Goal: Task Accomplishment & Management: Complete application form

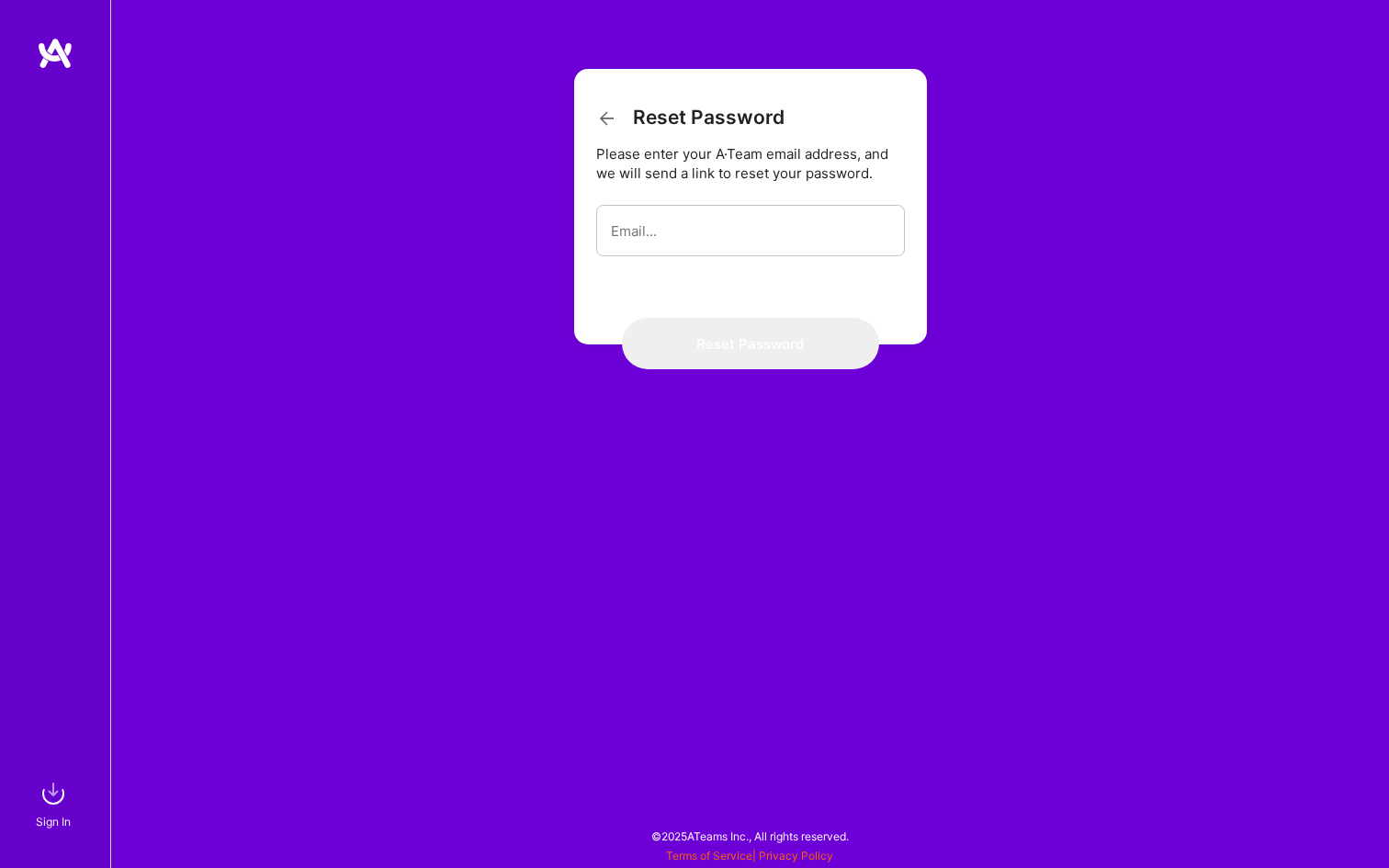
type input "[PERSON_NAME][EMAIL_ADDRESS][DOMAIN_NAME]"
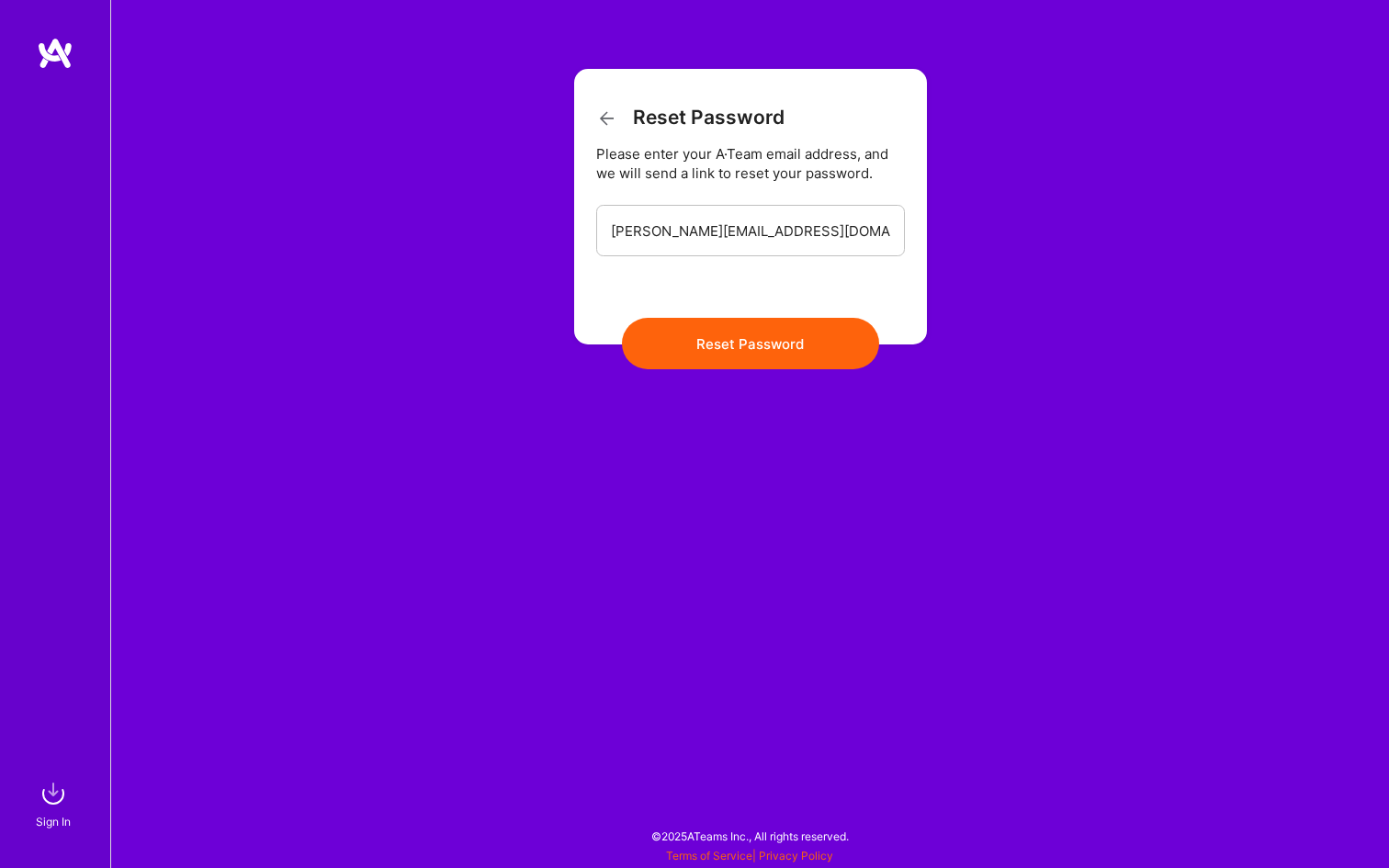
click at [770, 359] on button "Reset Password" at bounding box center [751, 343] width 257 height 51
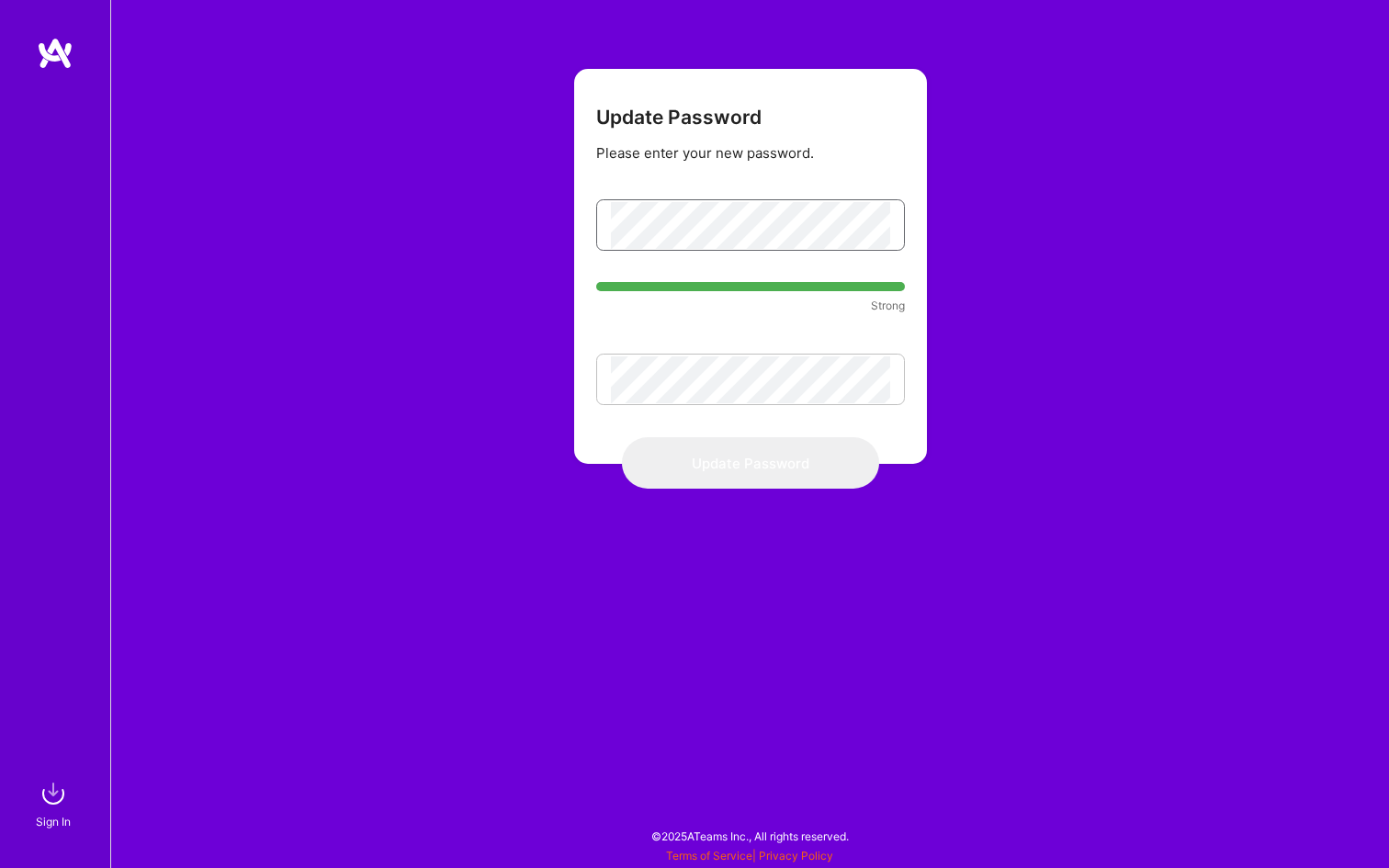
click at [572, 228] on div "Update Password Please enter your new password. Strong Update Password" at bounding box center [750, 434] width 1279 height 868
click at [596, 375] on div at bounding box center [750, 380] width 309 height 51
click at [622, 437] on button "Update Password" at bounding box center [751, 463] width 257 height 51
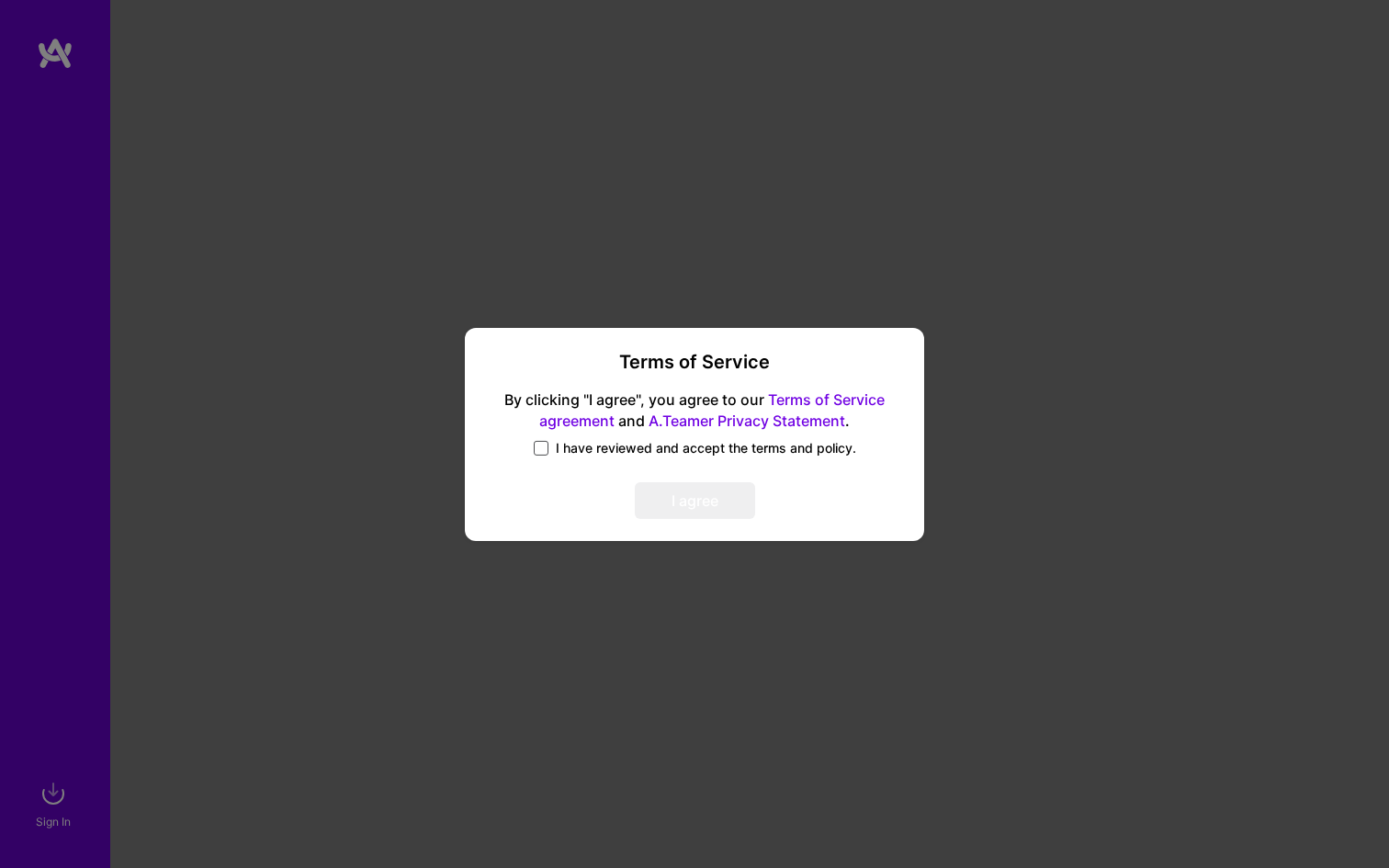
type input "[PERSON_NAME][EMAIL_ADDRESS][DOMAIN_NAME]"
click at [542, 442] on span at bounding box center [541, 448] width 15 height 15
click at [0, 0] on input "I have reviewed and accept the terms and policy." at bounding box center [0, 0] width 0 height 0
click at [721, 502] on button "I agree" at bounding box center [695, 500] width 120 height 36
click at [718, 503] on button "I agree" at bounding box center [695, 500] width 120 height 36
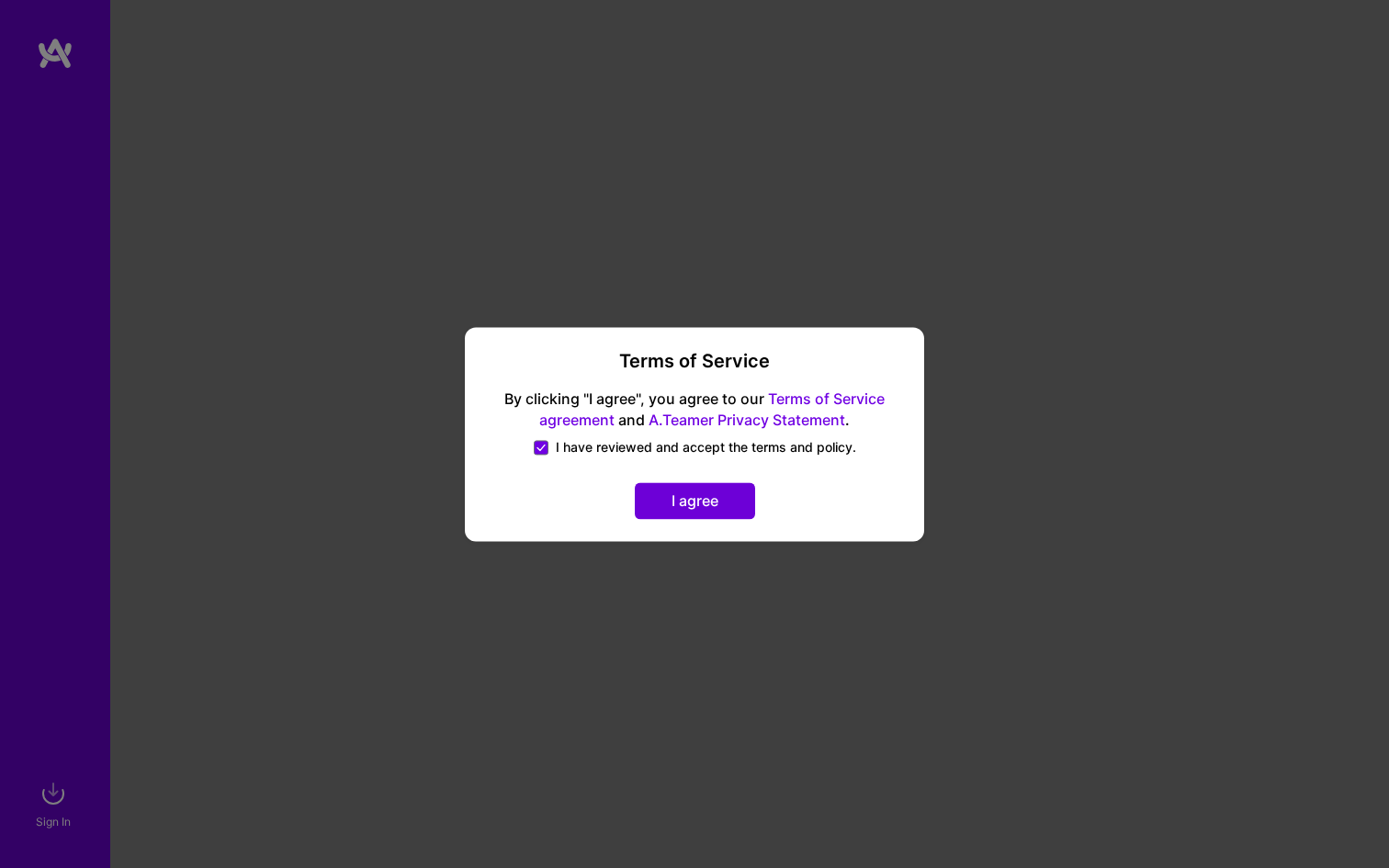
click at [718, 503] on button "I agree" at bounding box center [695, 500] width 120 height 36
click at [713, 503] on button "I agree" at bounding box center [695, 500] width 120 height 36
click at [847, 396] on link "Terms of Service agreement" at bounding box center [712, 409] width 345 height 39
click at [672, 499] on button "I agree" at bounding box center [695, 500] width 120 height 36
click at [694, 497] on button "I agree" at bounding box center [695, 500] width 120 height 36
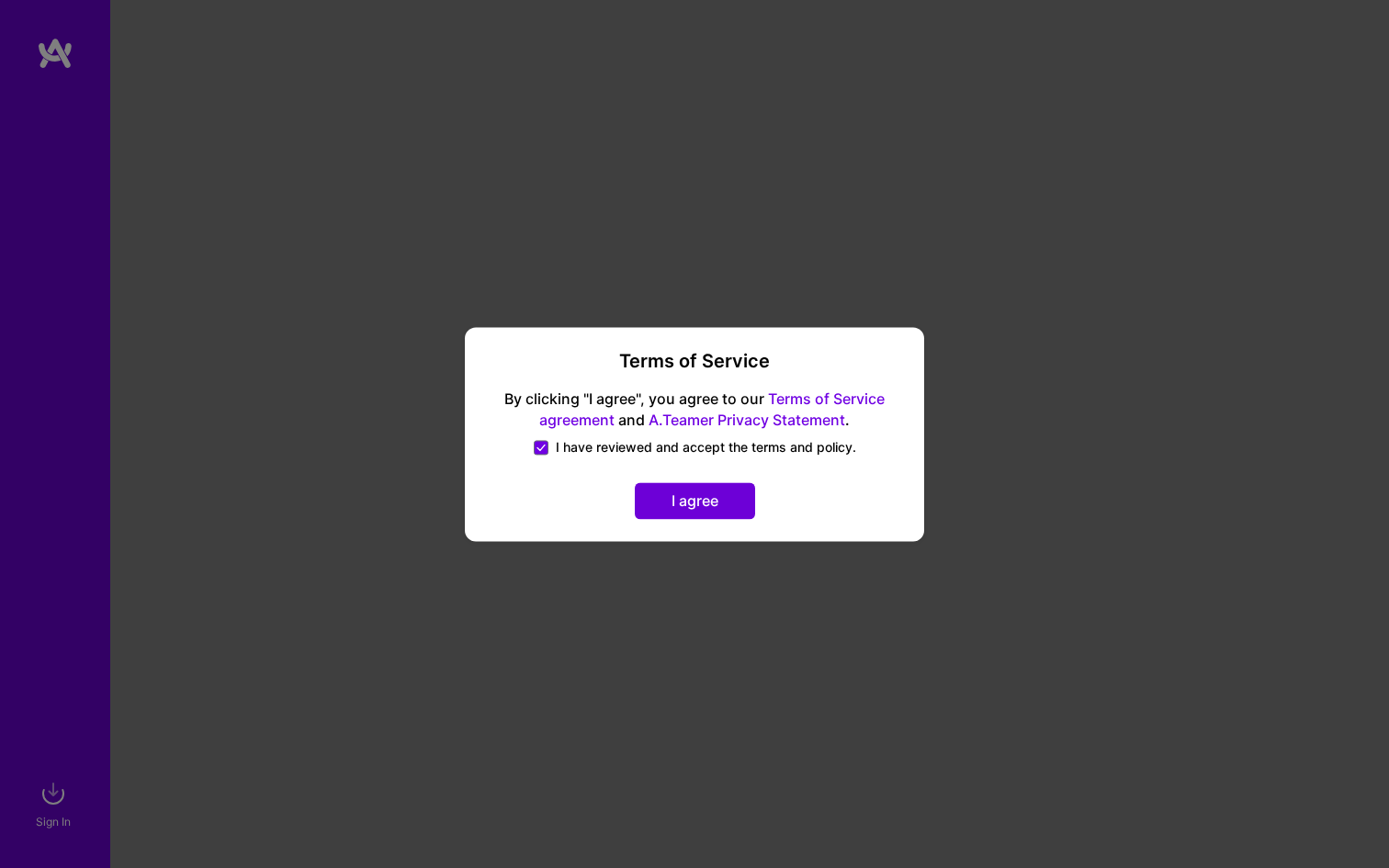
click at [694, 497] on button "I agree" at bounding box center [695, 500] width 120 height 36
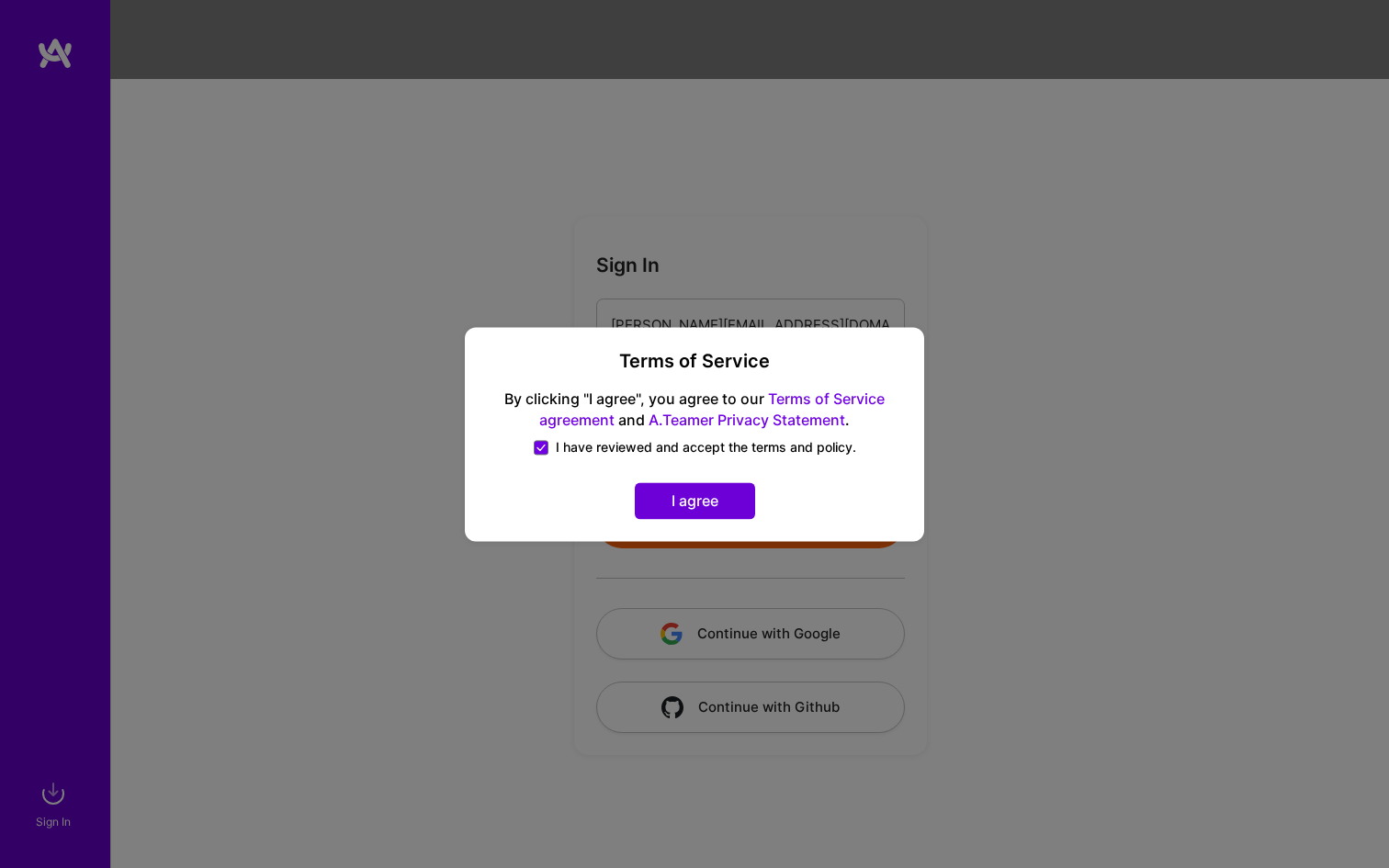
scroll to position [868, 0]
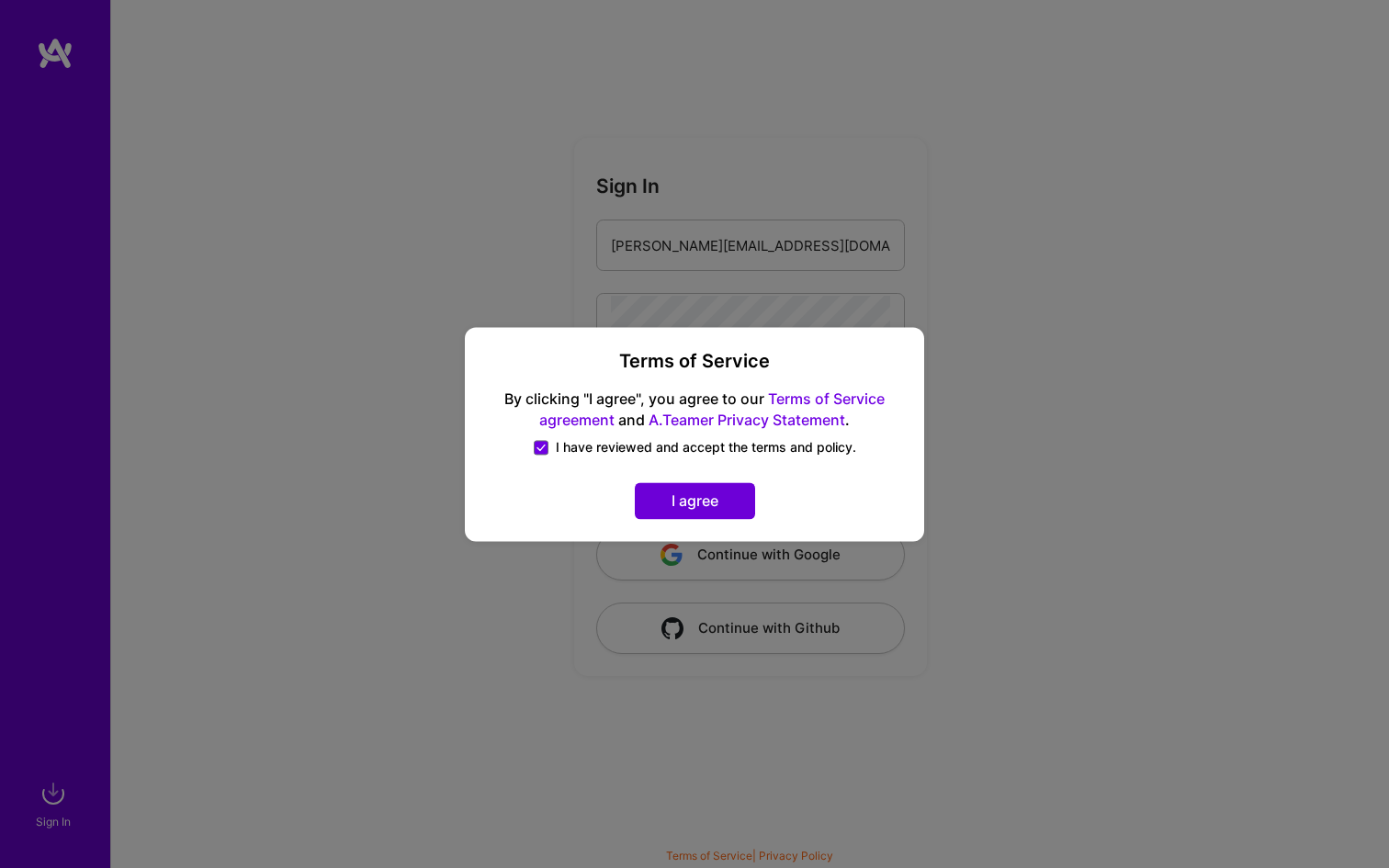
click at [722, 490] on button "I agree" at bounding box center [695, 500] width 120 height 36
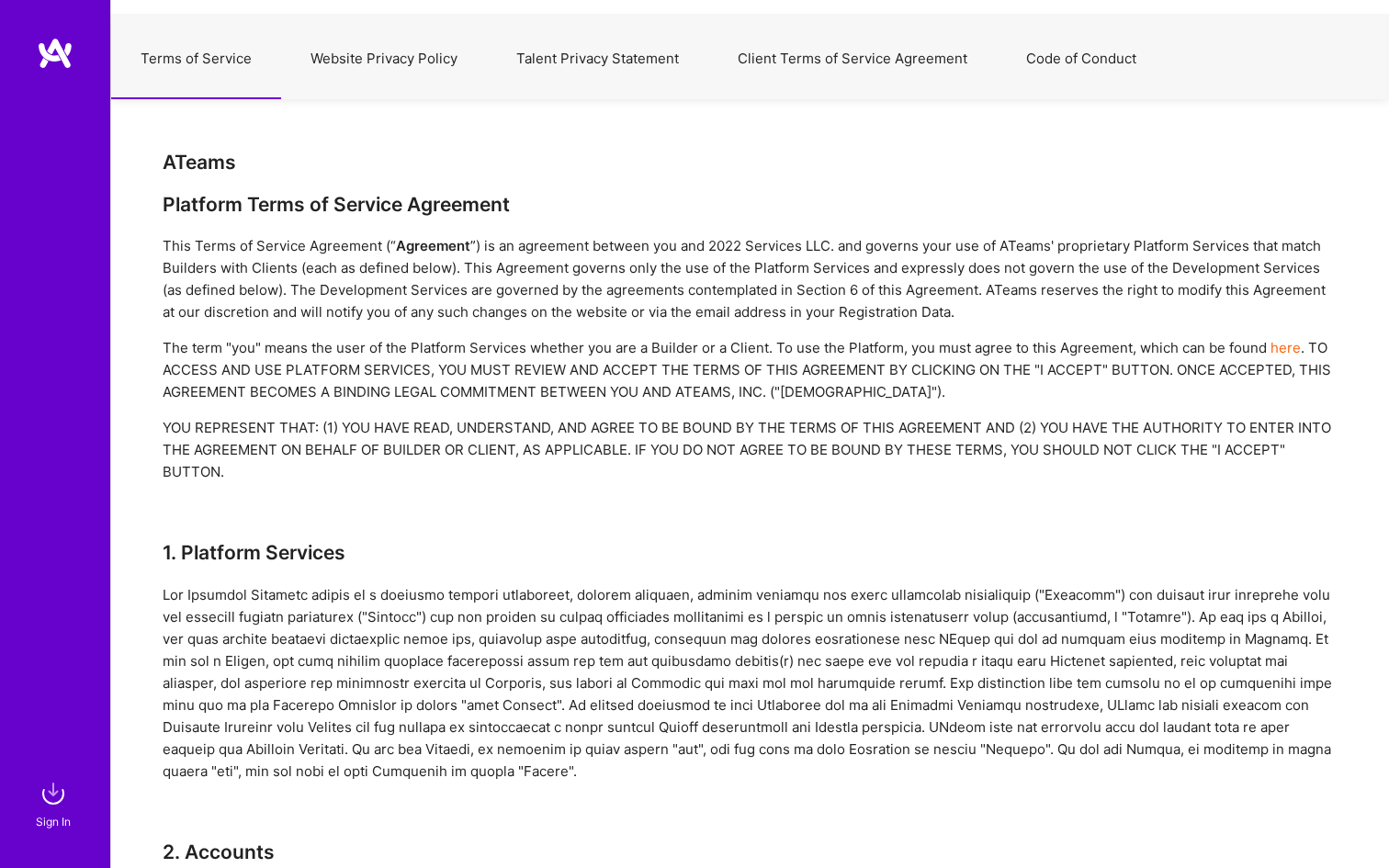
click at [424, 60] on button "Website Privacy Policy" at bounding box center [384, 59] width 206 height 81
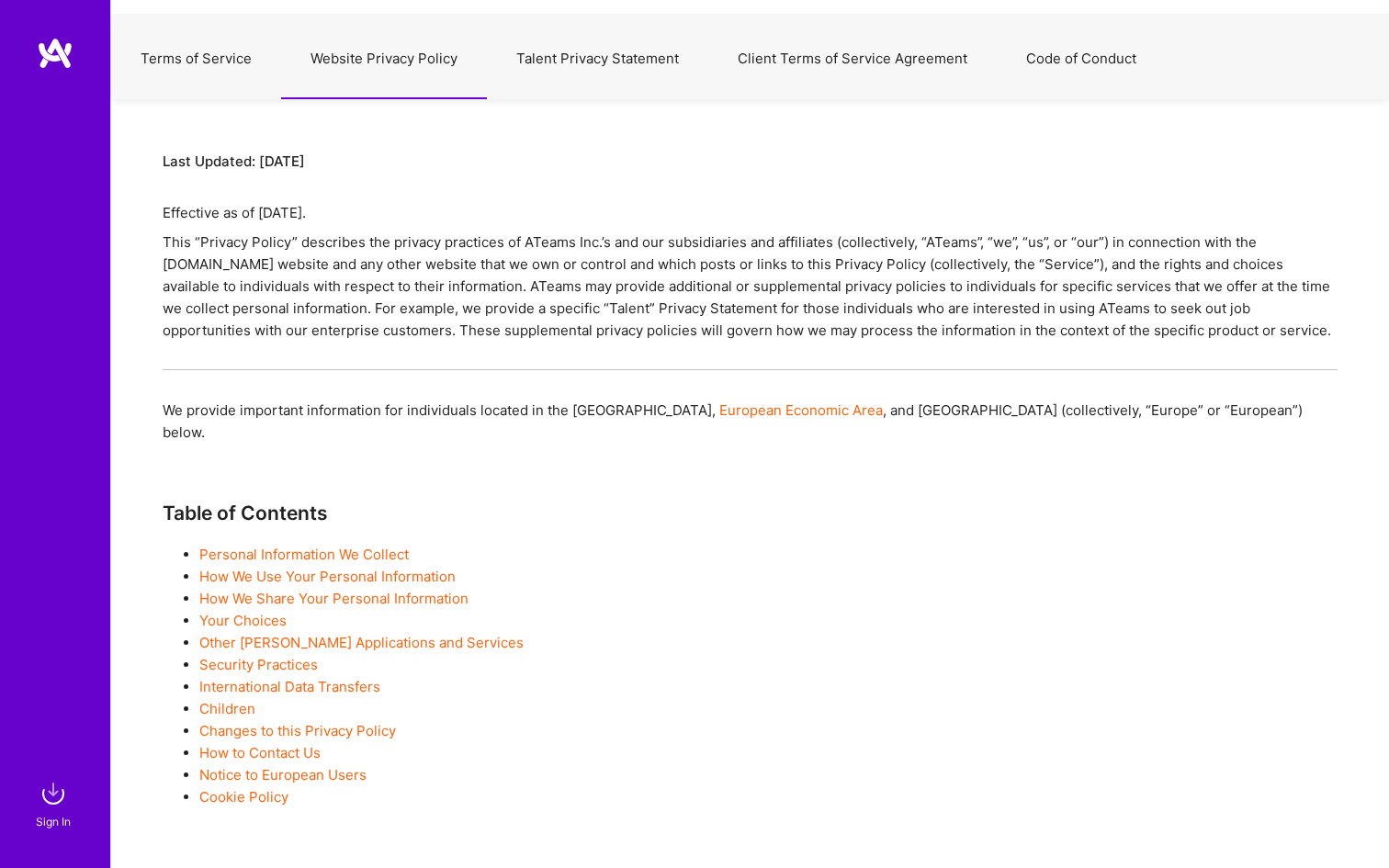
click at [639, 55] on button "Talent Privacy Statement" at bounding box center [598, 59] width 221 height 81
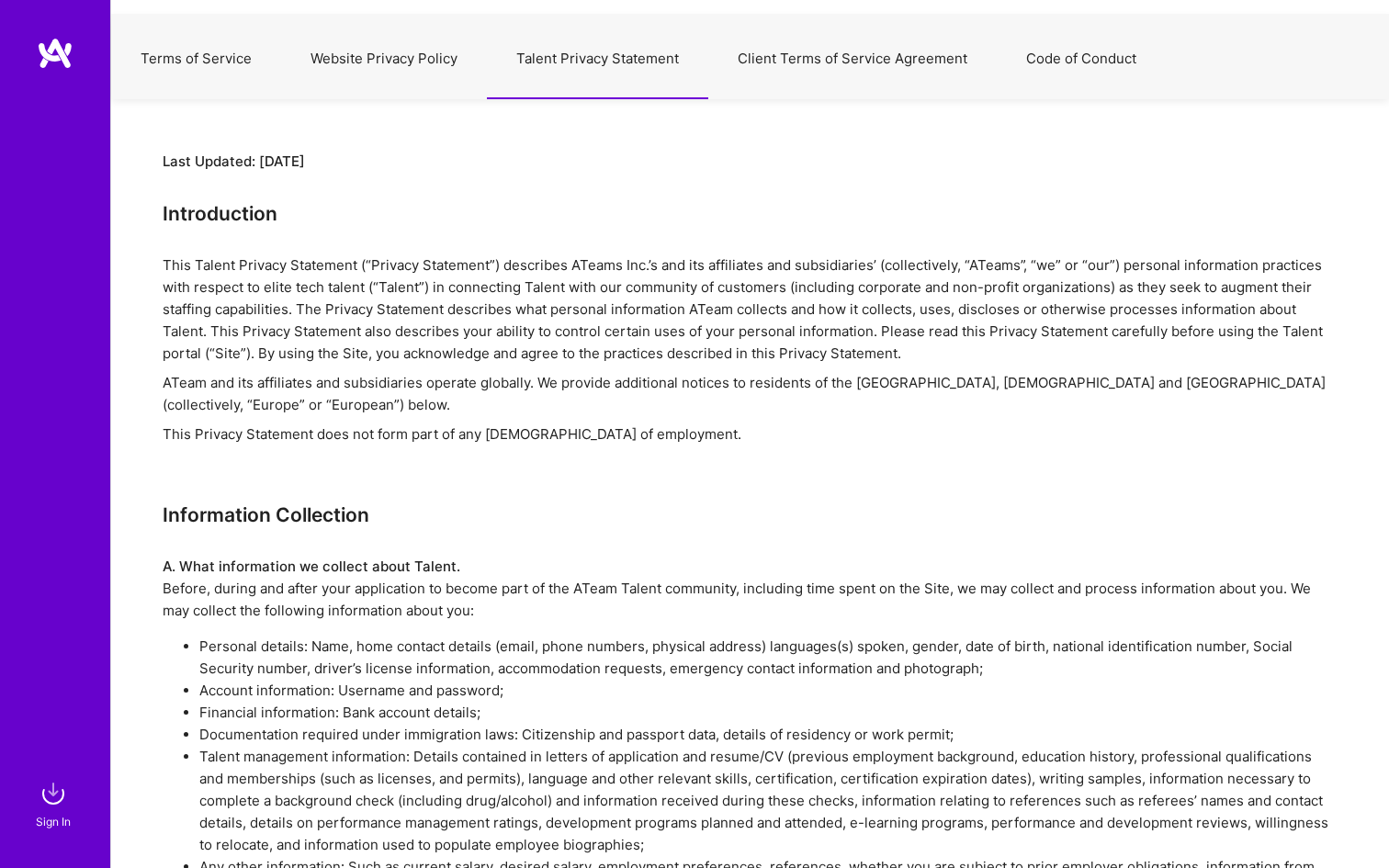
click at [851, 65] on button "Client Terms of Service Agreement" at bounding box center [852, 59] width 288 height 81
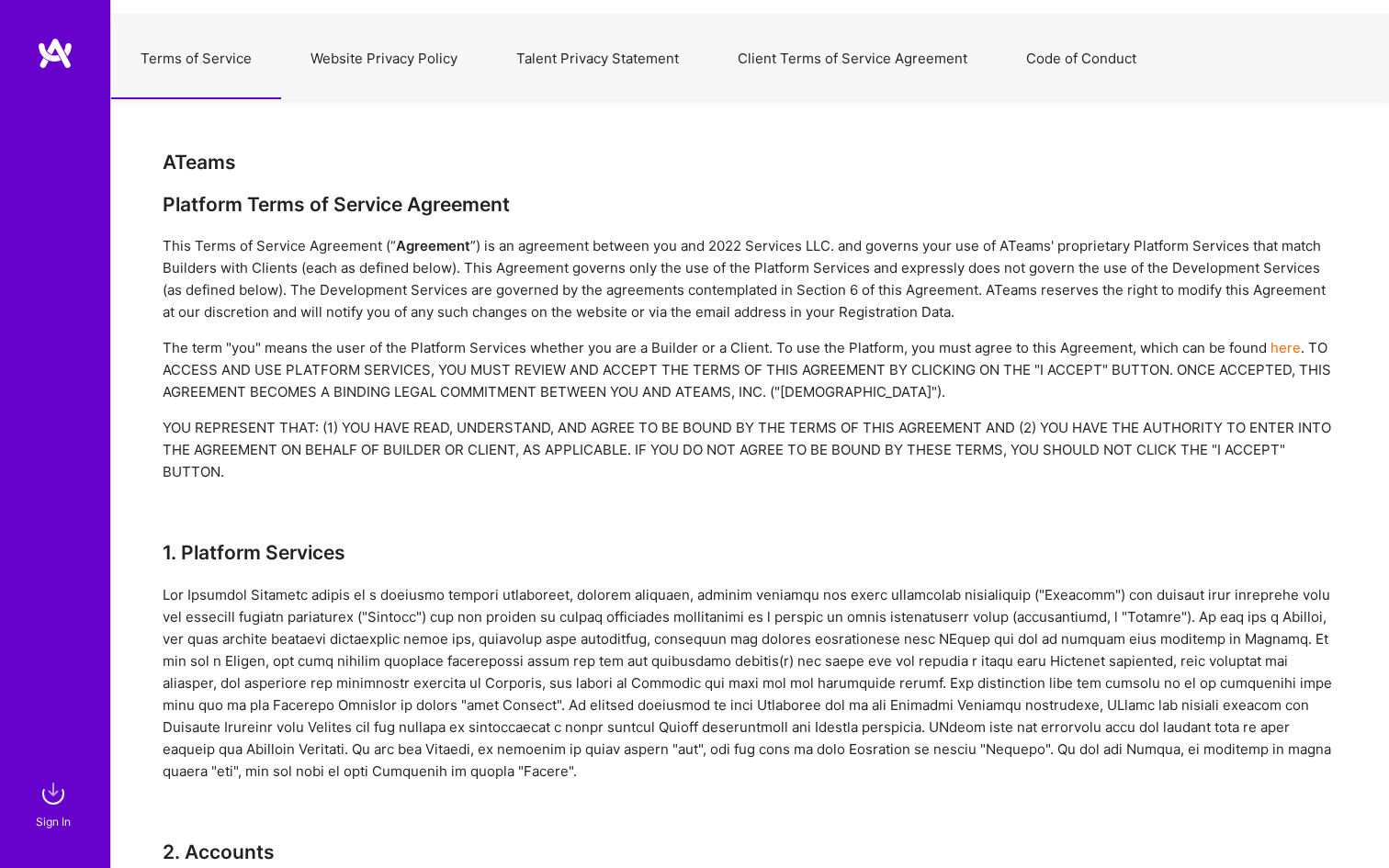
click at [1059, 63] on button "Code of Conduct" at bounding box center [1081, 59] width 169 height 81
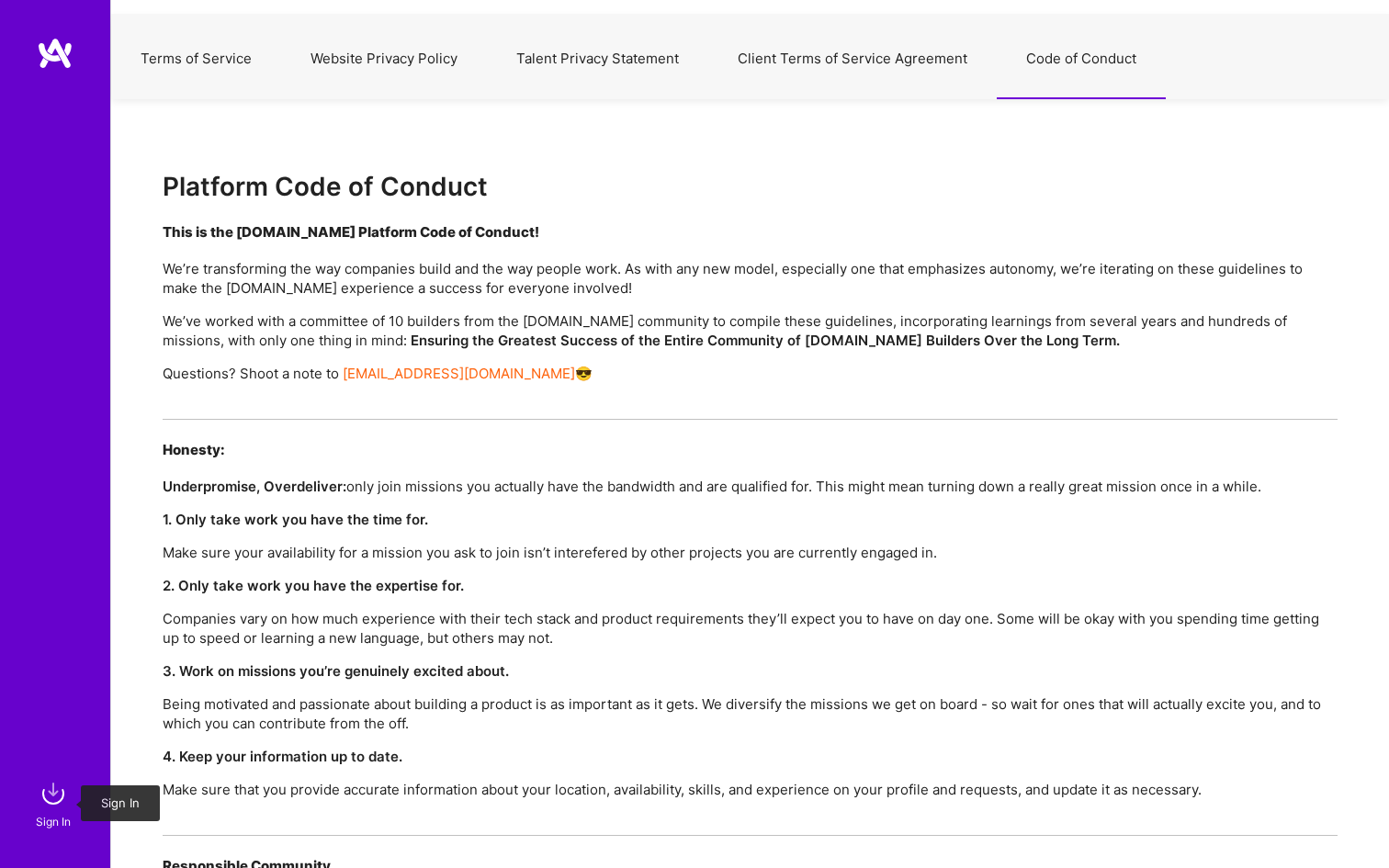
click at [54, 794] on img at bounding box center [52, 793] width 37 height 36
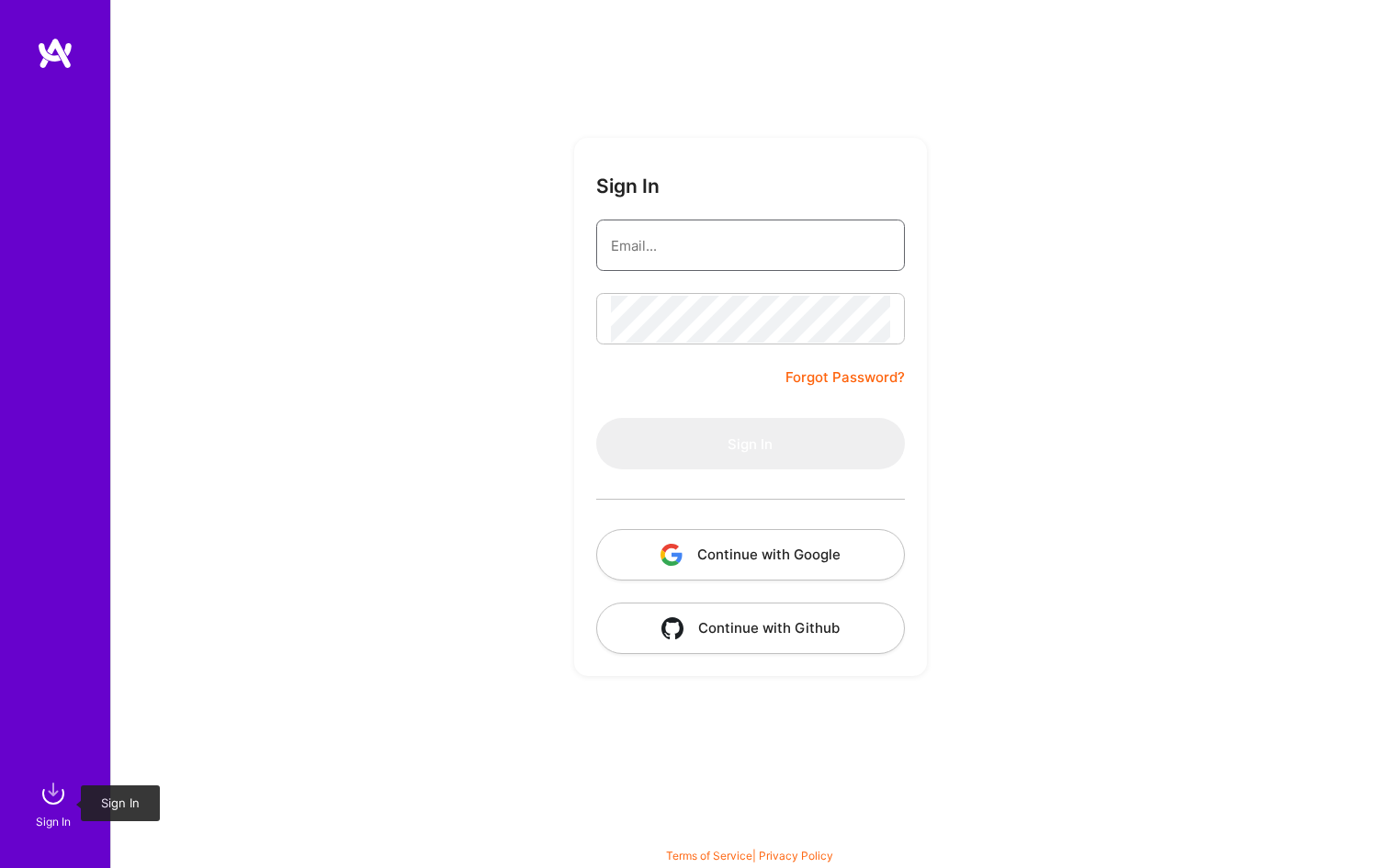
type input "[PERSON_NAME][EMAIL_ADDRESS][DOMAIN_NAME]"
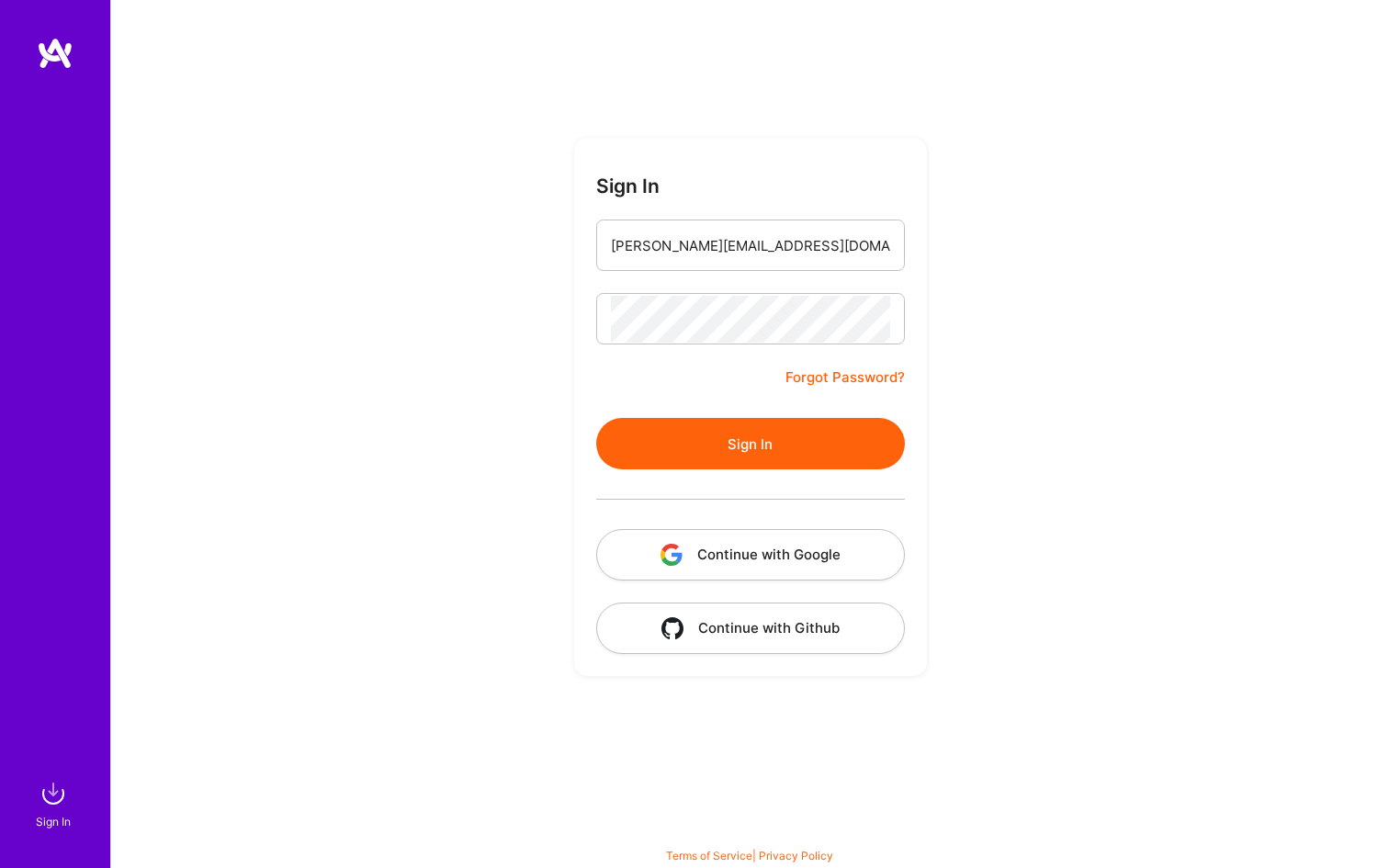
click at [770, 445] on button "Sign In" at bounding box center [750, 444] width 309 height 51
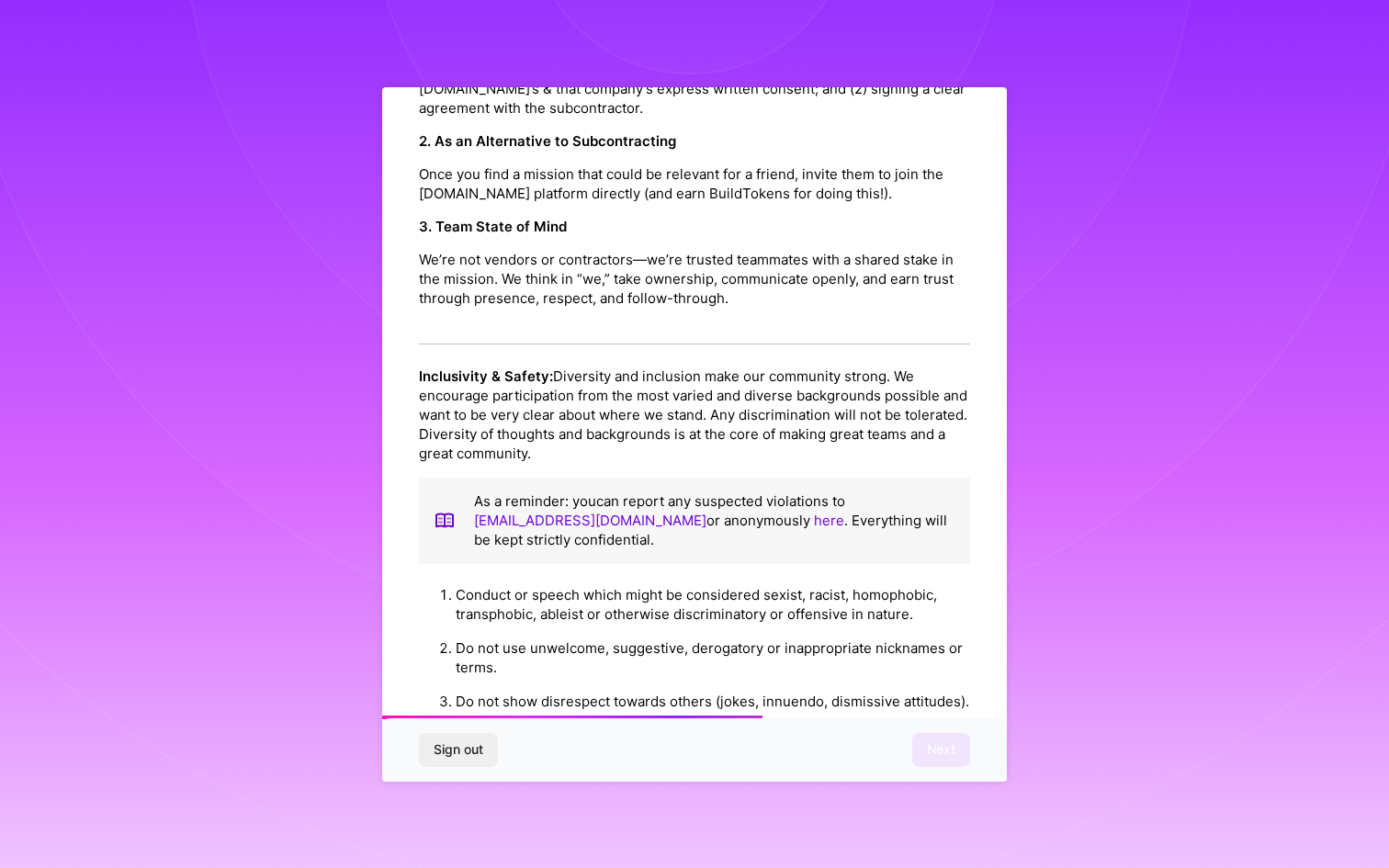
scroll to position [1825, 0]
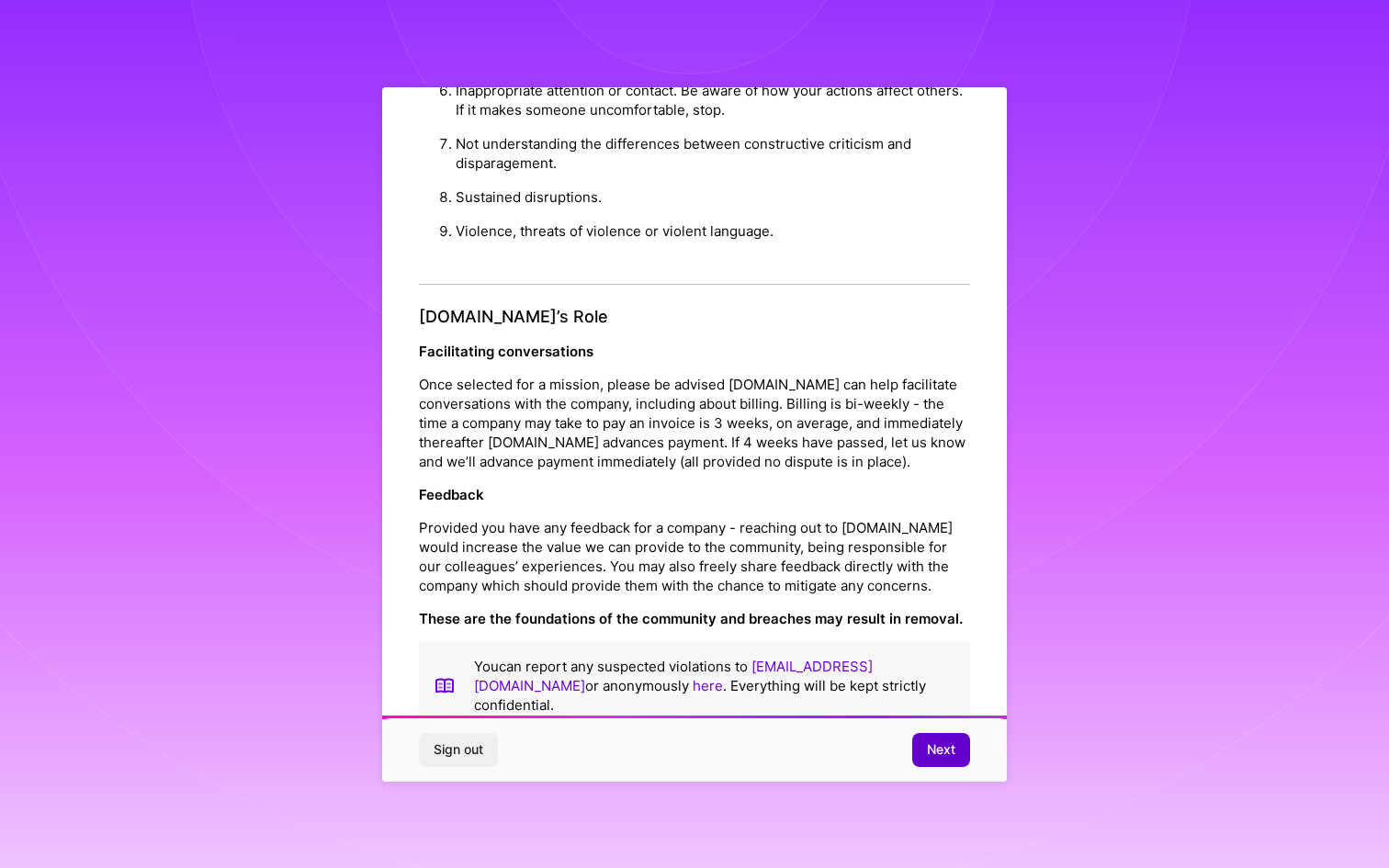
click at [934, 750] on span "Next" at bounding box center [941, 750] width 29 height 19
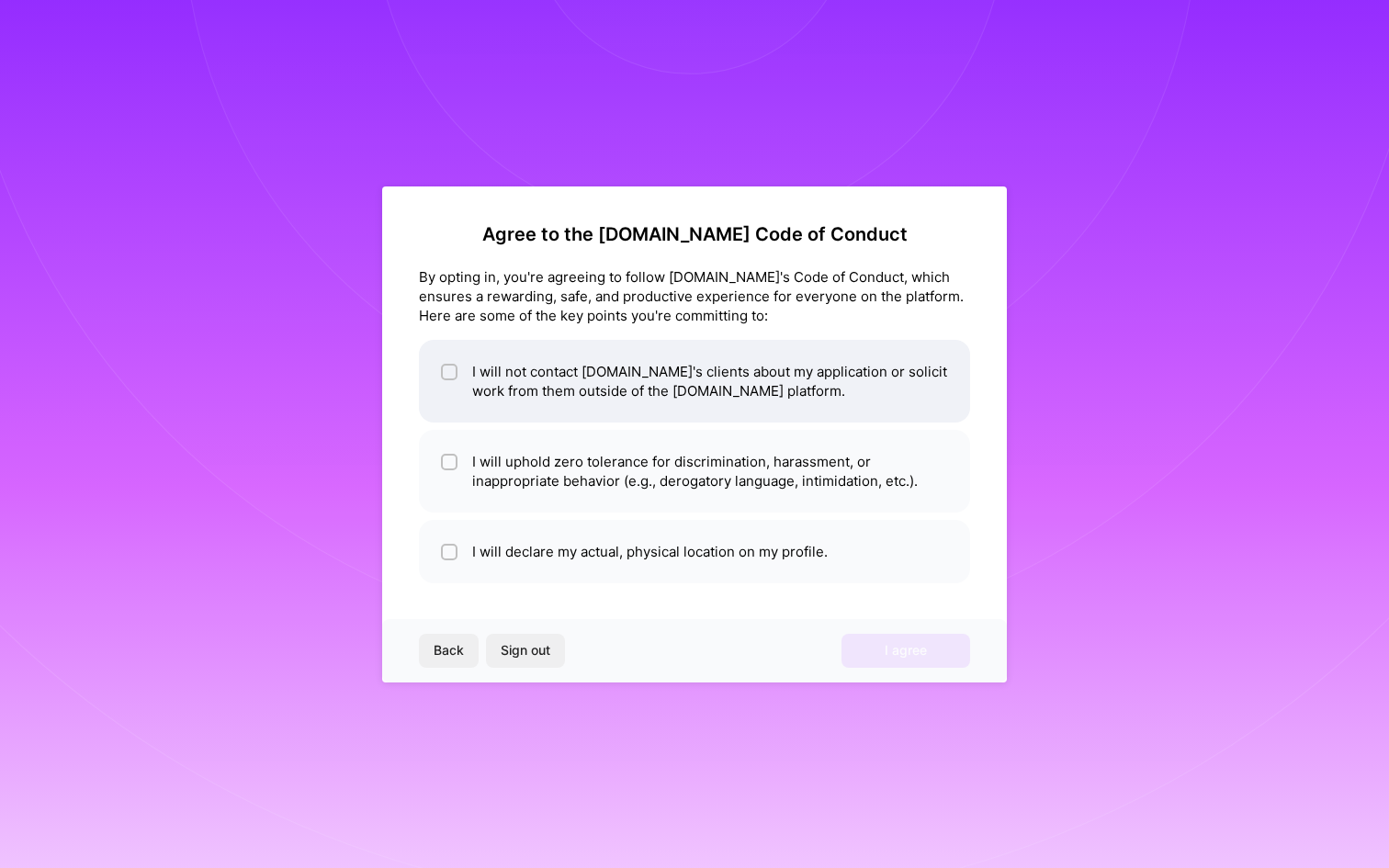
click at [538, 390] on li "I will not contact A.Team's clients about my application or solicit work from t…" at bounding box center [694, 382] width 551 height 83
checkbox input "true"
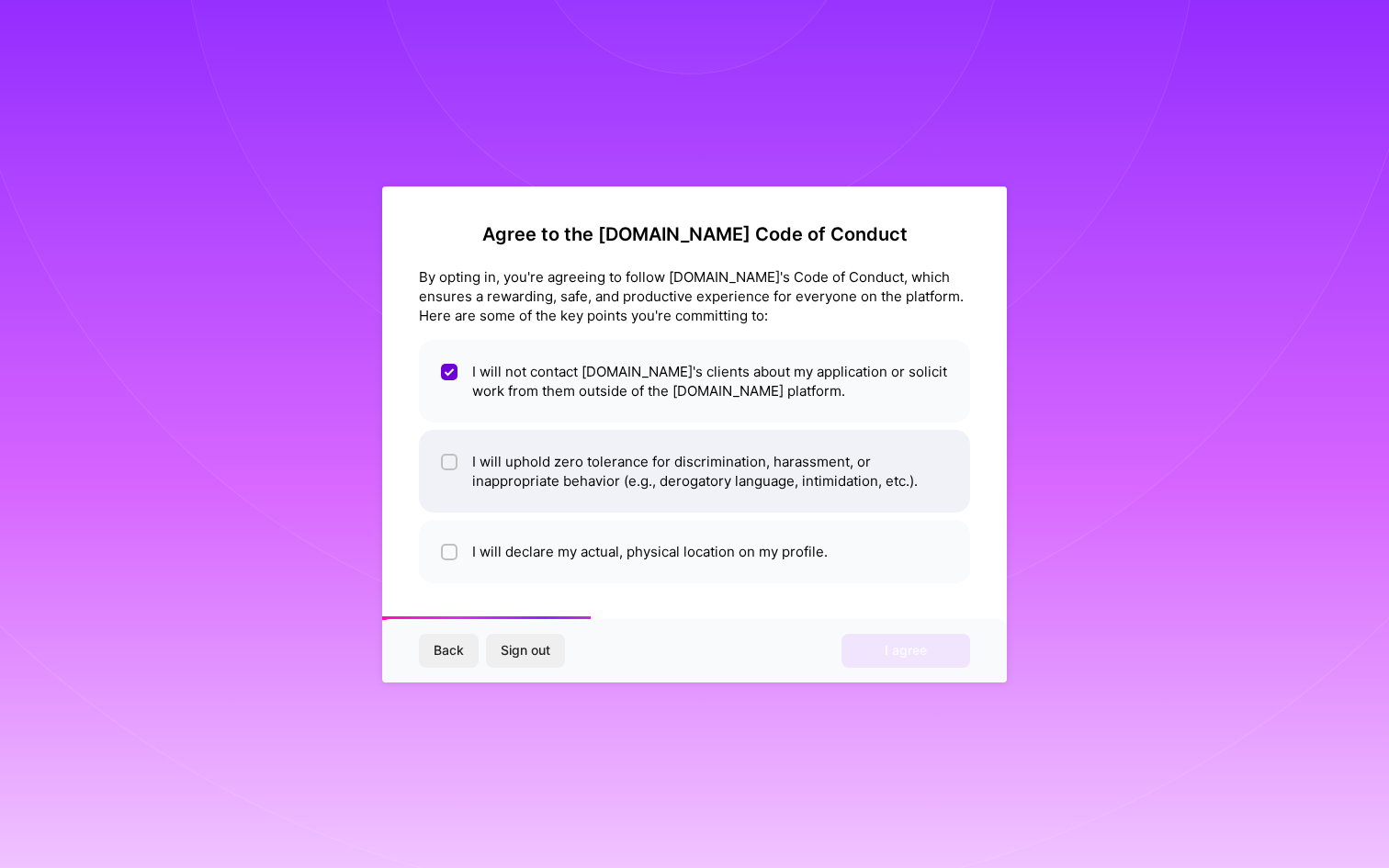
click at [487, 474] on li "I will uphold zero tolerance for discrimination, harassment, or inappropriate b…" at bounding box center [694, 471] width 551 height 83
checkbox input "true"
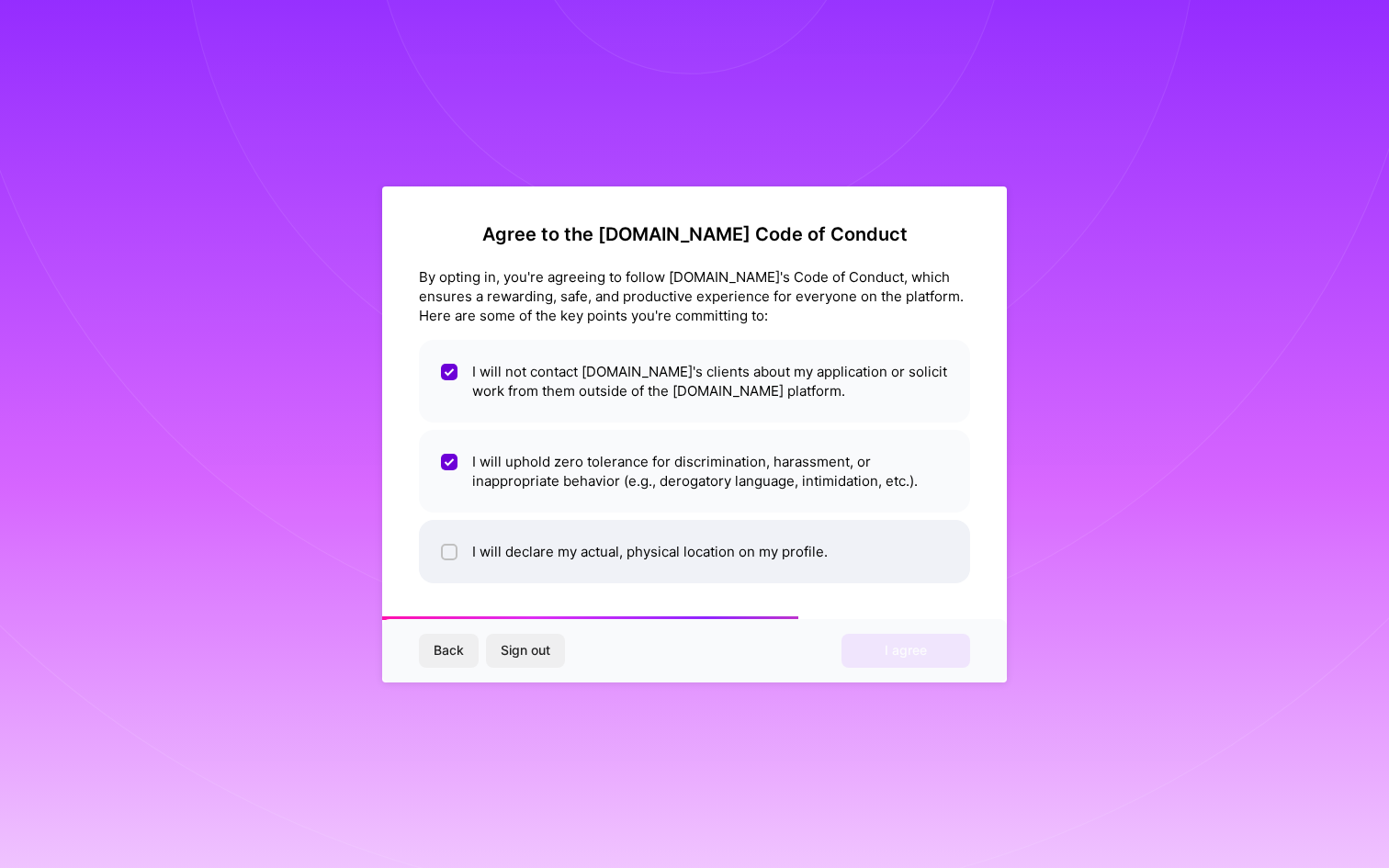
click at [504, 562] on li "I will declare my actual, physical location on my profile." at bounding box center [694, 551] width 551 height 63
checkbox input "true"
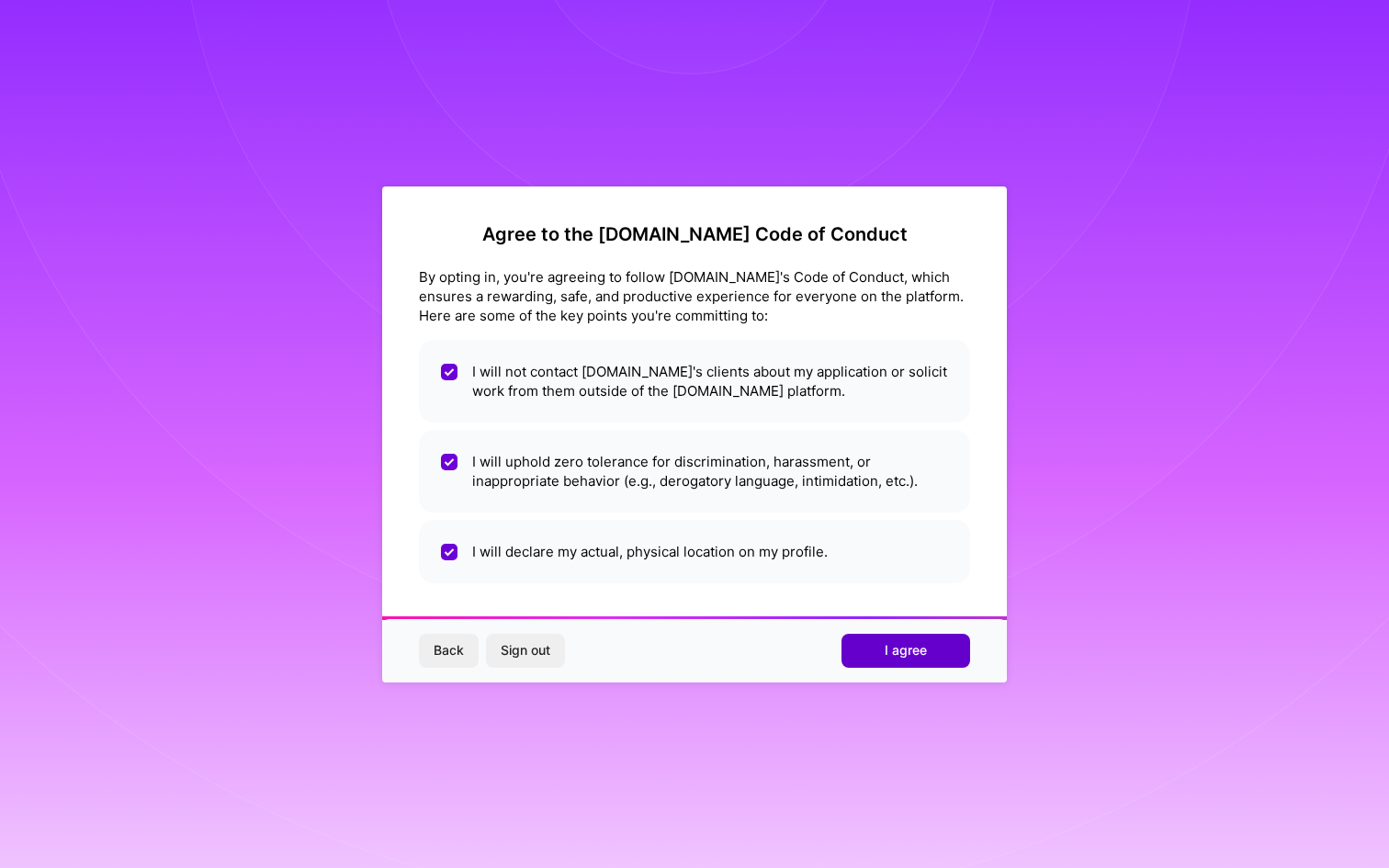
click at [904, 652] on span "I agree" at bounding box center [906, 650] width 42 height 19
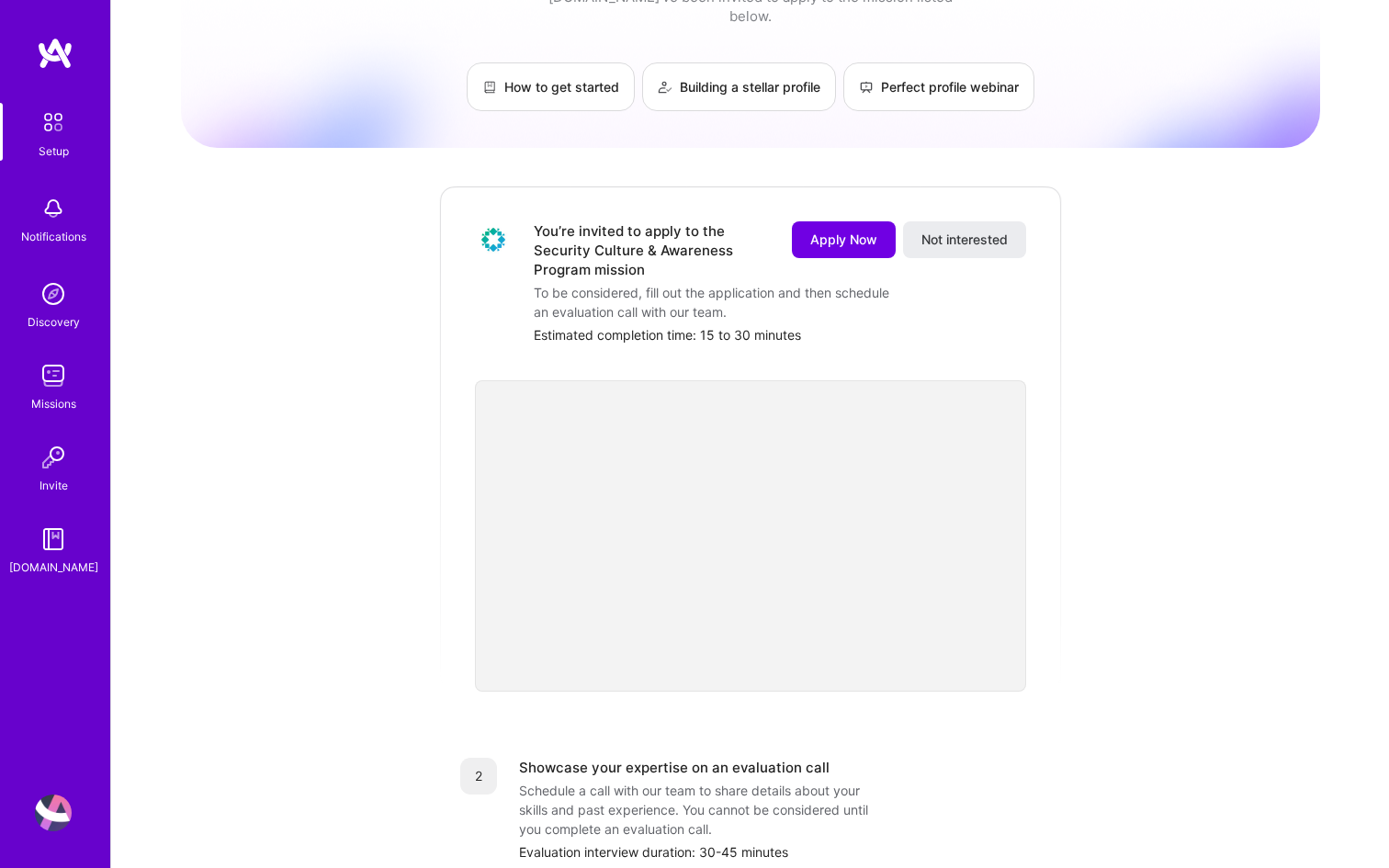
scroll to position [89, 0]
click at [849, 232] on span "Apply Now" at bounding box center [843, 241] width 67 height 19
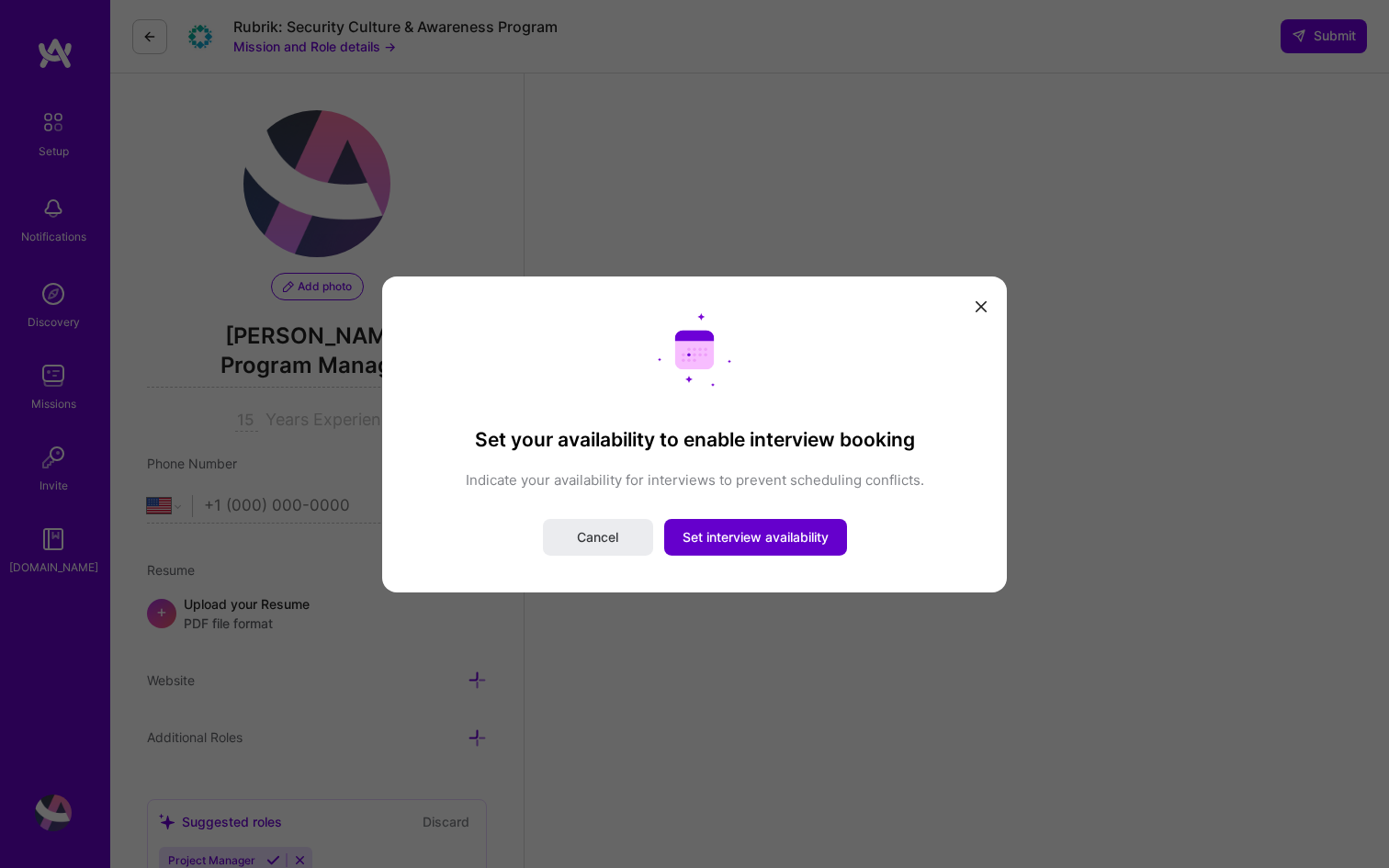
click at [730, 537] on span "Set interview availability" at bounding box center [756, 538] width 146 height 19
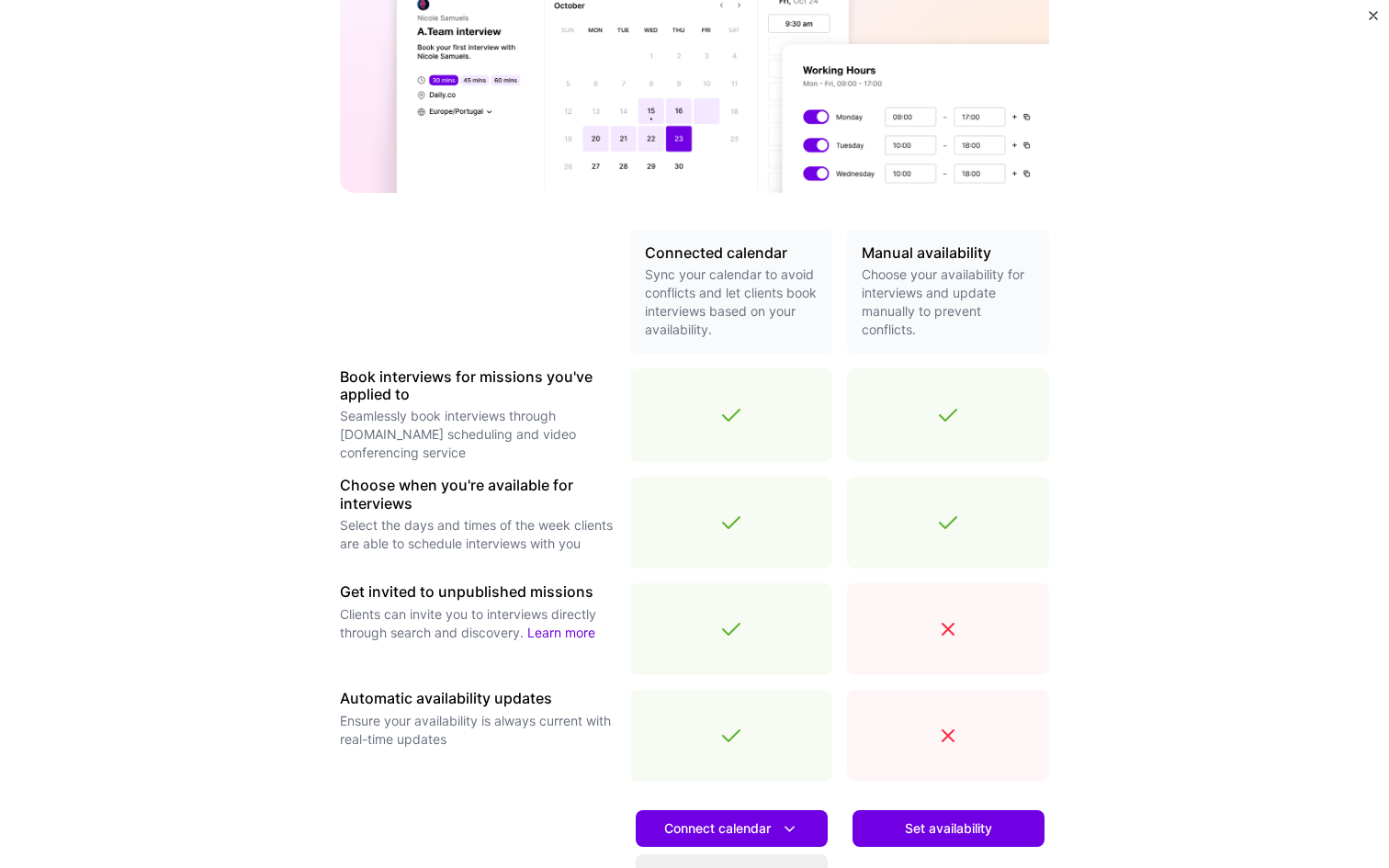
scroll to position [419, 0]
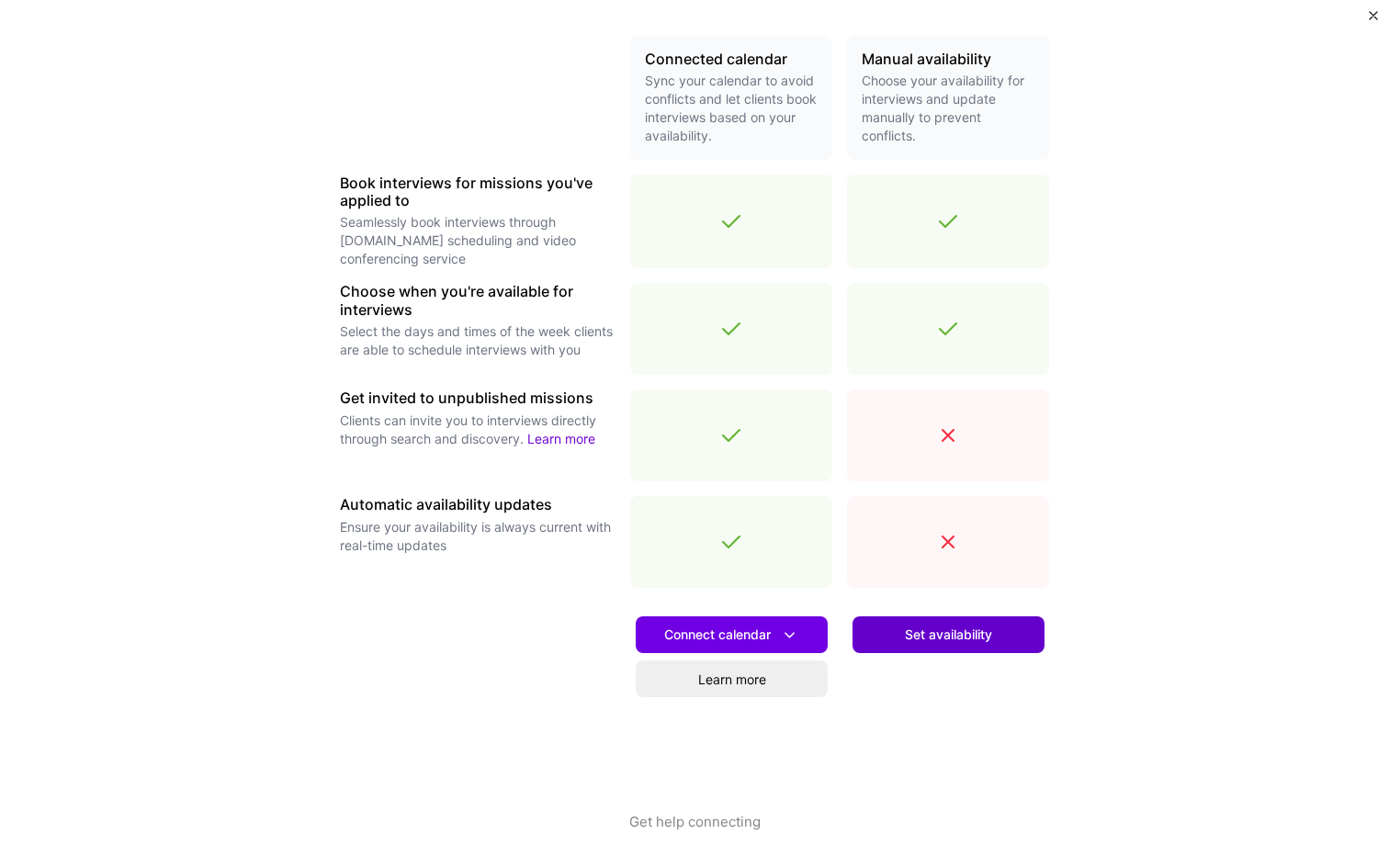
click at [956, 636] on span "Set availability" at bounding box center [948, 634] width 87 height 19
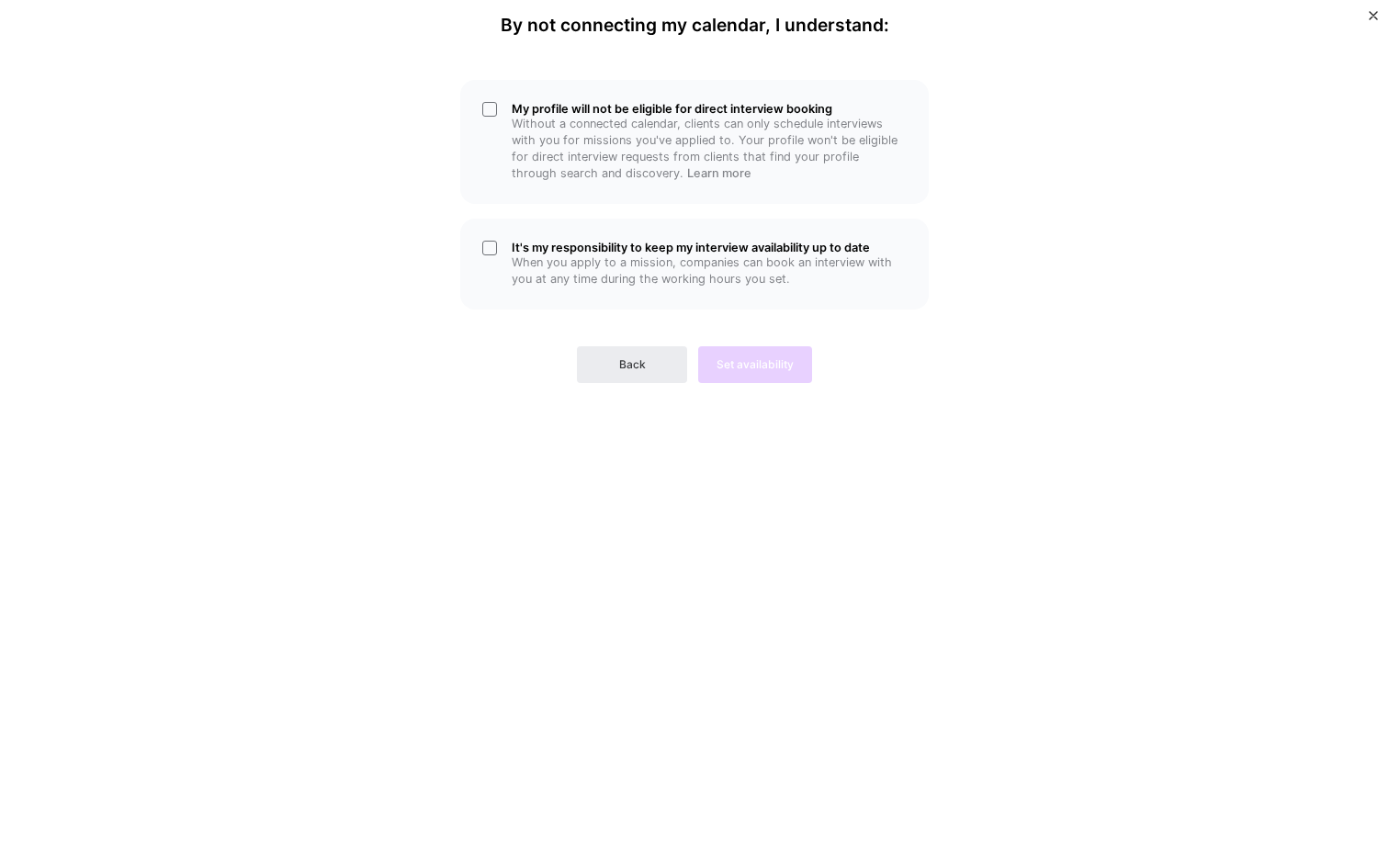
scroll to position [0, 0]
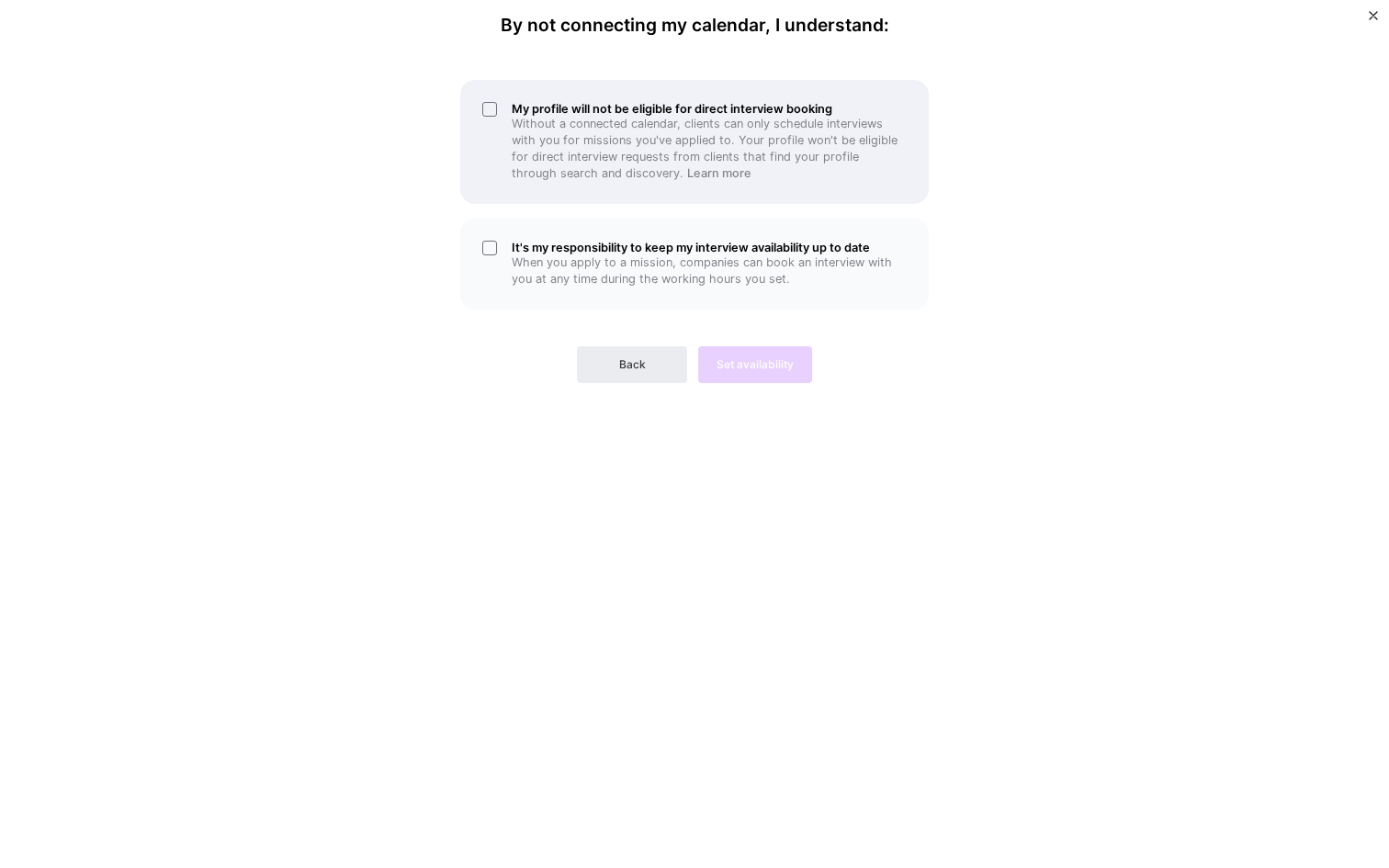
click at [487, 107] on div "My profile will not be eligible for direct interview booking Without a connecte…" at bounding box center [694, 142] width 469 height 124
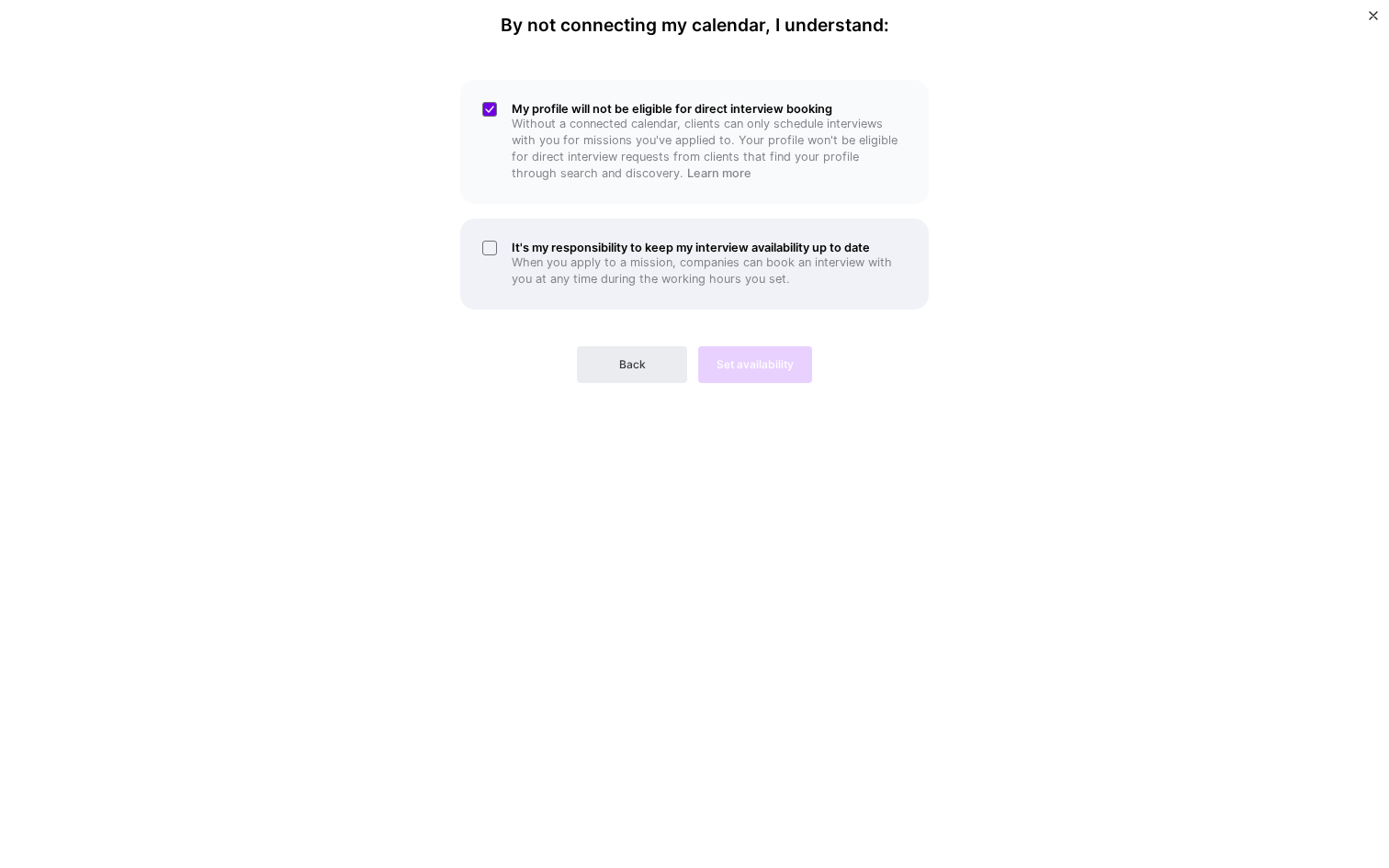
click at [488, 244] on div "It's my responsibility to keep my interview availability up to date When you ap…" at bounding box center [694, 264] width 469 height 91
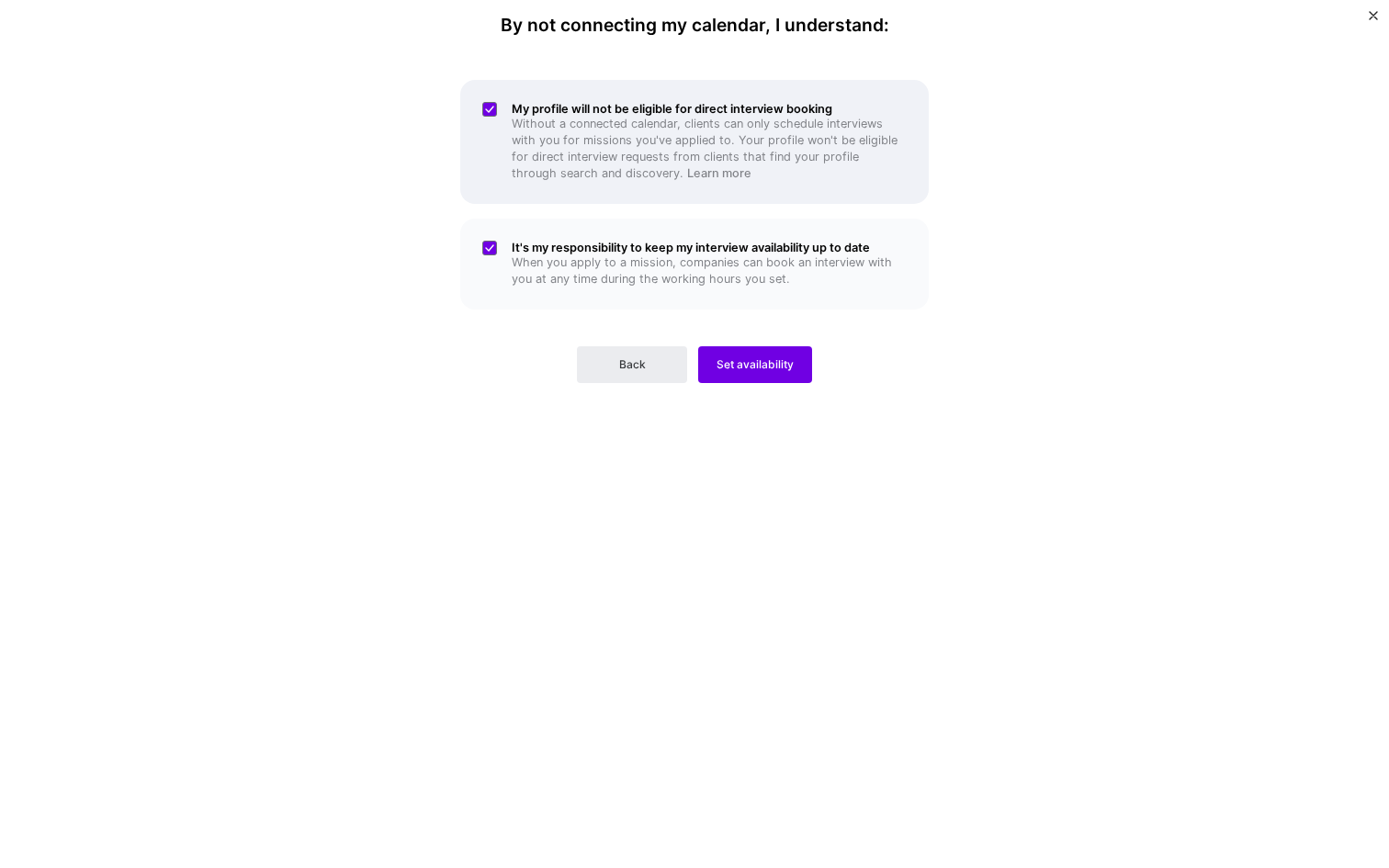
click at [493, 111] on div "My profile will not be eligible for direct interview booking Without a connecte…" at bounding box center [694, 142] width 469 height 124
click at [485, 112] on div "My profile will not be eligible for direct interview booking Without a connecte…" at bounding box center [694, 142] width 469 height 124
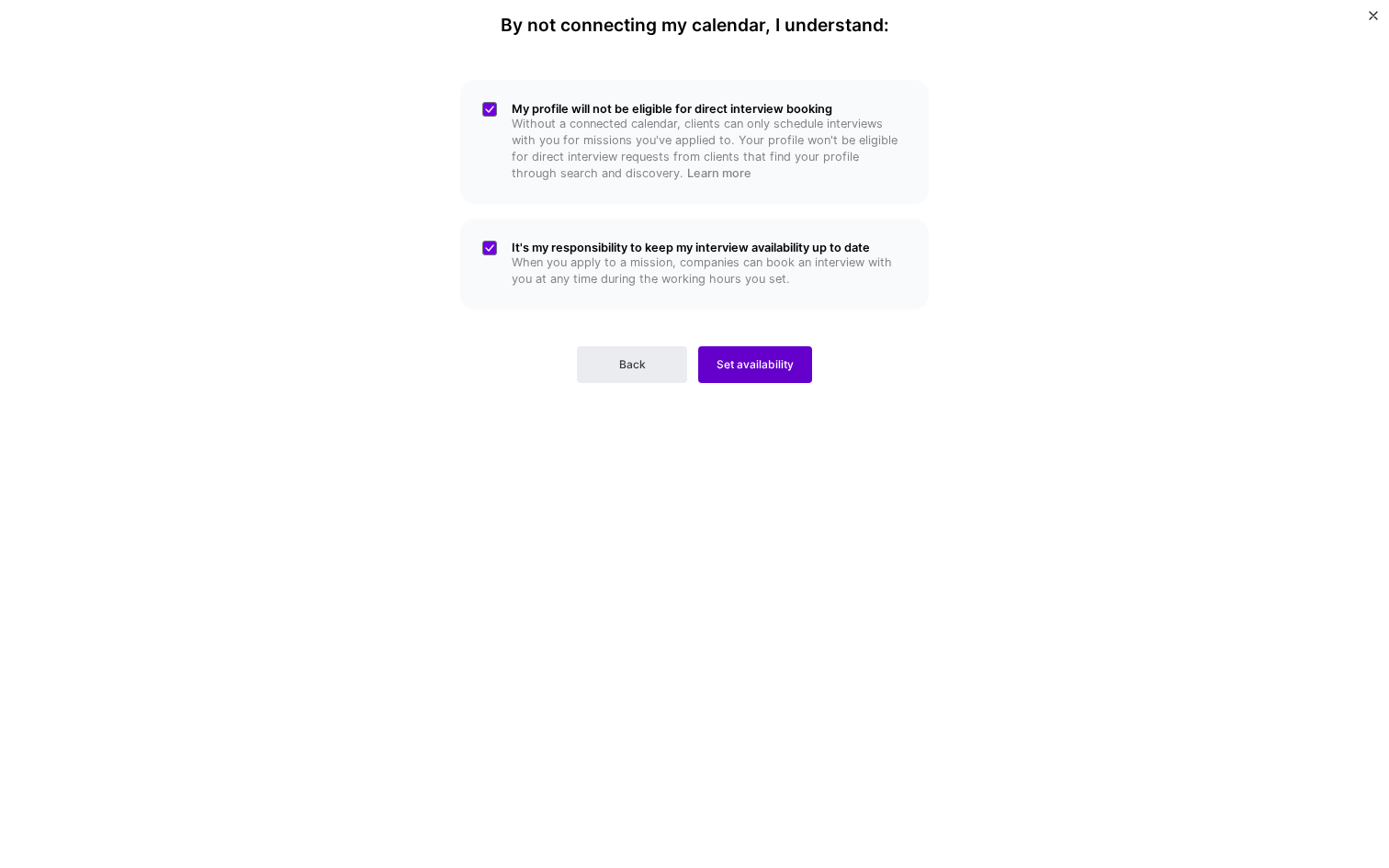
click at [744, 365] on span "Set availability" at bounding box center [755, 364] width 77 height 17
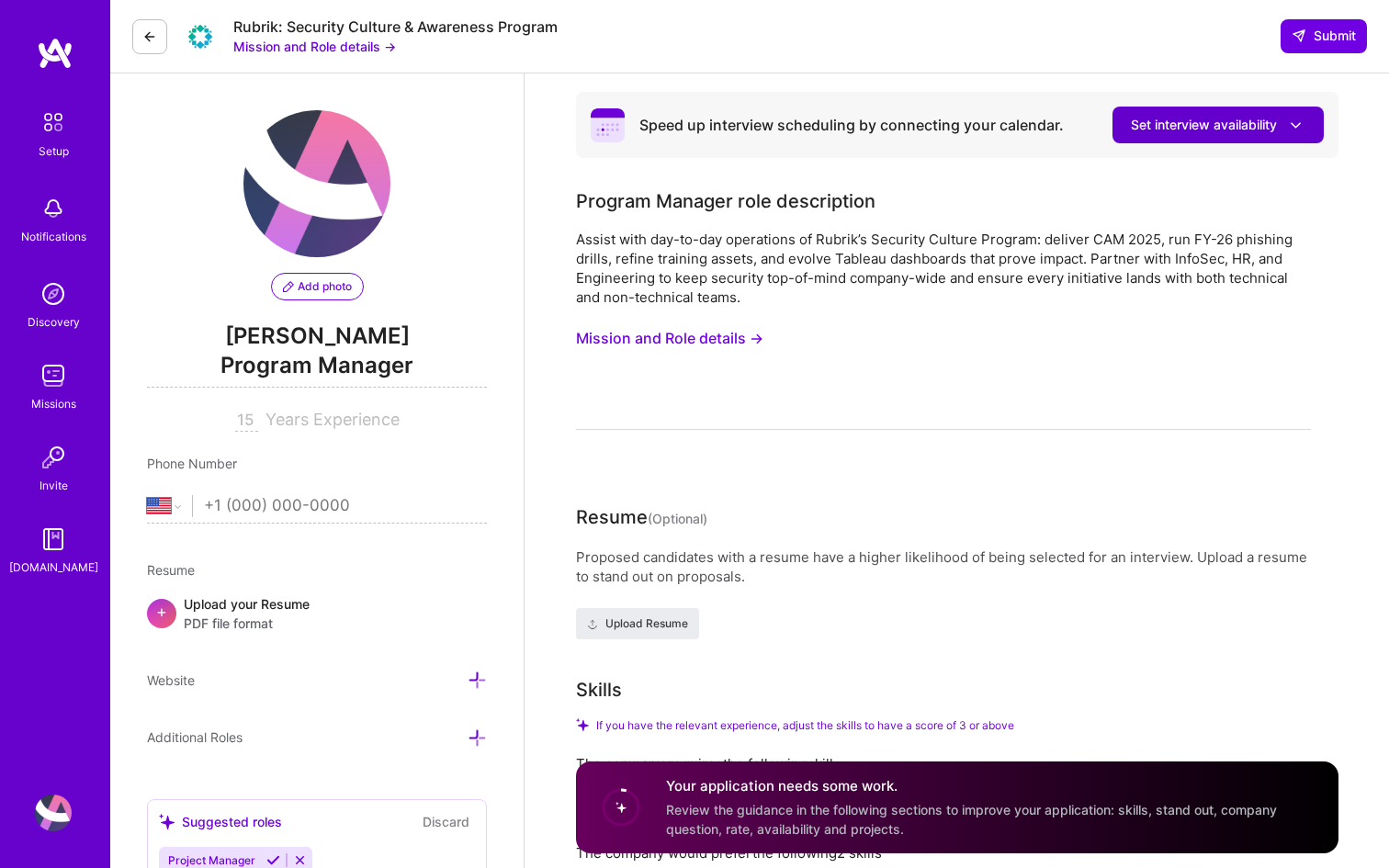
click at [1271, 132] on span "Set interview availability" at bounding box center [1218, 125] width 175 height 20
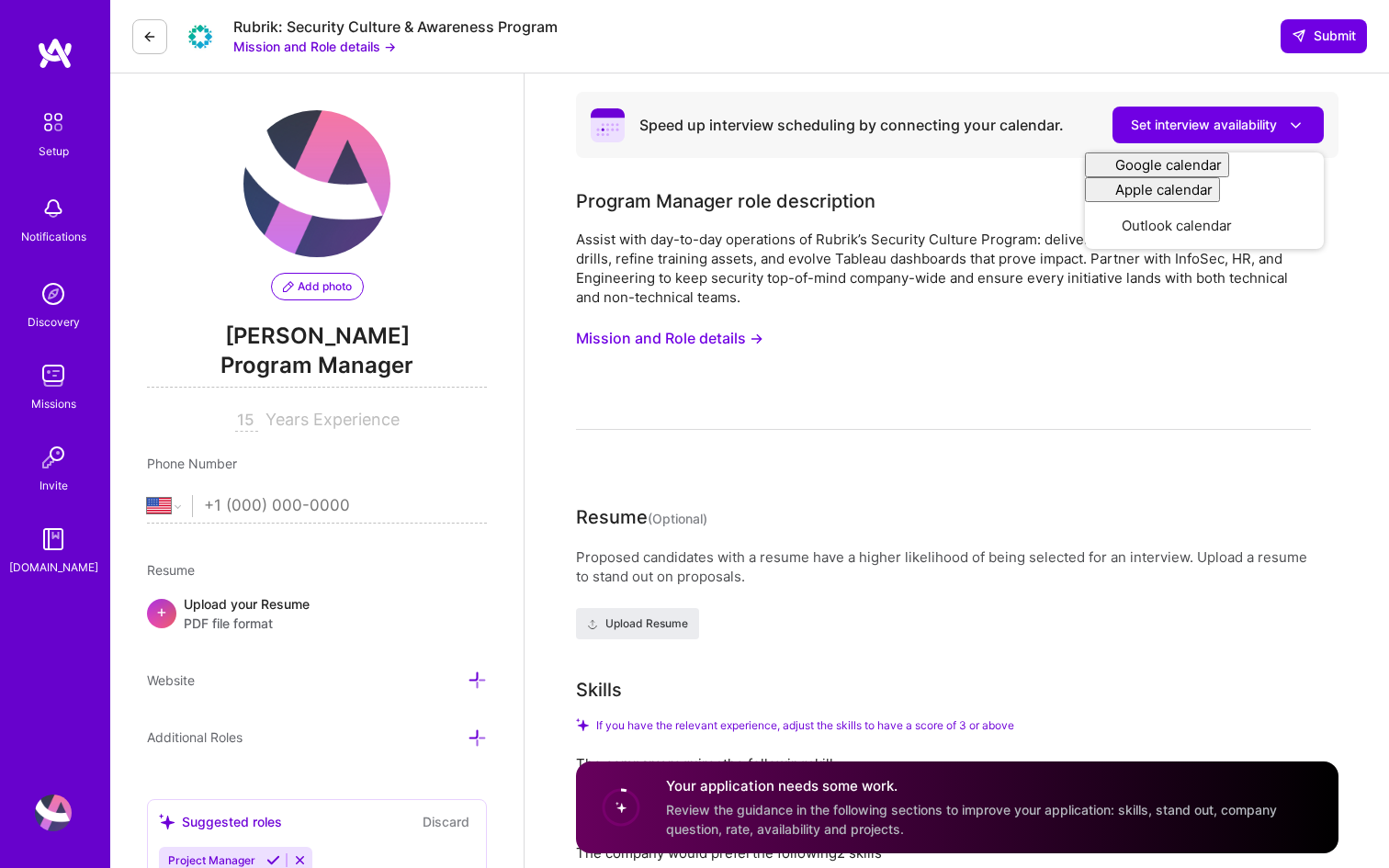
click at [818, 138] on div "Speed up interview scheduling by connecting your calendar." at bounding box center [828, 124] width 475 height 35
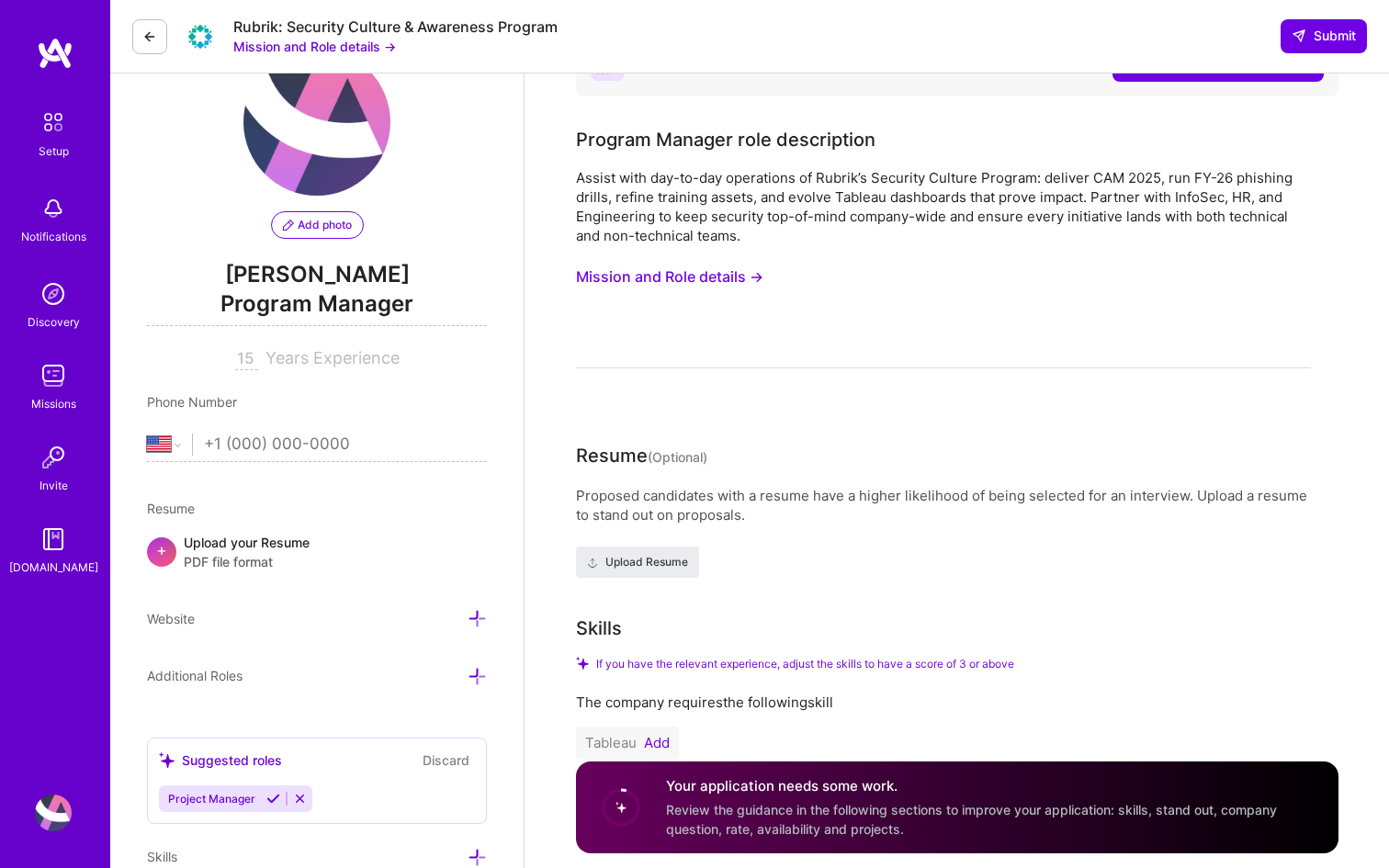
scroll to position [63, 0]
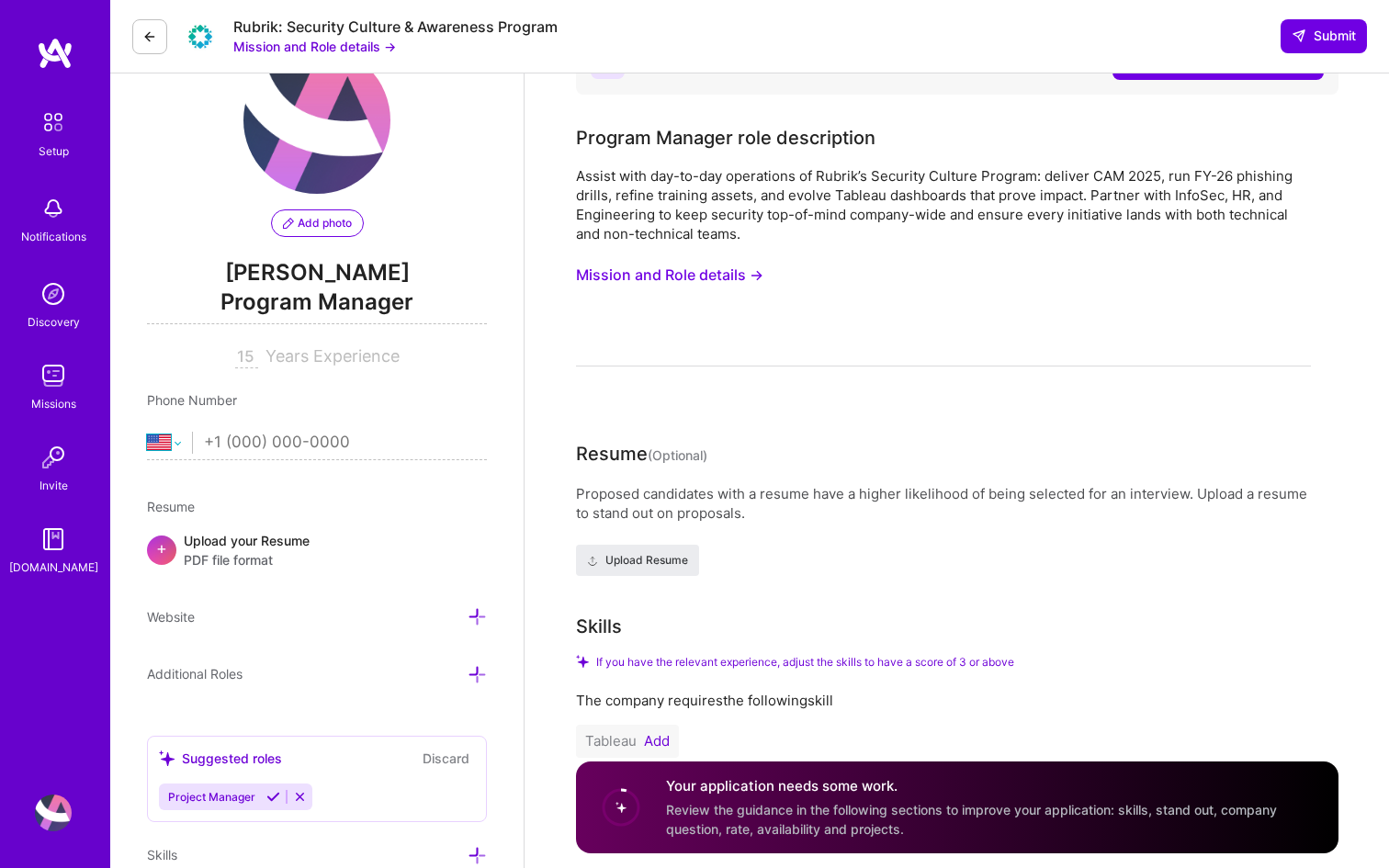
click at [178, 448] on select "Afghanistan Åland Islands Albania Algeria American Samoa Andorra Angola Anguill…" at bounding box center [170, 443] width 45 height 22
select select "IE"
click at [147, 432] on select "Afghanistan Åland Islands Albania Algeria American Samoa Andorra Angola Anguill…" at bounding box center [170, 443] width 45 height 22
click at [208, 444] on input "tel" at bounding box center [345, 443] width 283 height 53
type input "087 211 4835"
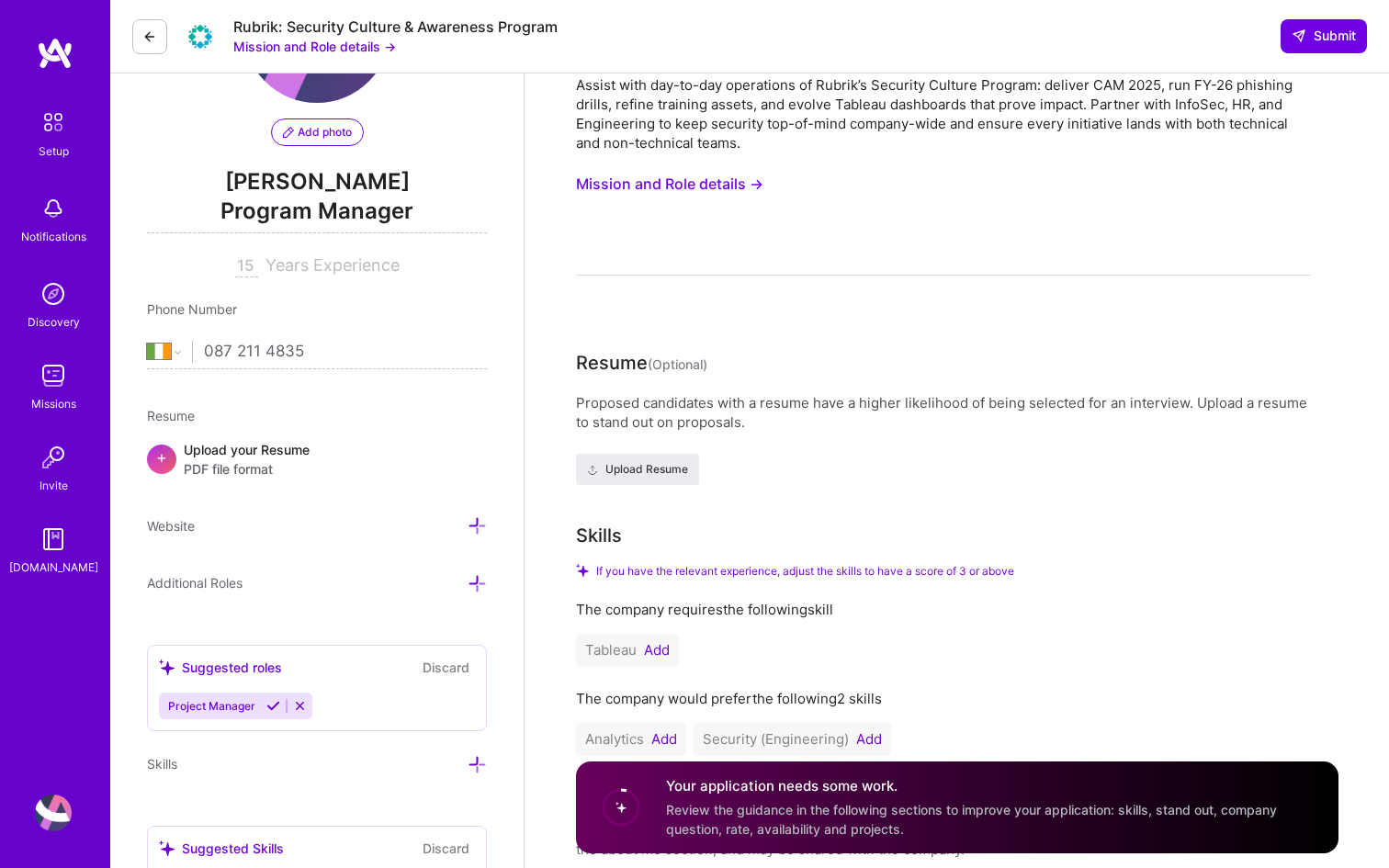
scroll to position [161, 0]
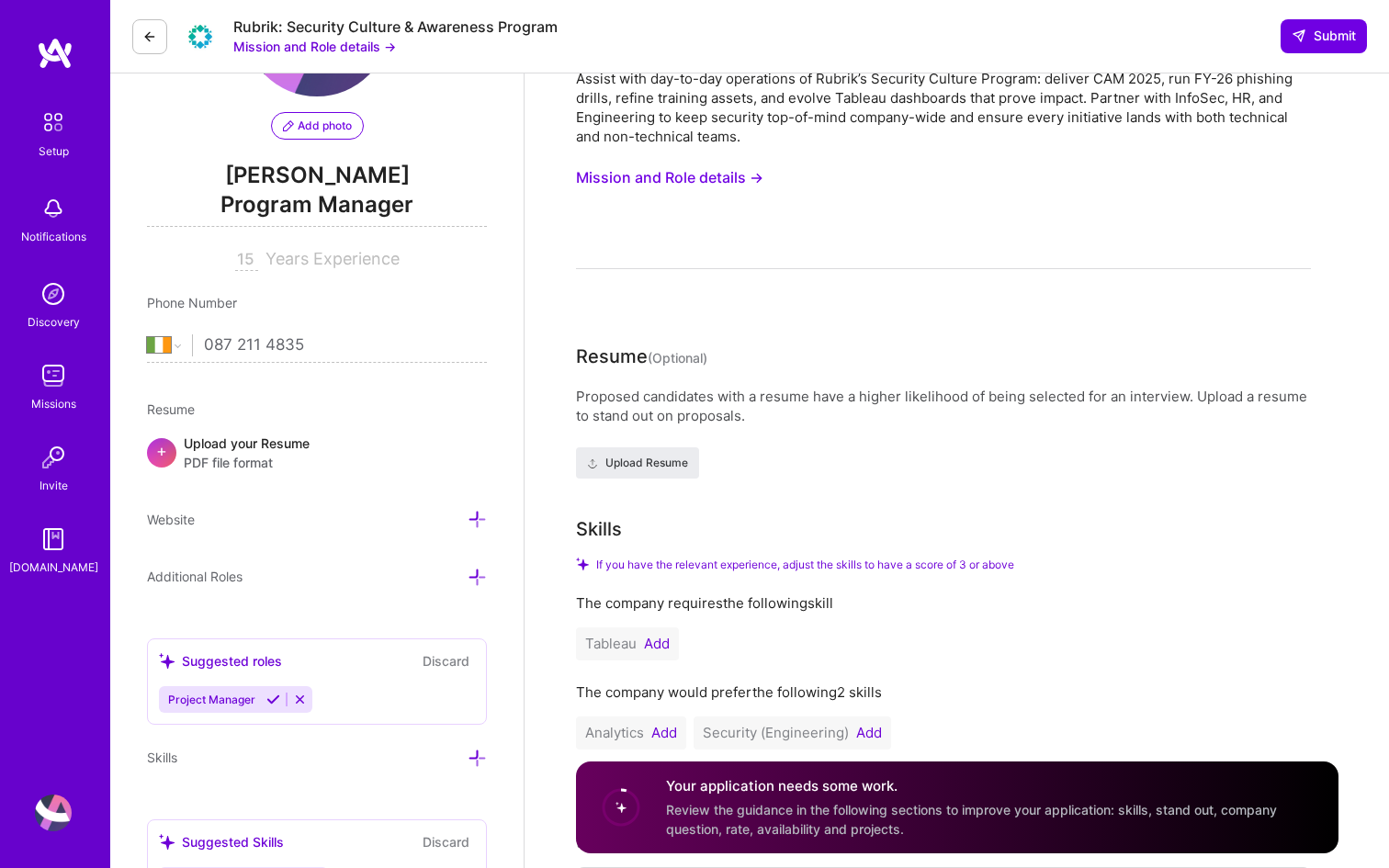
click at [607, 408] on div "Proposed candidates with a resume have a higher likelihood of being selected fo…" at bounding box center [943, 405] width 735 height 38
click at [228, 453] on span "PDF file format" at bounding box center [247, 463] width 126 height 20
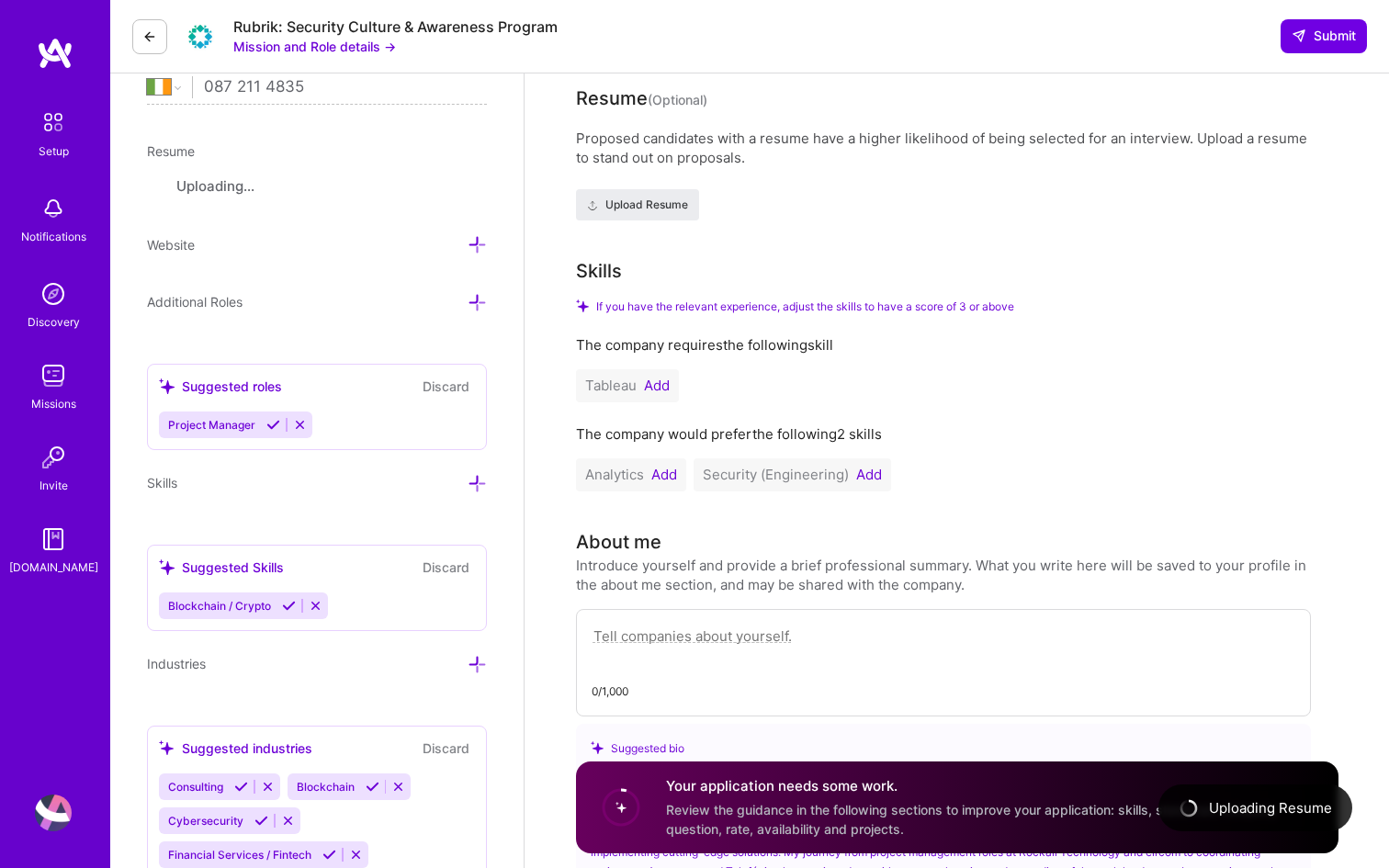
scroll to position [458, 0]
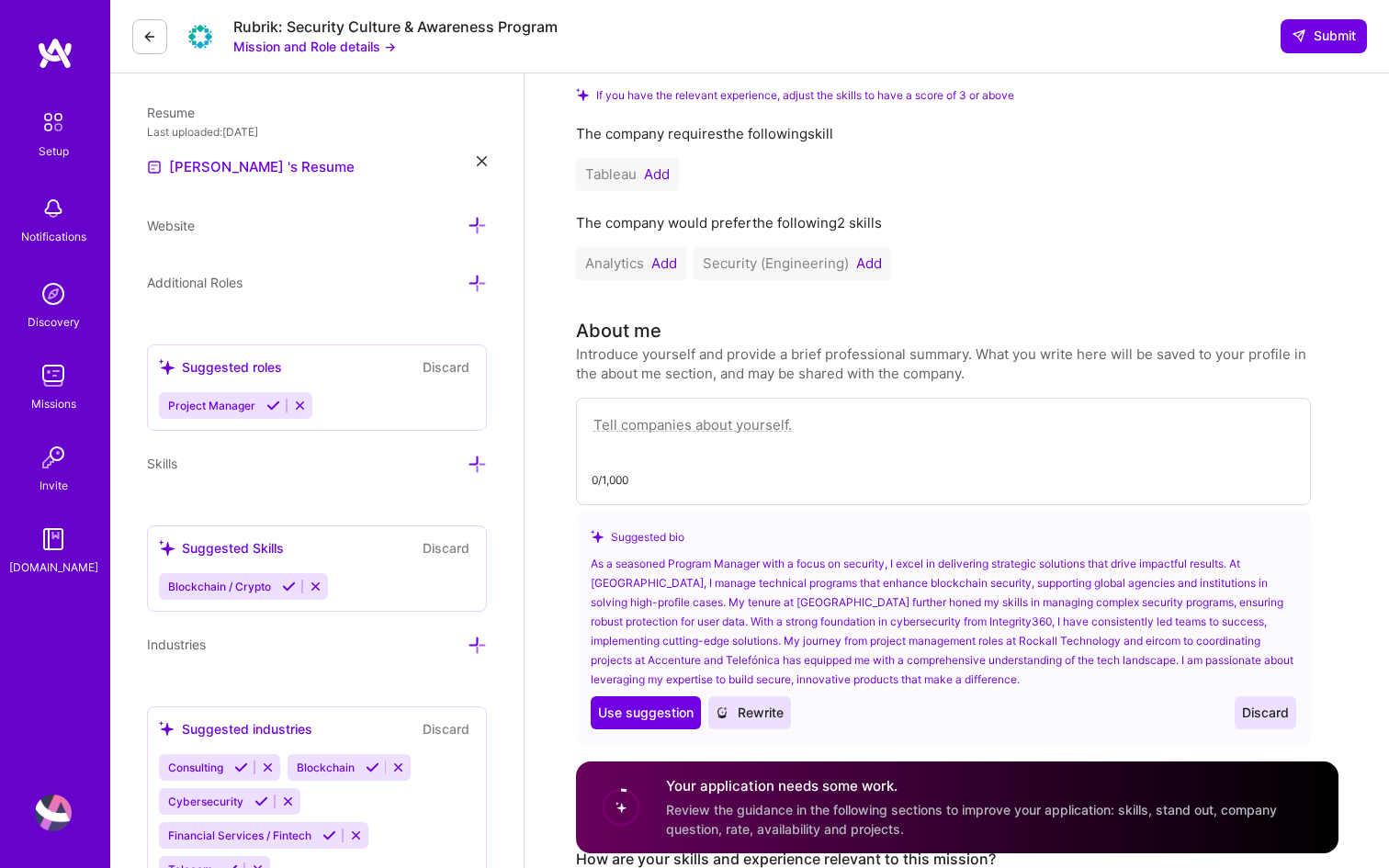
click at [636, 391] on div "About me Introduce yourself and provide a brief professional summary. What you …" at bounding box center [943, 530] width 735 height 427
click at [631, 425] on textarea at bounding box center [943, 434] width 703 height 42
type textarea "W"
click at [1075, 432] on textarea "During my role in Meta (formally Facebook) I lead and build out the Europe side…" at bounding box center [943, 434] width 703 height 42
click at [985, 475] on div "89/1,000" at bounding box center [943, 480] width 703 height 20
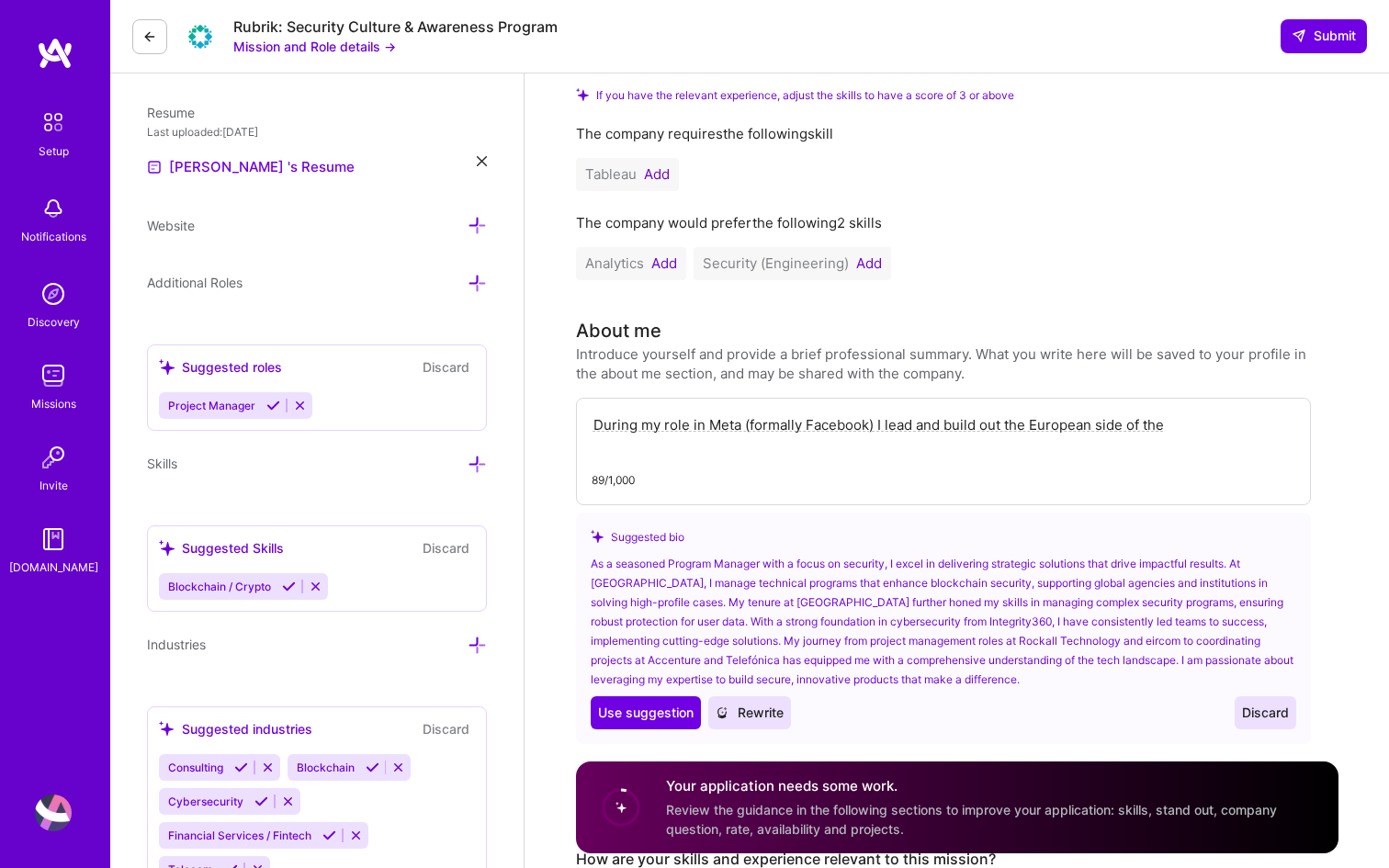
click at [940, 433] on textarea "During my role in Meta (formally Facebook) I lead and build out the European si…" at bounding box center [943, 434] width 703 height 42
click at [1186, 426] on textarea "During my role in Meta (formally Facebook) I lead and build out the European si…" at bounding box center [943, 434] width 703 height 42
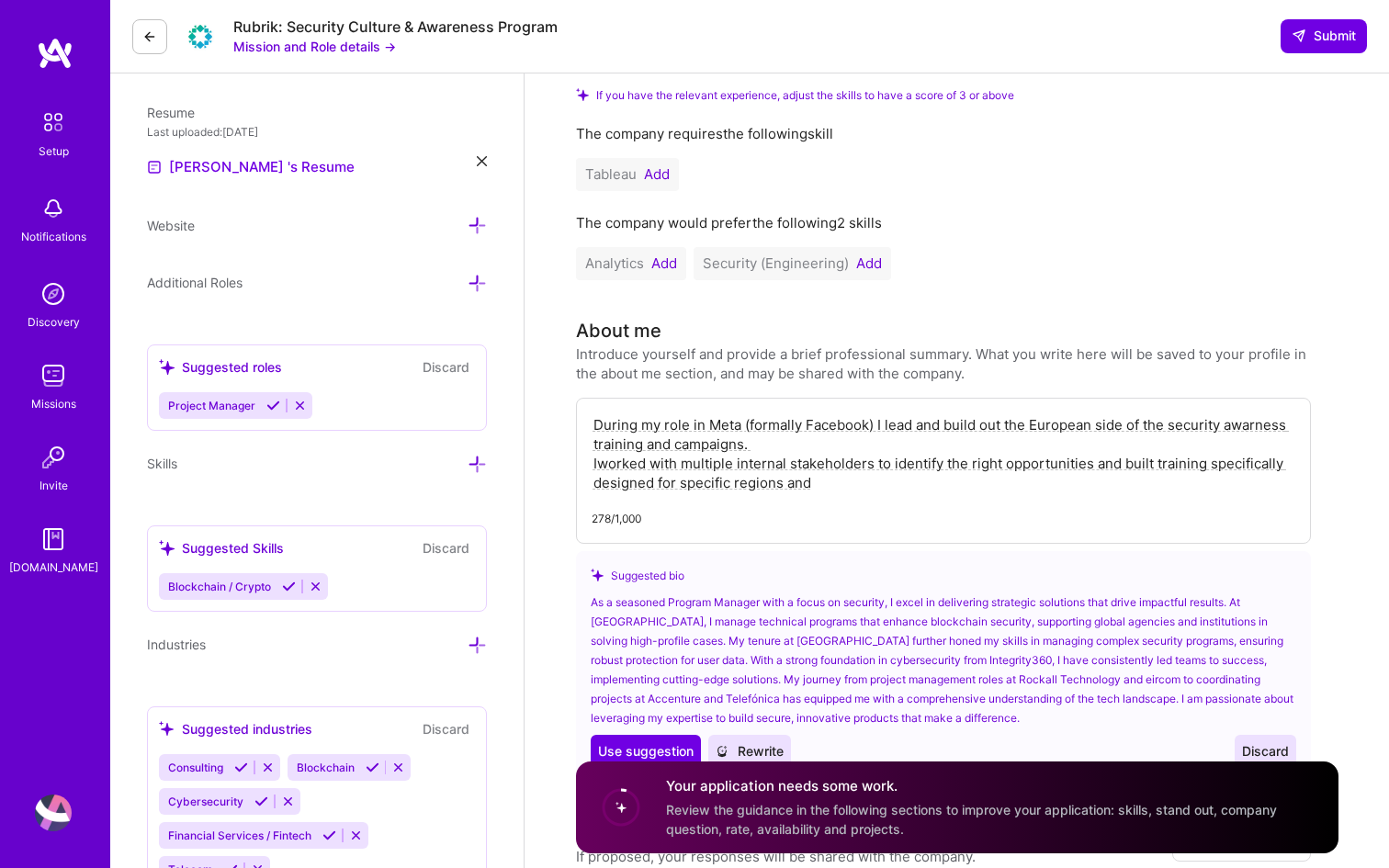
click at [601, 468] on textarea "During my role in Meta (formally Facebook) I lead and build out the European si…" at bounding box center [943, 454] width 703 height 81
click at [836, 488] on textarea "During my role in Meta (formally Facebook) I lead and build out the European si…" at bounding box center [943, 454] width 703 height 81
click at [1256, 430] on textarea "During my role in Meta (formally Facebook) I lead and build out the European si…" at bounding box center [943, 454] width 703 height 81
click at [830, 491] on textarea "During my role in Meta (formally Facebook) I lead and build out the European si…" at bounding box center [943, 454] width 703 height 81
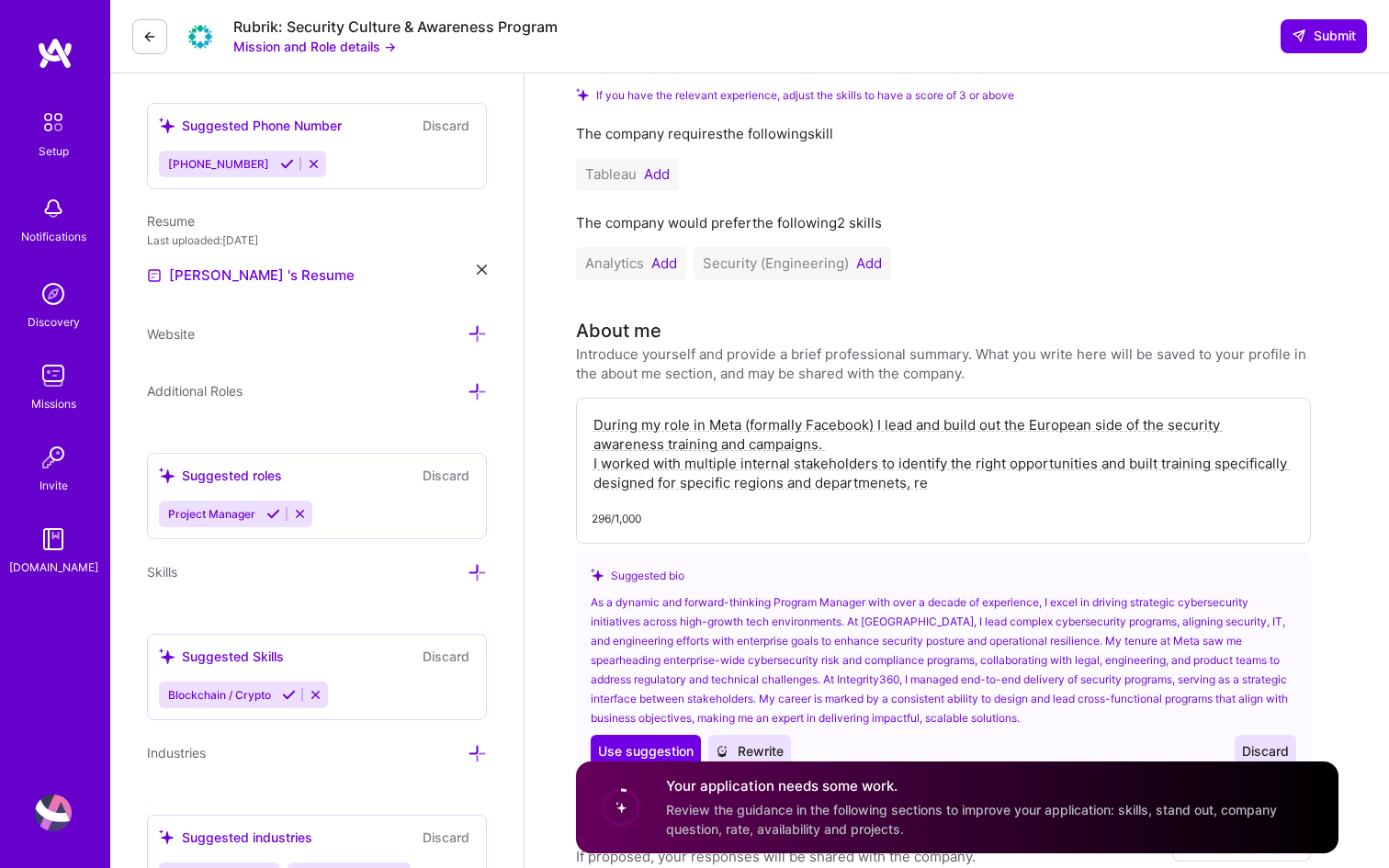
type textarea "During my role in Meta (formally Facebook) I lead and build out the European si…"
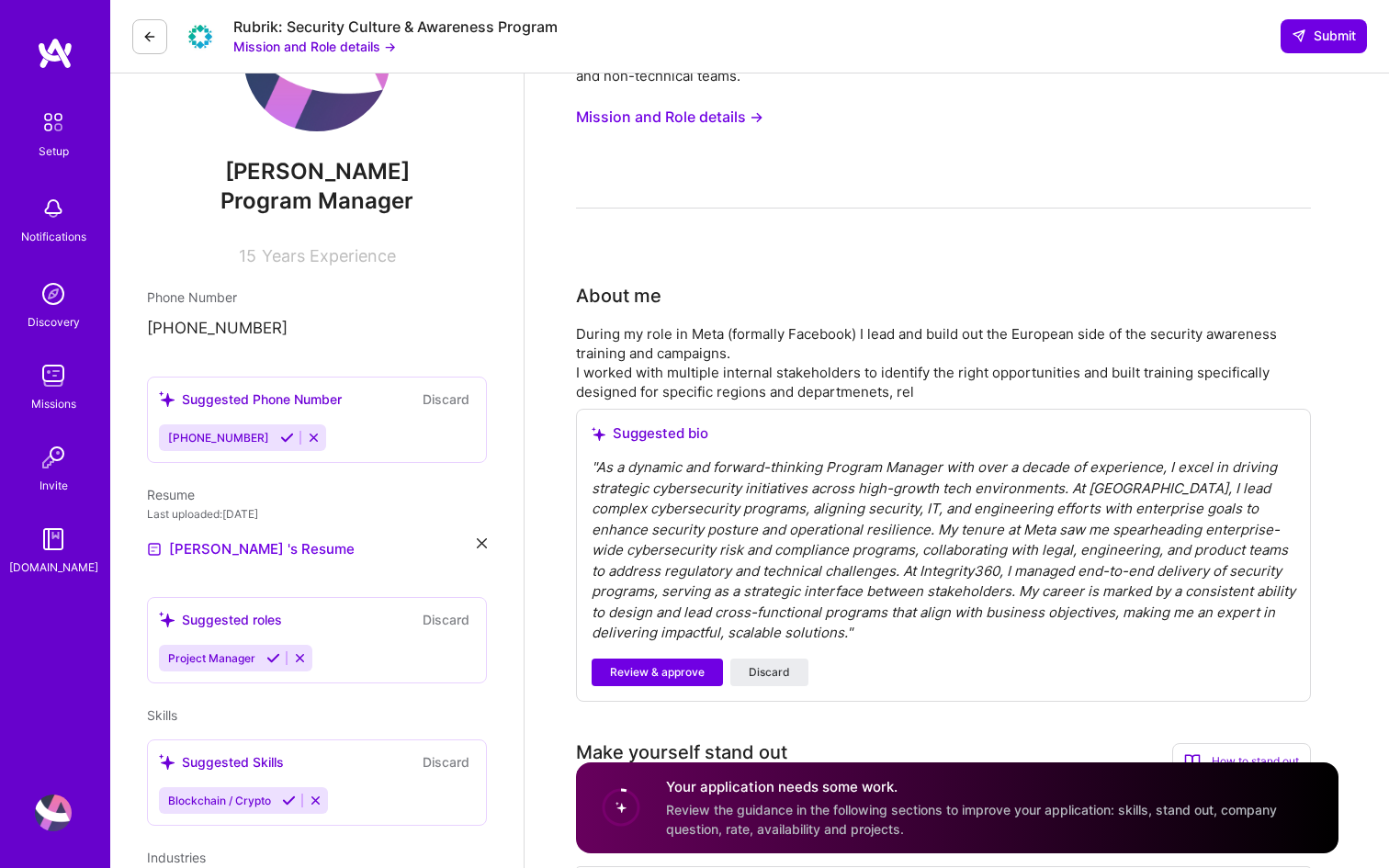
scroll to position [127, 0]
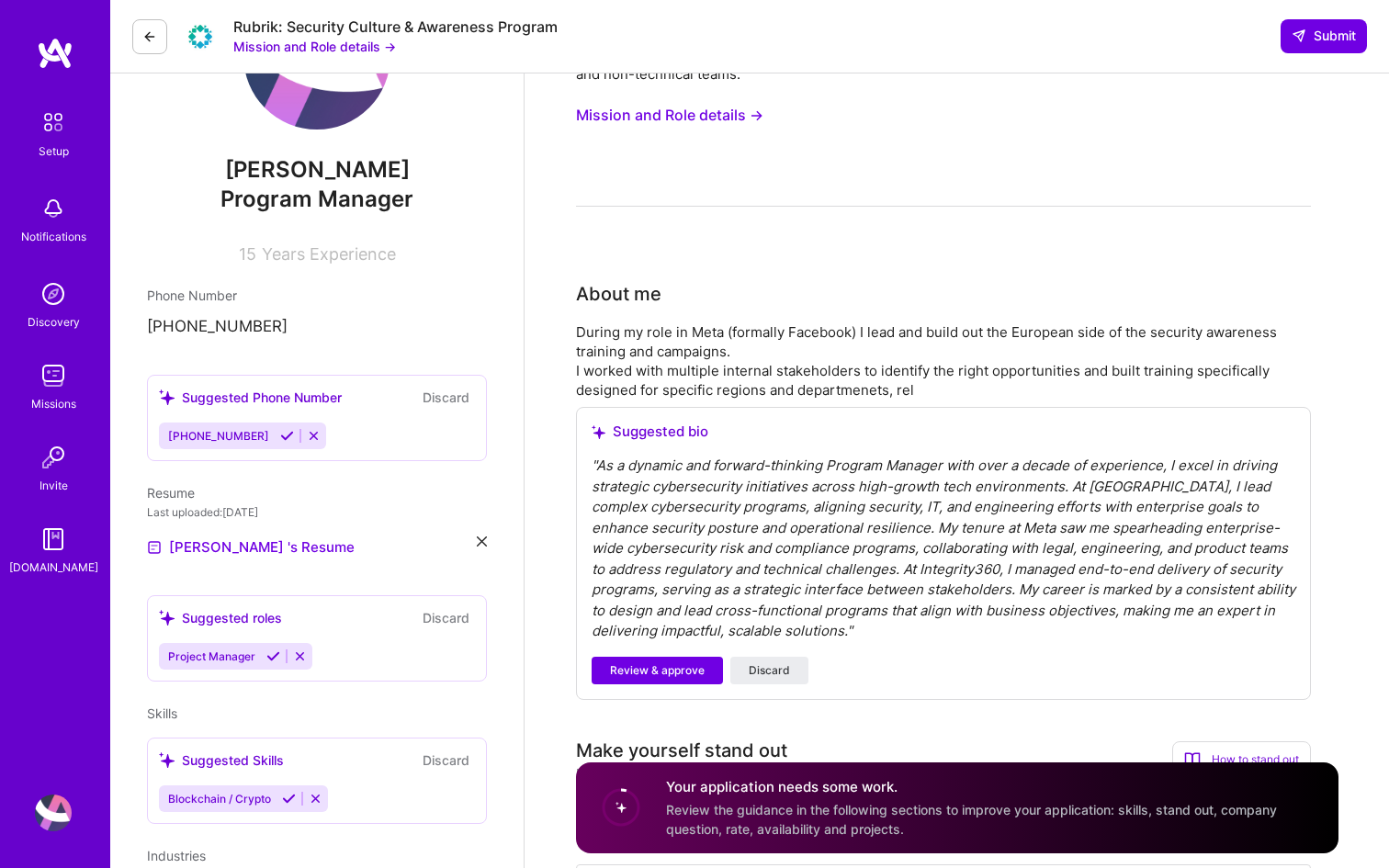
click at [913, 396] on div "During my role in Meta (formally Facebook) I lead and build out the European si…" at bounding box center [943, 361] width 735 height 77
click at [933, 322] on div "About me During my role in Meta (formally Facebook) I lead and build out the Eu…" at bounding box center [943, 490] width 735 height 420
click at [748, 420] on div "Suggested bio " As a dynamic and forward-thinking Program Manager with over a d…" at bounding box center [943, 553] width 735 height 293
click at [927, 390] on div "During my role in Meta (formally Facebook) I lead and build out the European si…" at bounding box center [943, 361] width 735 height 77
click at [623, 669] on span "Review & approve" at bounding box center [657, 671] width 95 height 17
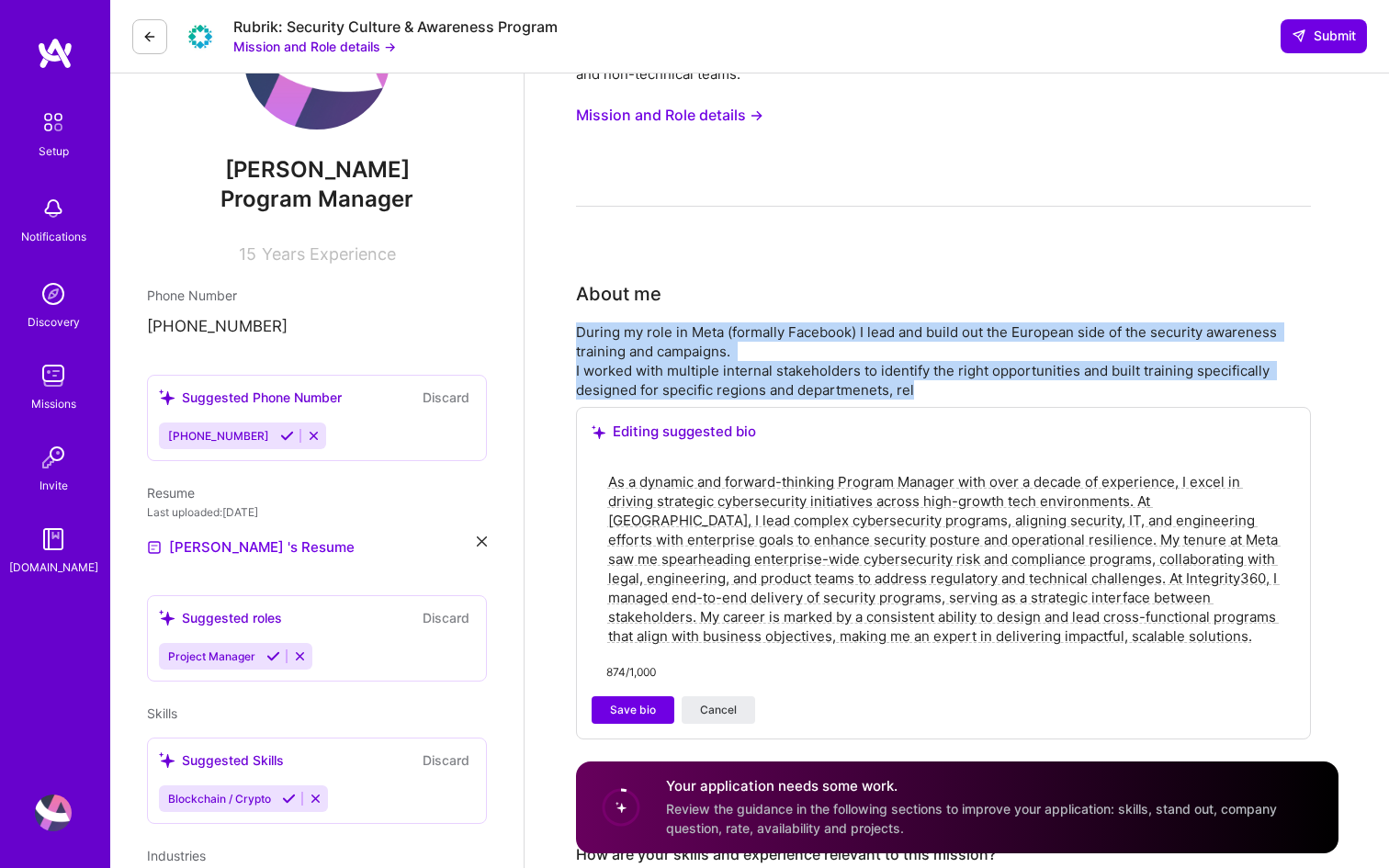
drag, startPoint x: 577, startPoint y: 333, endPoint x: 958, endPoint y: 387, distance: 384.8
click at [958, 387] on div "During my role in Meta (formally Facebook) I lead and build out the European si…" at bounding box center [943, 361] width 735 height 77
copy div "During my role in Meta (formally Facebook) I lead and build out the European si…"
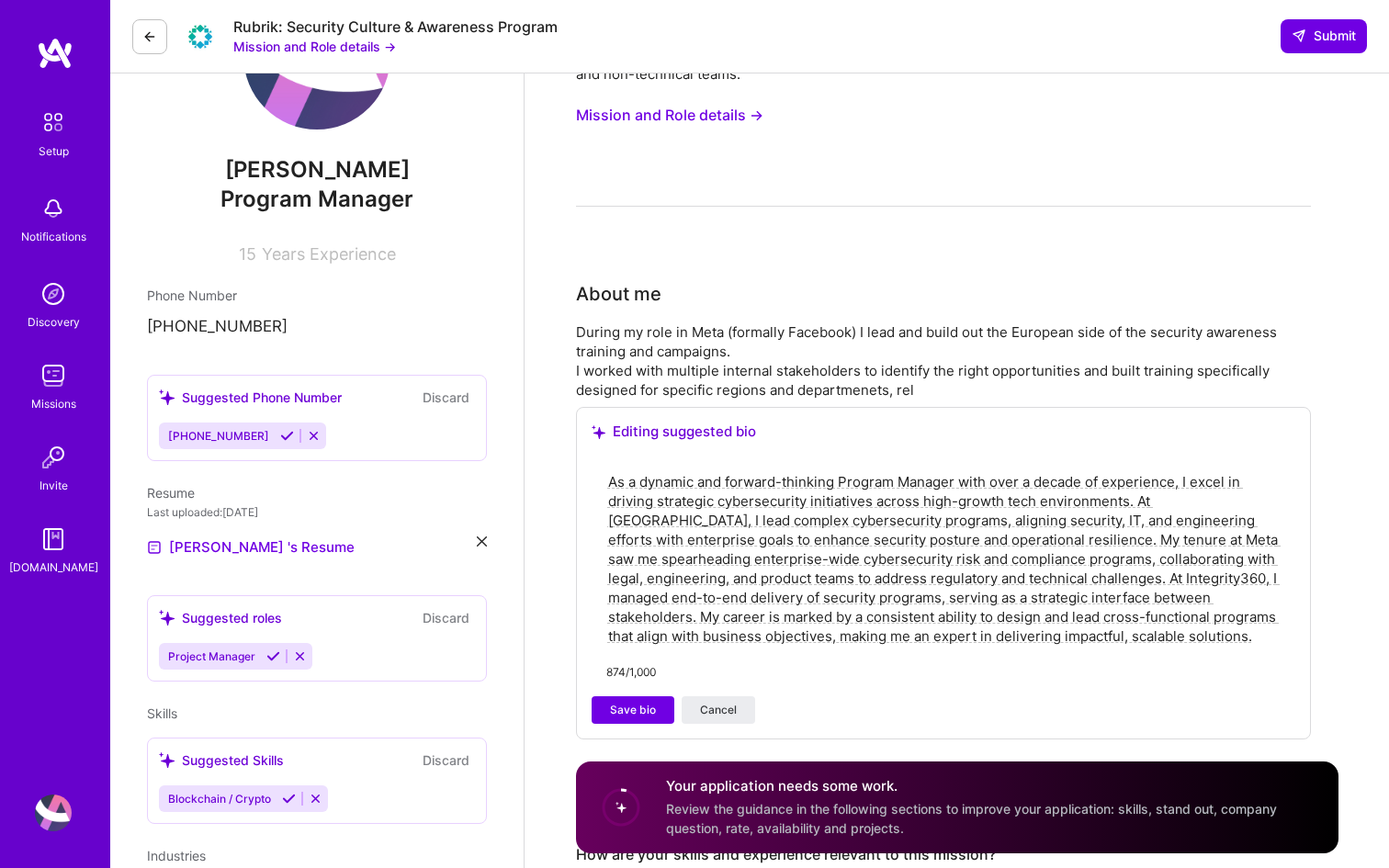
click at [1034, 600] on textarea "As a dynamic and forward-thinking Program Manager with over a decade of experie…" at bounding box center [944, 559] width 675 height 178
click at [1046, 585] on textarea "As a dynamic and forward-thinking Program Manager with over a decade of experie…" at bounding box center [944, 559] width 675 height 178
click at [951, 542] on textarea "As a dynamic and forward-thinking Program Manager with over a decade of experie…" at bounding box center [944, 559] width 675 height 178
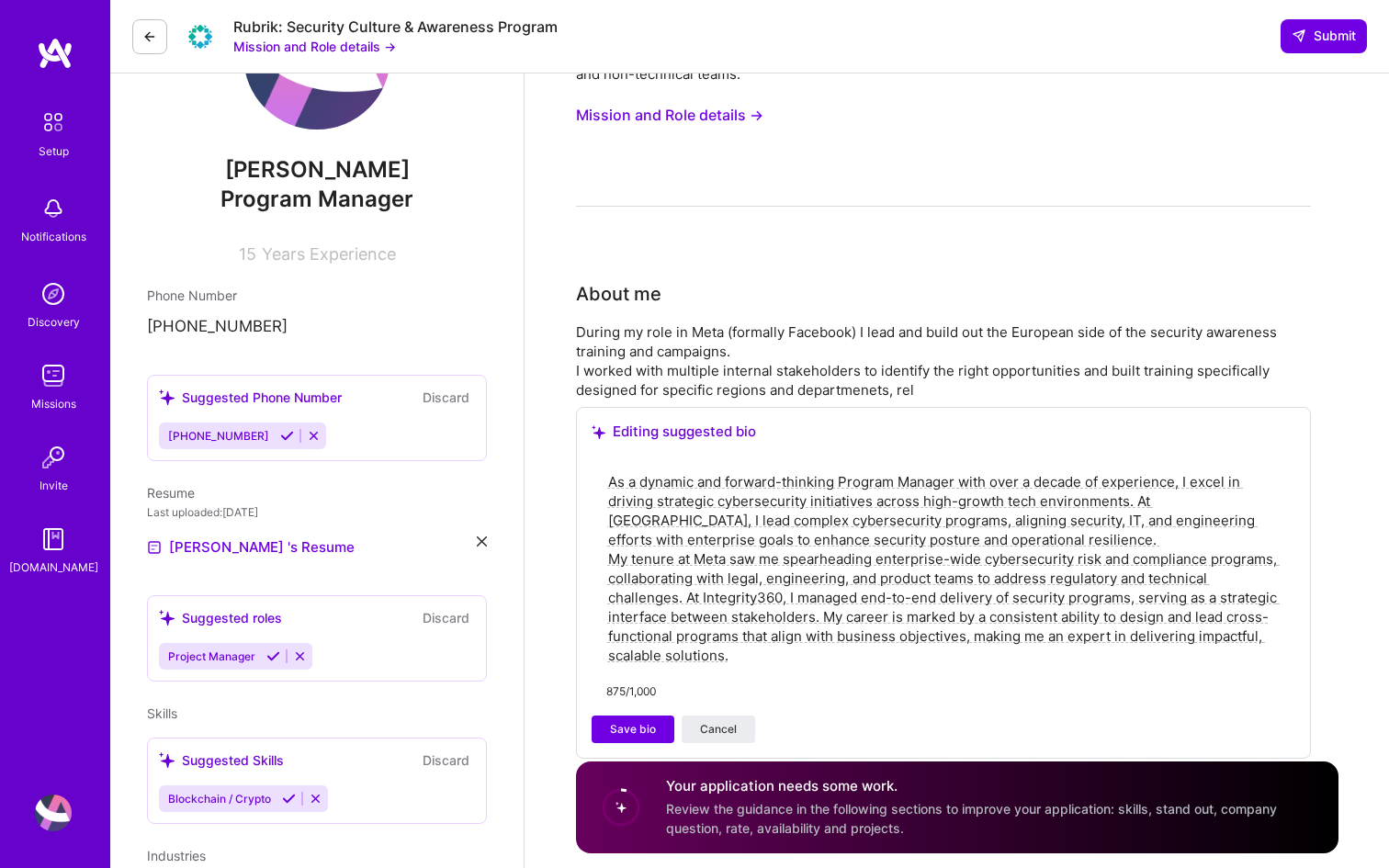
click at [686, 600] on textarea "As a dynamic and forward-thinking Program Manager with over a decade of experie…" at bounding box center [944, 568] width 675 height 196
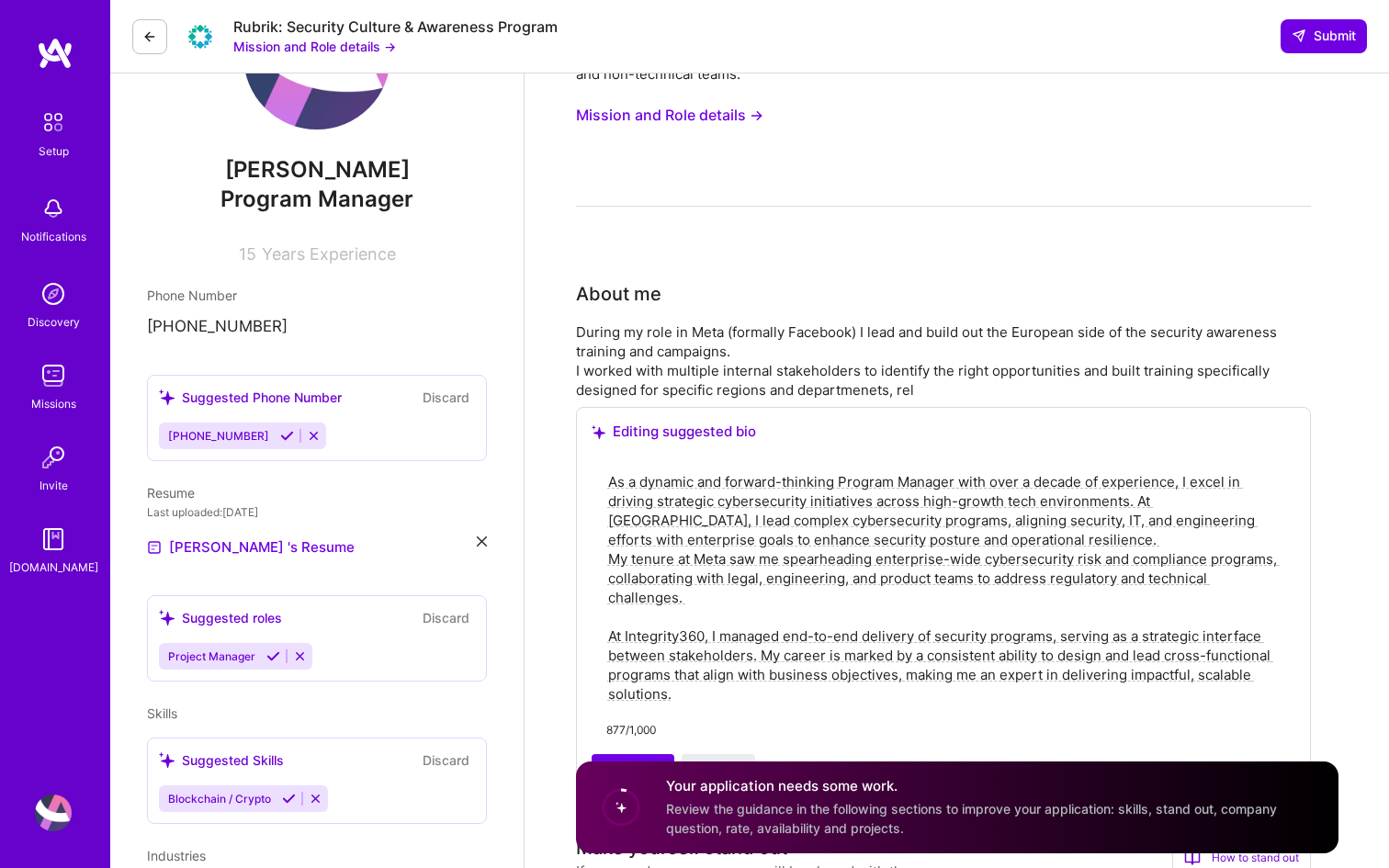
click at [622, 612] on textarea "As a dynamic and forward-thinking Program Manager with over a decade of experie…" at bounding box center [944, 588] width 675 height 235
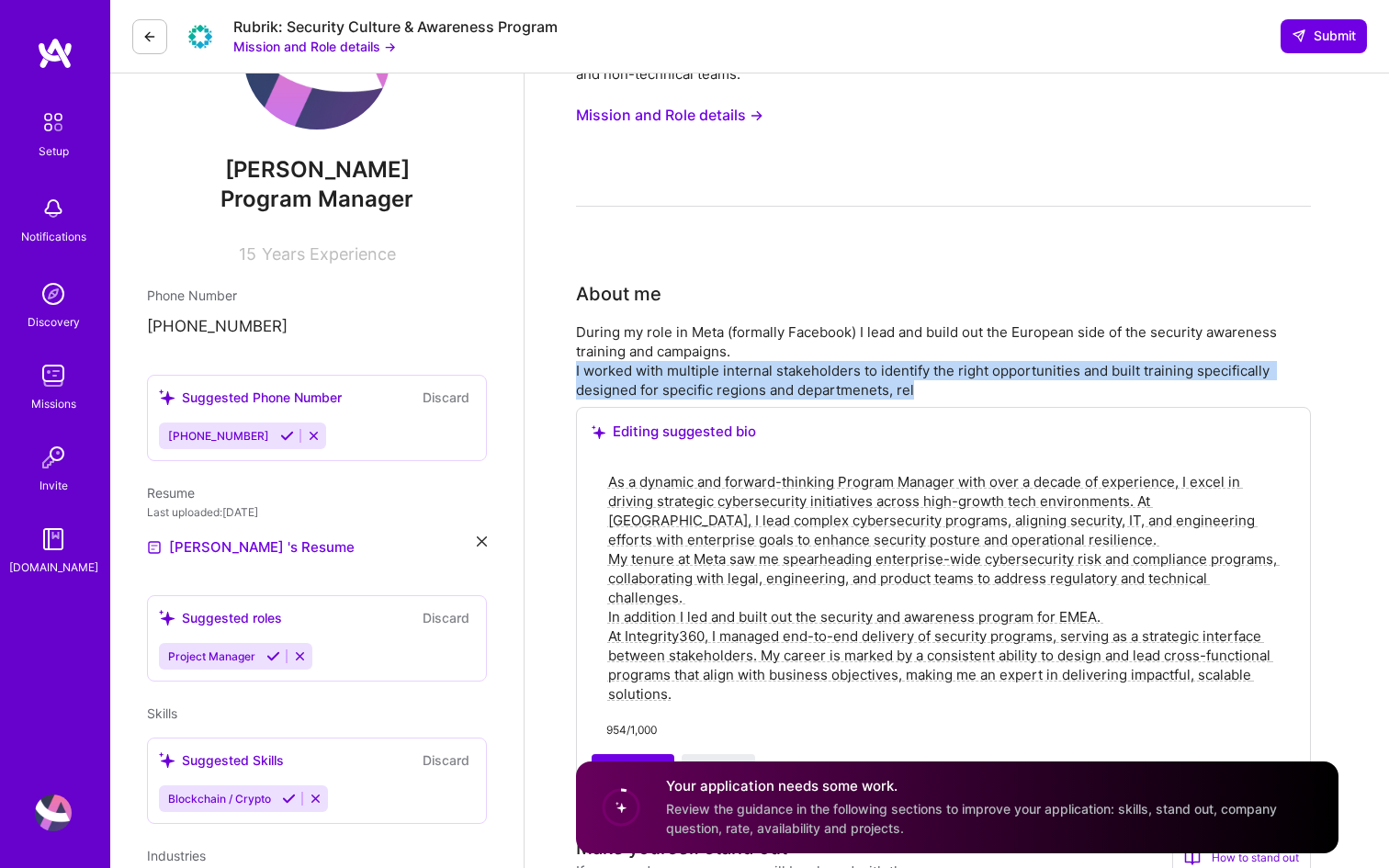
drag, startPoint x: 575, startPoint y: 372, endPoint x: 966, endPoint y: 383, distance: 391.2
click at [966, 383] on div "During my role in Meta (formally Facebook) I lead and build out the European si…" at bounding box center [943, 361] width 735 height 77
copy div "I worked with multiple internal stakeholders to identify the right opportunitie…"
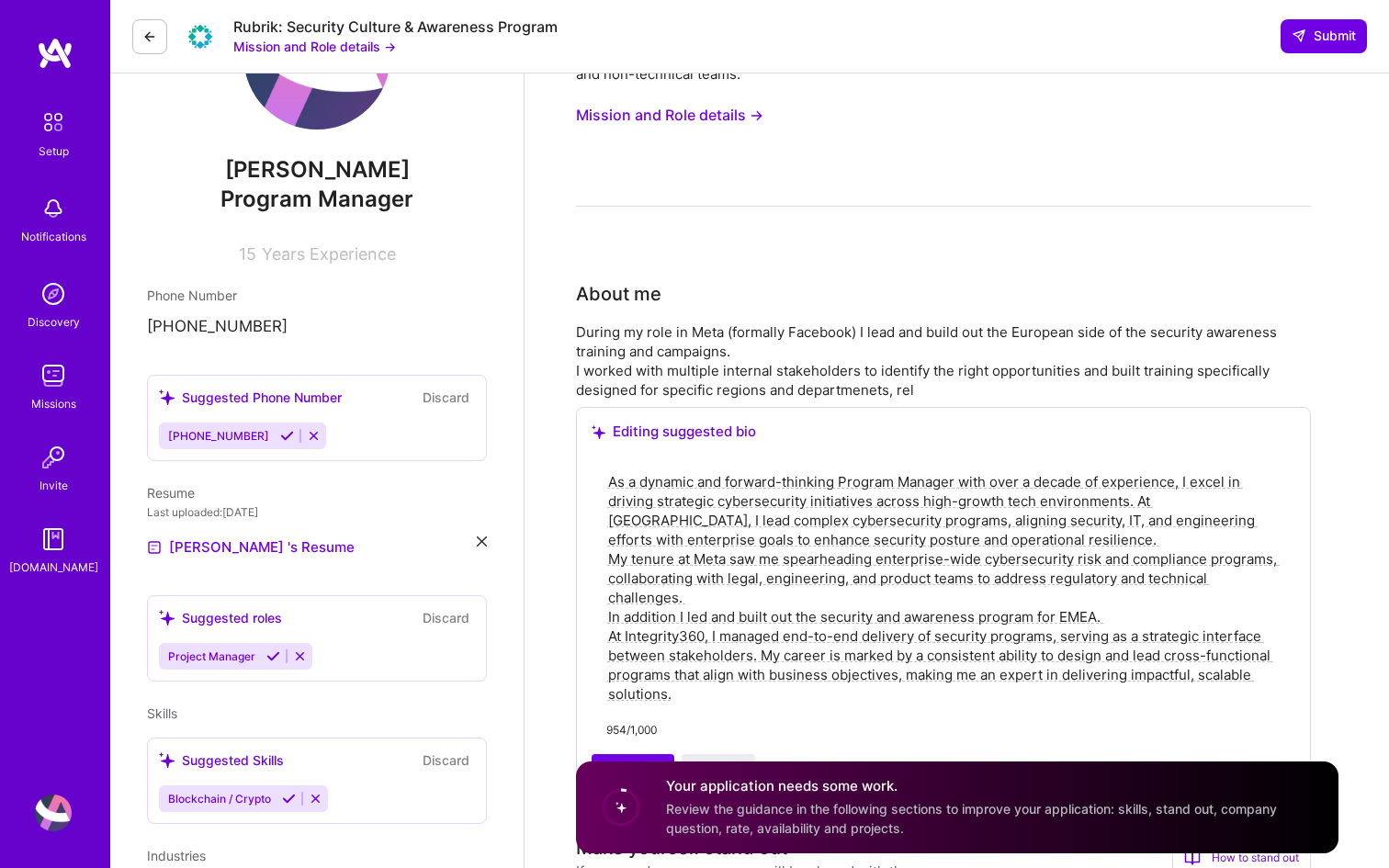
click at [1133, 623] on textarea "As a dynamic and forward-thinking Program Manager with over a decade of experie…" at bounding box center [944, 588] width 675 height 235
paste textarea "I worked with multiple internal stakeholders t"
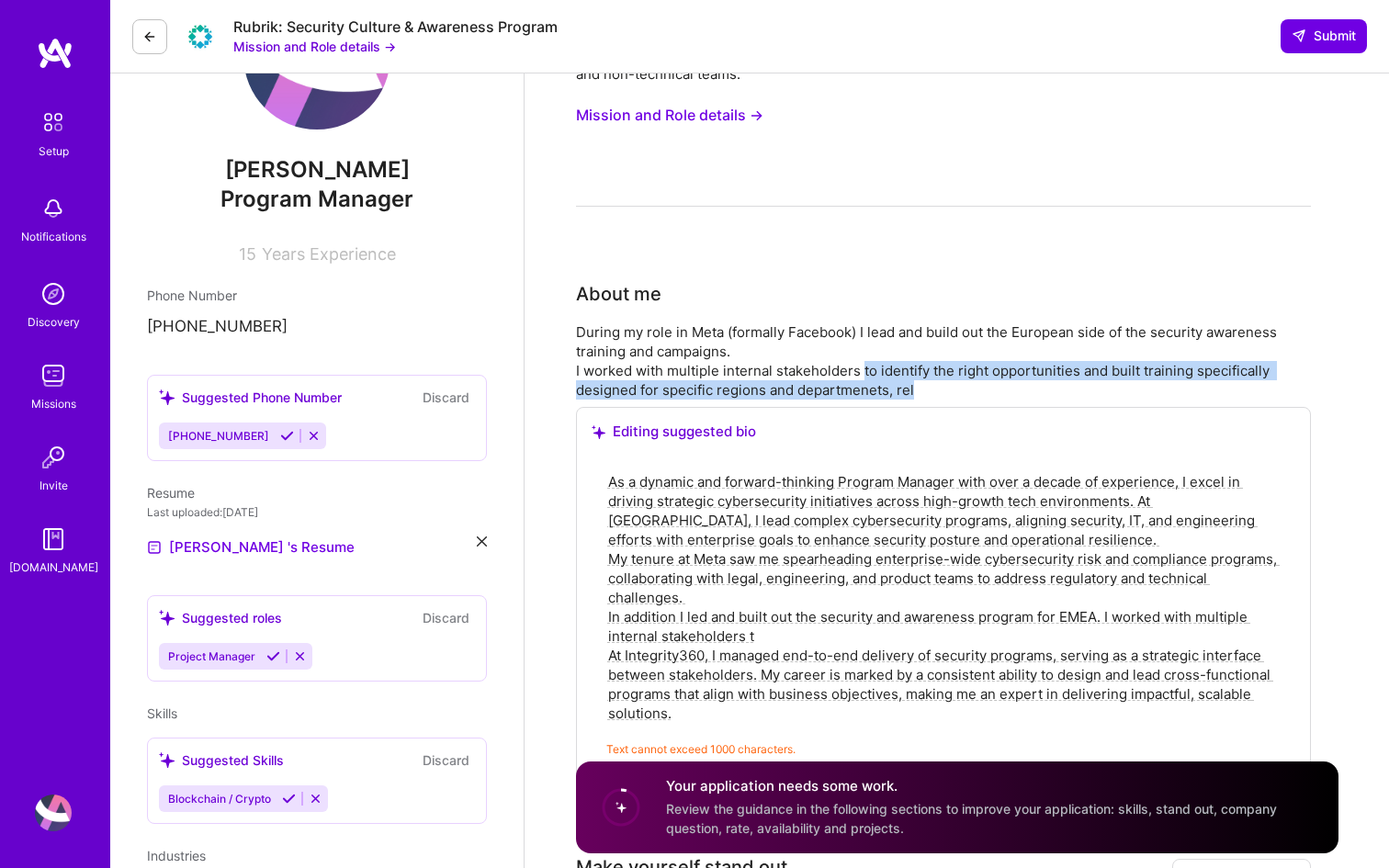
drag, startPoint x: 860, startPoint y: 373, endPoint x: 942, endPoint y: 390, distance: 83.7
click at [942, 390] on div "During my role in Meta (formally Facebook) I lead and build out the European si…" at bounding box center [943, 361] width 735 height 77
copy div "to identify the right opportunities and built training specifically designed fo…"
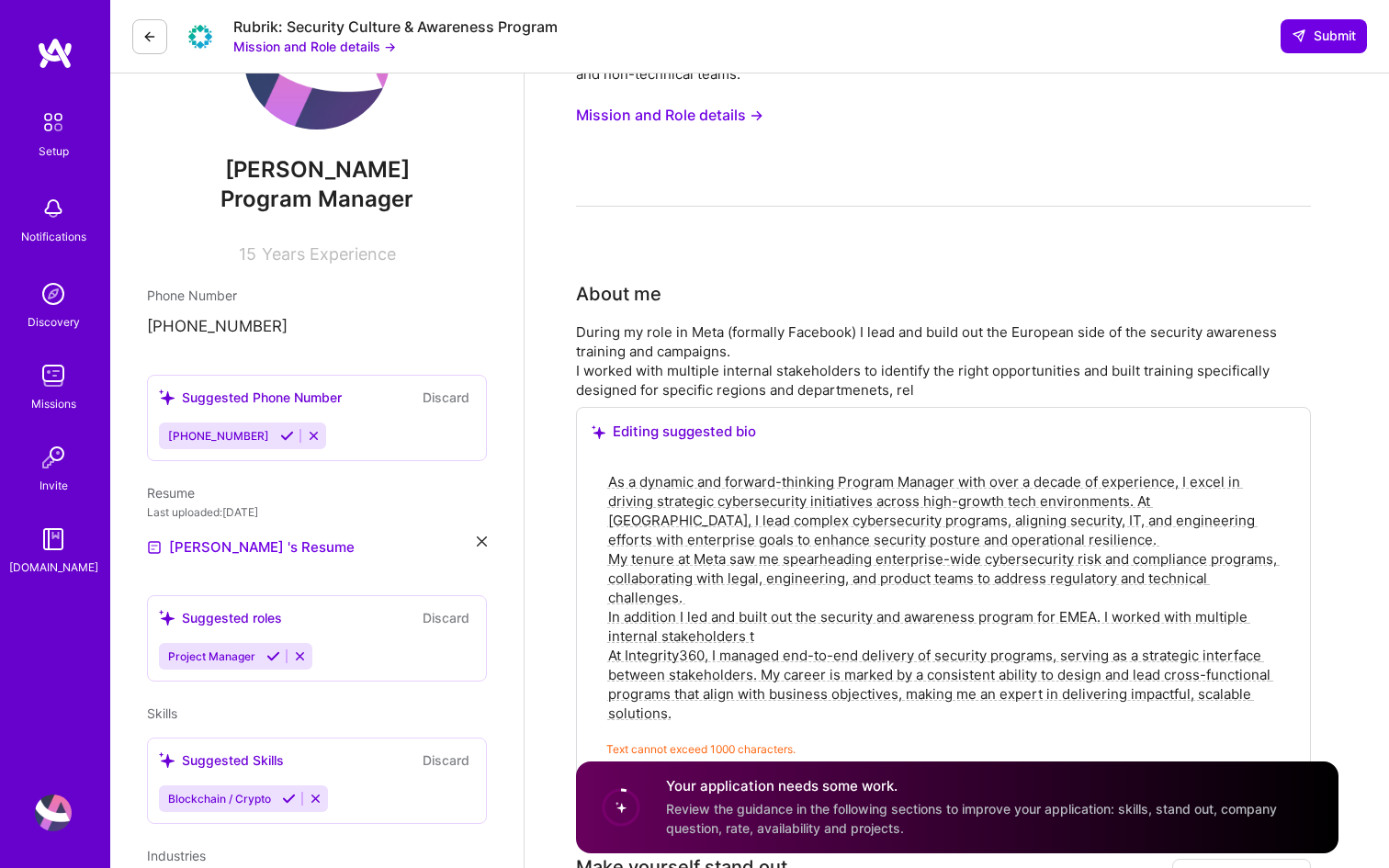
click at [753, 639] on textarea "As a dynamic and forward-thinking Program Manager with over a decade of experie…" at bounding box center [944, 598] width 675 height 254
paste textarea
drag, startPoint x: 607, startPoint y: 661, endPoint x: 655, endPoint y: 716, distance: 73.0
click at [655, 716] on textarea "As a dynamic and forward-thinking Program Manager with over a decade of experie…" at bounding box center [944, 598] width 675 height 254
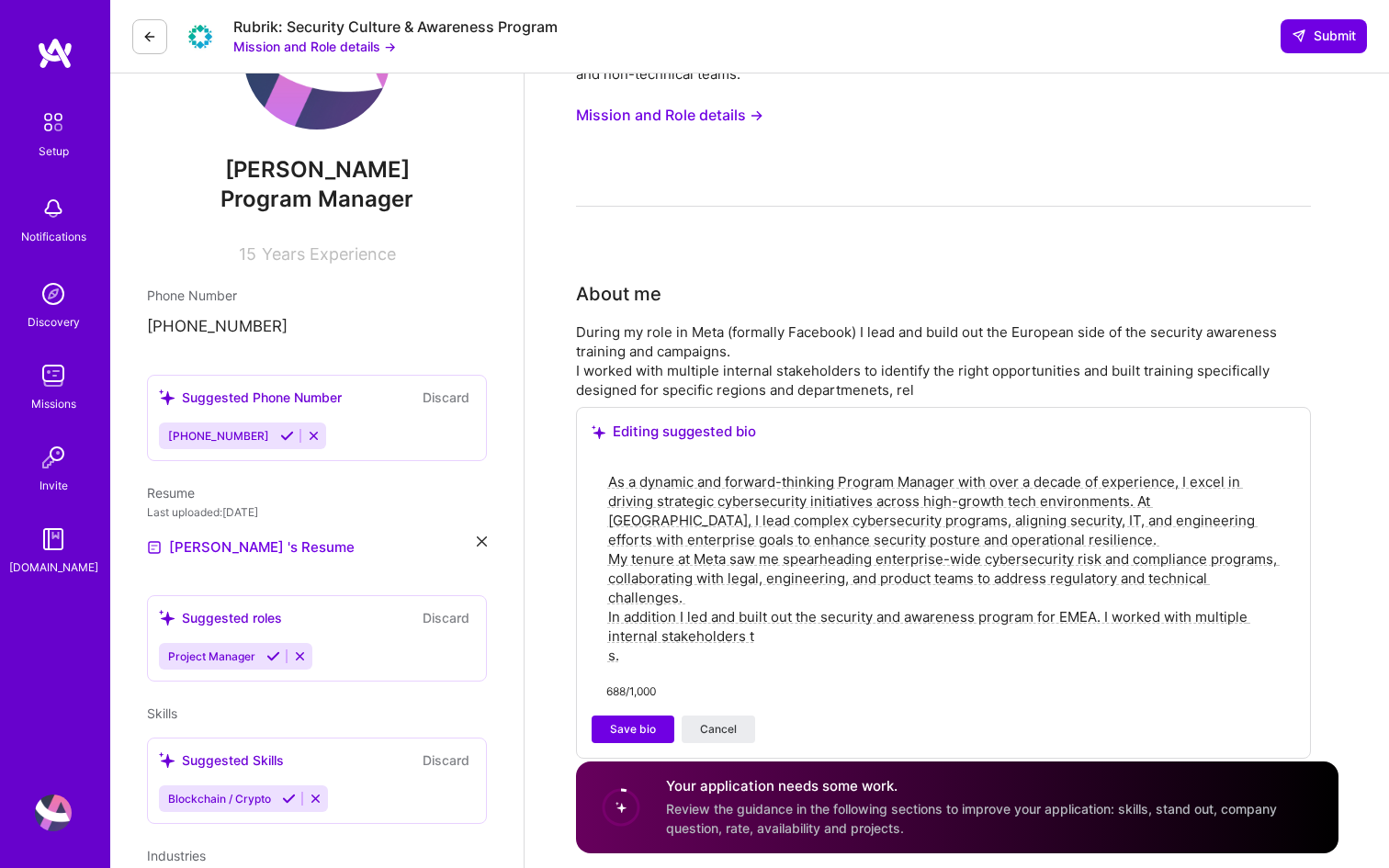
click at [621, 659] on textarea "As a dynamic and forward-thinking Program Manager with over a decade of experie…" at bounding box center [944, 568] width 675 height 196
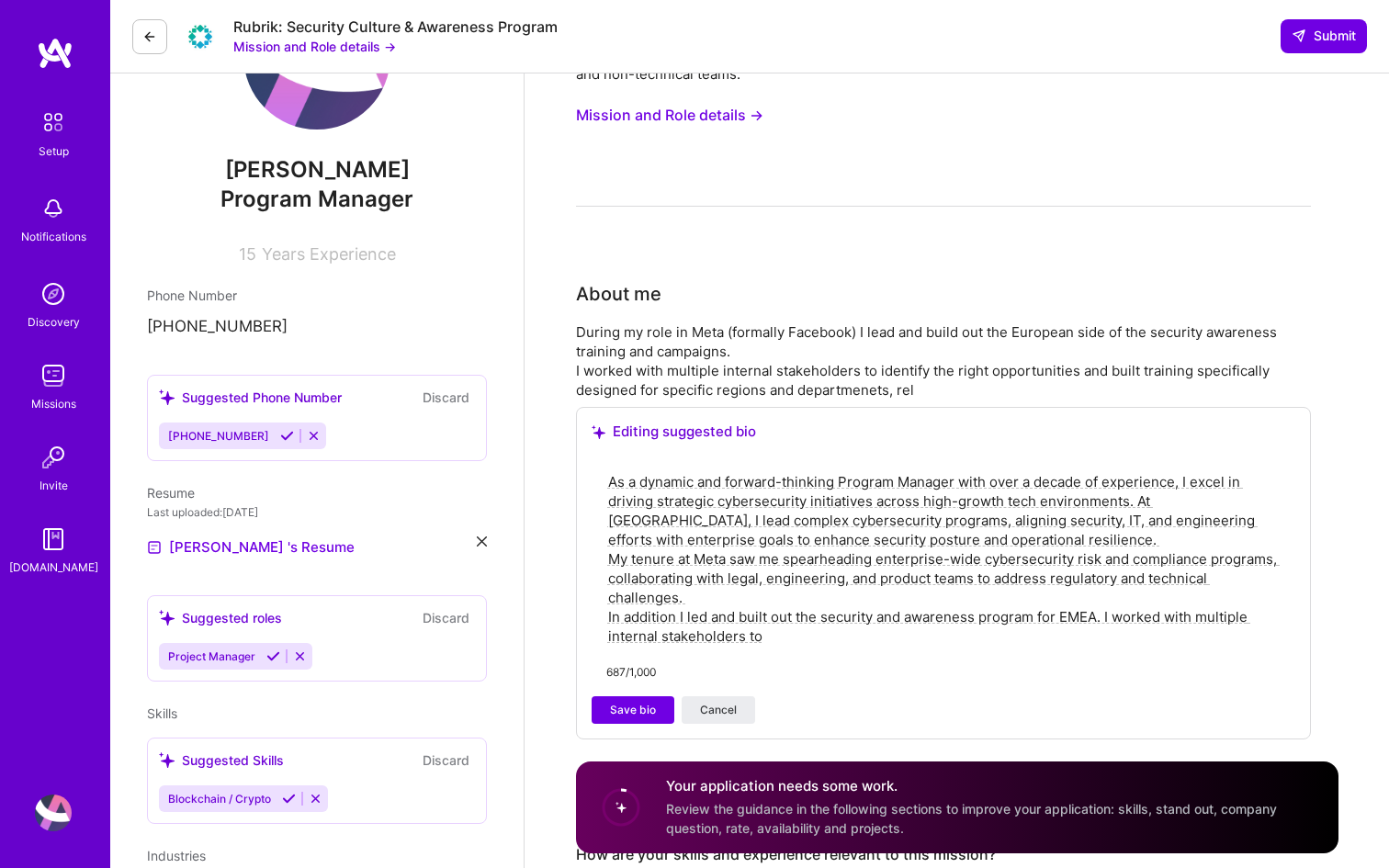
paste textarea "to identify the right opportunities and built training specifically designed fo…"
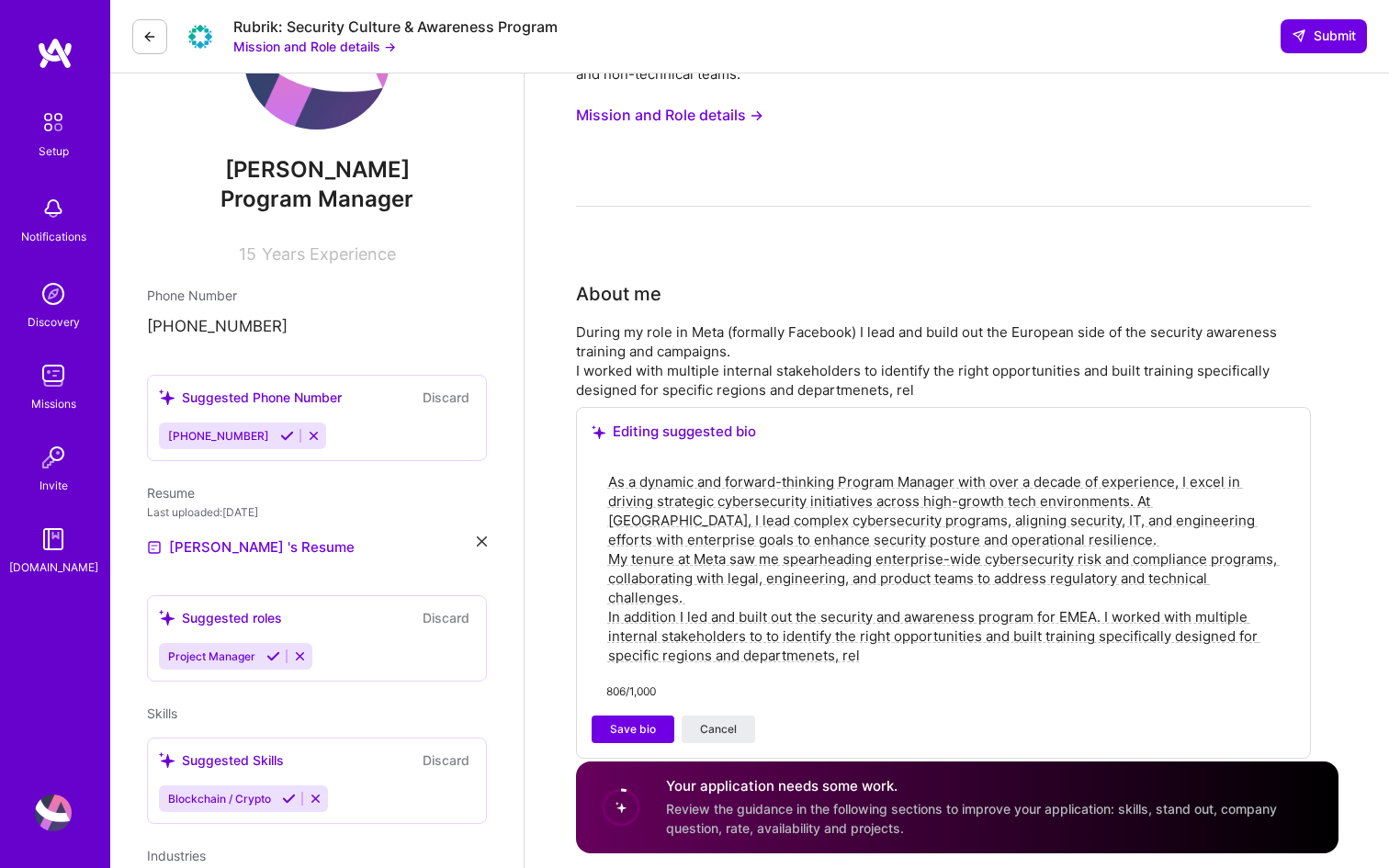
click at [777, 637] on textarea "As a dynamic and forward-thinking Program Manager with over a decade of experie…" at bounding box center [944, 568] width 675 height 196
click at [818, 639] on textarea "As a dynamic and forward-thinking Program Manager with over a decade of experie…" at bounding box center [944, 568] width 675 height 196
click at [1040, 652] on textarea "As a dynamic and forward-thinking Program Manager with over a decade of experie…" at bounding box center [944, 568] width 675 height 196
click at [746, 661] on textarea "As a dynamic and forward-thinking Program Manager with over a decade of experie…" at bounding box center [944, 568] width 675 height 196
click at [778, 655] on textarea "As a dynamic and forward-thinking Program Manager with over a decade of experie…" at bounding box center [944, 568] width 675 height 196
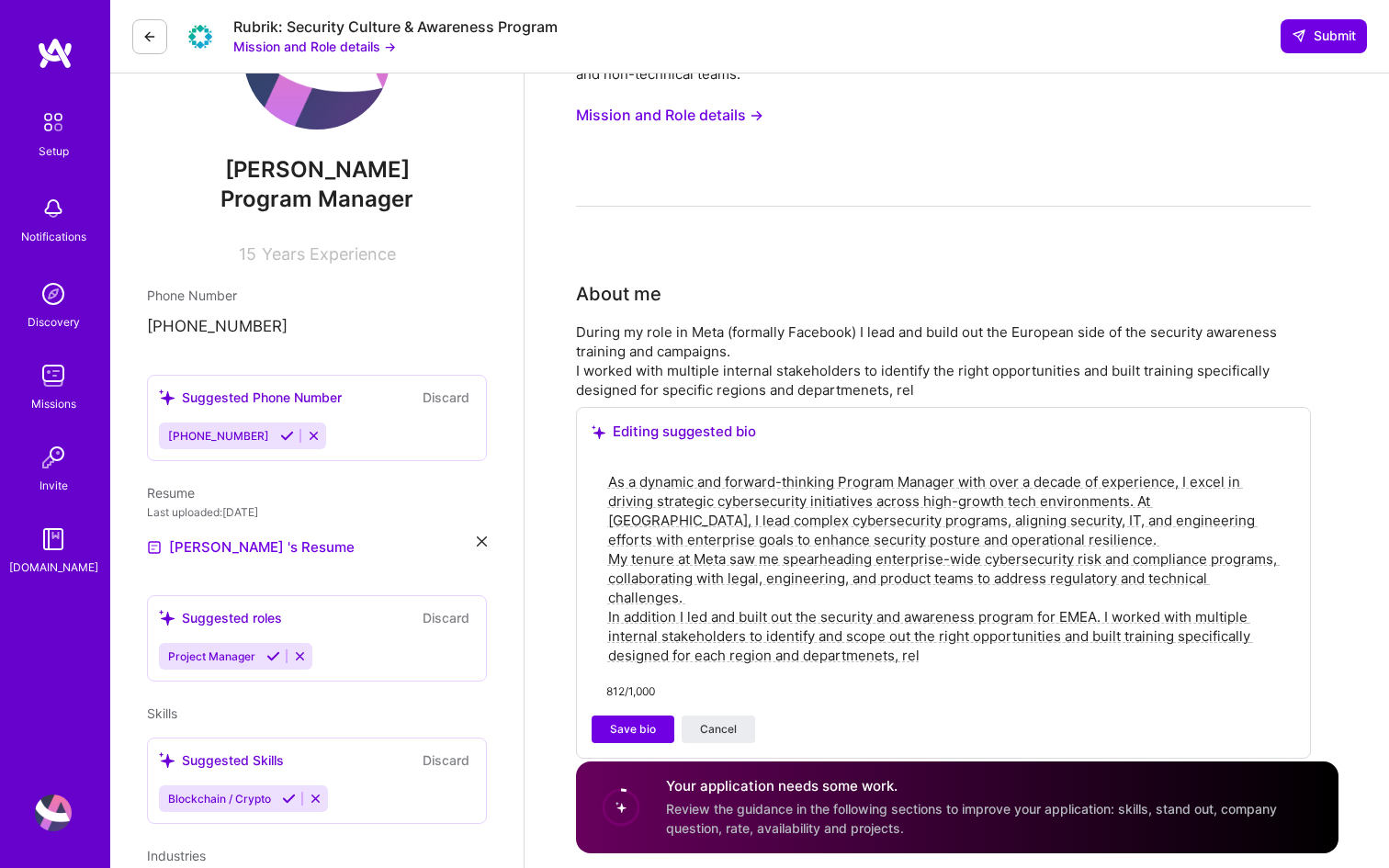
click at [882, 662] on textarea "As a dynamic and forward-thinking Program Manager with over a decade of experie…" at bounding box center [944, 568] width 675 height 196
click at [912, 662] on textarea "As a dynamic and forward-thinking Program Manager with over a decade of experie…" at bounding box center [944, 568] width 675 height 196
drag, startPoint x: 1194, startPoint y: 659, endPoint x: 1068, endPoint y: 663, distance: 126.1
click at [1068, 663] on textarea "As a dynamic and forward-thinking Program Manager with over a decade of experie…" at bounding box center [944, 568] width 675 height 196
click at [1106, 661] on textarea "As a dynamic and forward-thinking Program Manager with over a decade of experie…" at bounding box center [944, 568] width 675 height 196
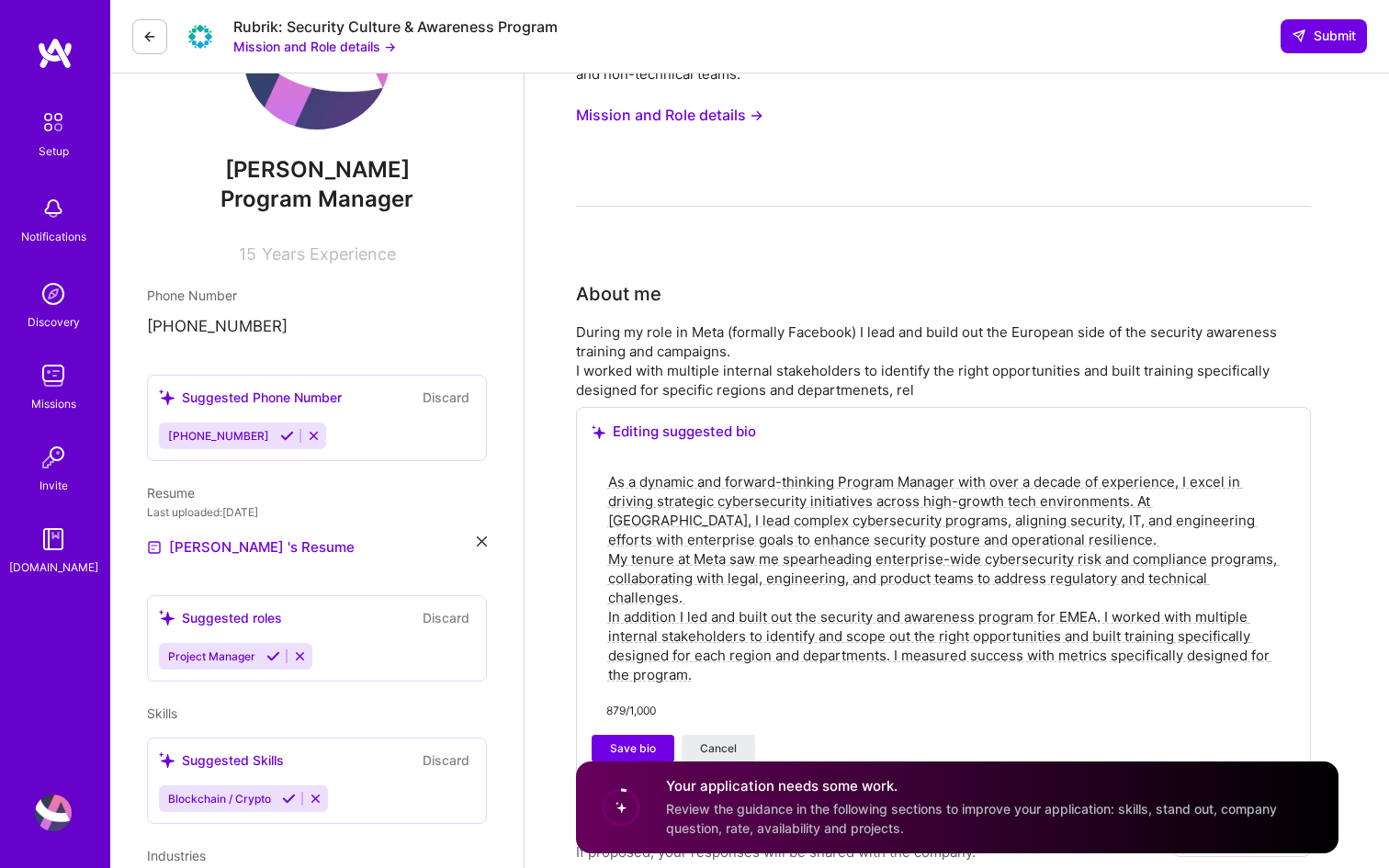
click at [734, 676] on textarea "As a dynamic and forward-thinking Program Manager with over a decade of experie…" at bounding box center [944, 578] width 675 height 216
click at [977, 678] on textarea "As a dynamic and forward-thinking Program Manager with over a decade of experie…" at bounding box center [944, 578] width 675 height 216
click at [985, 679] on textarea "As a dynamic and forward-thinking Program Manager with over a decade of experie…" at bounding box center [944, 578] width 675 height 216
click at [1042, 672] on textarea "As a dynamic and forward-thinking Program Manager with over a decade of experie…" at bounding box center [944, 578] width 675 height 216
click at [1124, 680] on textarea "As a dynamic and forward-thinking Program Manager with over a decade of experie…" at bounding box center [944, 578] width 675 height 216
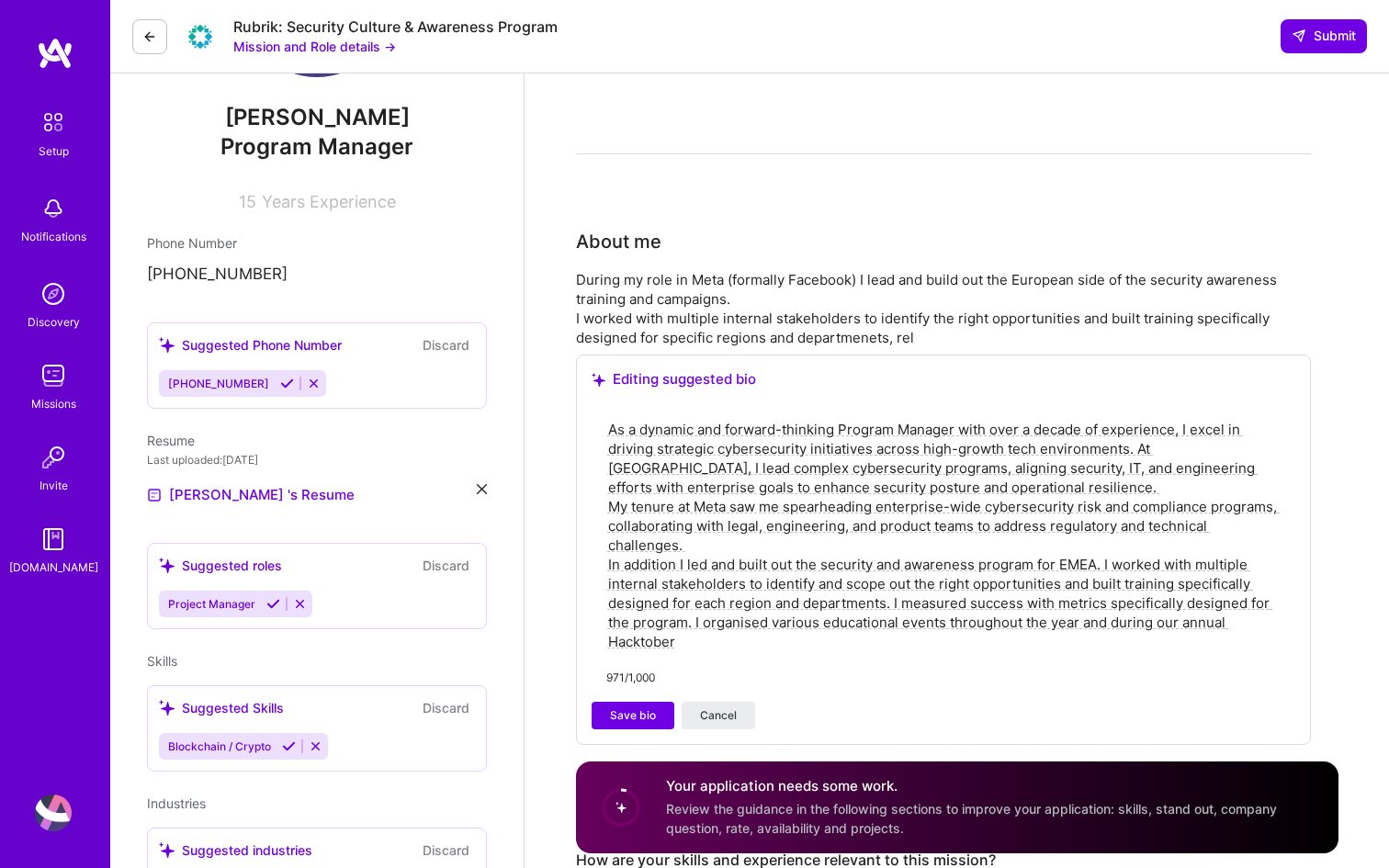
scroll to position [181, 0]
type textarea "As a dynamic and forward-thinking Program Manager with over a decade of experie…"
click at [640, 715] on span "Save bio" at bounding box center [632, 714] width 46 height 17
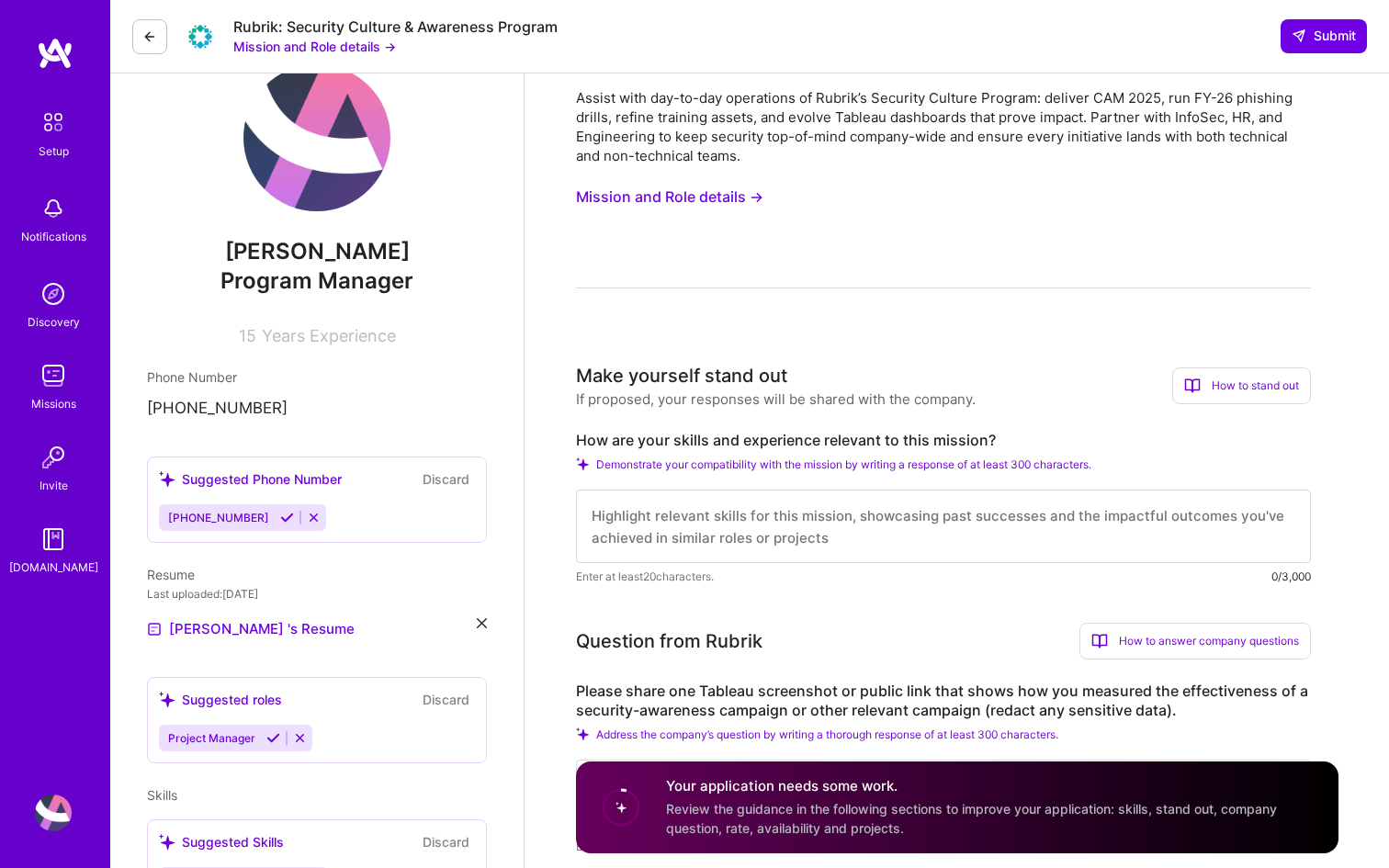
scroll to position [0, 0]
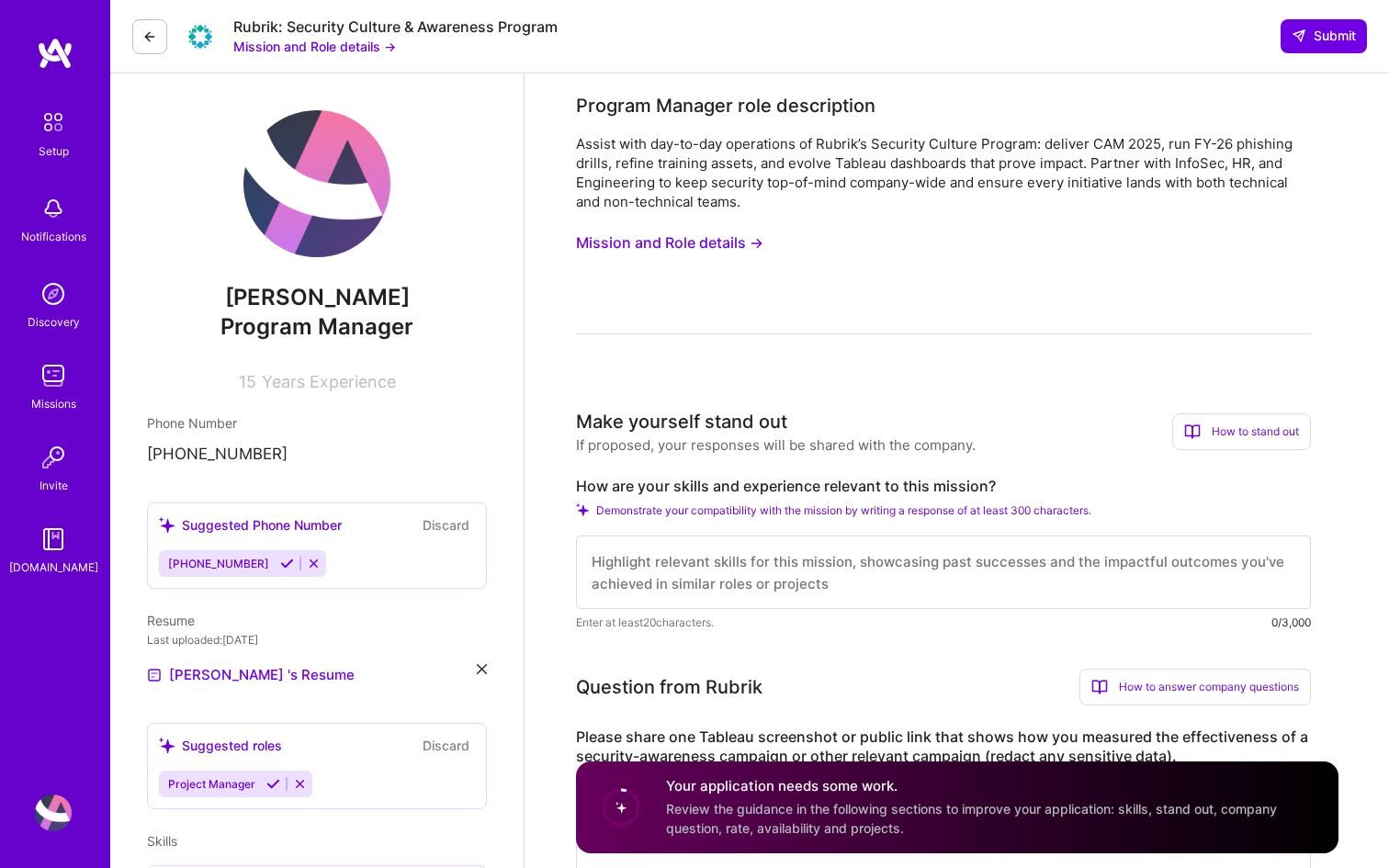
click at [624, 568] on textarea at bounding box center [943, 572] width 735 height 74
click at [622, 593] on textarea "Able to scope and identify specific regional and departmant needs based on hist…" at bounding box center [943, 572] width 735 height 74
click at [643, 587] on textarea "Able to scope and identify specific regional and departmant needs based on hist…" at bounding box center [943, 572] width 735 height 74
click at [668, 590] on textarea "Able to scope and identify specific regional and departmant needs based on hist…" at bounding box center [943, 572] width 735 height 74
click at [952, 567] on textarea "Able to scope and identify specific regional and departmant needs based on hist…" at bounding box center [943, 572] width 735 height 74
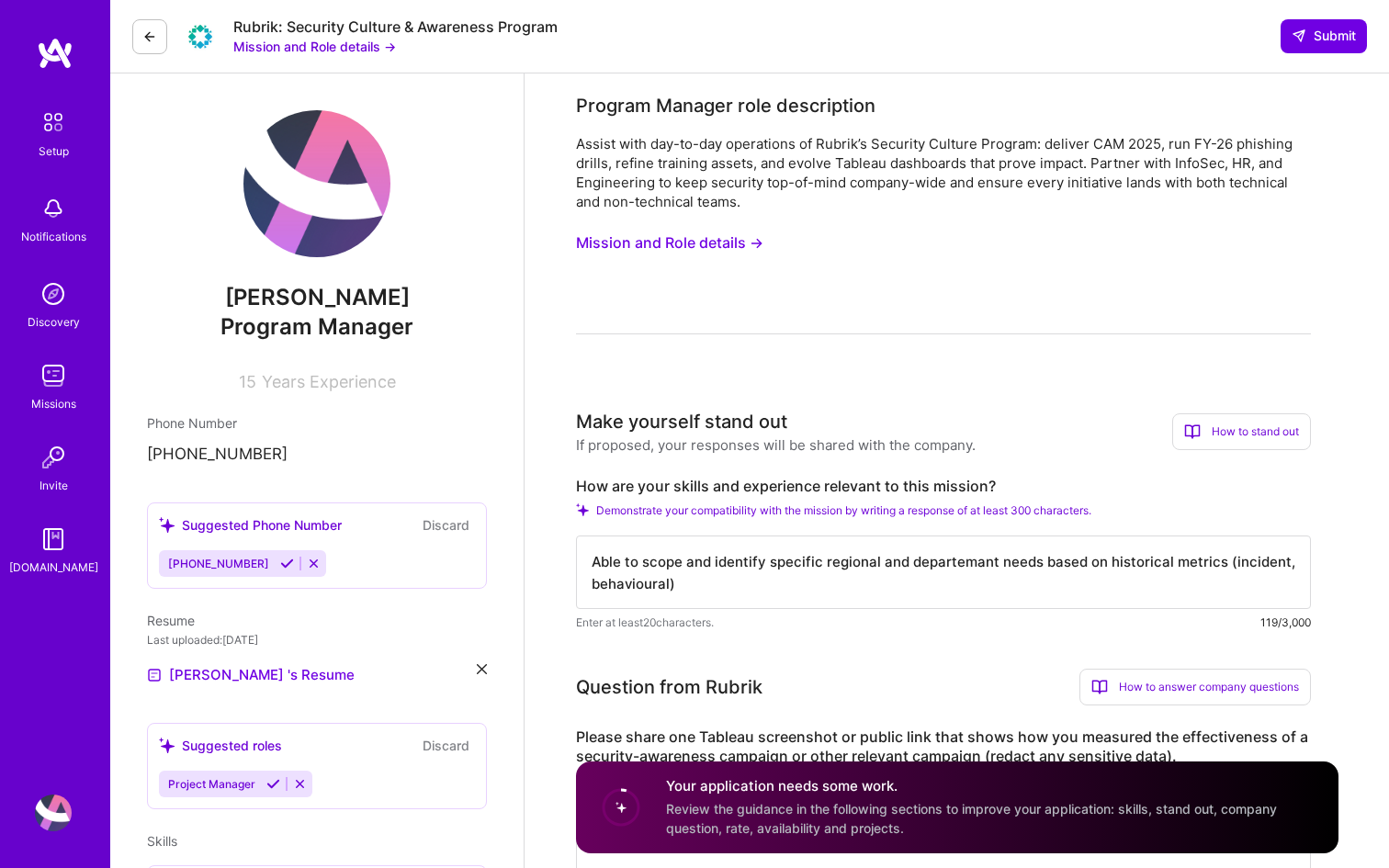
click at [983, 565] on textarea "Able to scope and identify specific regional and departemant needs based on his…" at bounding box center [943, 572] width 735 height 74
click at [675, 589] on textarea "Able to scope and identify specific regional and departement needs based on his…" at bounding box center [943, 572] width 735 height 74
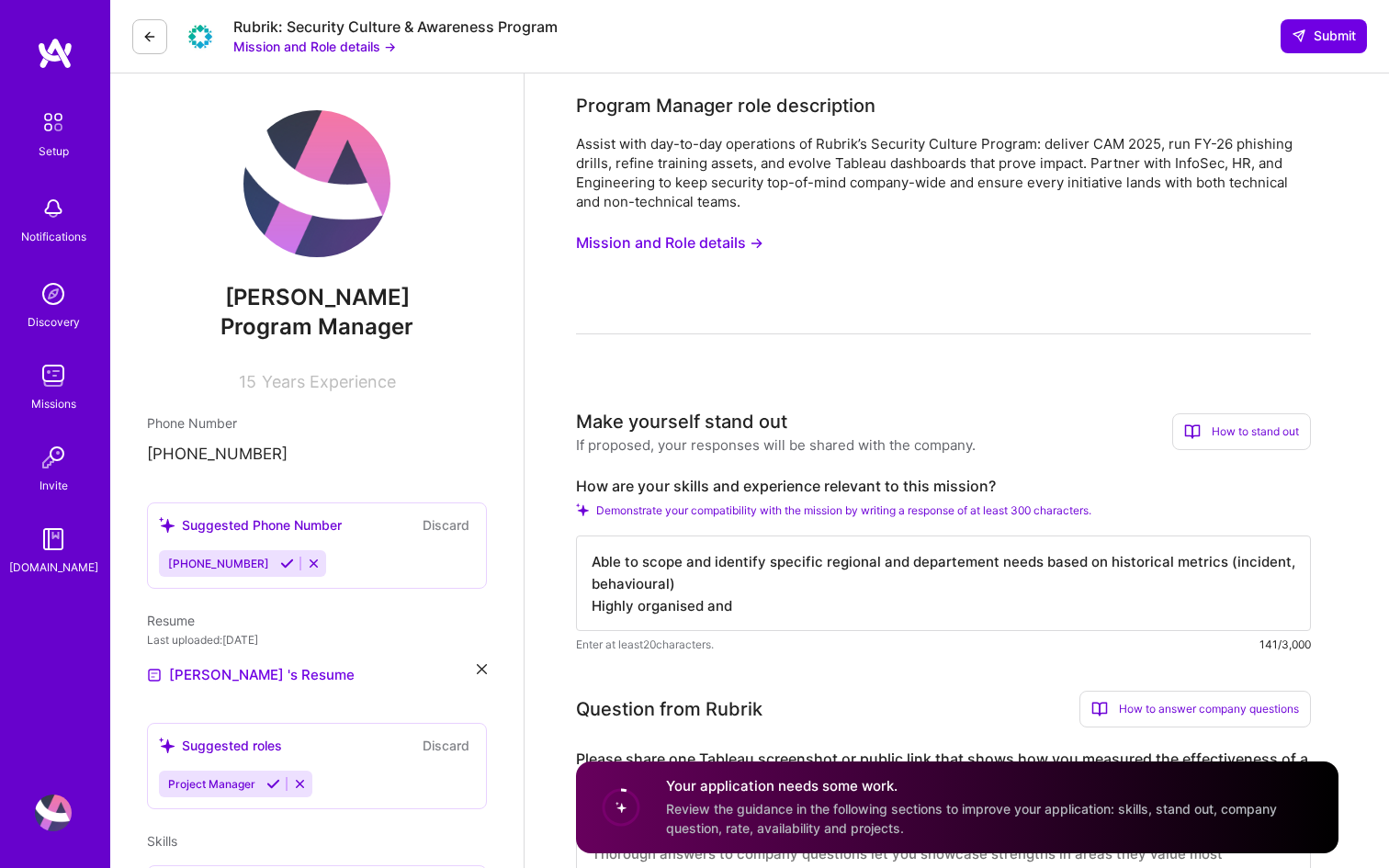
click at [957, 569] on textarea "Able to scope and identify specific regional and departement needs based on his…" at bounding box center [943, 583] width 735 height 96
click at [755, 621] on textarea "Able to scope and identify specific regional and department needs based on hist…" at bounding box center [943, 583] width 735 height 96
click at [872, 615] on textarea "Able to scope and identify specific regional and department needs based on hist…" at bounding box center [943, 583] width 735 height 96
click at [978, 607] on textarea "Able to scope and identify specific regional and department needs based on hist…" at bounding box center [943, 583] width 735 height 96
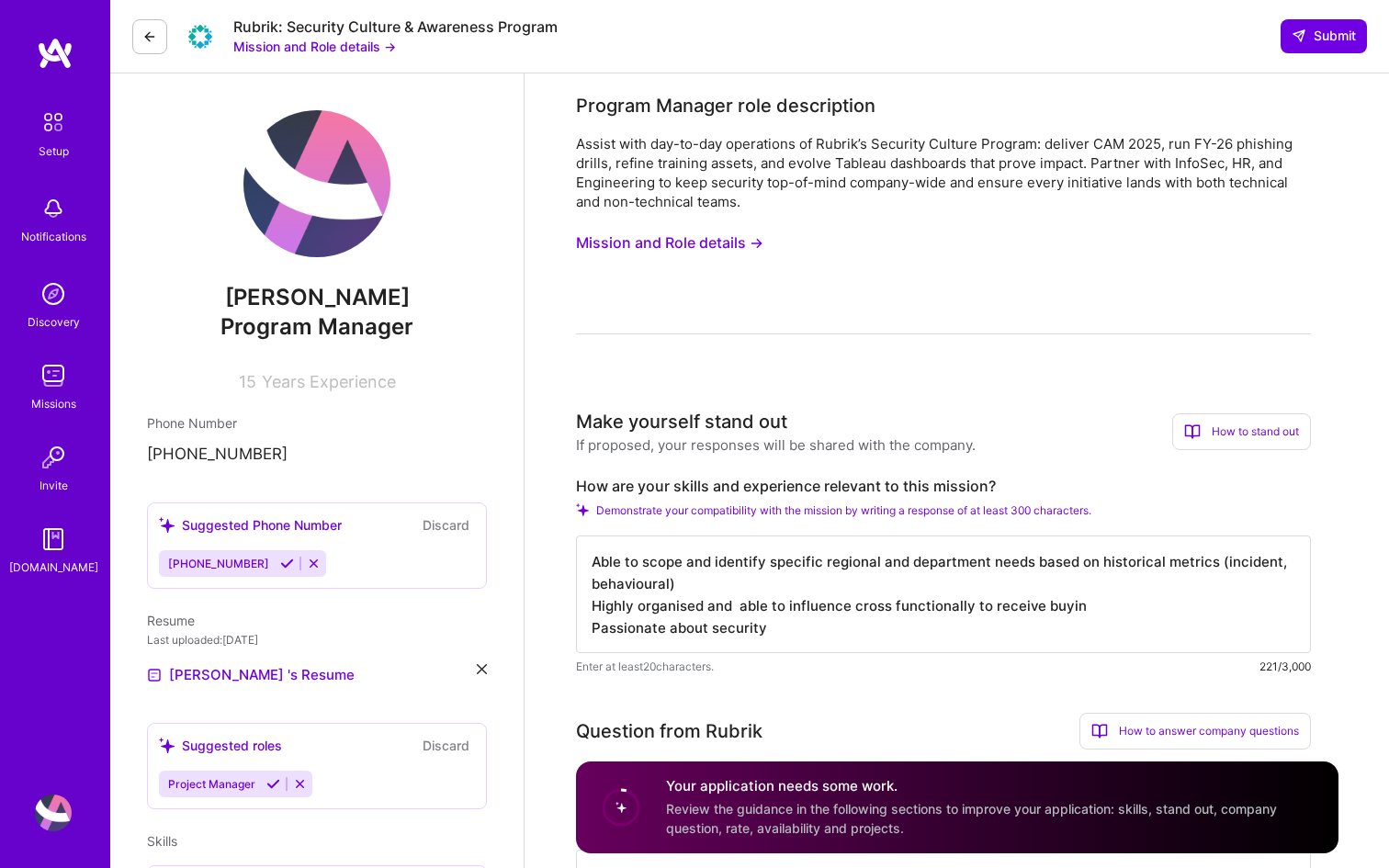
click at [1063, 613] on textarea "Able to scope and identify specific regional and department needs based on hist…" at bounding box center [943, 594] width 735 height 117
type textarea "Able to scope and identify specific regional and department needs based on hist…"
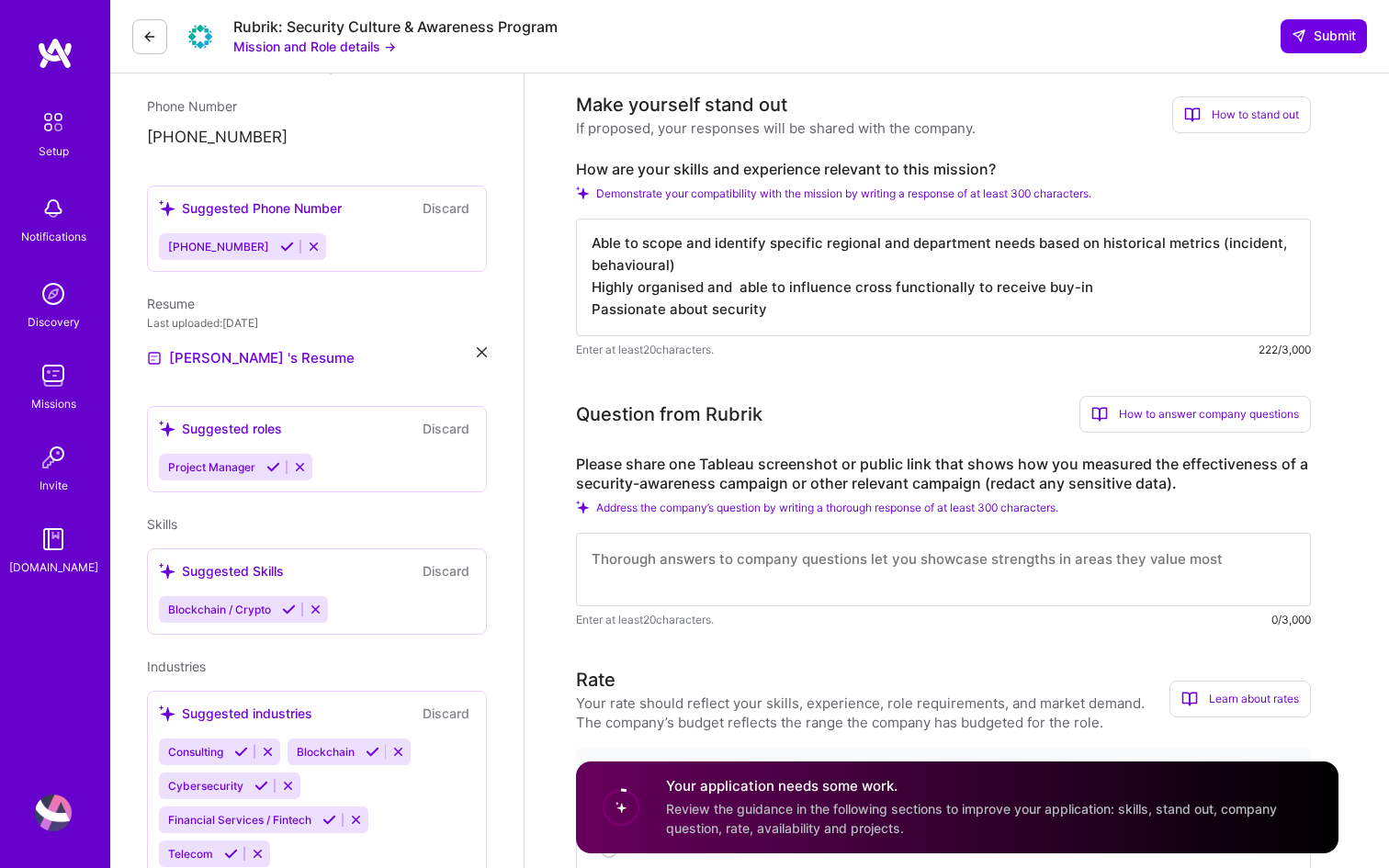
scroll to position [319, 0]
click at [640, 571] on textarea at bounding box center [943, 567] width 735 height 74
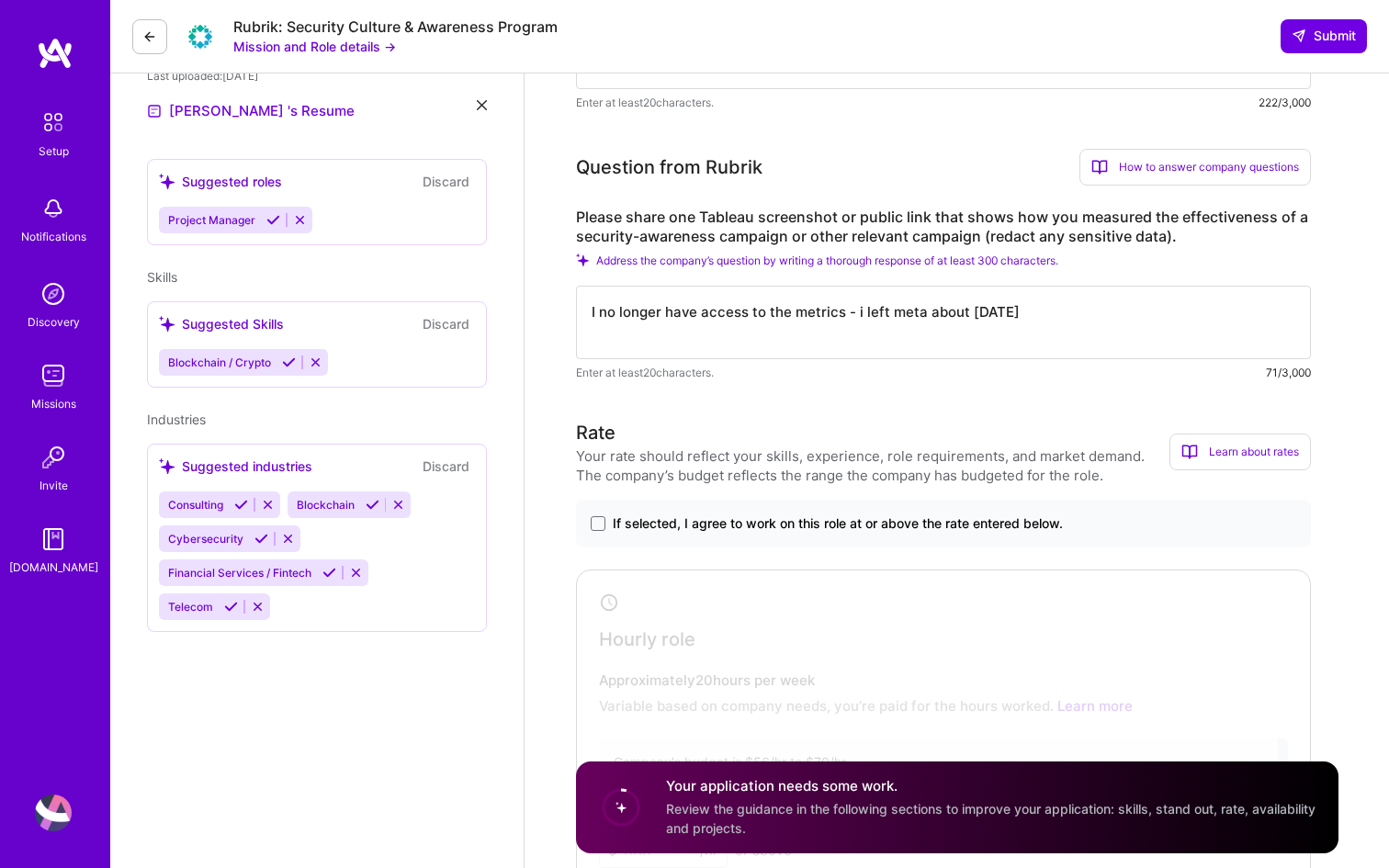
scroll to position [569, 0]
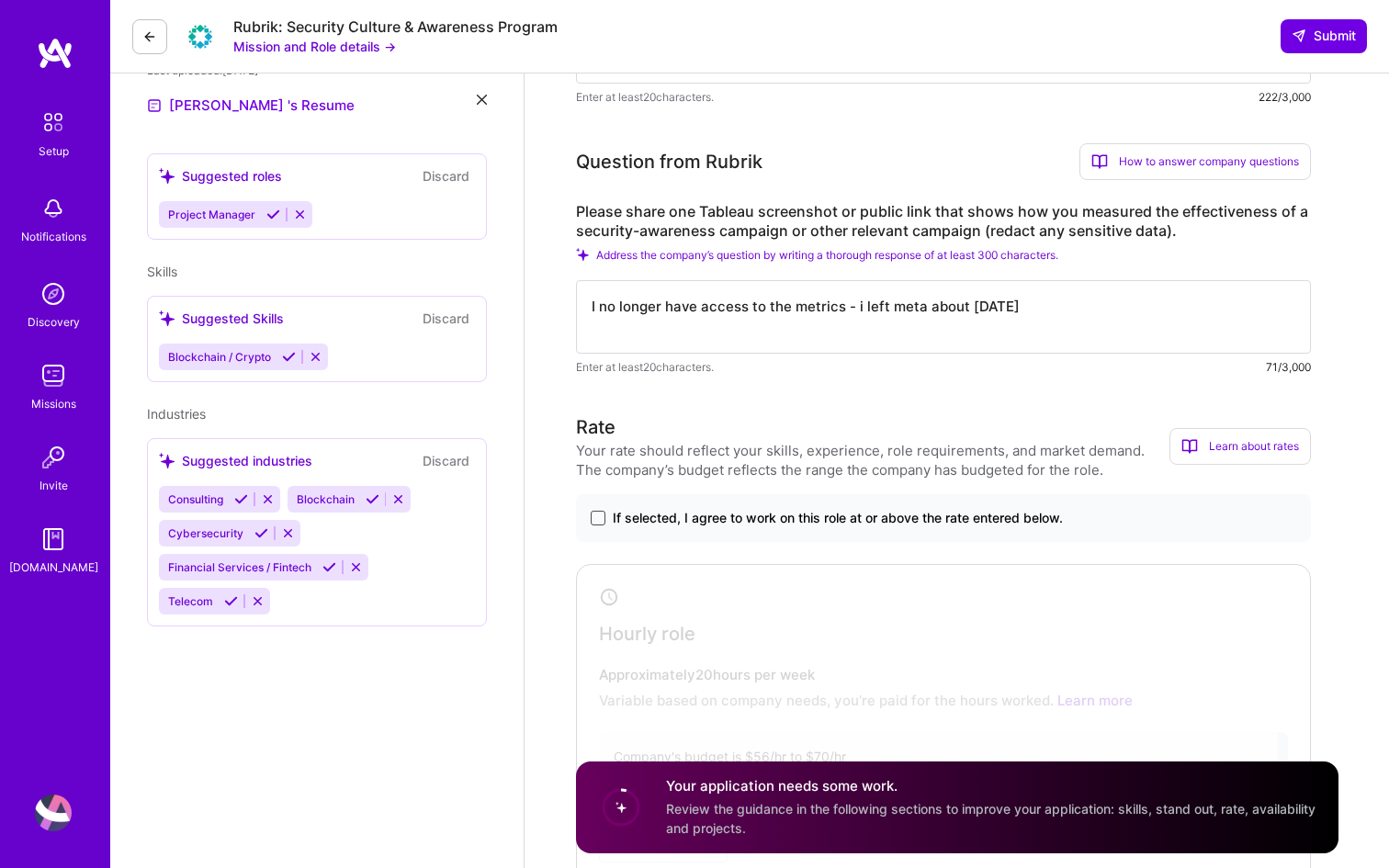
type textarea "I no longer have access to the metrics - i left meta about [DATE]"
click at [605, 519] on span at bounding box center [598, 518] width 15 height 15
click at [0, 0] on input "If selected, I agree to work on this role at or above the rate entered below." at bounding box center [0, 0] width 0 height 0
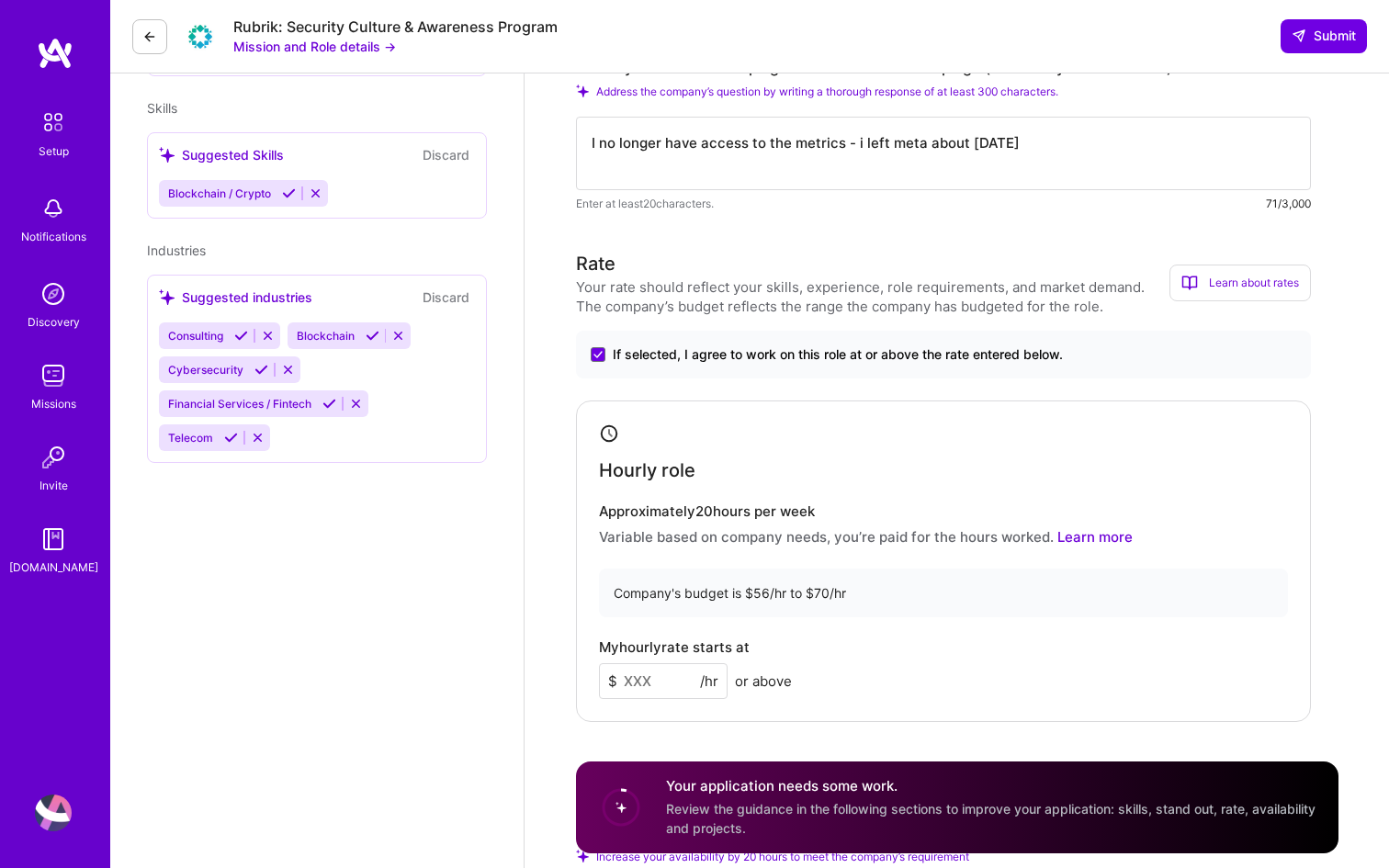
scroll to position [744, 0]
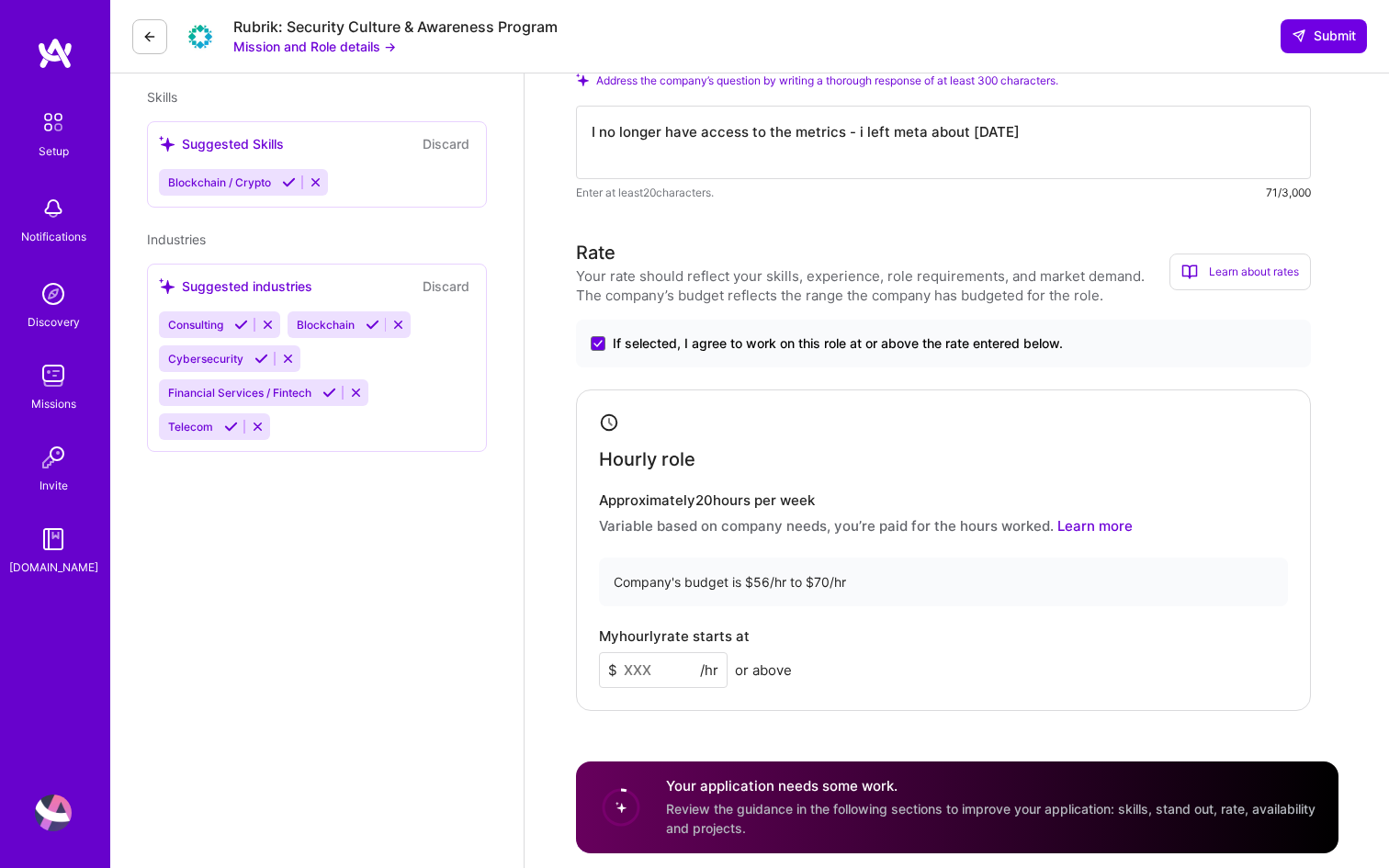
click at [656, 671] on input at bounding box center [663, 670] width 128 height 36
click at [826, 686] on div "My hourly rate starts at $ 60 /hr or above" at bounding box center [943, 658] width 690 height 60
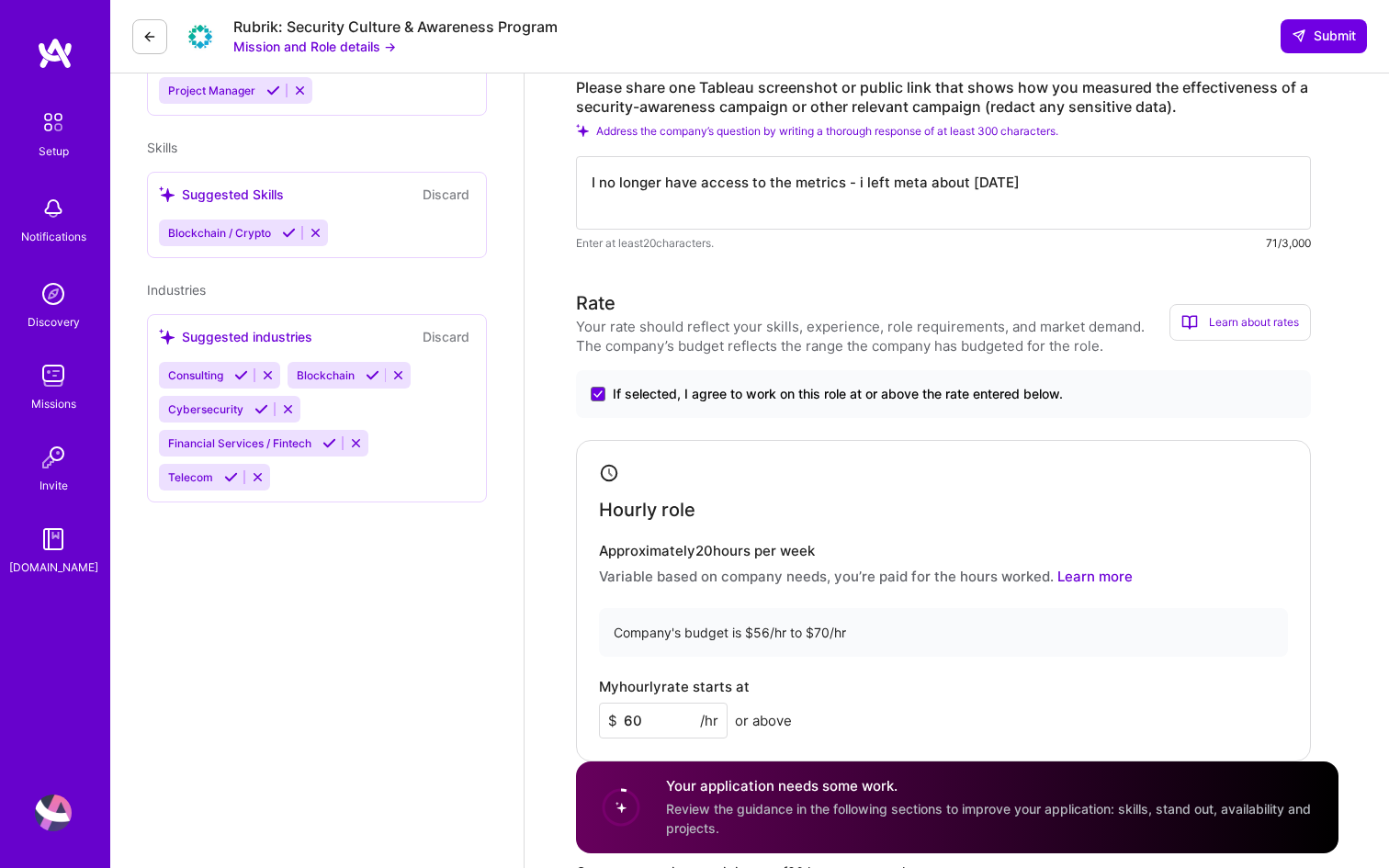
scroll to position [696, 0]
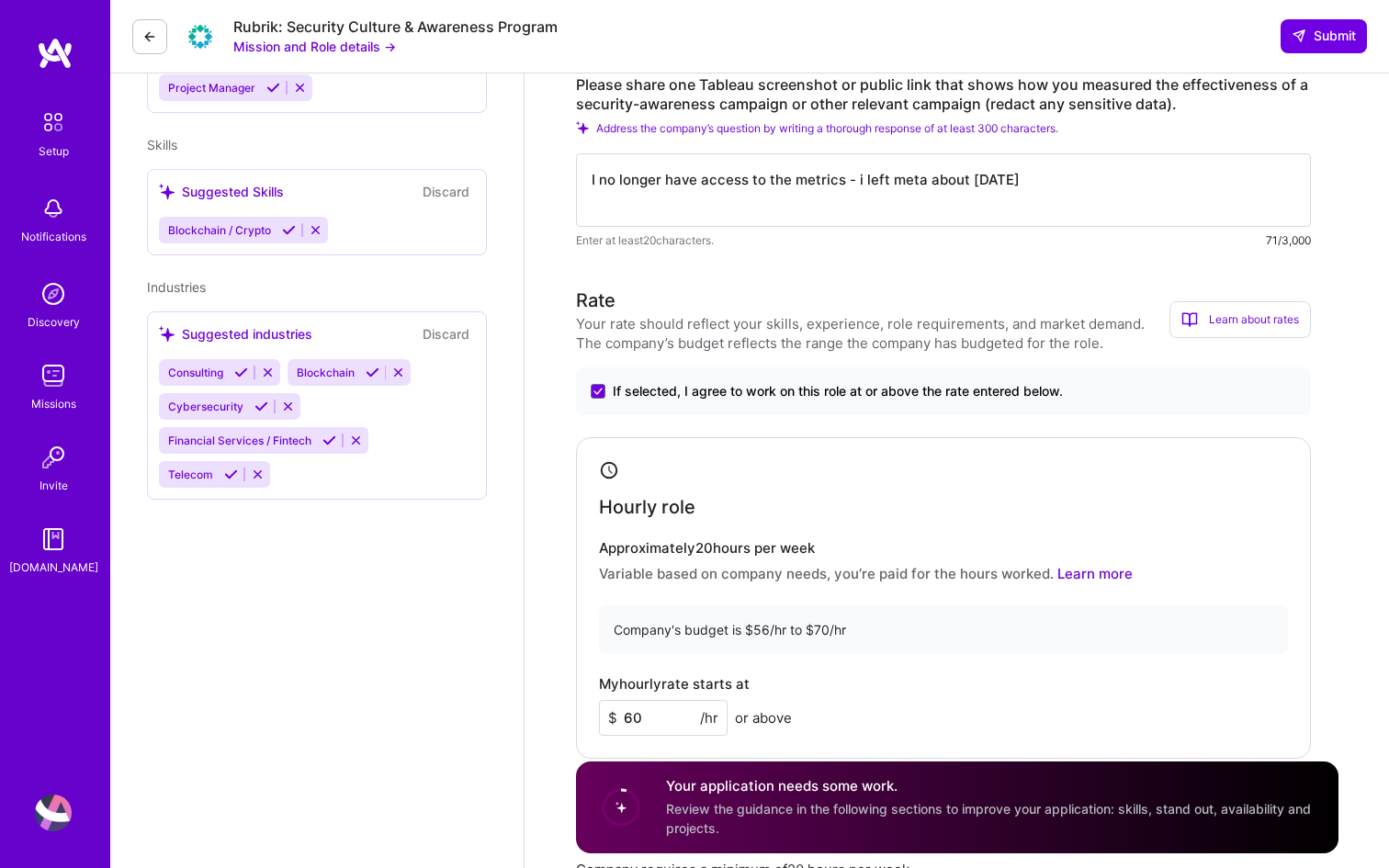
click at [1225, 326] on div "Learn about rates" at bounding box center [1240, 319] width 141 height 36
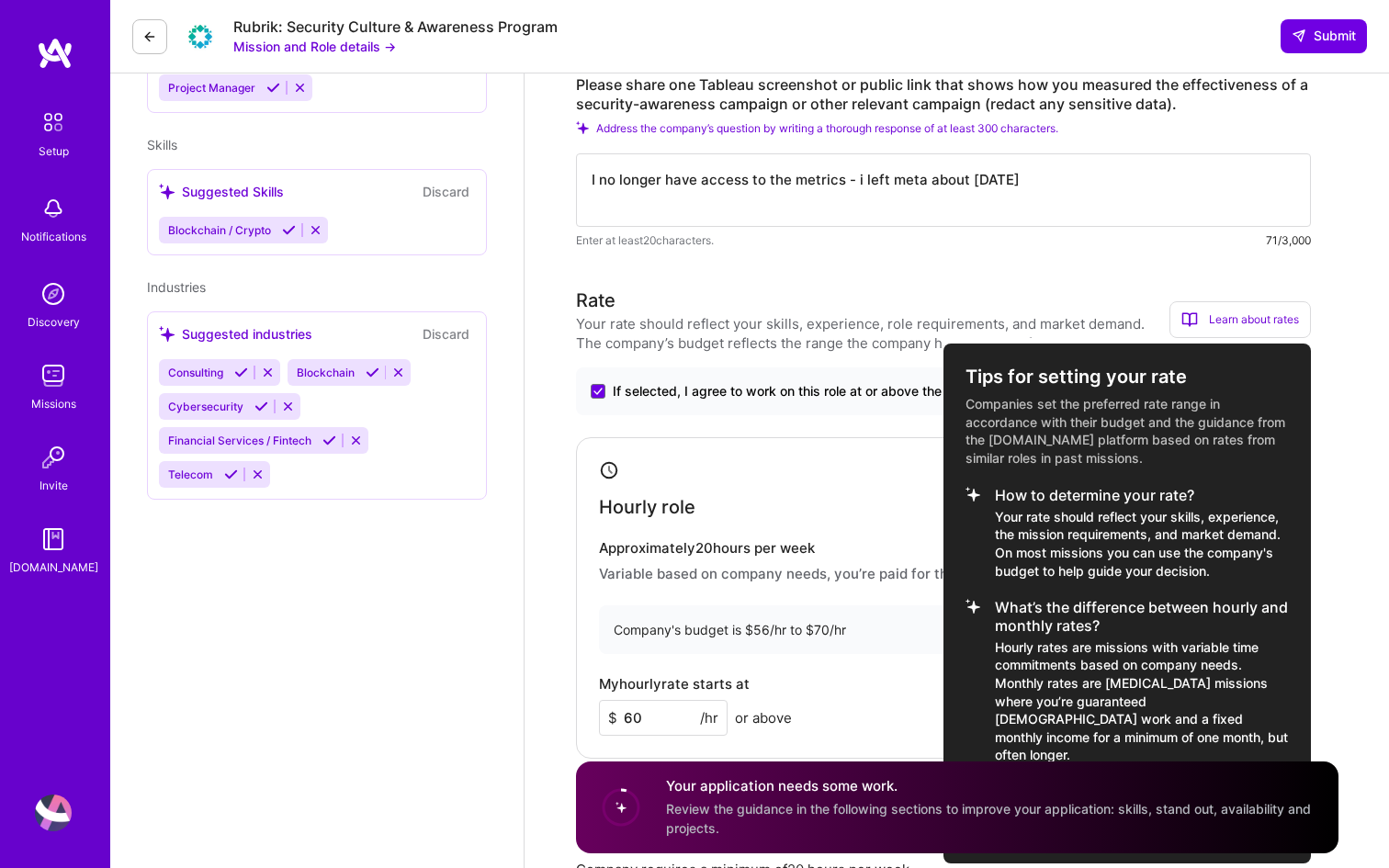
click at [648, 724] on div at bounding box center [694, 434] width 1389 height 868
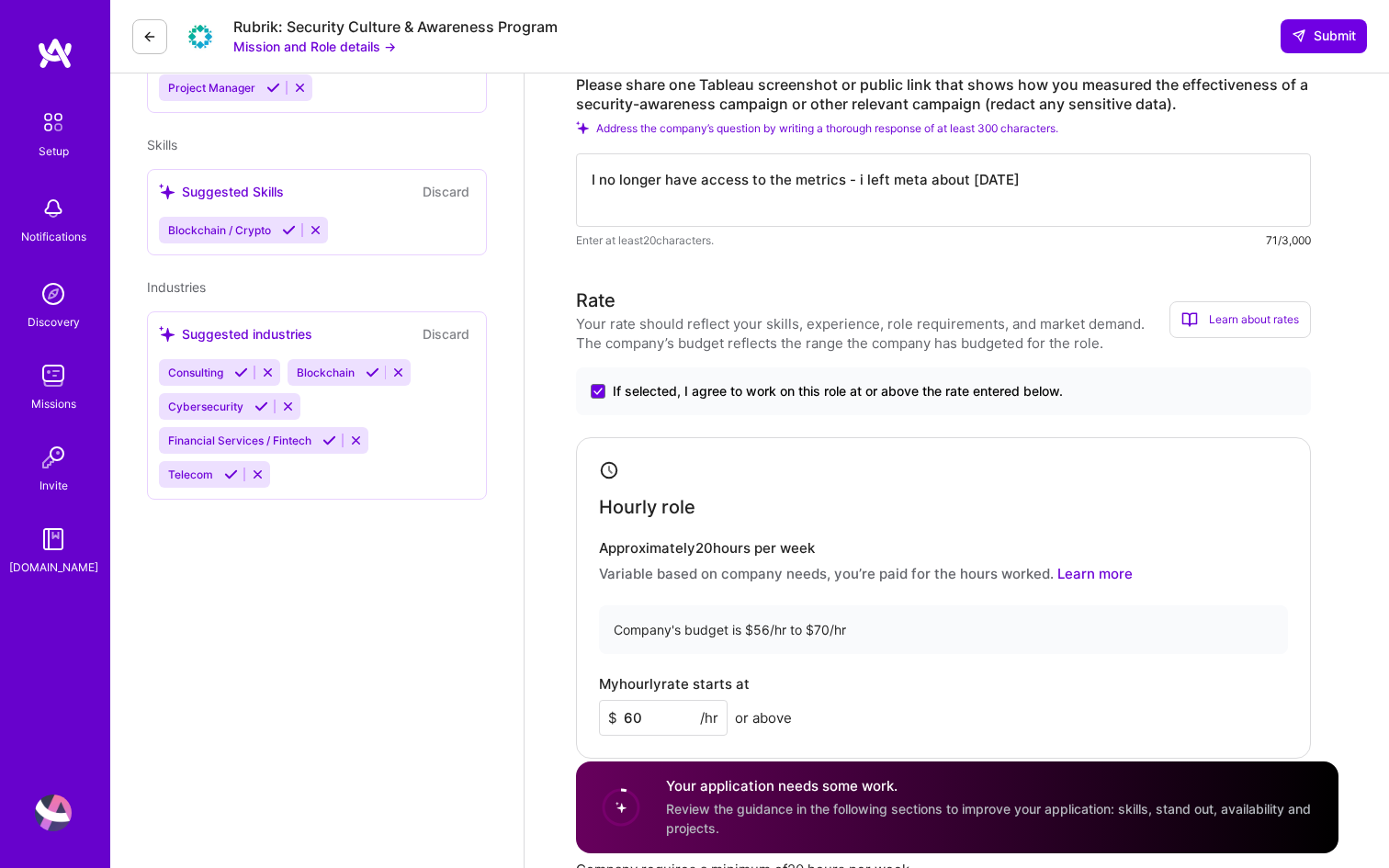
click at [648, 724] on input "60" at bounding box center [663, 718] width 128 height 36
type input "64"
click at [869, 690] on div "My hourly rate starts at $ 64 /hr or above" at bounding box center [943, 705] width 690 height 60
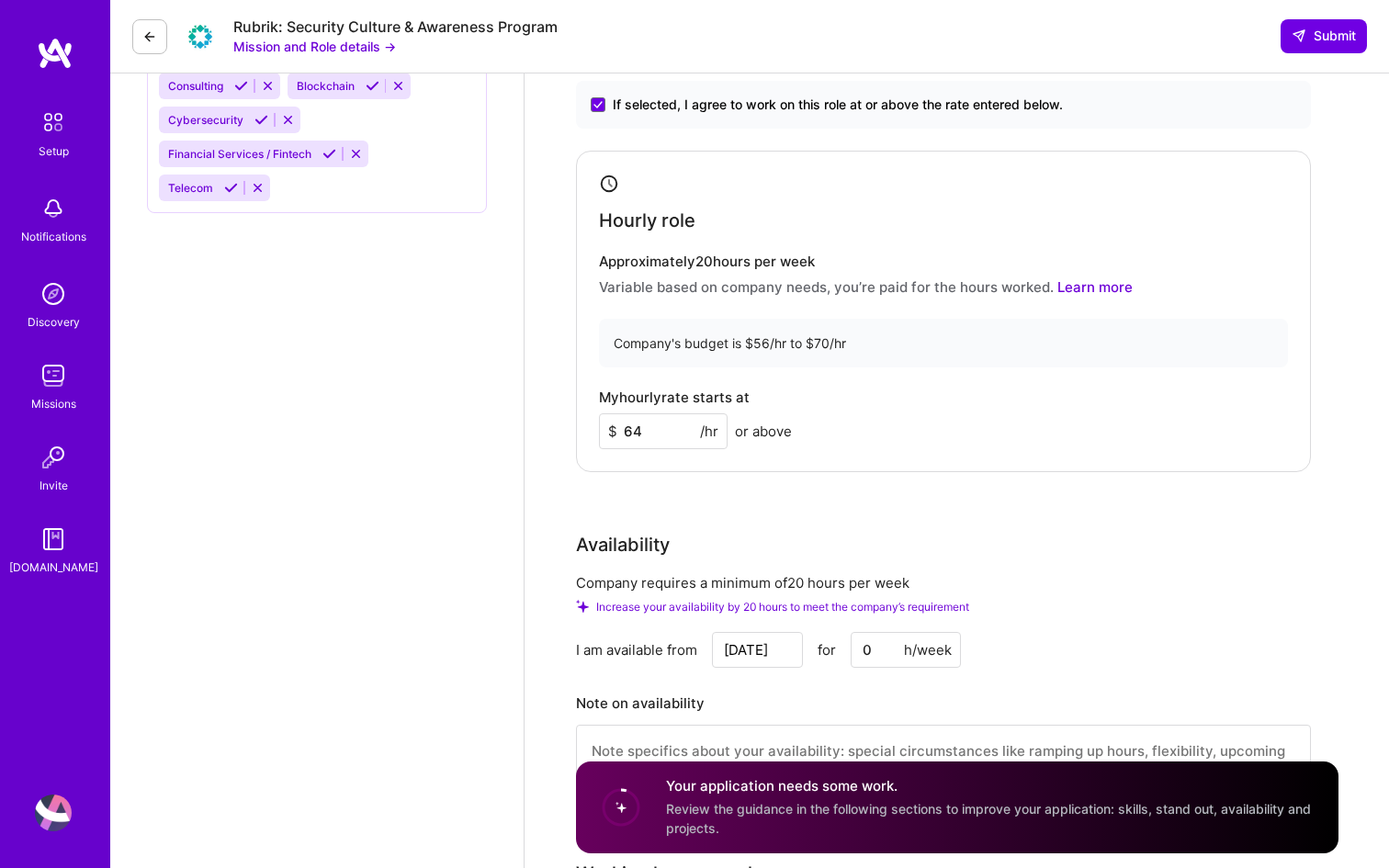
scroll to position [992, 0]
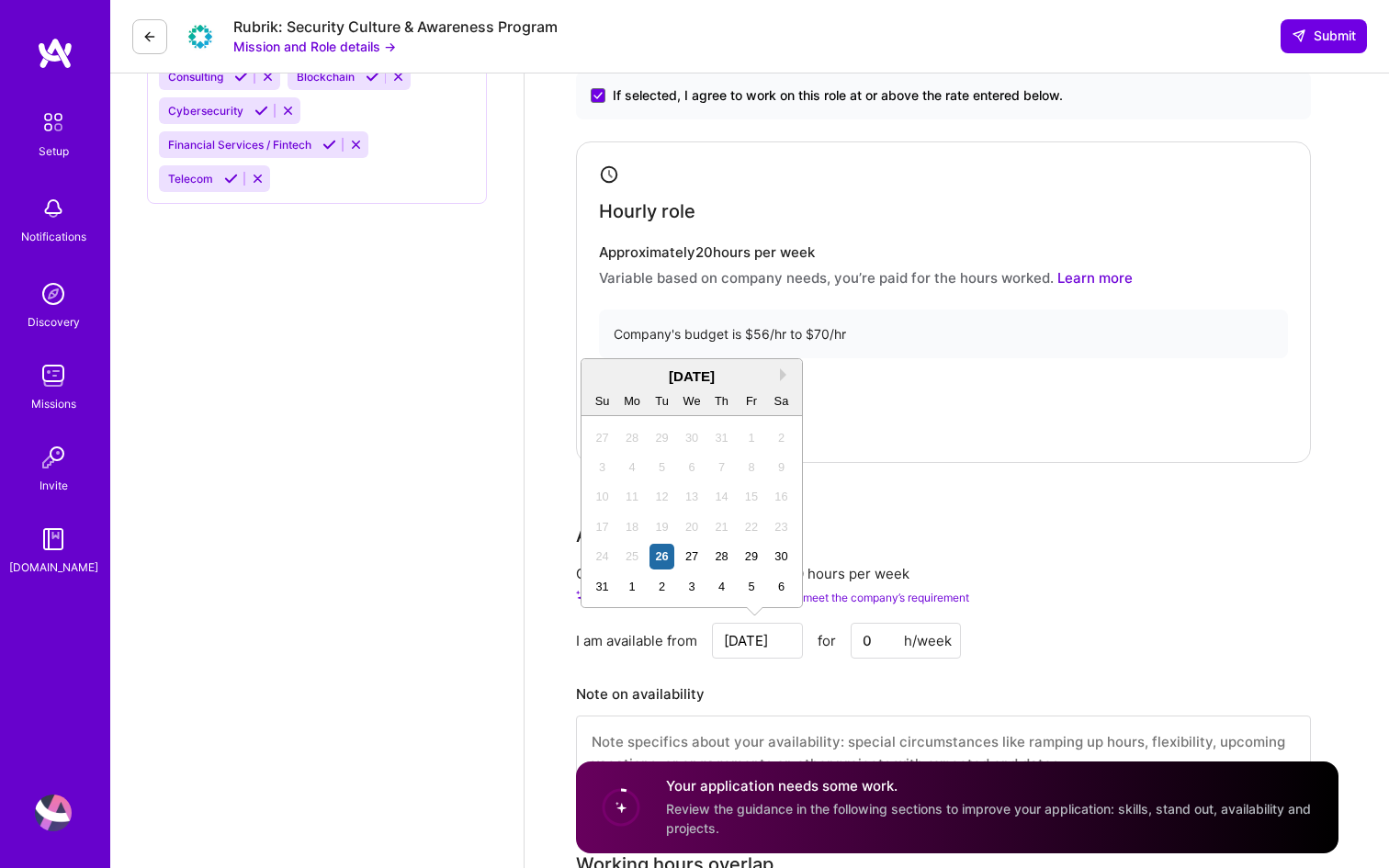
click at [768, 651] on input "Aug 26" at bounding box center [758, 640] width 91 height 36
click at [631, 591] on div "1" at bounding box center [632, 586] width 25 height 25
type input "[DATE]"
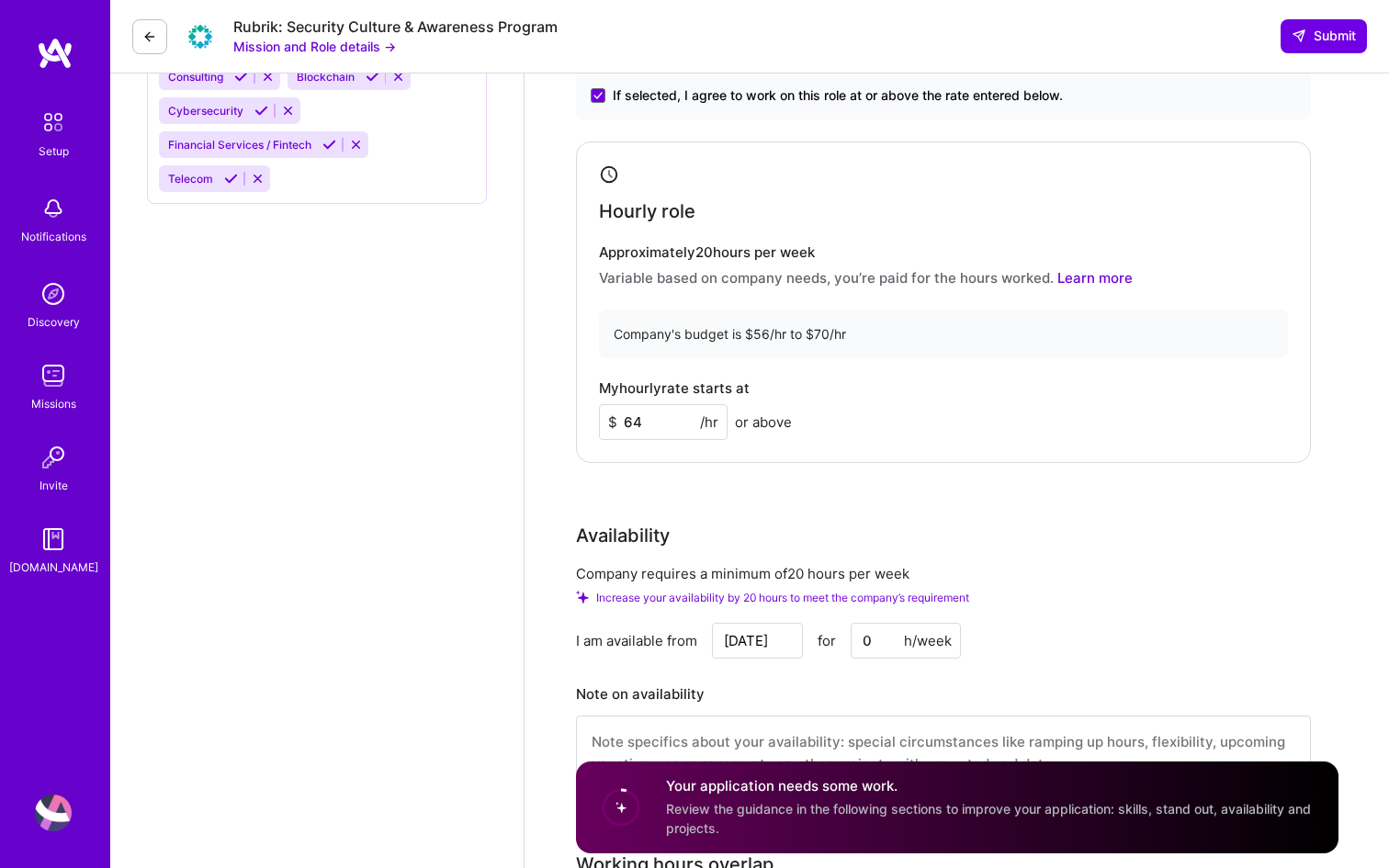
click at [878, 642] on input "0" at bounding box center [906, 640] width 110 height 36
type input "15"
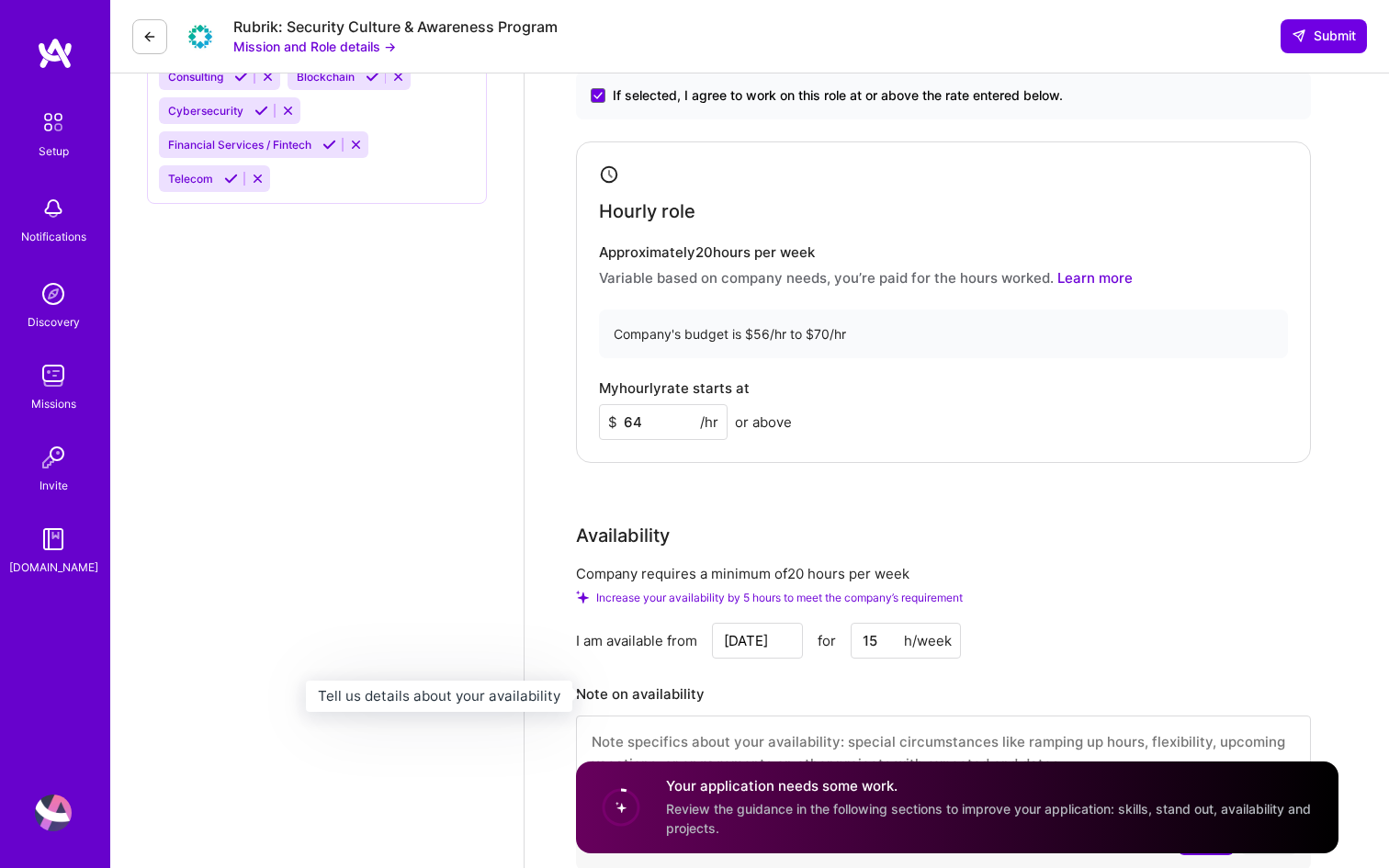
click at [838, 702] on h3 "Note on availability" at bounding box center [943, 694] width 735 height 28
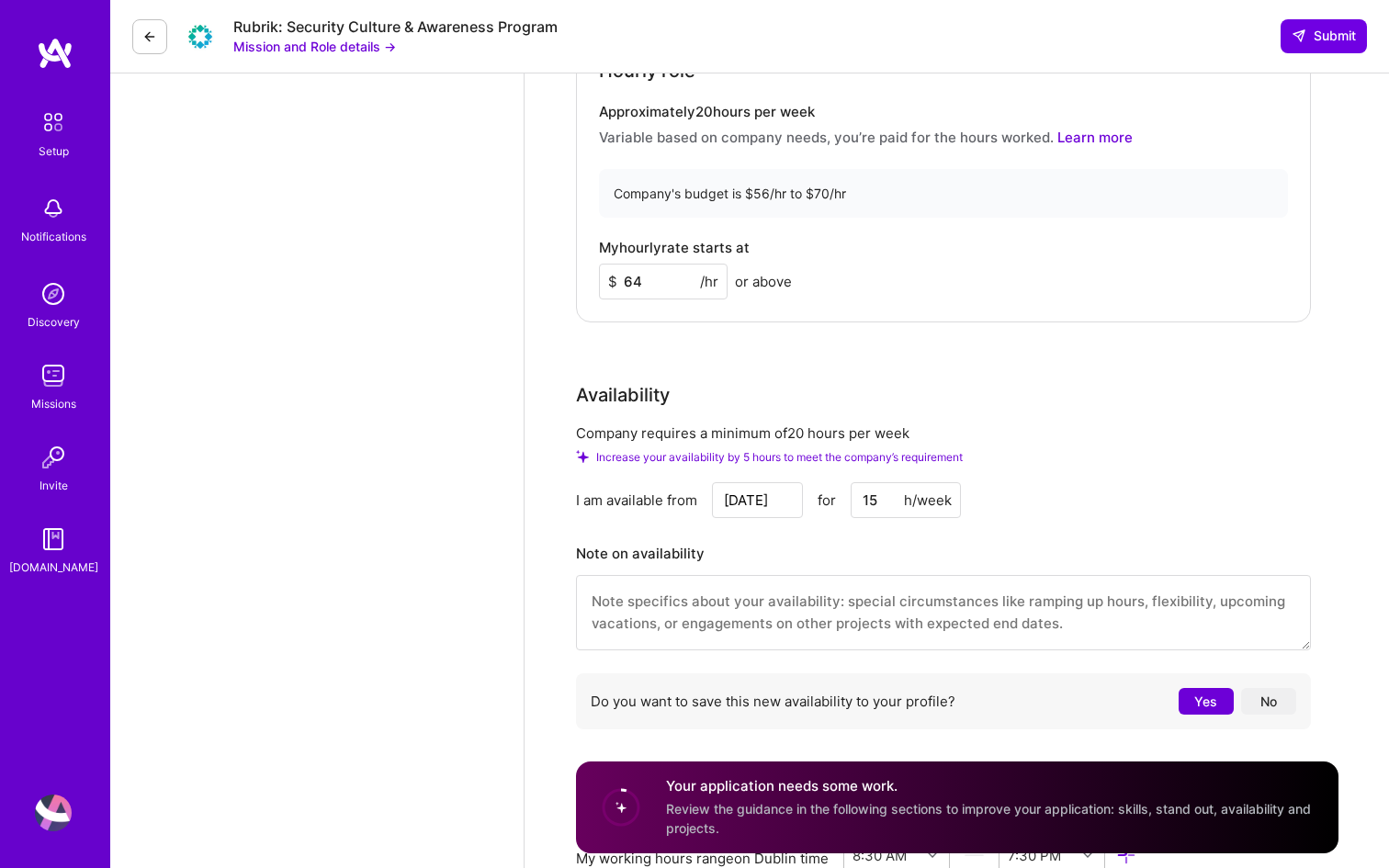
scroll to position [1136, 0]
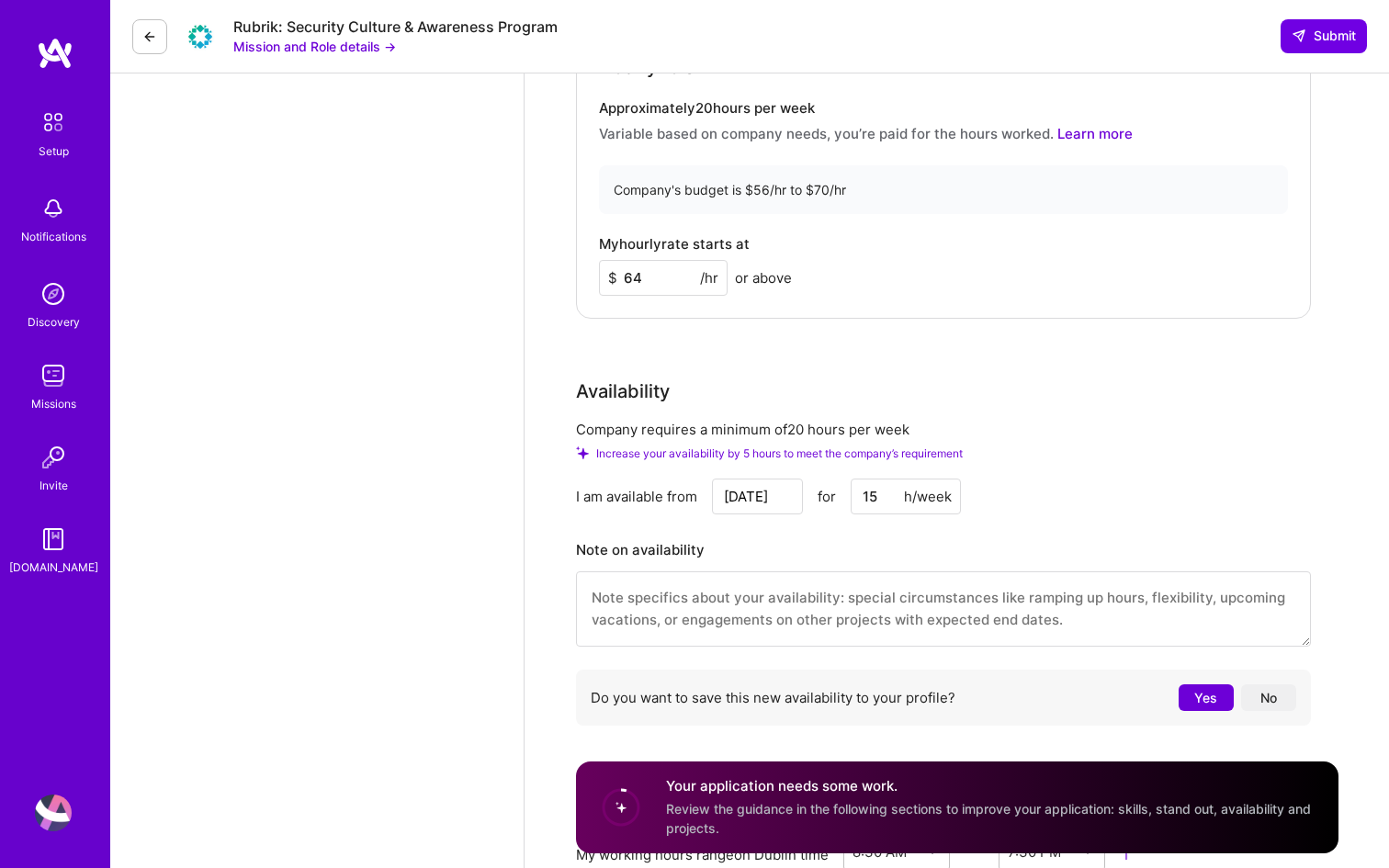
click at [717, 617] on textarea at bounding box center [943, 609] width 735 height 75
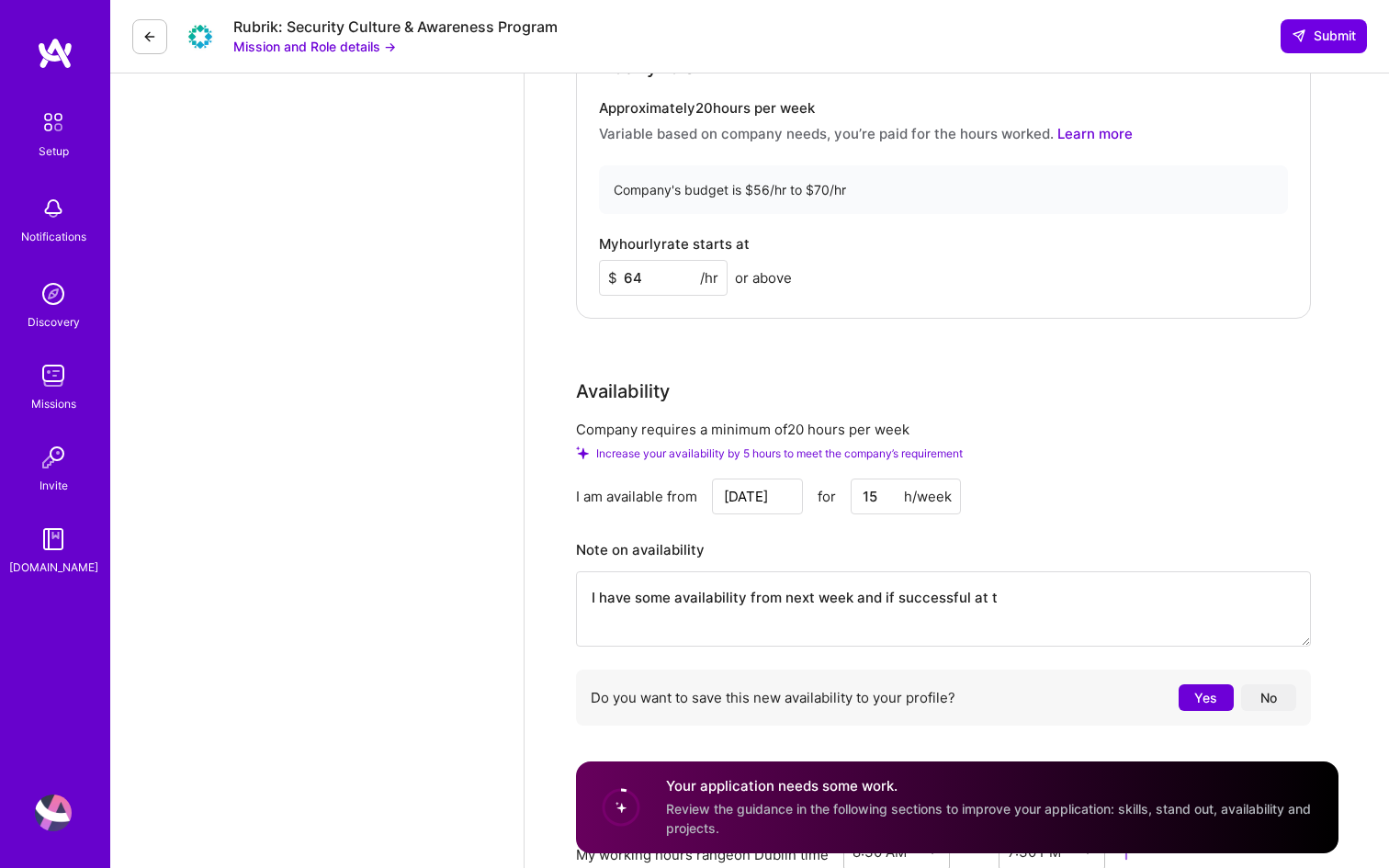
click at [892, 599] on textarea "I have some availability from next week and if successful at t" at bounding box center [943, 609] width 735 height 75
click at [1115, 599] on textarea "I have some availability from next week and if my application is successful at t" at bounding box center [943, 609] width 735 height 75
drag, startPoint x: 977, startPoint y: 621, endPoint x: 630, endPoint y: 623, distance: 347.0
click at [630, 623] on textarea "I have some availability from next week and if my application is successful I c…" at bounding box center [943, 609] width 735 height 75
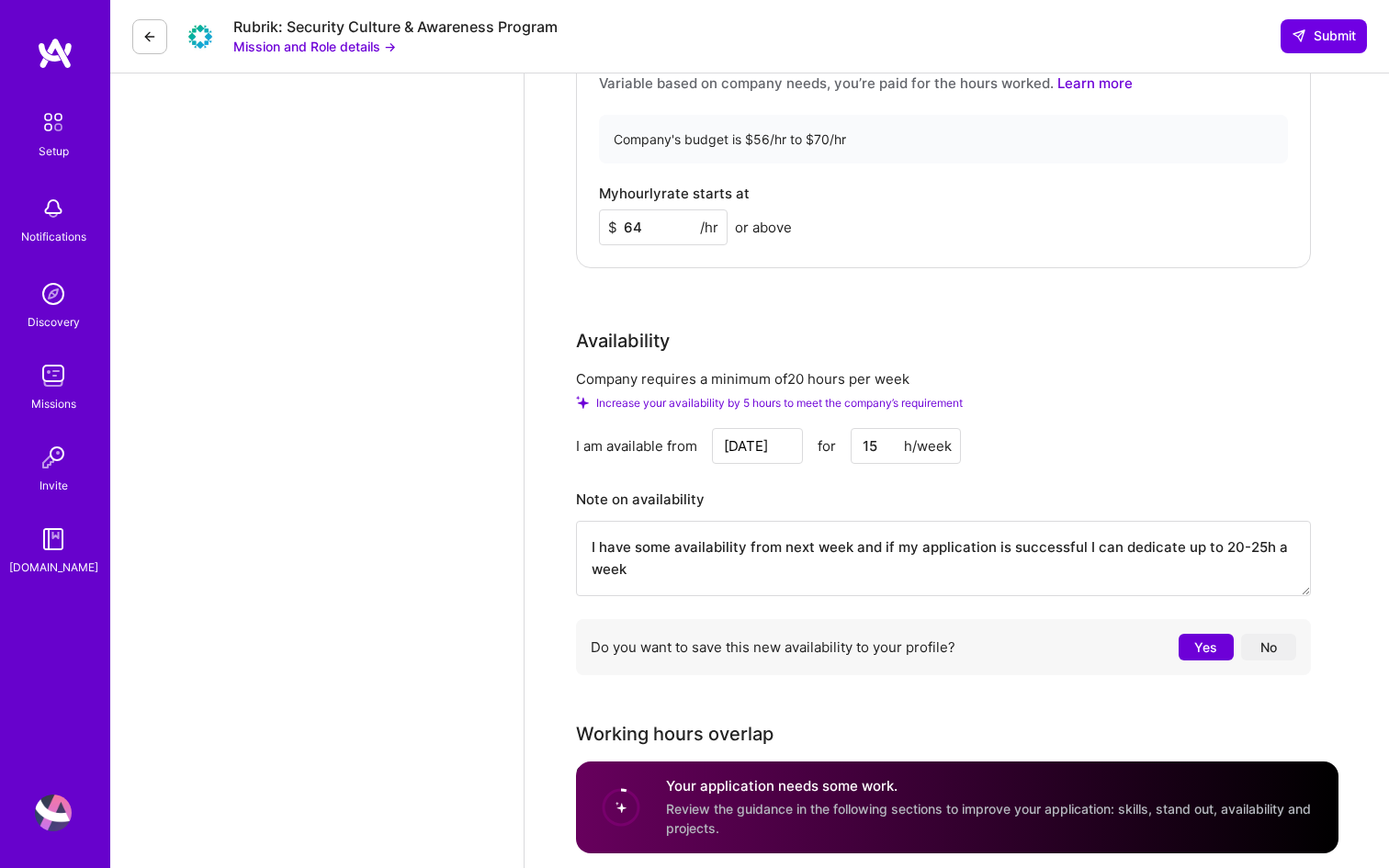
scroll to position [1189, 0]
type textarea "I have some availability from next week and if my application is successful I c…"
click at [1215, 650] on button "Yes" at bounding box center [1206, 645] width 55 height 27
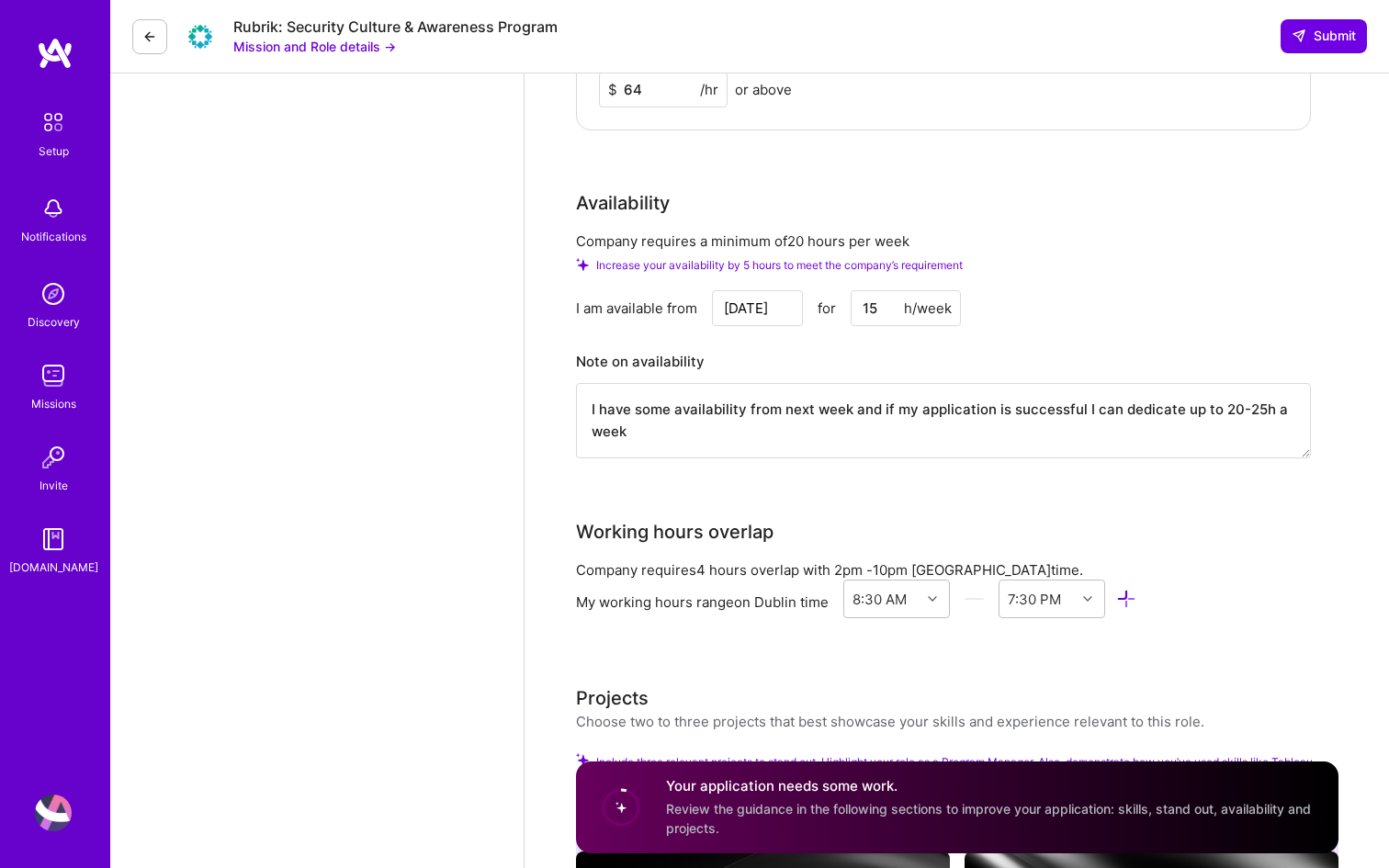
scroll to position [1346, 0]
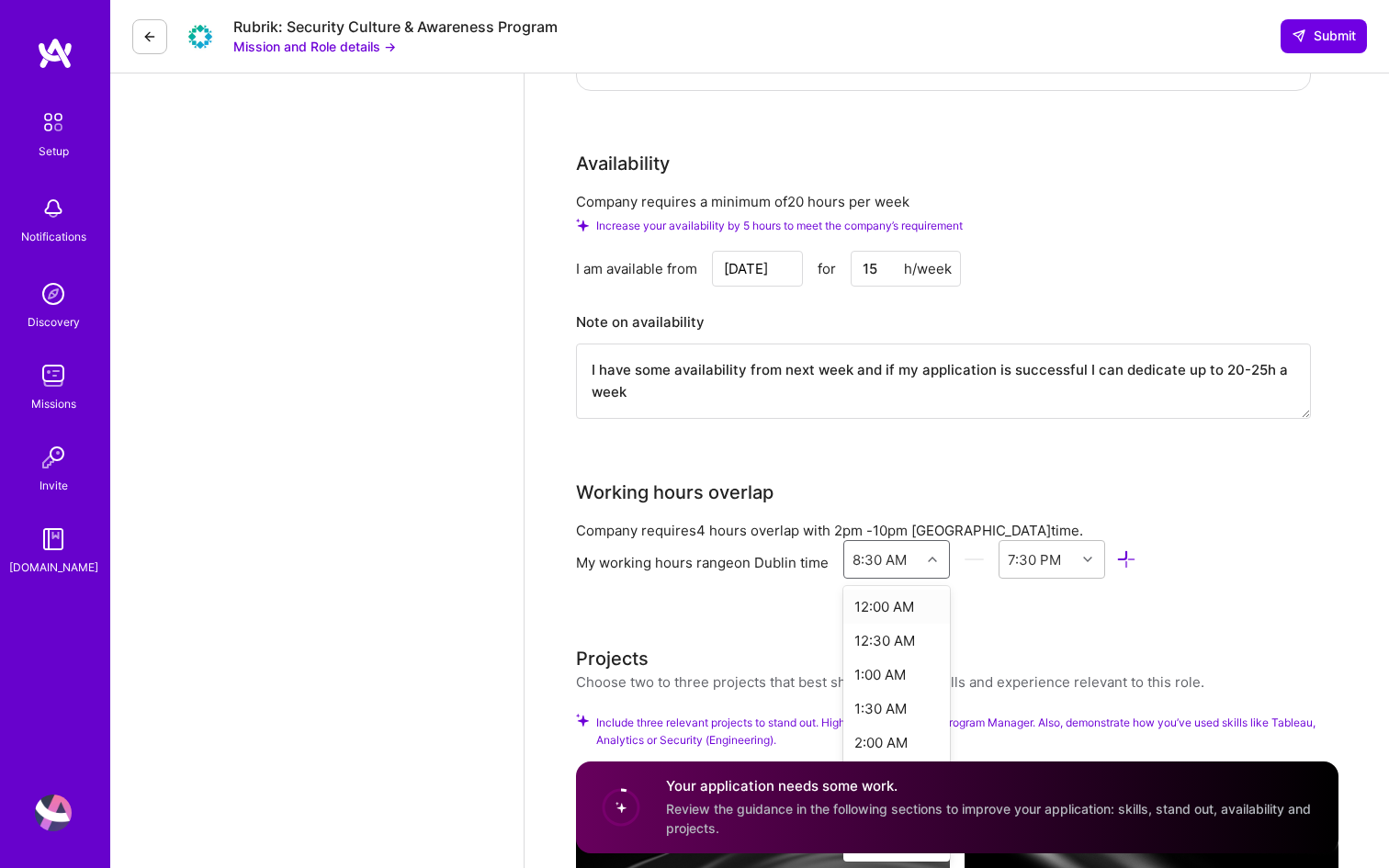
click at [934, 578] on div "option 12:00 AM focused, 1 of 48. 48 results available. Use Up and Down to choo…" at bounding box center [990, 563] width 294 height 46
click at [911, 663] on div "6:30 PM" at bounding box center [897, 664] width 108 height 34
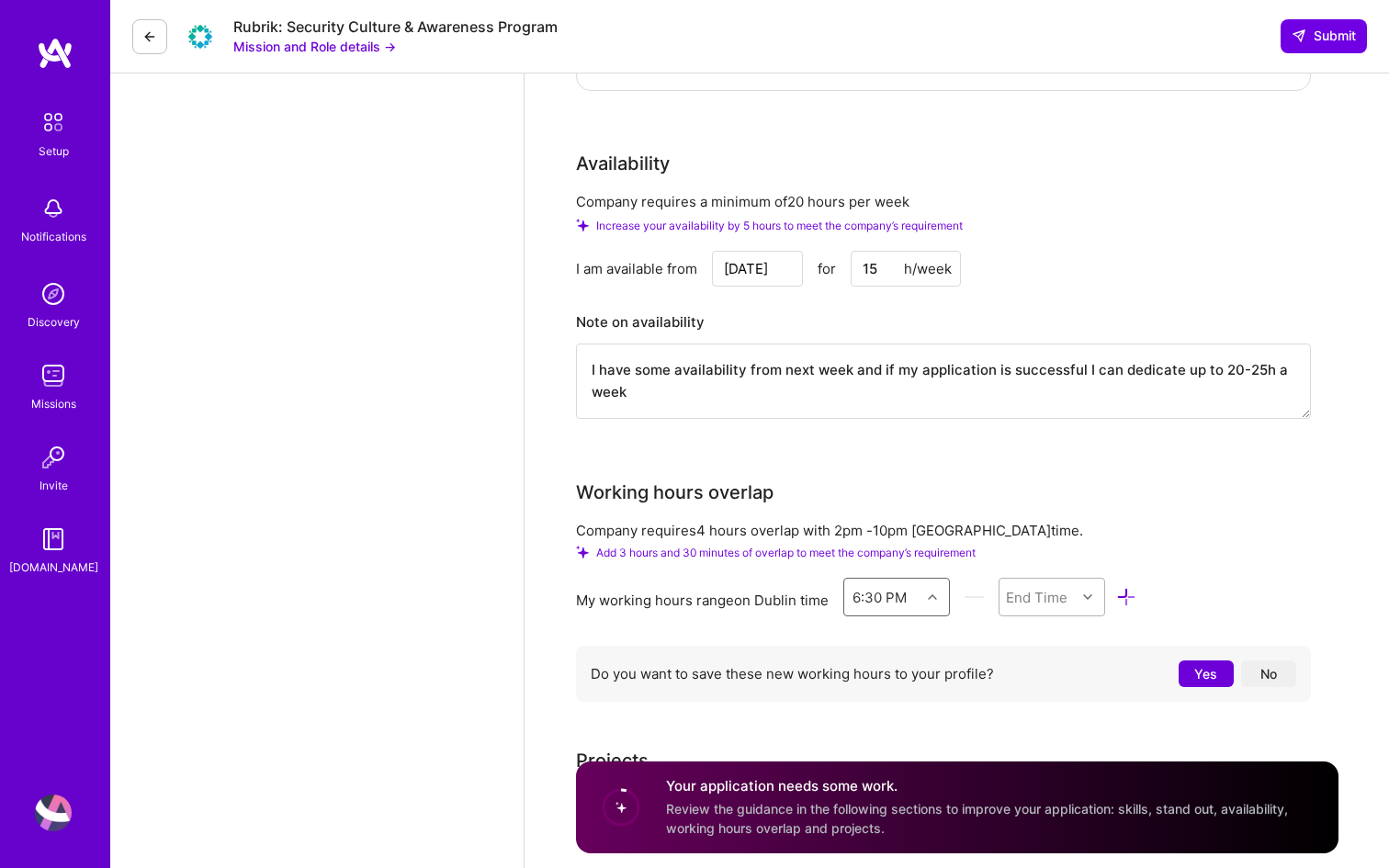
scroll to position [1402, 0]
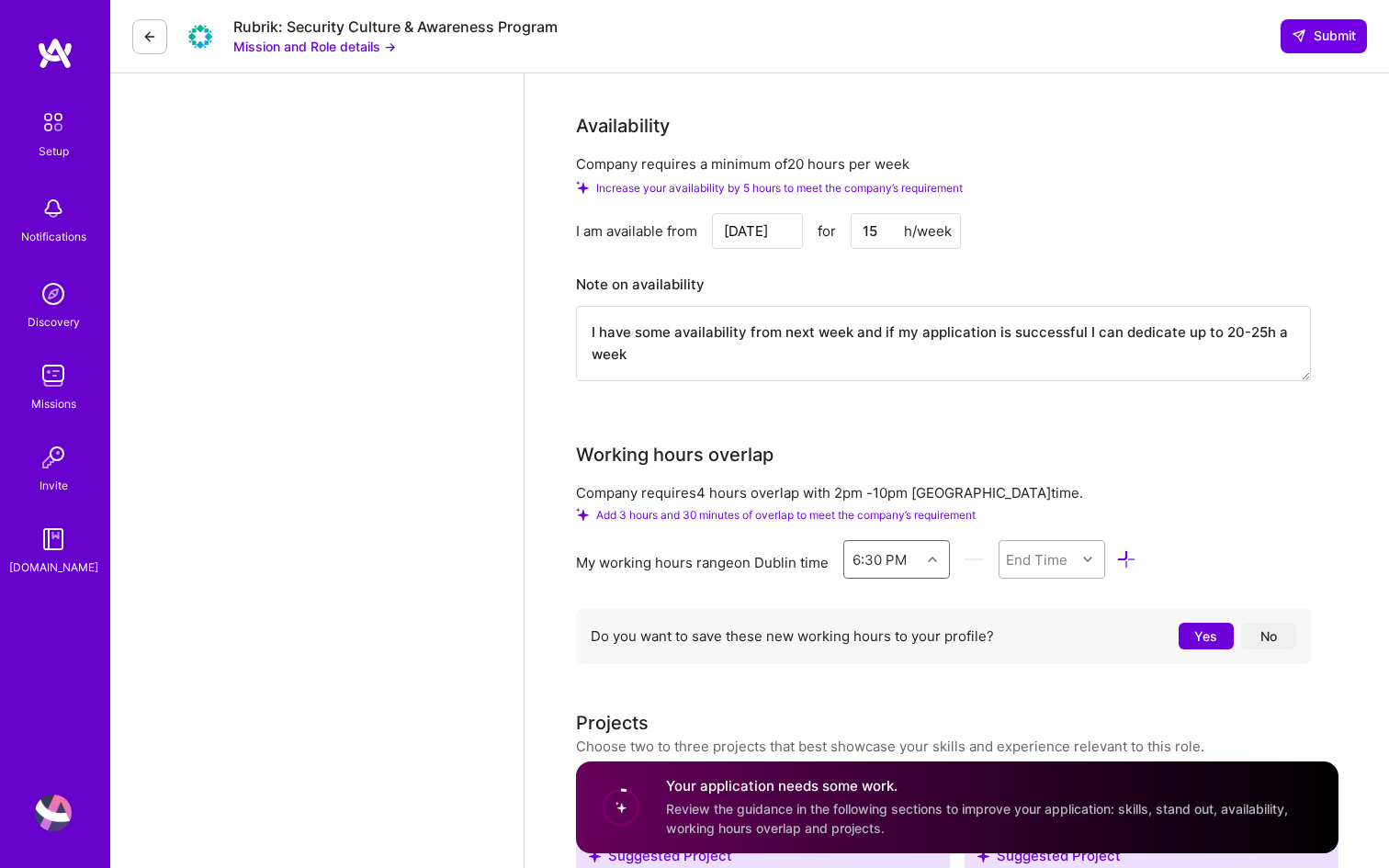
click at [1090, 579] on div "End Time" at bounding box center [1052, 559] width 108 height 38
click at [1051, 708] on div "10:30 PM" at bounding box center [1052, 705] width 108 height 34
click at [940, 559] on div at bounding box center [934, 559] width 29 height 24
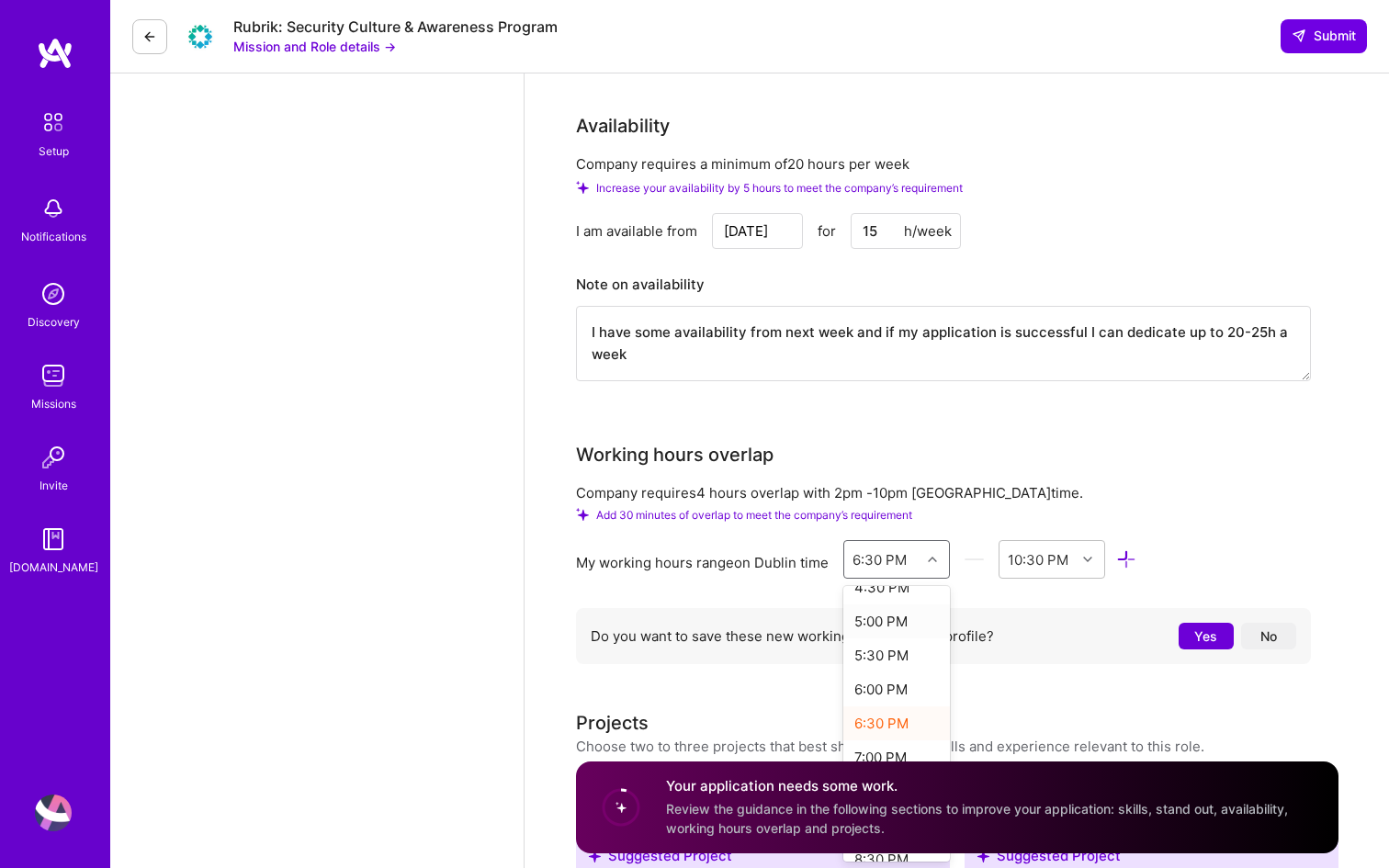
click at [893, 624] on div "5:00 PM" at bounding box center [897, 621] width 108 height 34
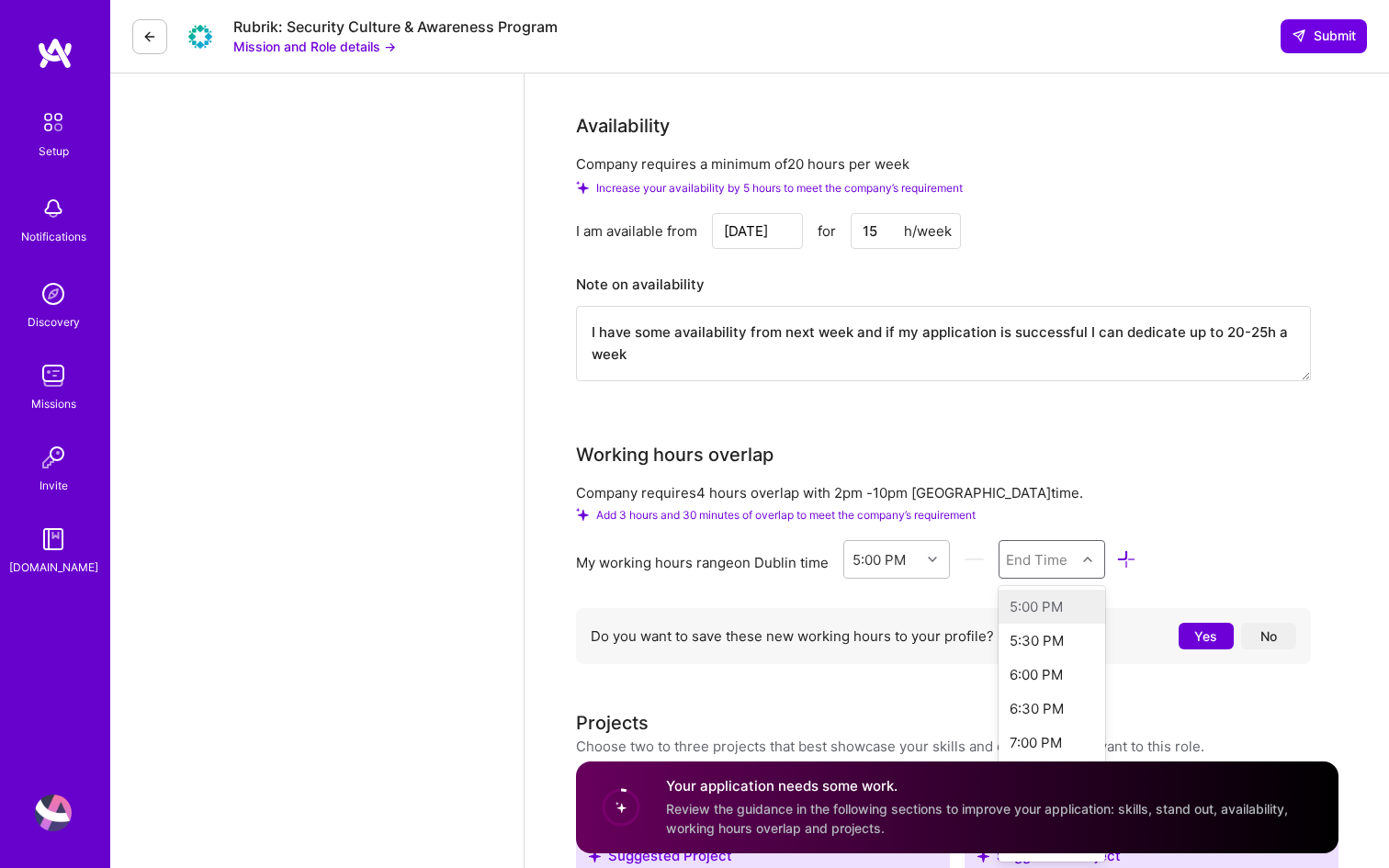
click at [1095, 559] on div at bounding box center [1090, 559] width 29 height 24
click at [1061, 716] on div "9:30 PM" at bounding box center [1052, 715] width 108 height 34
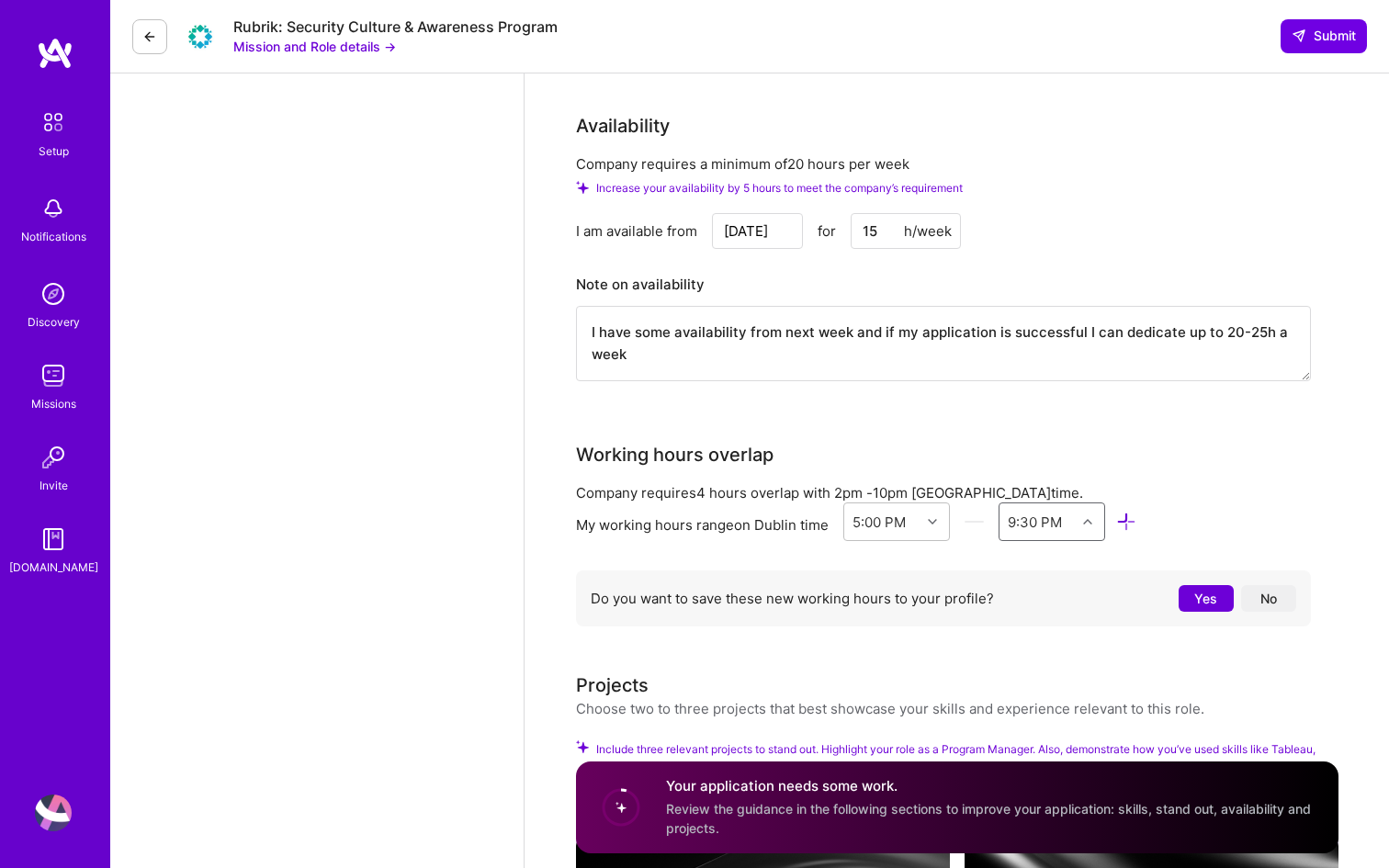
click at [1219, 603] on button "Yes" at bounding box center [1206, 598] width 55 height 27
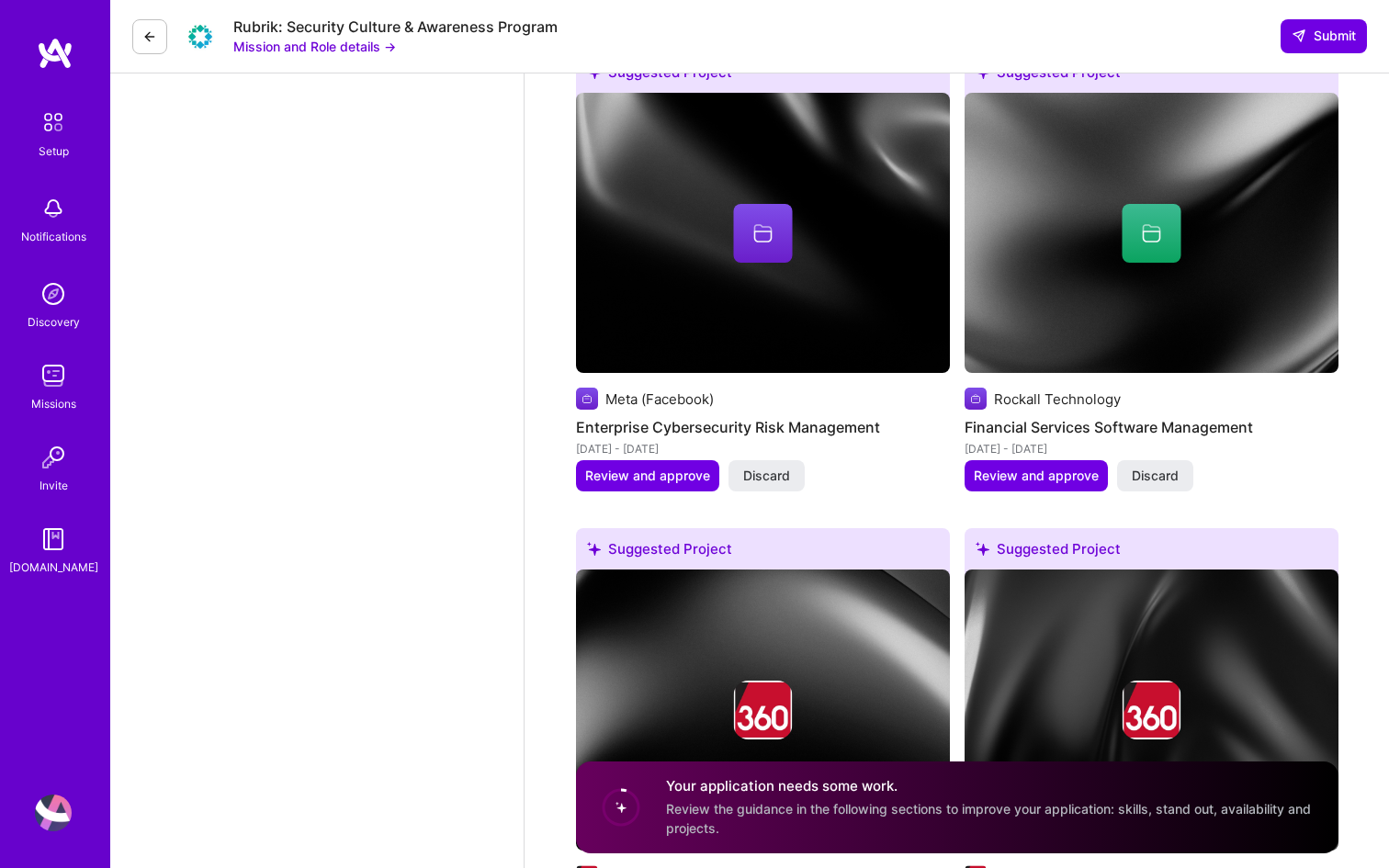
scroll to position [3050, 0]
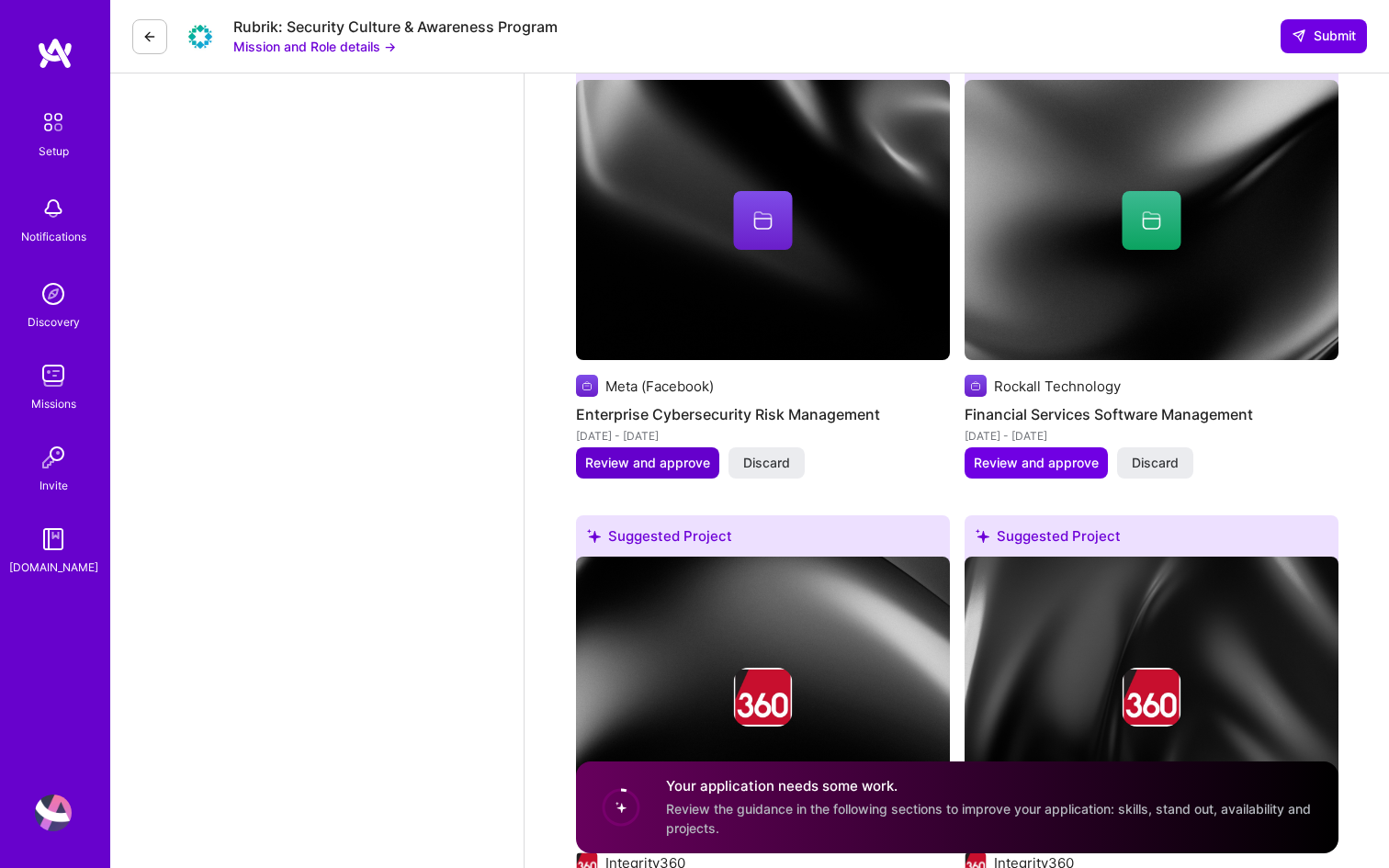
click at [631, 468] on span "Review and approve" at bounding box center [647, 463] width 125 height 19
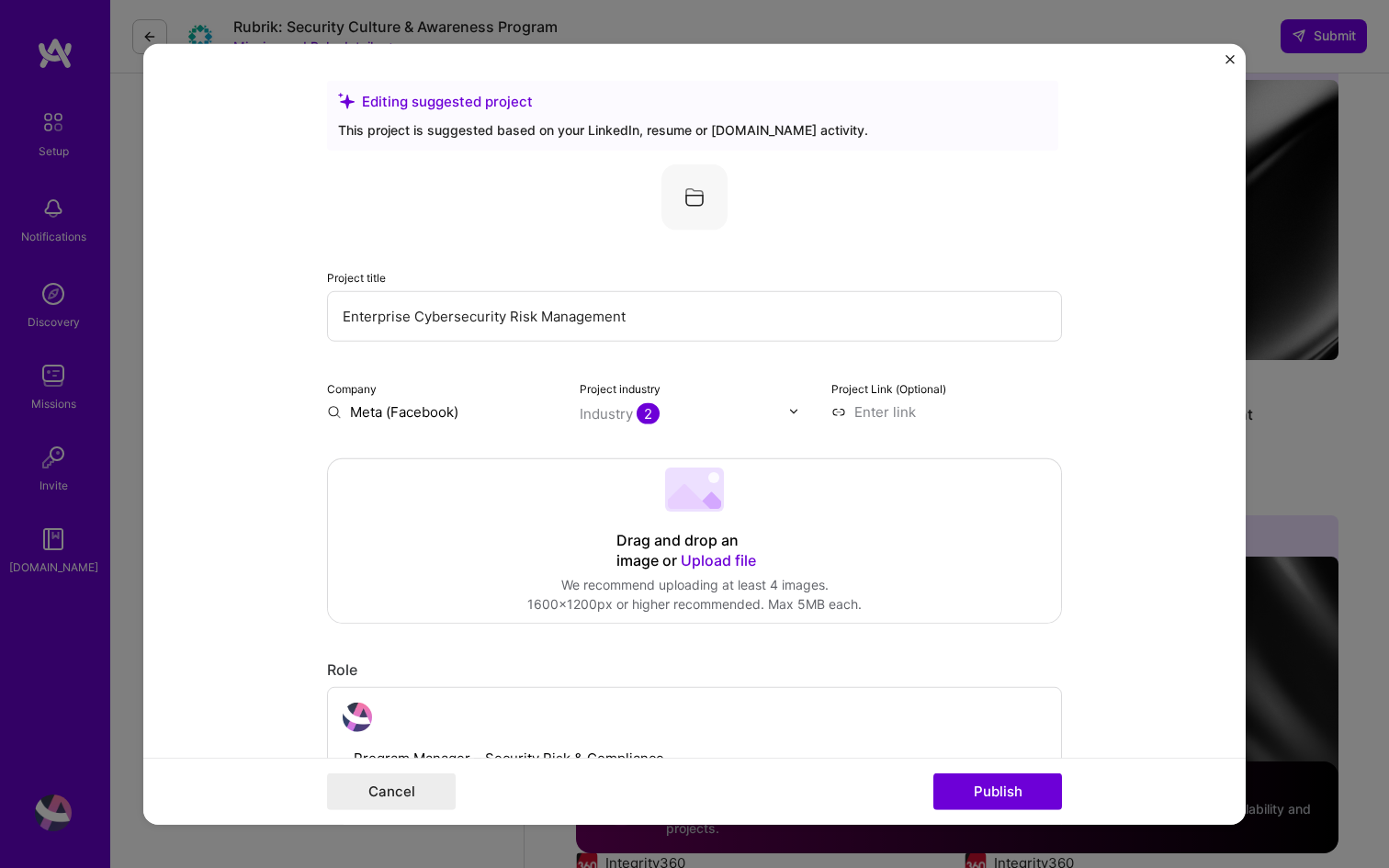
click at [649, 314] on input "Enterprise Cybersecurity Risk Management" at bounding box center [694, 315] width 735 height 50
drag, startPoint x: 649, startPoint y: 314, endPoint x: 322, endPoint y: 312, distance: 327.0
click at [322, 313] on form "Editing suggested project This project is suggested based on your LinkedIn, res…" at bounding box center [694, 434] width 1103 height 782
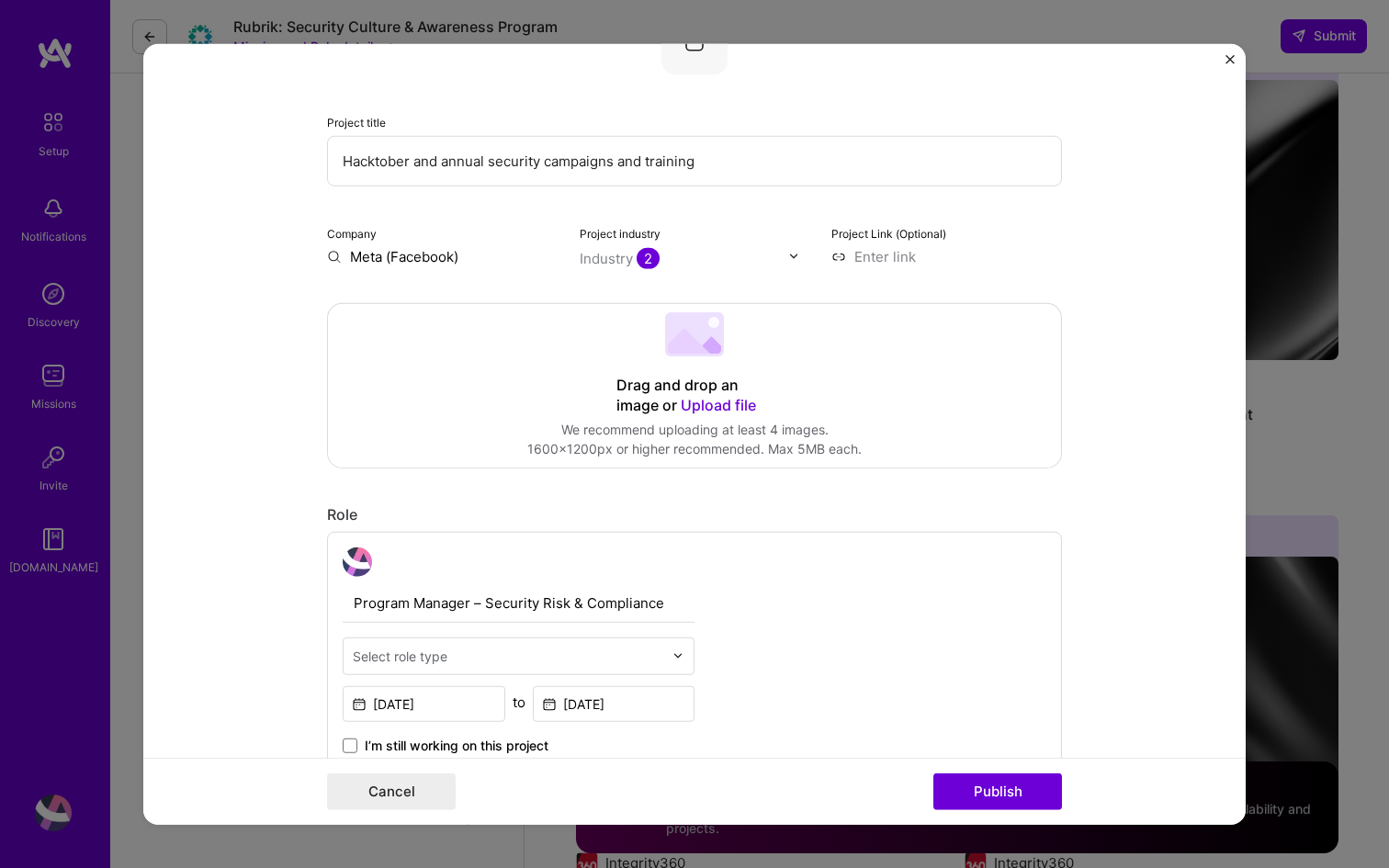
scroll to position [156, 0]
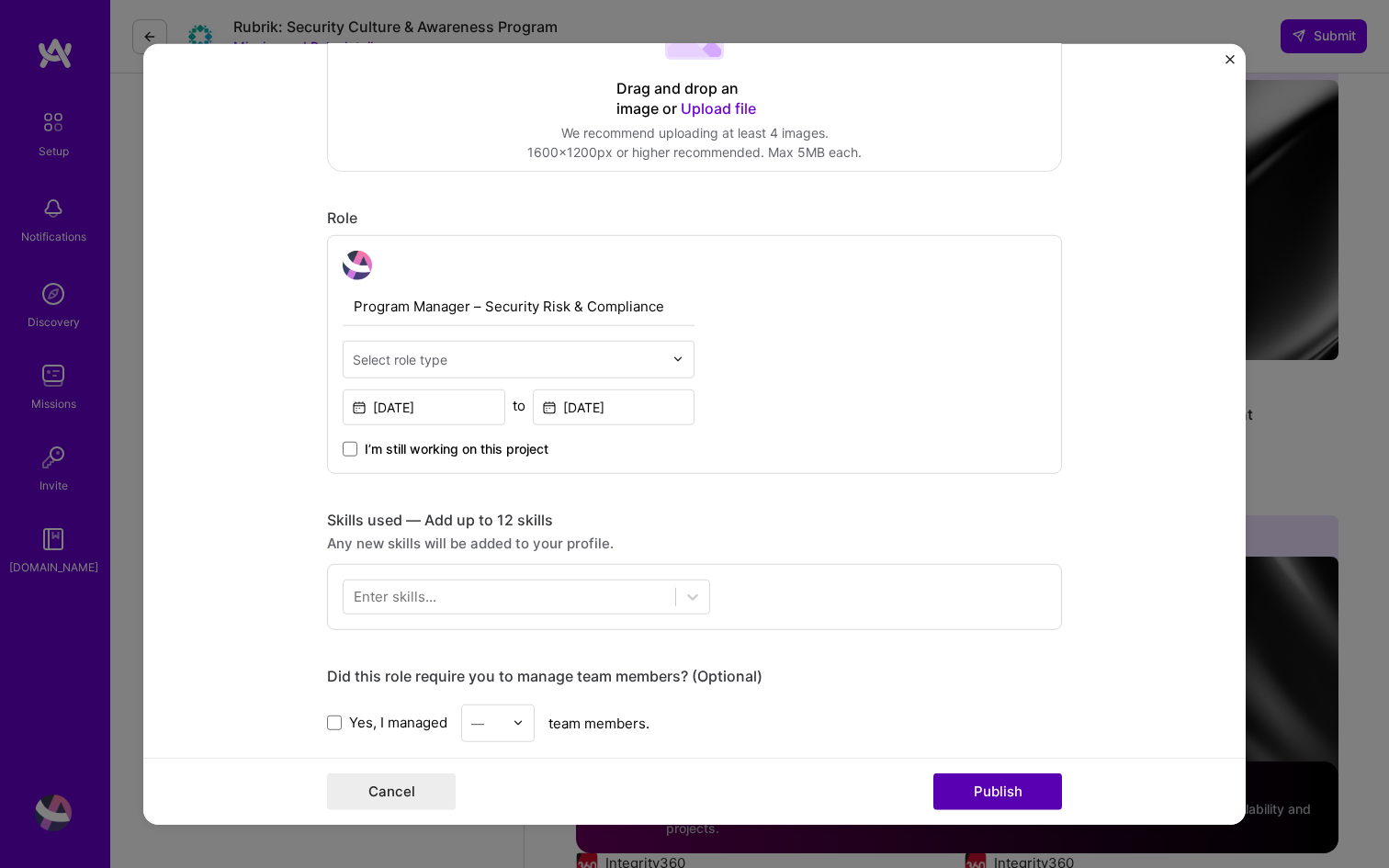
type input "Hacktober and annual security campaigns and training"
click at [1011, 795] on button "Publish" at bounding box center [997, 791] width 128 height 36
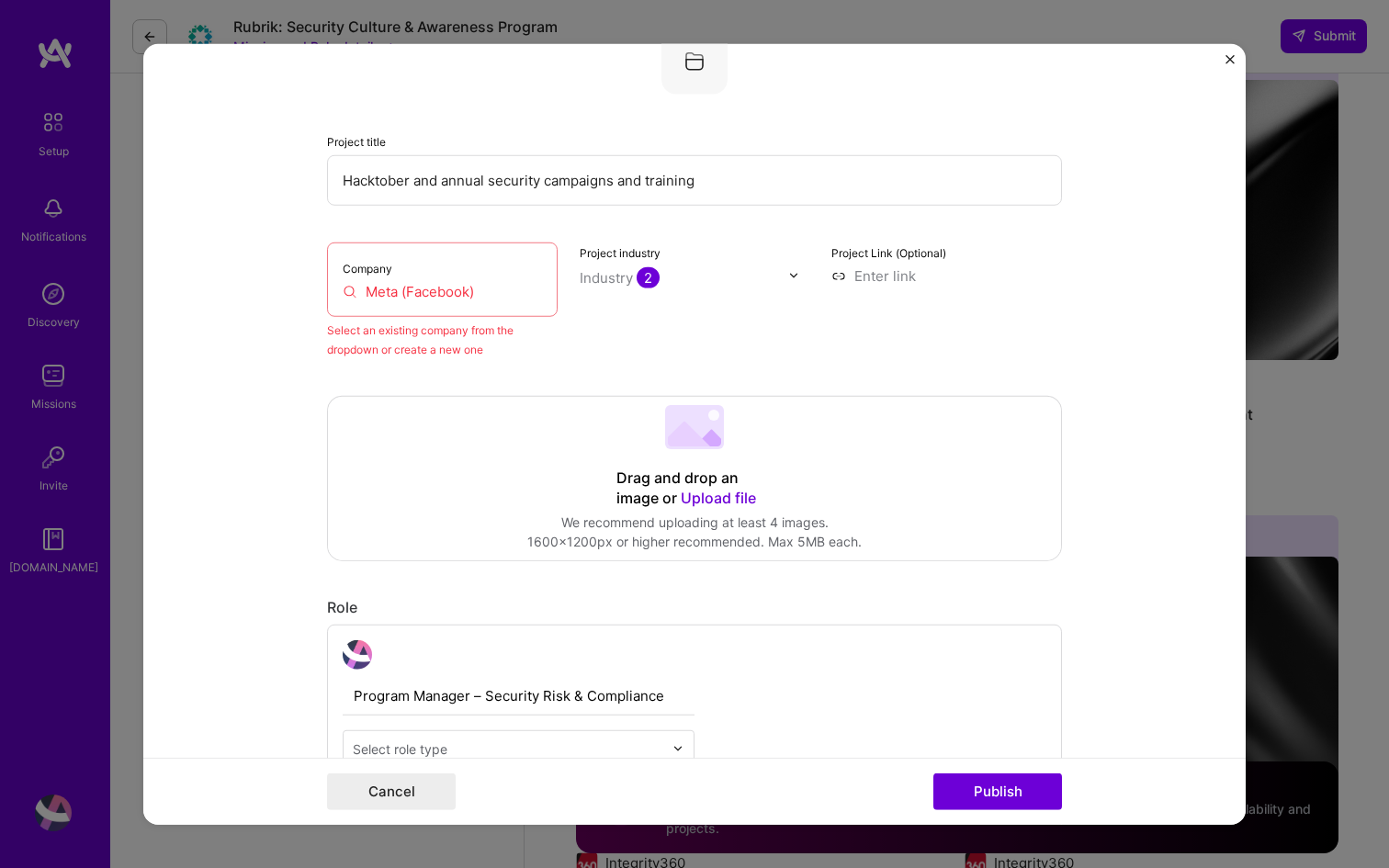
scroll to position [120, 0]
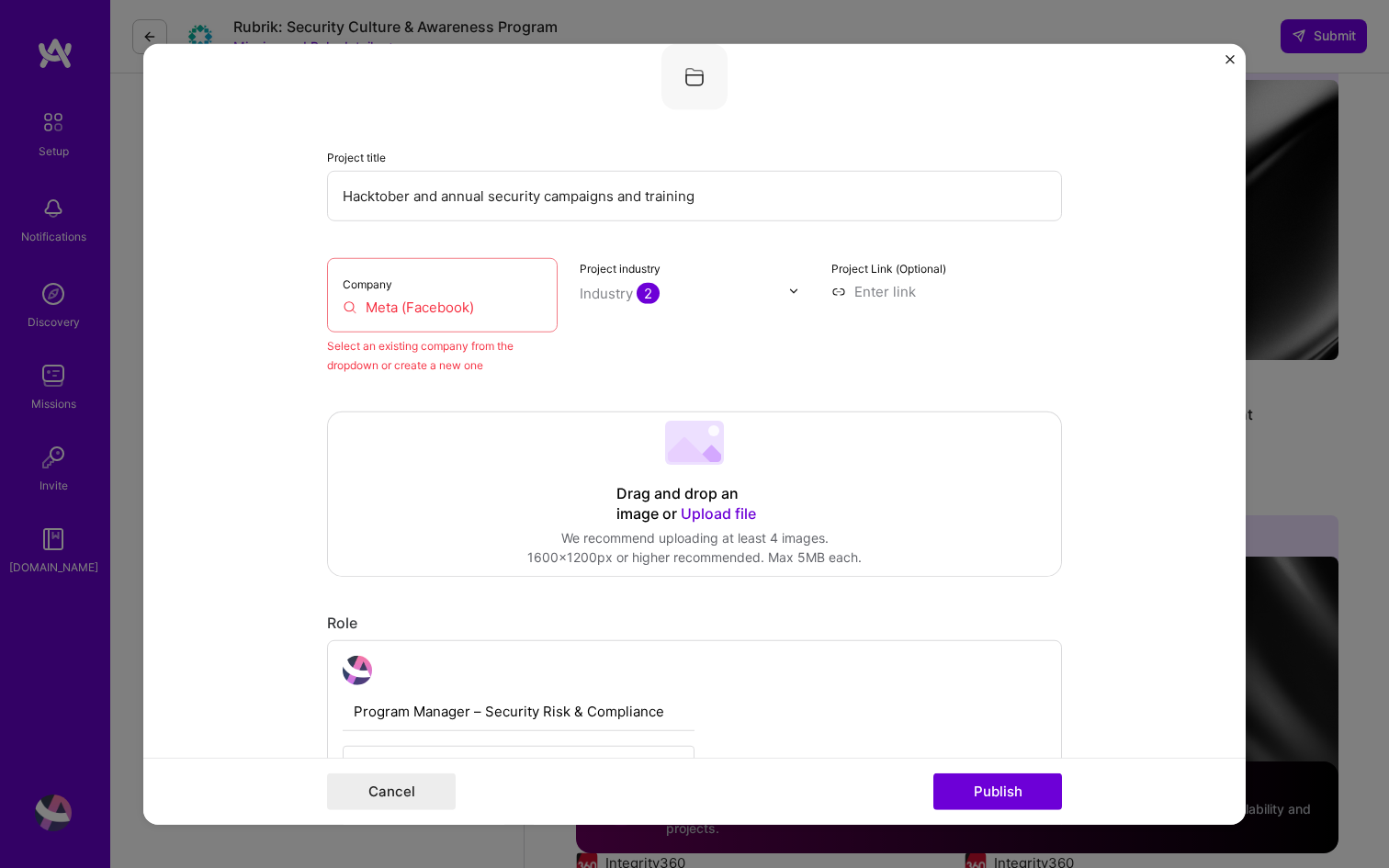
click at [351, 308] on input "Meta (Facebook)" at bounding box center [442, 307] width 199 height 20
click at [529, 316] on input "Meta (Facebook)" at bounding box center [442, 307] width 199 height 20
drag, startPoint x: 500, startPoint y: 311, endPoint x: 361, endPoint y: 310, distance: 139.0
click at [361, 310] on input "Meta (Facebook)" at bounding box center [442, 307] width 199 height 20
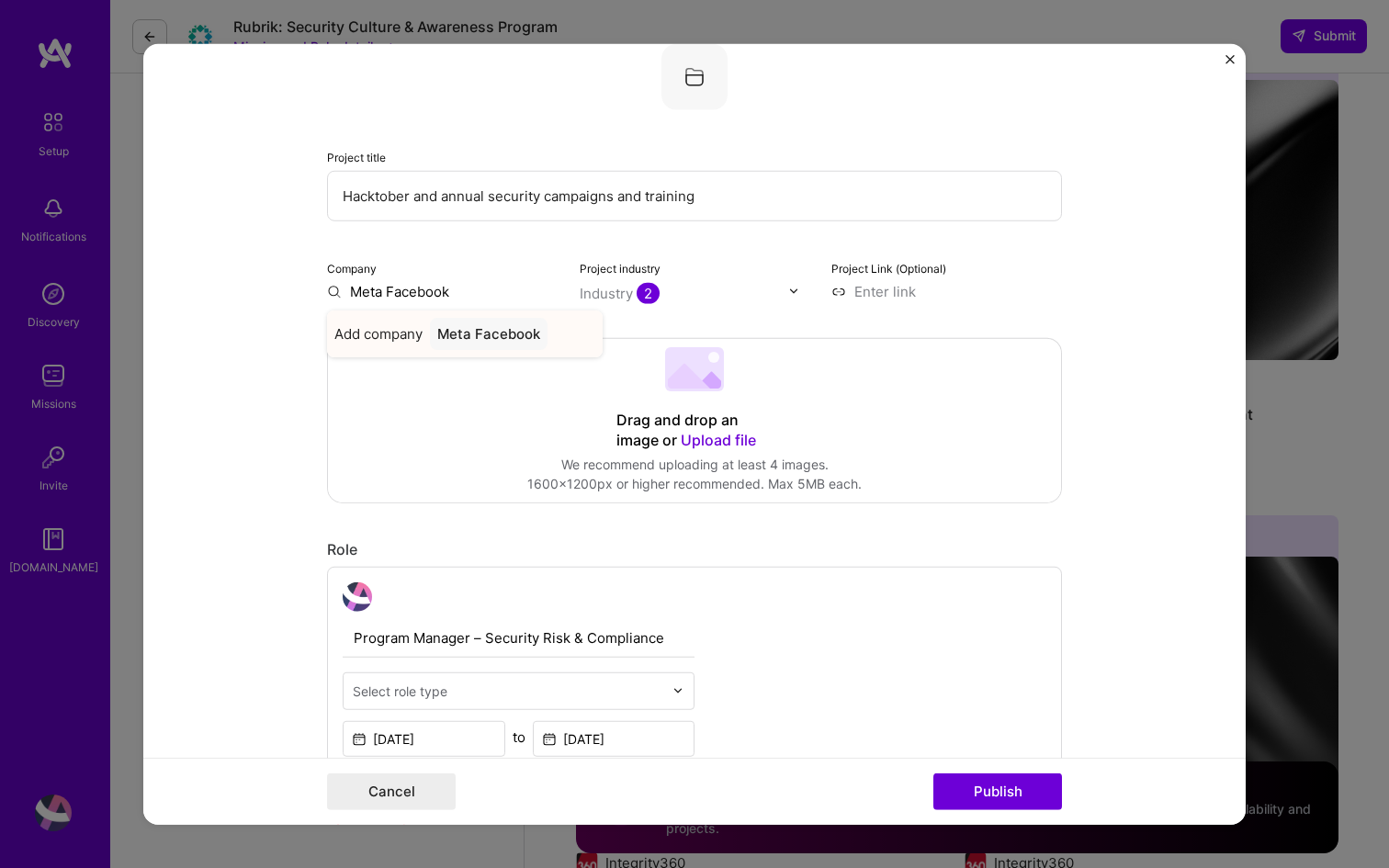
click at [495, 334] on div "Meta Facebook" at bounding box center [488, 332] width 117 height 33
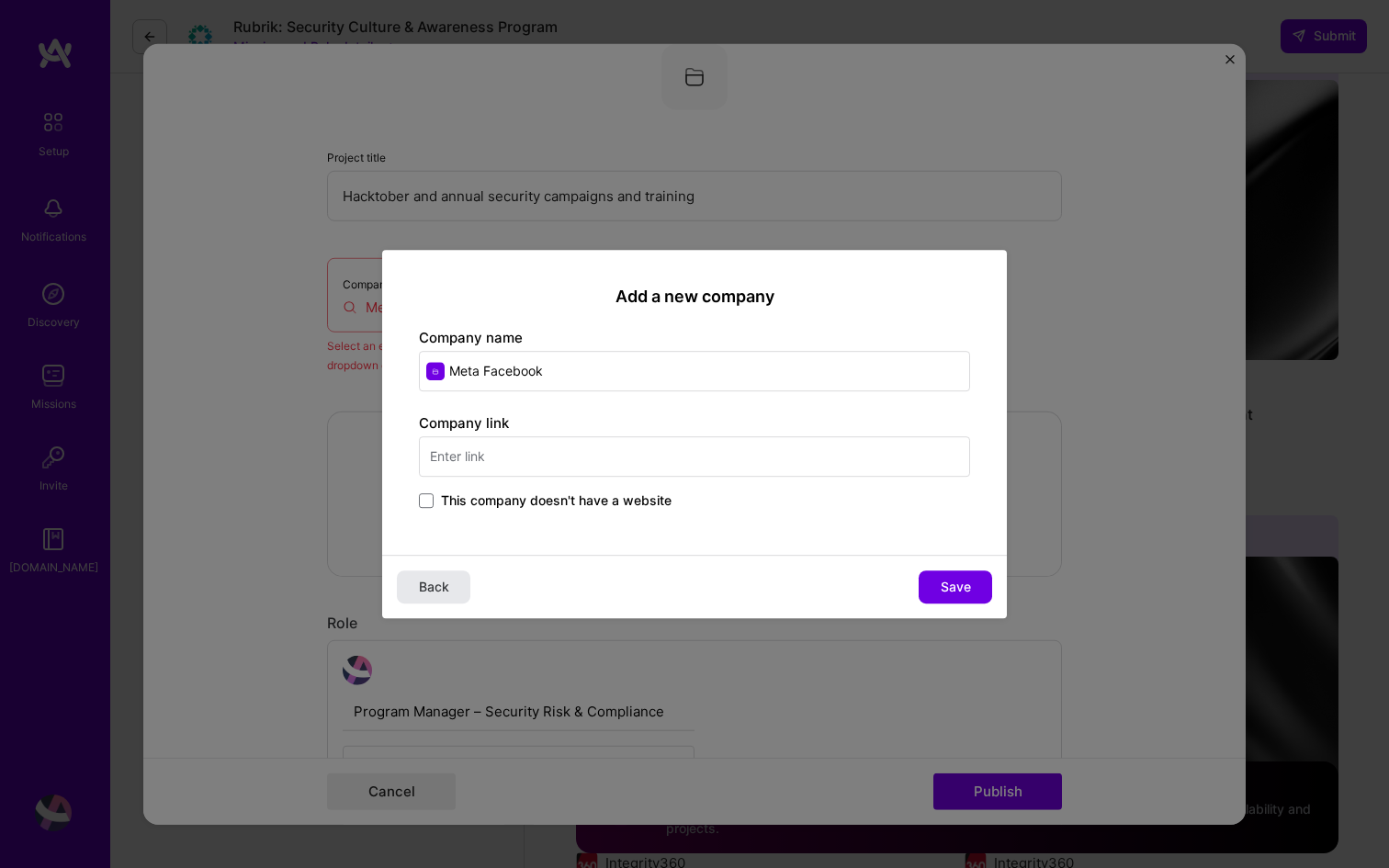
click at [439, 583] on span "Back" at bounding box center [434, 587] width 31 height 19
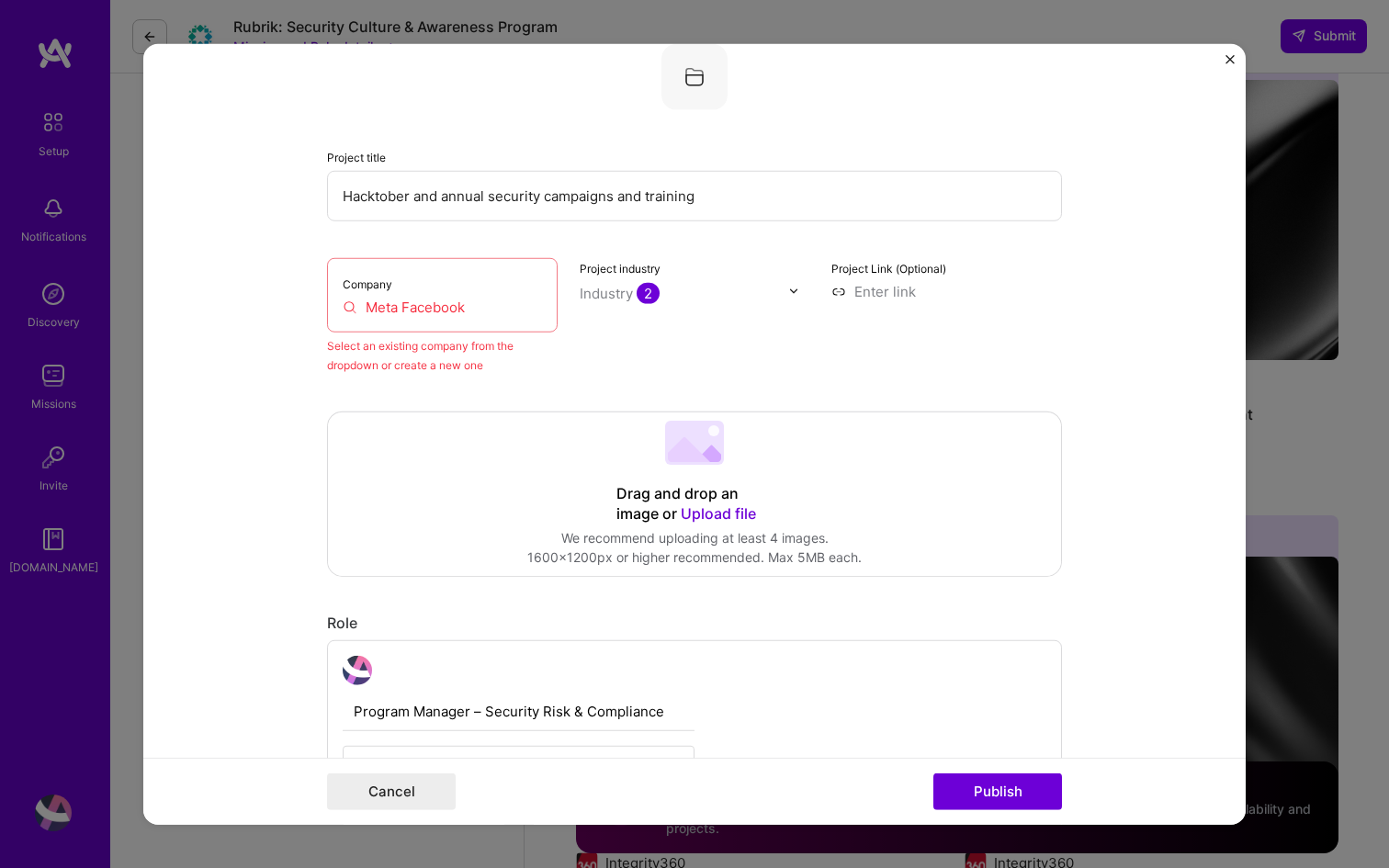
click at [377, 298] on input "Meta Facebook" at bounding box center [442, 307] width 199 height 20
drag, startPoint x: 403, startPoint y: 304, endPoint x: 524, endPoint y: 305, distance: 121.0
click at [524, 305] on input "Meta Facebook" at bounding box center [442, 307] width 199 height 20
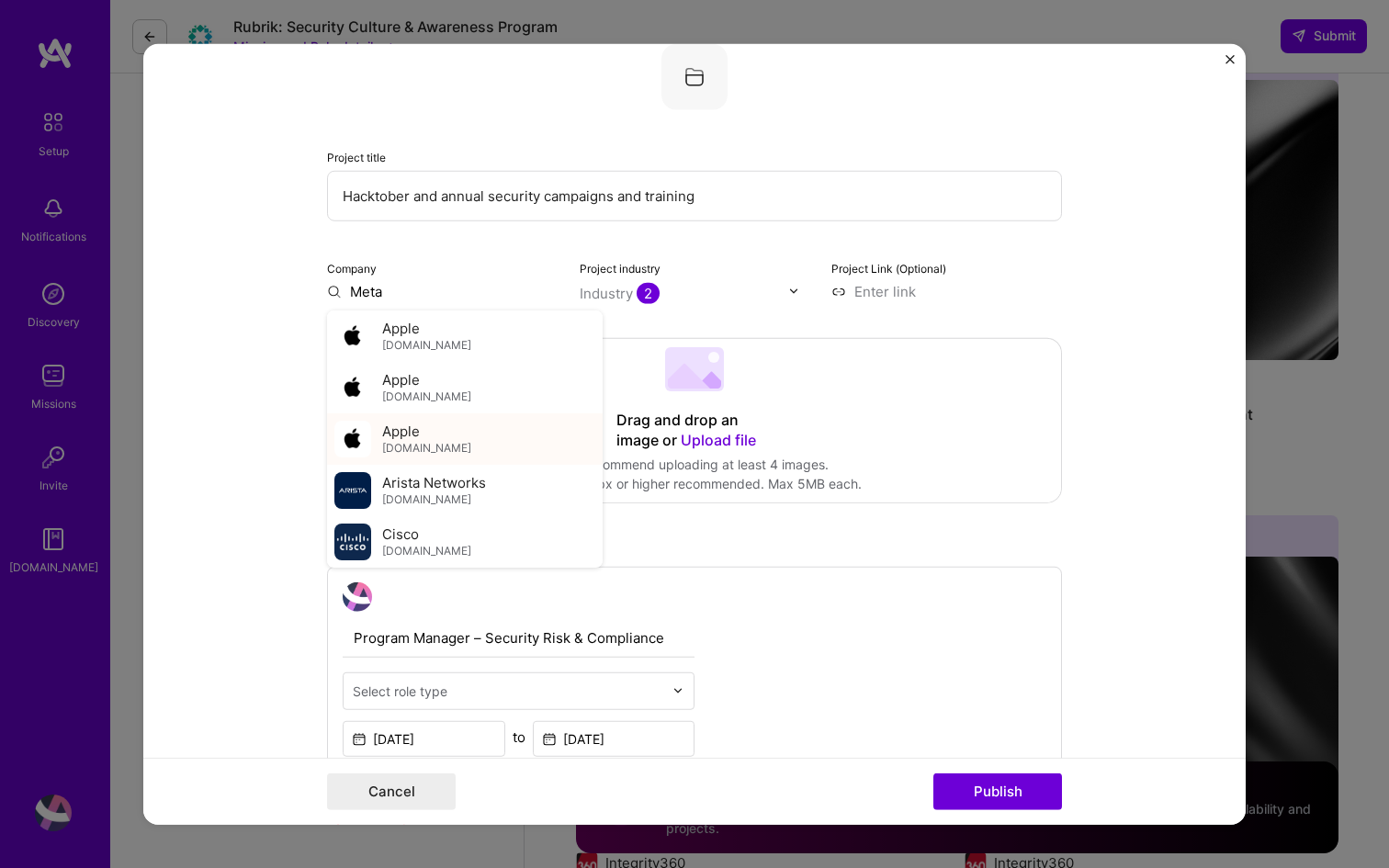
click at [524, 421] on div "Apple apps.apple.com" at bounding box center [465, 438] width 275 height 51
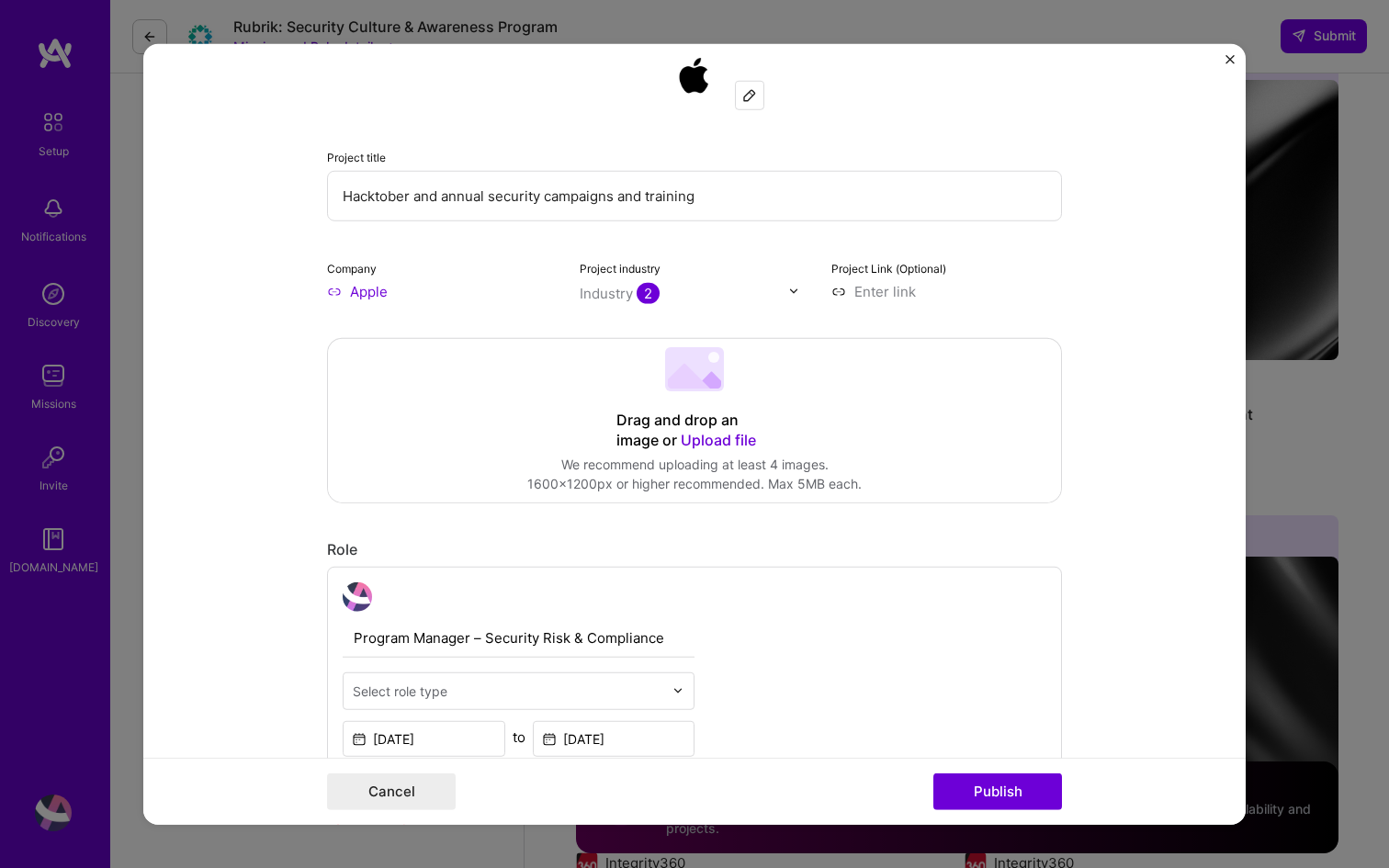
click at [417, 300] on input "Apple" at bounding box center [443, 291] width 231 height 20
drag, startPoint x: 417, startPoint y: 300, endPoint x: 334, endPoint y: 299, distance: 83.0
click at [334, 300] on input "Apple" at bounding box center [443, 291] width 231 height 20
type input "meta"
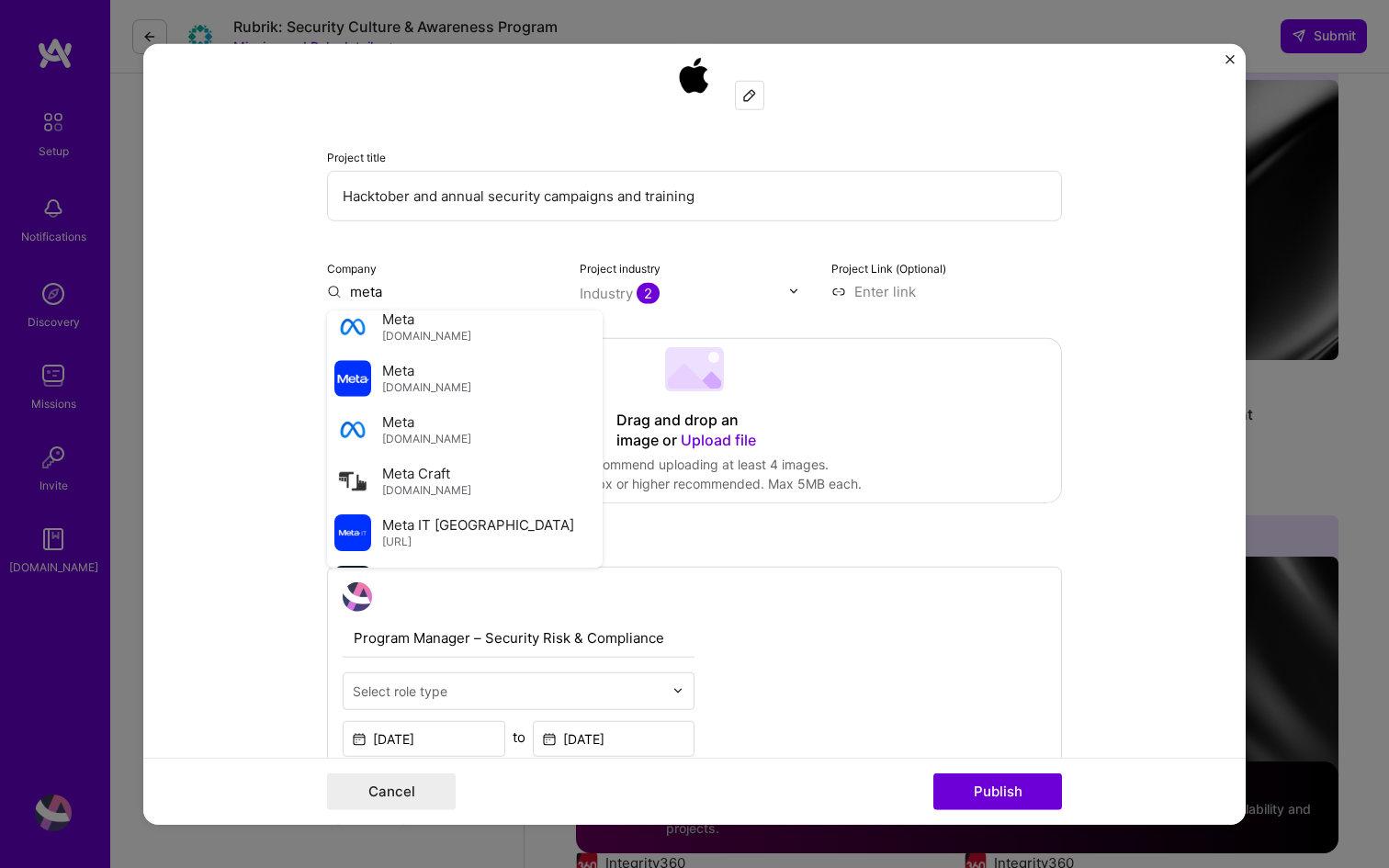
scroll to position [1586, 0]
click at [392, 415] on span "Meta" at bounding box center [398, 425] width 33 height 20
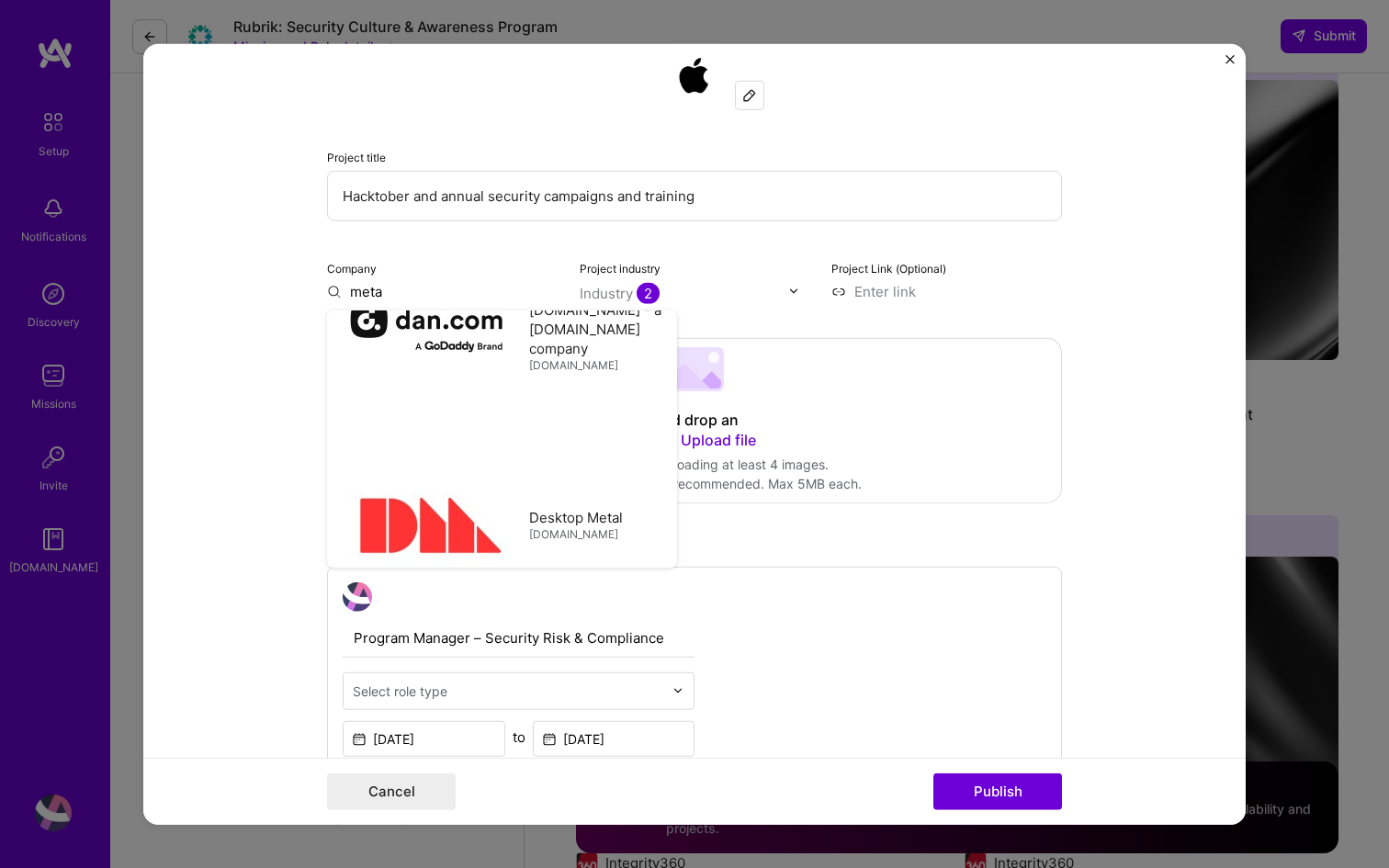
type input "Meta"
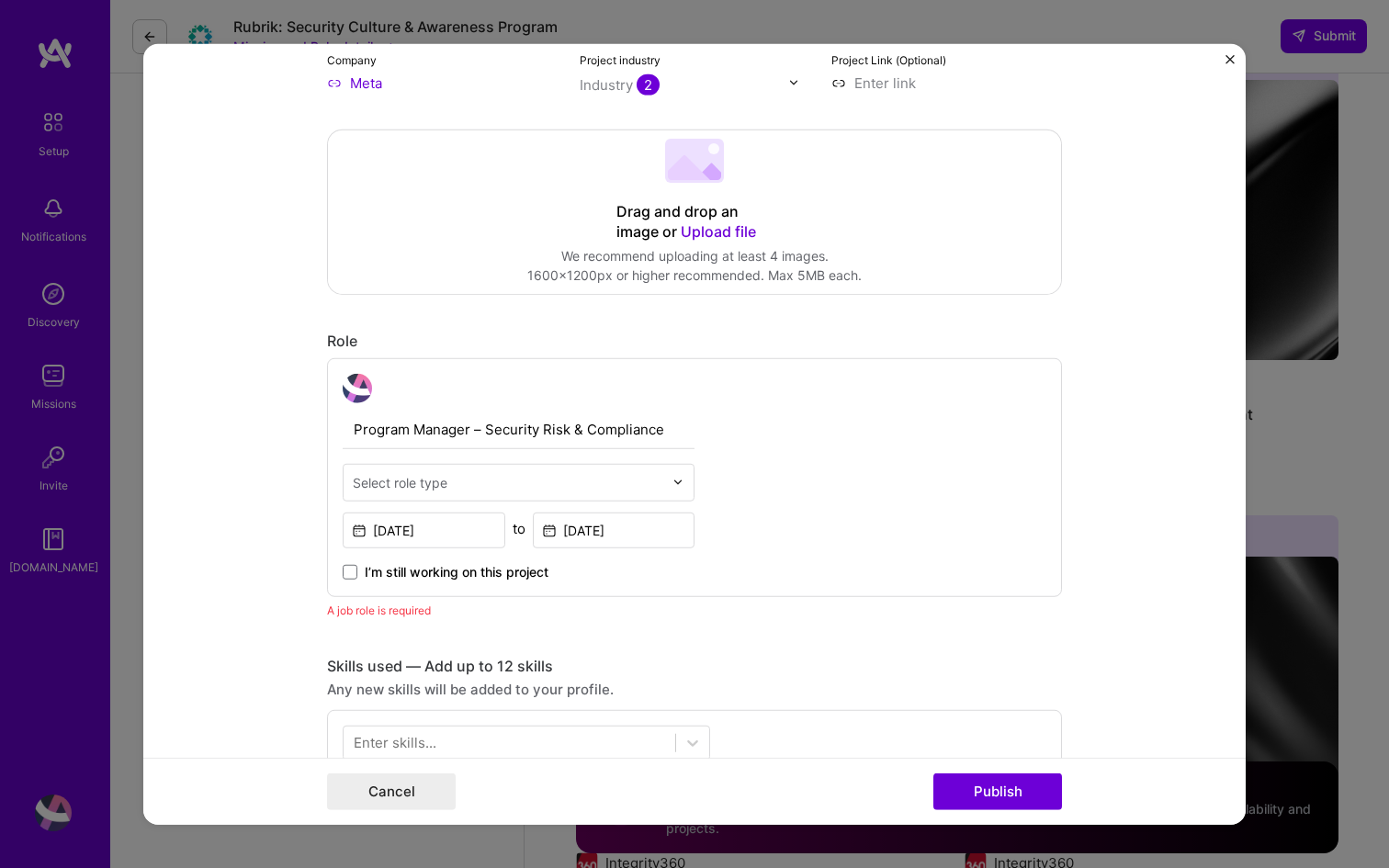
scroll to position [334, 0]
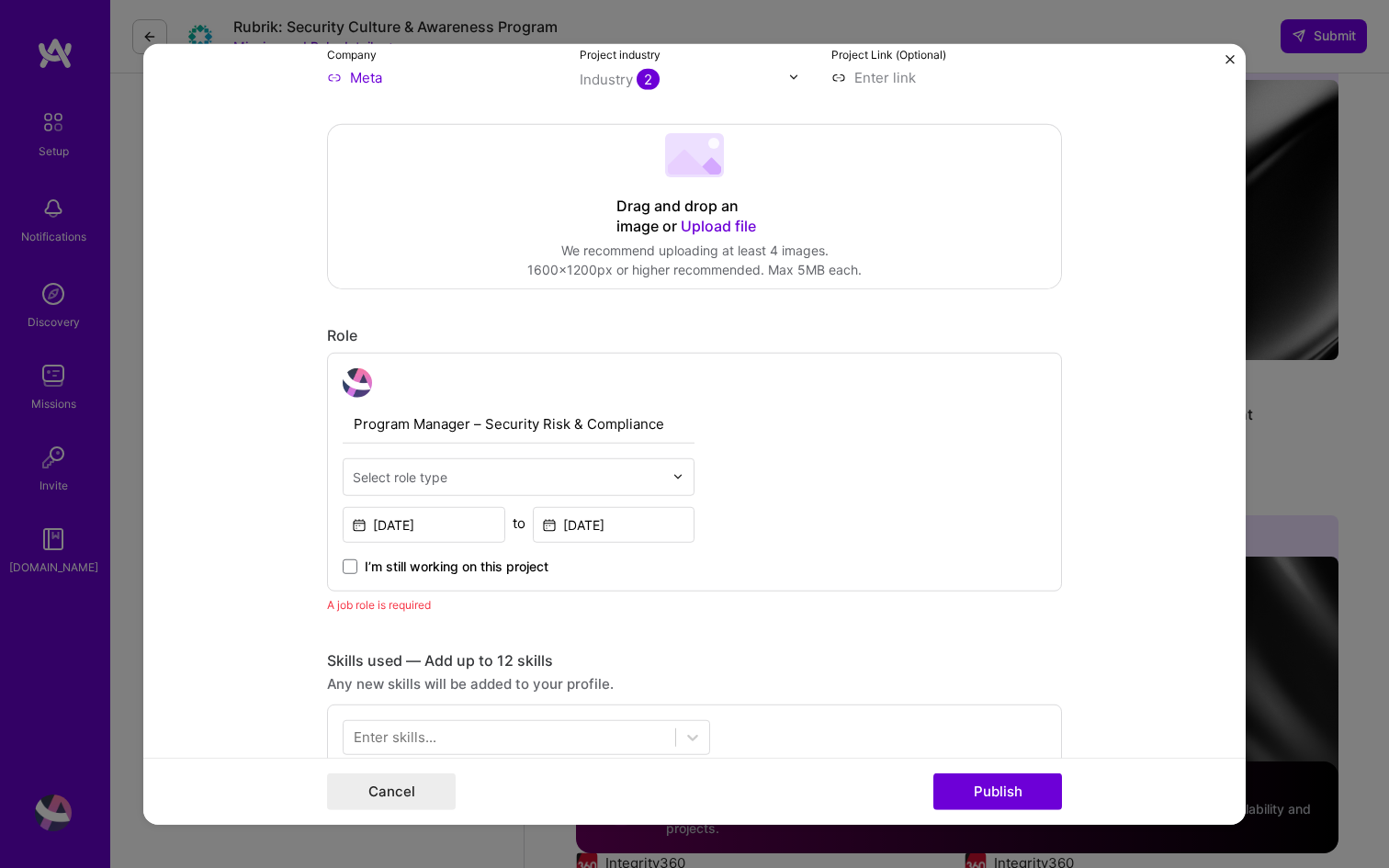
click at [687, 478] on div at bounding box center [683, 476] width 21 height 36
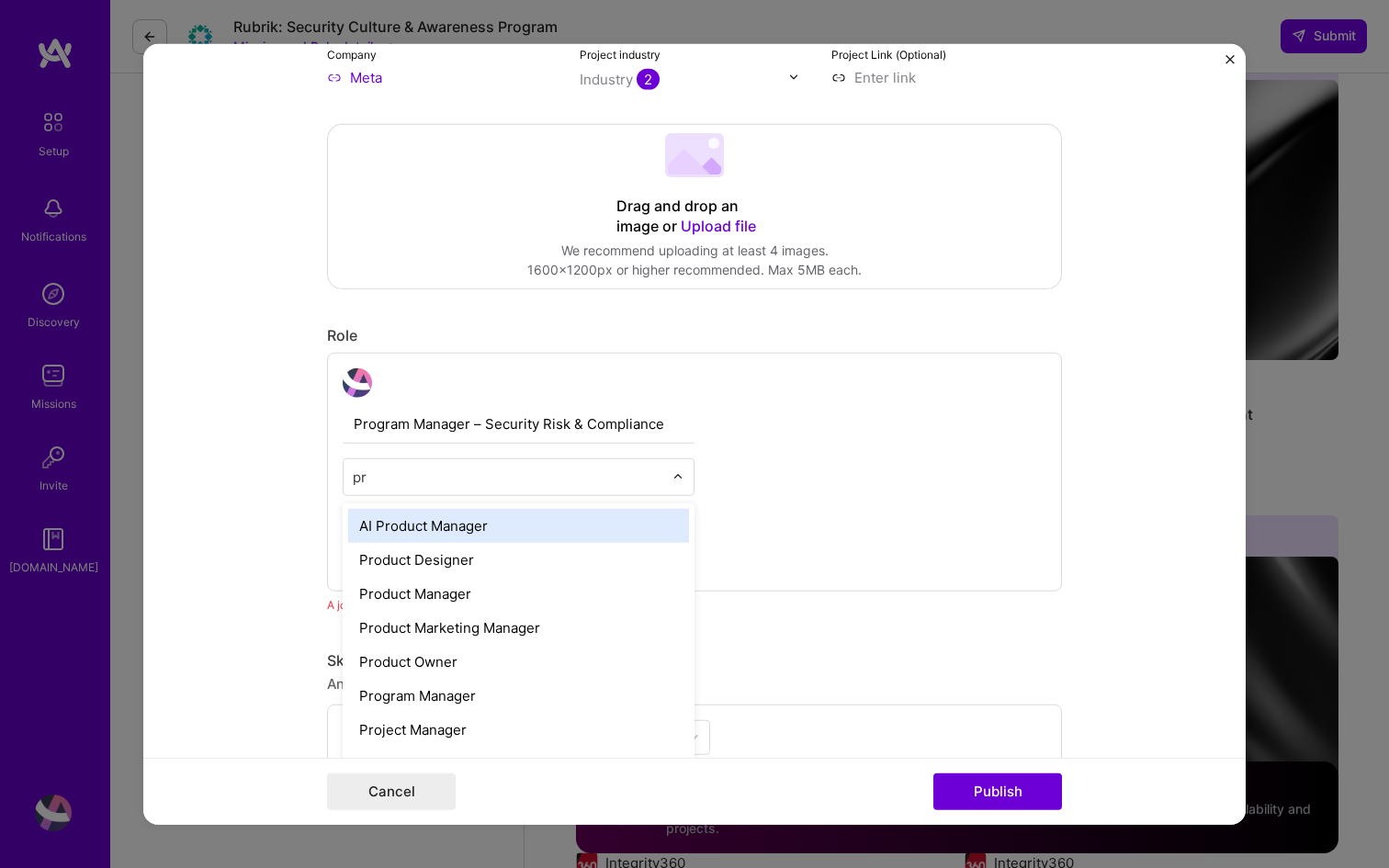
type input "pro"
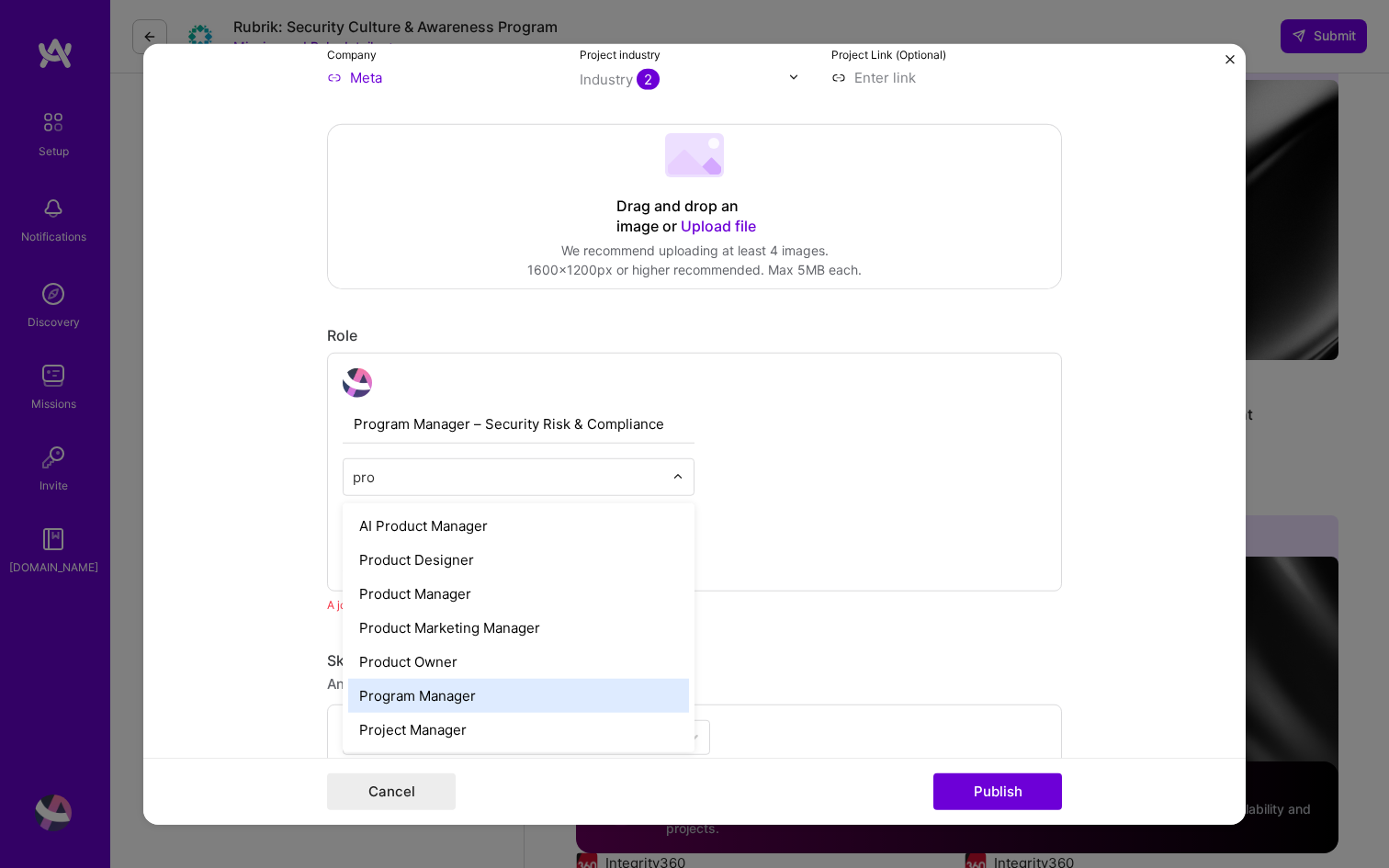
click at [446, 693] on div "Program Manager" at bounding box center [519, 694] width 341 height 34
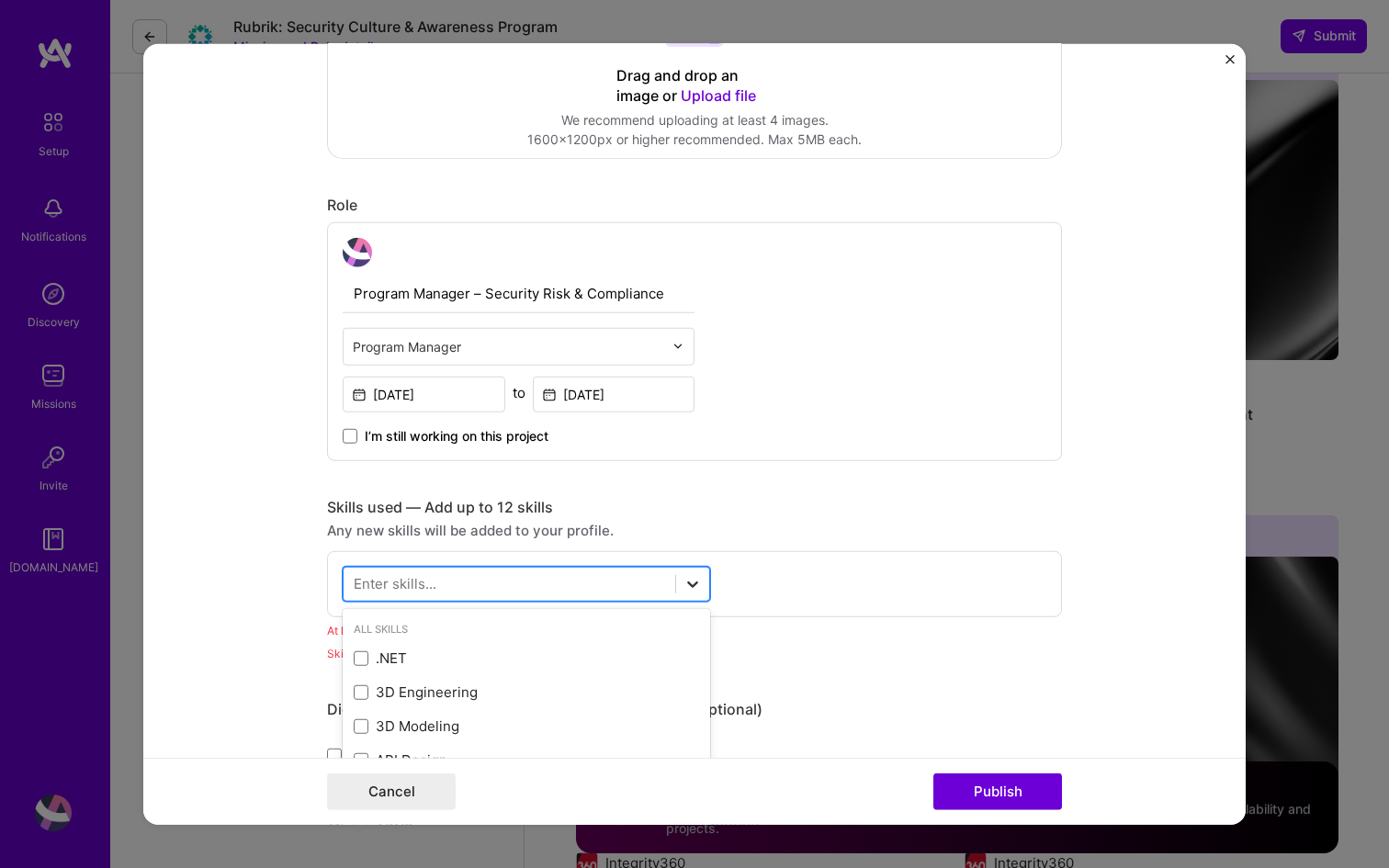
scroll to position [3074, 0]
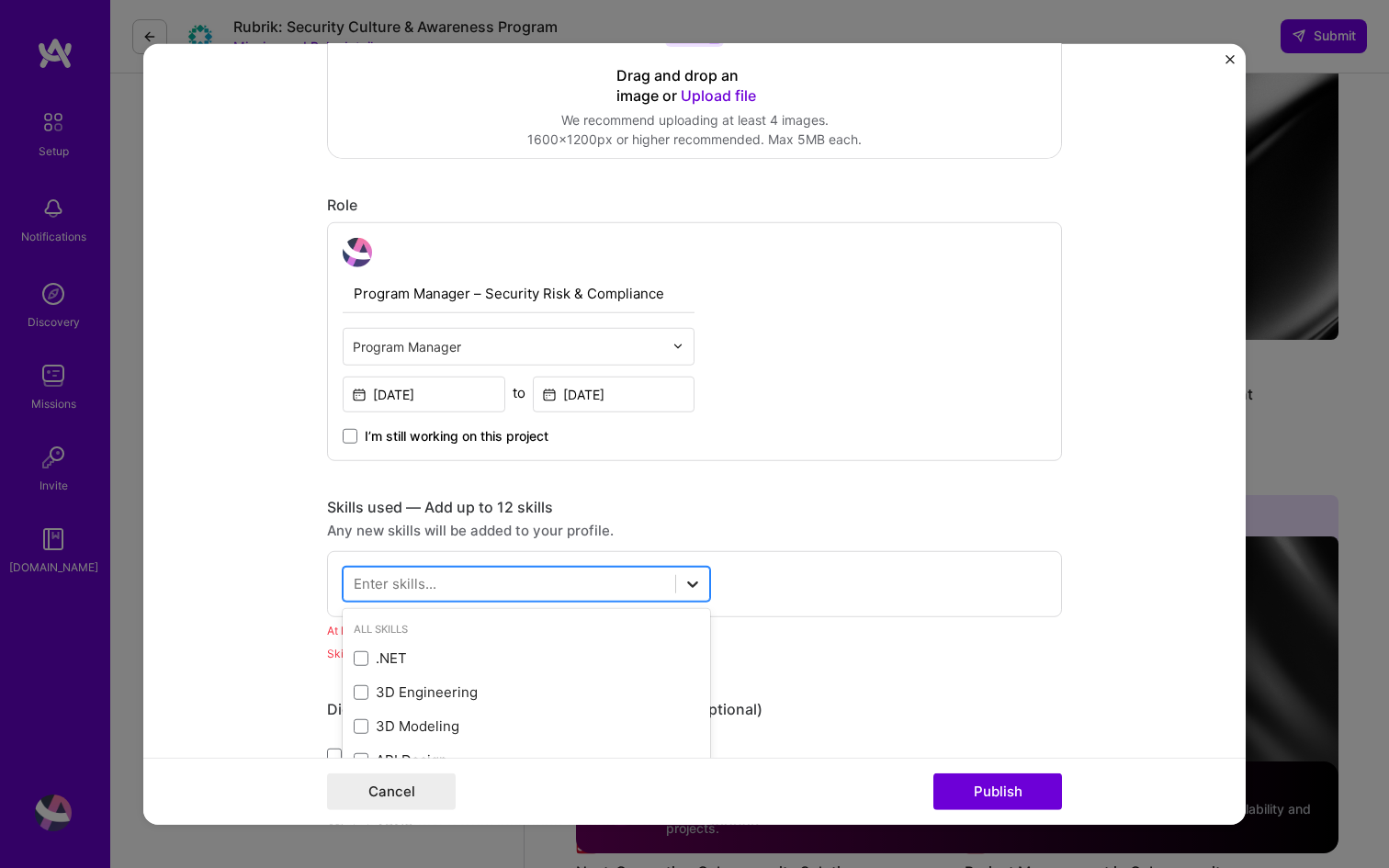
click at [695, 586] on icon at bounding box center [693, 583] width 19 height 19
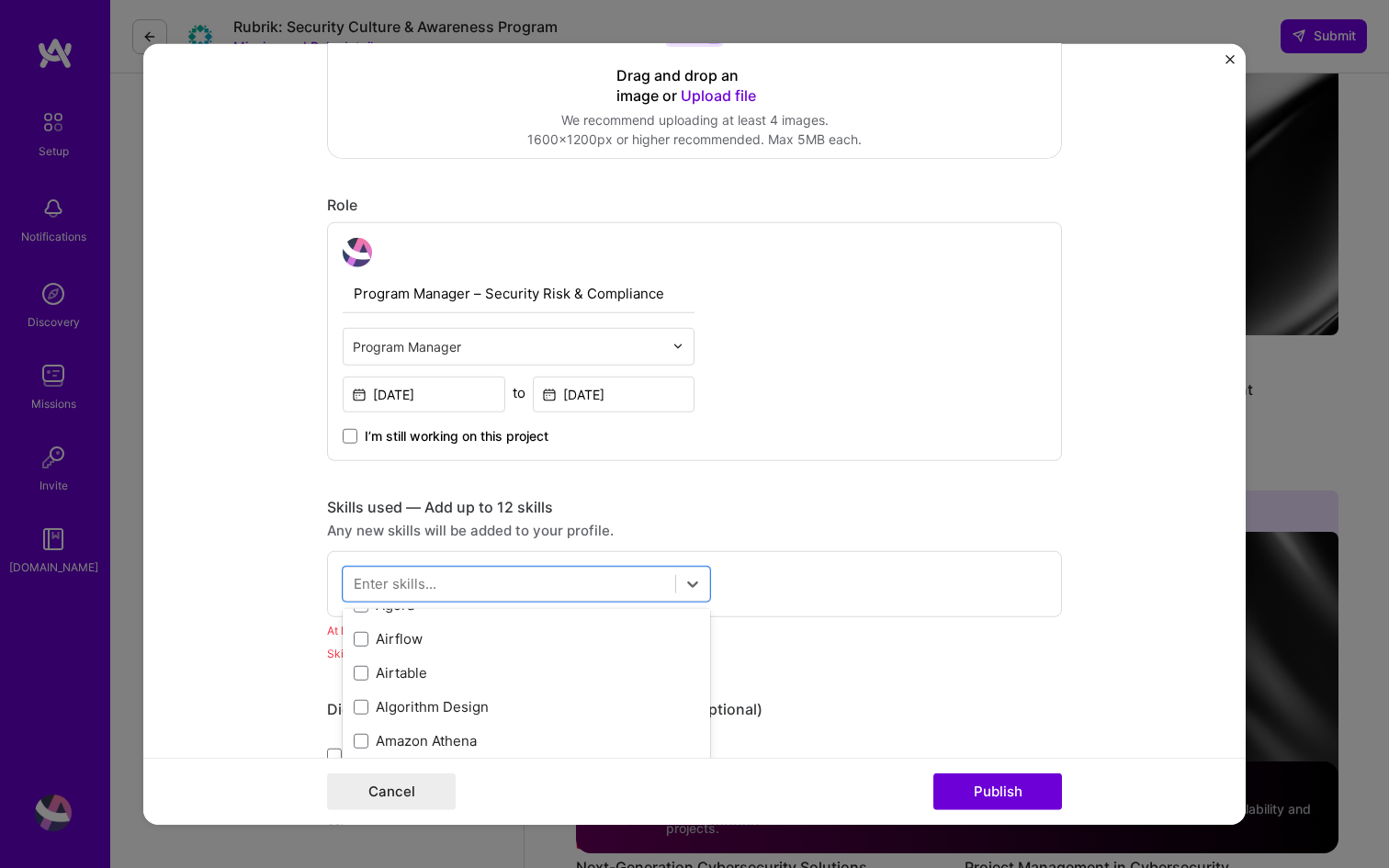
scroll to position [768, 0]
type input "o"
type input "p"
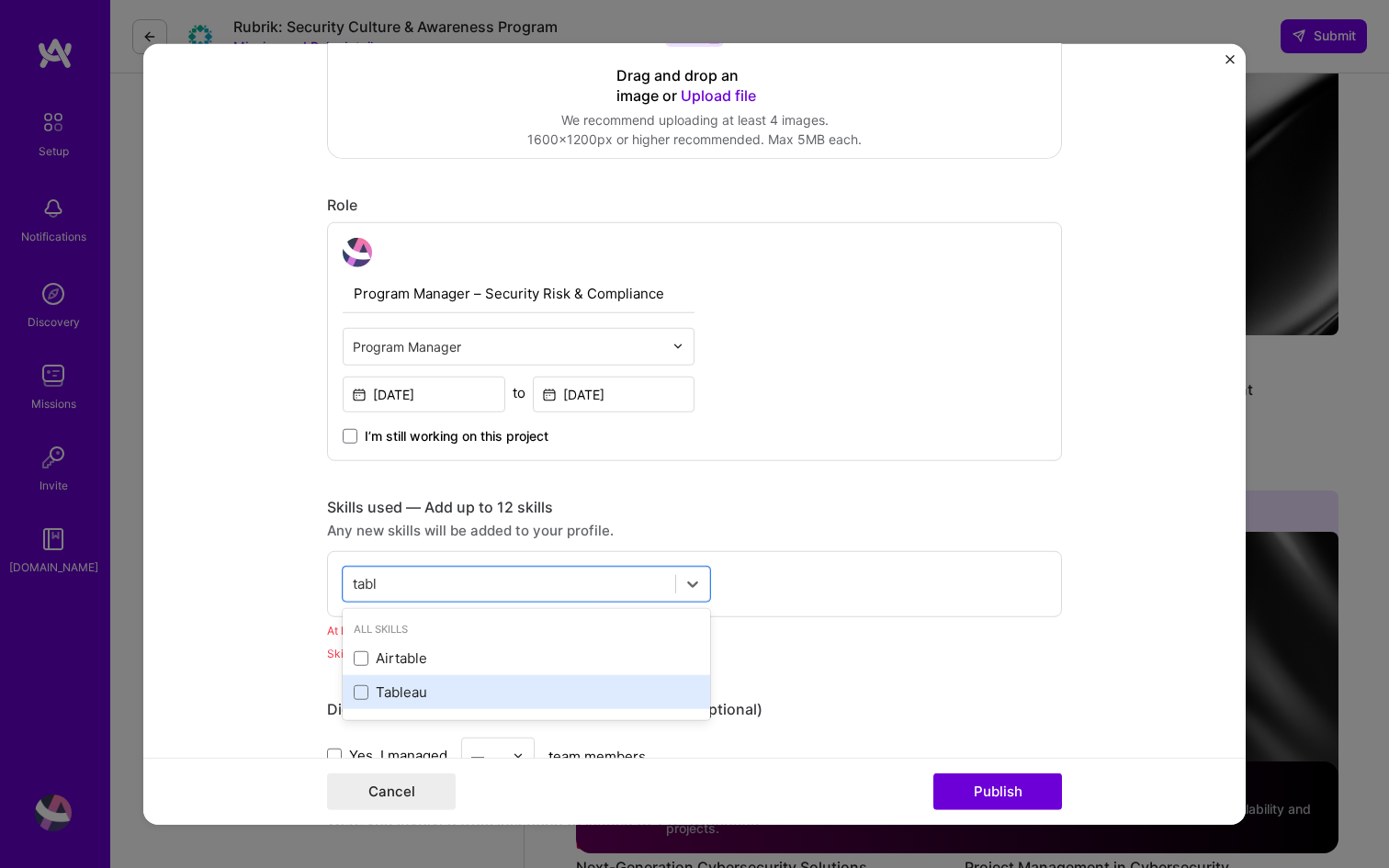
click at [467, 681] on div "Tableau" at bounding box center [526, 692] width 368 height 34
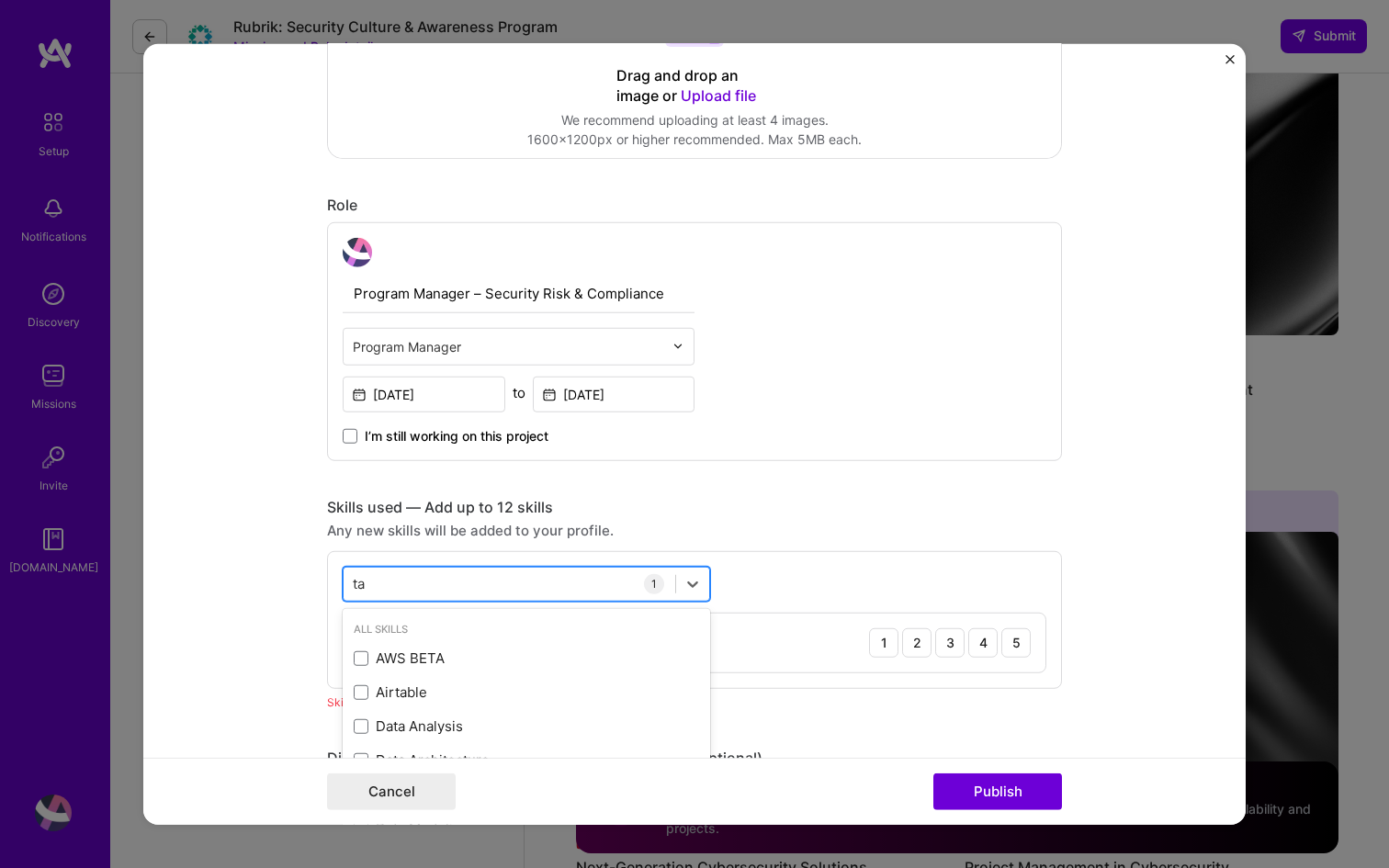
type input "t"
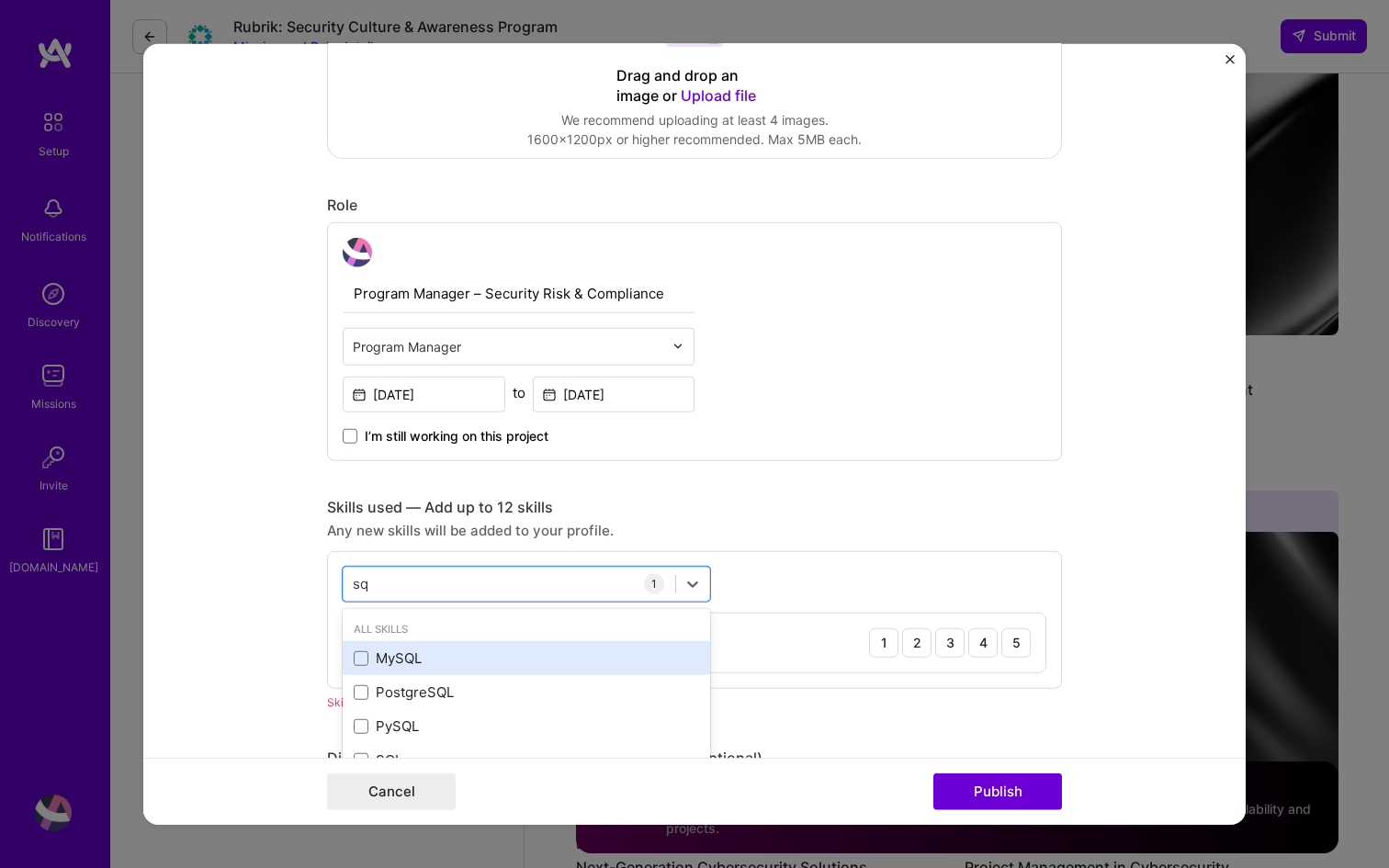
click at [381, 658] on div "MySQL" at bounding box center [527, 659] width 345 height 20
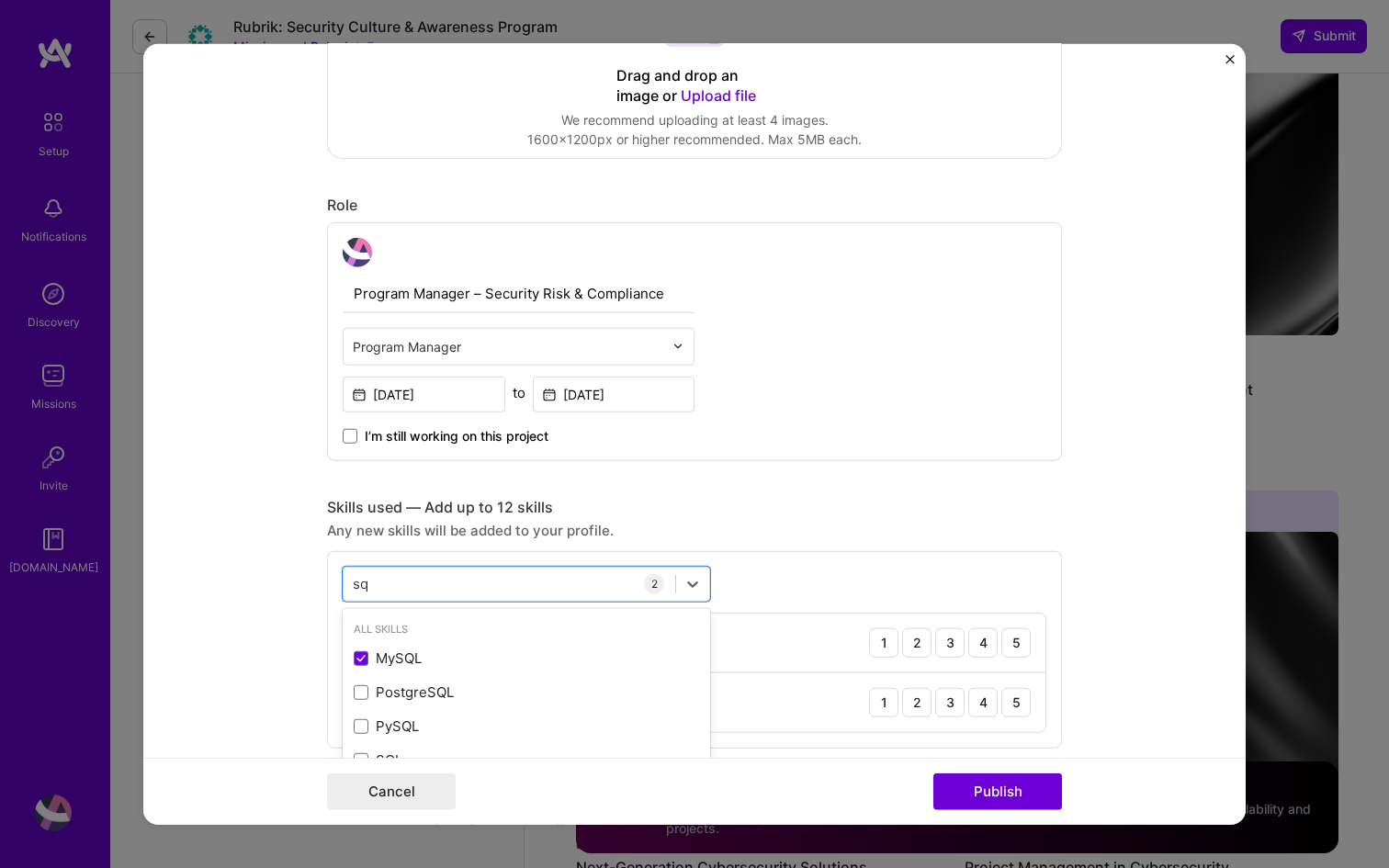
type input "sq"
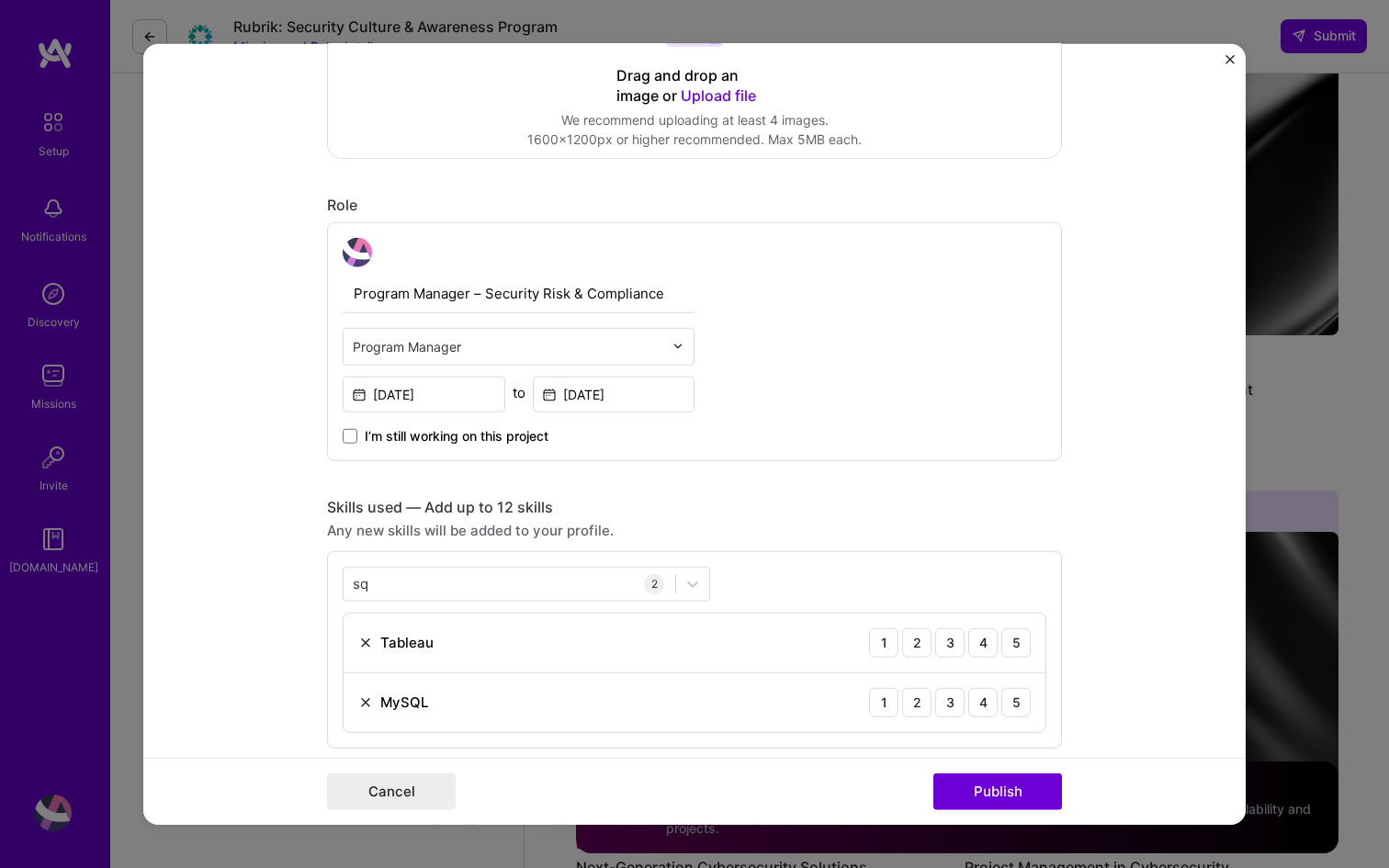
click at [1141, 582] on form "Editing suggested project This project is suggested based on your LinkedIn, res…" at bounding box center [694, 434] width 1103 height 782
click at [984, 705] on div "4" at bounding box center [984, 702] width 30 height 30
click at [1017, 650] on div "5" at bounding box center [1016, 642] width 30 height 30
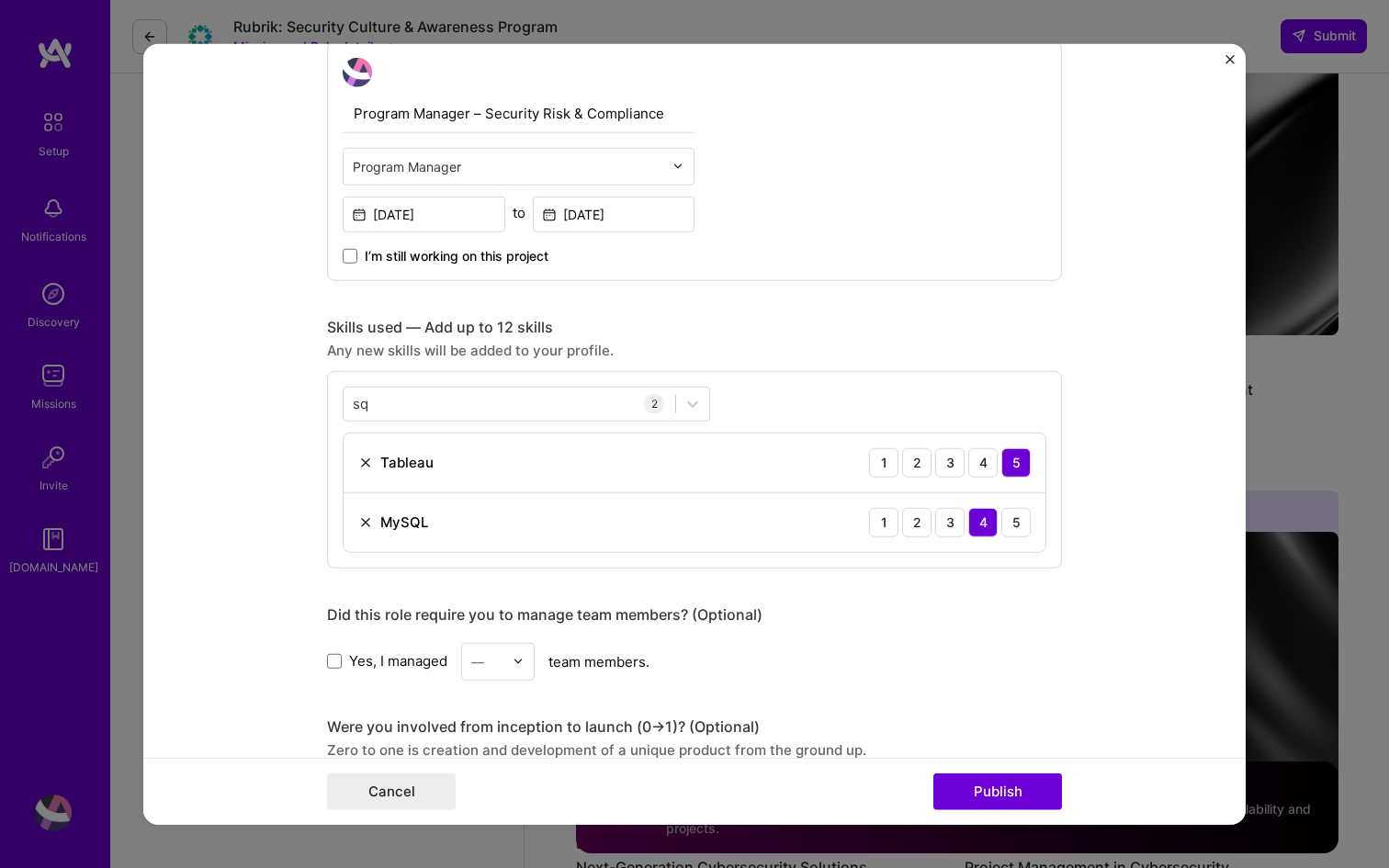
scroll to position [3178, 0]
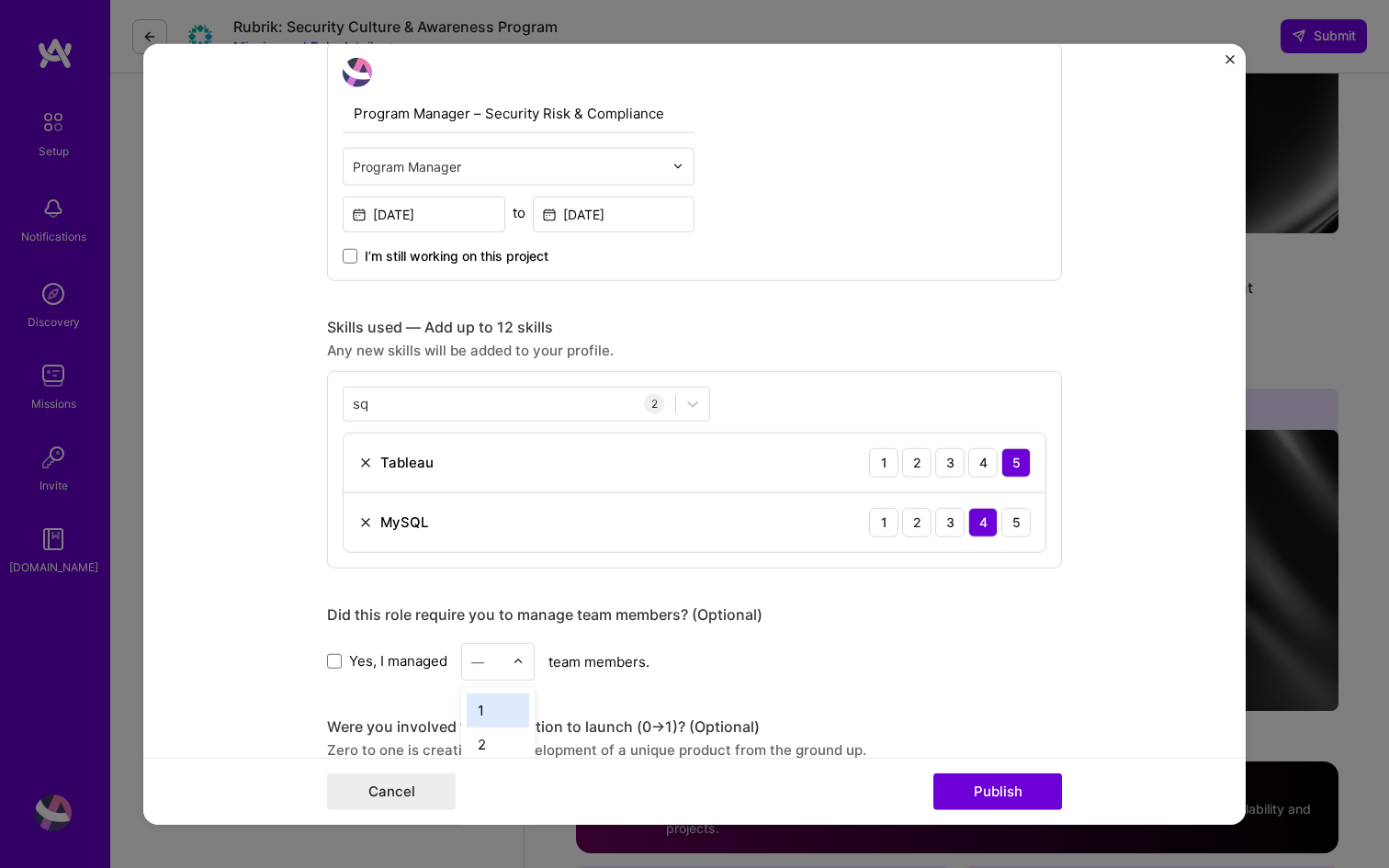
click at [518, 662] on img at bounding box center [518, 661] width 11 height 11
click at [499, 719] on div "10" at bounding box center [497, 720] width 62 height 34
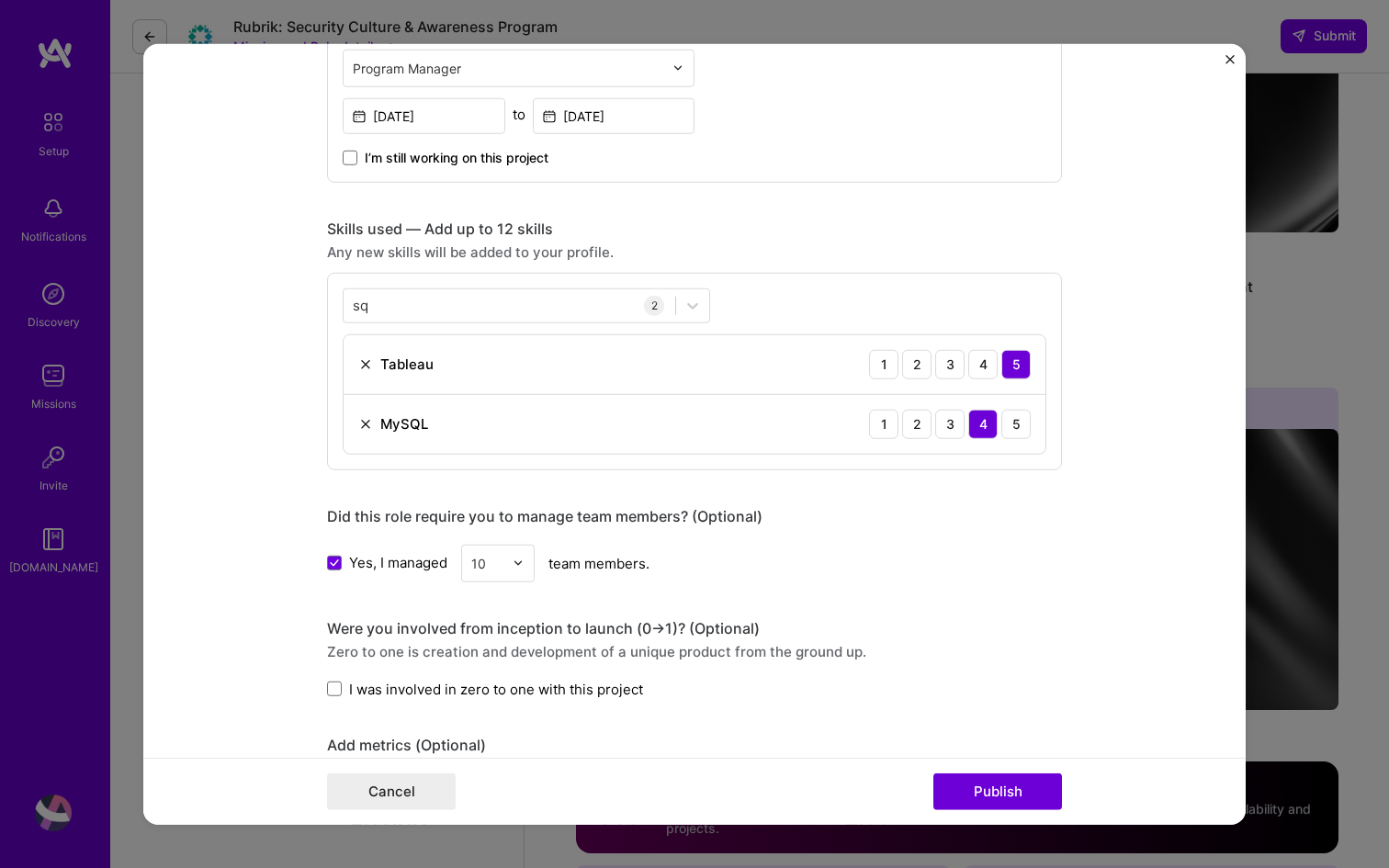
scroll to position [755, 0]
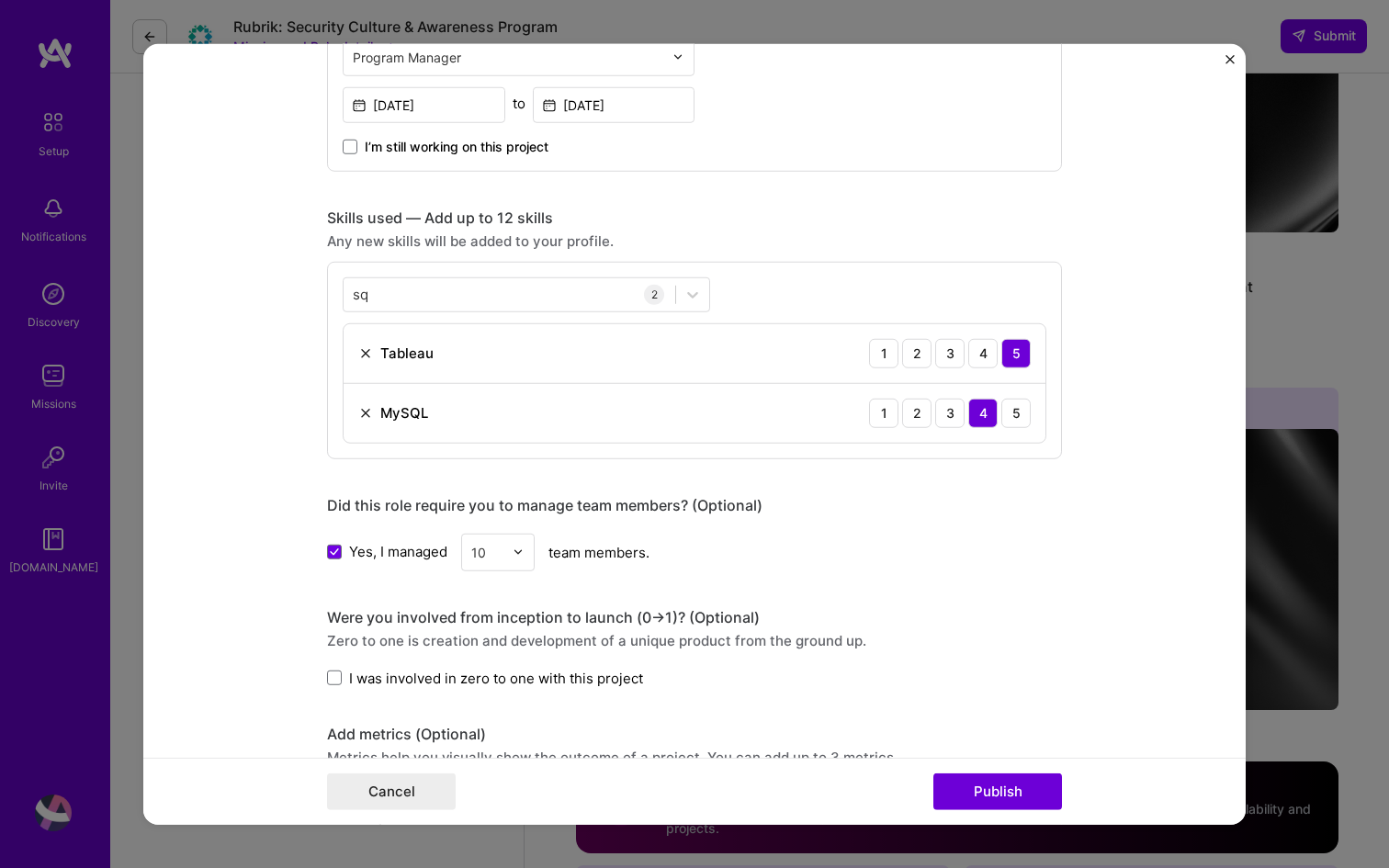
click at [526, 552] on div at bounding box center [523, 551] width 21 height 36
click at [332, 553] on icon at bounding box center [333, 551] width 9 height 7
click at [0, 0] on input "Yes, I managed" at bounding box center [0, 0] width 0 height 0
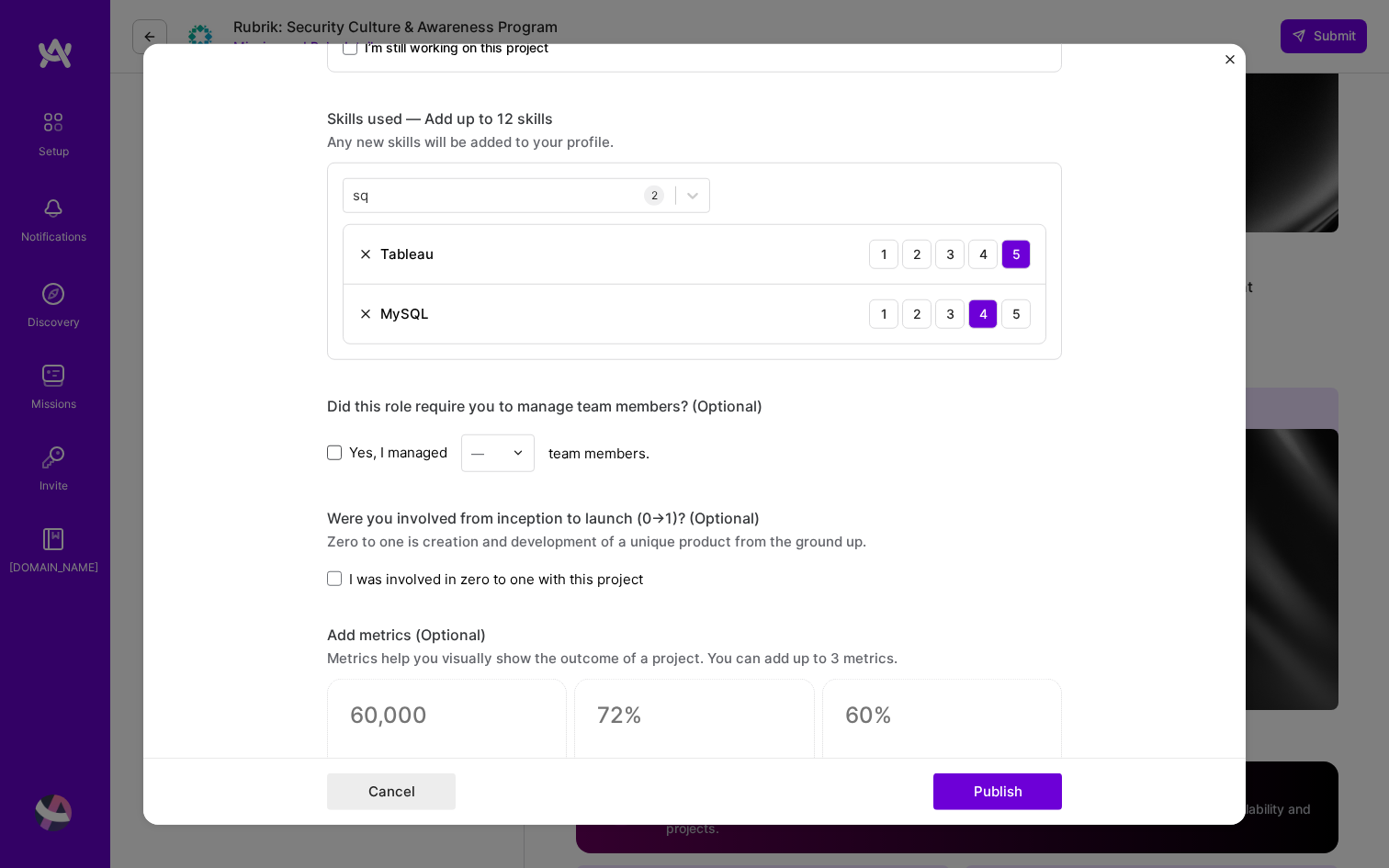
scroll to position [857, 0]
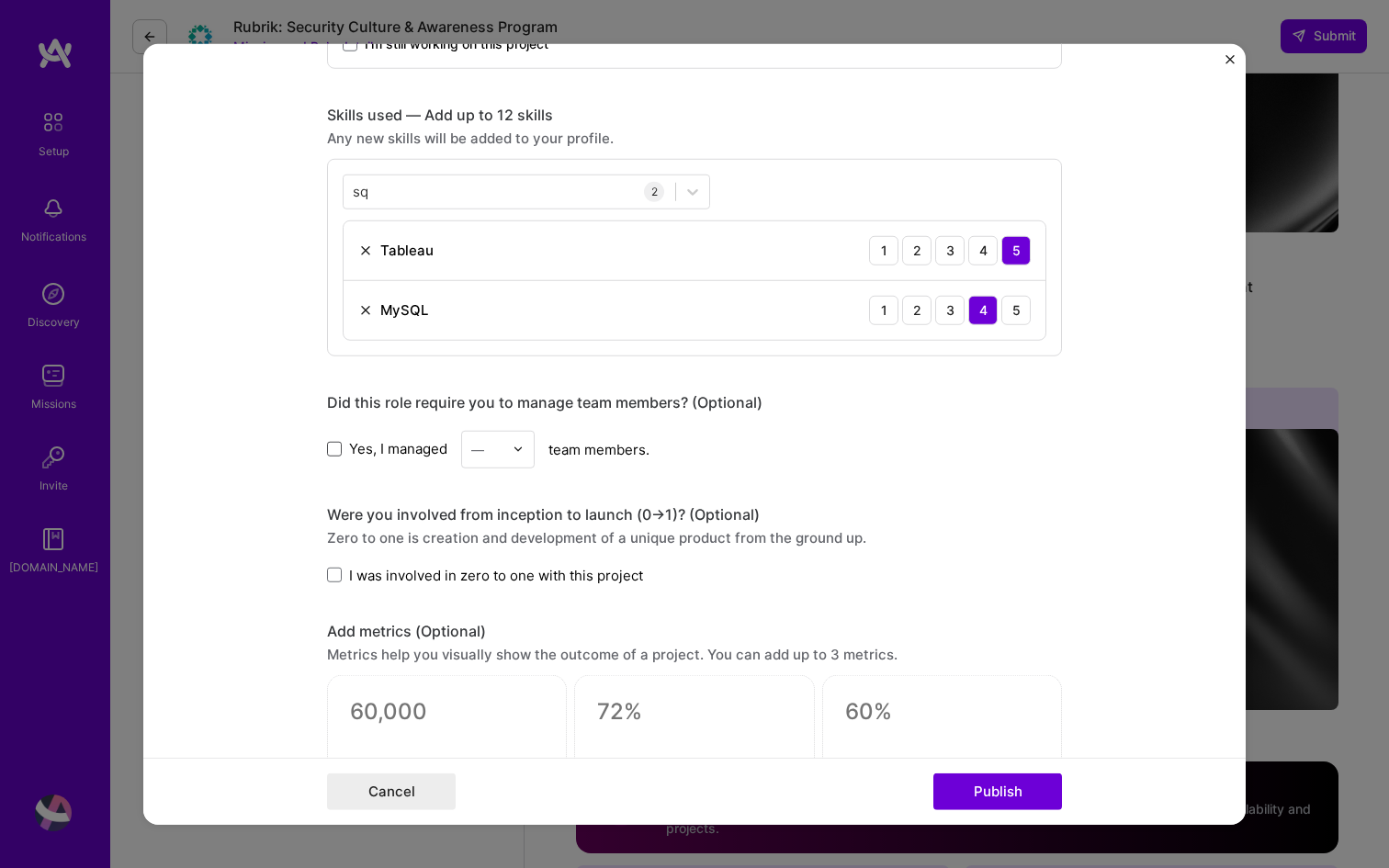
click at [346, 577] on label "I was involved in zero to one with this project" at bounding box center [485, 575] width 316 height 20
click at [0, 0] on input "I was involved in zero to one with this project" at bounding box center [0, 0] width 0 height 0
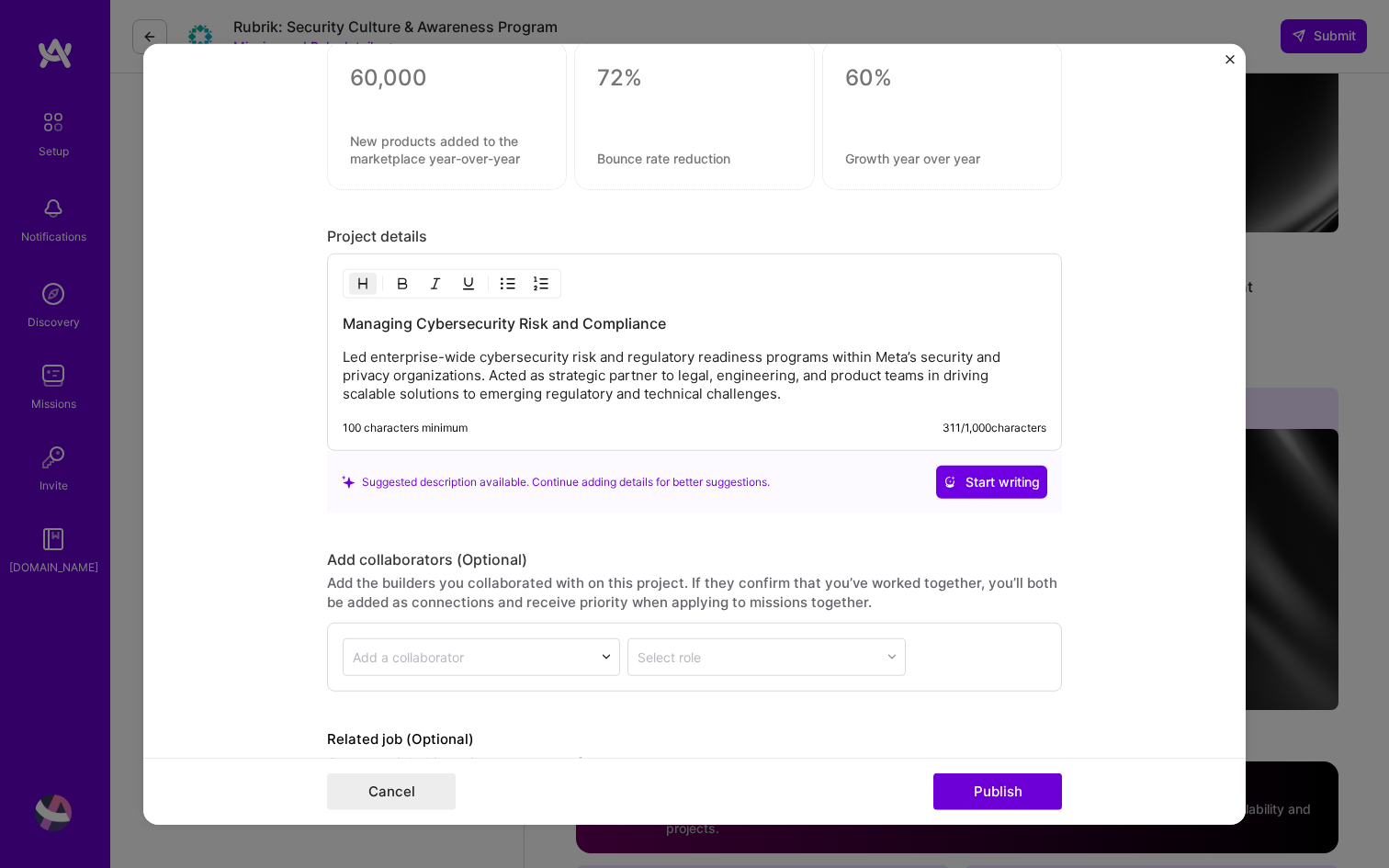
scroll to position [1591, 0]
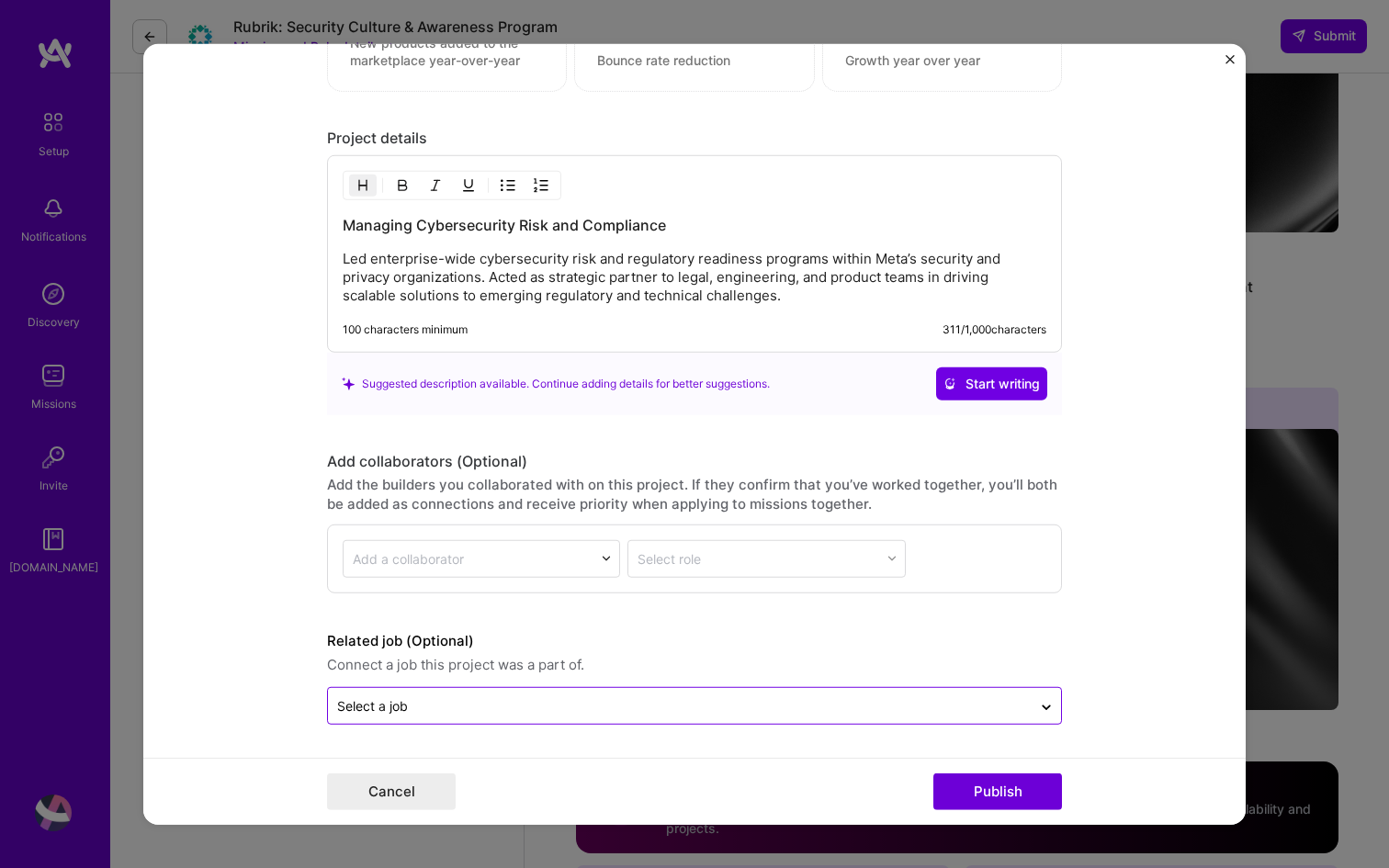
click at [535, 706] on input "text" at bounding box center [680, 706] width 686 height 20
click at [1177, 627] on form "Editing suggested project This project is suggested based on your LinkedIn, res…" at bounding box center [694, 434] width 1103 height 782
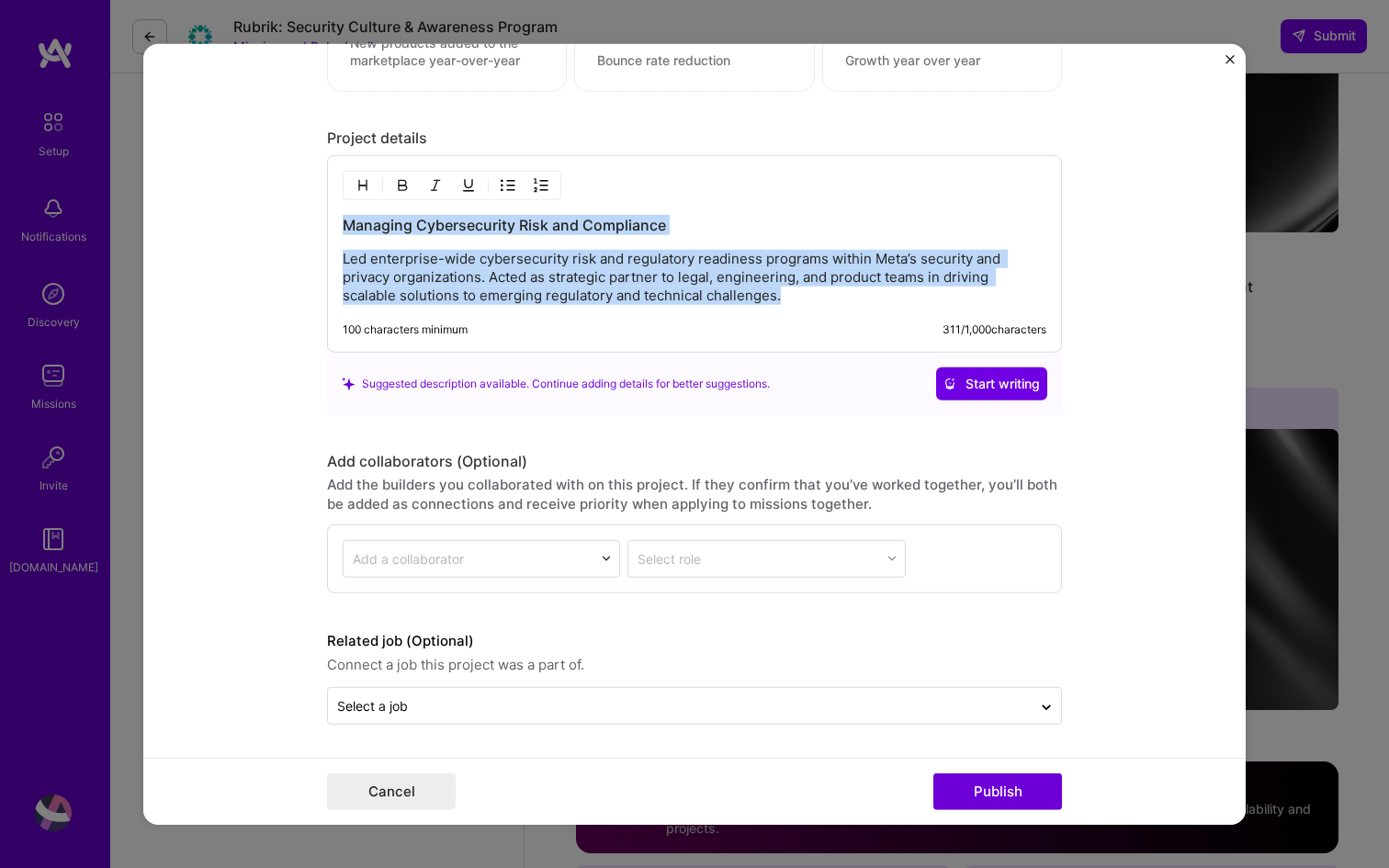
drag, startPoint x: 346, startPoint y: 222, endPoint x: 557, endPoint y: 325, distance: 234.8
click at [557, 325] on div "Managing Cybersecurity Risk and Compliance Led enterprise-wide cybersecurity ri…" at bounding box center [694, 253] width 735 height 197
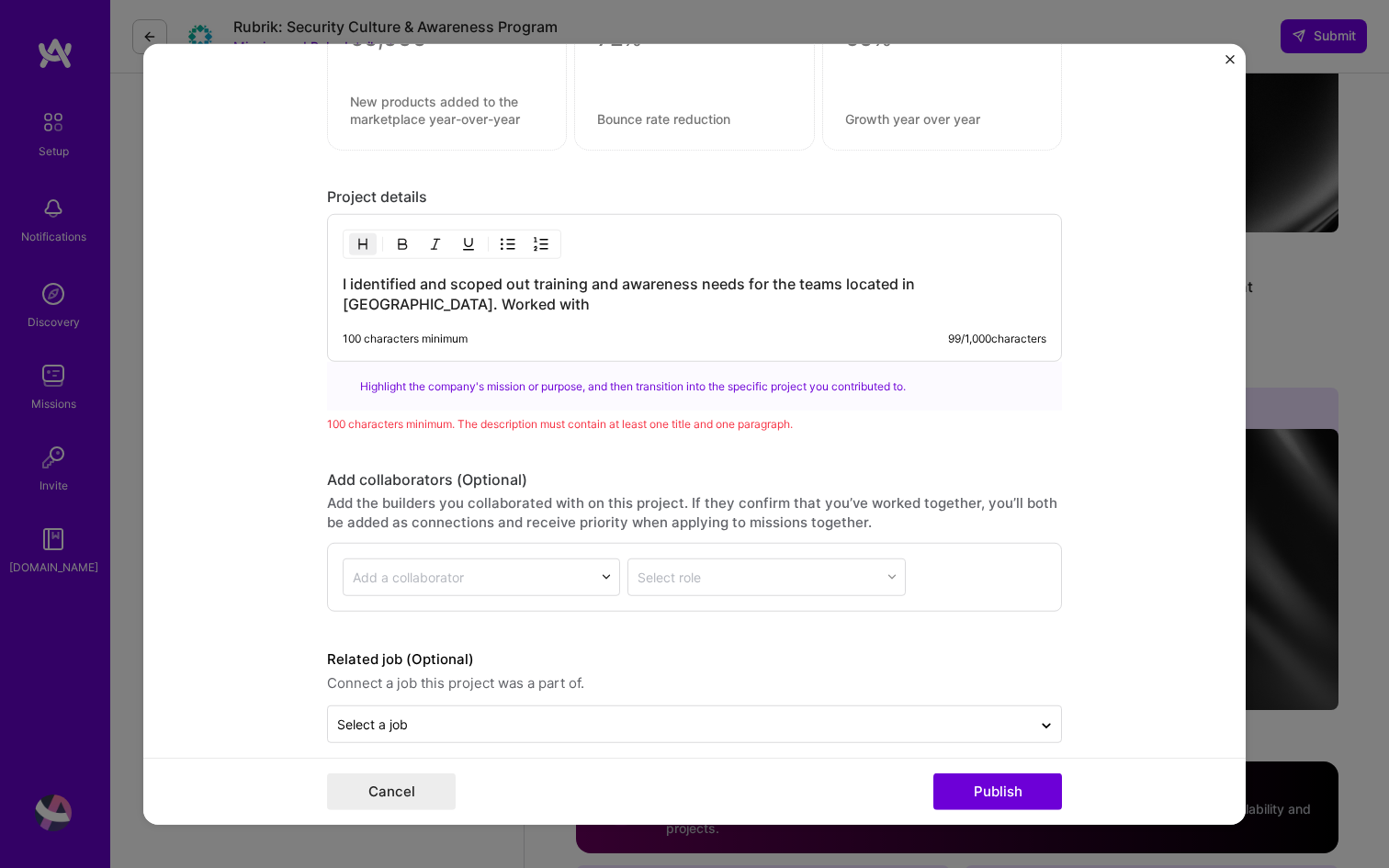
scroll to position [1564, 0]
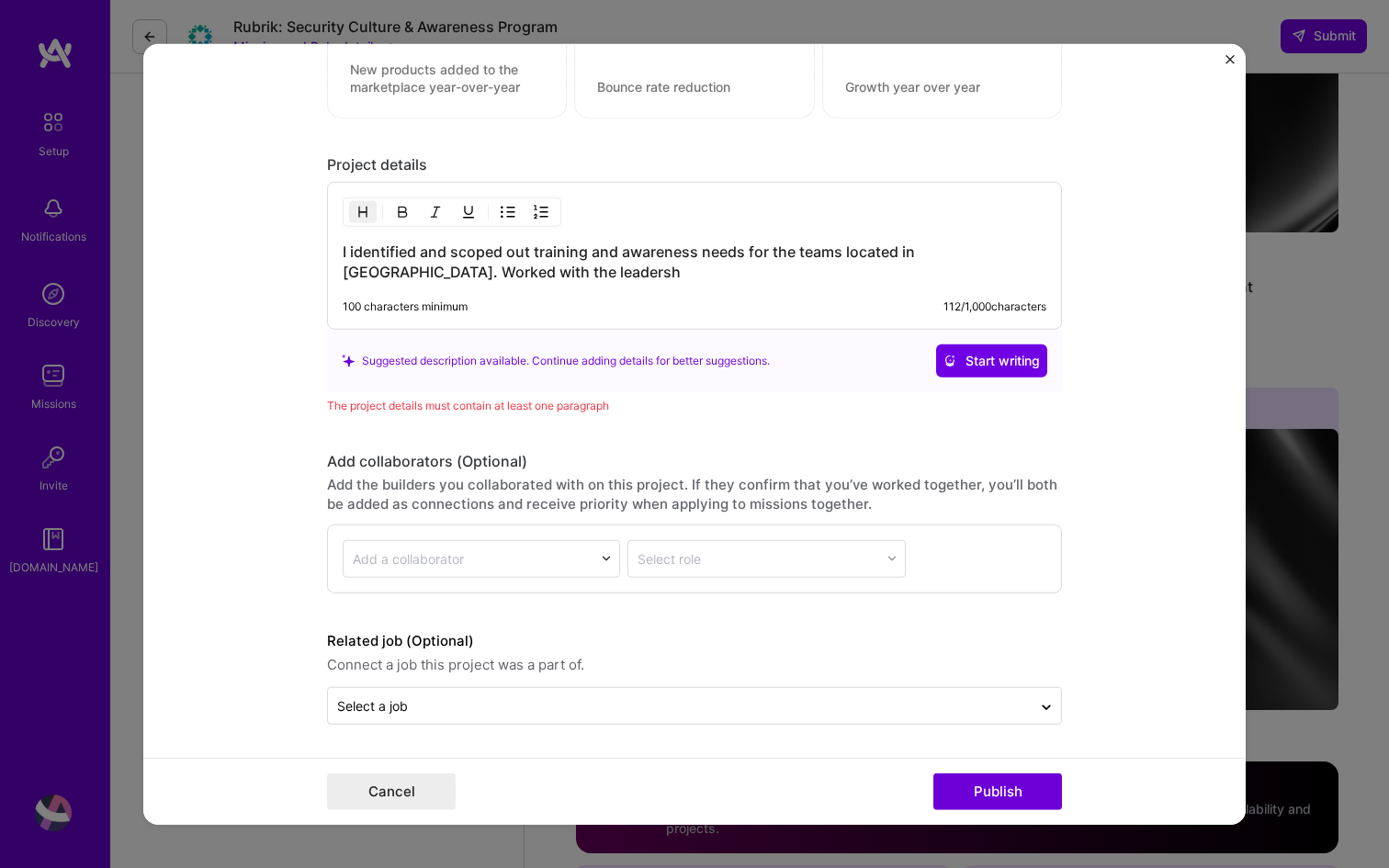
click at [966, 256] on h3 "I identified and scoped out training and awareness needs for the teams located …" at bounding box center [694, 261] width 703 height 40
click at [524, 270] on h3 "I identified and scoped out training and awareness needs for the teams located …" at bounding box center [694, 261] width 703 height 40
click at [685, 272] on h3 "I identified and scoped out training and awareness needs for the teams located …" at bounding box center [694, 261] width 703 height 40
click at [692, 274] on h3 "I identified and scoped out training and awareness needs for the teams located …" at bounding box center [694, 261] width 703 height 40
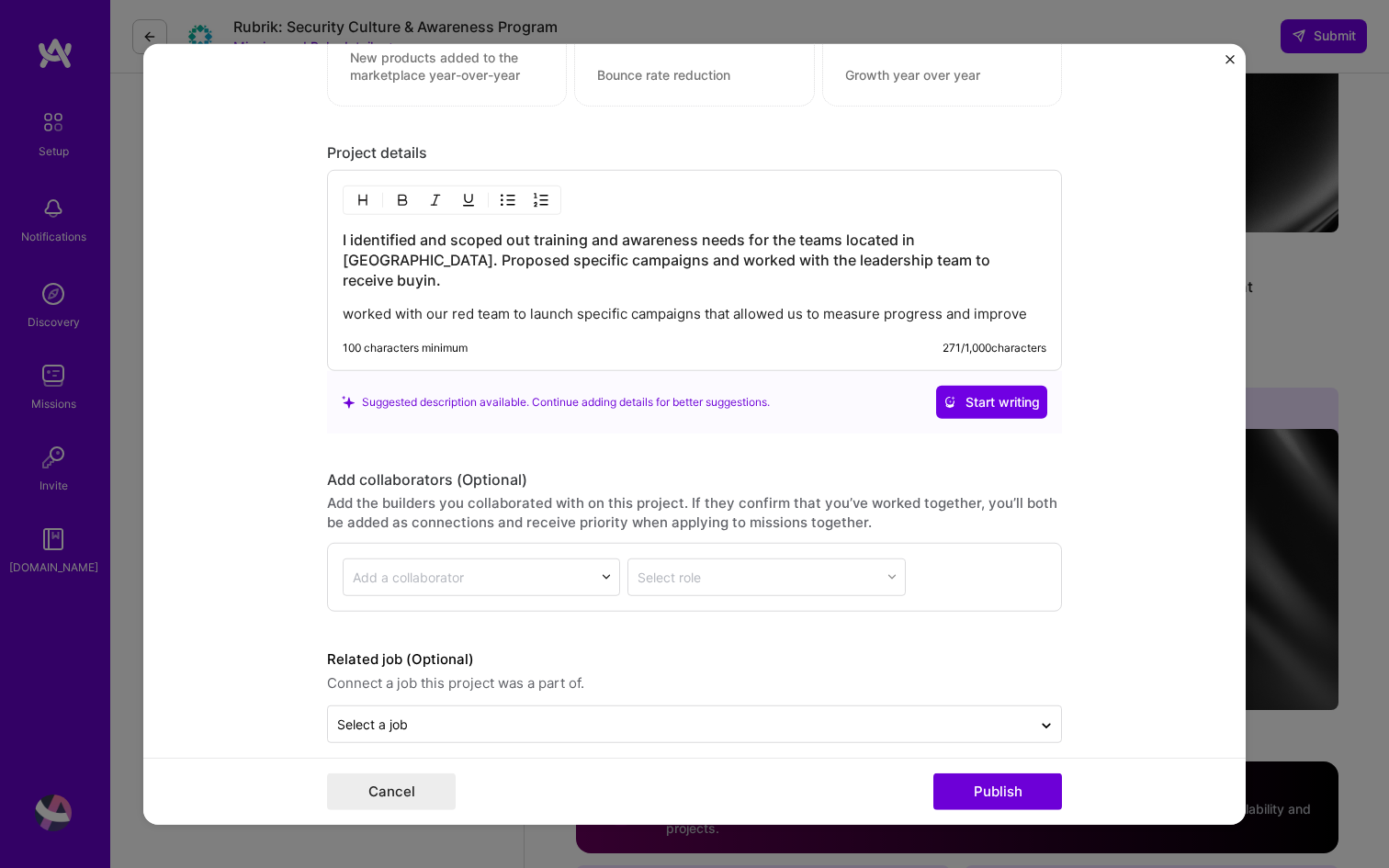
scroll to position [1591, 0]
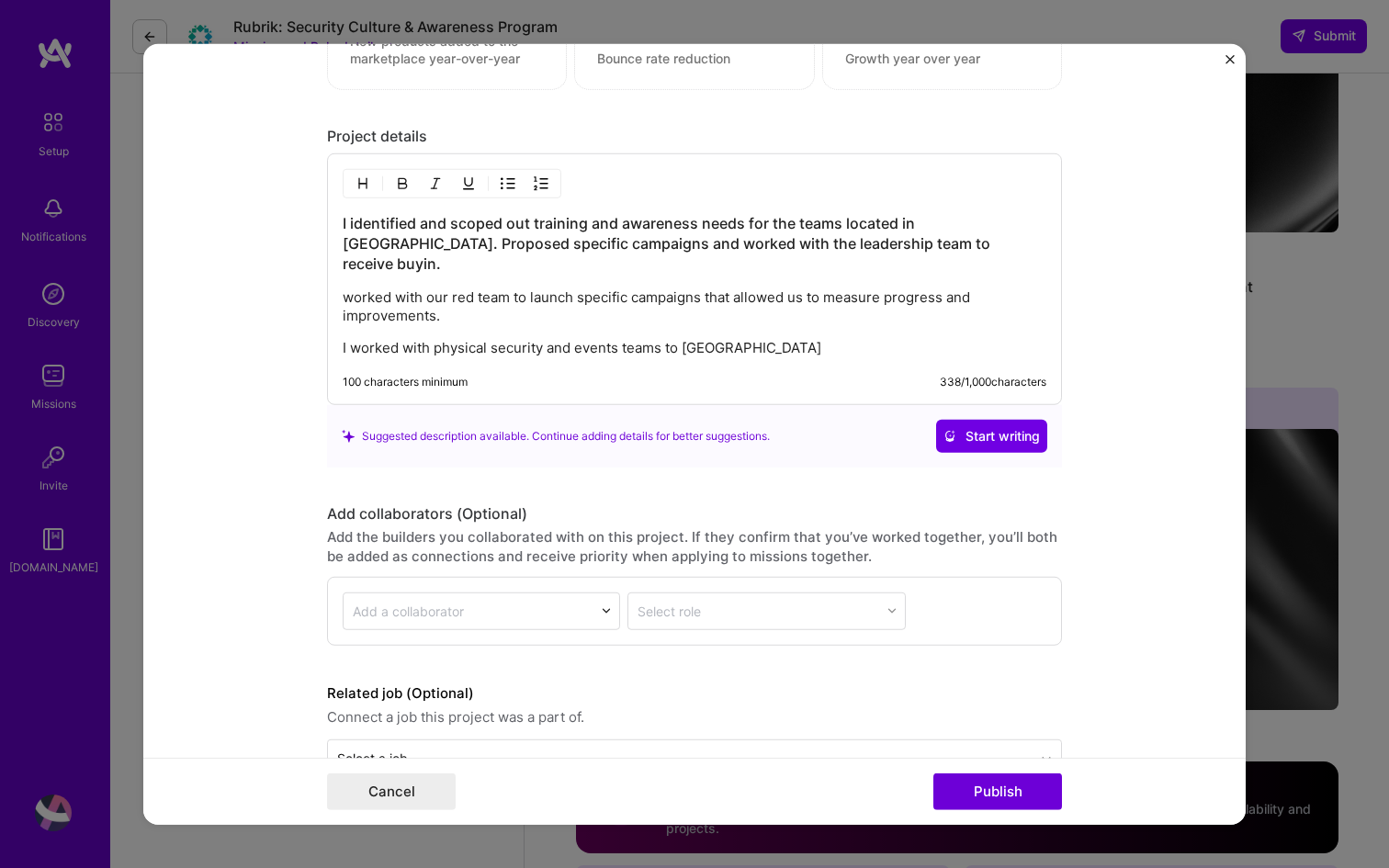
click at [727, 339] on p "I worked with physical security and events teams to oranised" at bounding box center [694, 348] width 703 height 19
click at [435, 339] on p "I worked with physical security and events teams to organised d" at bounding box center [694, 348] width 703 height 19
click at [789, 339] on p "I worked with the physical security and events teams to organised d" at bounding box center [694, 348] width 703 height 19
click at [338, 332] on div "I identified and scoped out training and awareness needs for the teams located …" at bounding box center [694, 279] width 735 height 252
click at [341, 328] on div "I identified and scoped out training and awareness needs for the teams located …" at bounding box center [694, 279] width 735 height 252
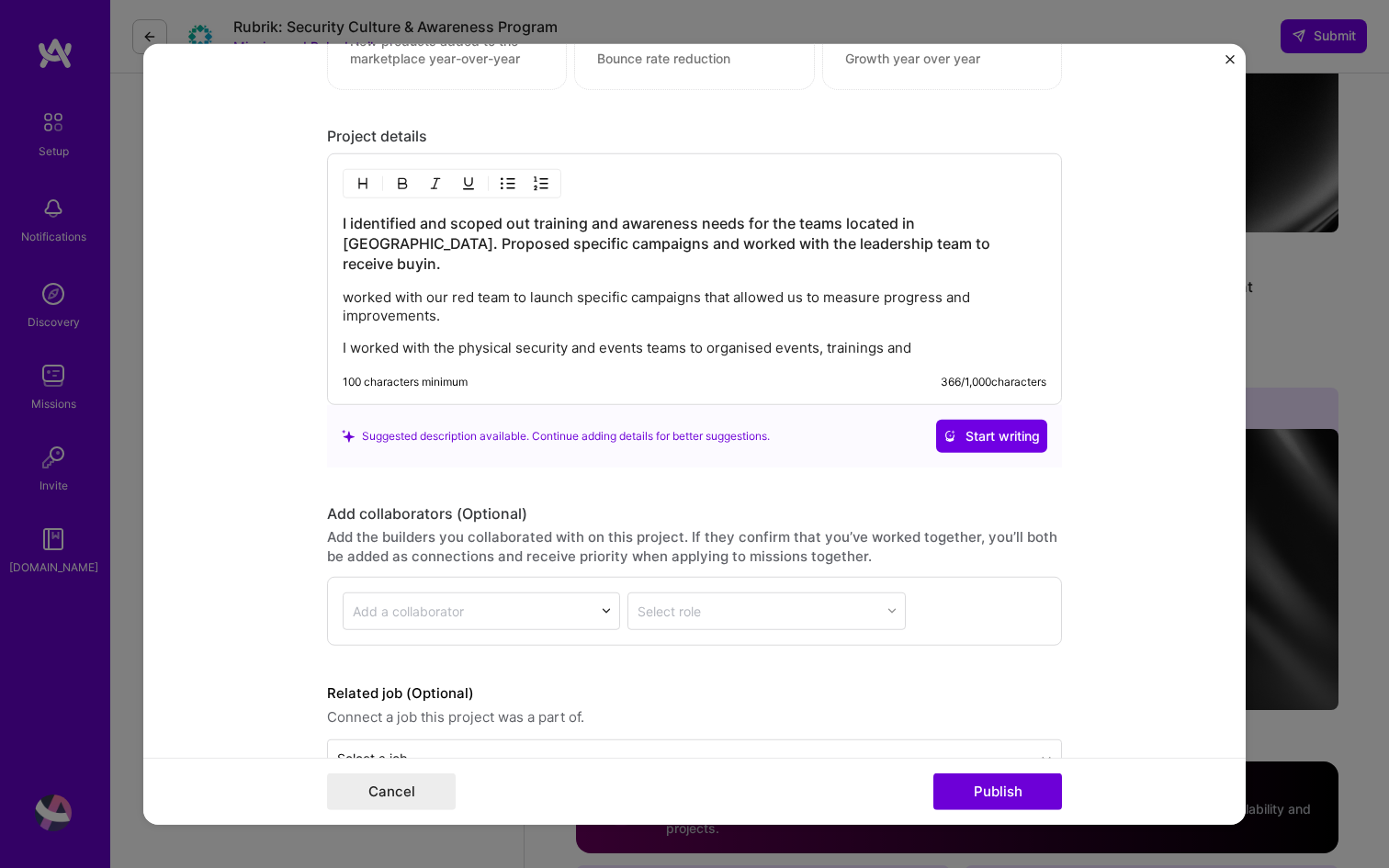
click at [337, 328] on div "I identified and scoped out training and awareness needs for the teams located …" at bounding box center [694, 279] width 735 height 252
click at [342, 339] on p "I worked with the physical security and events teams to organised events, train…" at bounding box center [694, 348] width 703 height 19
click at [827, 339] on p "I worked with the physical security and events teams to organised events, train…" at bounding box center [694, 348] width 703 height 19
click at [825, 339] on p "I worked with the physical security and events teams to organised events, and t…" at bounding box center [694, 348] width 703 height 19
click at [930, 339] on p "I worked with the physical security and events teams to organised events and tr…" at bounding box center [694, 348] width 703 height 19
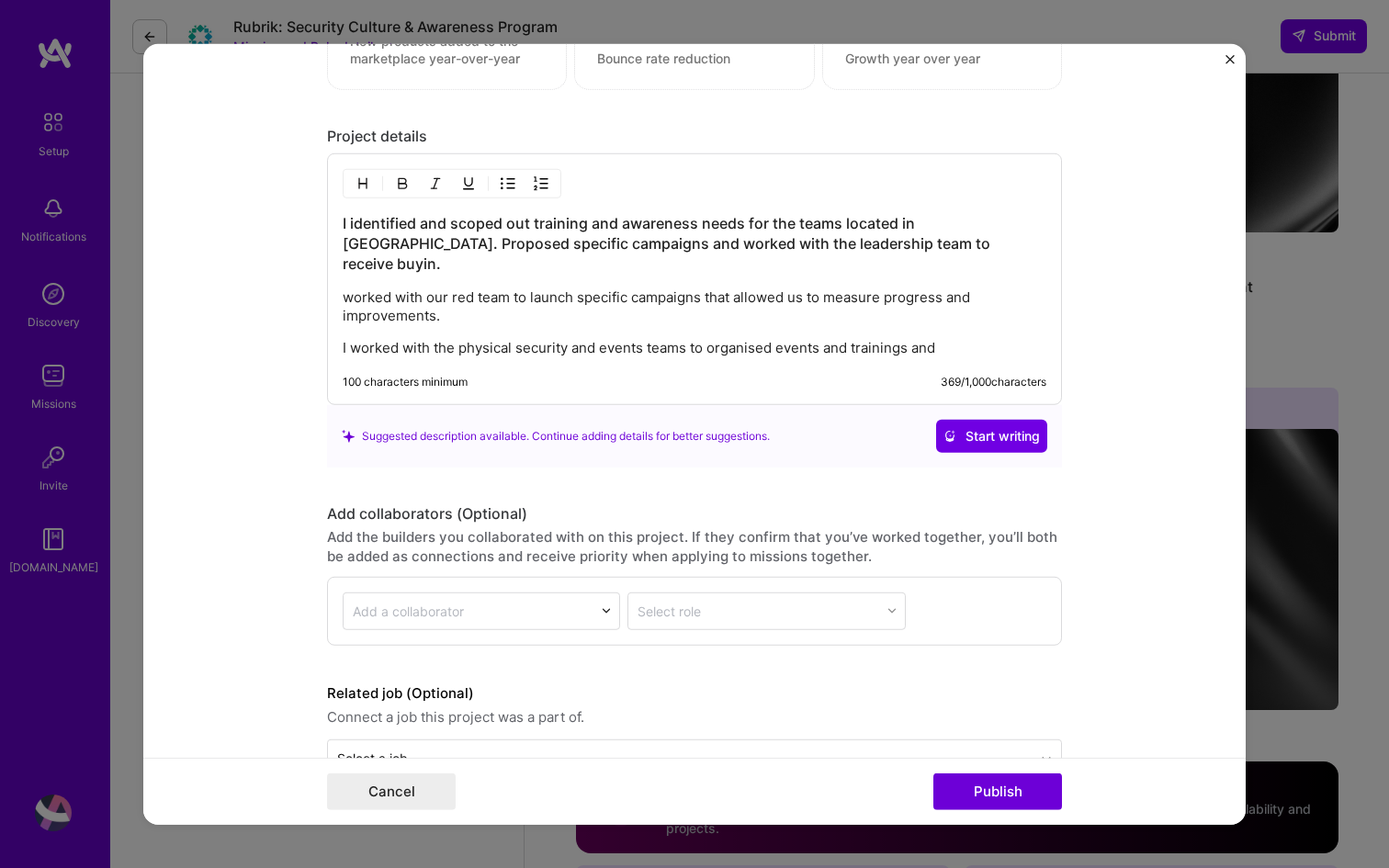
click at [941, 339] on p "I worked with the physical security and events teams to organised events and tr…" at bounding box center [694, 348] width 703 height 19
click at [775, 339] on p "I worked with the physical security and events teams to organised events and tr…" at bounding box center [694, 348] width 703 height 19
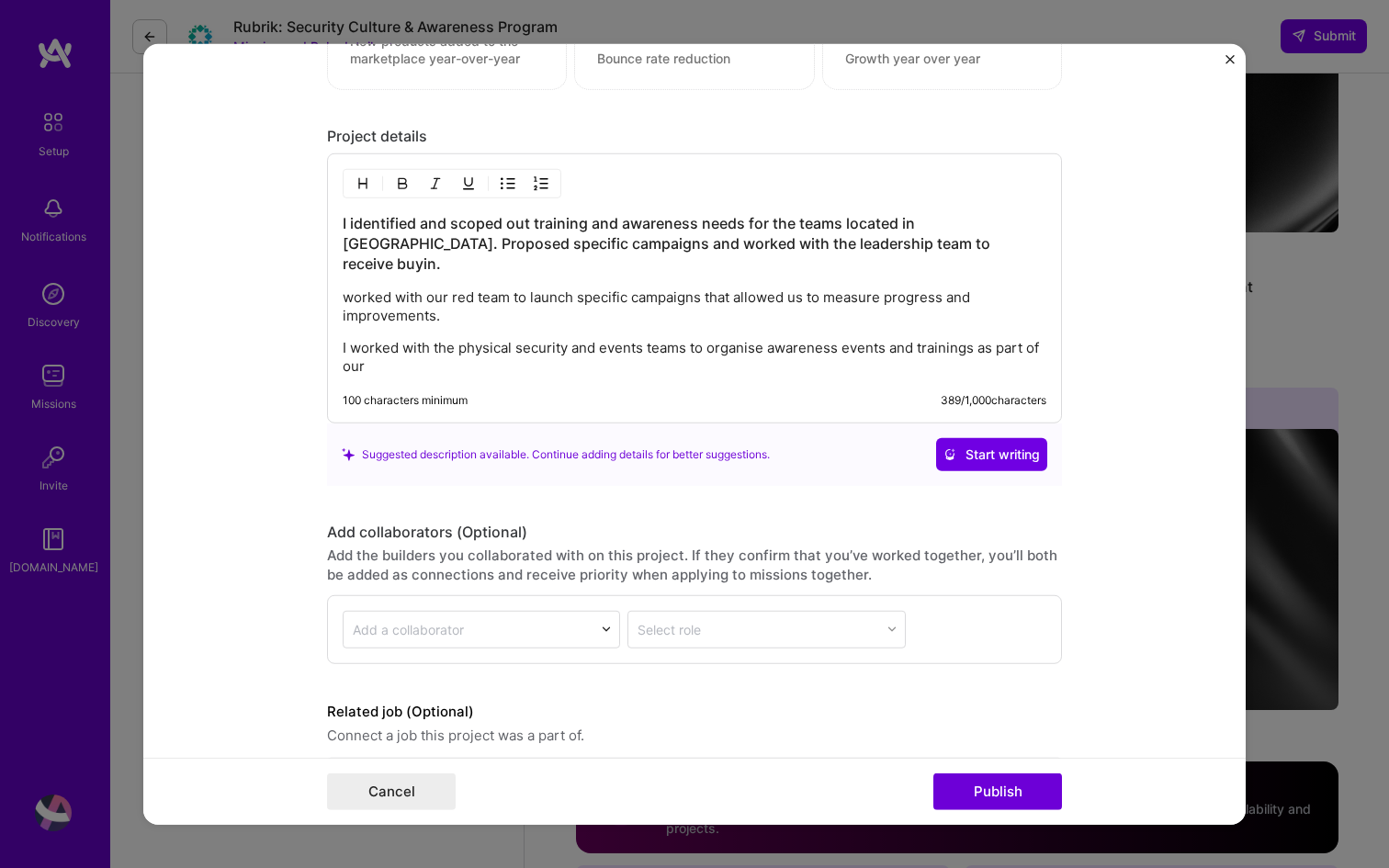
drag, startPoint x: 980, startPoint y: 330, endPoint x: 1038, endPoint y: 340, distance: 58.9
click at [1038, 340] on p "I worked with the physical security and events teams to organise awareness even…" at bounding box center [694, 357] width 703 height 36
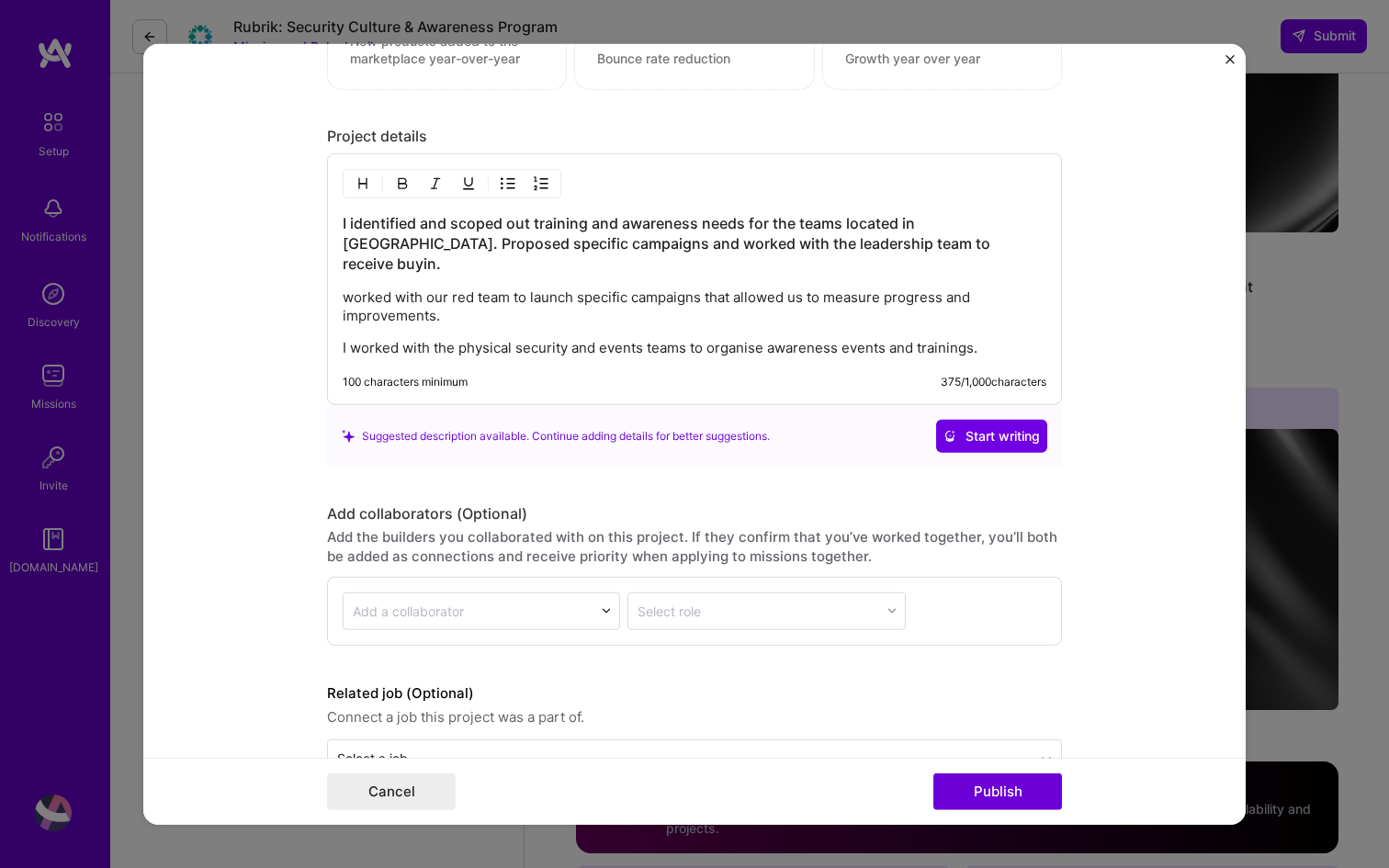
click at [570, 339] on p "I worked with the physical security and events teams to organise awareness even…" at bounding box center [694, 348] width 703 height 19
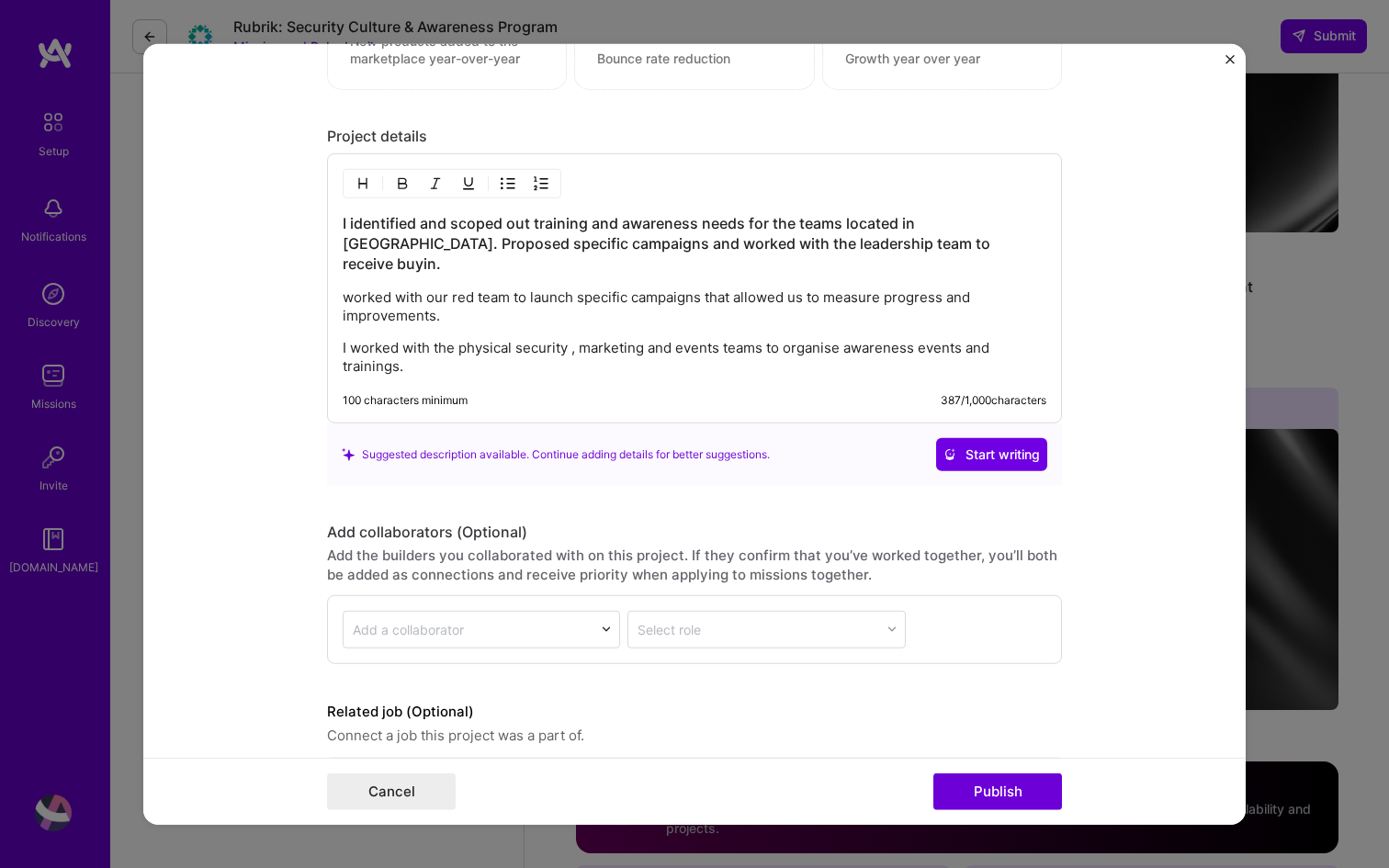
click at [355, 288] on p "worked with our red team to launch specific campaigns that allowed us to measur…" at bounding box center [694, 306] width 703 height 36
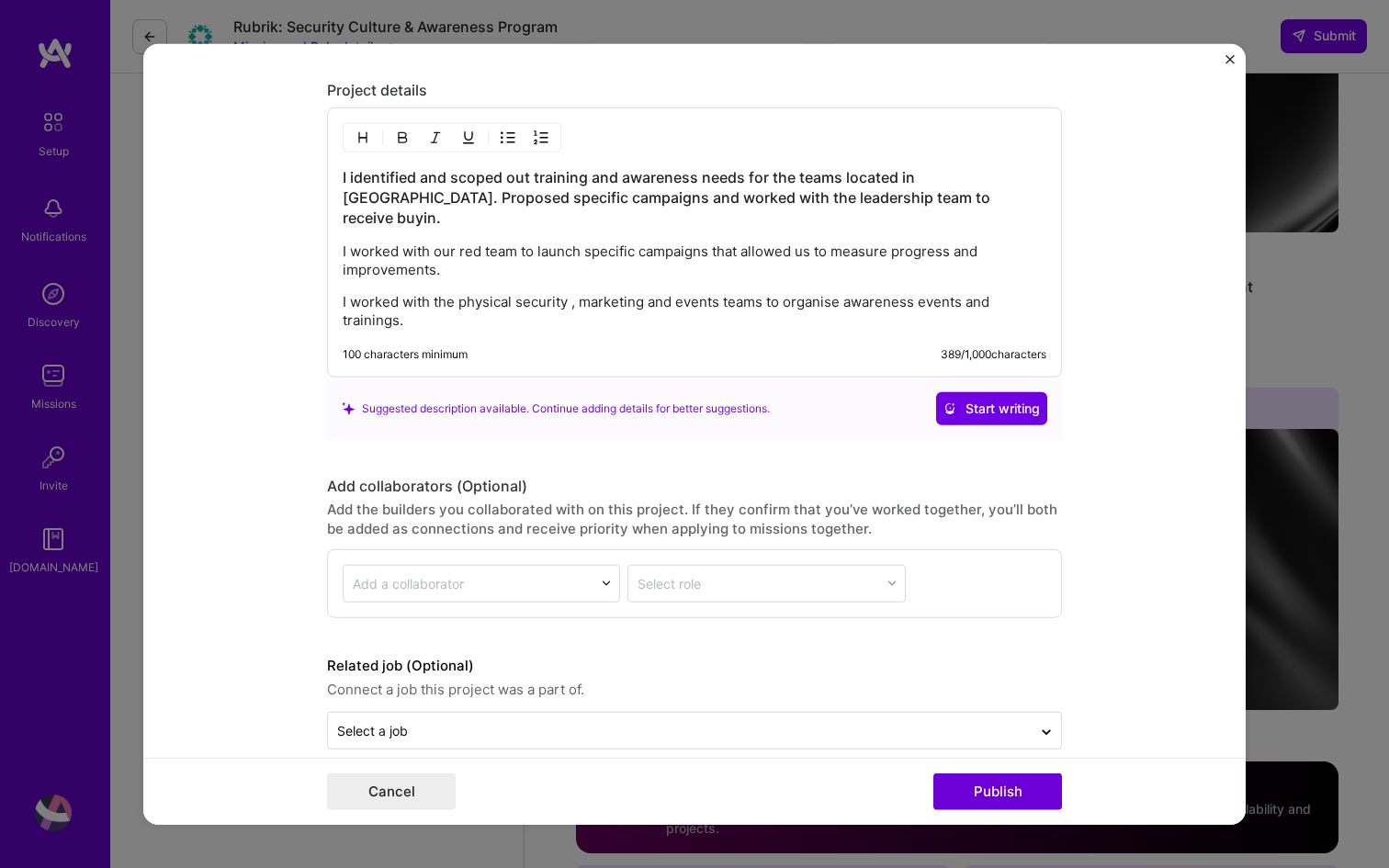
scroll to position [1643, 0]
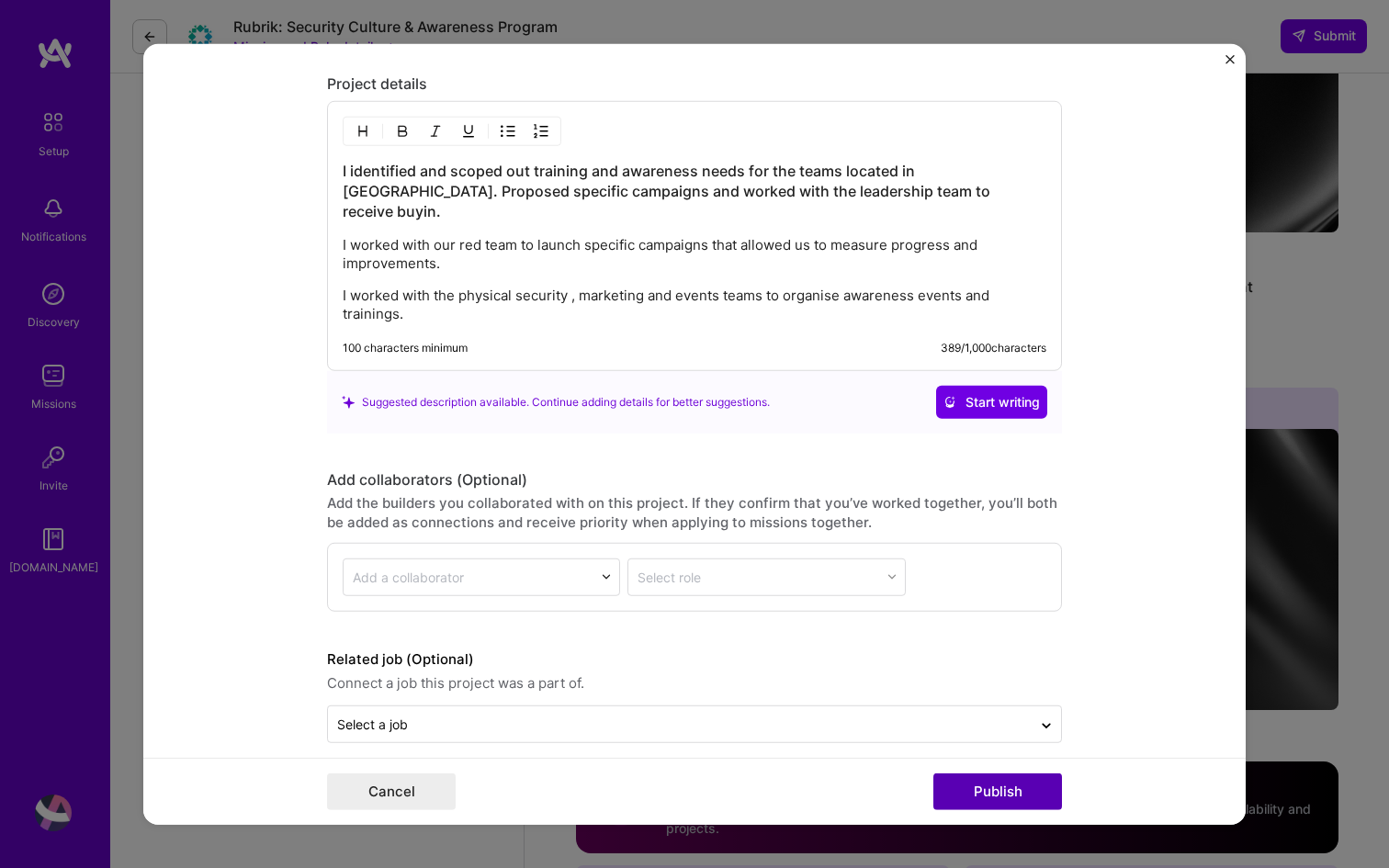
click at [1034, 795] on button "Publish" at bounding box center [997, 791] width 128 height 36
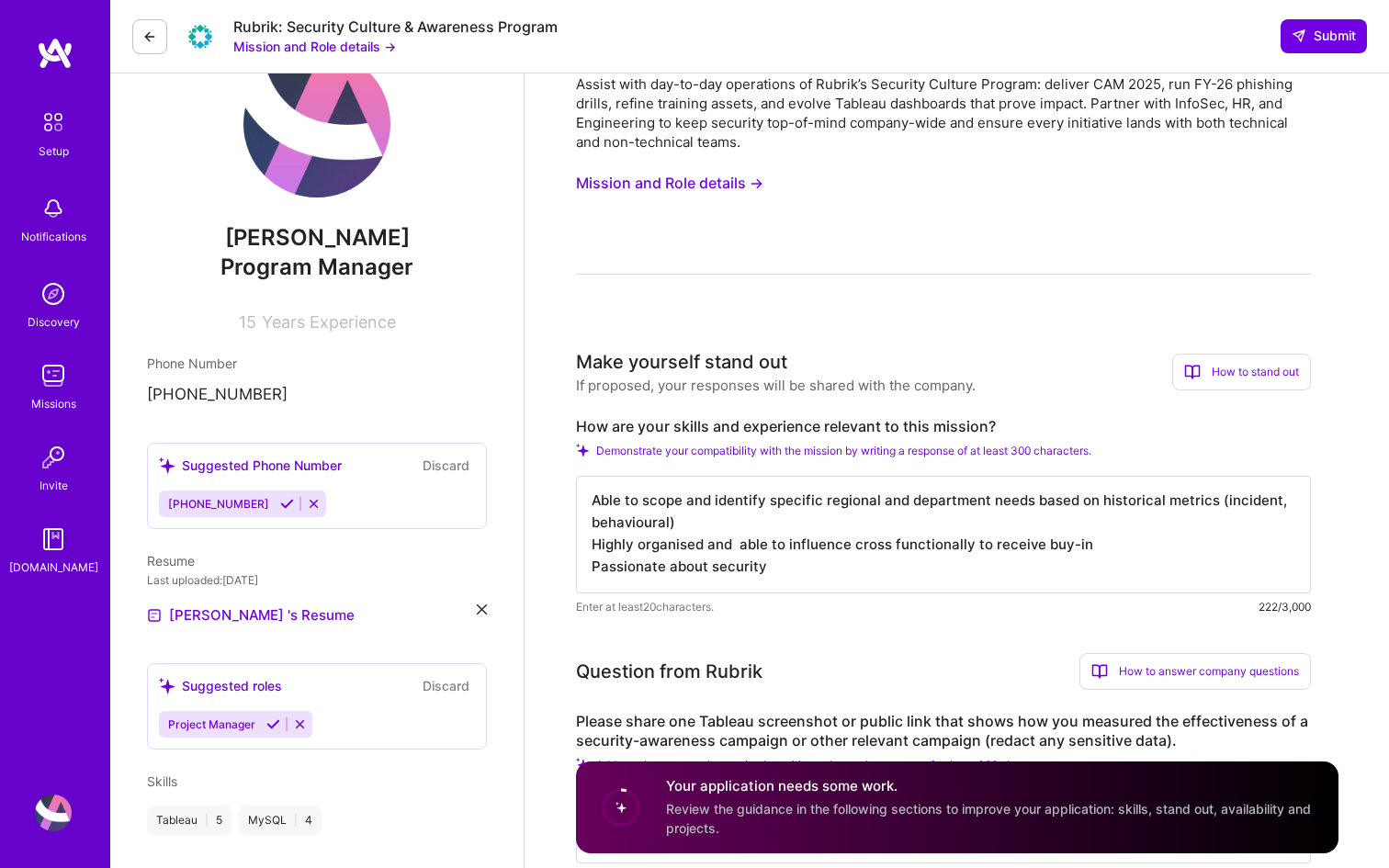
scroll to position [0, 0]
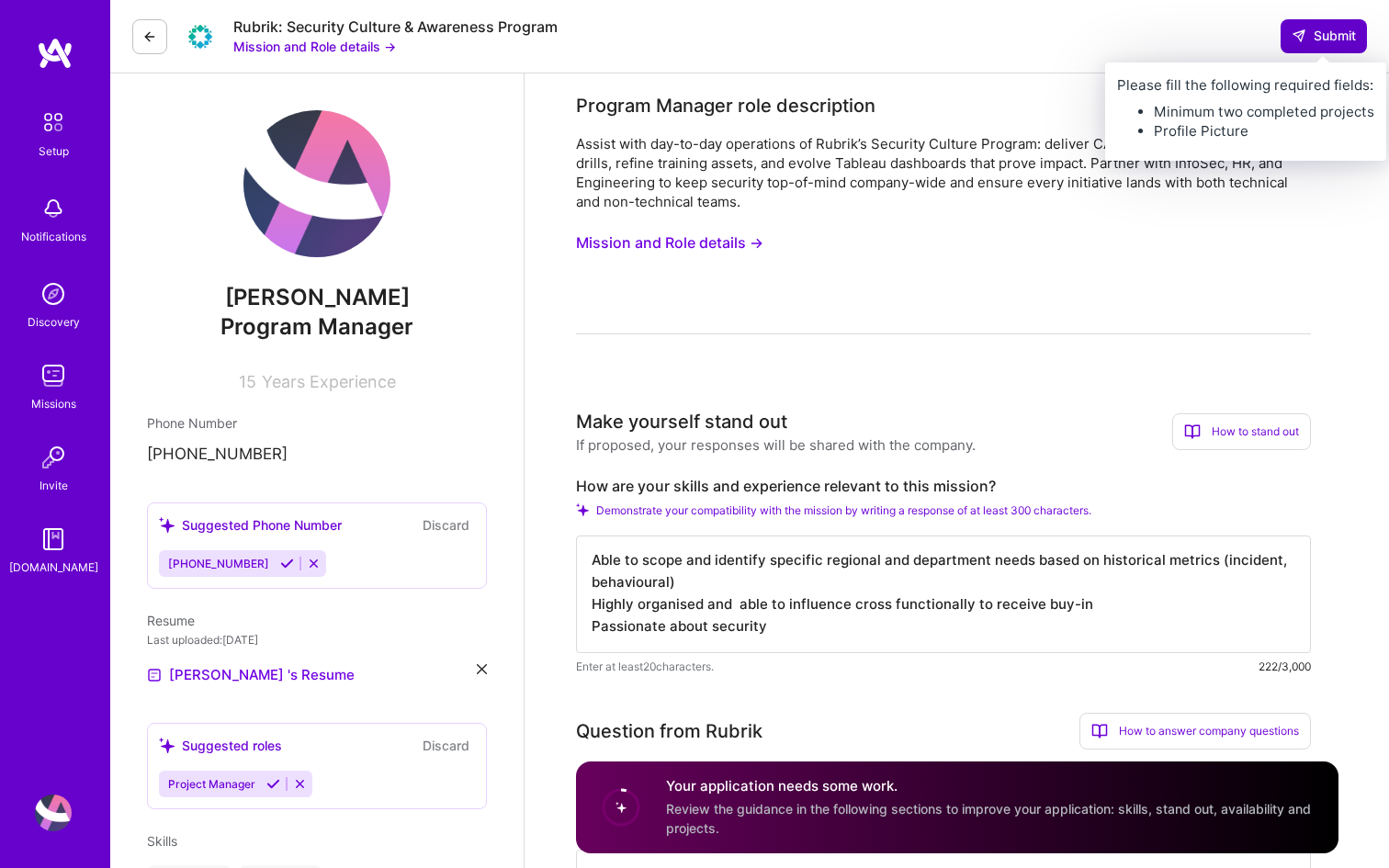
click at [1319, 20] on button "Submit" at bounding box center [1324, 36] width 87 height 34
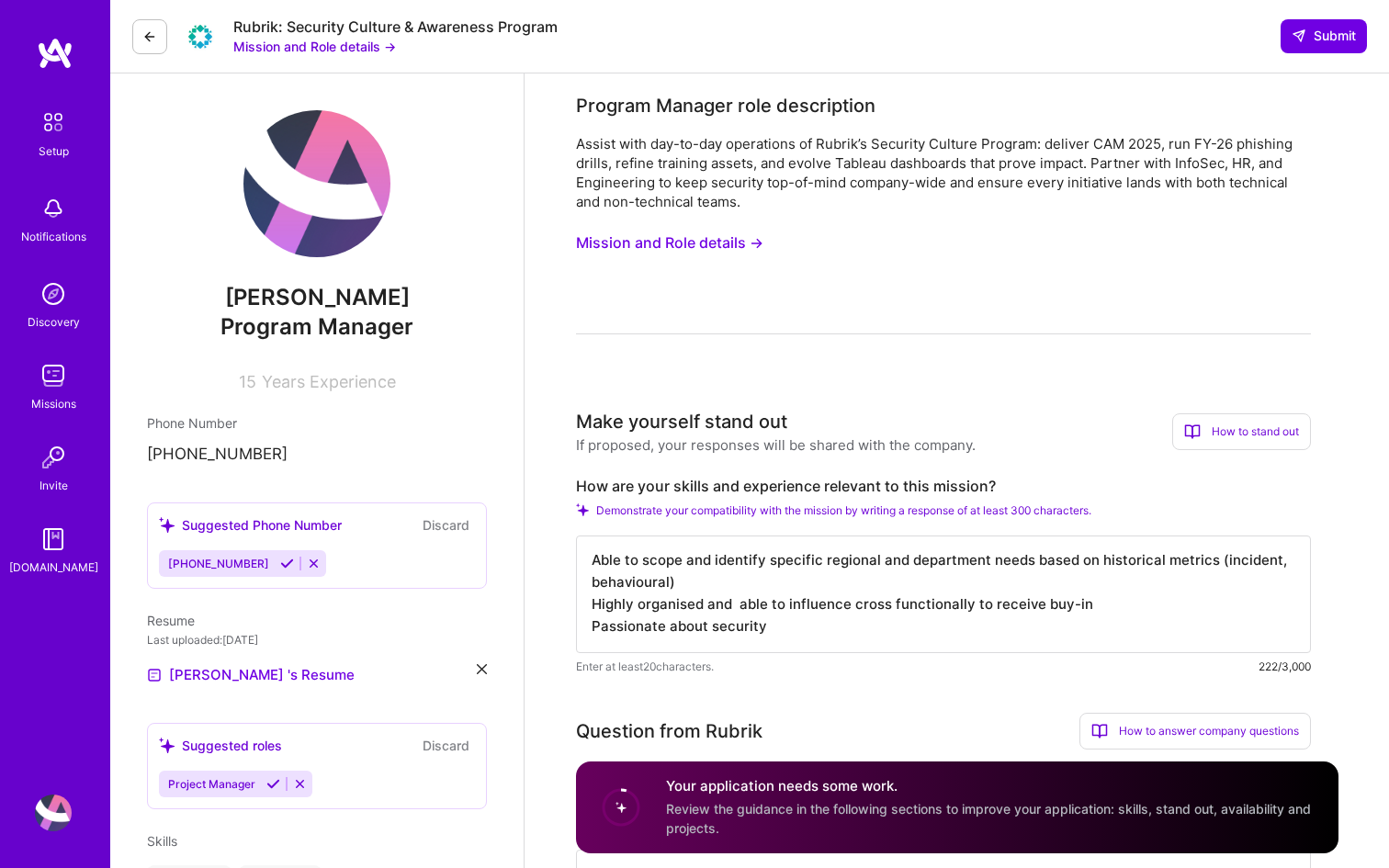
click at [653, 244] on button "Mission and Role details →" at bounding box center [670, 243] width 187 height 34
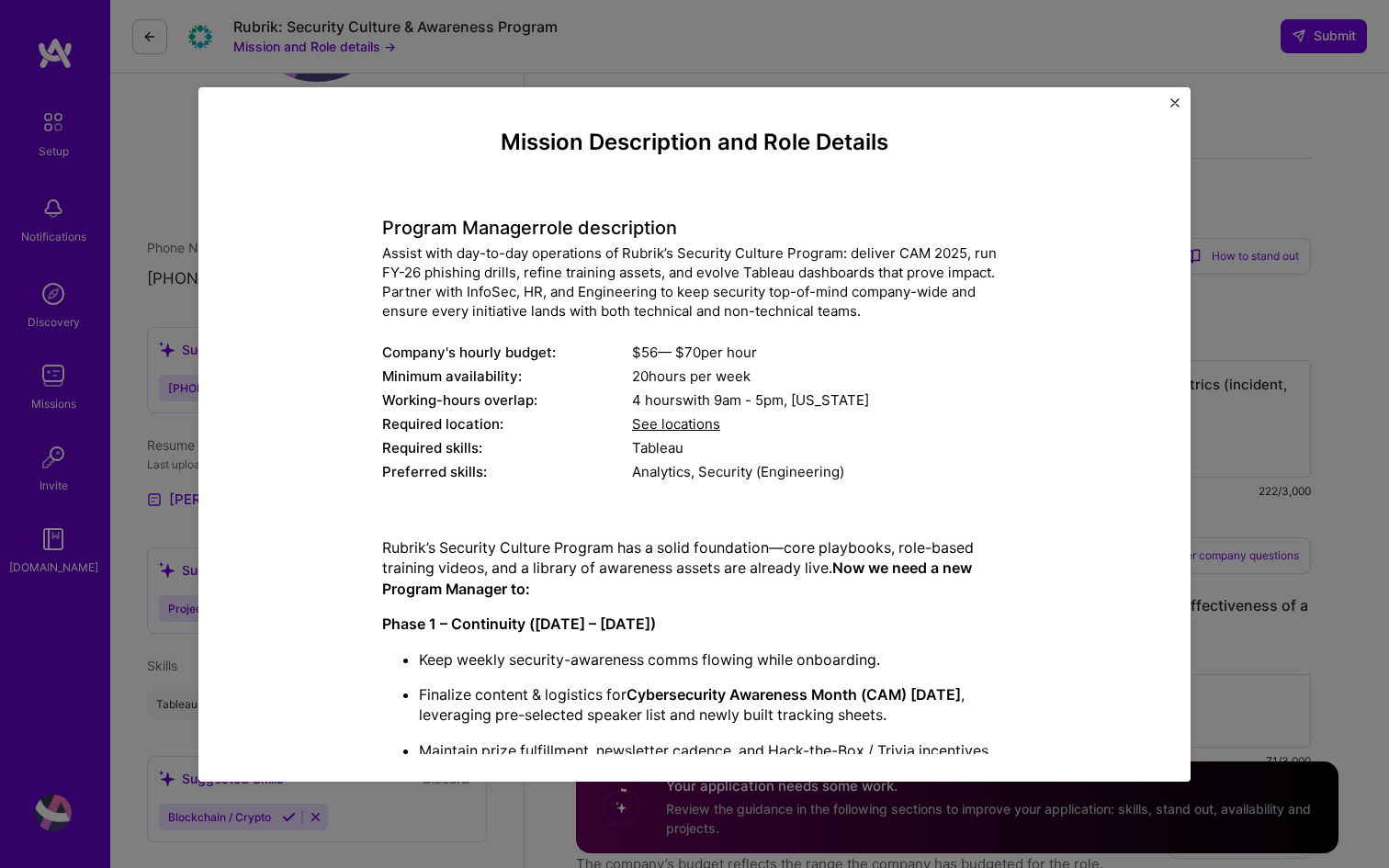
click at [670, 420] on span "See locations" at bounding box center [676, 424] width 88 height 18
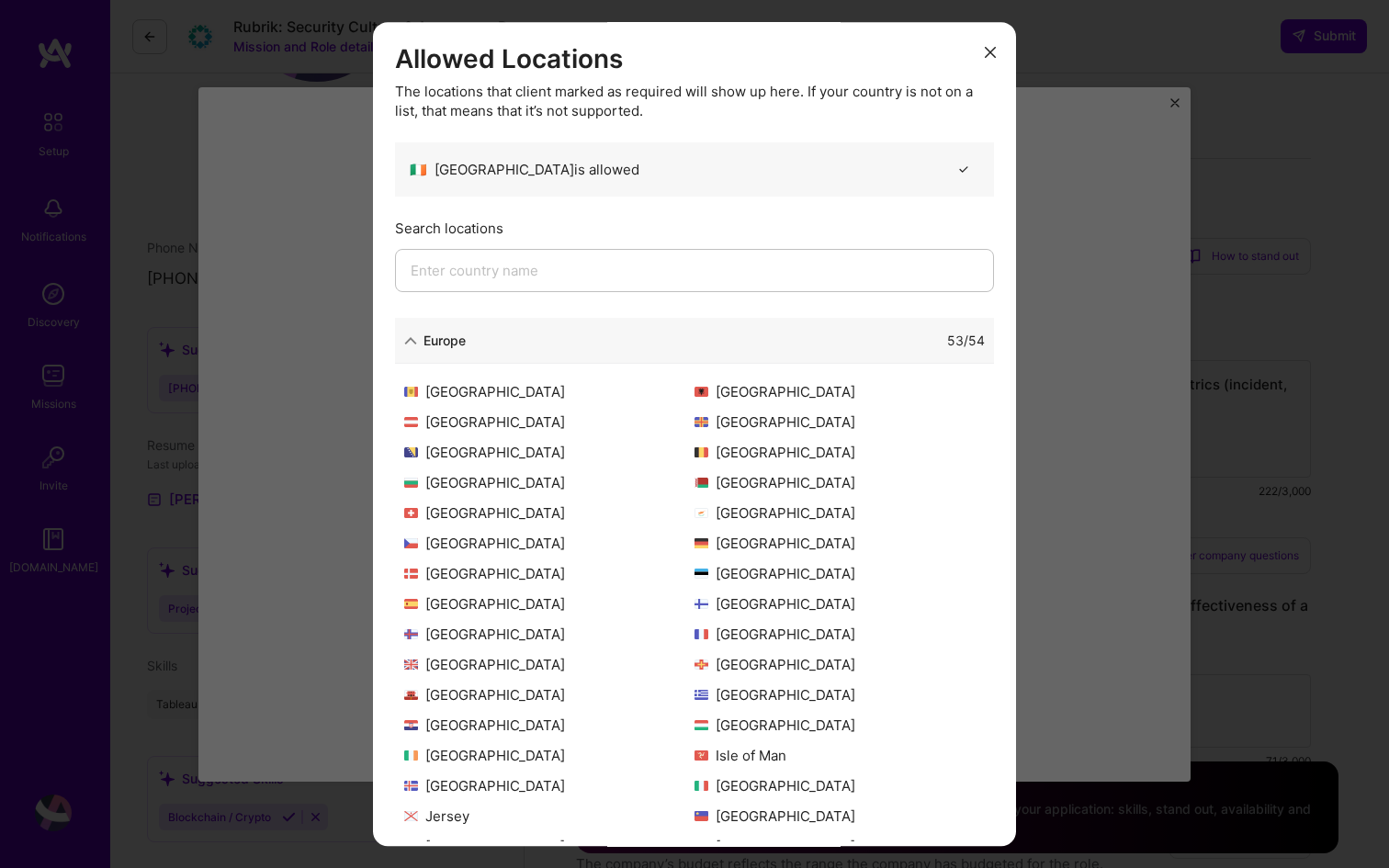
click at [536, 265] on input "modal" at bounding box center [694, 270] width 599 height 43
click at [978, 52] on h3 "Allowed Locations" at bounding box center [694, 60] width 599 height 32
click at [989, 51] on icon "modal" at bounding box center [989, 52] width 11 height 11
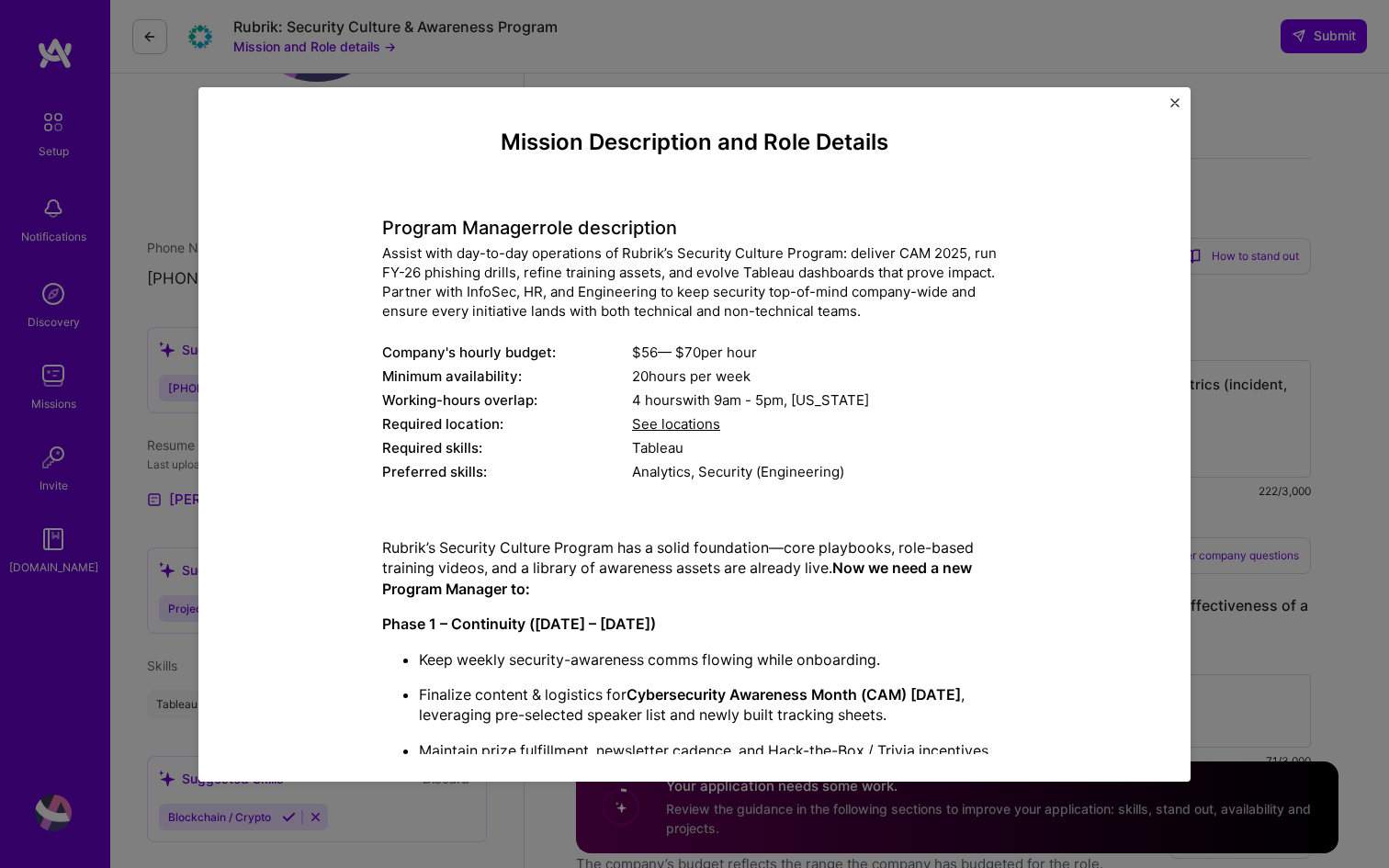
click at [1172, 107] on button "Close" at bounding box center [1175, 108] width 9 height 20
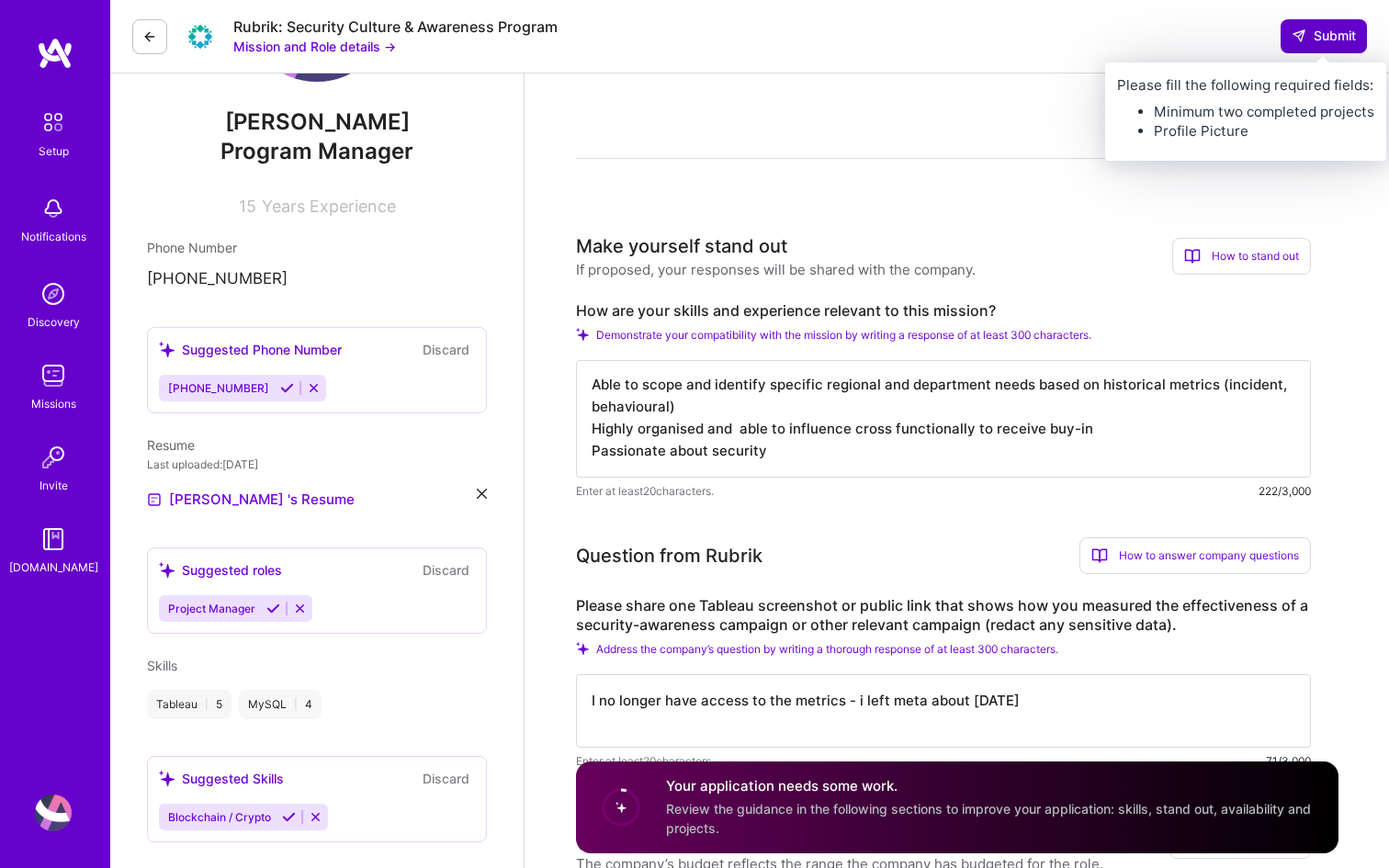
click at [1343, 43] on span "Submit" at bounding box center [1324, 36] width 64 height 19
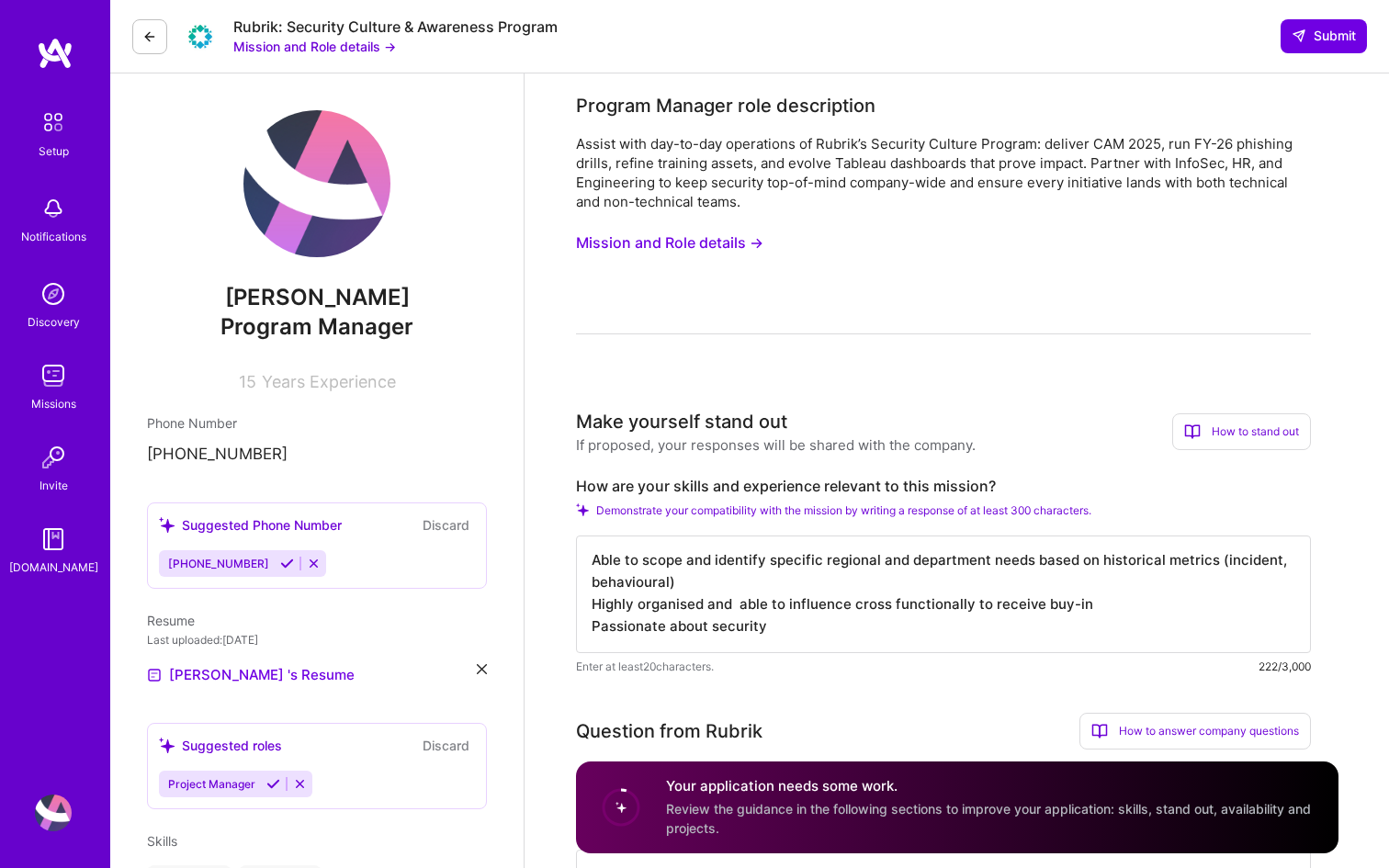
click at [626, 798] on circle at bounding box center [621, 807] width 35 height 35
click at [939, 834] on div "Your application needs some work. Review the guidance in the following sections…" at bounding box center [990, 808] width 650 height 61
click at [975, 821] on div "Your application needs some work. Review the guidance in the following sections…" at bounding box center [990, 808] width 650 height 61
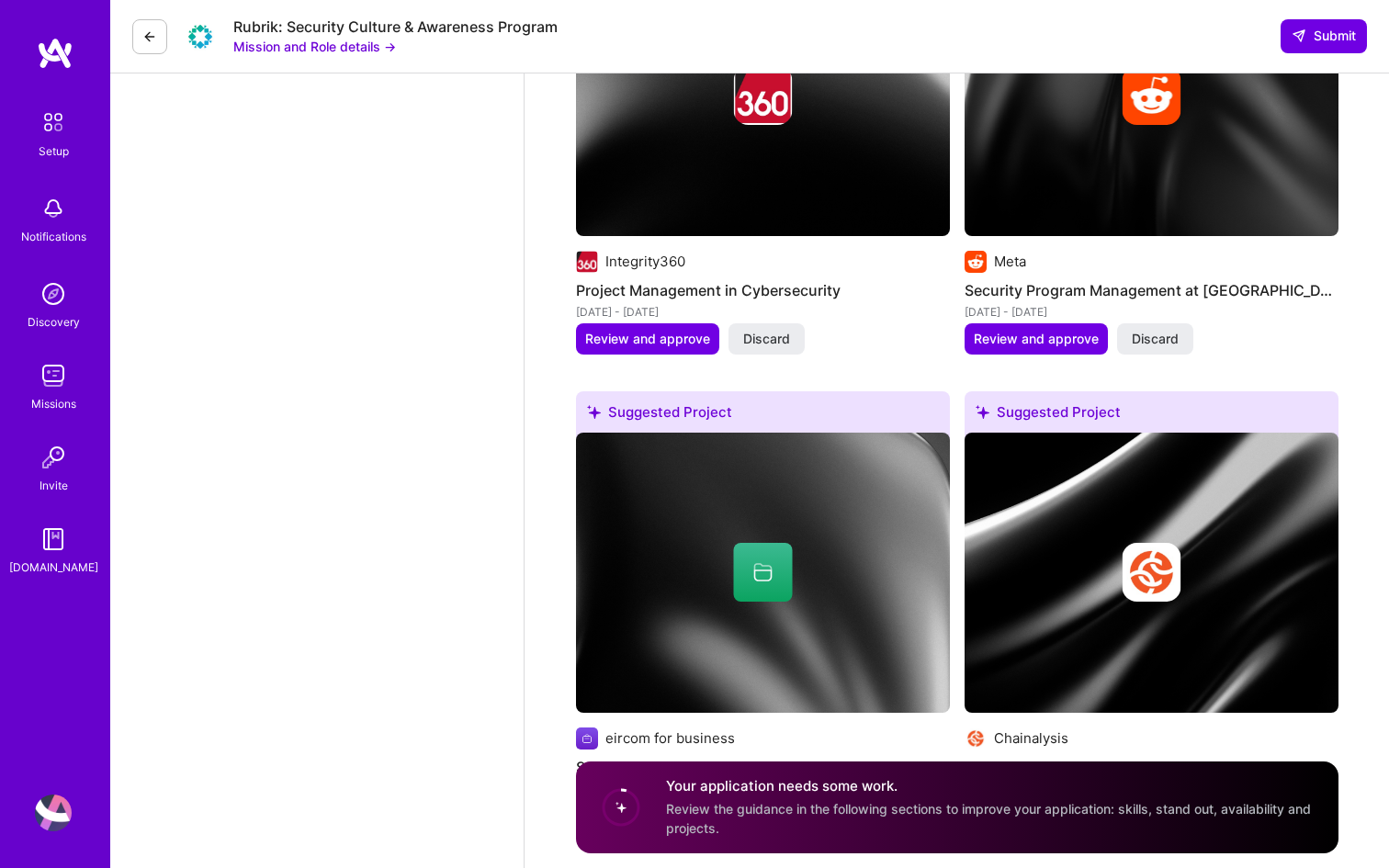
scroll to position [4242, 0]
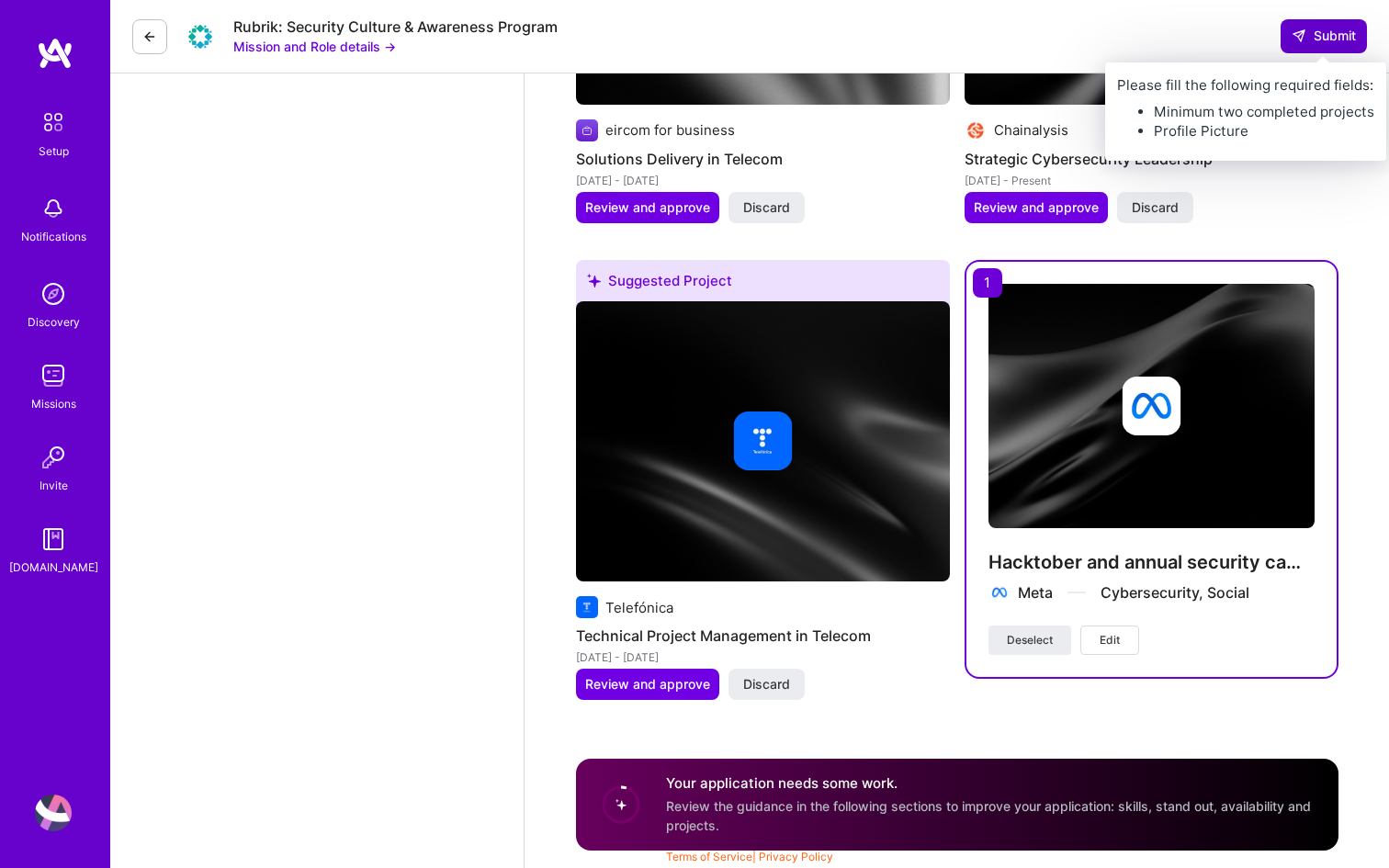
click at [1346, 25] on button "Submit" at bounding box center [1324, 36] width 87 height 34
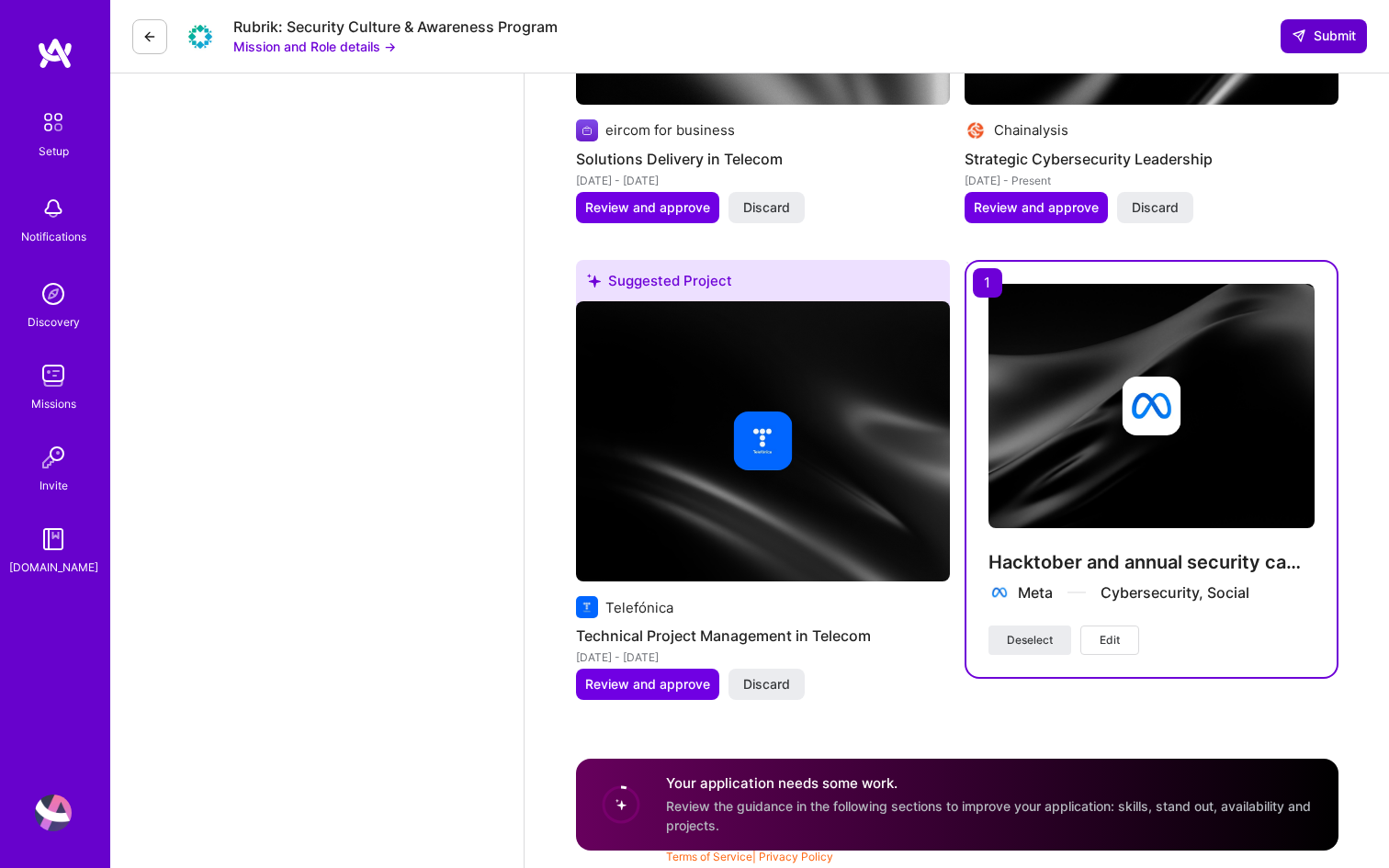
click at [1340, 33] on span "Submit" at bounding box center [1324, 36] width 64 height 19
click at [616, 814] on circle at bounding box center [621, 804] width 35 height 35
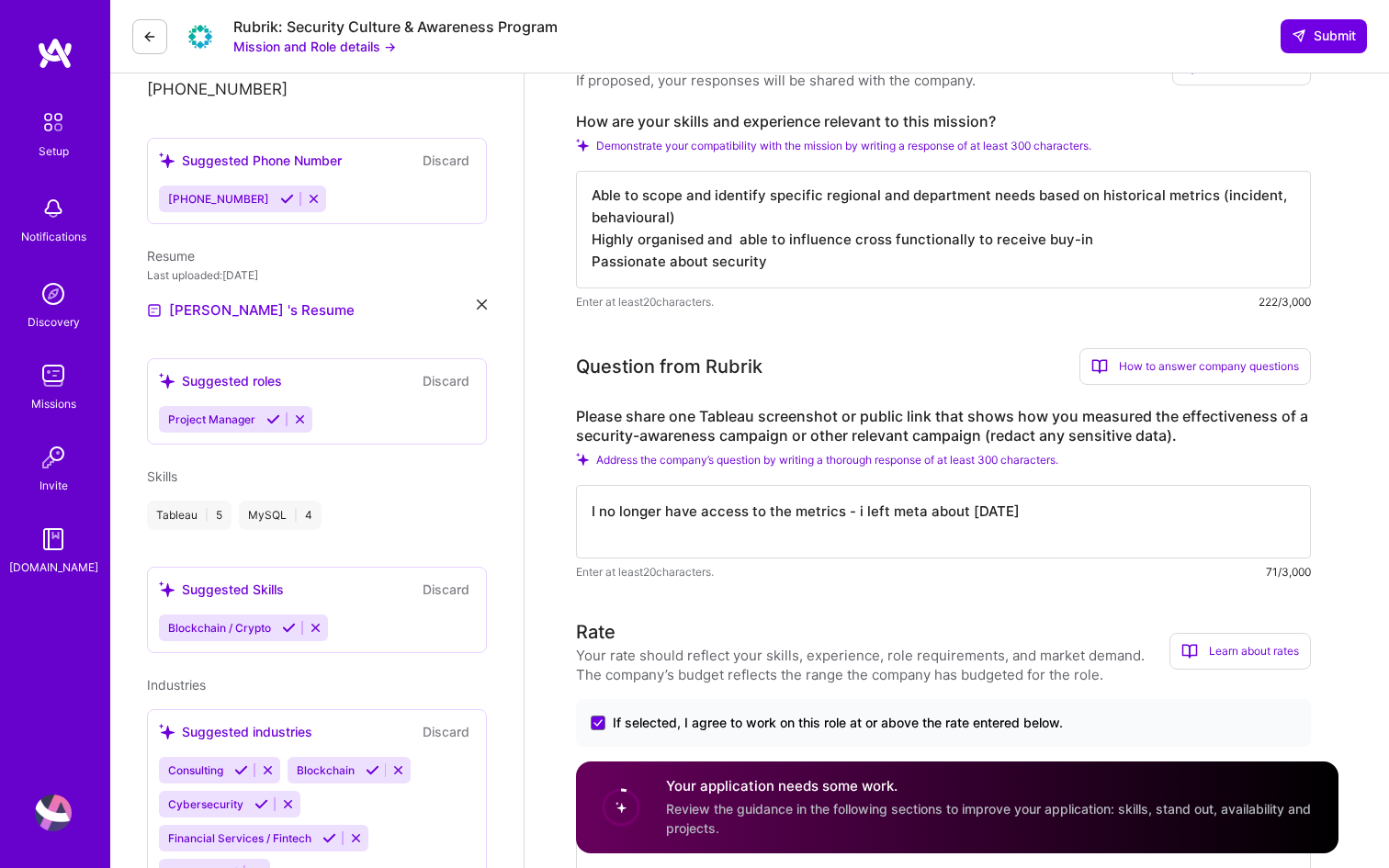
scroll to position [0, 0]
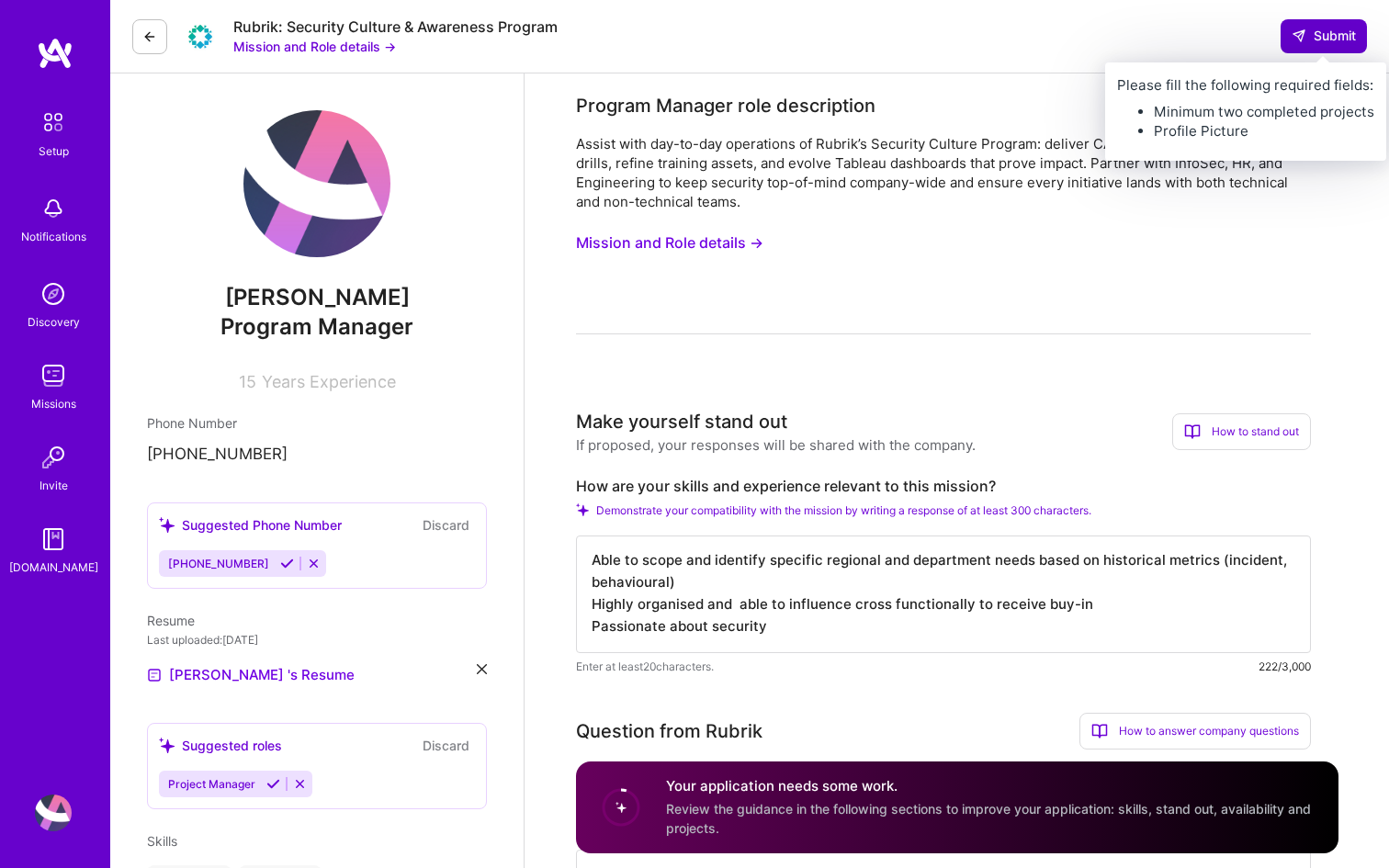
click at [1330, 29] on span "Submit" at bounding box center [1324, 36] width 64 height 19
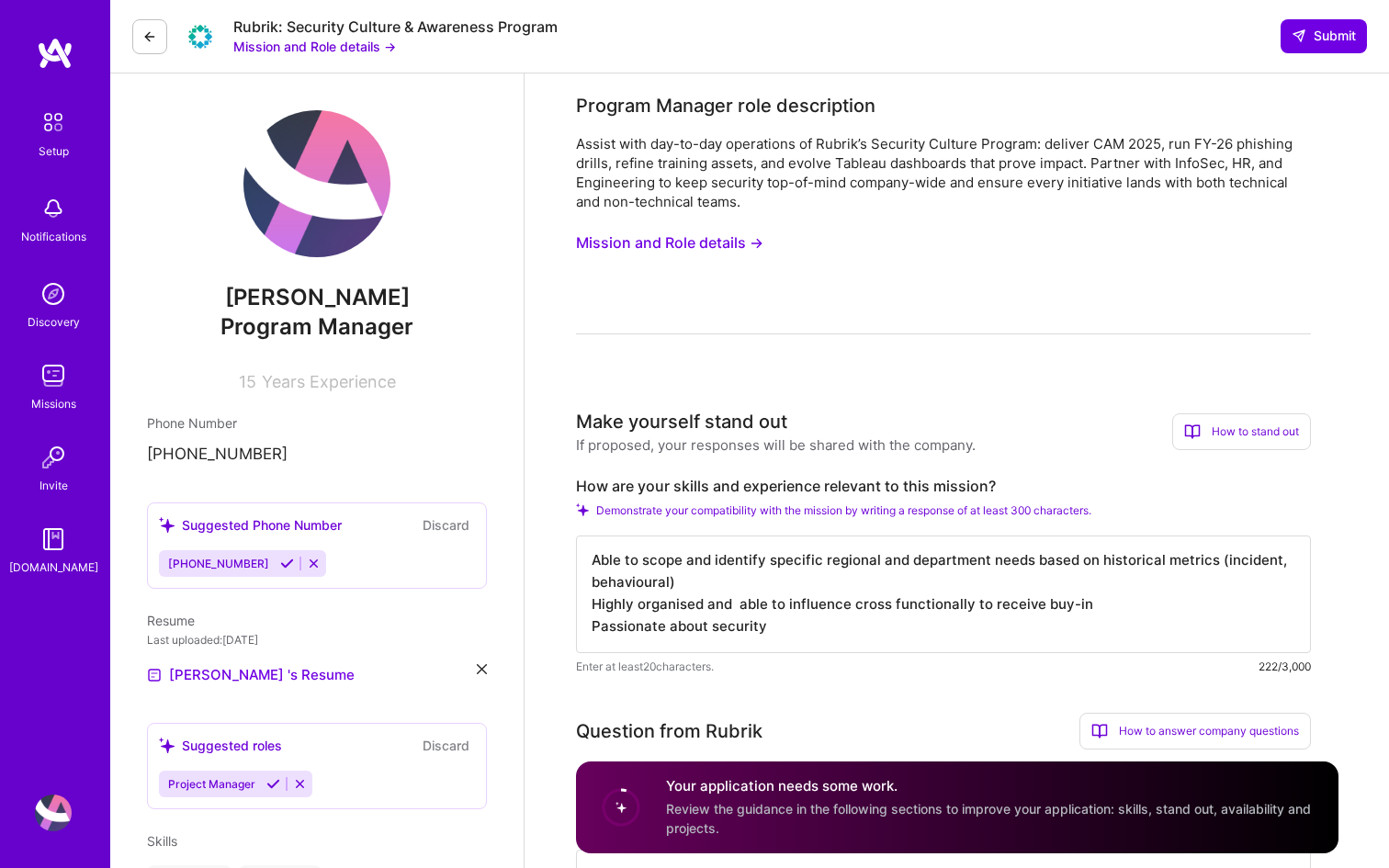
click at [718, 243] on button "Mission and Role details →" at bounding box center [670, 243] width 187 height 34
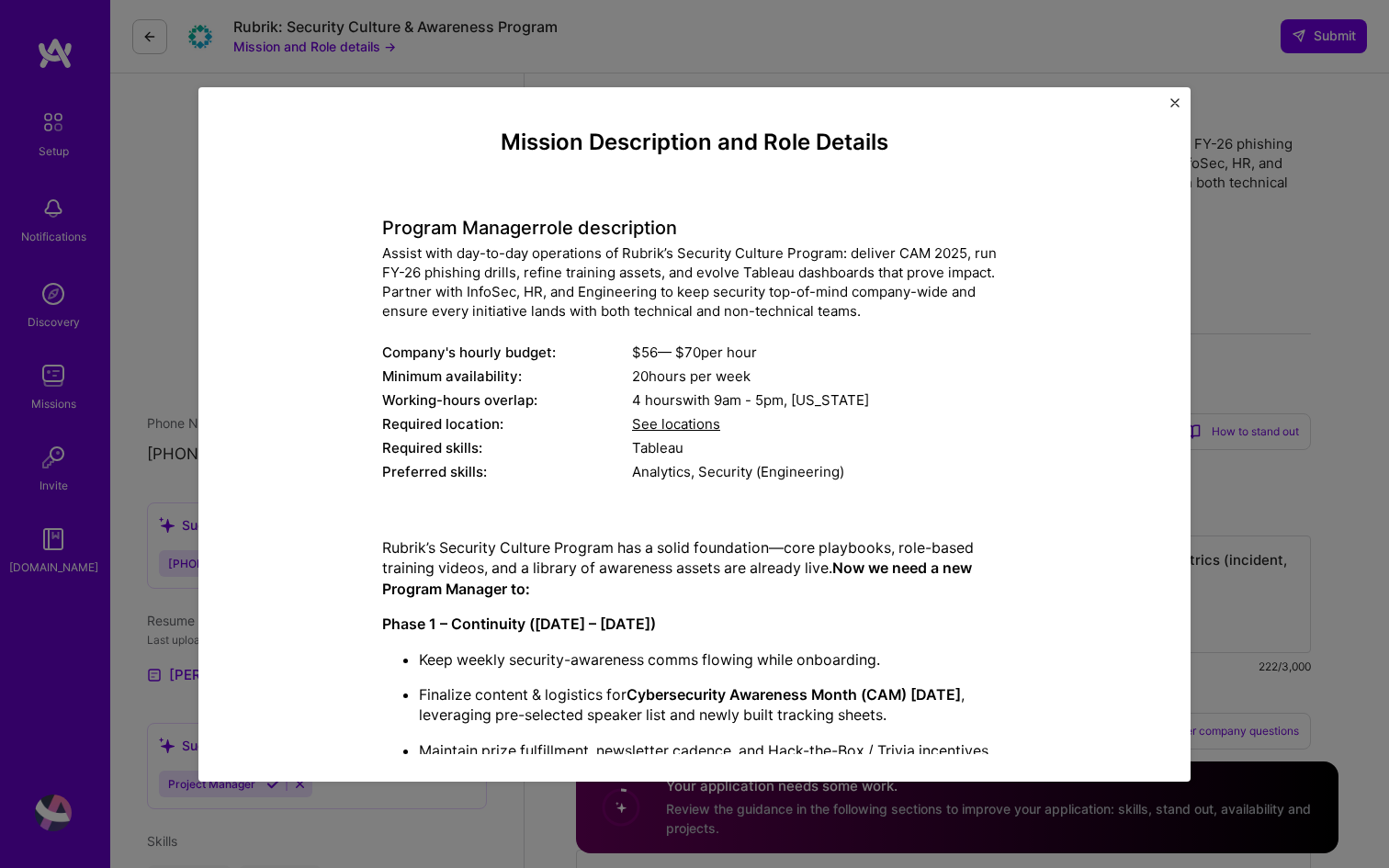
click at [1171, 99] on img "Close" at bounding box center [1175, 103] width 9 height 9
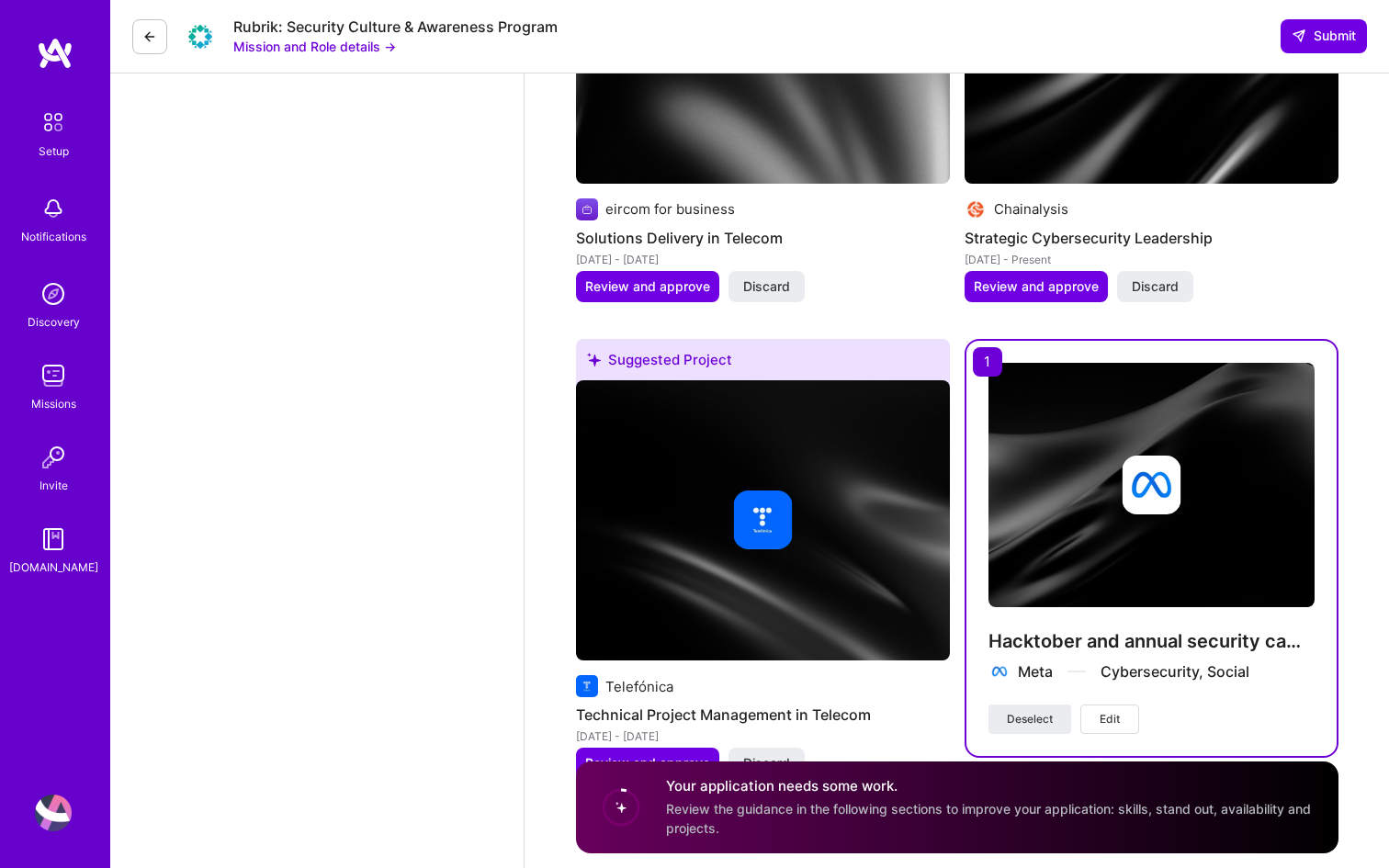
scroll to position [4242, 0]
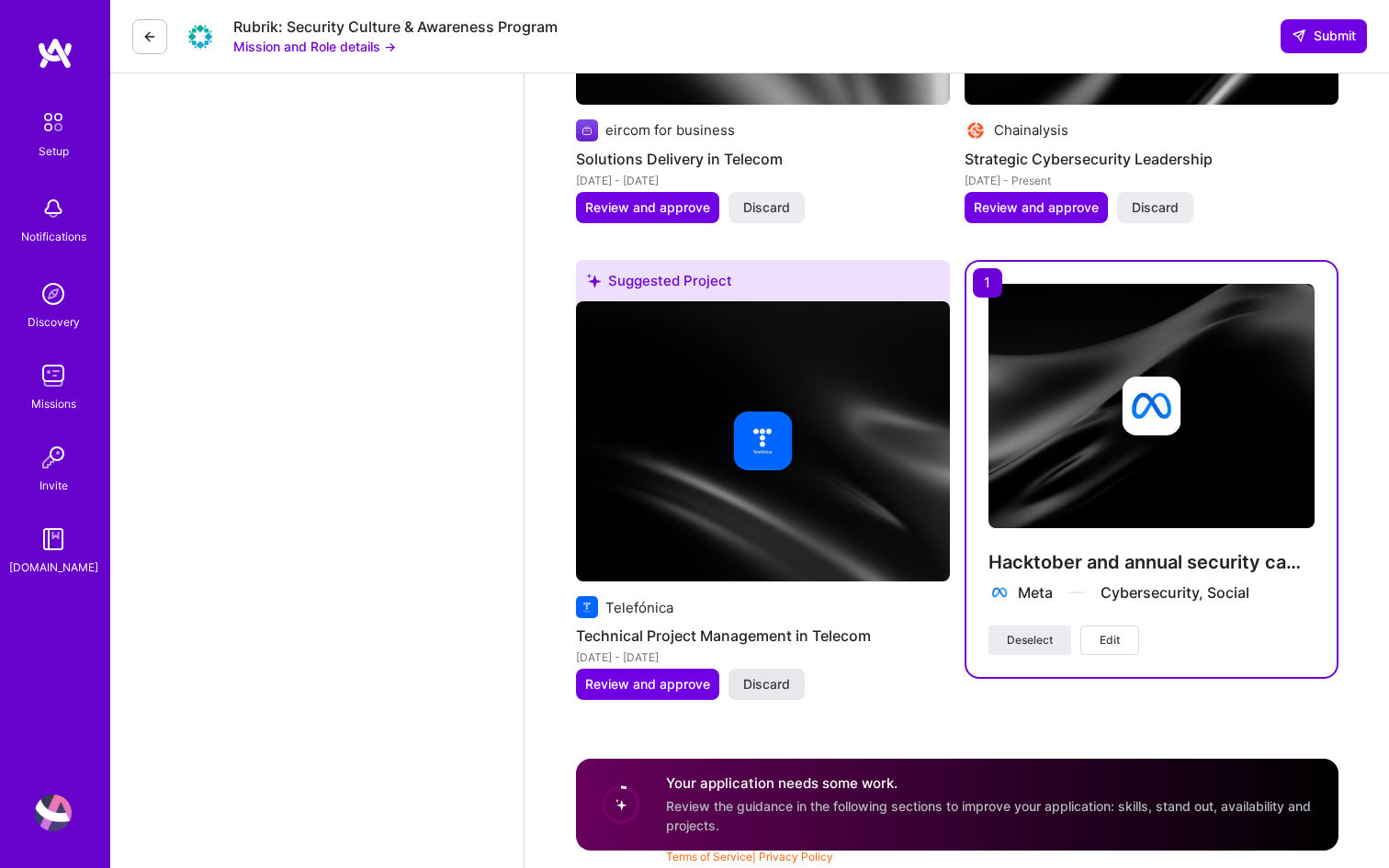
click at [768, 683] on span "Discard" at bounding box center [767, 685] width 47 height 19
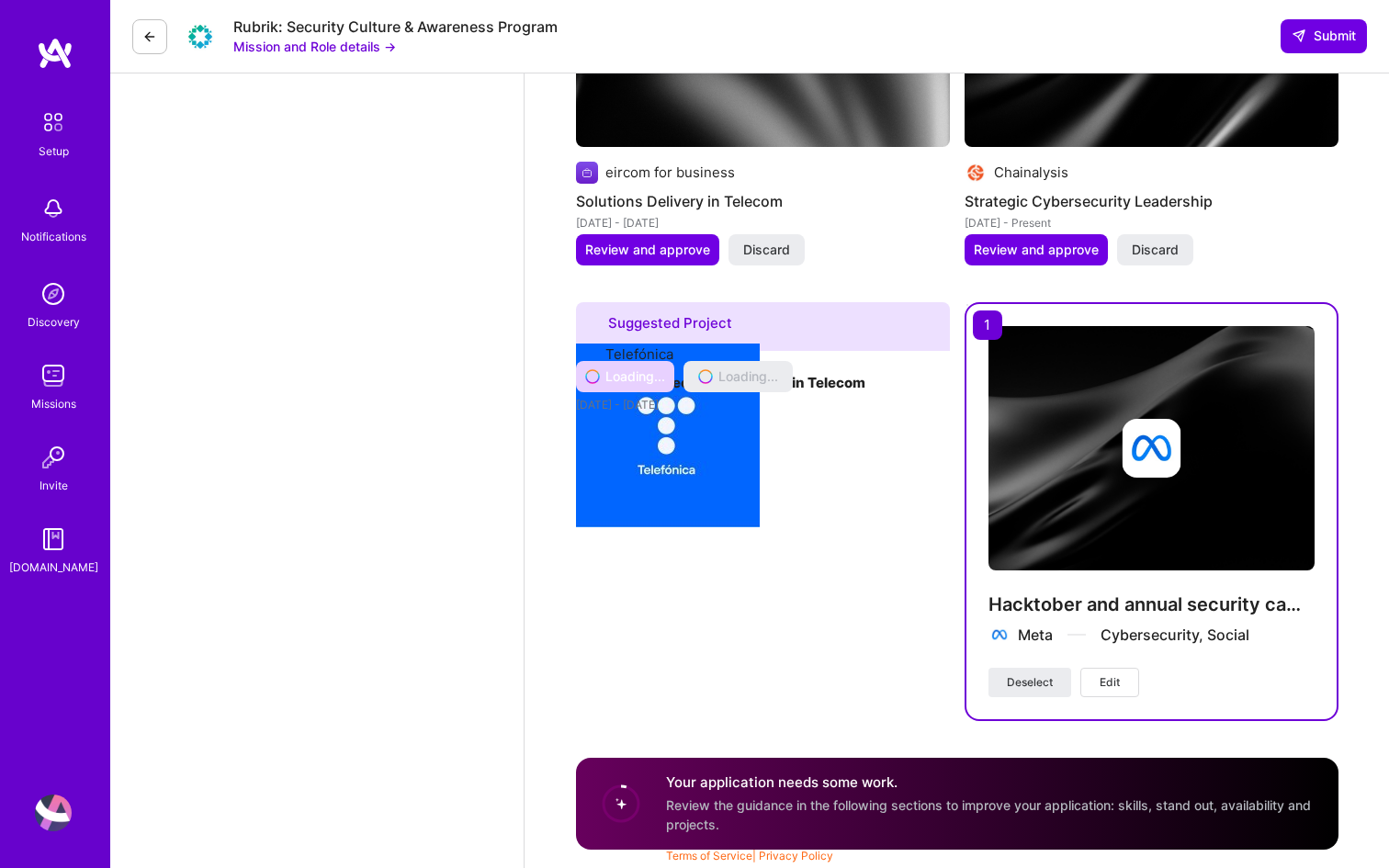
scroll to position [4199, 0]
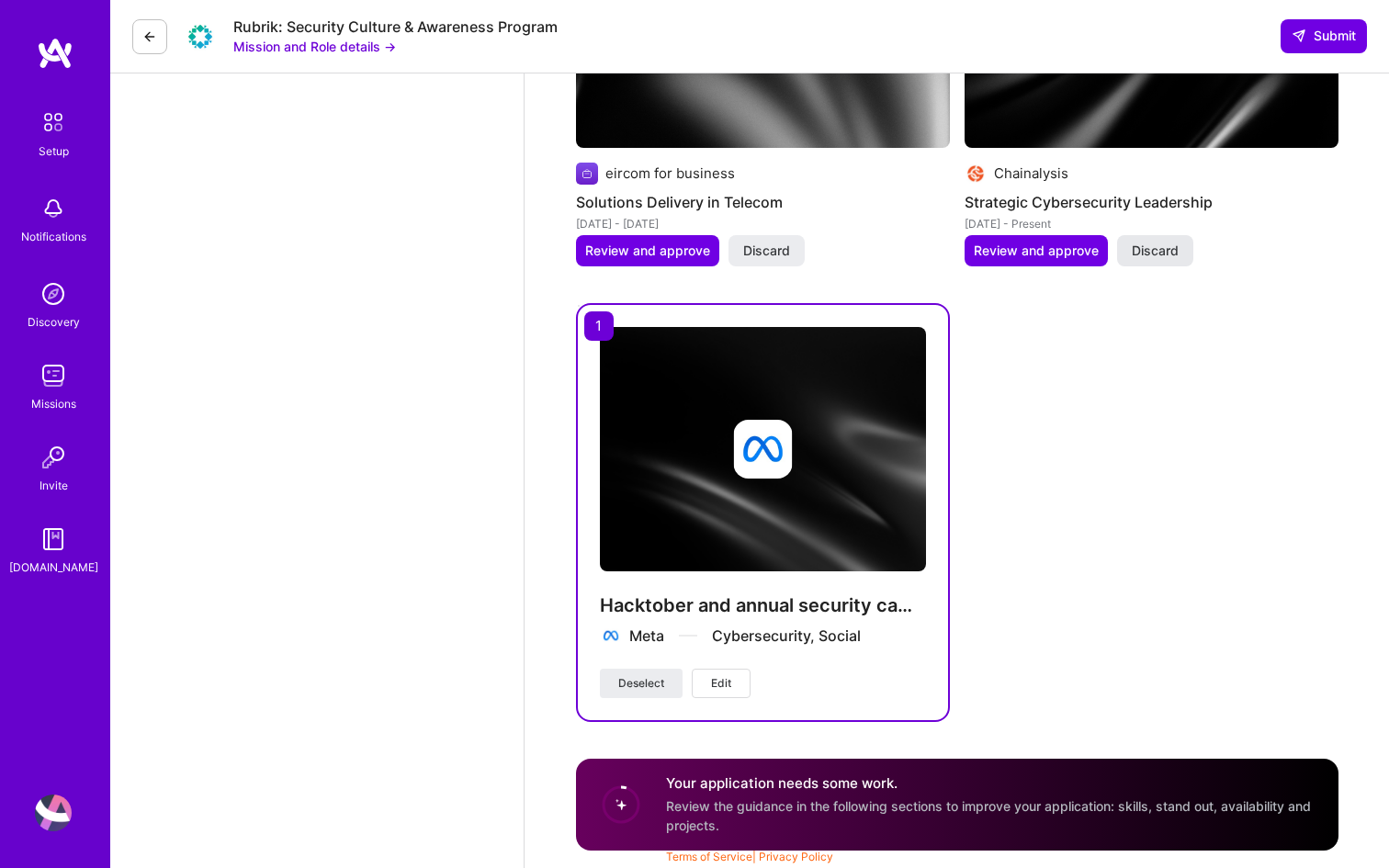
click at [1154, 250] on span "Discard" at bounding box center [1155, 251] width 47 height 19
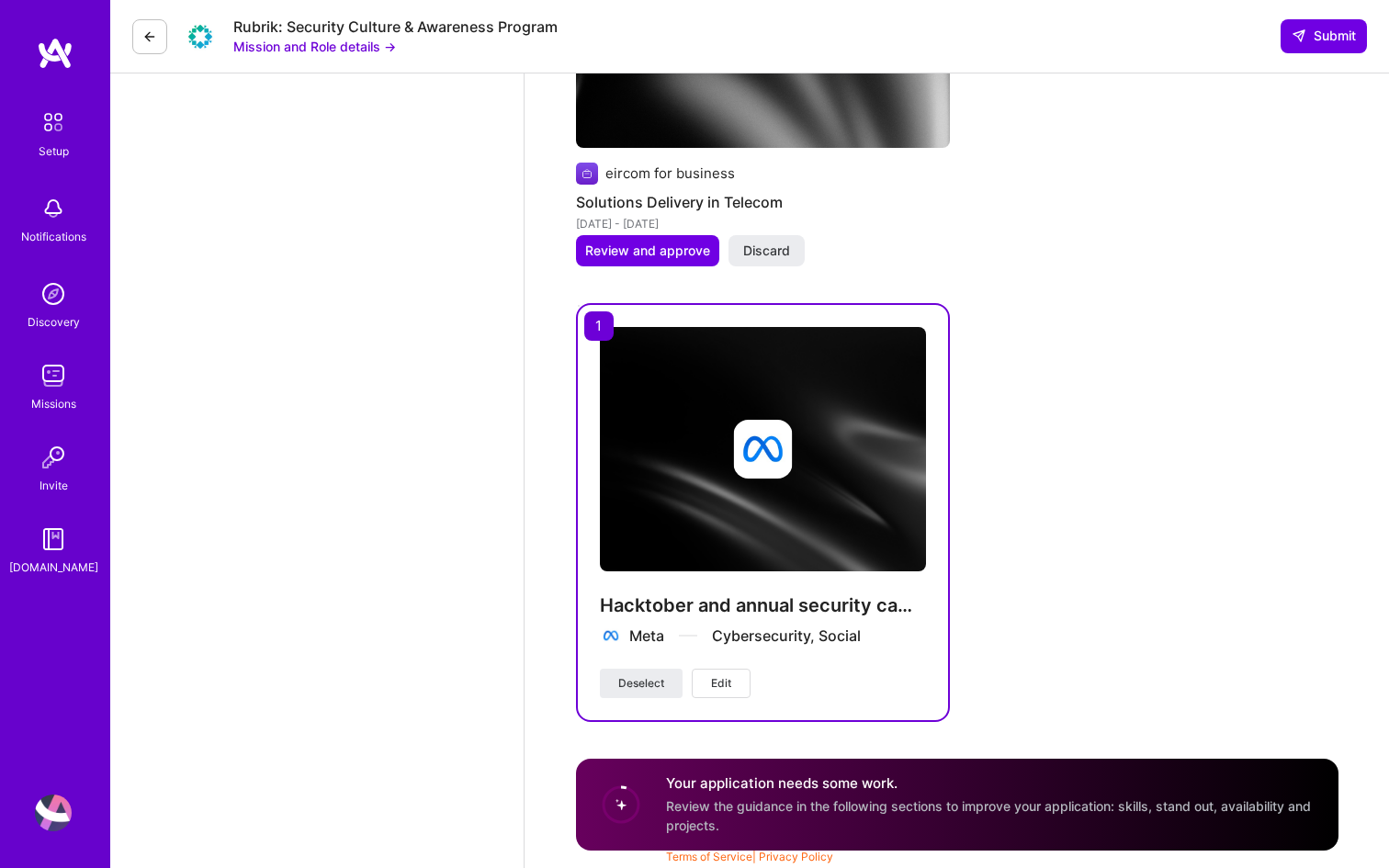
scroll to position [3766, 0]
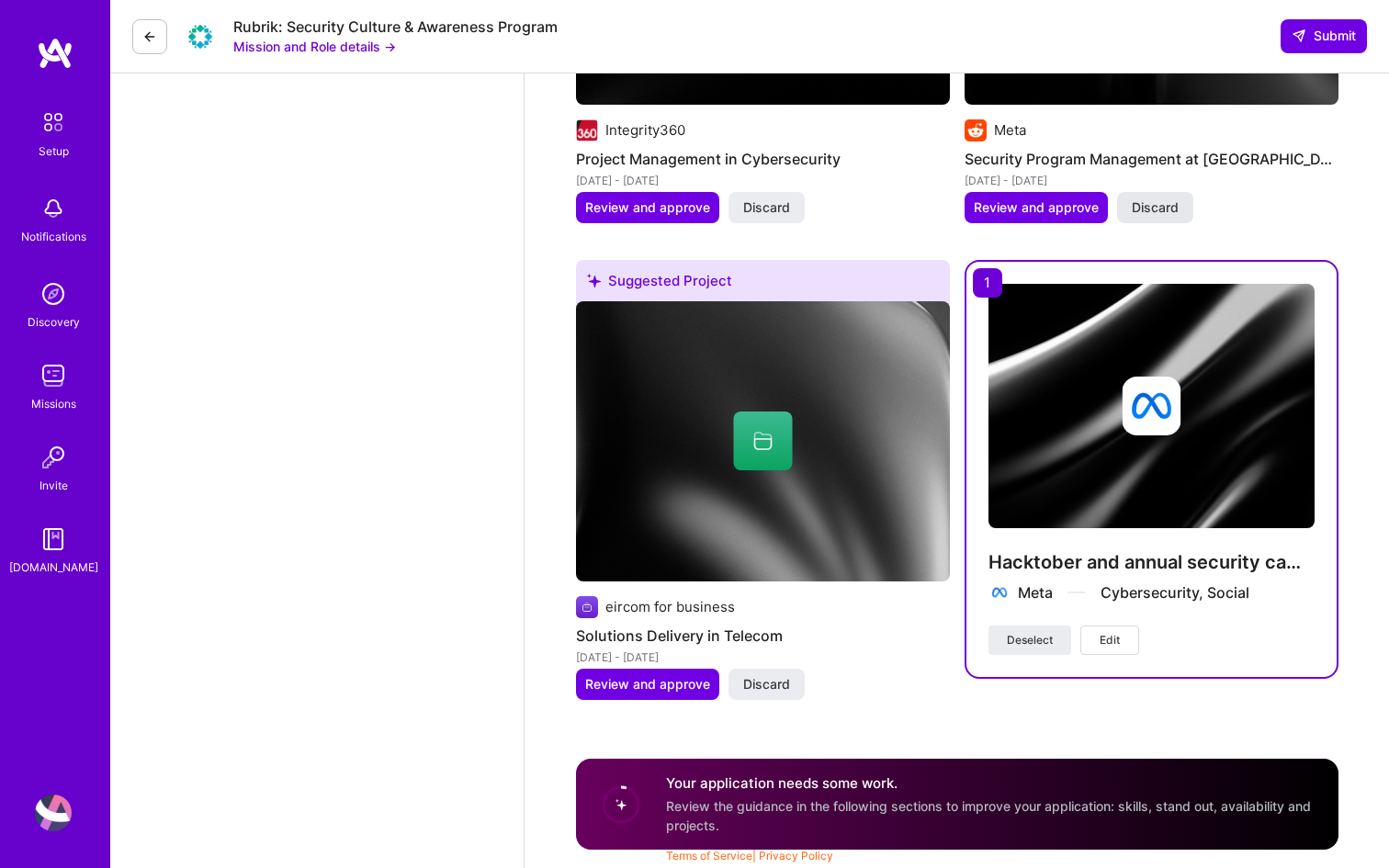
click at [1153, 203] on span "Discard" at bounding box center [1155, 207] width 47 height 19
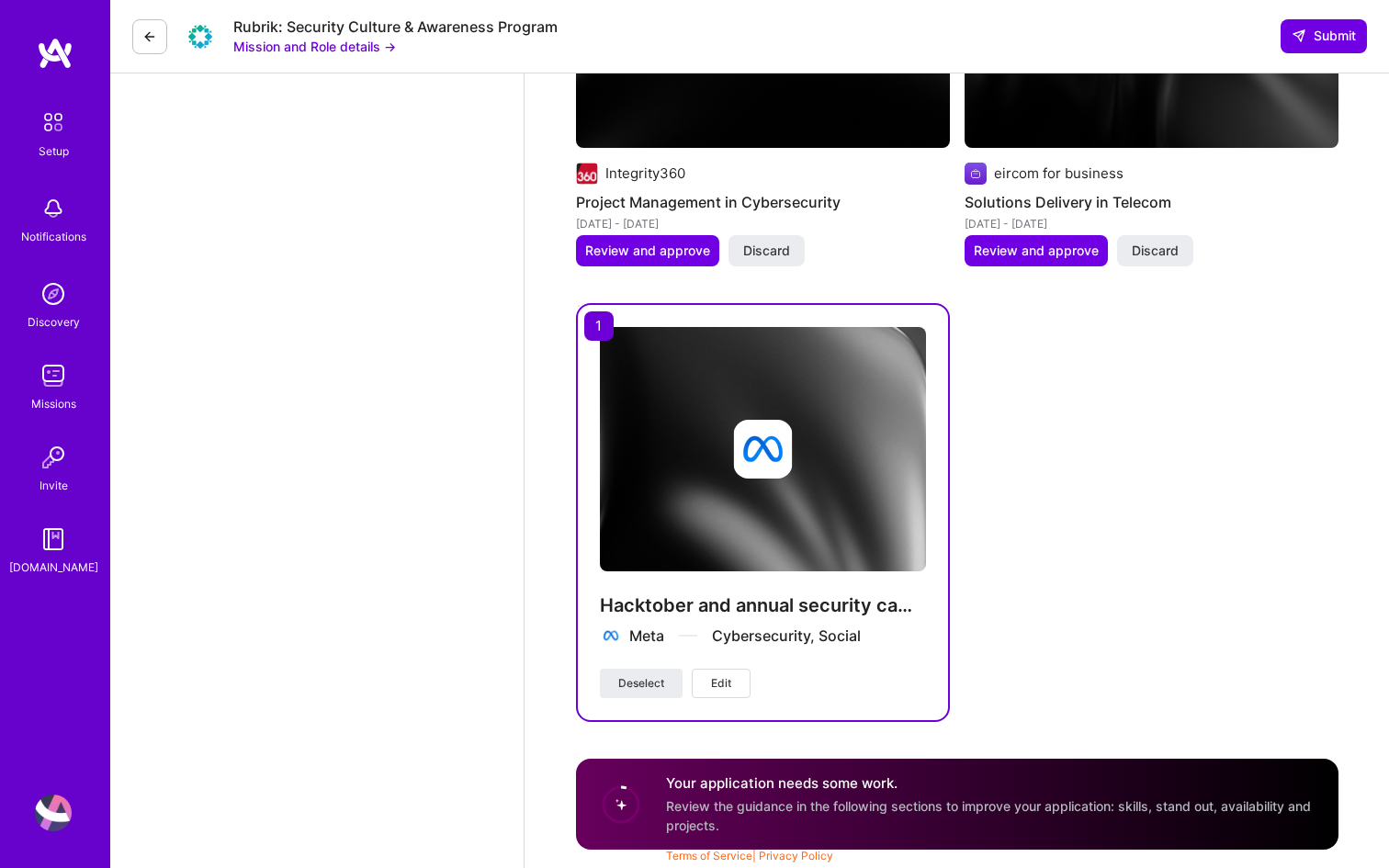
scroll to position [3723, 0]
click at [1164, 260] on button "Discard" at bounding box center [1155, 251] width 76 height 32
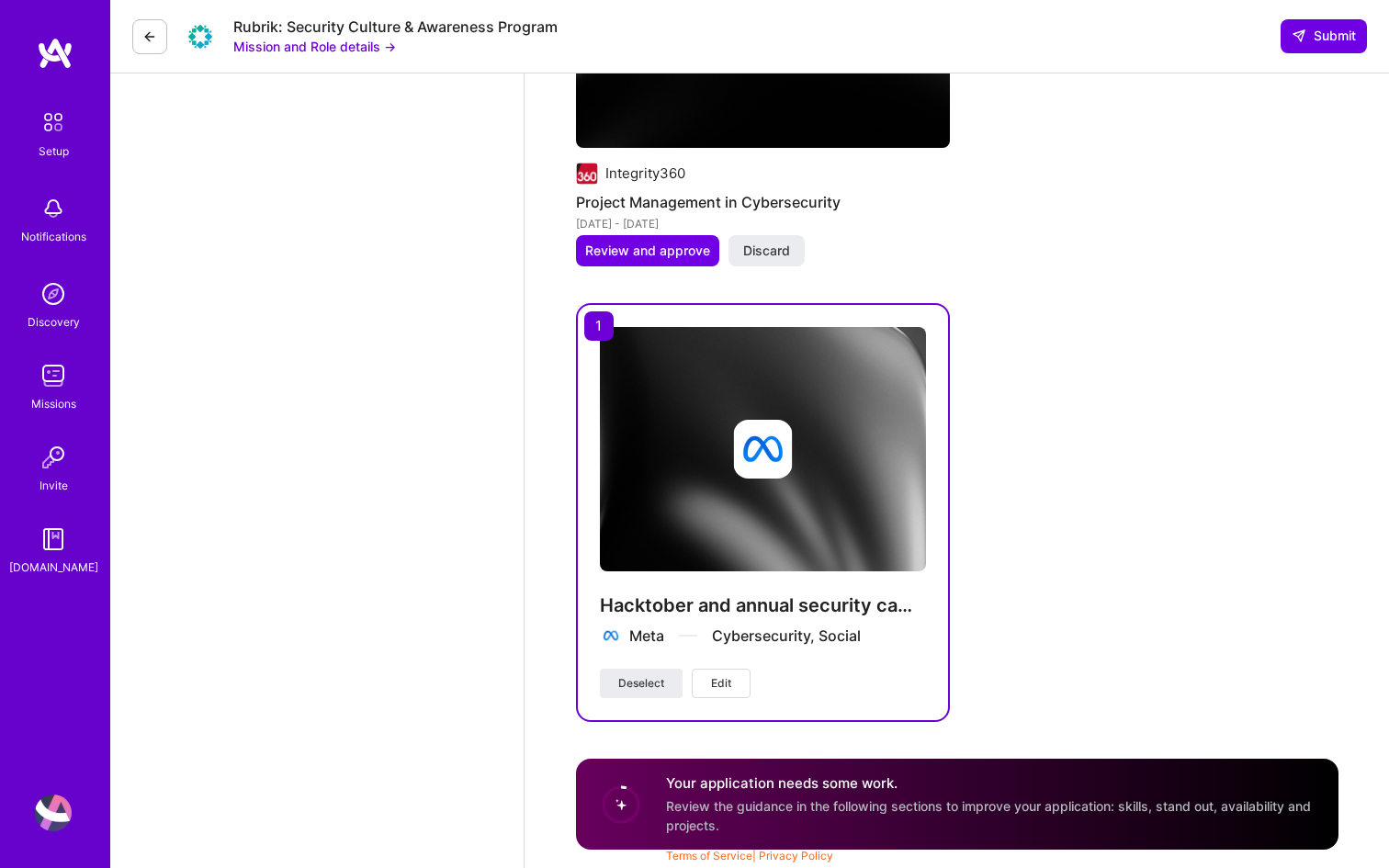
scroll to position [3289, 0]
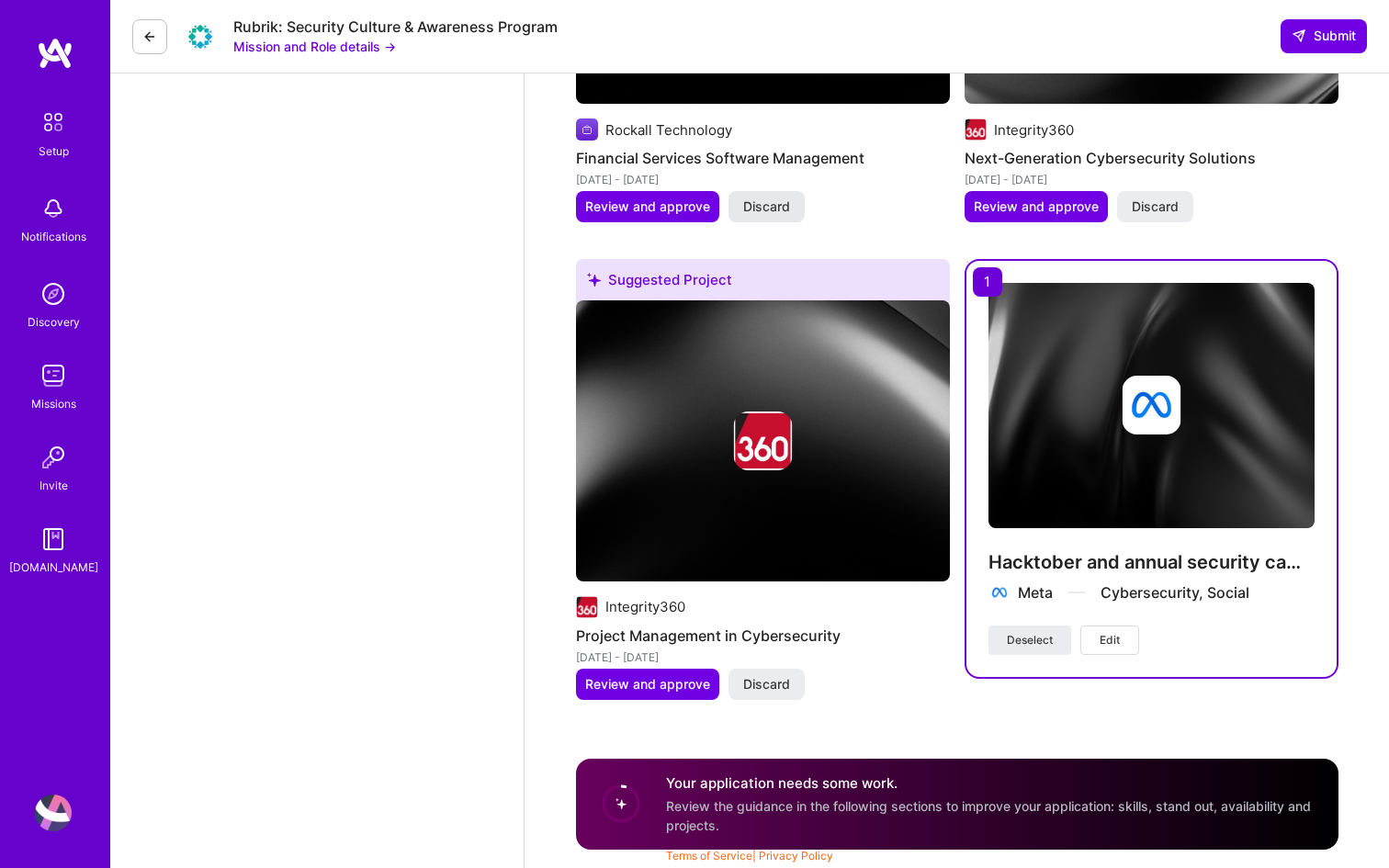
click at [769, 210] on span "Discard" at bounding box center [767, 206] width 47 height 19
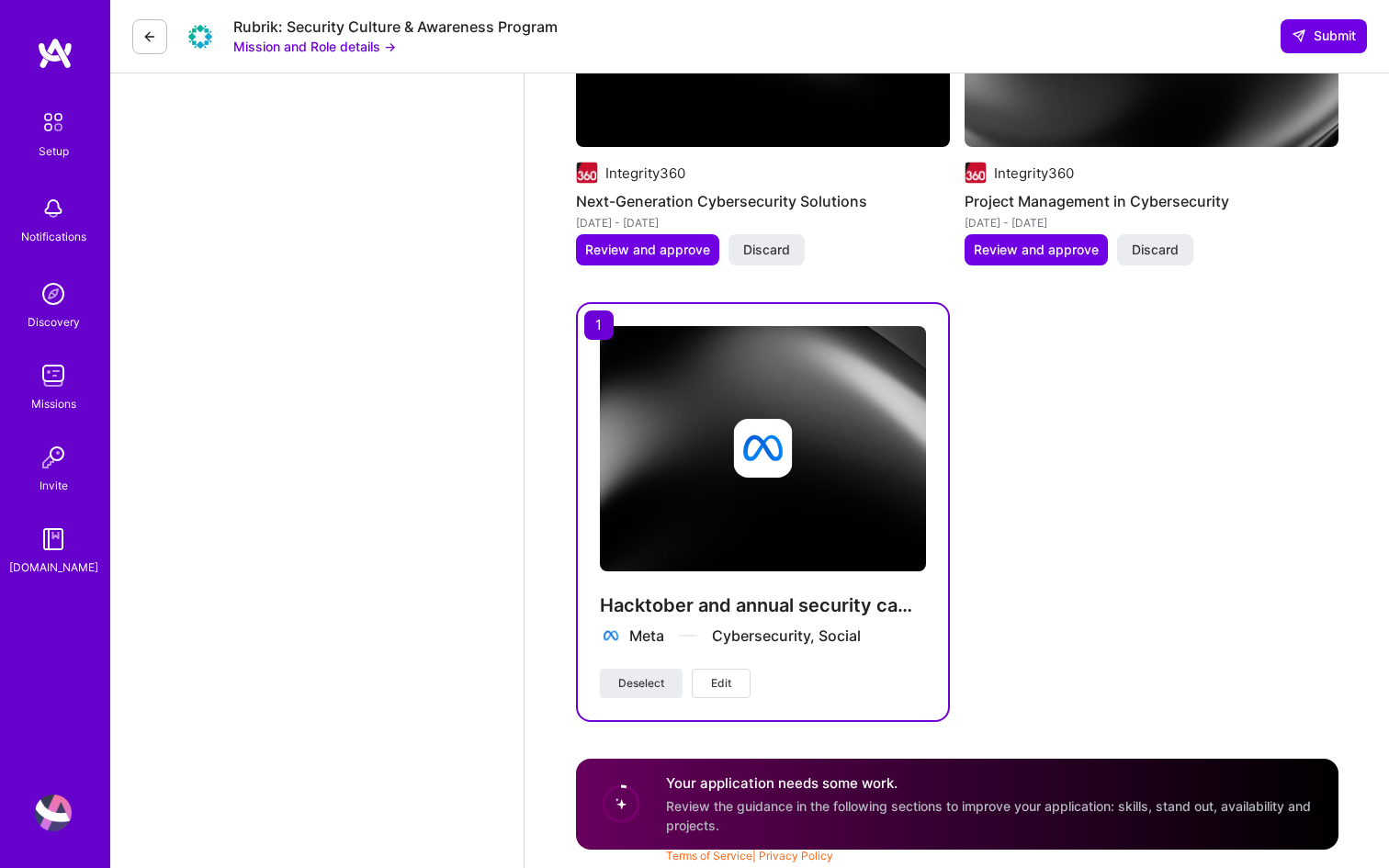
scroll to position [3246, 0]
click at [1171, 248] on span "Discard" at bounding box center [1155, 250] width 47 height 19
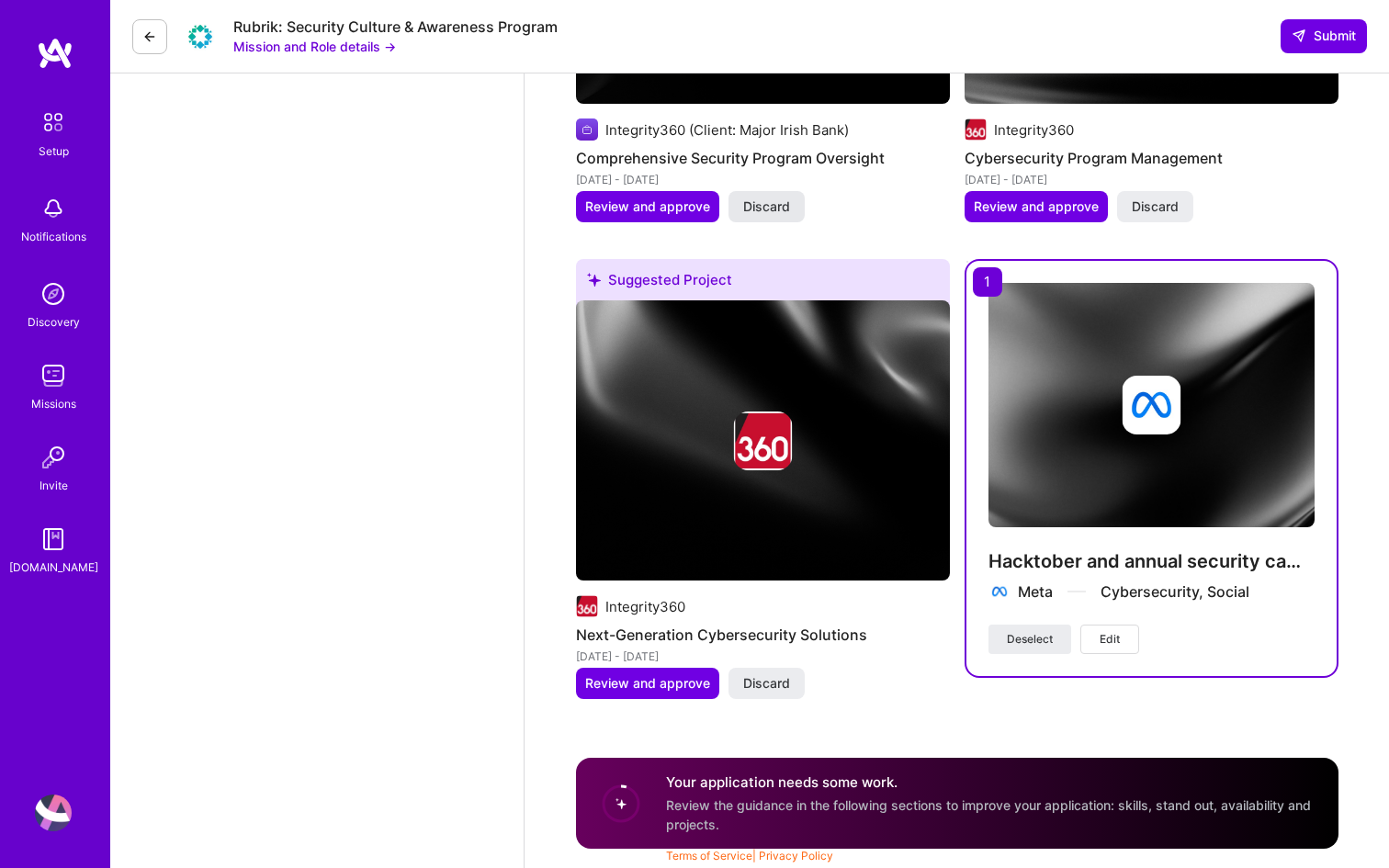
click at [772, 211] on span "Discard" at bounding box center [767, 206] width 47 height 19
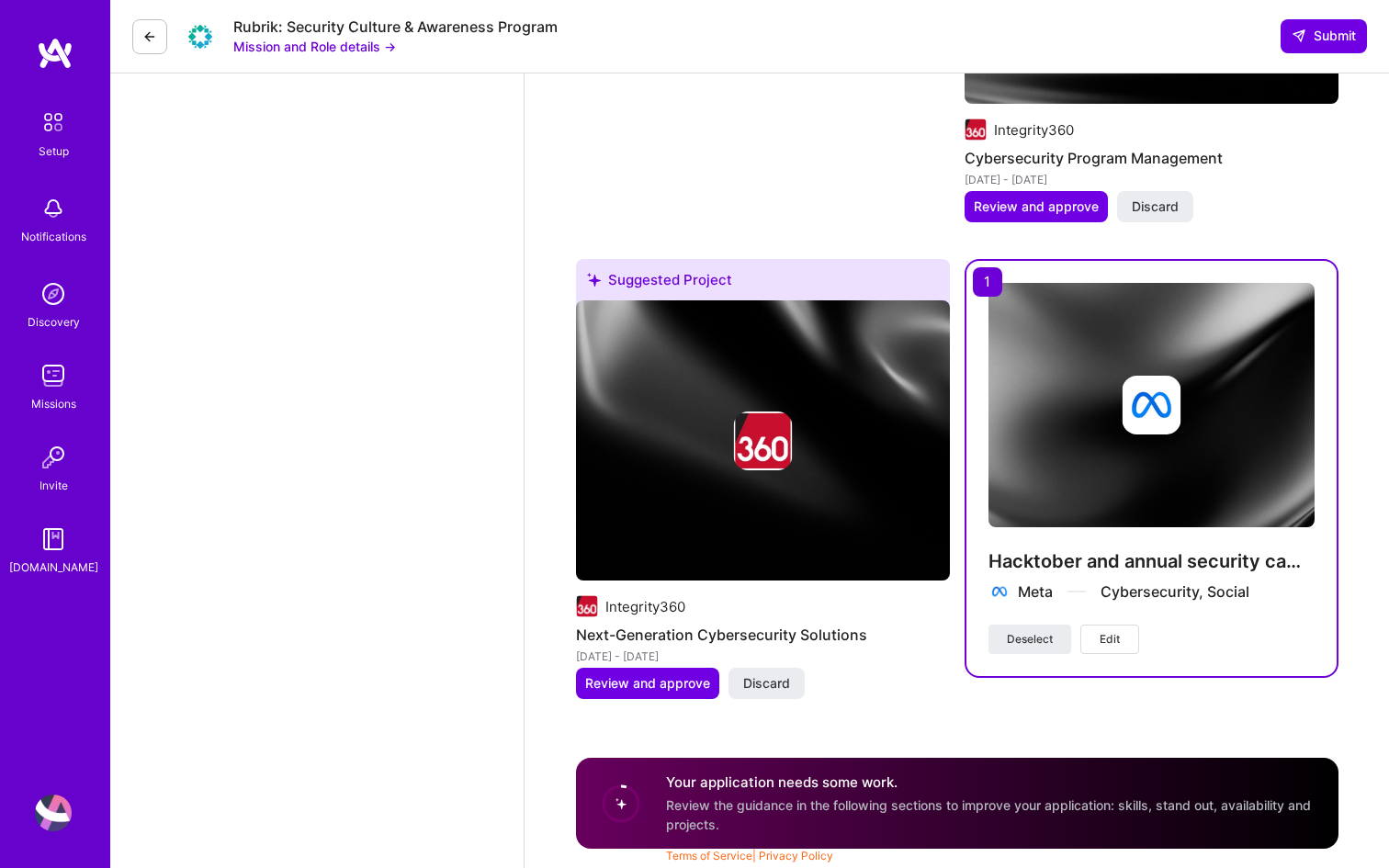
scroll to position [2769, 0]
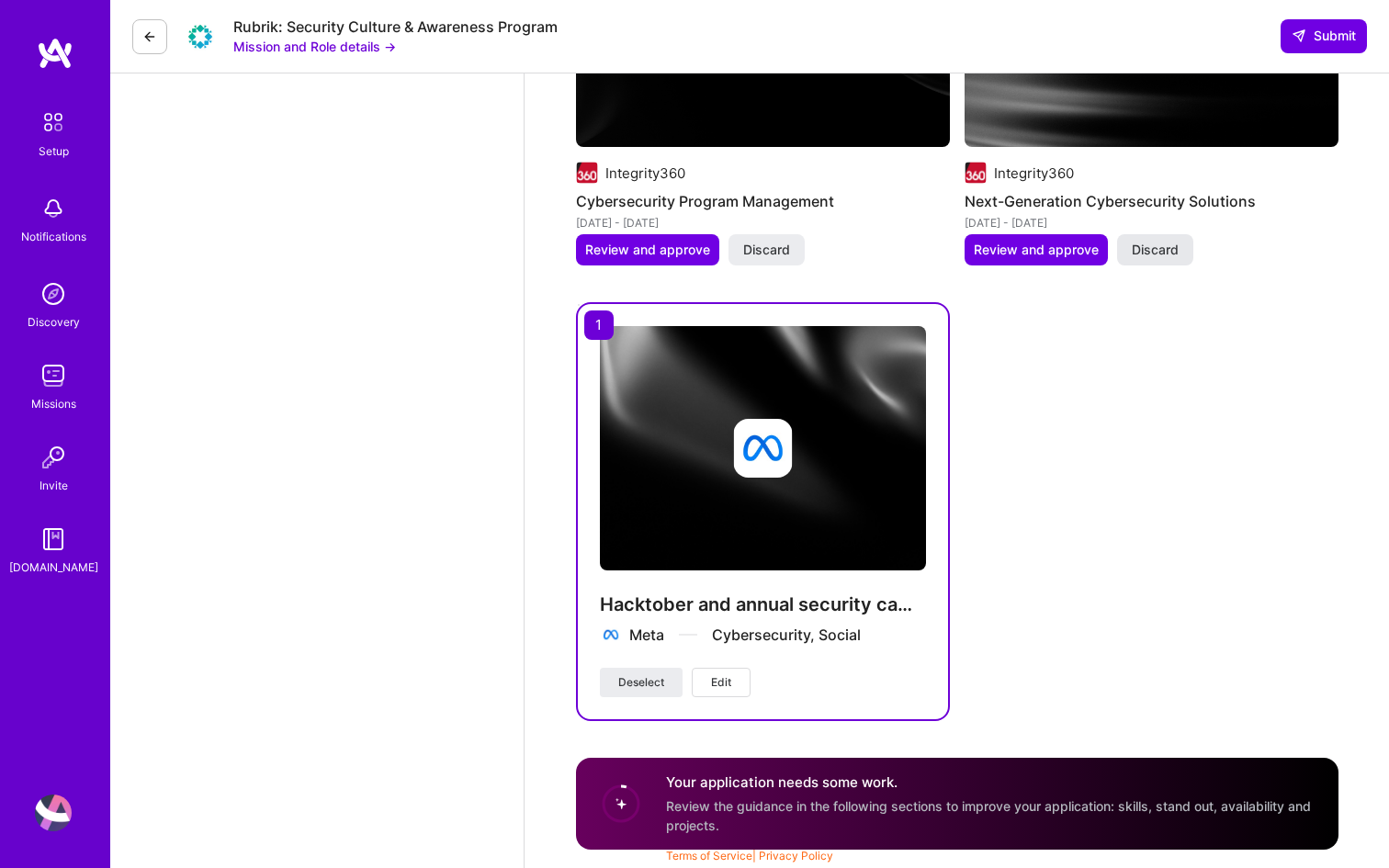
click at [1164, 253] on span "Discard" at bounding box center [1155, 250] width 47 height 19
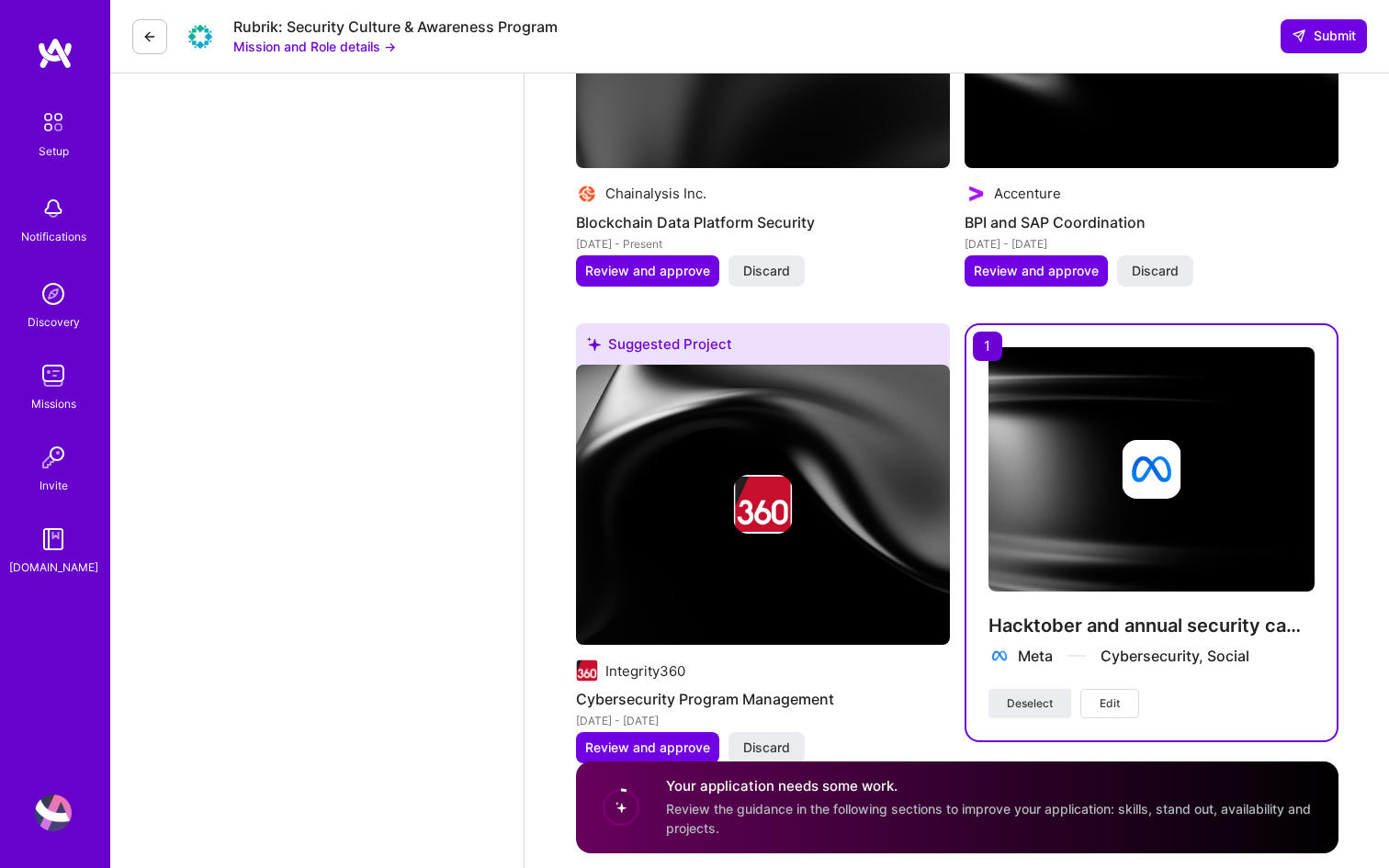
scroll to position [2253, 0]
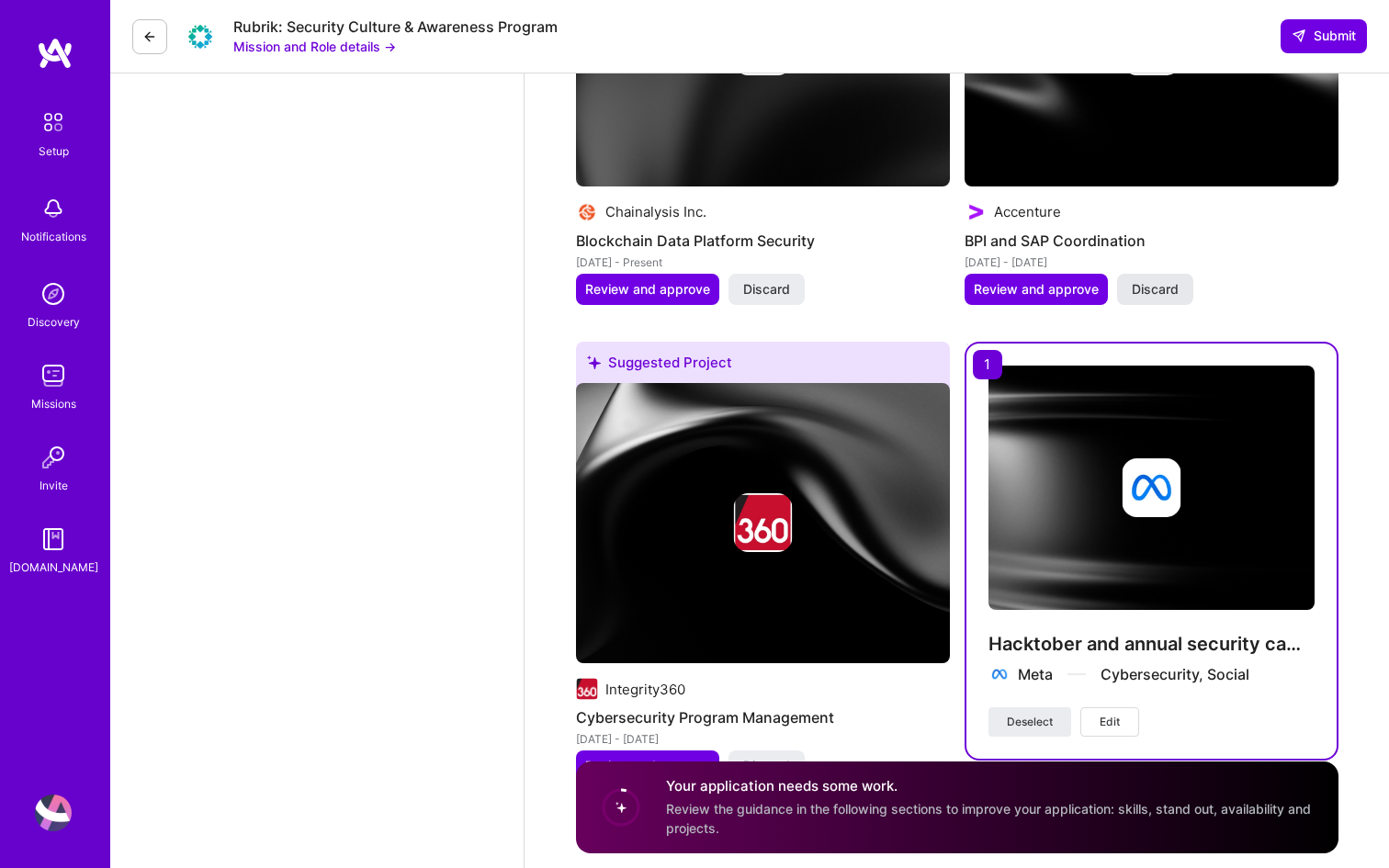
click at [1172, 283] on span "Discard" at bounding box center [1155, 289] width 47 height 19
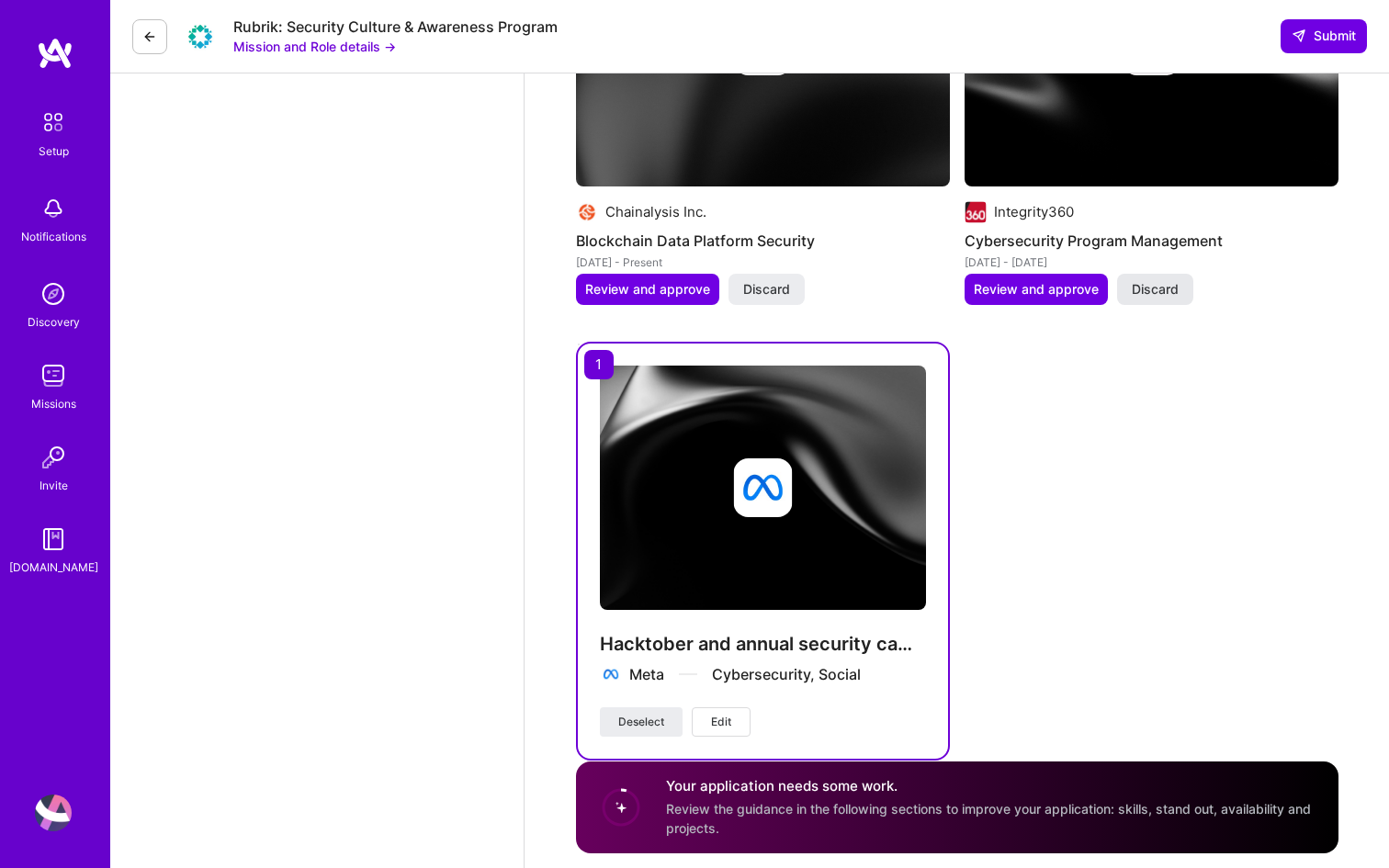
click at [1165, 291] on span "Discard" at bounding box center [1155, 289] width 47 height 19
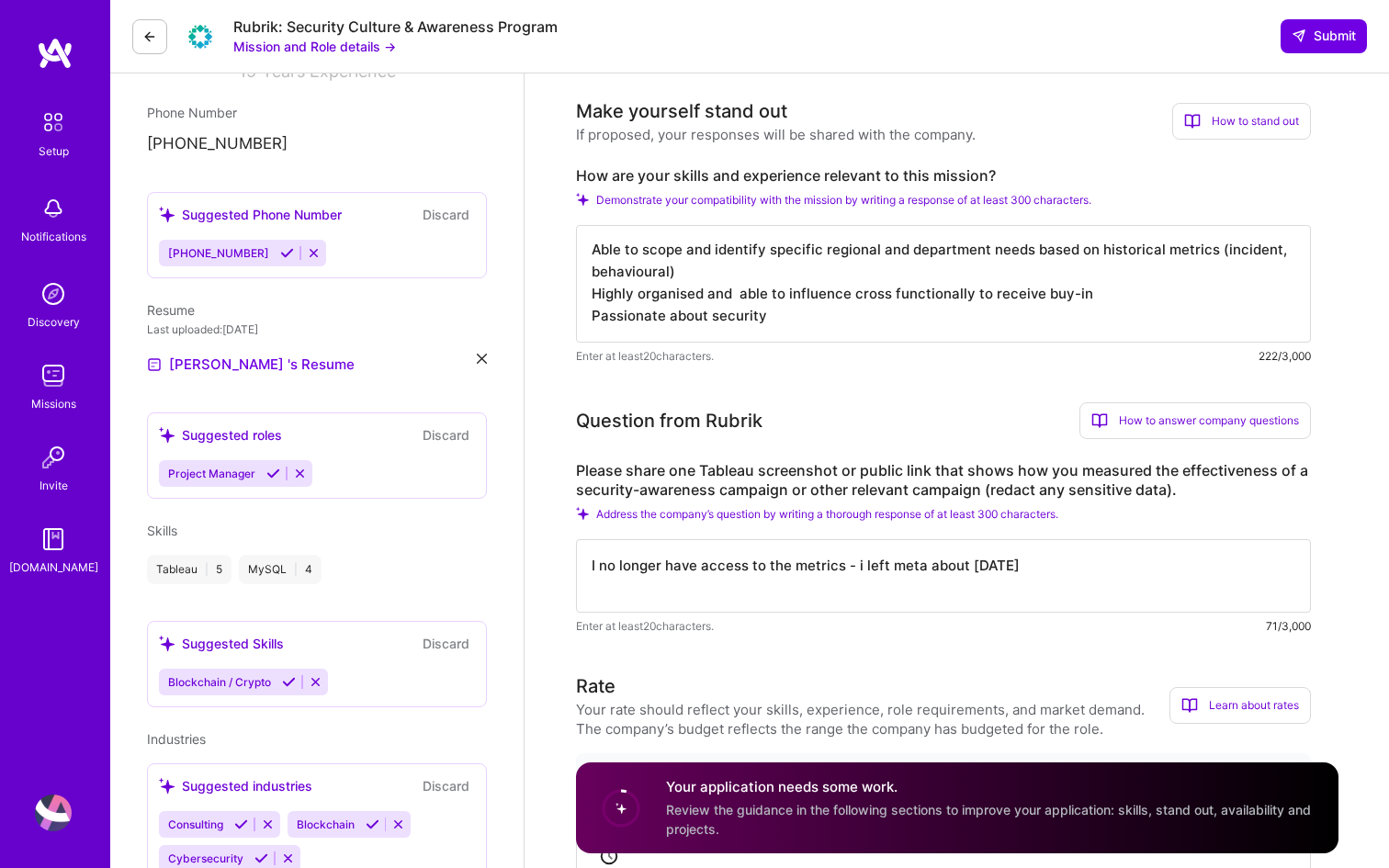
scroll to position [0, 0]
click at [1084, 301] on textarea "Able to scope and identify specific regional and department needs based on hist…" at bounding box center [943, 283] width 735 height 117
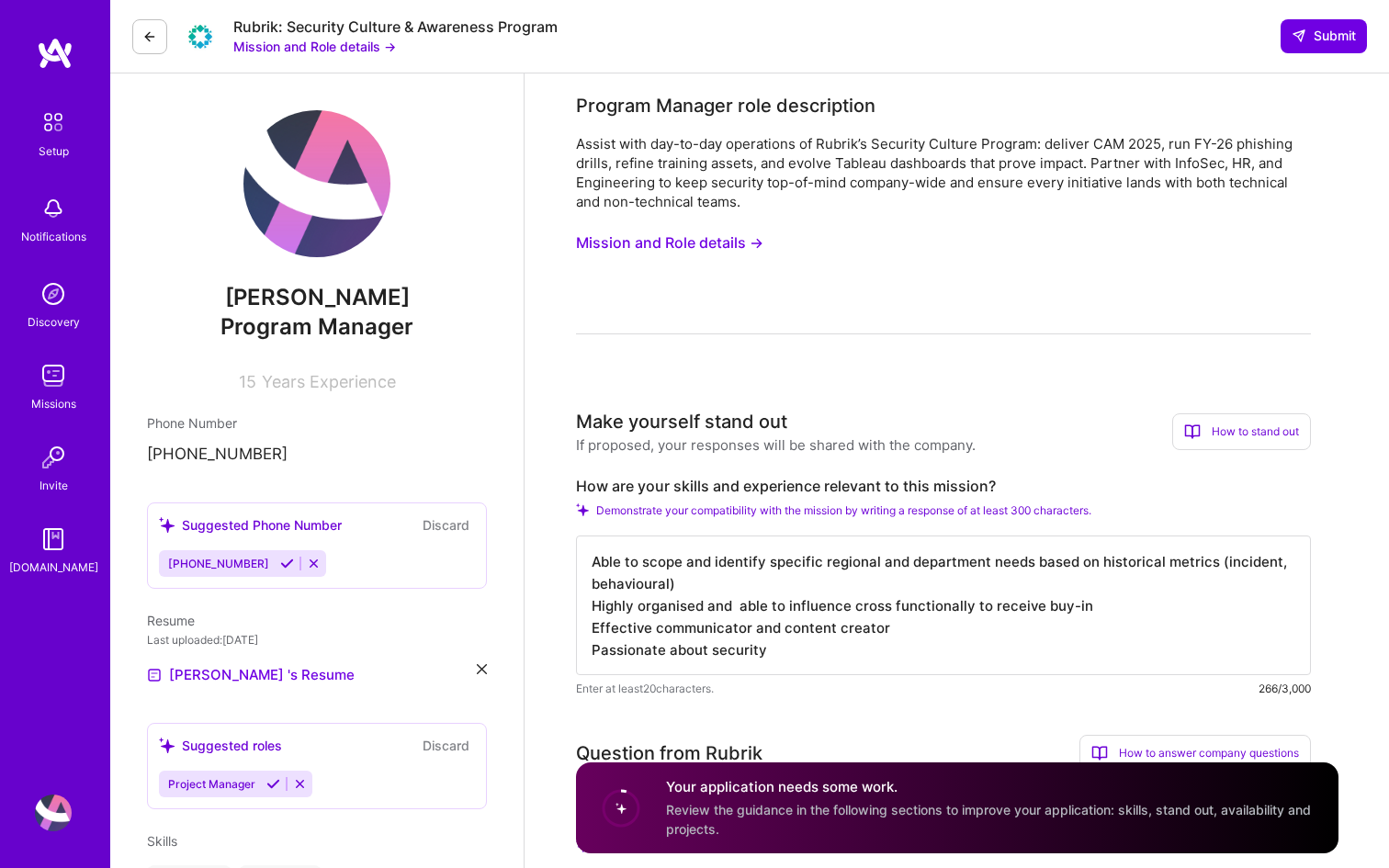
type textarea "Able to scope and identify specific regional and department needs based on hist…"
click at [702, 242] on button "Mission and Role details →" at bounding box center [670, 243] width 187 height 34
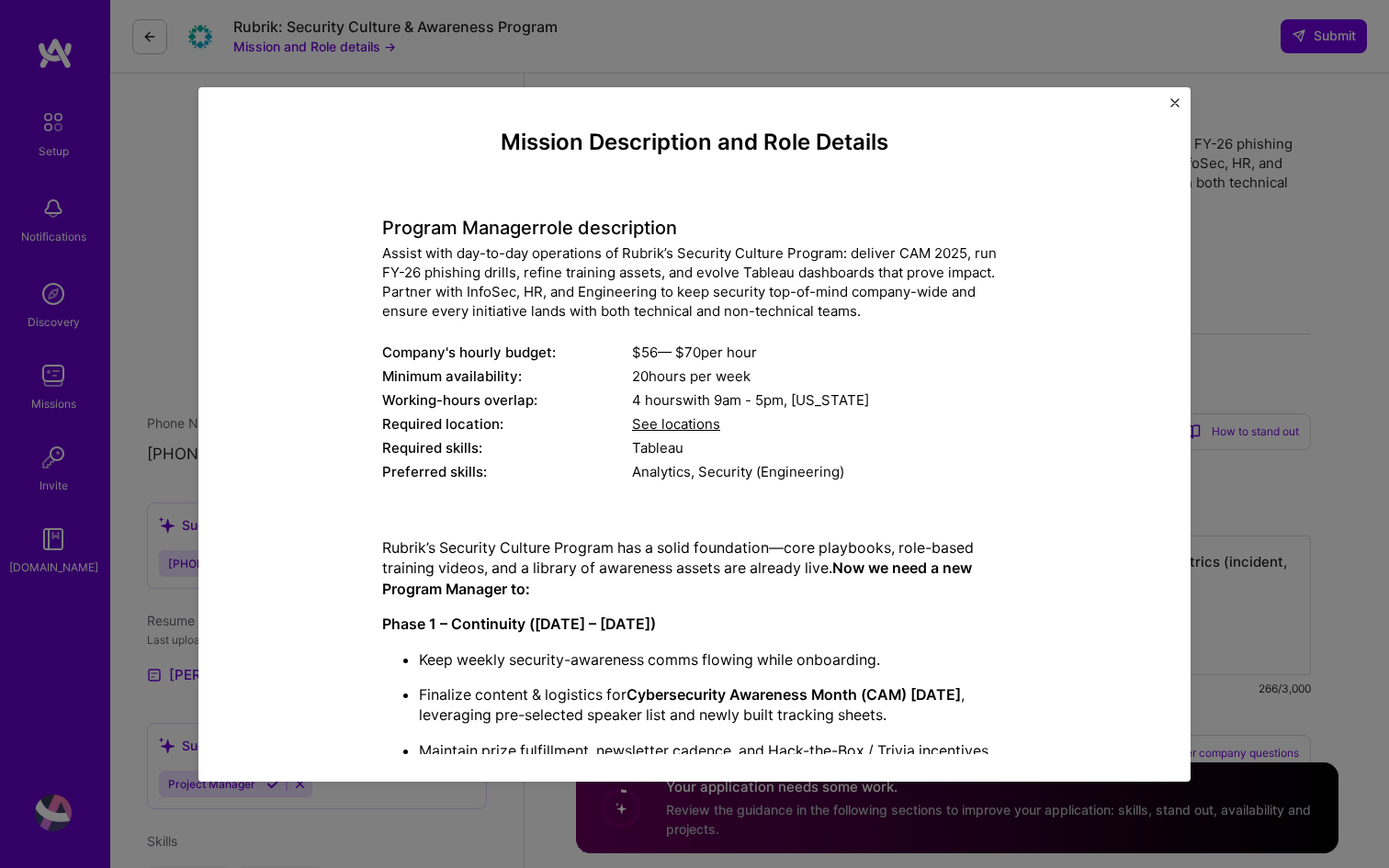
click at [1172, 101] on img "Close" at bounding box center [1175, 103] width 9 height 9
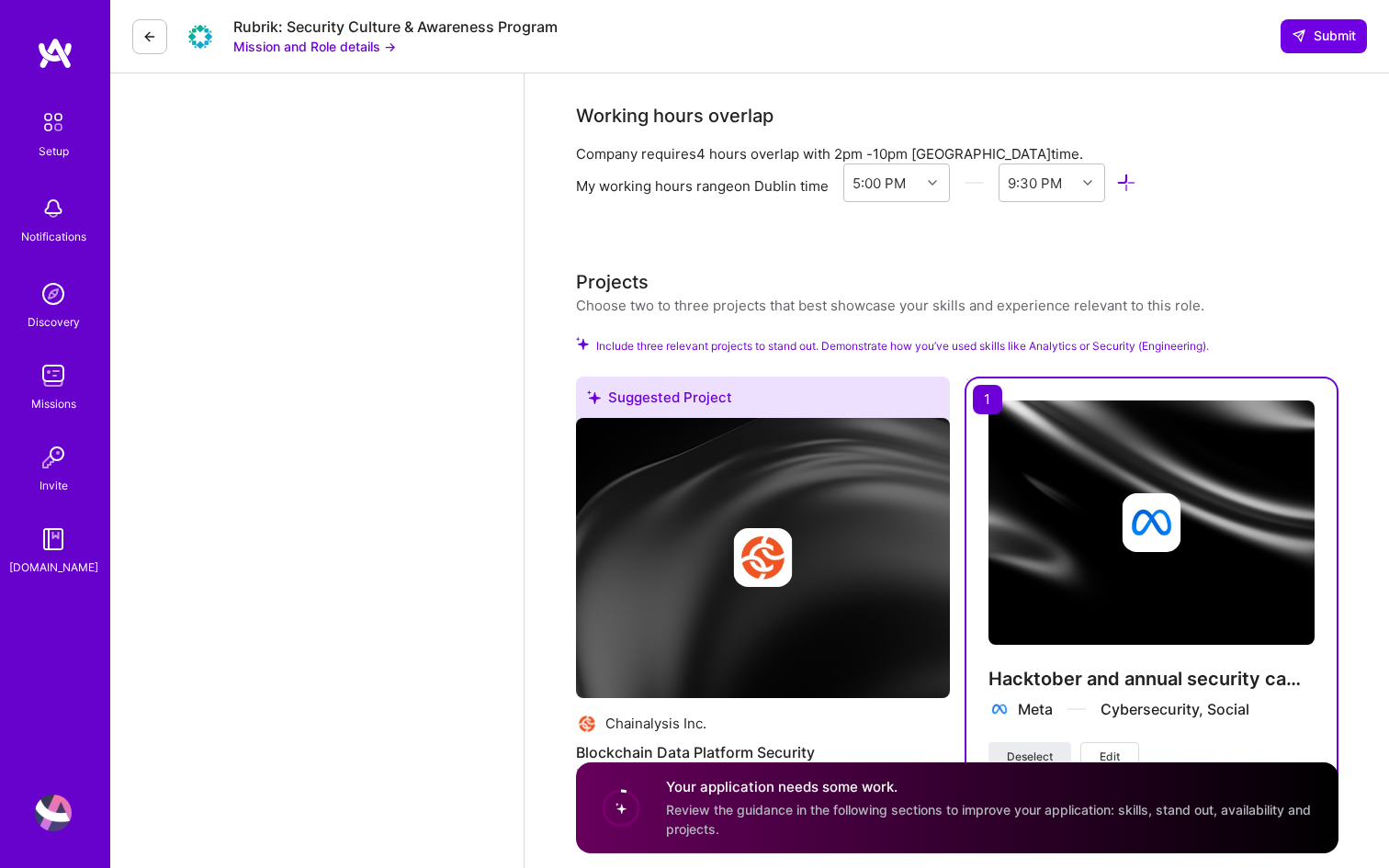
scroll to position [1880, 0]
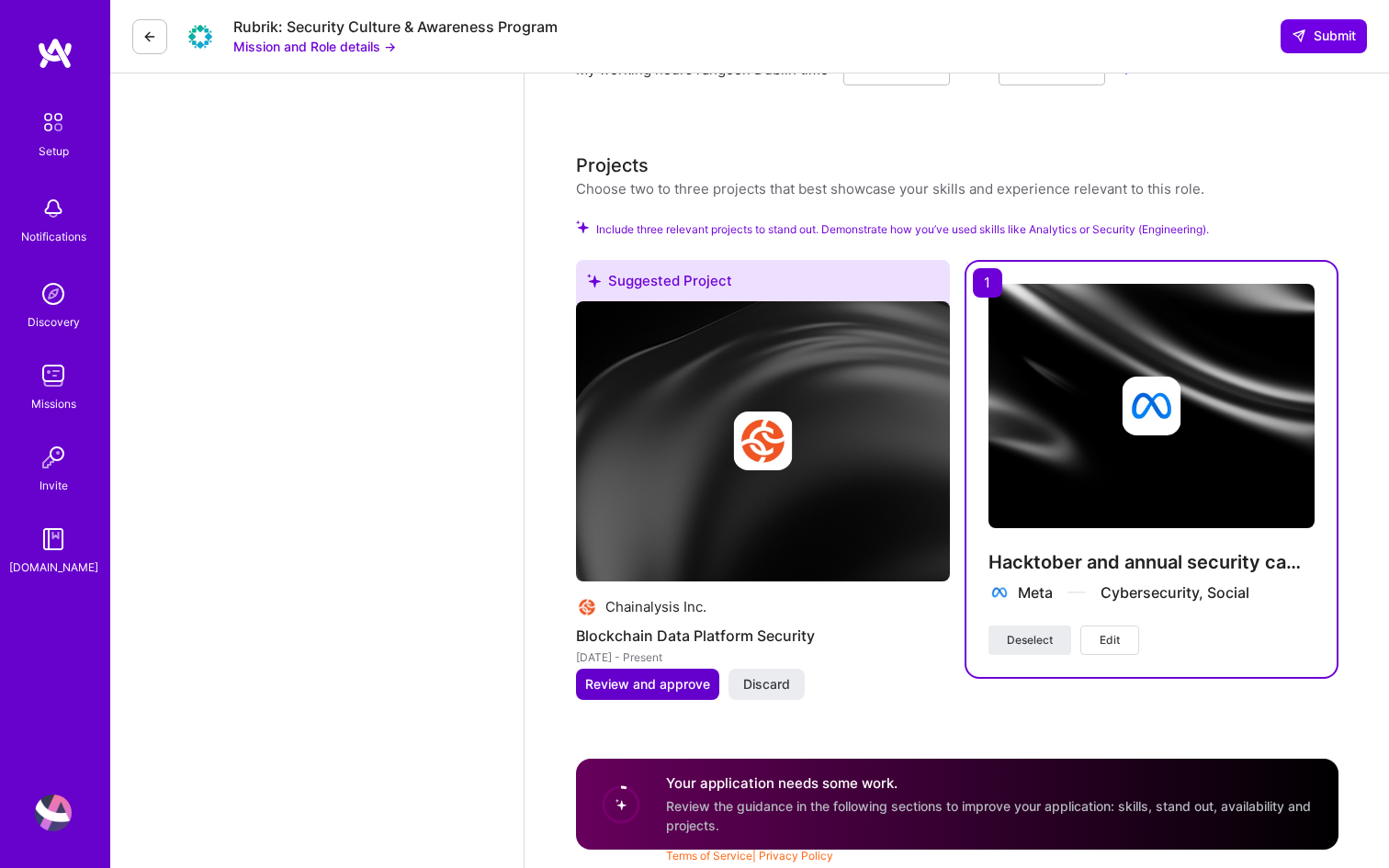
click at [681, 683] on span "Review and approve" at bounding box center [647, 685] width 125 height 19
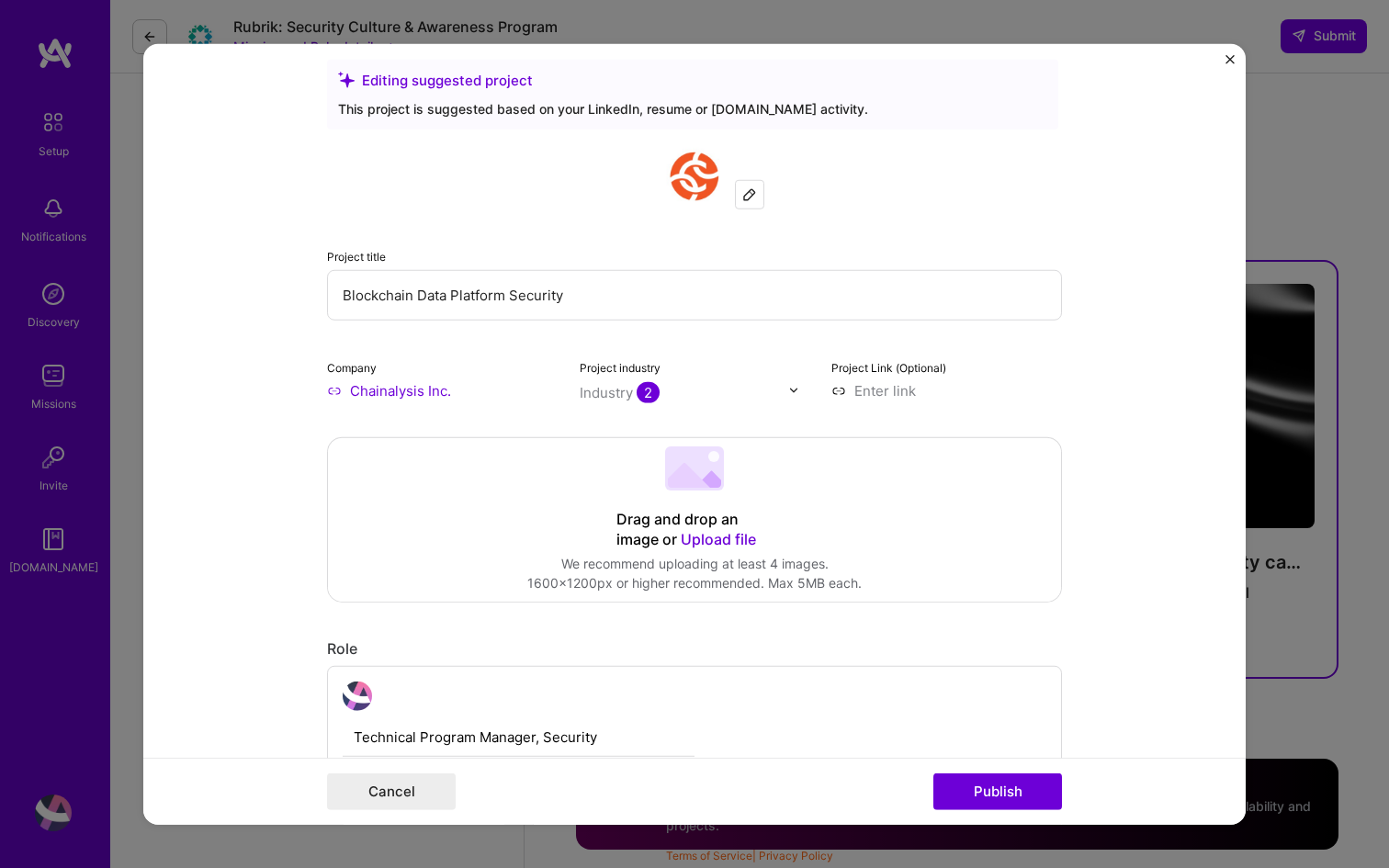
scroll to position [0, 0]
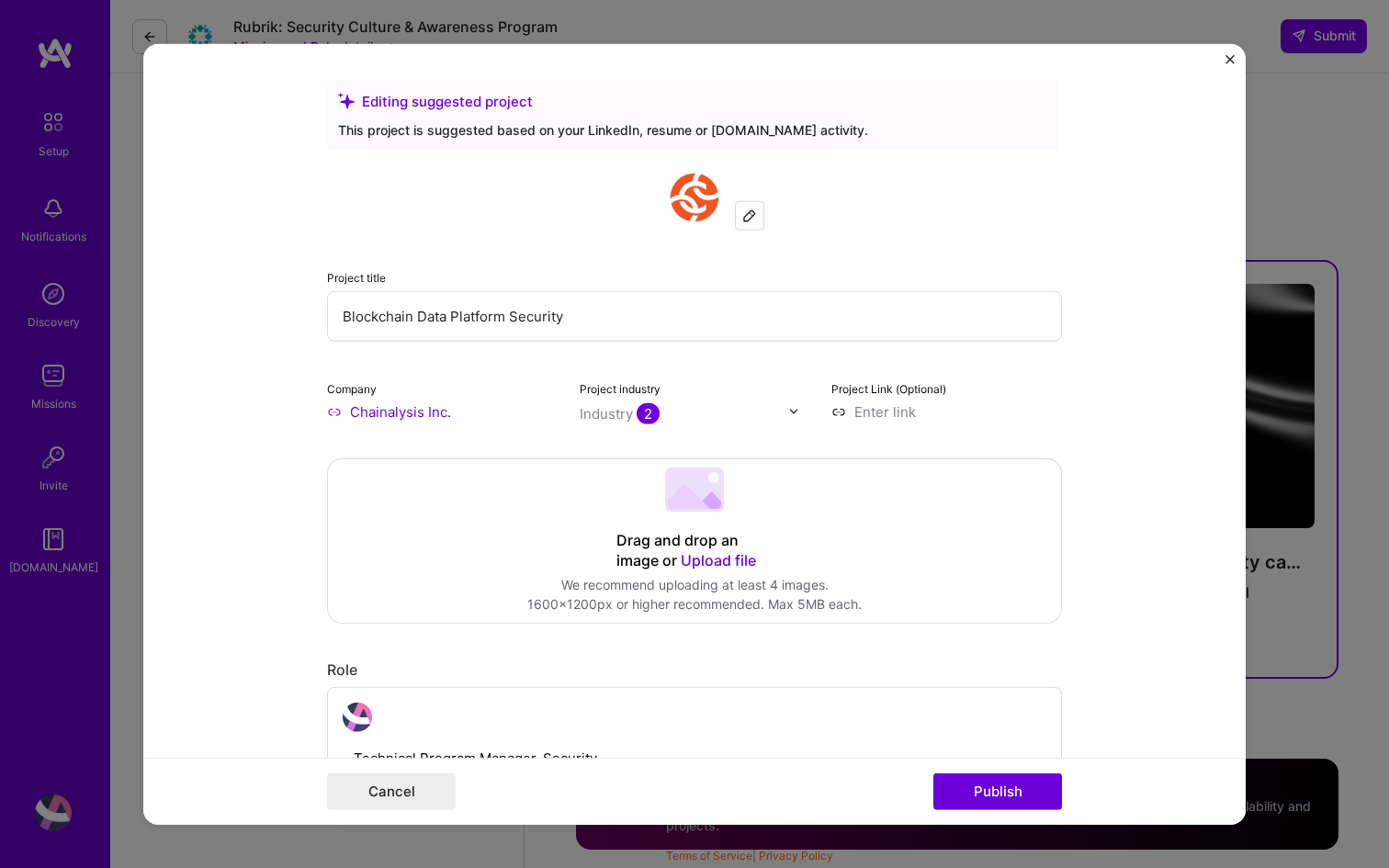
click at [444, 664] on div "Role" at bounding box center [694, 670] width 735 height 20
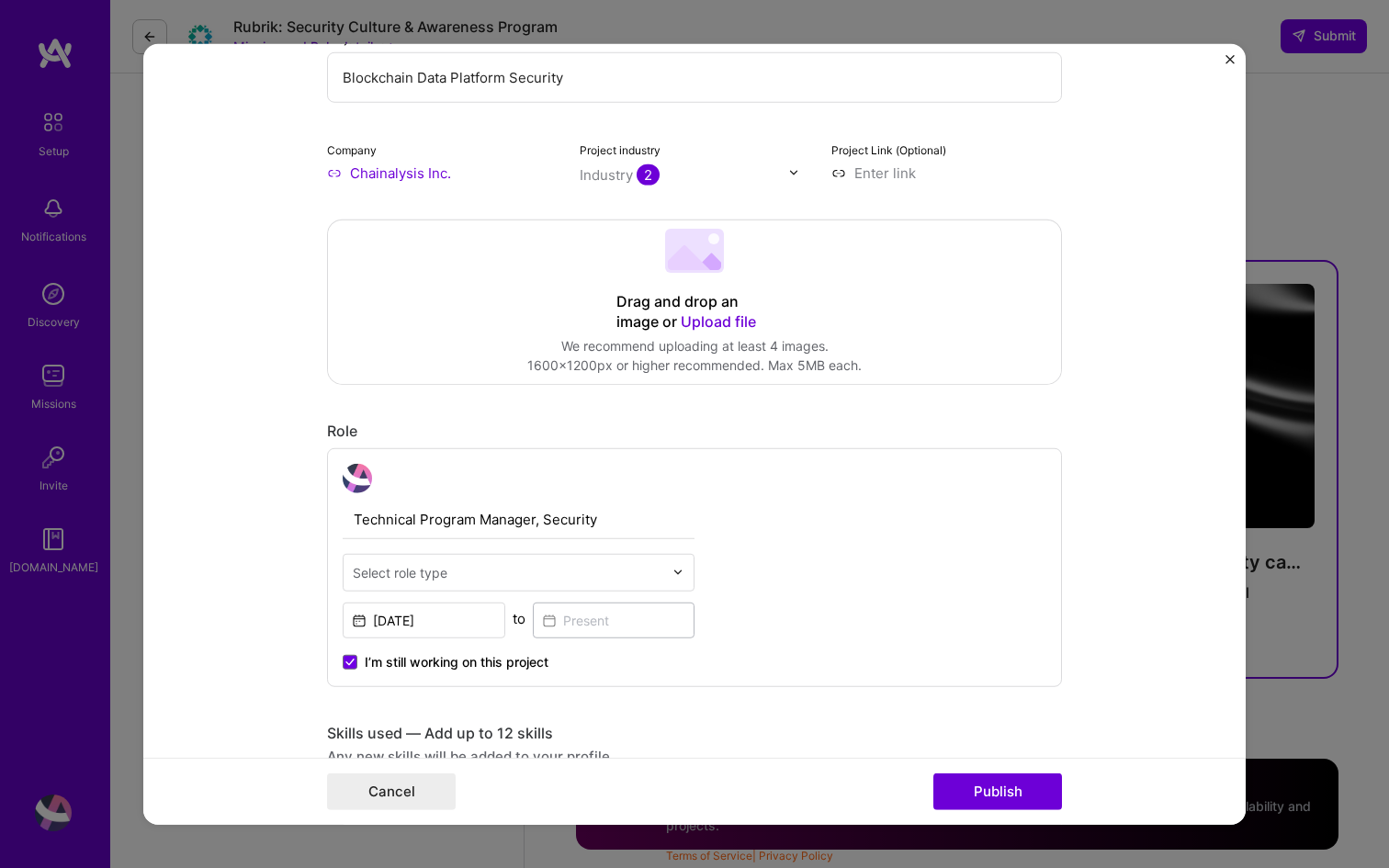
scroll to position [247, 0]
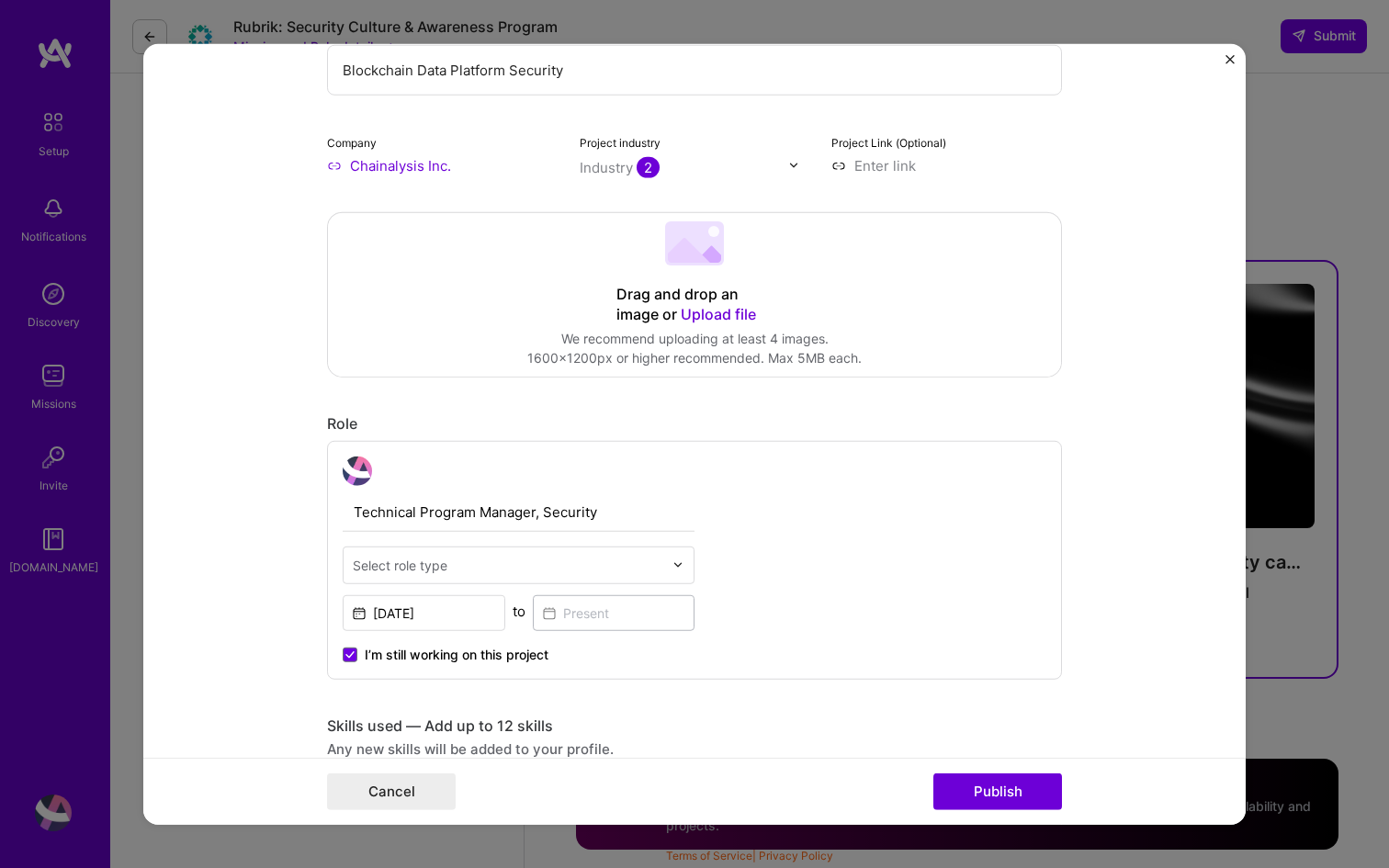
click at [610, 521] on input "Technical Program Manager, Security" at bounding box center [518, 511] width 352 height 38
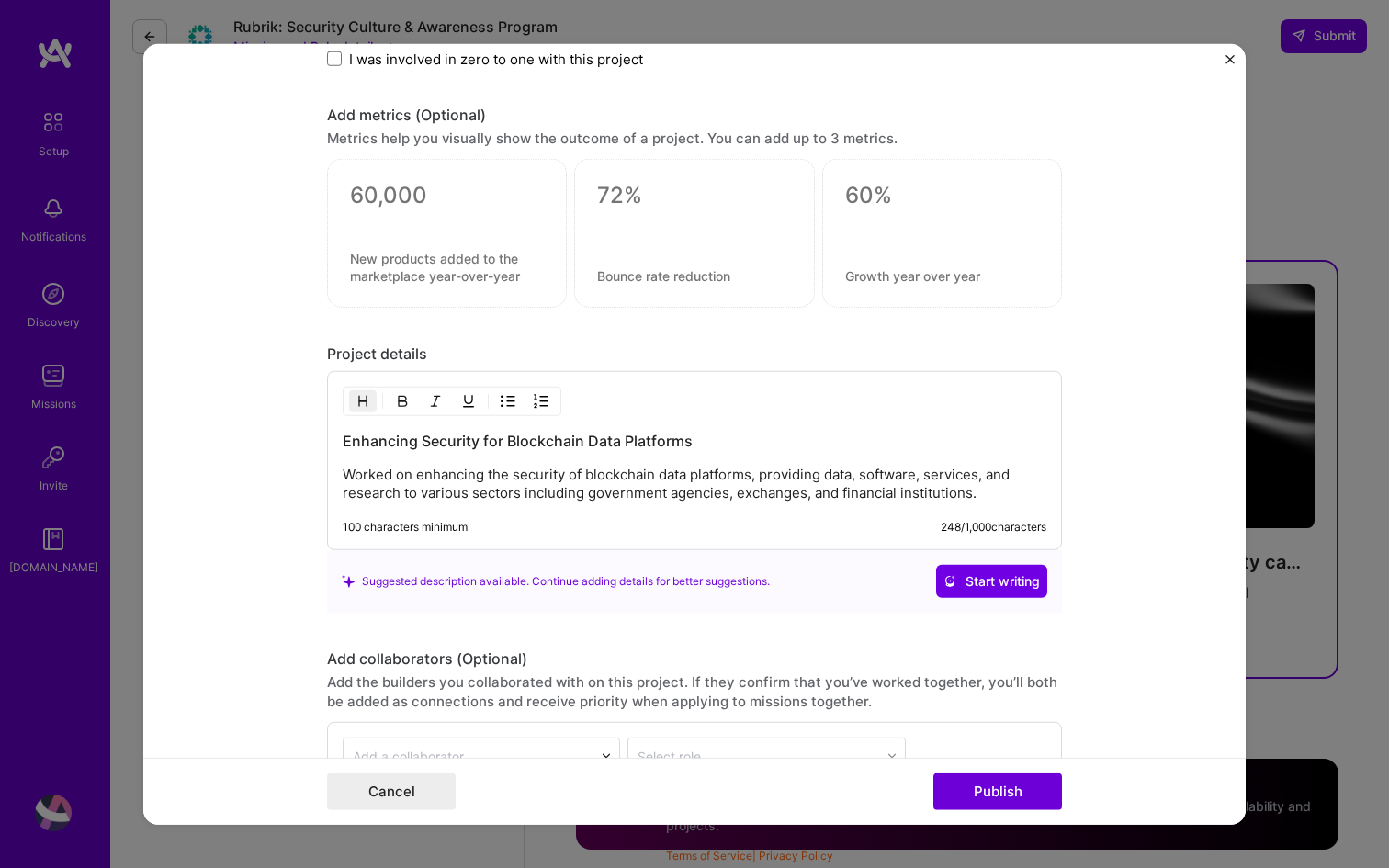
scroll to position [1319, 0]
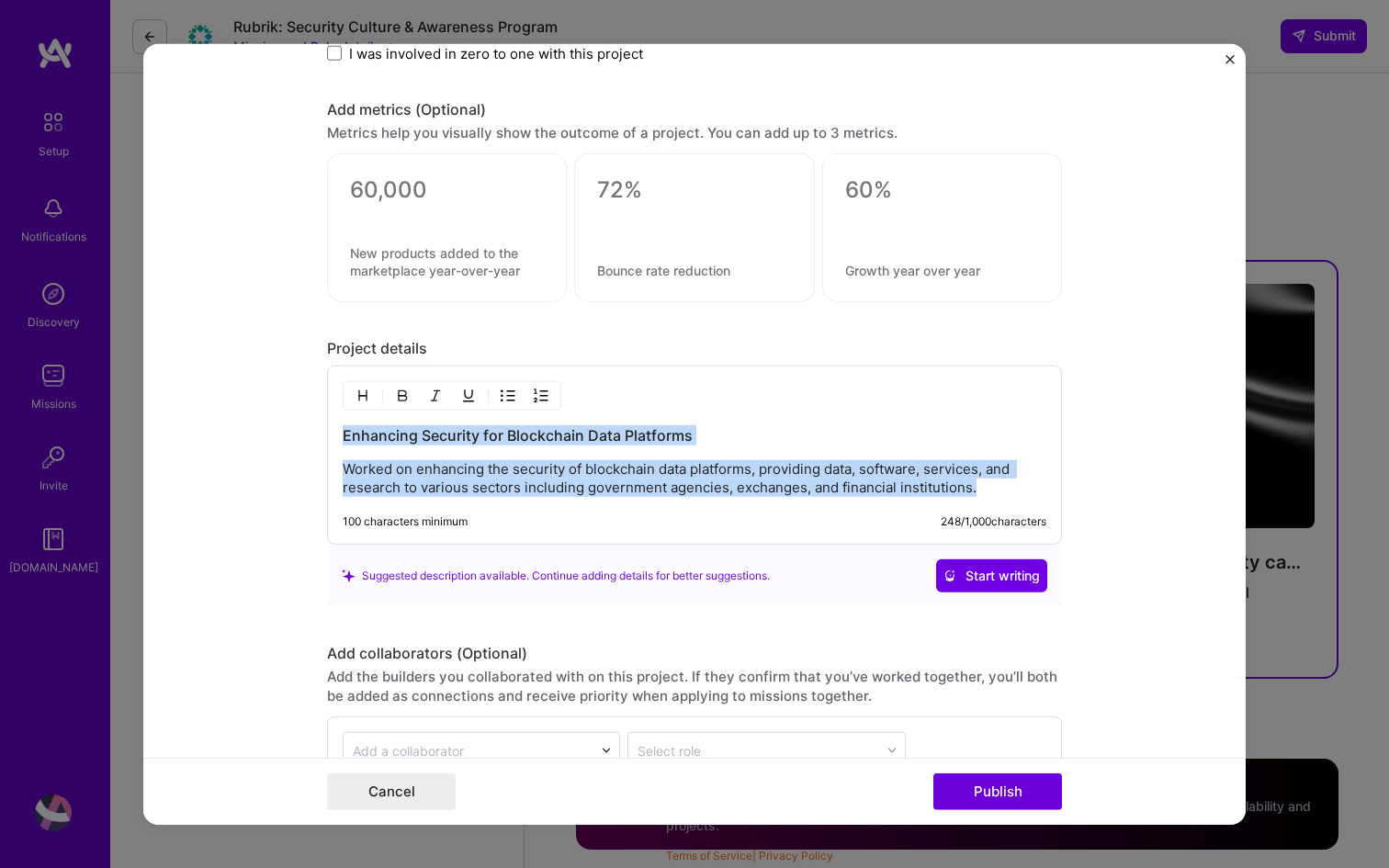
drag, startPoint x: 344, startPoint y: 438, endPoint x: 535, endPoint y: 506, distance: 202.7
click at [535, 506] on div "Enhancing Security for Blockchain Data Platforms Worked on enhancing the securi…" at bounding box center [694, 456] width 735 height 180
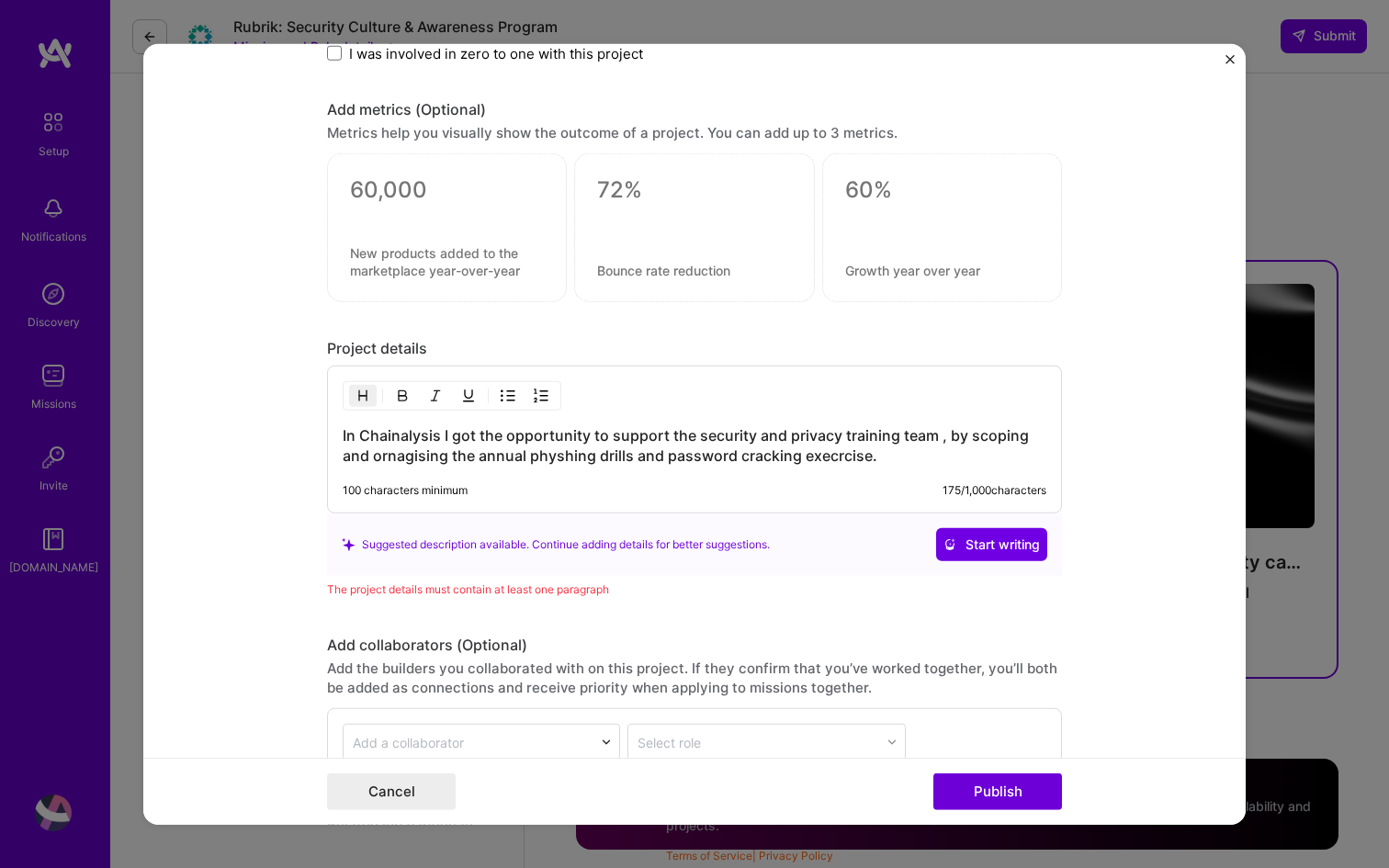
click at [833, 461] on h3 "In Chainalysis I got the opportunity to support the security and privacy traini…" at bounding box center [694, 445] width 703 height 40
click at [861, 460] on h3 "In Chainalysis I got the opportunity to support the security and privacy traini…" at bounding box center [694, 445] width 703 height 40
click at [396, 459] on h3 "In Chainalysis I got the opportunity to support the security and privacy traini…" at bounding box center [694, 445] width 703 height 40
click at [403, 460] on h3 "In Chainalysis I got the opportunity to support the security and privacy traini…" at bounding box center [694, 445] width 703 height 40
click at [456, 471] on div "In Chainalysis I got the opportunity to support the security and privacy traini…" at bounding box center [694, 440] width 735 height 148
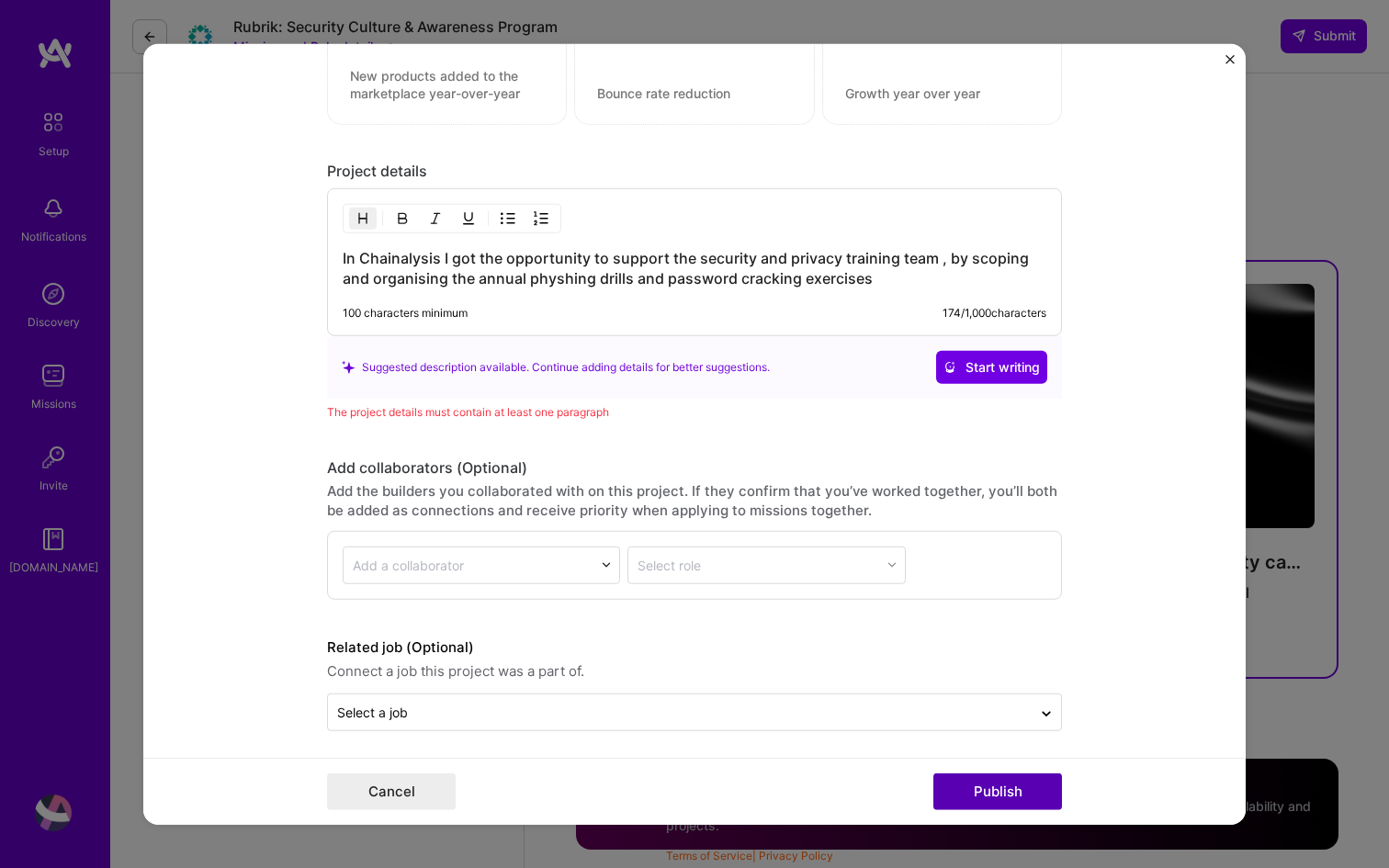
click at [985, 802] on button "Publish" at bounding box center [997, 791] width 128 height 36
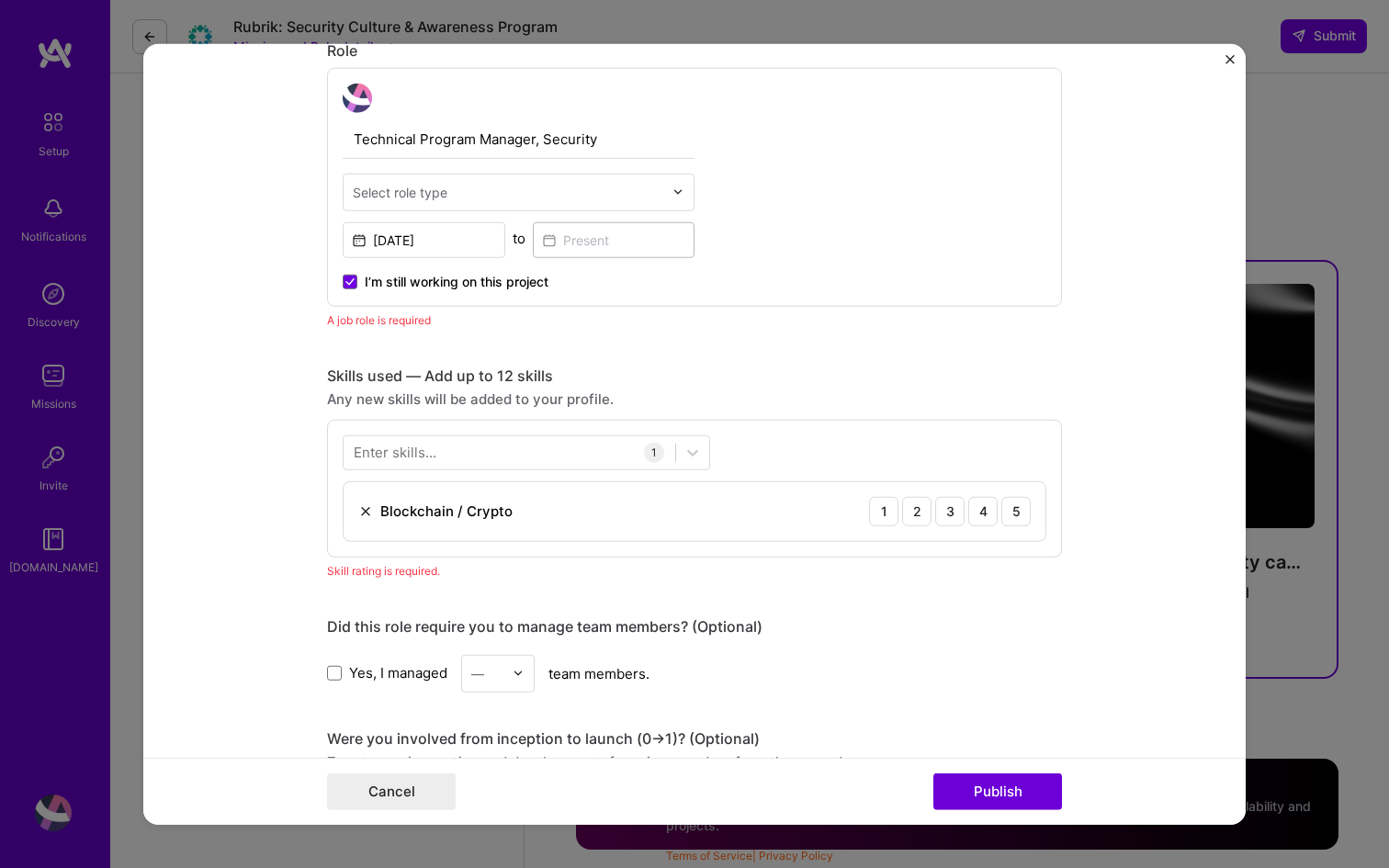
scroll to position [617, 0]
click at [346, 283] on icon at bounding box center [349, 282] width 9 height 7
click at [0, 0] on input "I’m still working on this project" at bounding box center [0, 0] width 0 height 0
click at [995, 797] on button "Publish" at bounding box center [997, 791] width 128 height 36
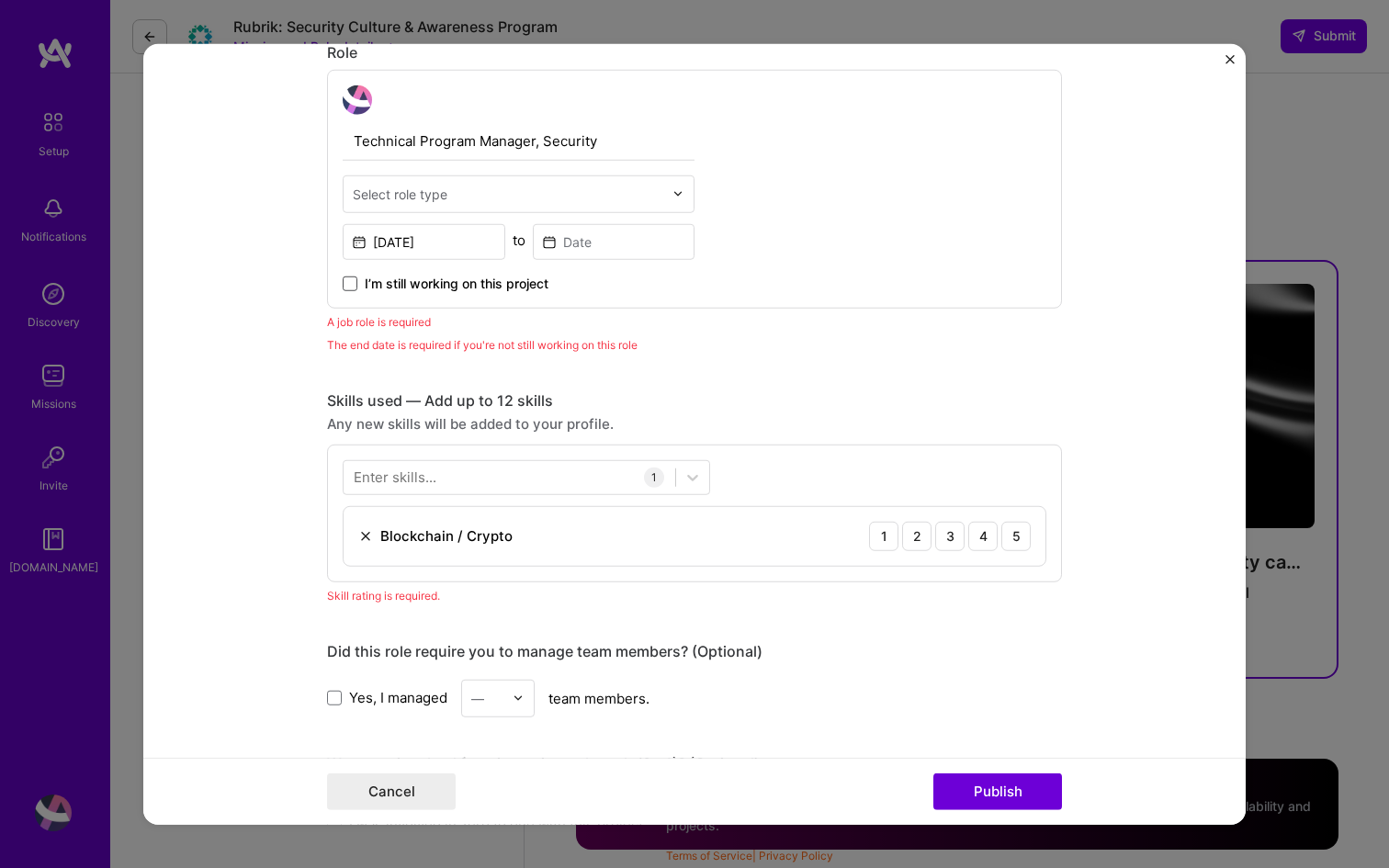
scroll to position [559, 0]
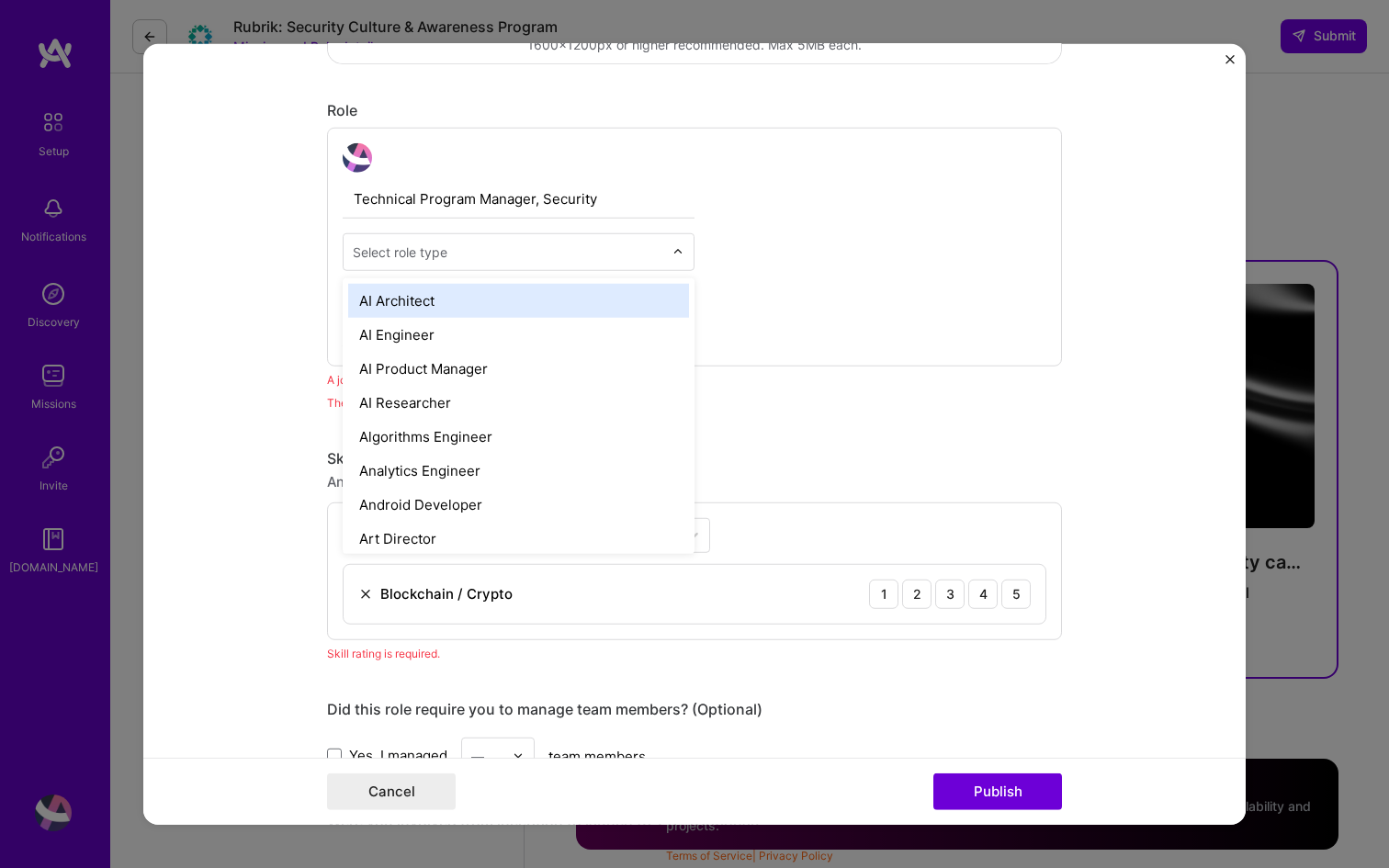
click at [444, 256] on div "Select role type" at bounding box center [401, 252] width 95 height 20
type input "pro"
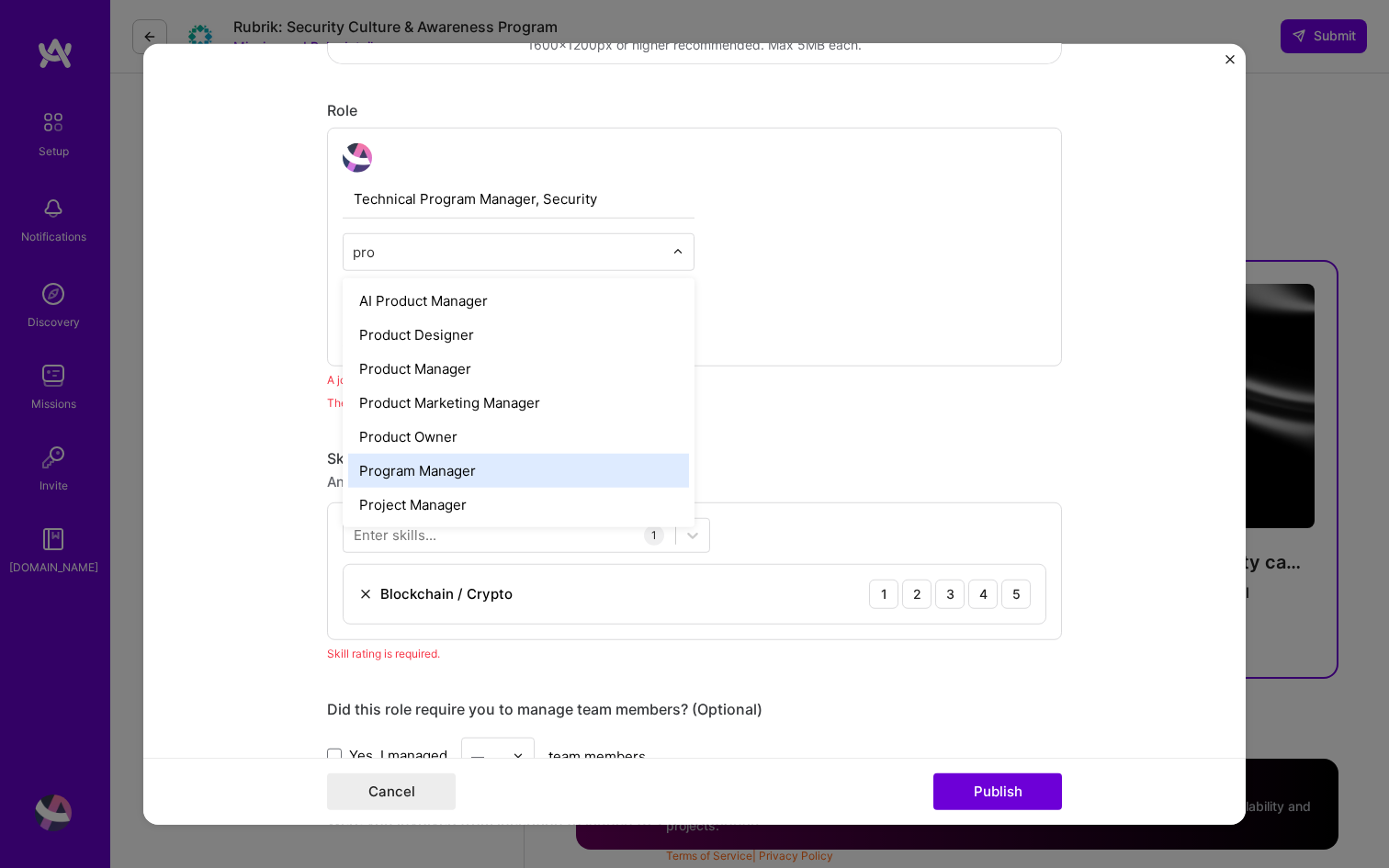
click at [429, 456] on div "Program Manager" at bounding box center [519, 470] width 341 height 34
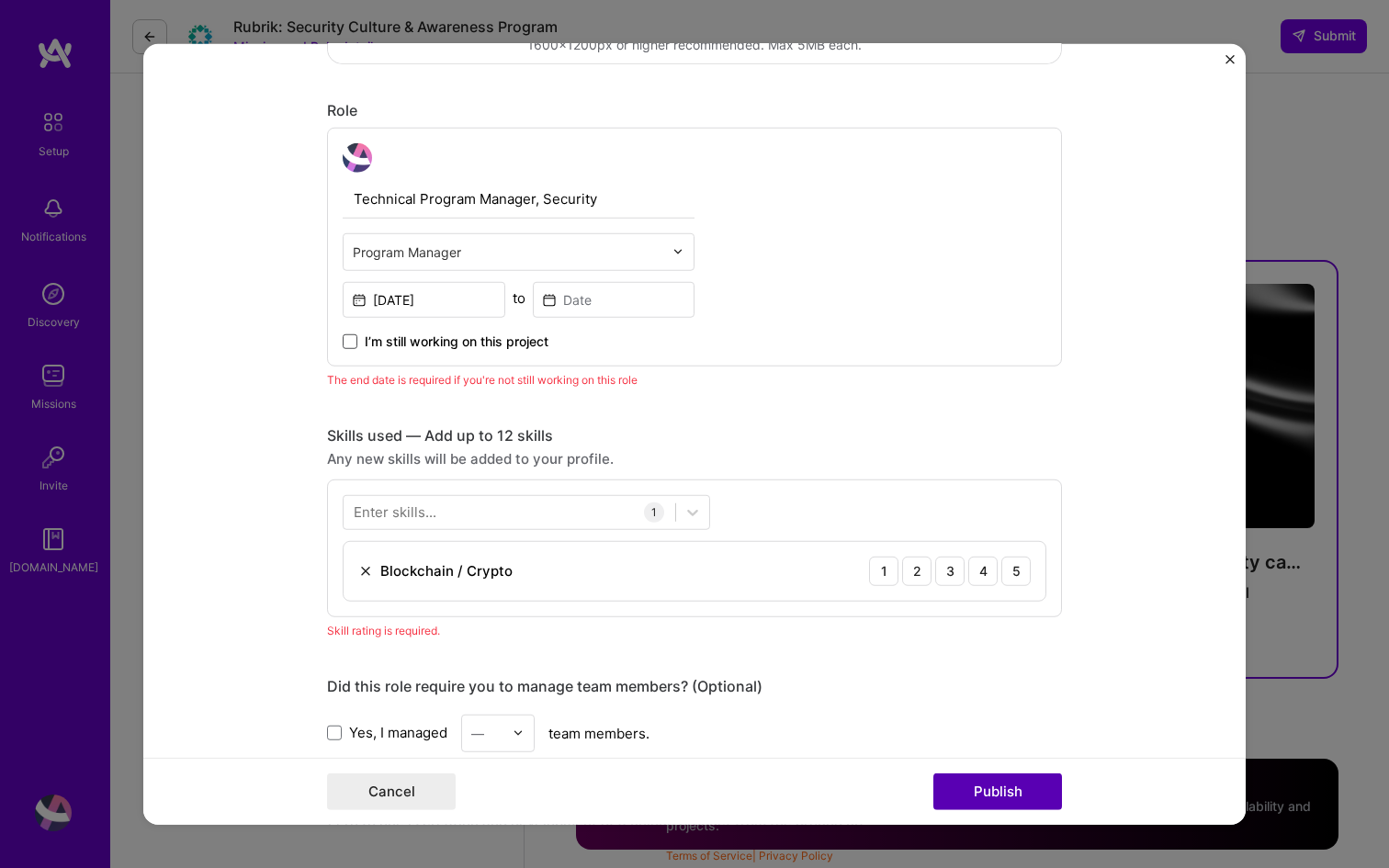
click at [997, 780] on button "Publish" at bounding box center [997, 791] width 128 height 36
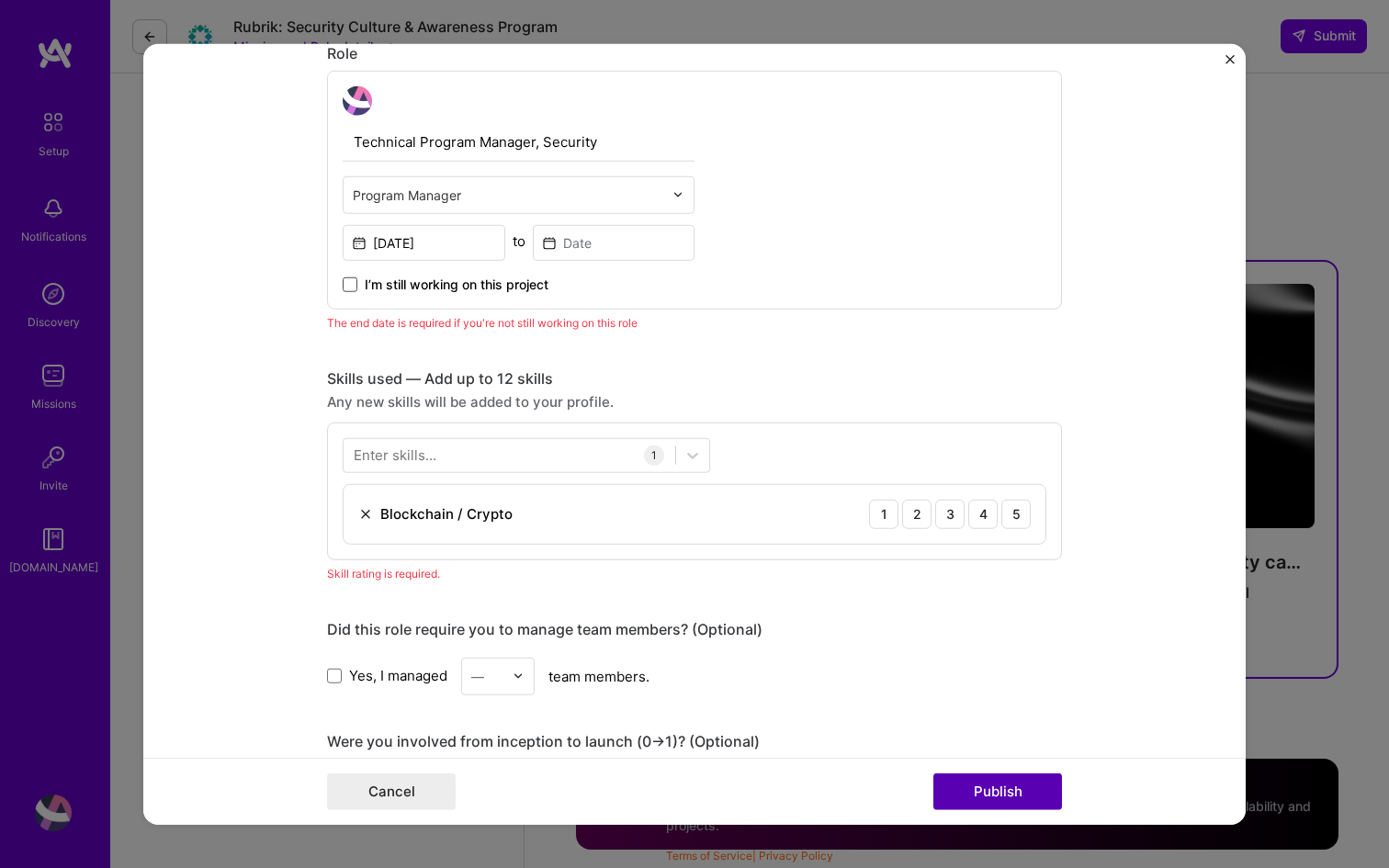
scroll to position [617, 0]
click at [594, 250] on input at bounding box center [614, 241] width 163 height 36
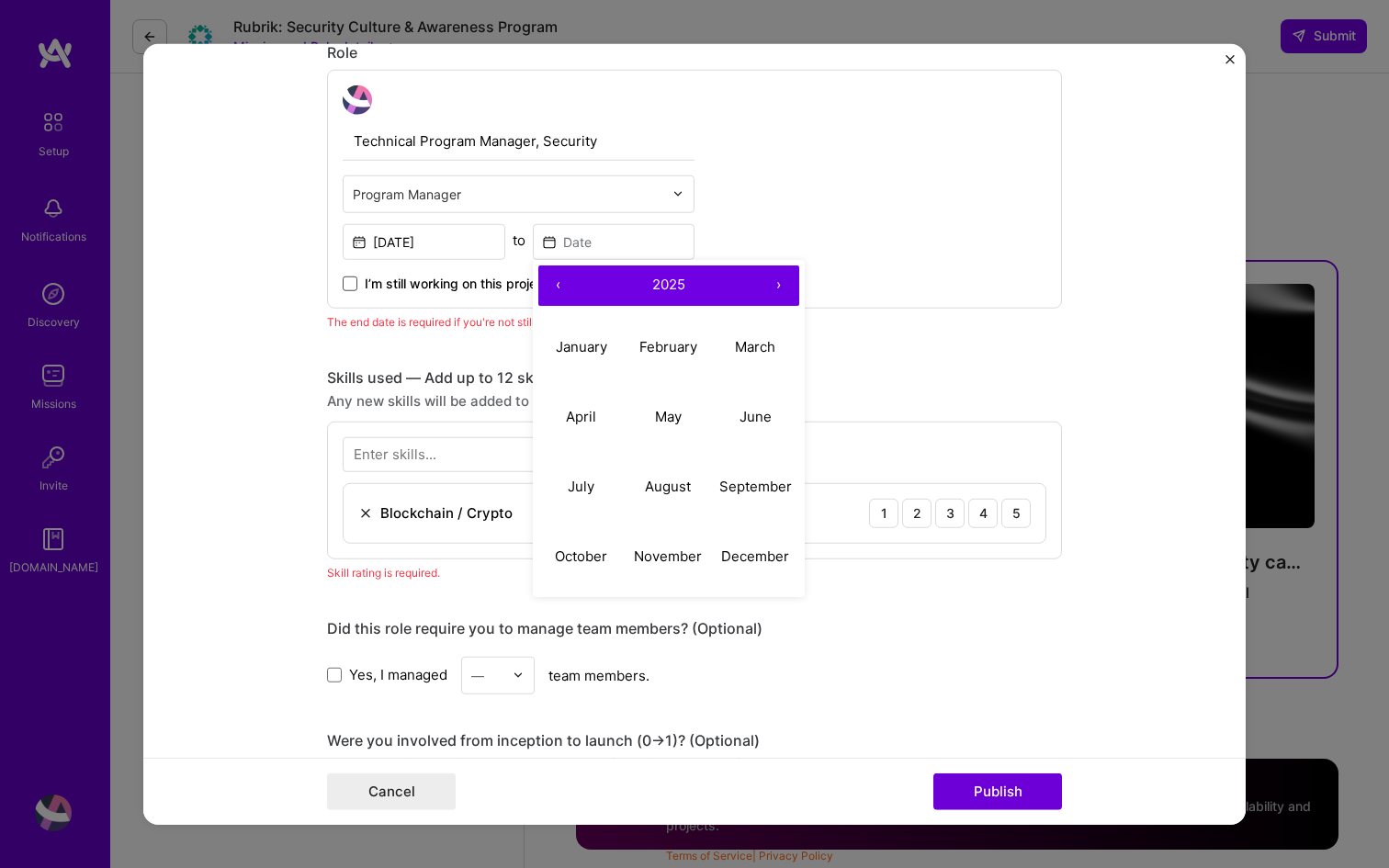
click at [562, 289] on button "‹" at bounding box center [558, 284] width 40 height 40
click at [771, 562] on abbr "December" at bounding box center [755, 556] width 68 height 18
type input "Dec, 2023"
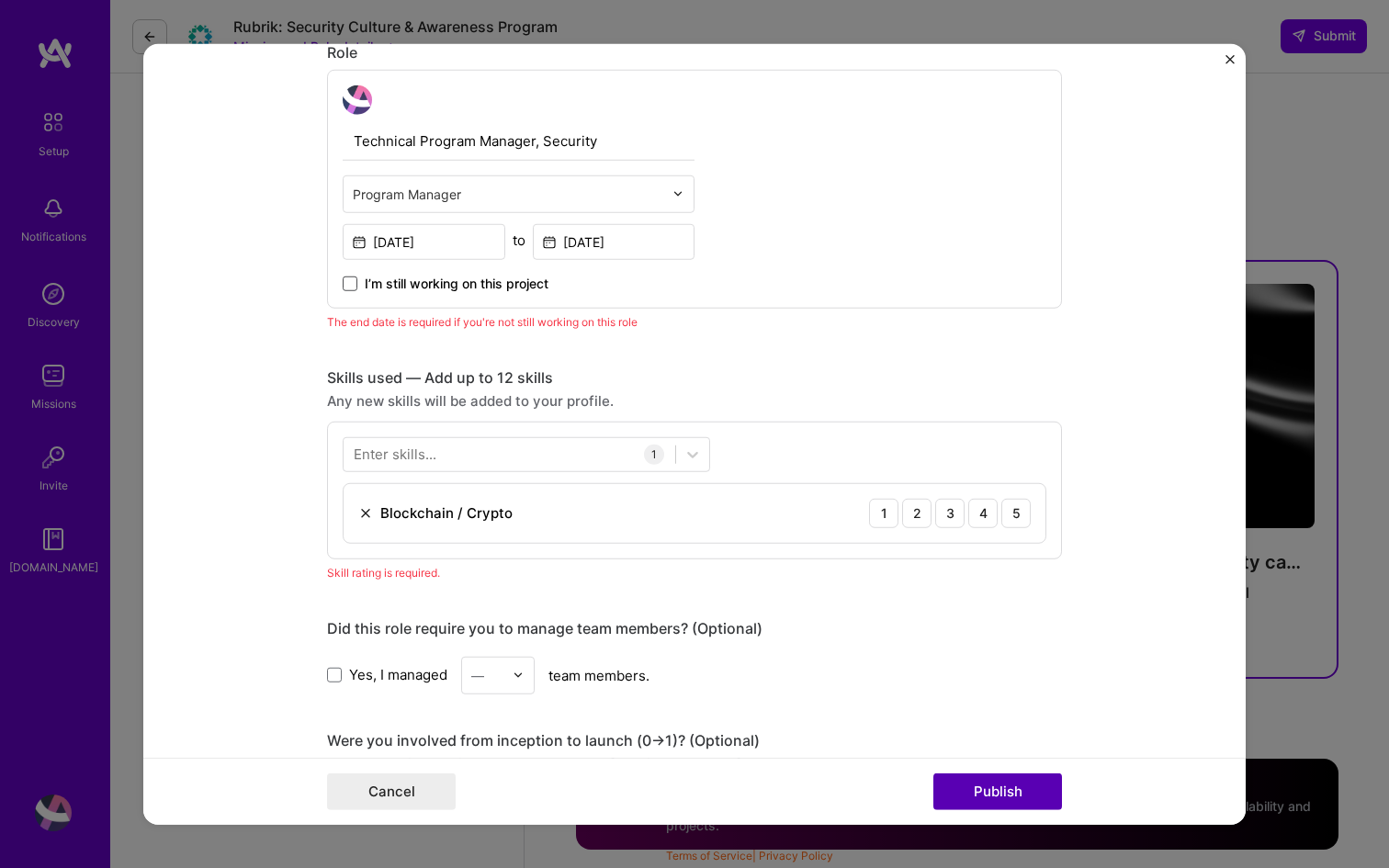
click at [1026, 800] on button "Publish" at bounding box center [997, 791] width 128 height 36
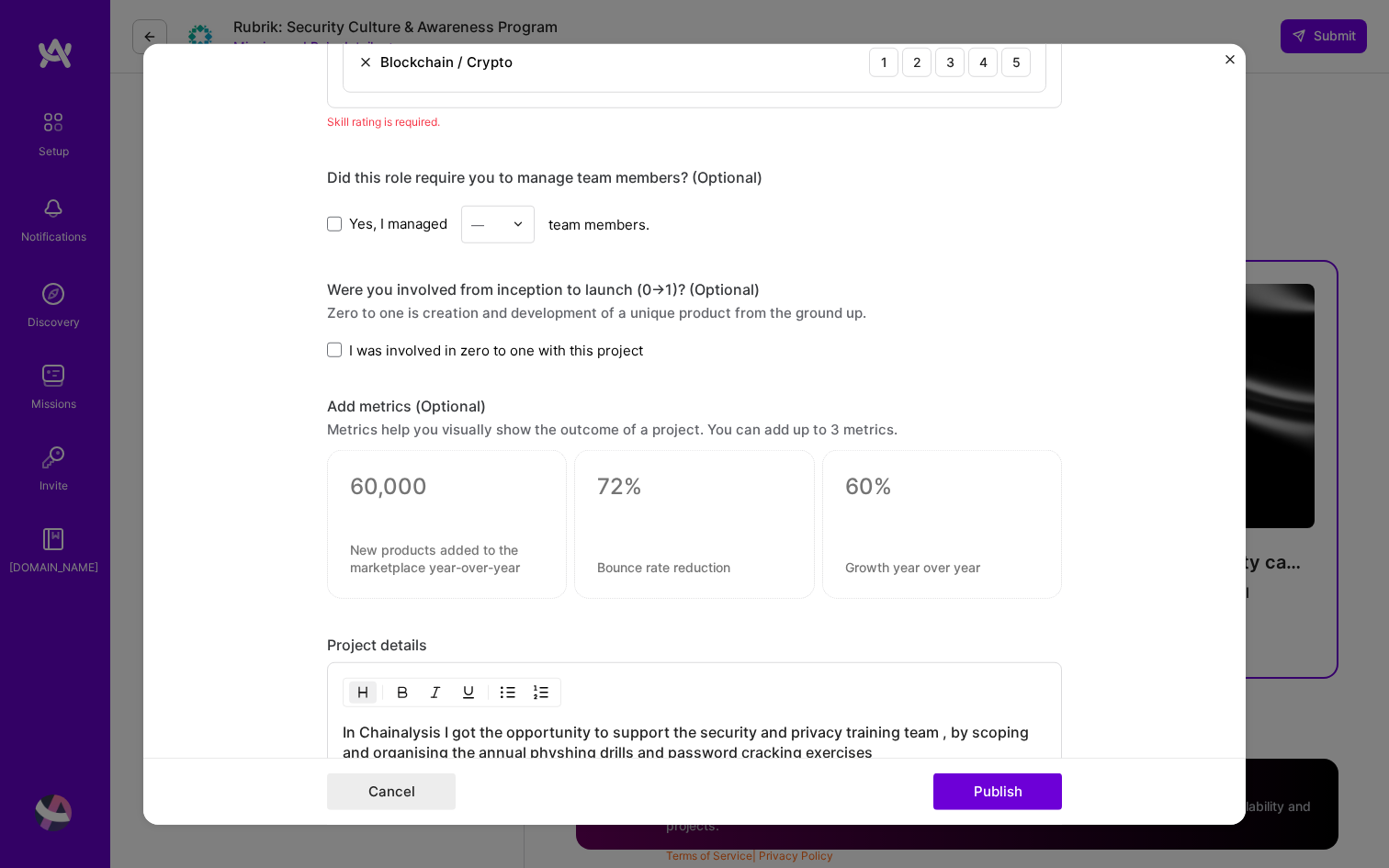
scroll to position [1052, 0]
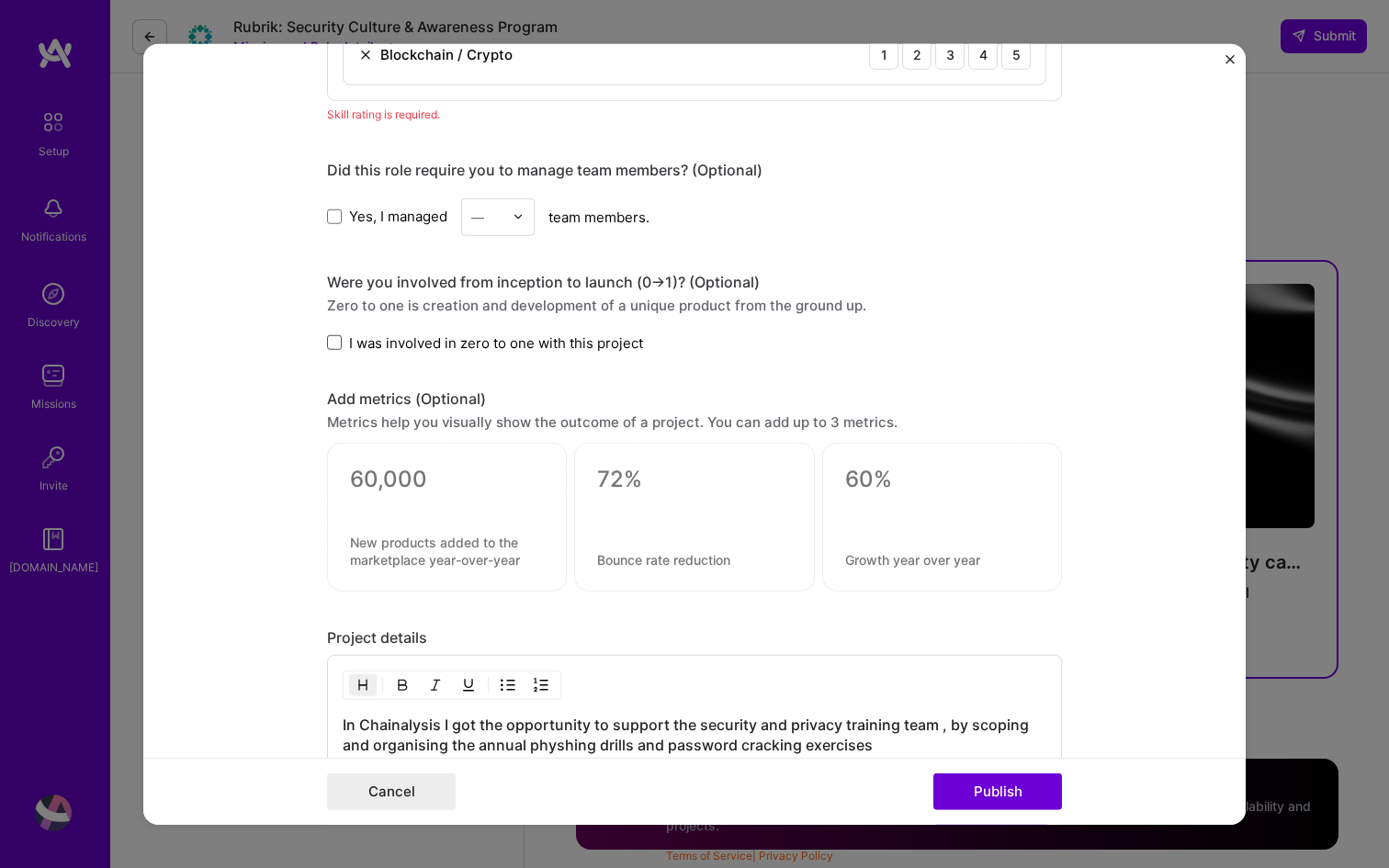
click at [340, 338] on span at bounding box center [334, 342] width 15 height 15
click at [0, 0] on input "I was involved in zero to one with this project" at bounding box center [0, 0] width 0 height 0
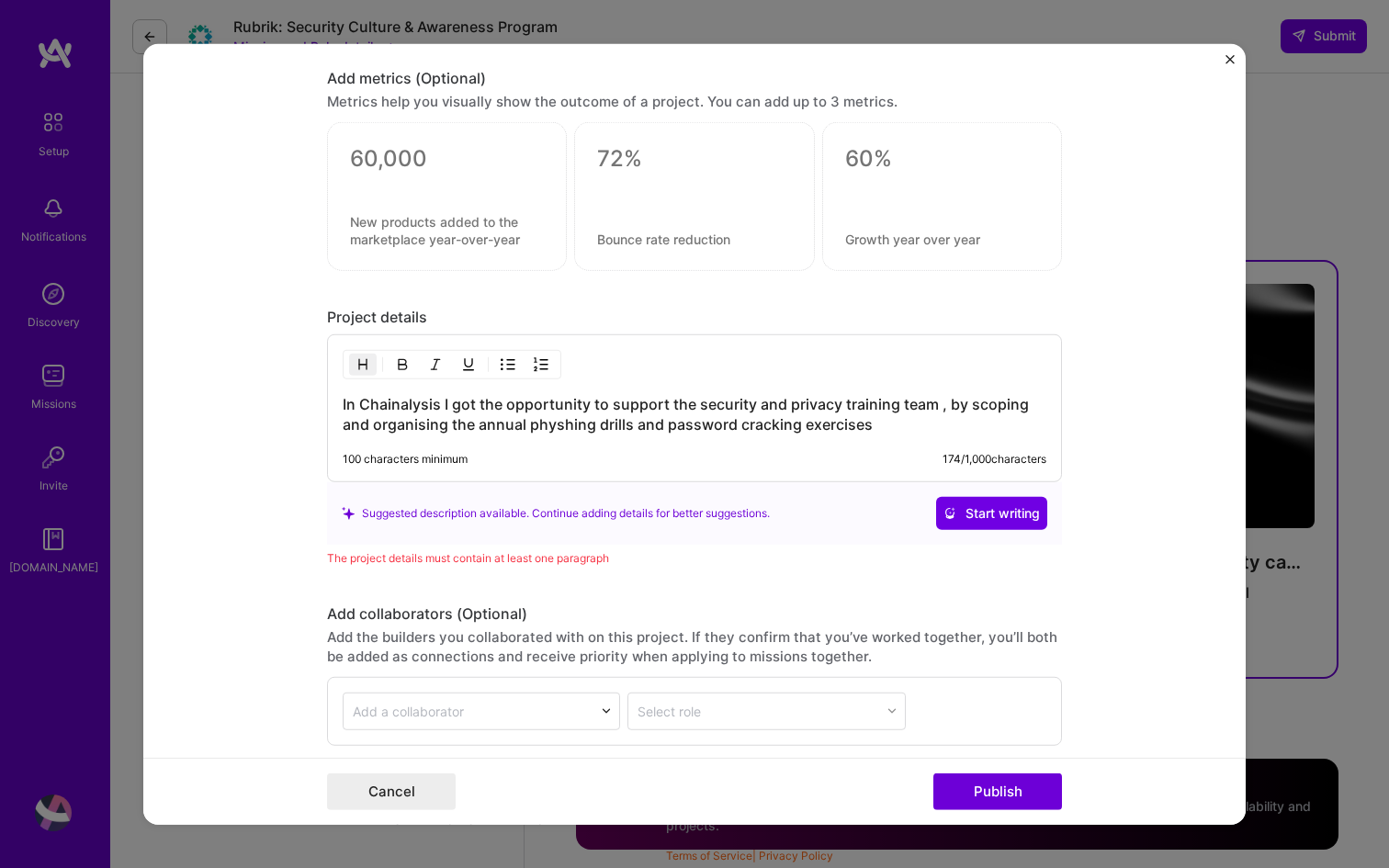
scroll to position [1528, 0]
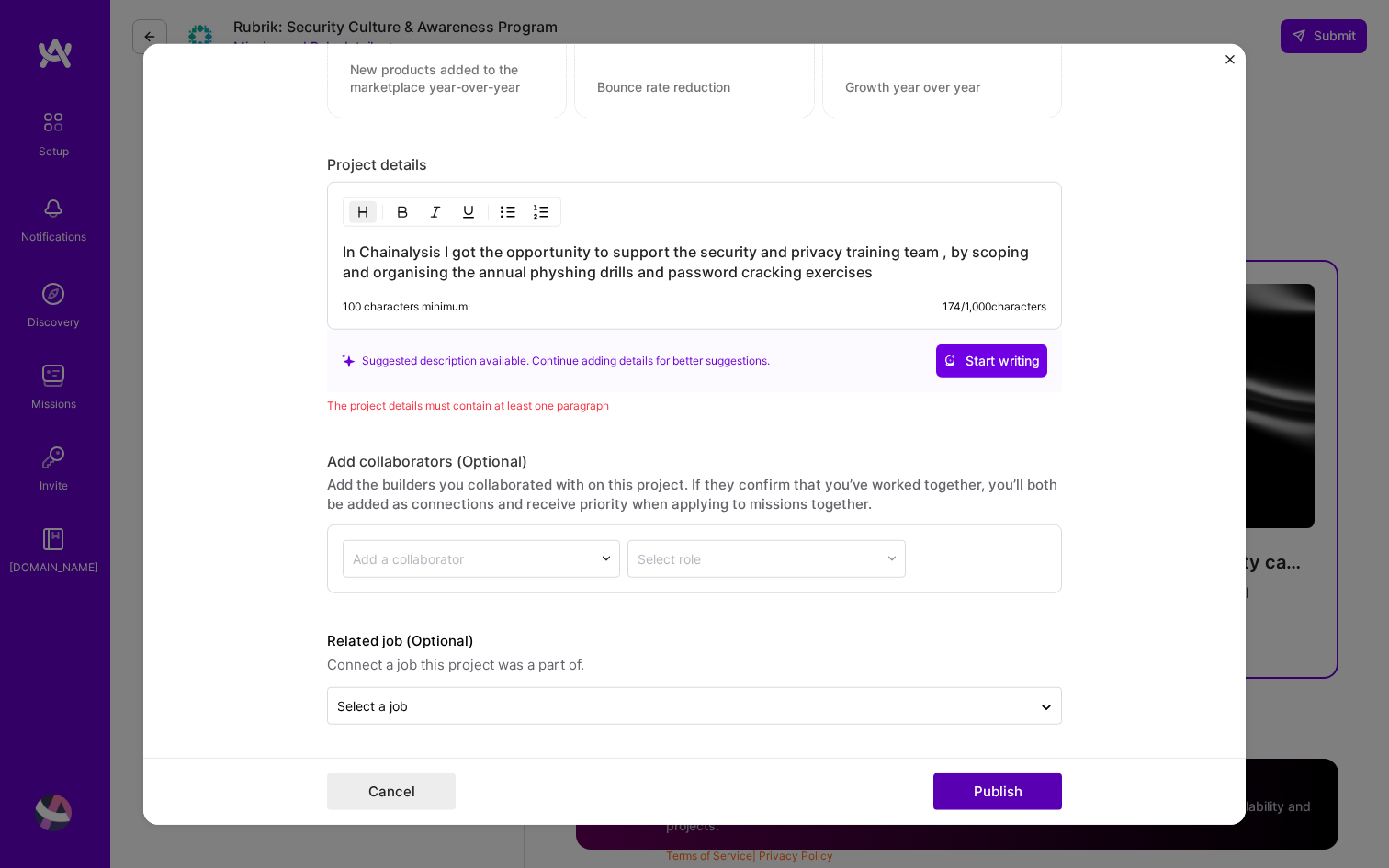
click at [1023, 795] on button "Publish" at bounding box center [997, 791] width 128 height 36
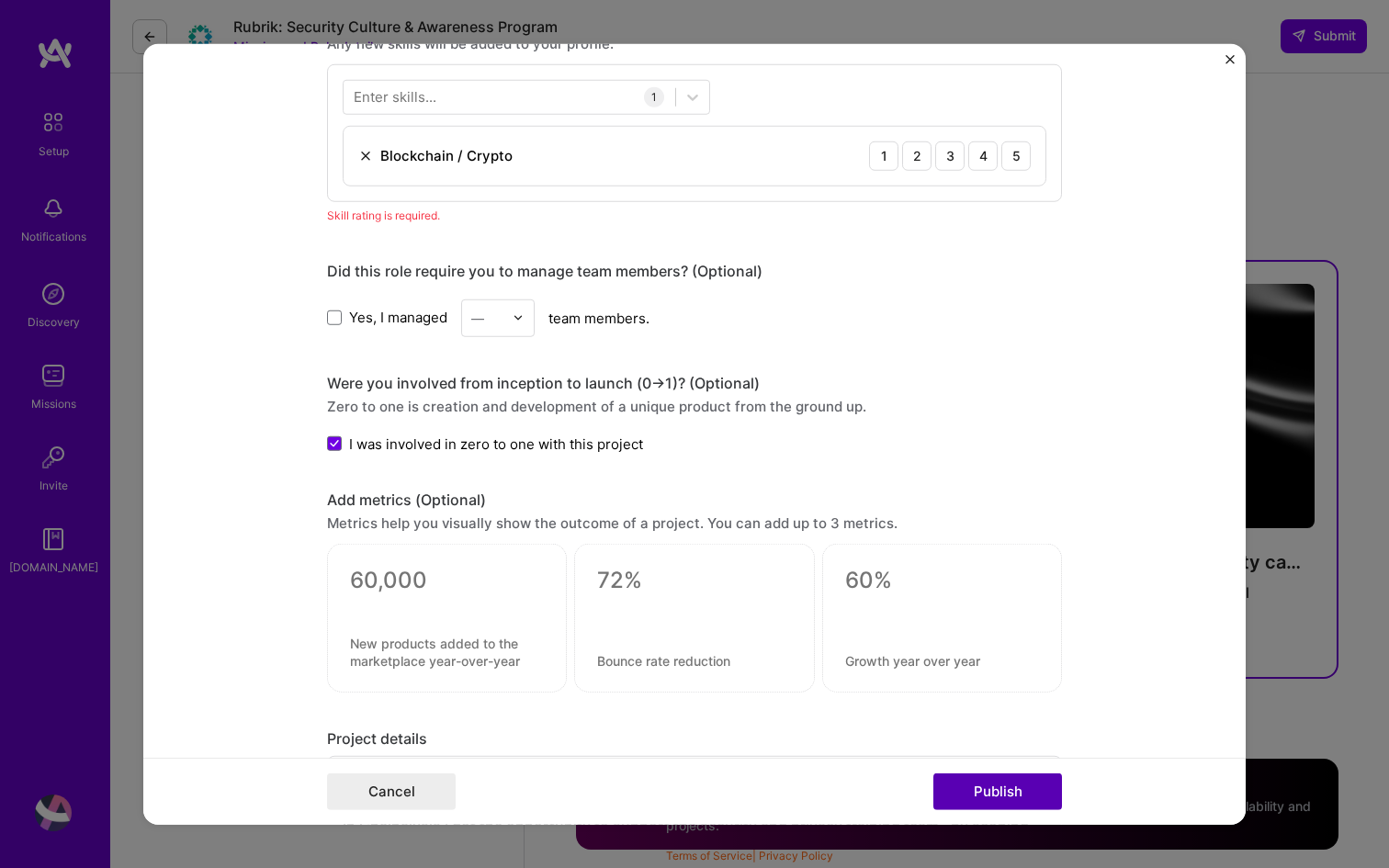
scroll to position [919, 0]
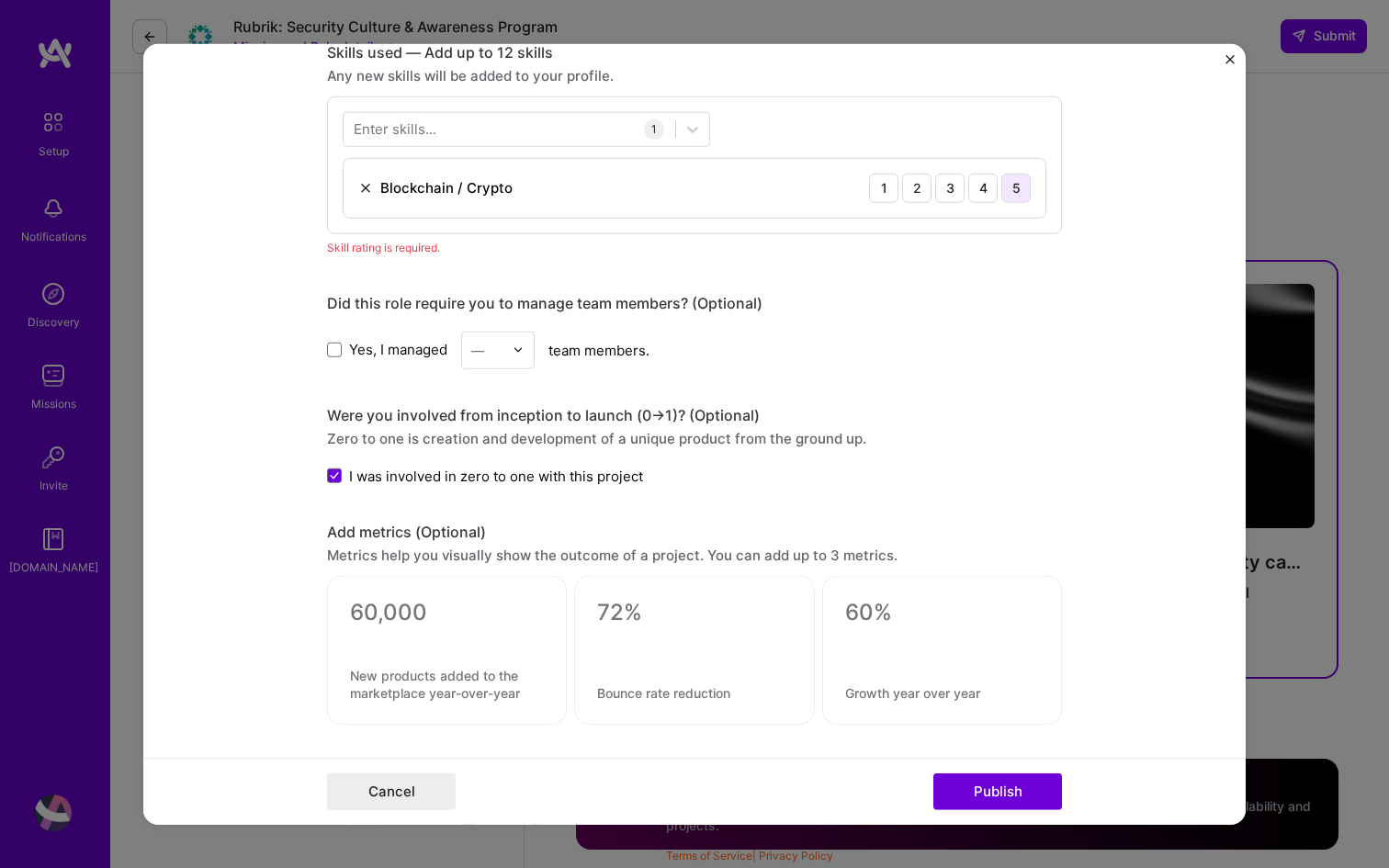
click at [1018, 187] on div "5" at bounding box center [1016, 187] width 30 height 30
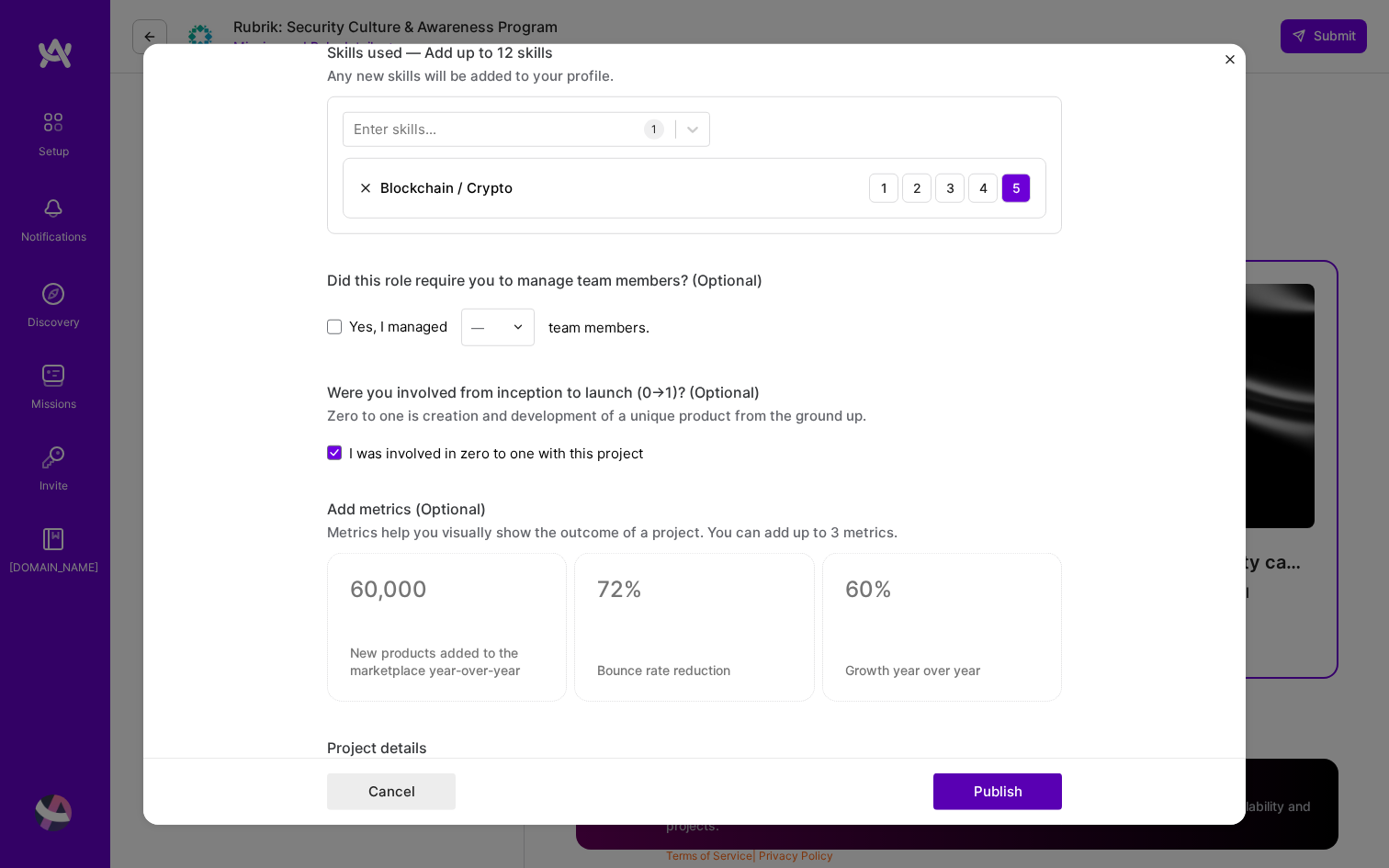
click at [1003, 791] on button "Publish" at bounding box center [997, 791] width 128 height 36
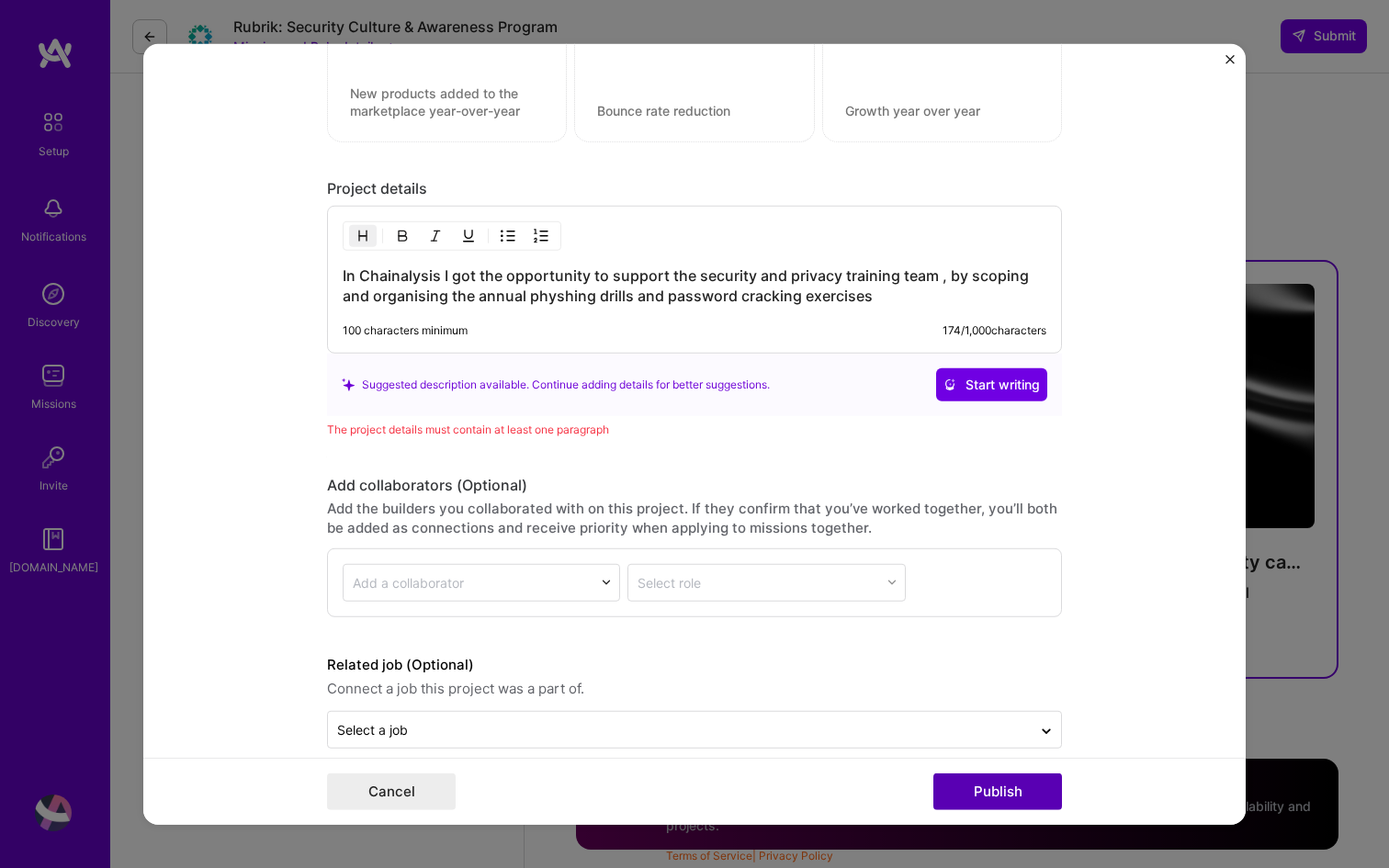
scroll to position [1505, 0]
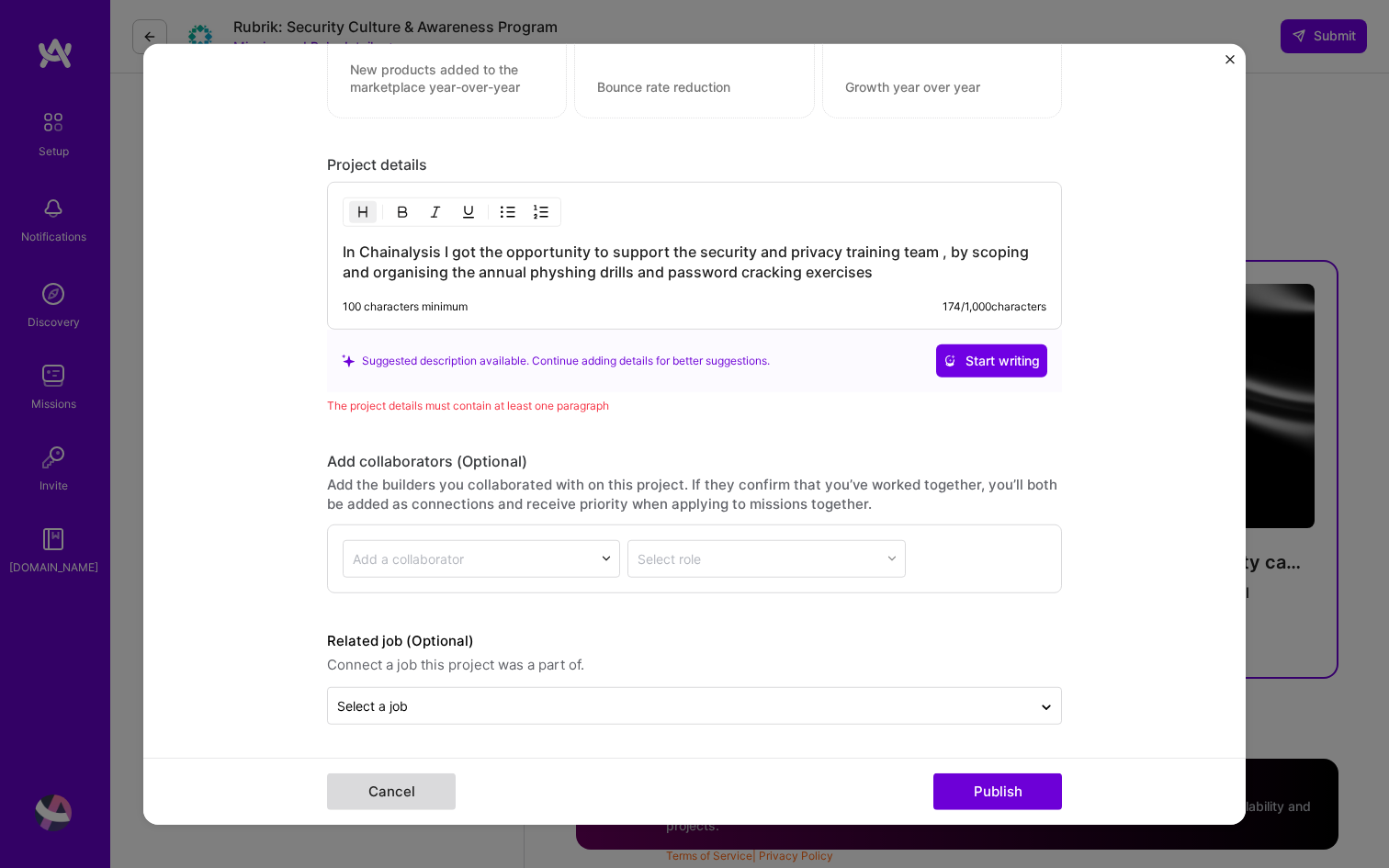
click at [428, 794] on button "Cancel" at bounding box center [392, 791] width 128 height 36
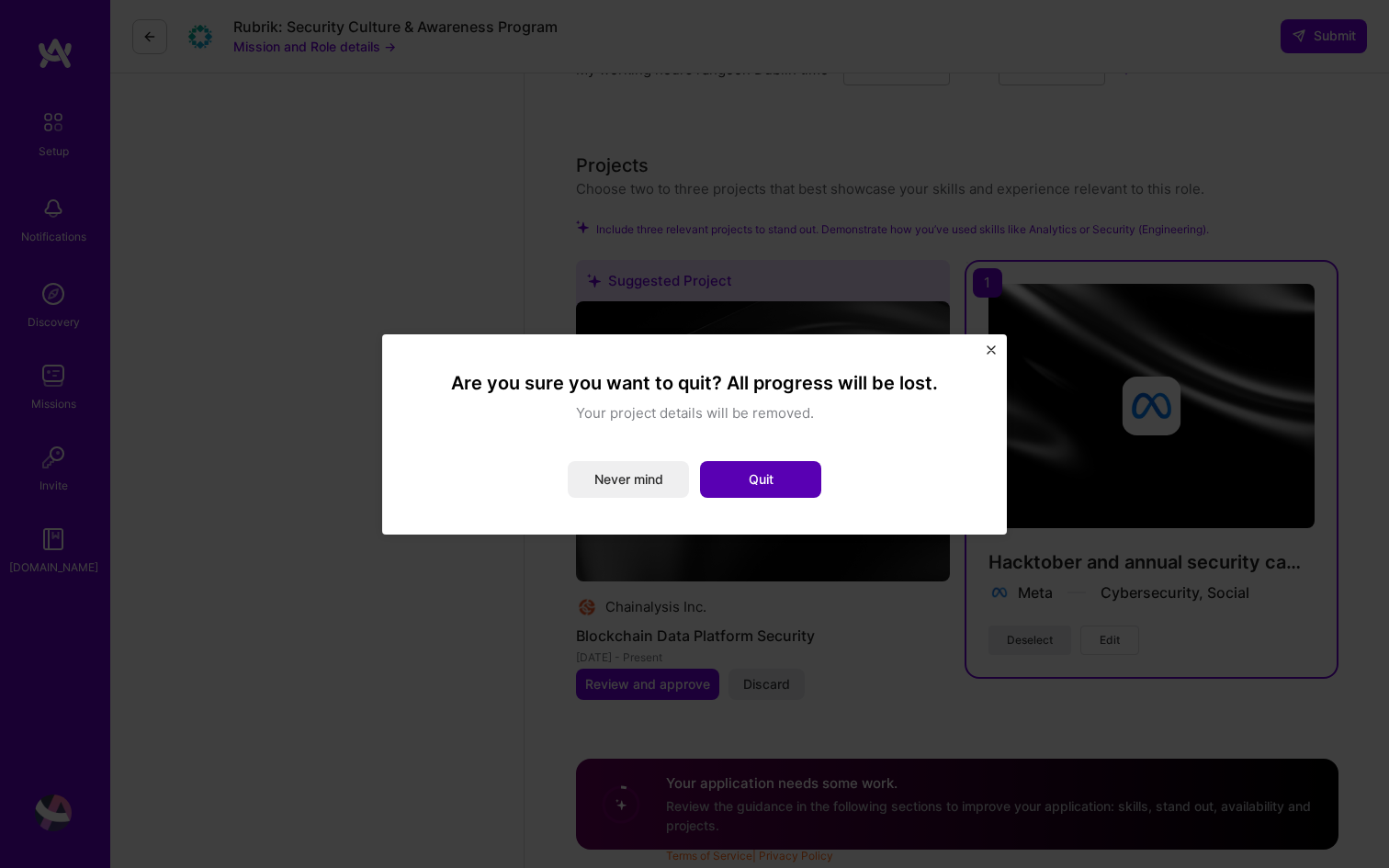
click at [755, 476] on button "Quit" at bounding box center [761, 479] width 121 height 36
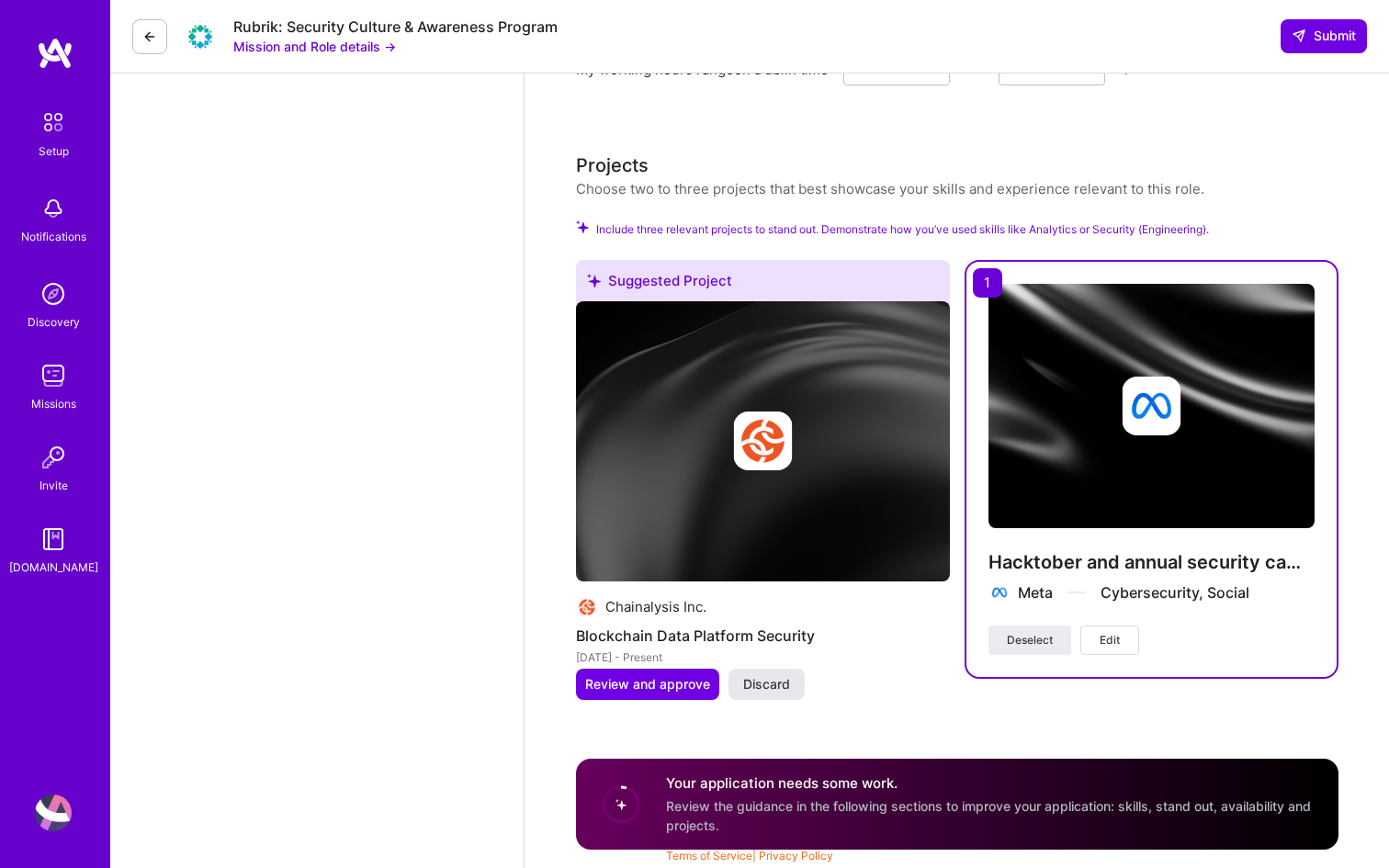
click at [774, 688] on span "Discard" at bounding box center [767, 685] width 47 height 19
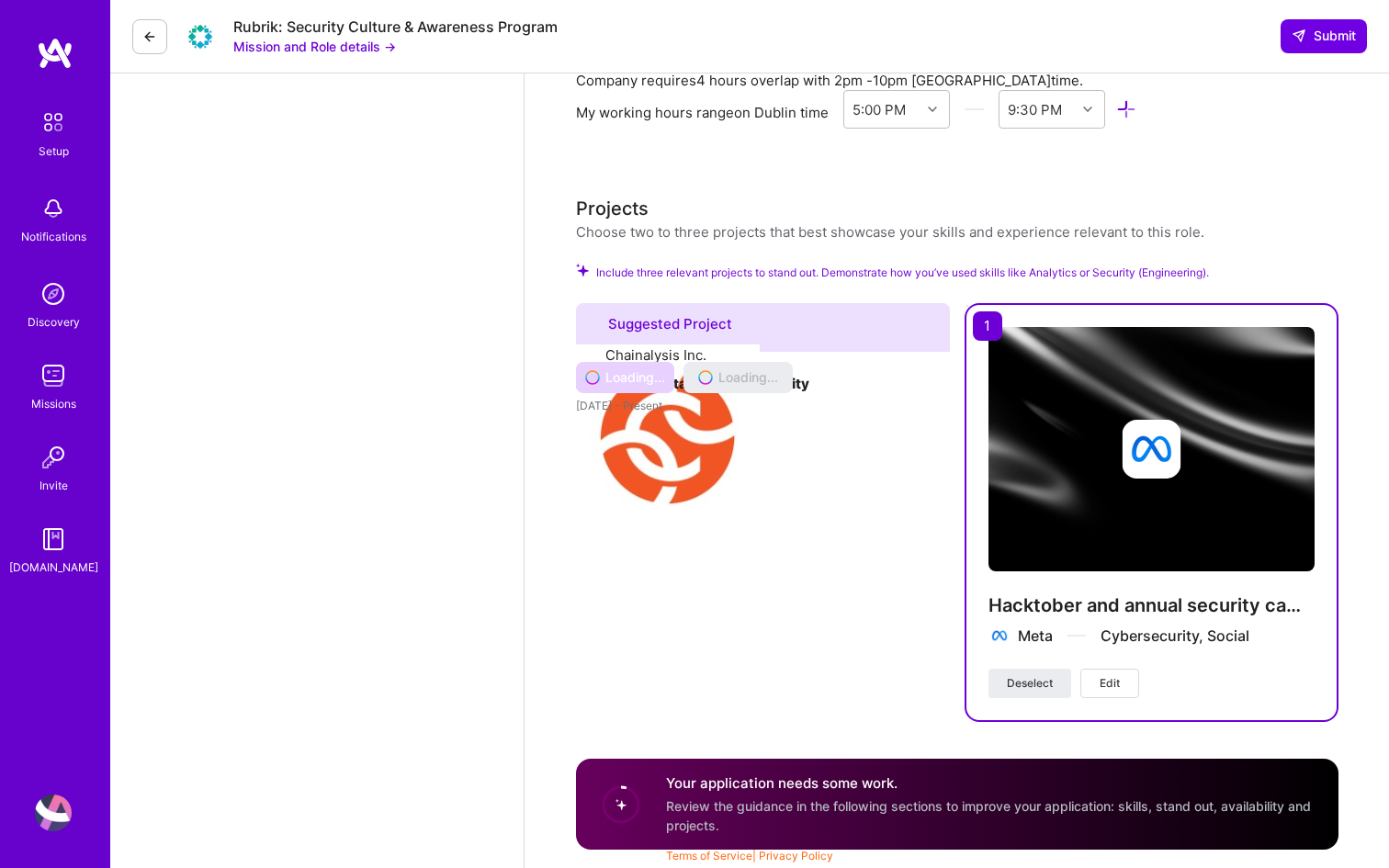
scroll to position [1837, 0]
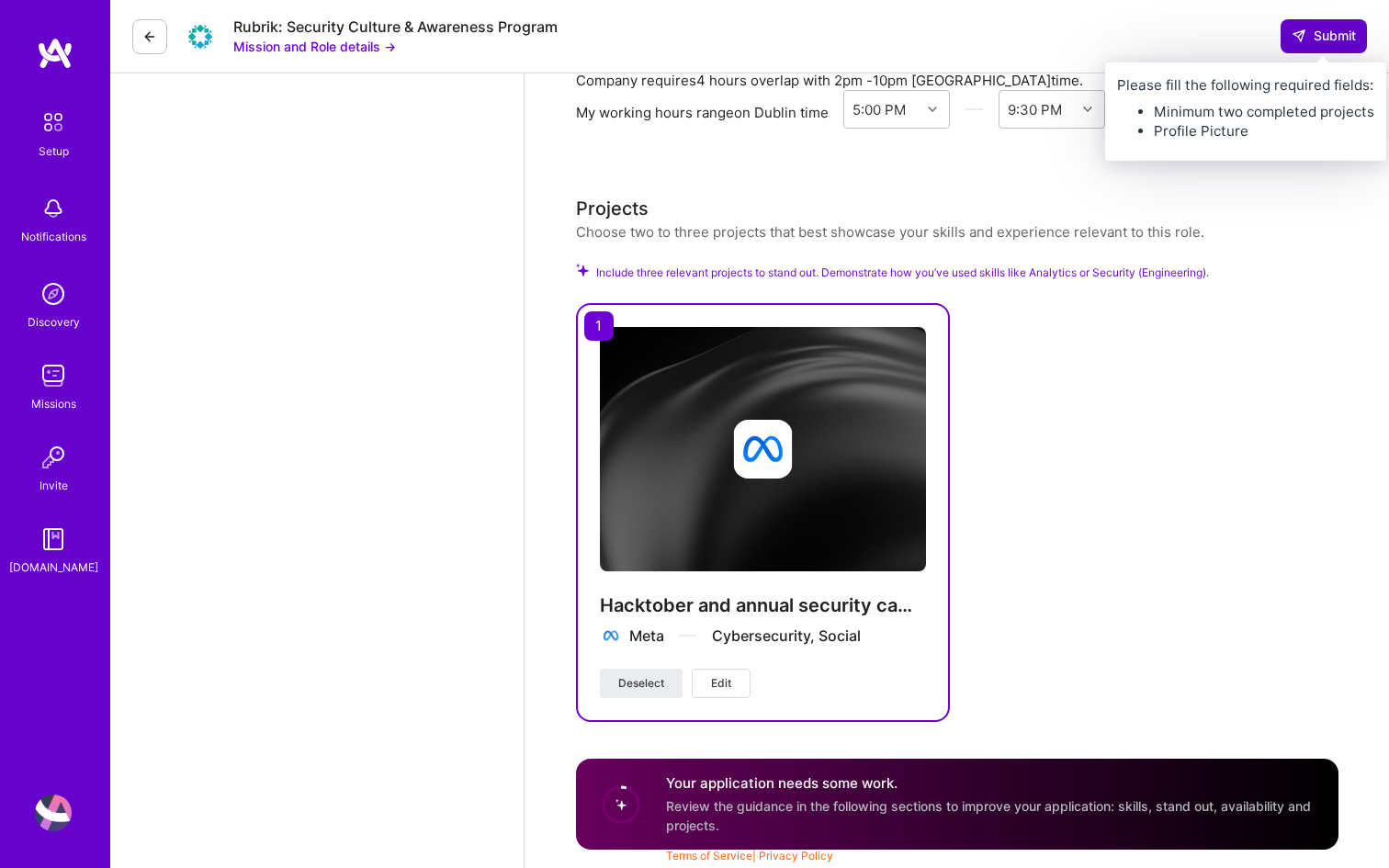
click at [1322, 32] on span "Submit" at bounding box center [1324, 36] width 64 height 19
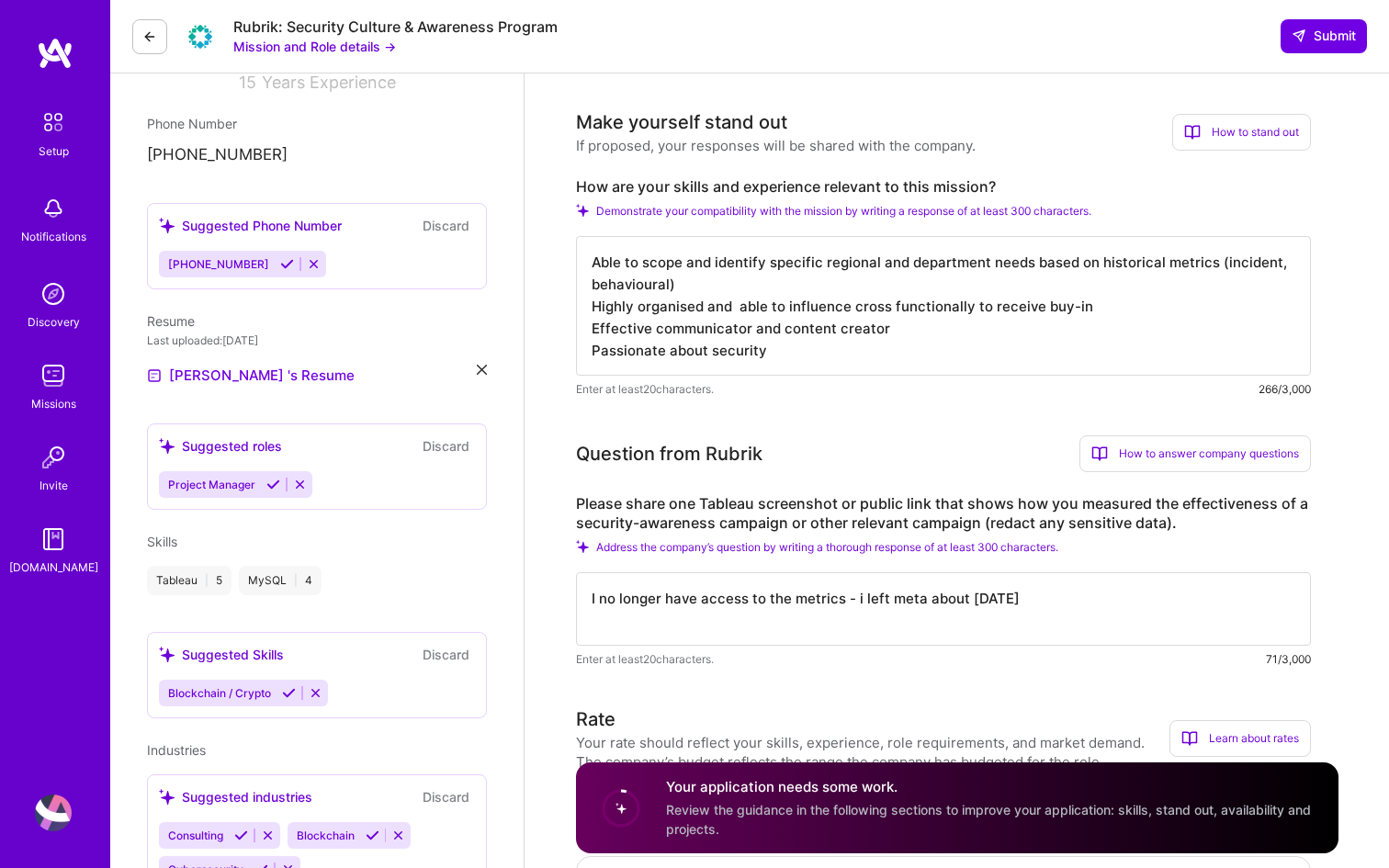
scroll to position [0, 0]
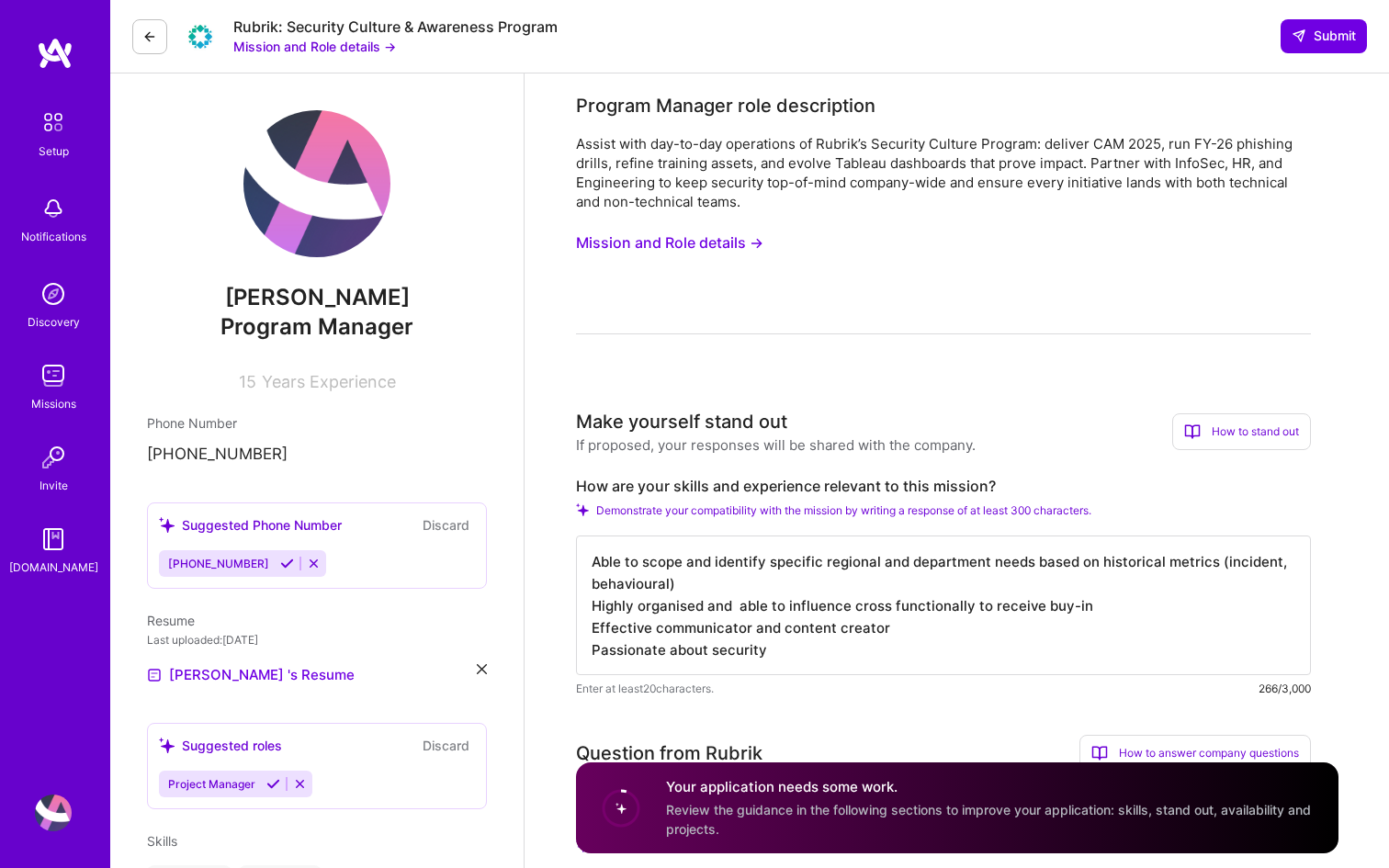
click at [295, 787] on icon at bounding box center [300, 784] width 14 height 14
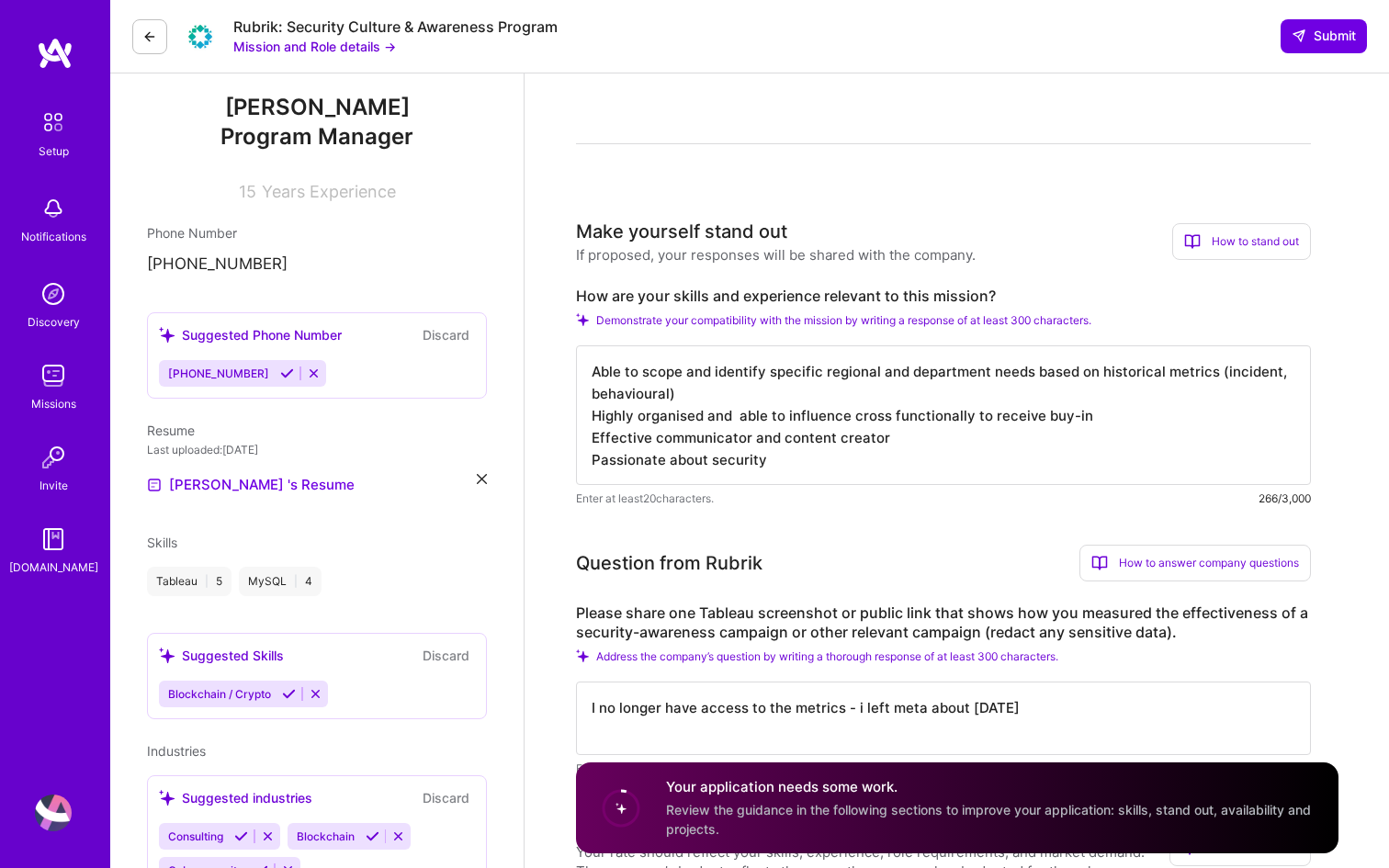
scroll to position [209, 0]
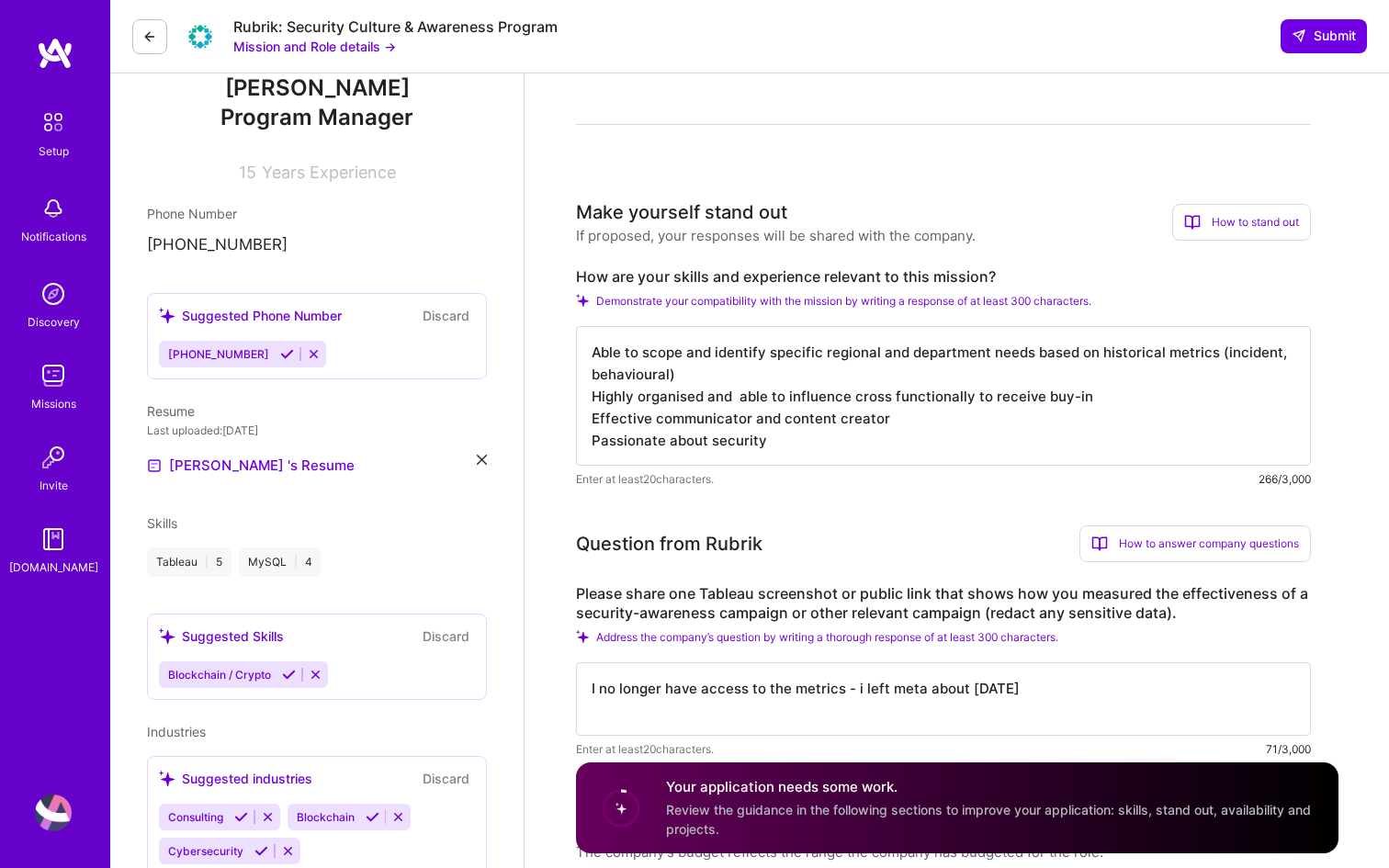
click at [452, 642] on button "Discard" at bounding box center [446, 635] width 58 height 21
click at [441, 635] on button "Discard" at bounding box center [446, 635] width 58 height 21
click at [317, 674] on icon at bounding box center [316, 675] width 14 height 14
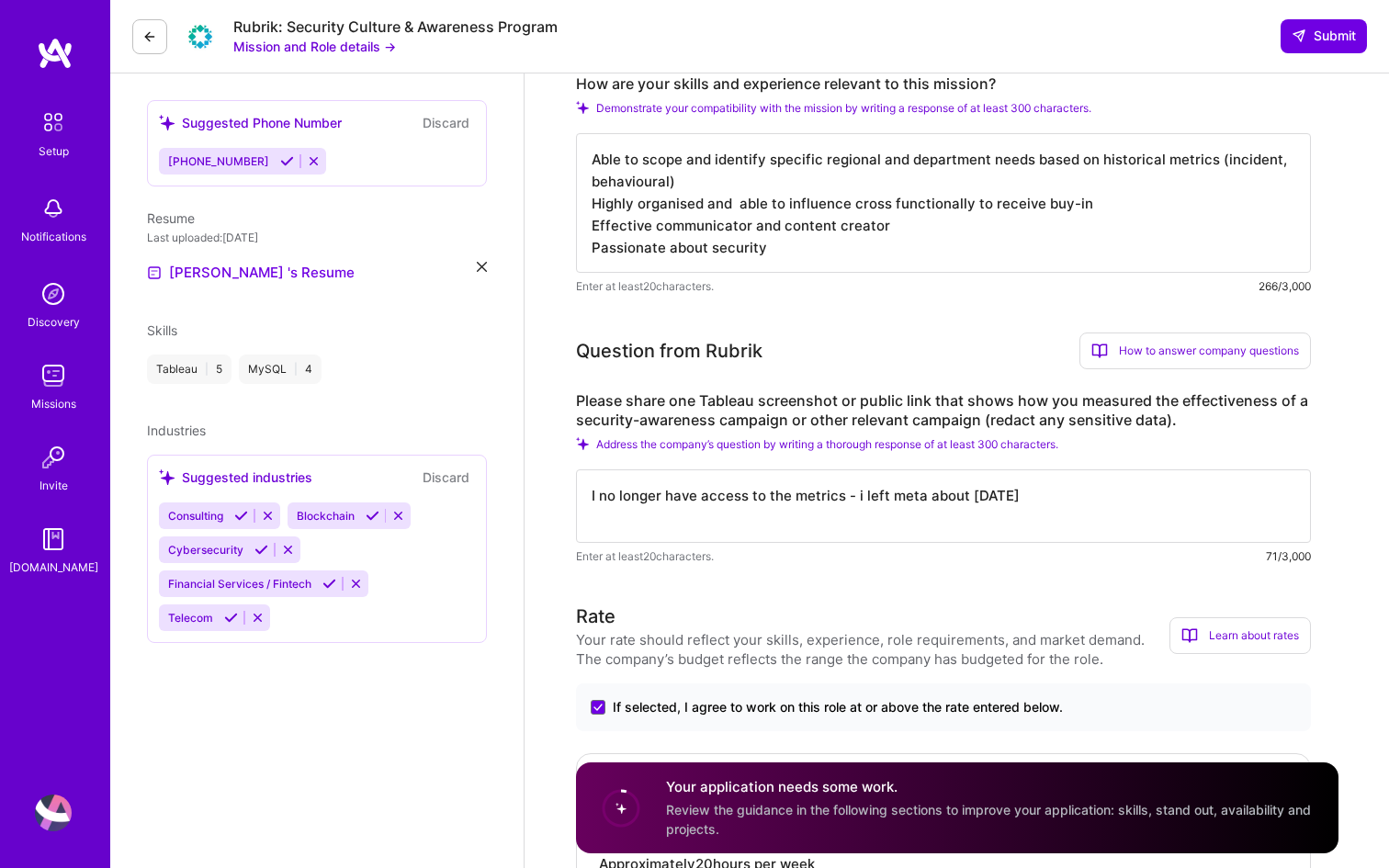
scroll to position [416, 0]
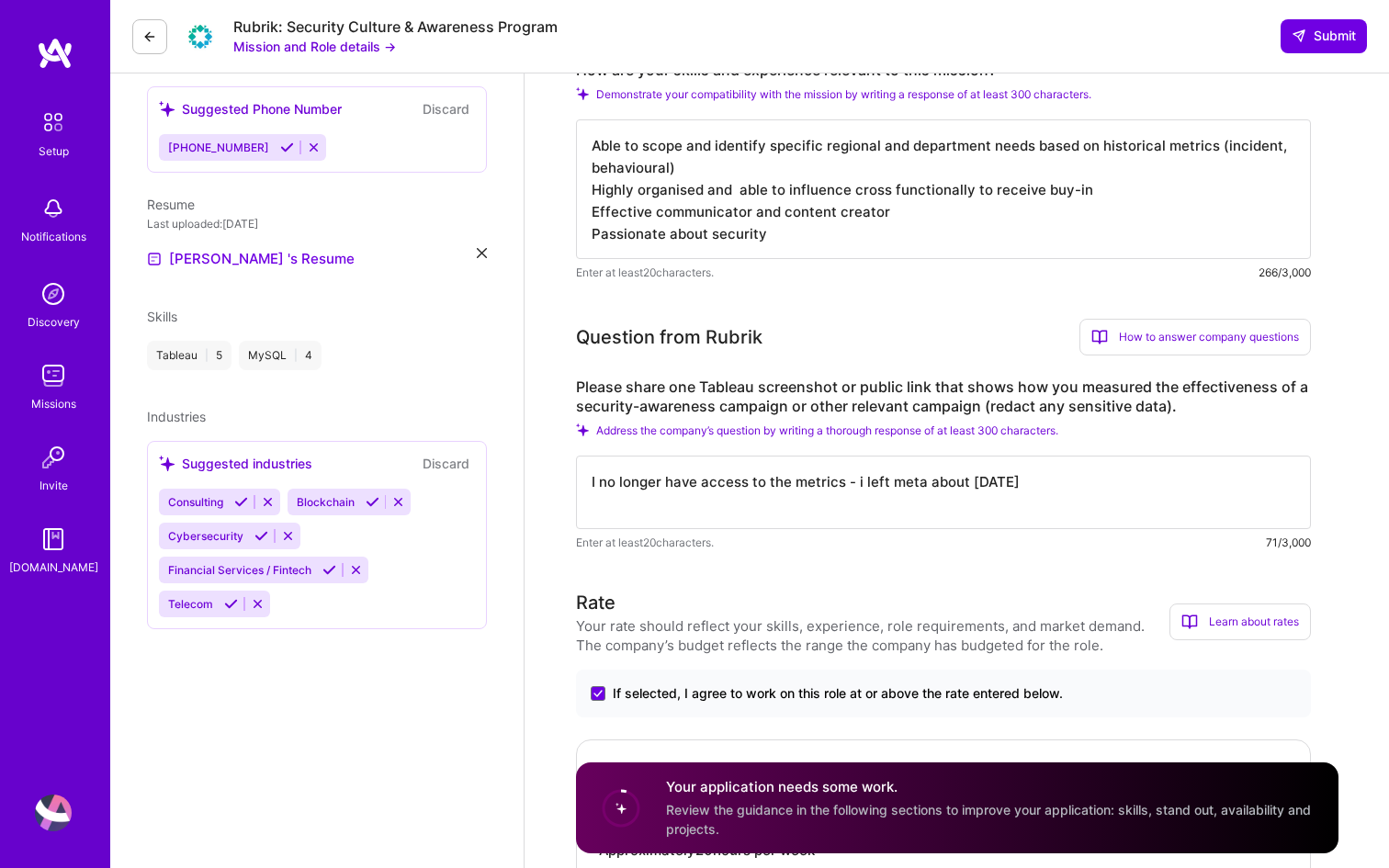
click at [411, 540] on div "Consulting Blockchain Cybersecurity Financial Services / Fintech Telecom" at bounding box center [317, 552] width 316 height 128
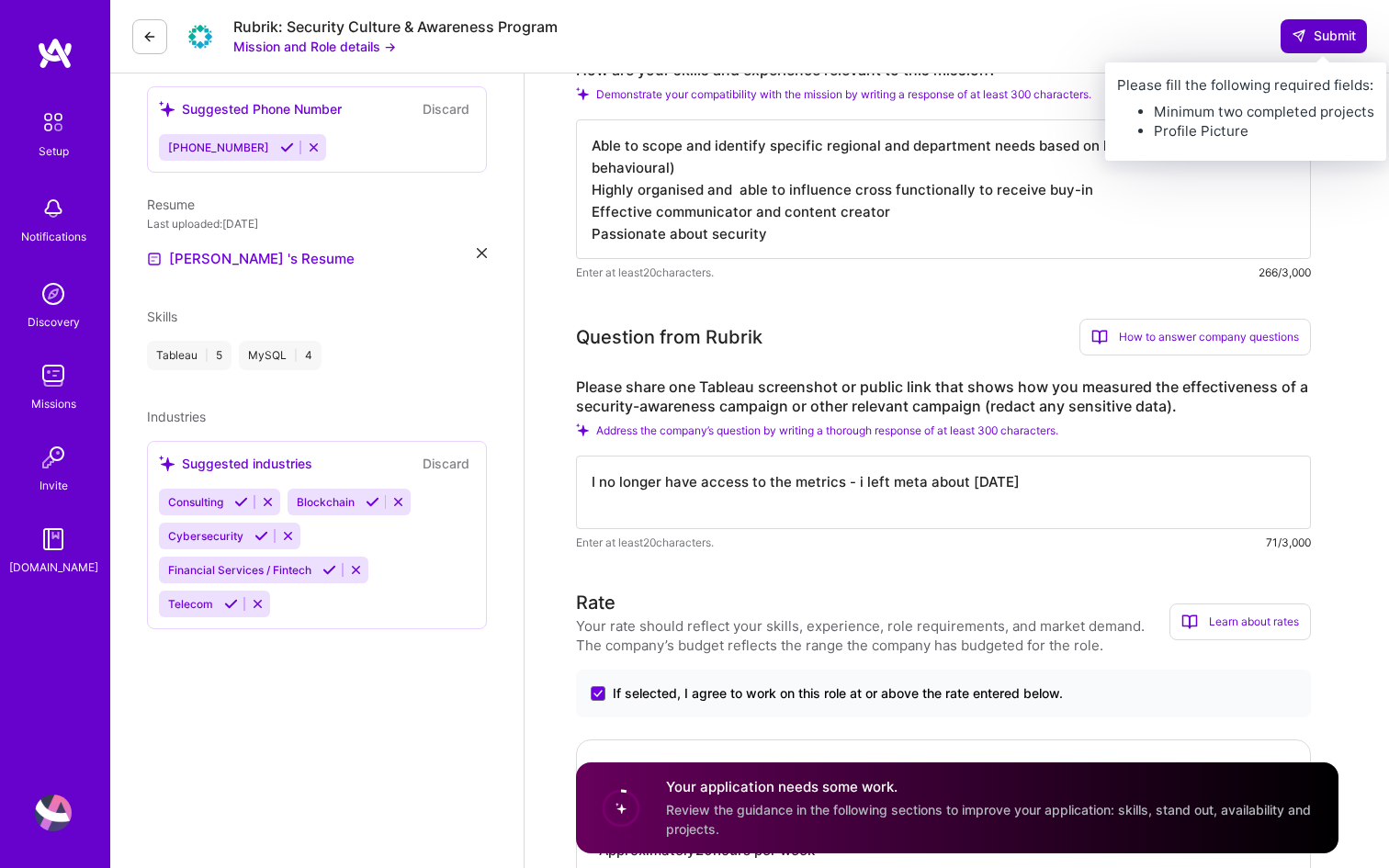
click at [1340, 36] on span "Submit" at bounding box center [1324, 36] width 64 height 19
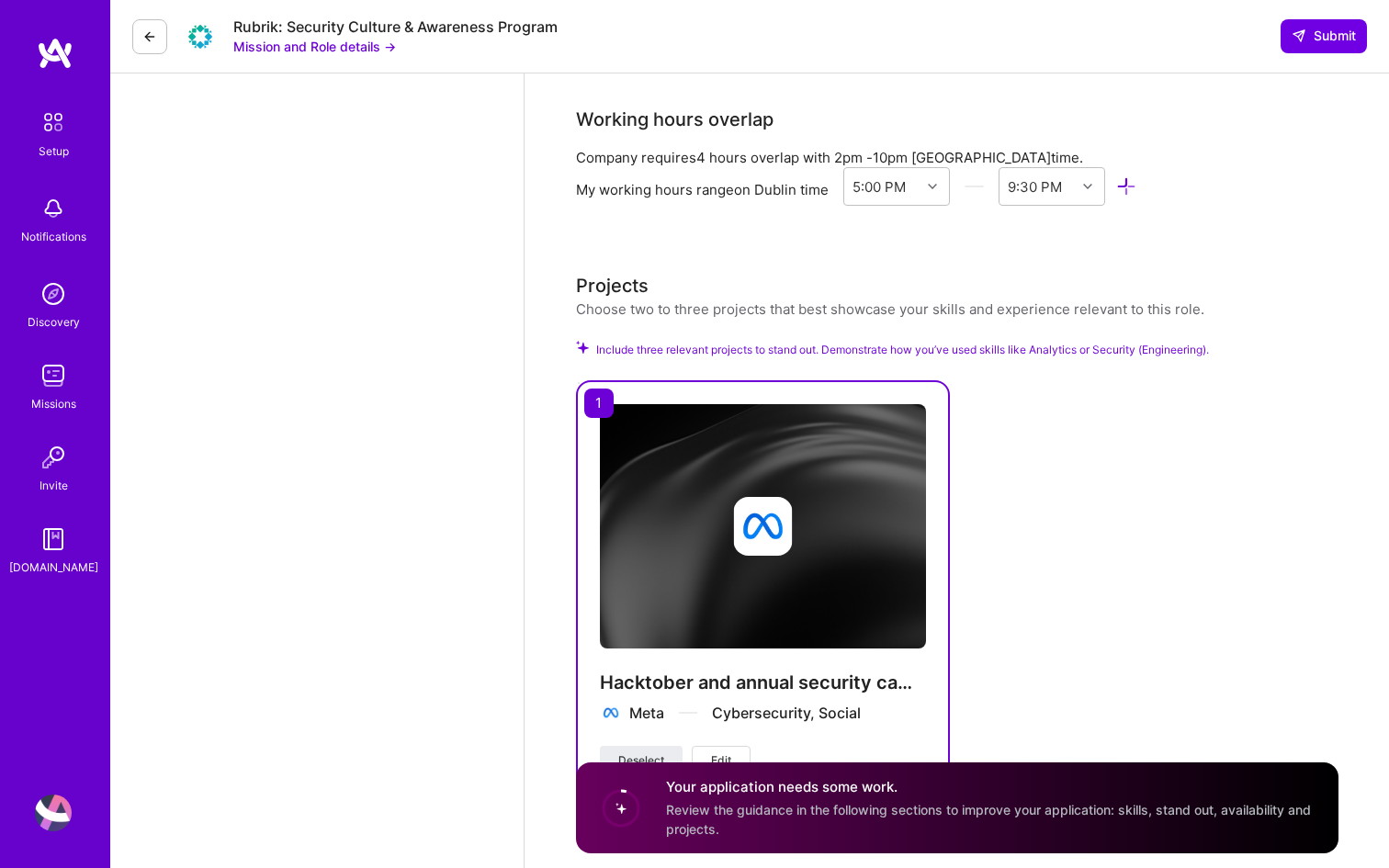
scroll to position [1837, 0]
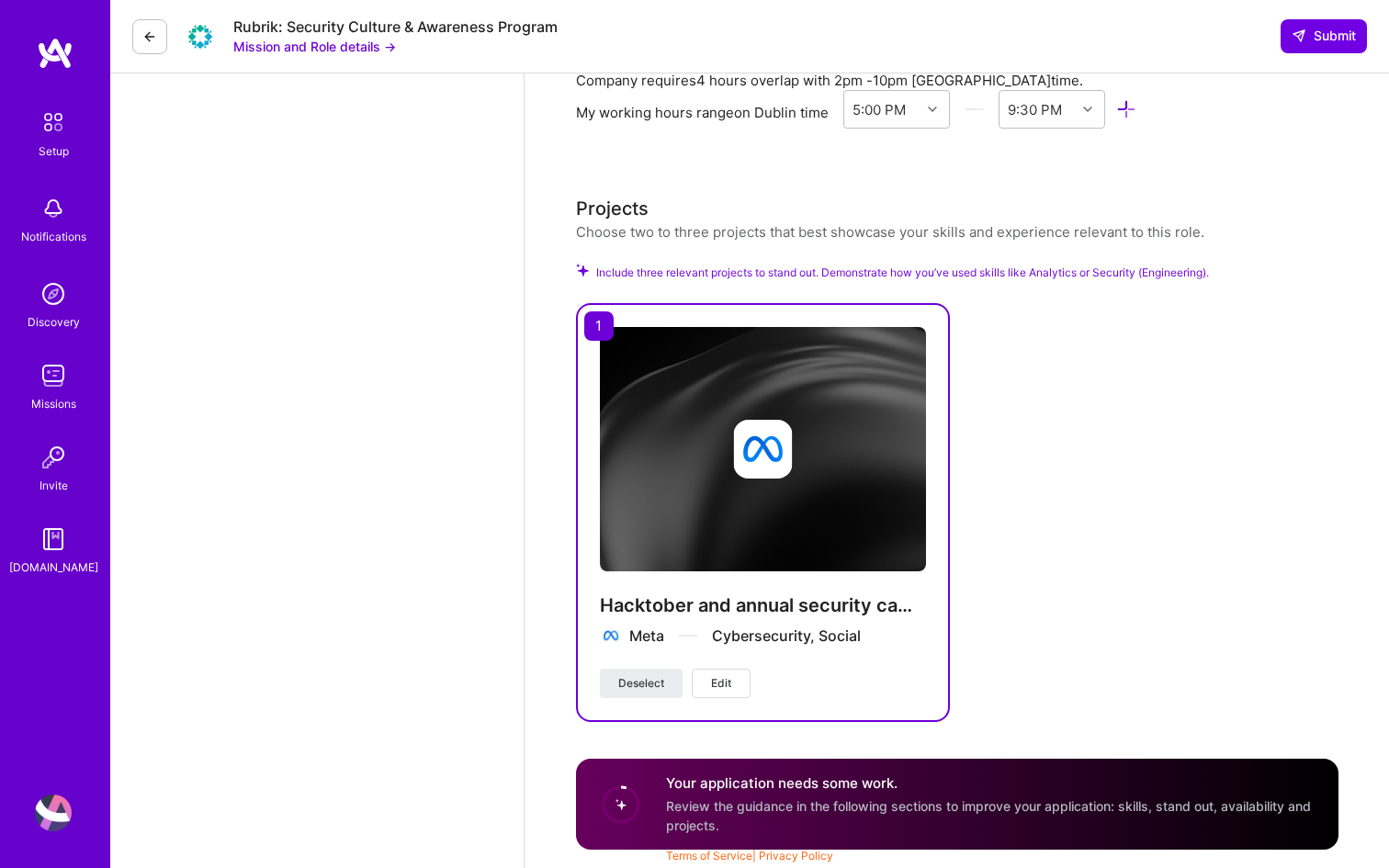
click at [1145, 589] on div "Hacktober and annual security campaigns and training Meta Cybersecurity, Social…" at bounding box center [957, 512] width 763 height 419
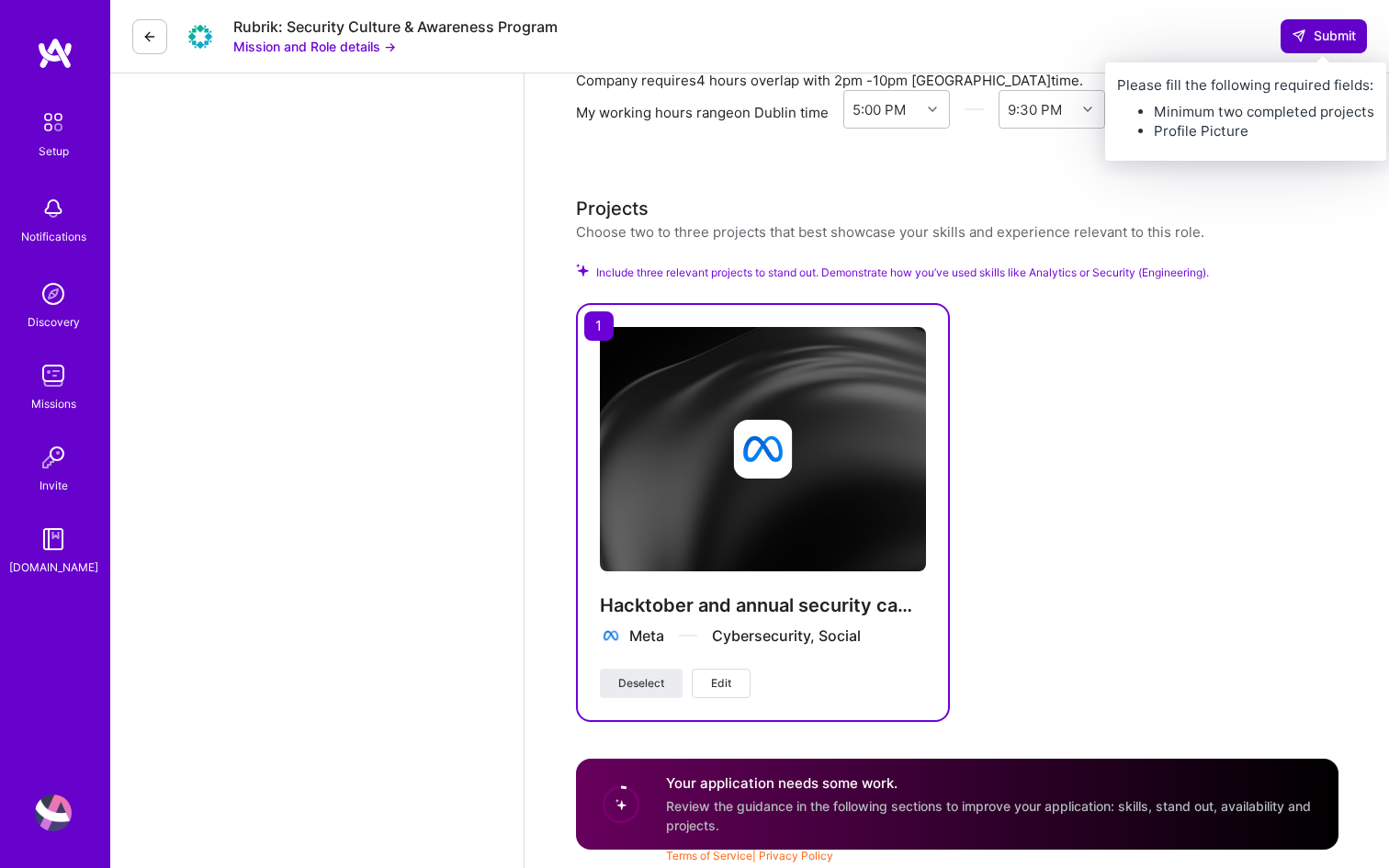
click at [1324, 34] on span "Submit" at bounding box center [1324, 36] width 64 height 19
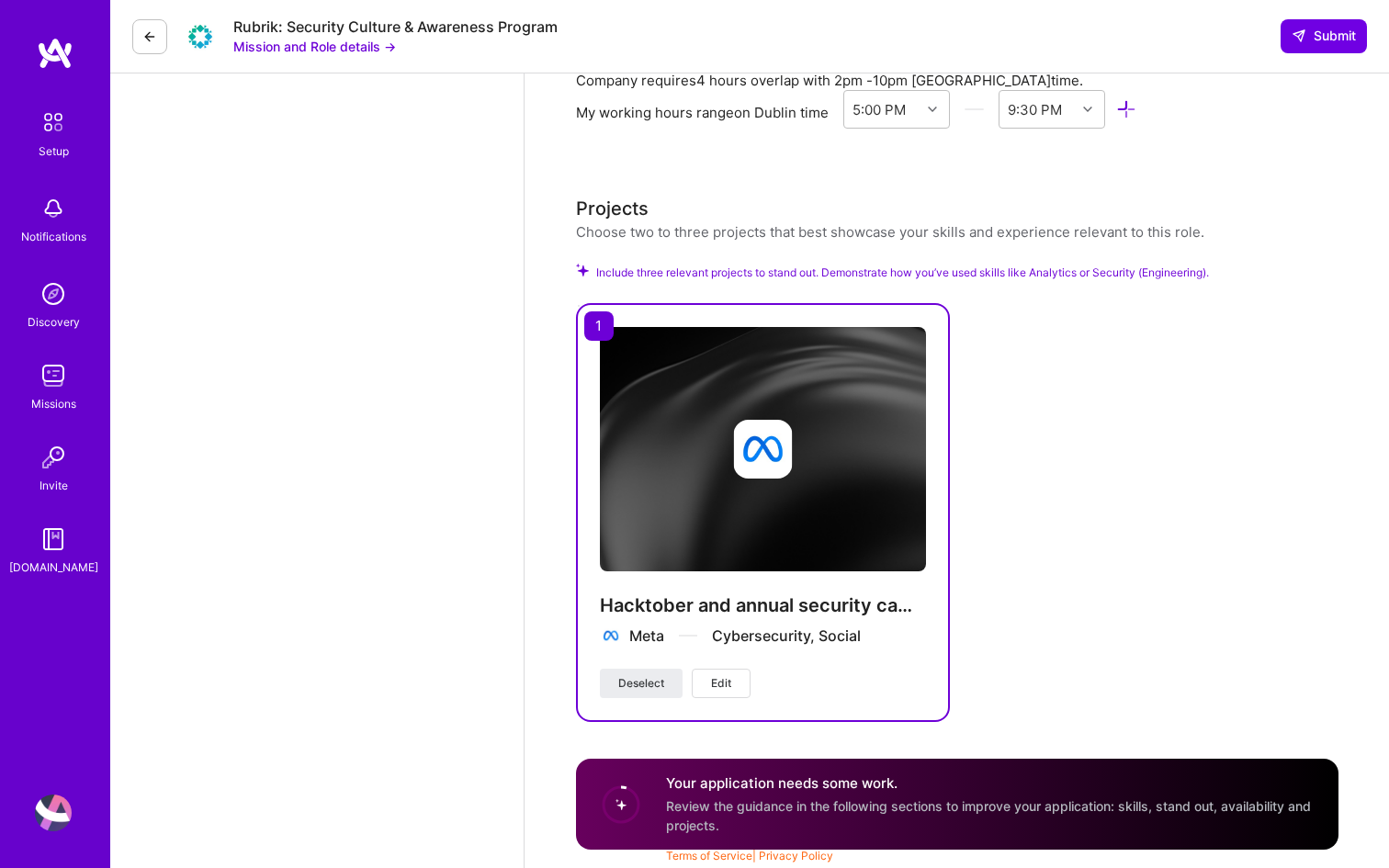
click at [1075, 604] on div "Hacktober and annual security campaigns and training Meta Cybersecurity, Social…" at bounding box center [957, 512] width 763 height 419
click at [714, 261] on div "Projects Choose two to three projects that best showcase your skills and experi…" at bounding box center [957, 458] width 763 height 528
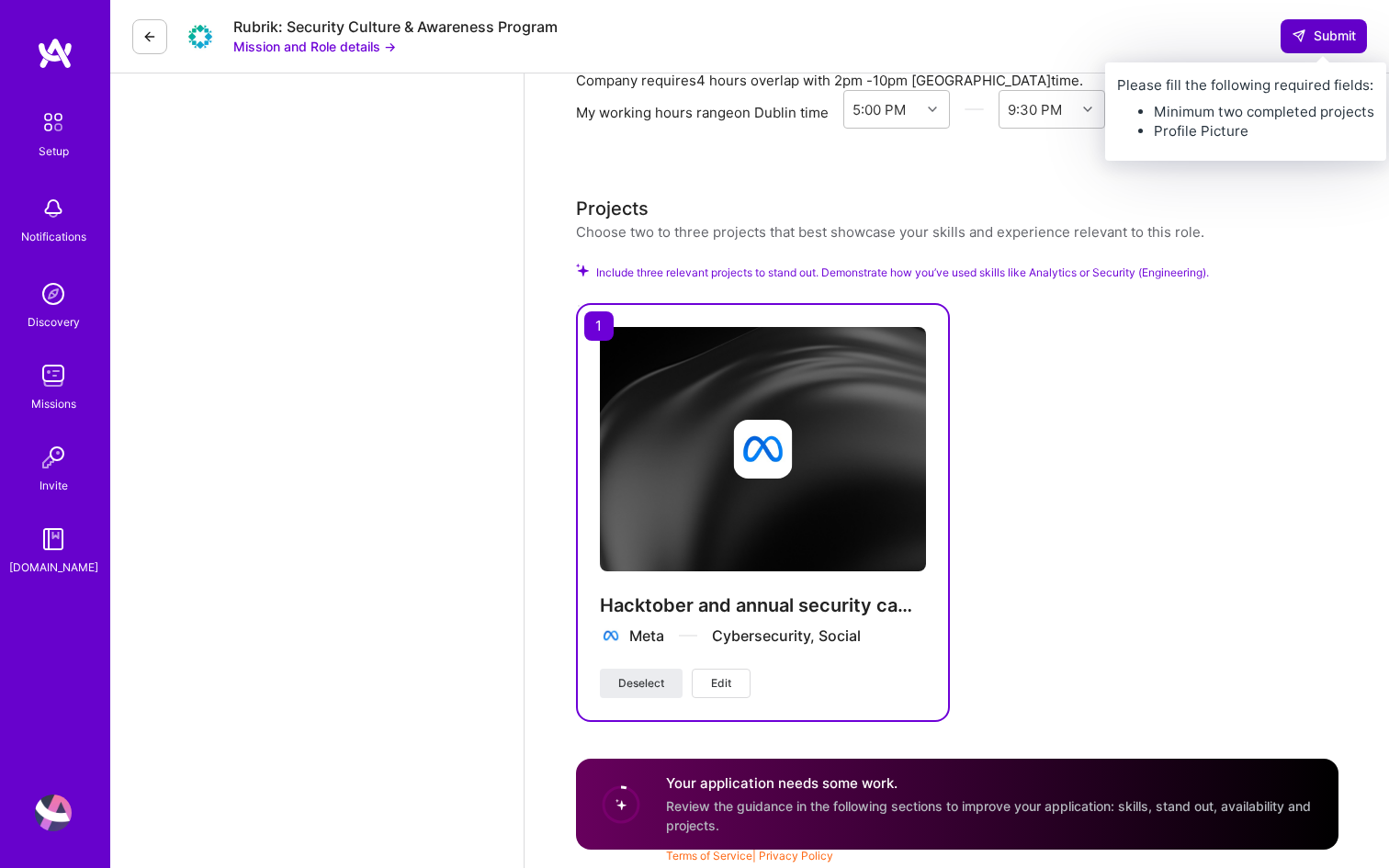
click at [1311, 41] on span "Submit" at bounding box center [1324, 36] width 64 height 19
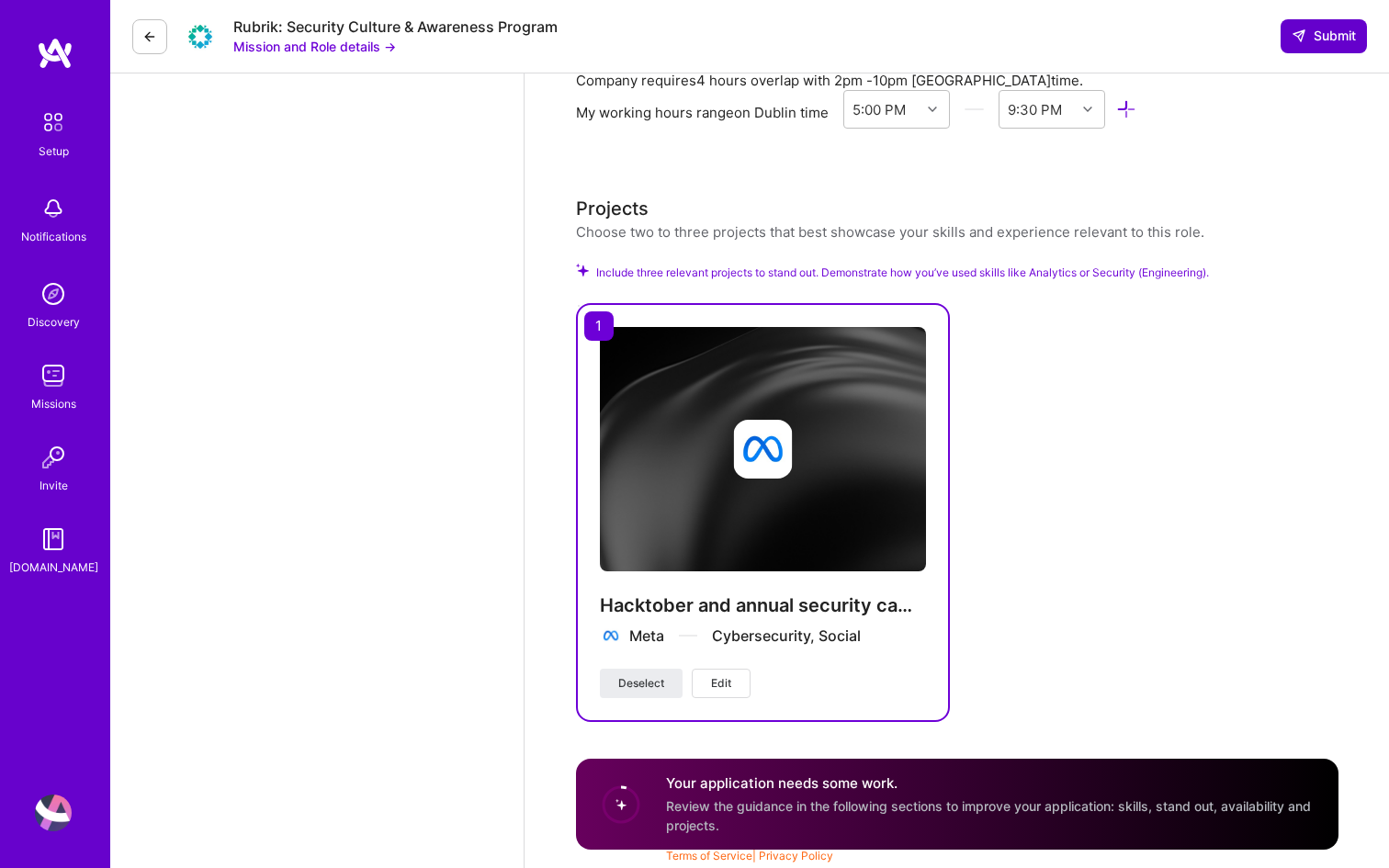
click at [1311, 41] on span "Submit" at bounding box center [1324, 36] width 64 height 19
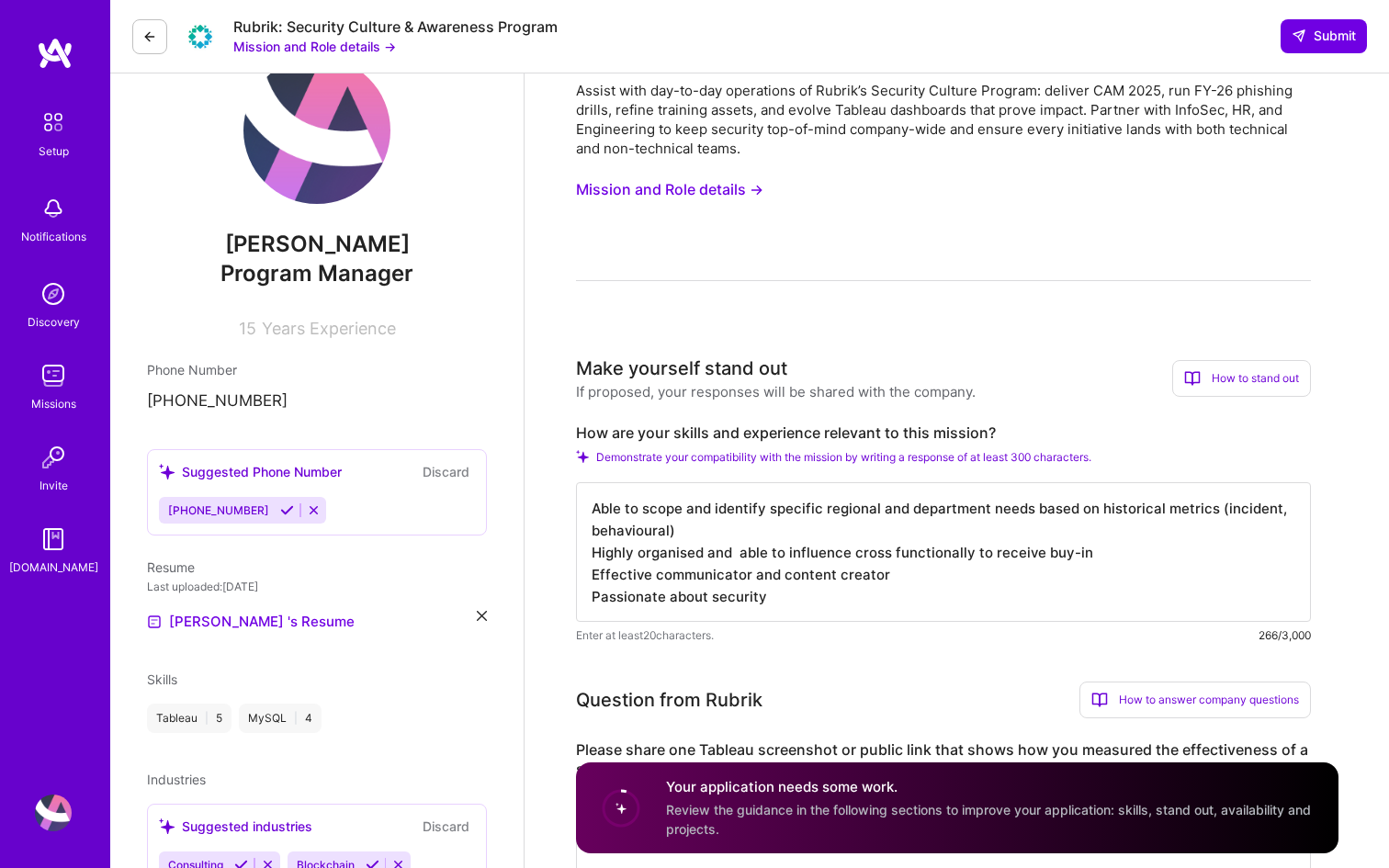
scroll to position [0, 0]
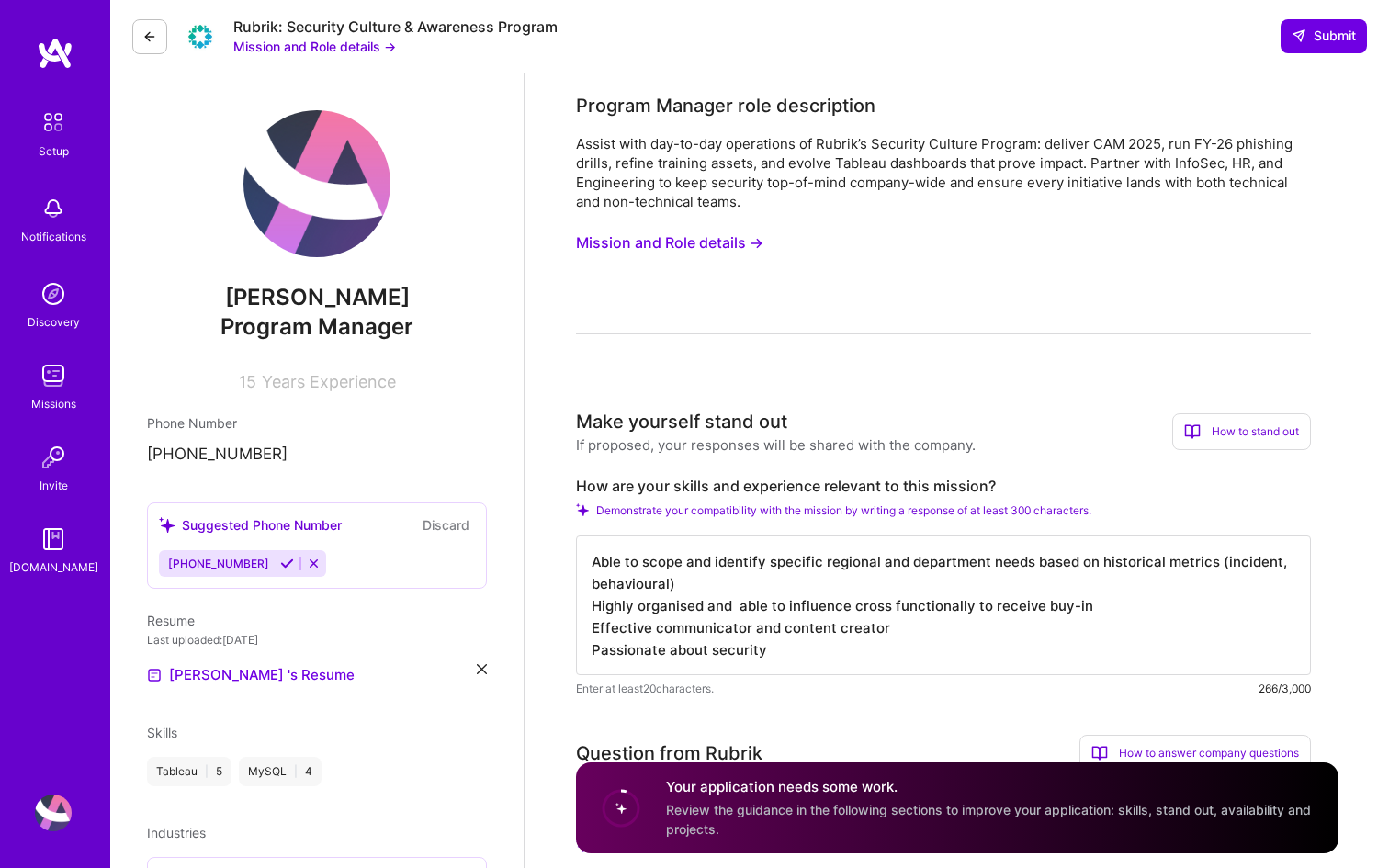
click at [329, 198] on img at bounding box center [317, 183] width 147 height 147
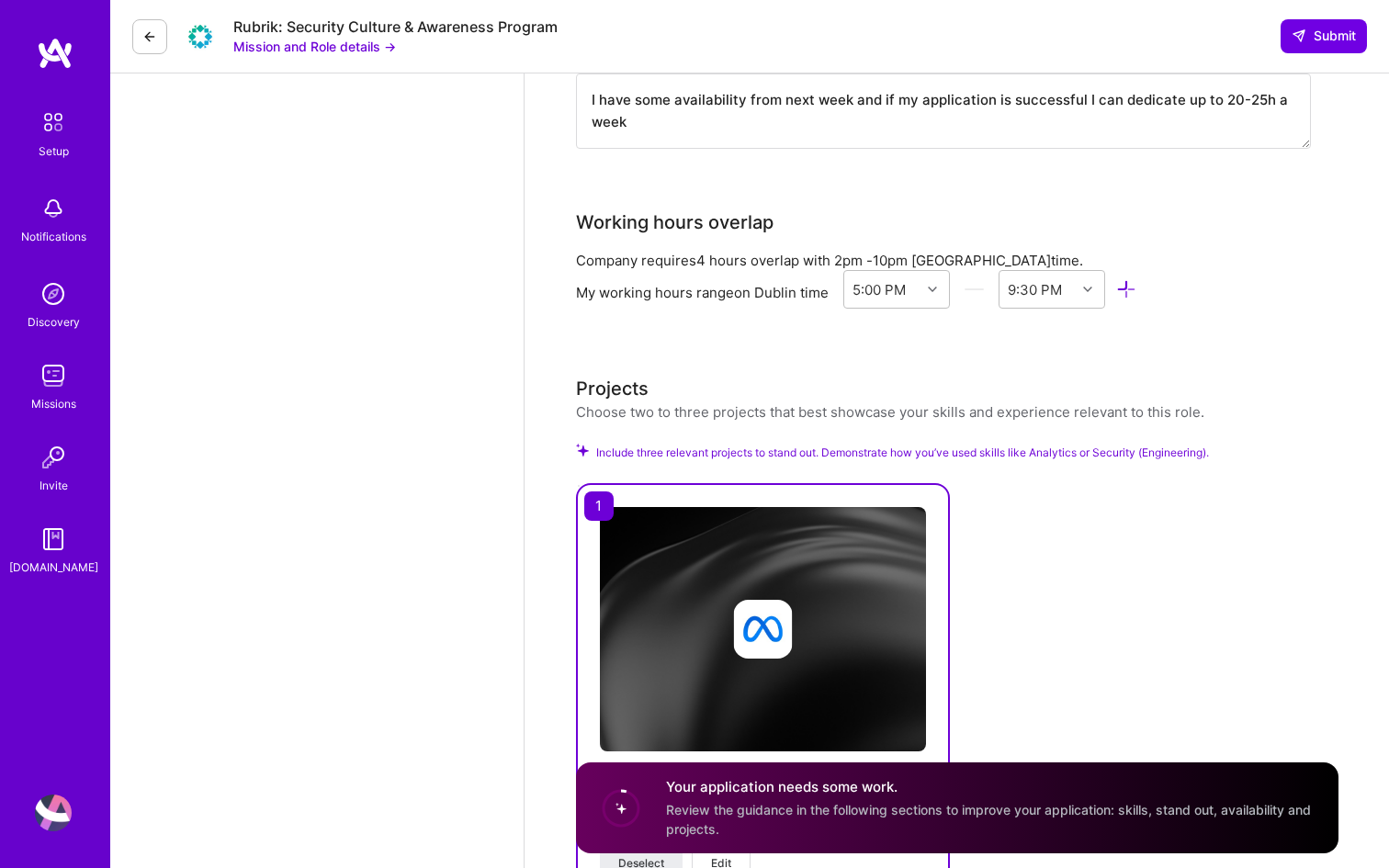
scroll to position [1837, 0]
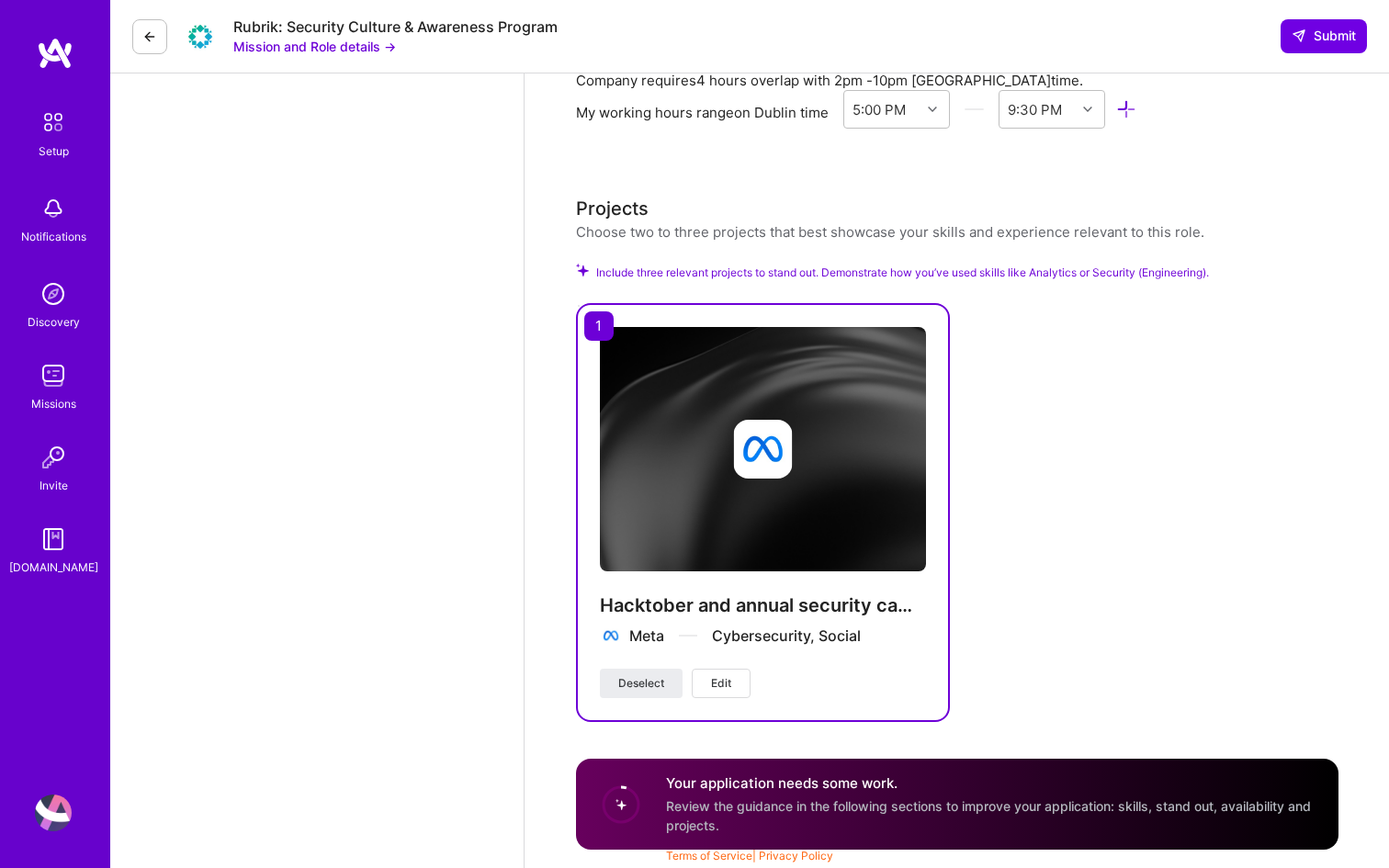
click at [769, 515] on img at bounding box center [763, 450] width 327 height 245
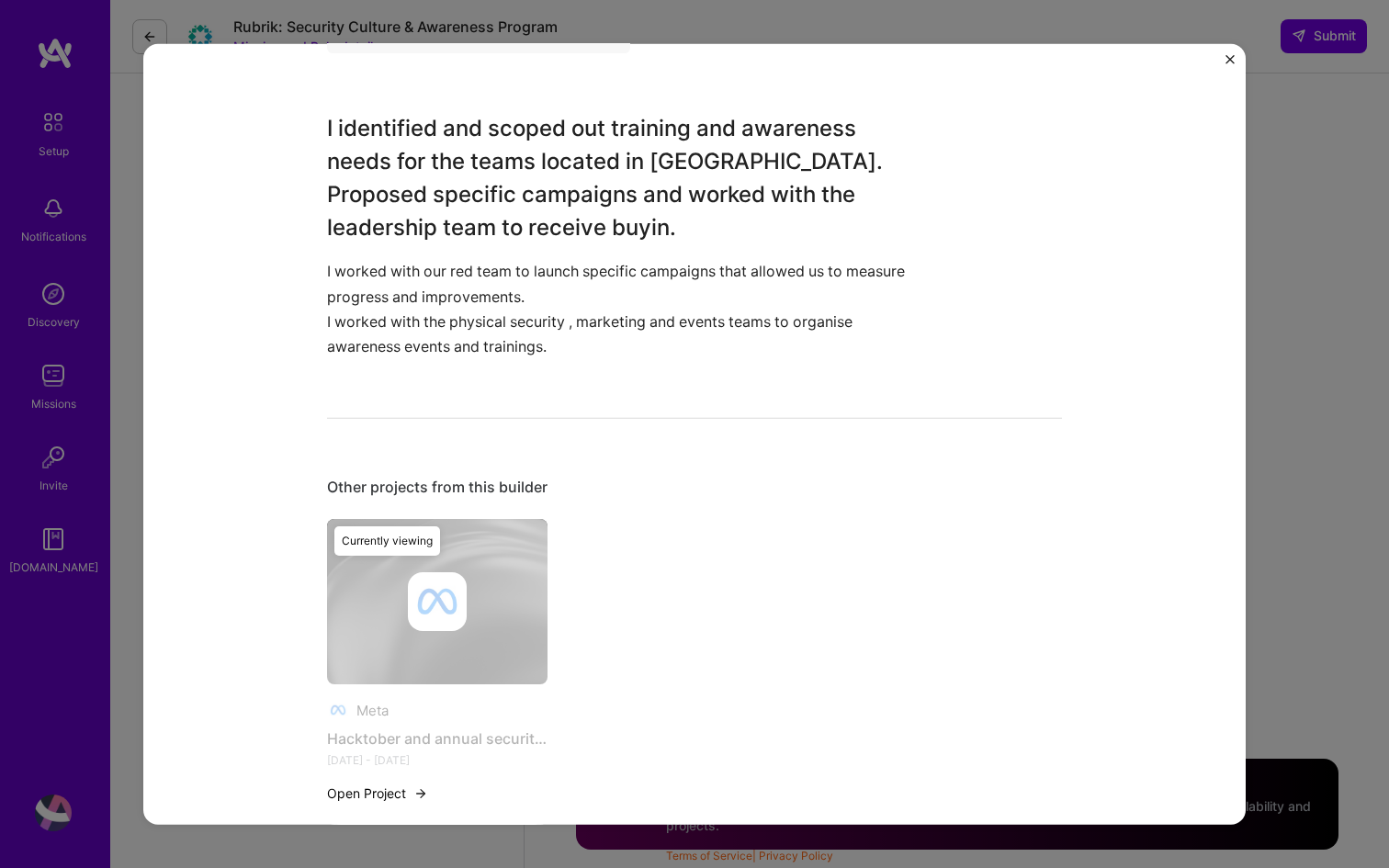
scroll to position [639, 0]
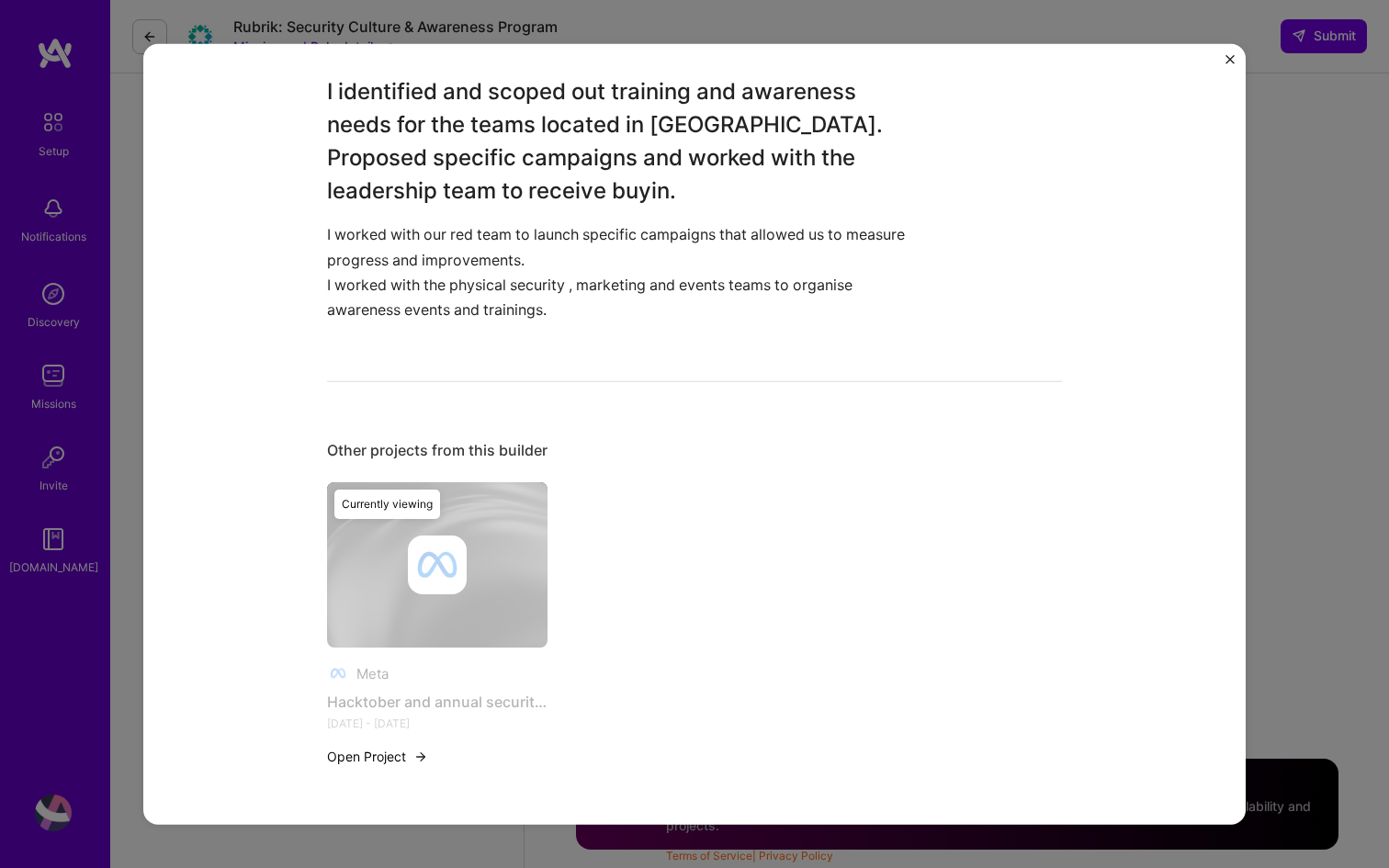
click at [1234, 58] on img "Close" at bounding box center [1229, 58] width 9 height 9
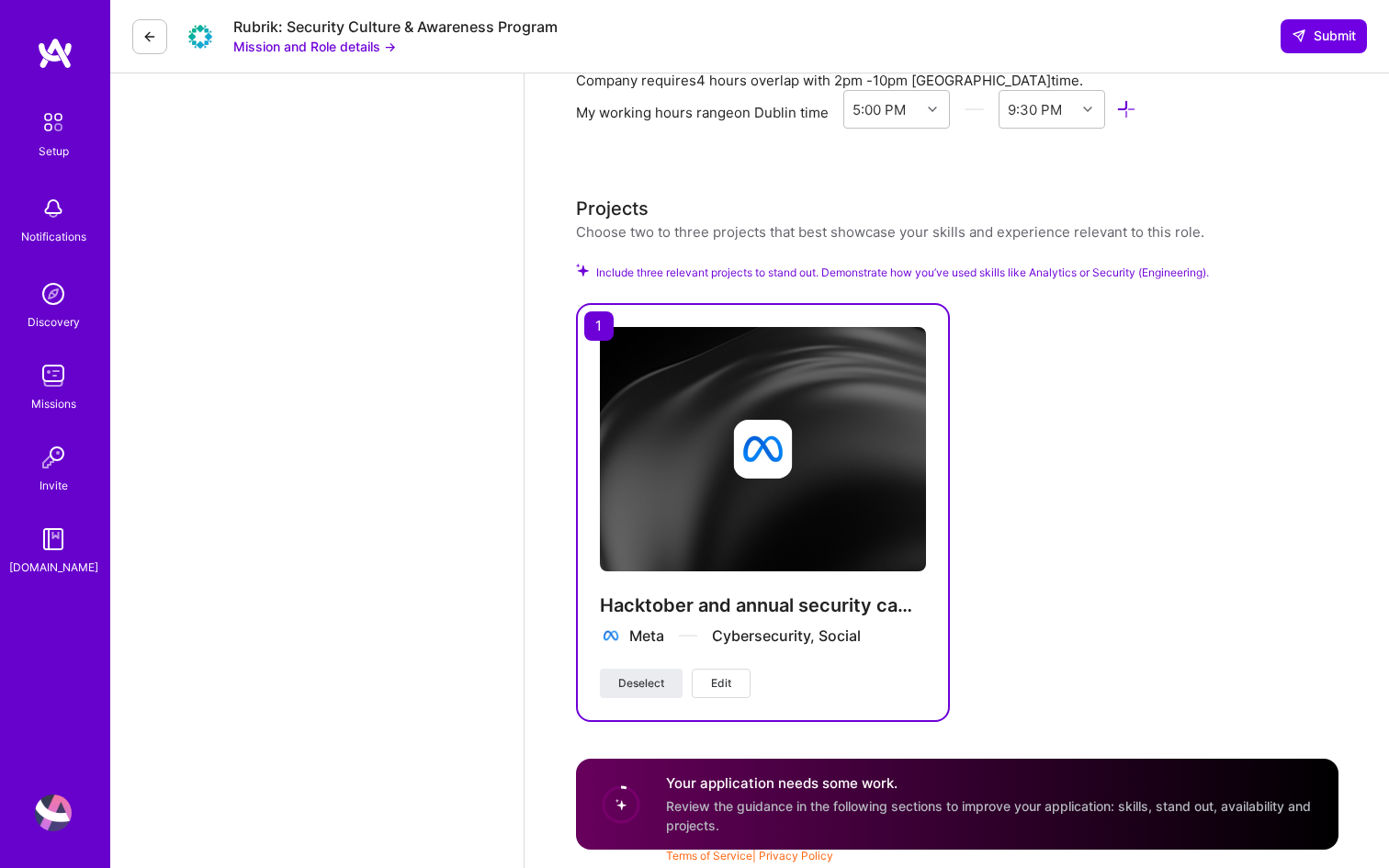
click at [582, 273] on icon at bounding box center [582, 269] width 13 height 13
click at [592, 326] on div "Hacktober and annual security campaigns and training Meta Cybersecurity, Social…" at bounding box center [763, 512] width 374 height 419
click at [811, 798] on span "Review the guidance in the following sections to improve your application: skil…" at bounding box center [988, 815] width 645 height 35
click at [774, 859] on link "Privacy Policy" at bounding box center [795, 856] width 74 height 14
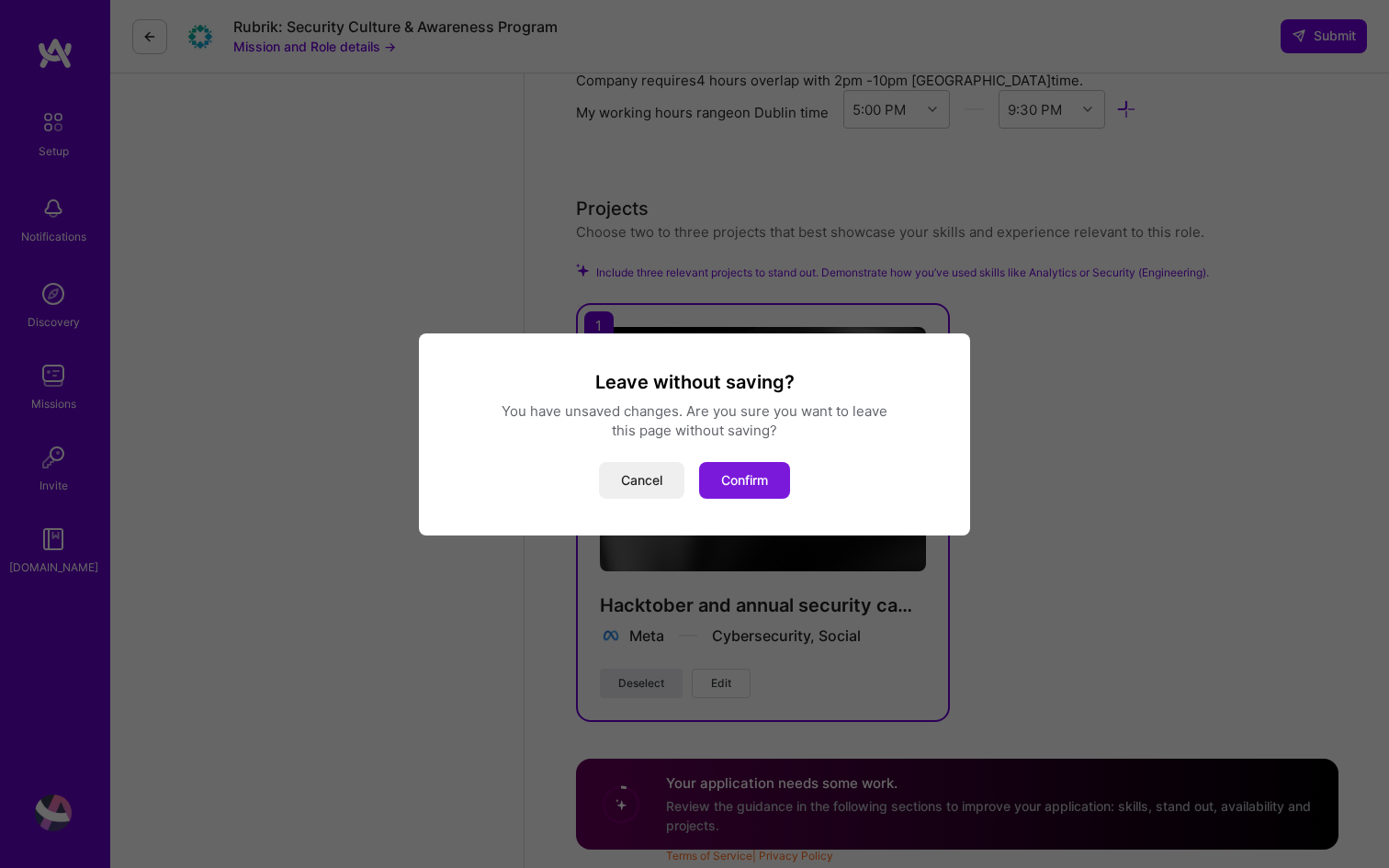
click at [746, 476] on button "Confirm" at bounding box center [745, 479] width 91 height 36
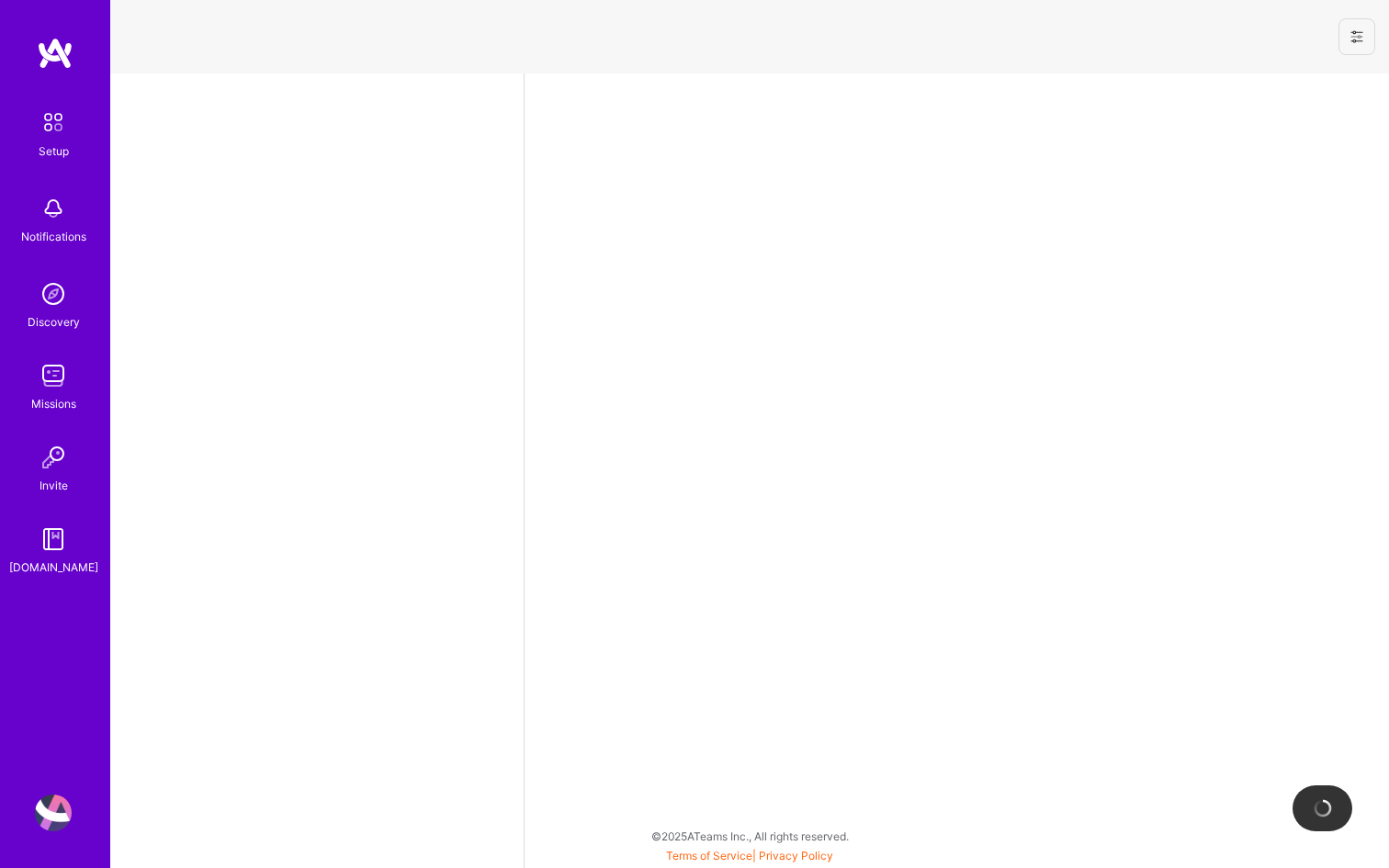
select select "US"
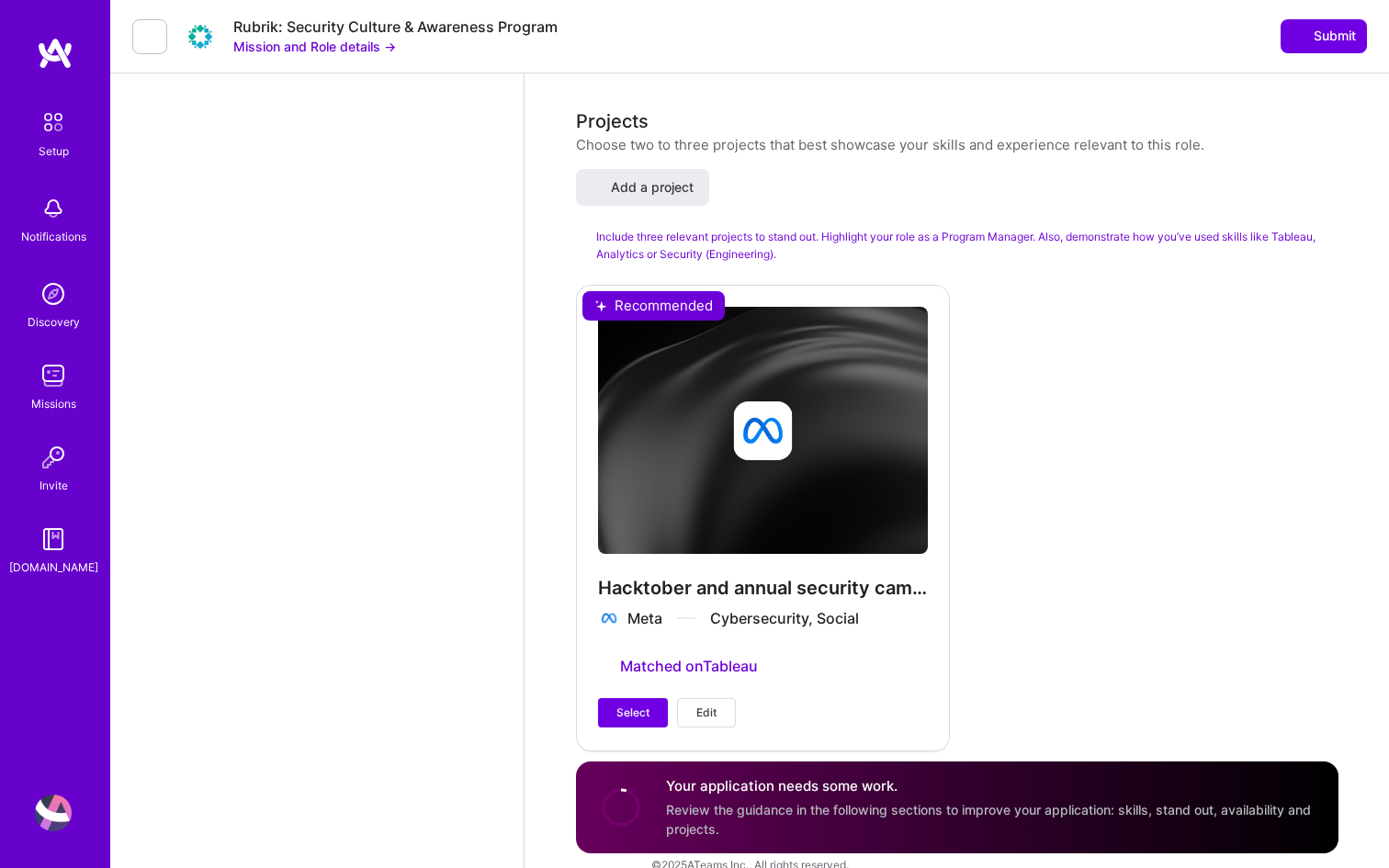
scroll to position [2318, 0]
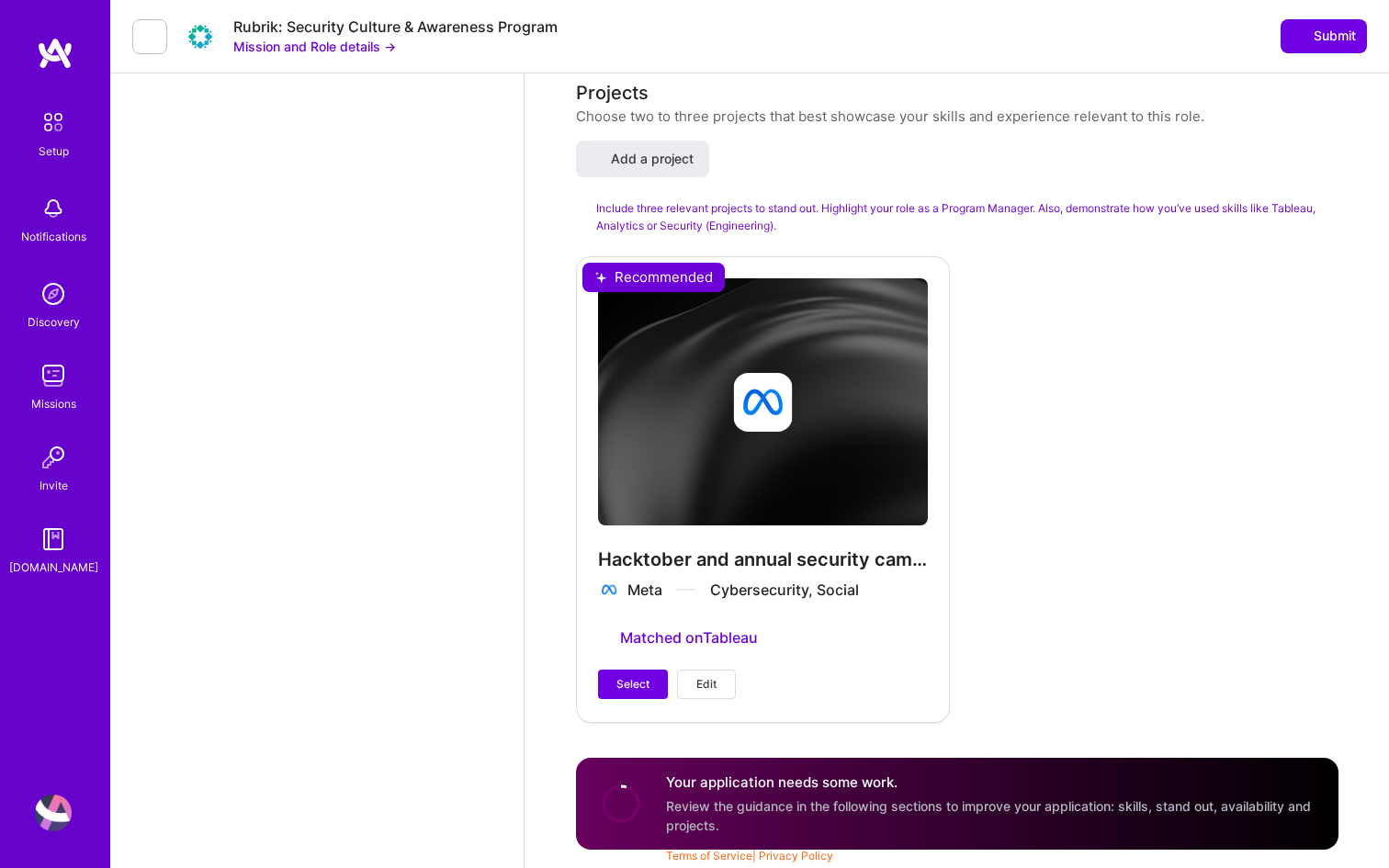
click at [641, 287] on div "Hacktober and annual security campaigns and training Meta Cybersecurity, Social…" at bounding box center [763, 488] width 374 height 465
click at [1055, 648] on div "Hacktober and annual security campaigns and training Meta Cybersecurity, Social…" at bounding box center [957, 488] width 763 height 465
click at [625, 155] on span "Add a project" at bounding box center [642, 159] width 103 height 19
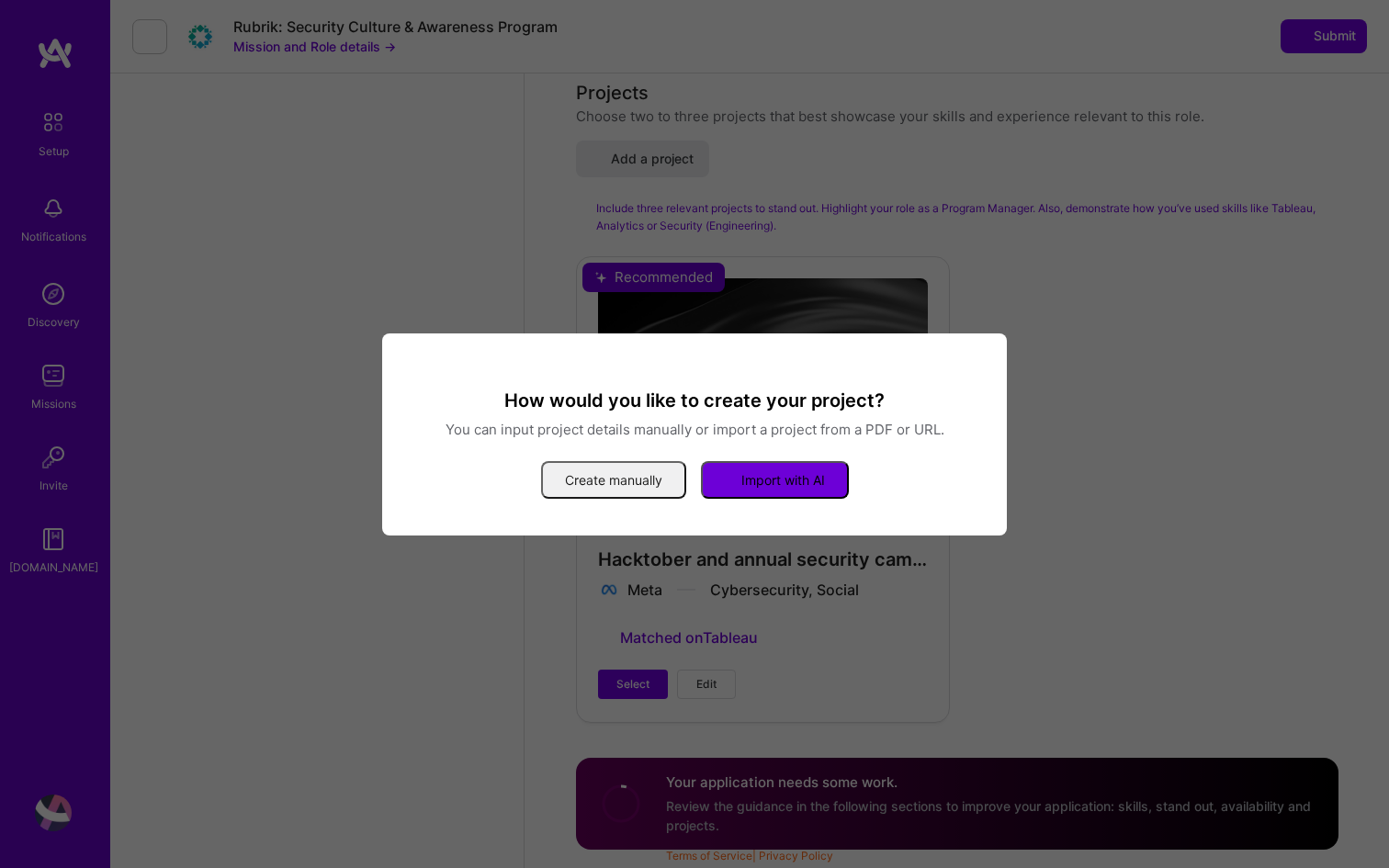
click at [606, 477] on button "Create manually" at bounding box center [614, 480] width 145 height 37
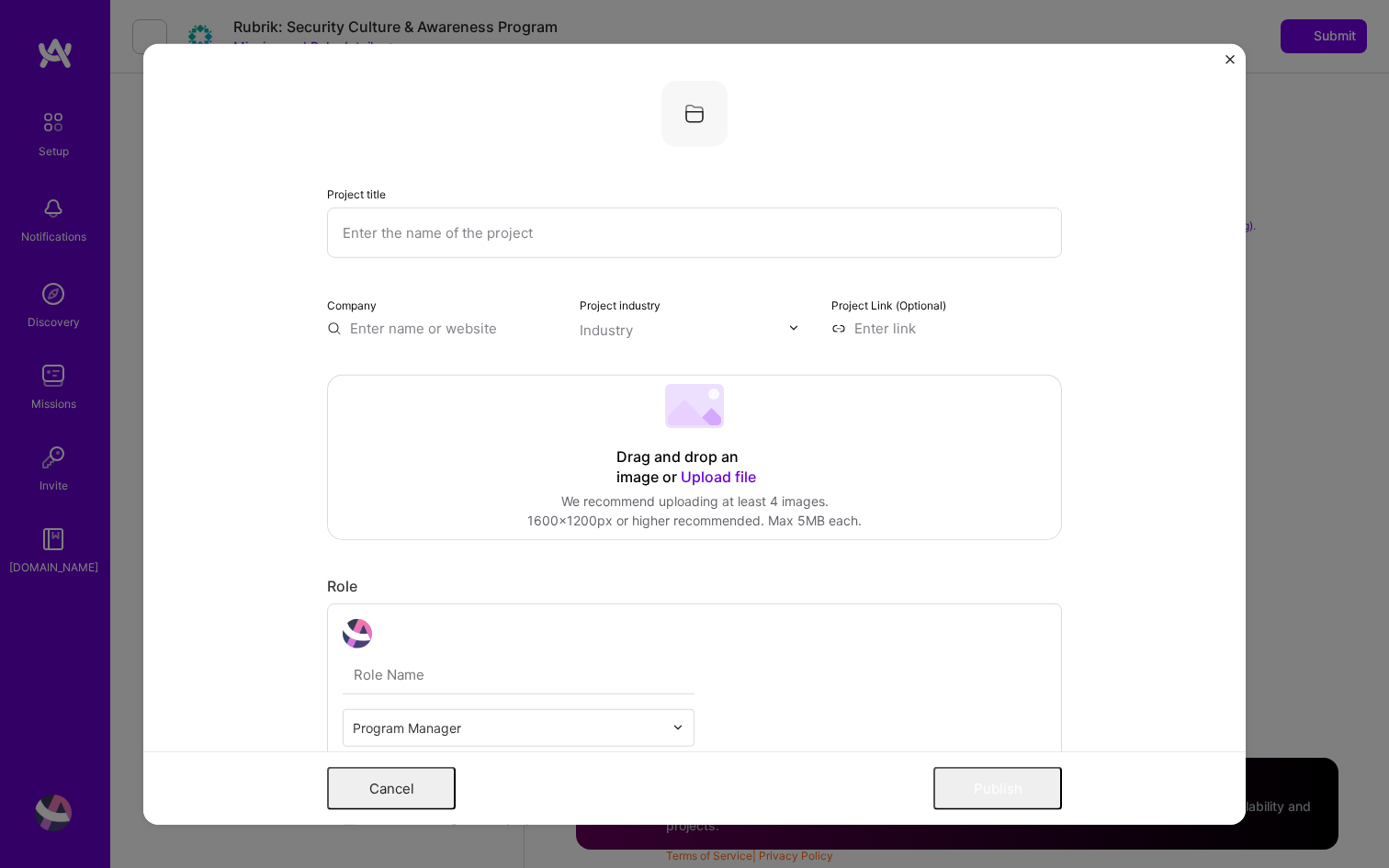
click at [387, 235] on input "text" at bounding box center [694, 232] width 735 height 50
click at [512, 240] on input "Chainalysis Security awarness and" at bounding box center [694, 232] width 735 height 50
click at [624, 237] on input "Chainalysis Security awareness and" at bounding box center [694, 232] width 735 height 50
type input "Chainalysis Security awareness and training"
click at [678, 734] on div at bounding box center [683, 727] width 21 height 36
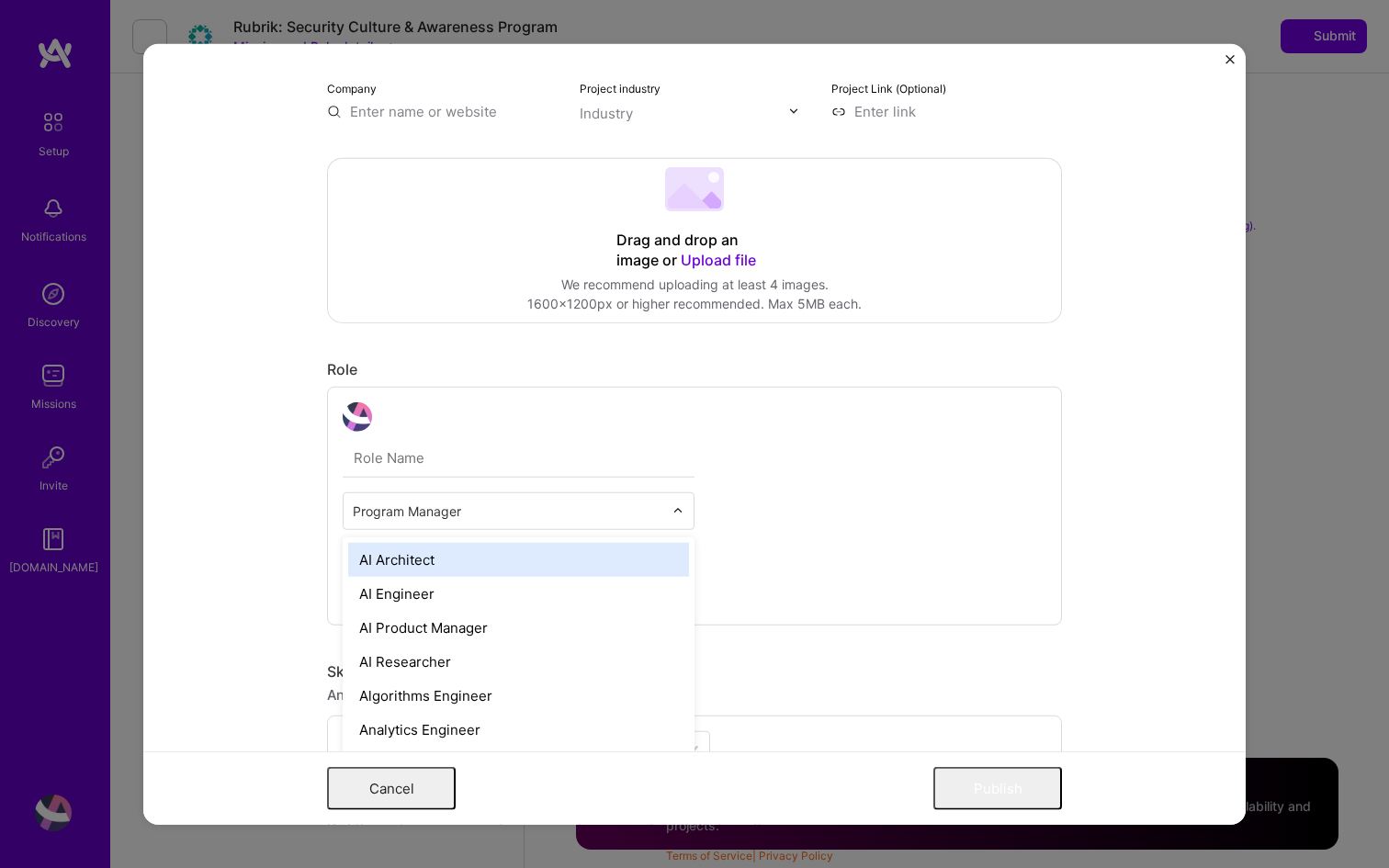
scroll to position [242, 0]
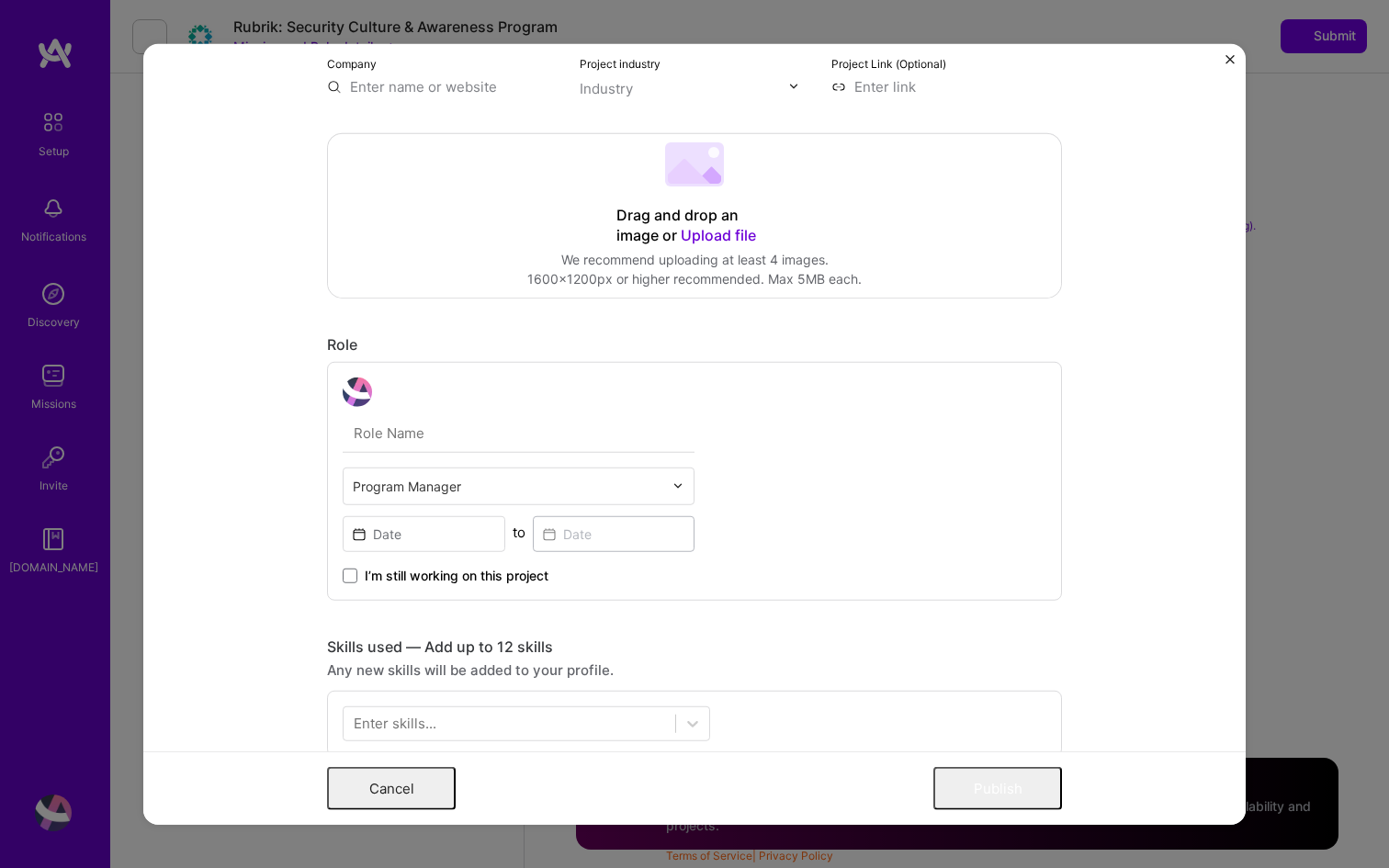
click at [857, 473] on div "Program Manager to I’m still working on this project" at bounding box center [694, 480] width 735 height 239
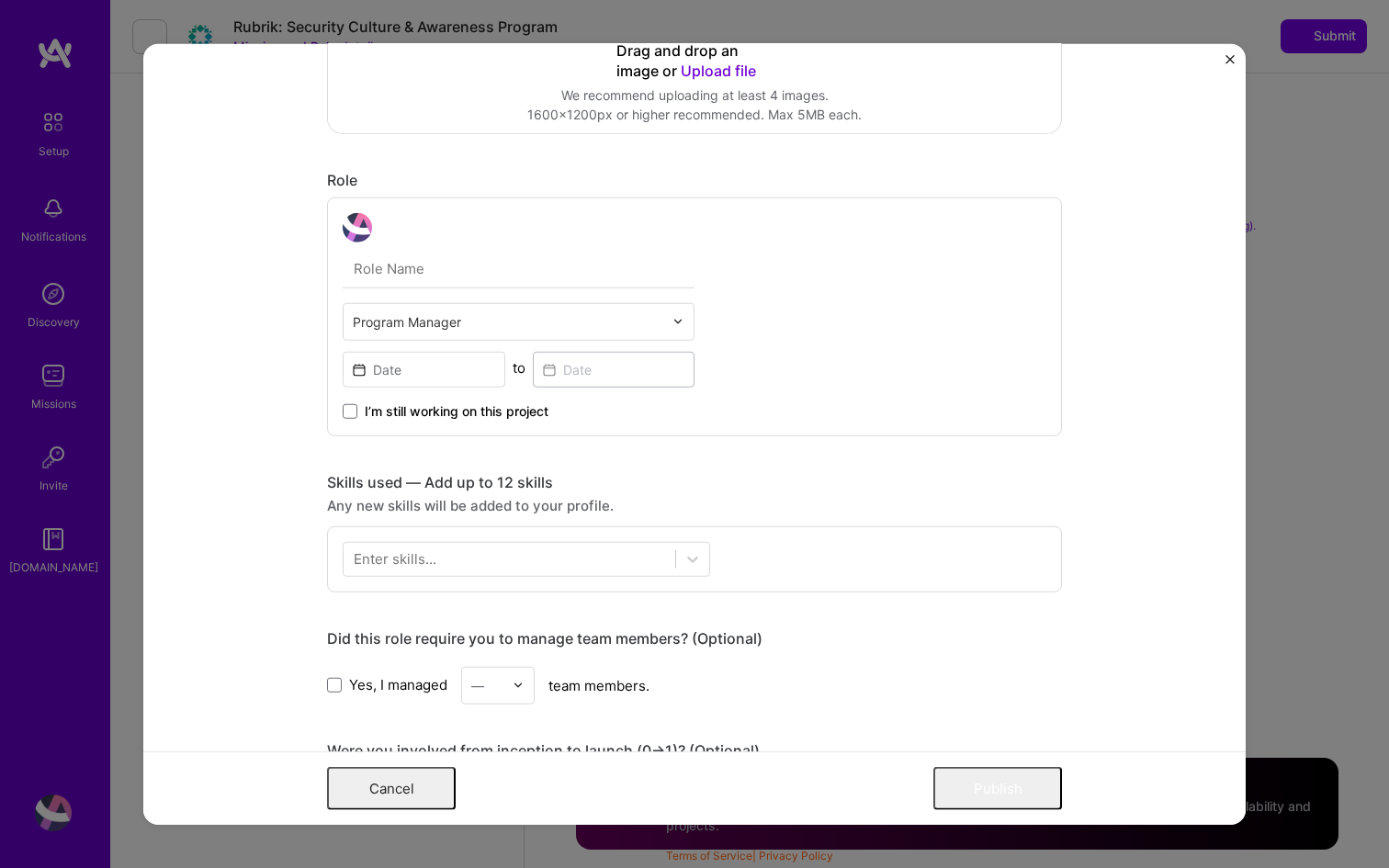
scroll to position [408, 0]
click at [440, 365] on input at bounding box center [423, 367] width 163 height 36
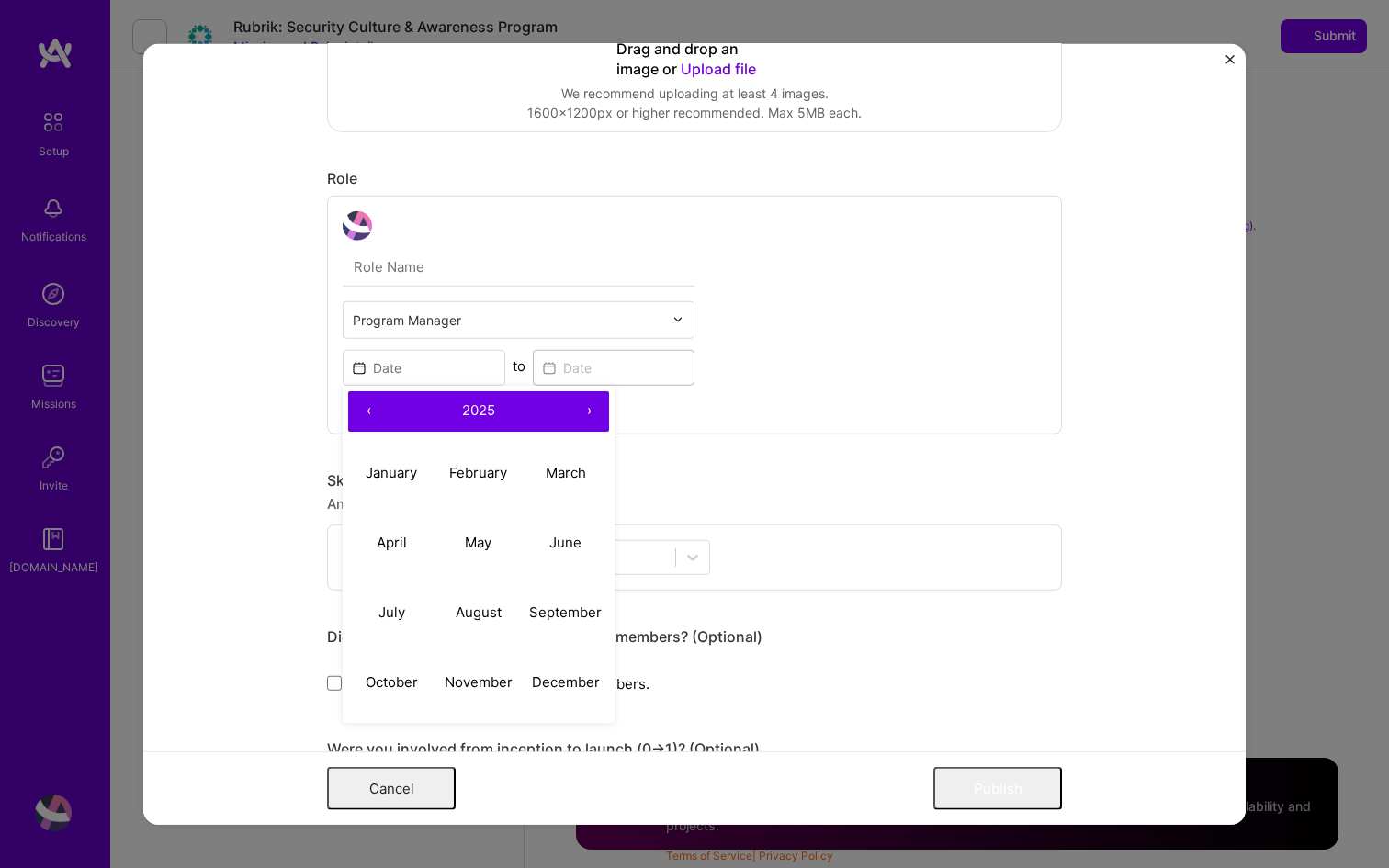
click at [369, 409] on button "‹" at bounding box center [368, 410] width 40 height 40
click at [572, 543] on abbr "June" at bounding box center [565, 542] width 33 height 18
type input "Jun, 2022"
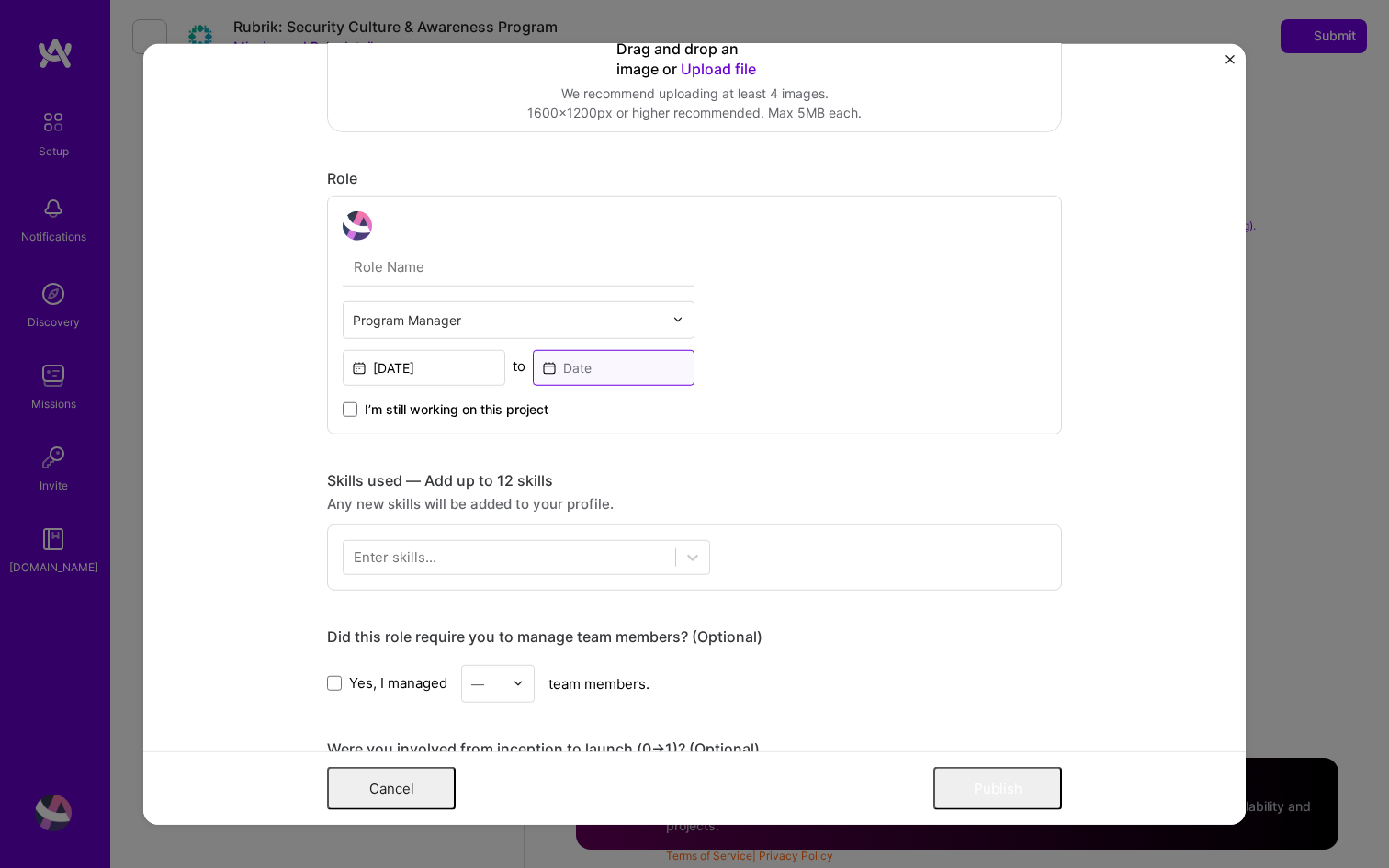
click at [620, 367] on input at bounding box center [614, 367] width 163 height 36
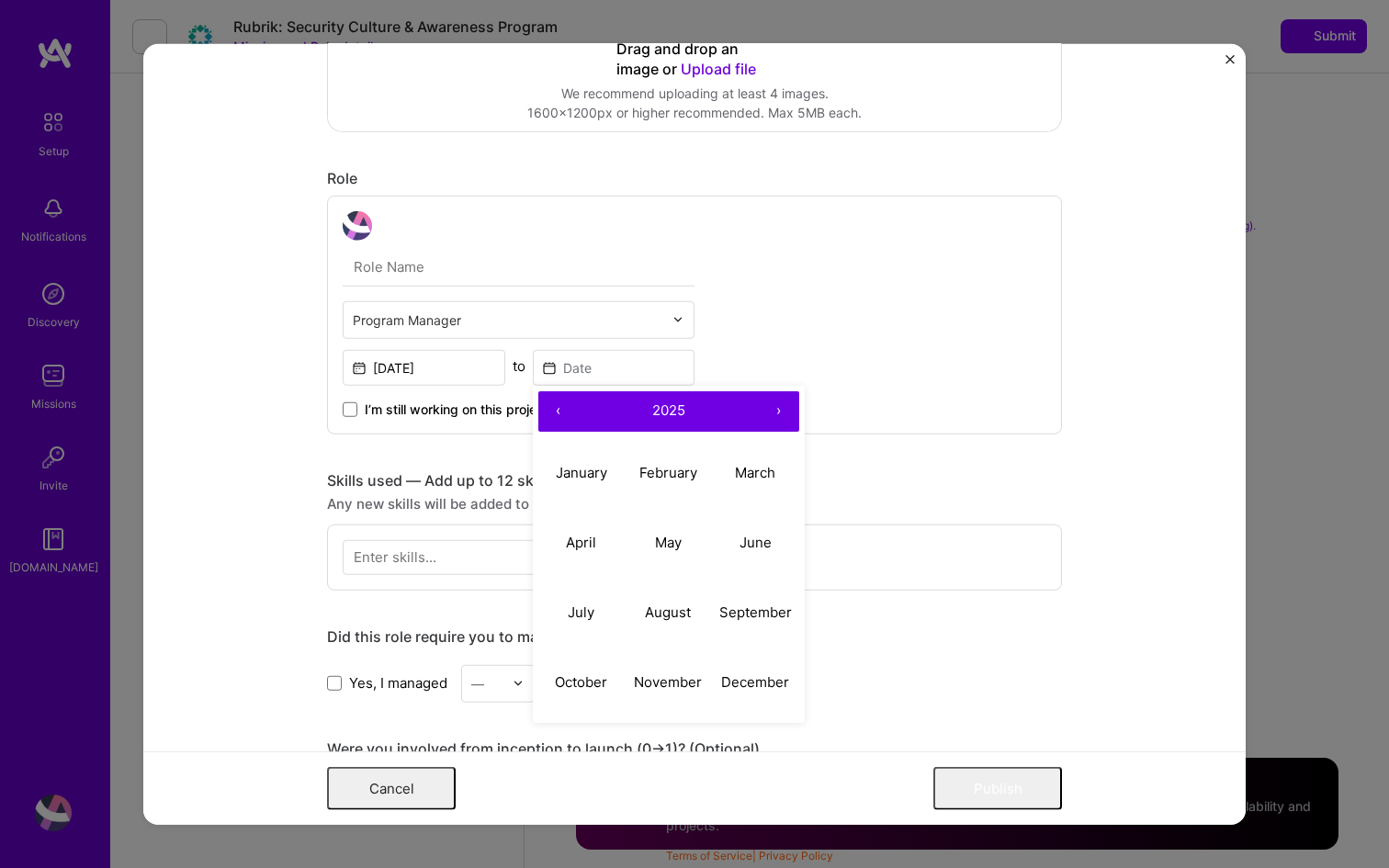
click at [555, 408] on button "‹" at bounding box center [558, 410] width 40 height 40
click at [751, 690] on abbr "December" at bounding box center [755, 683] width 68 height 18
type input "Dec, 2024"
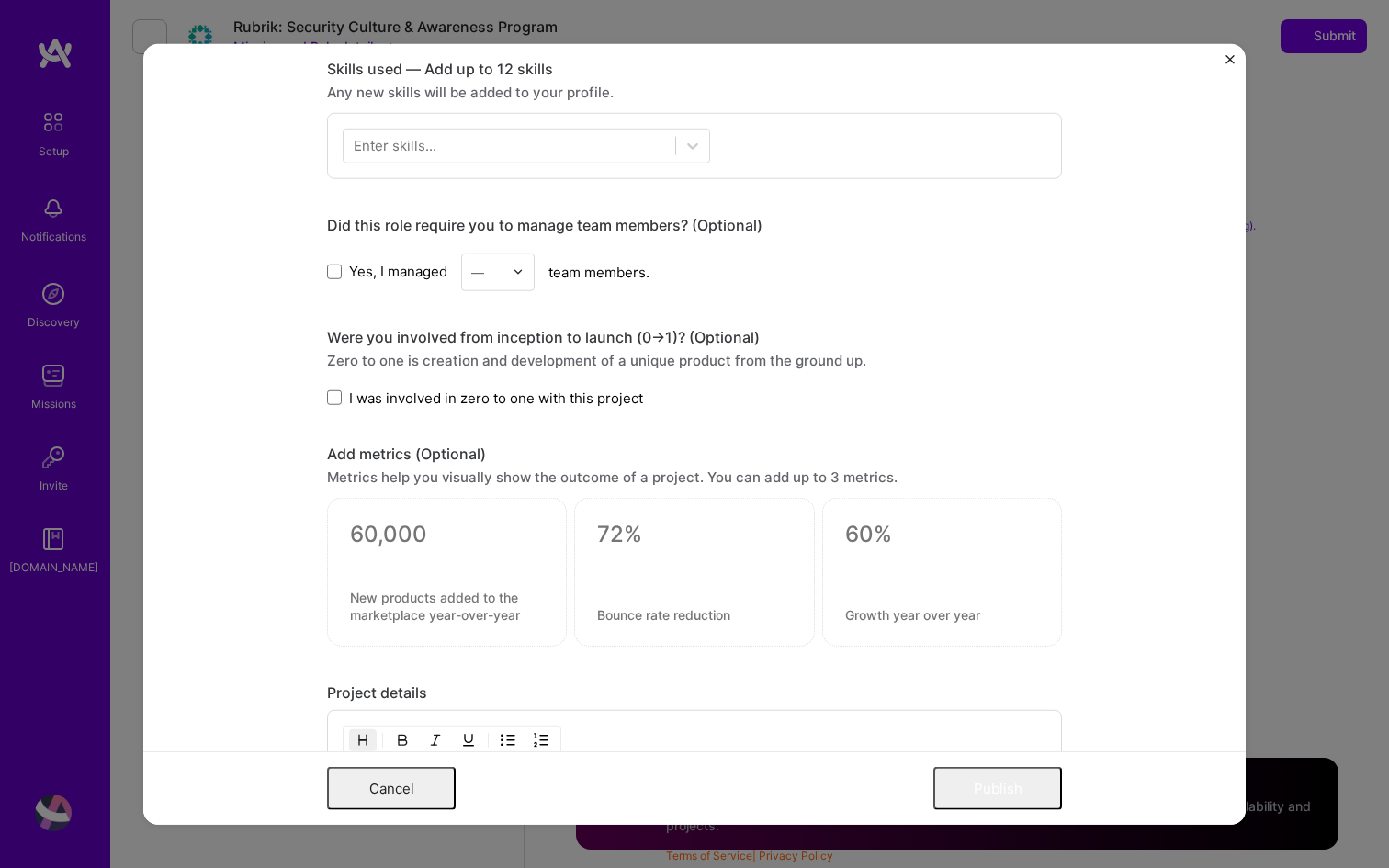
scroll to position [856, 0]
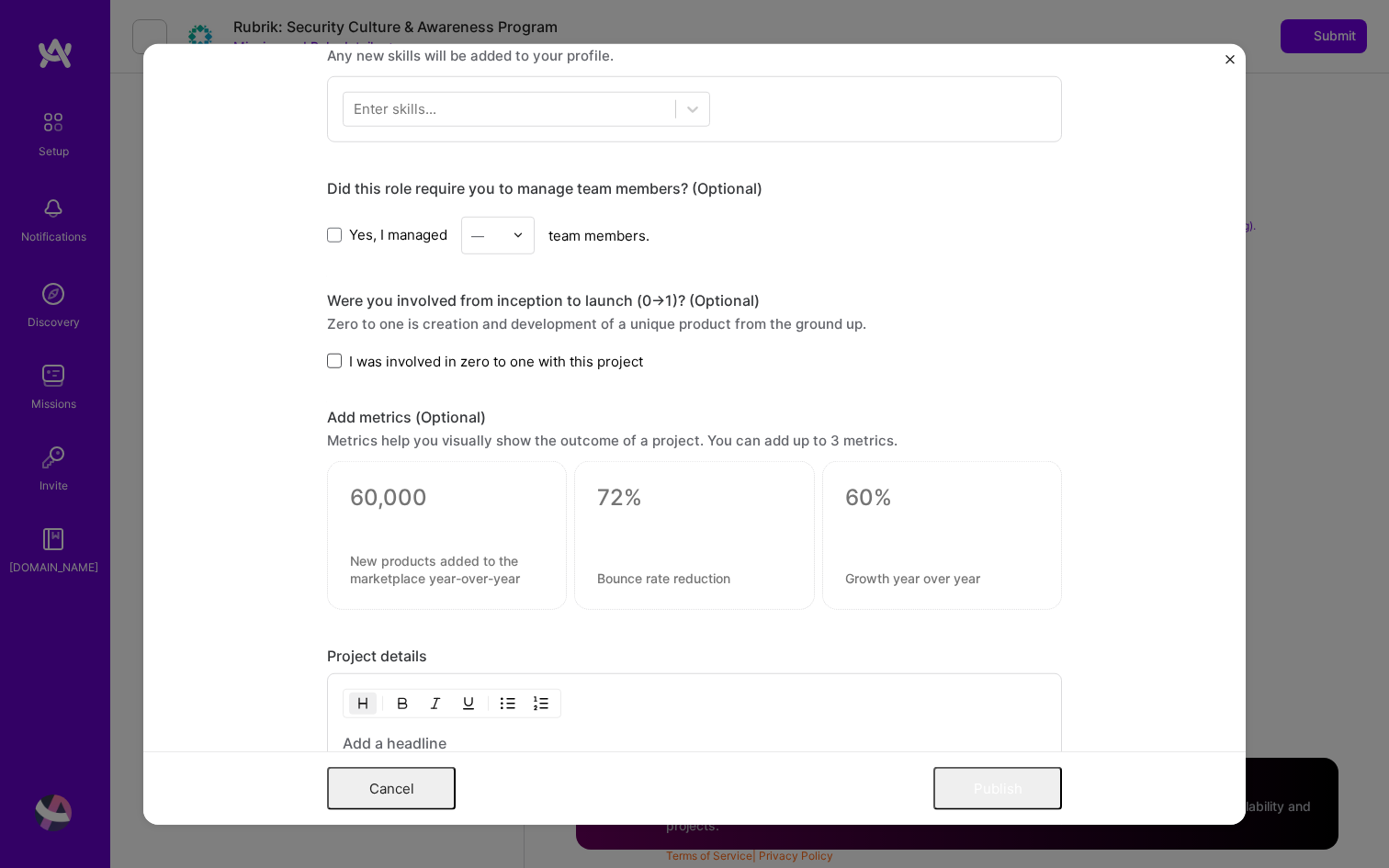
click at [333, 361] on span at bounding box center [334, 361] width 15 height 15
click at [0, 0] on input "I was involved in zero to one with this project" at bounding box center [0, 0] width 0 height 0
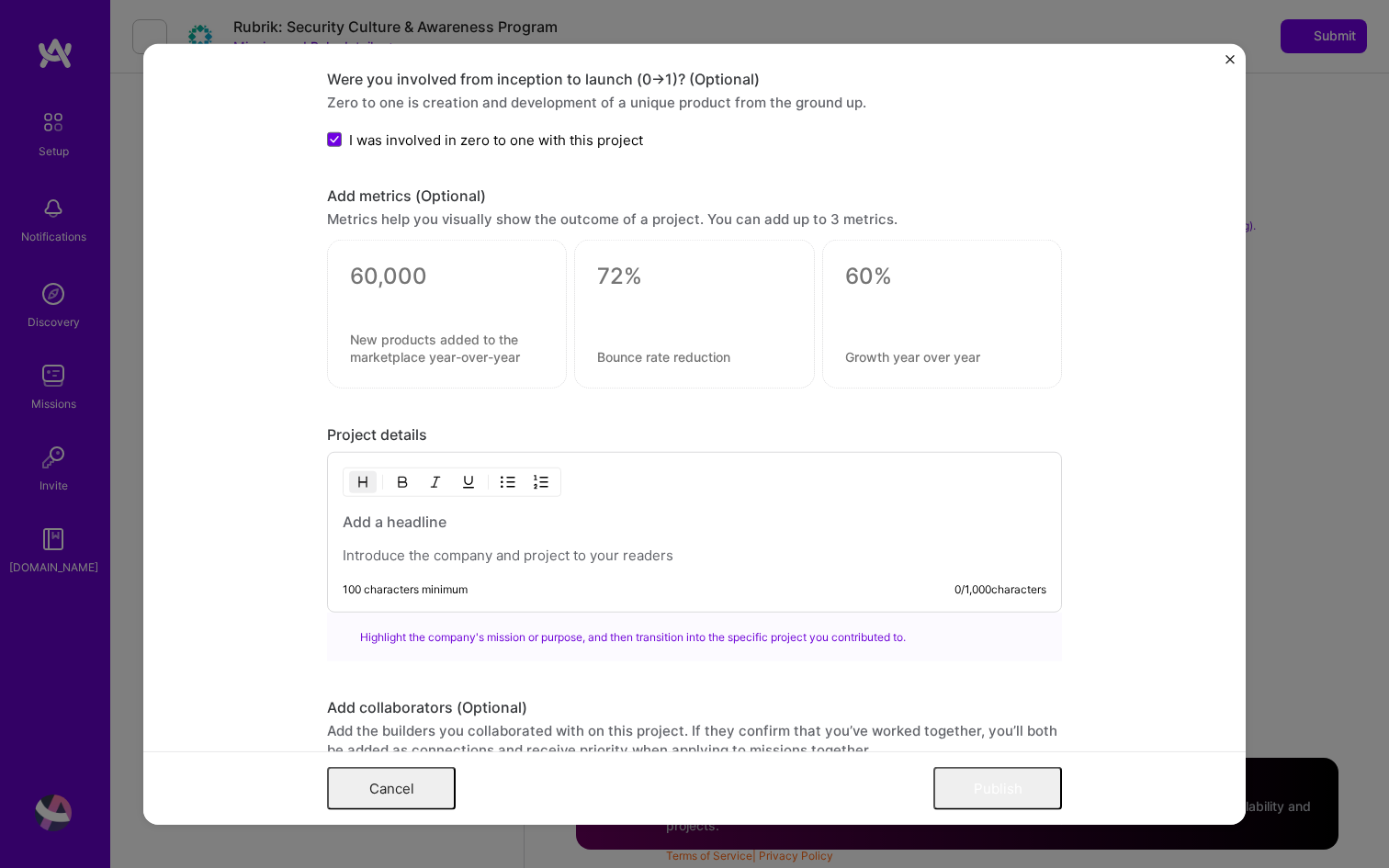
scroll to position [1086, 0]
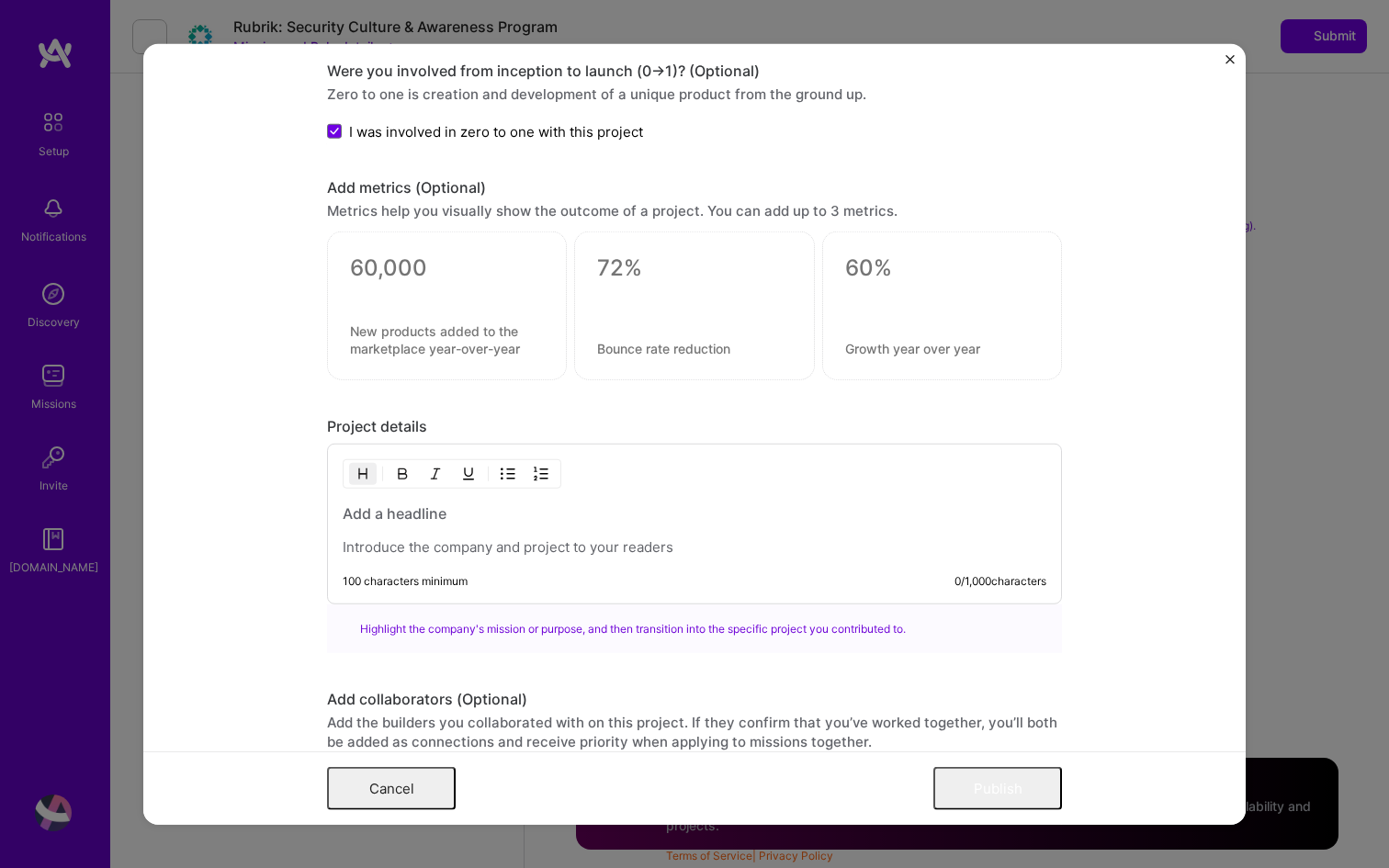
click at [391, 516] on h3 at bounding box center [694, 513] width 703 height 20
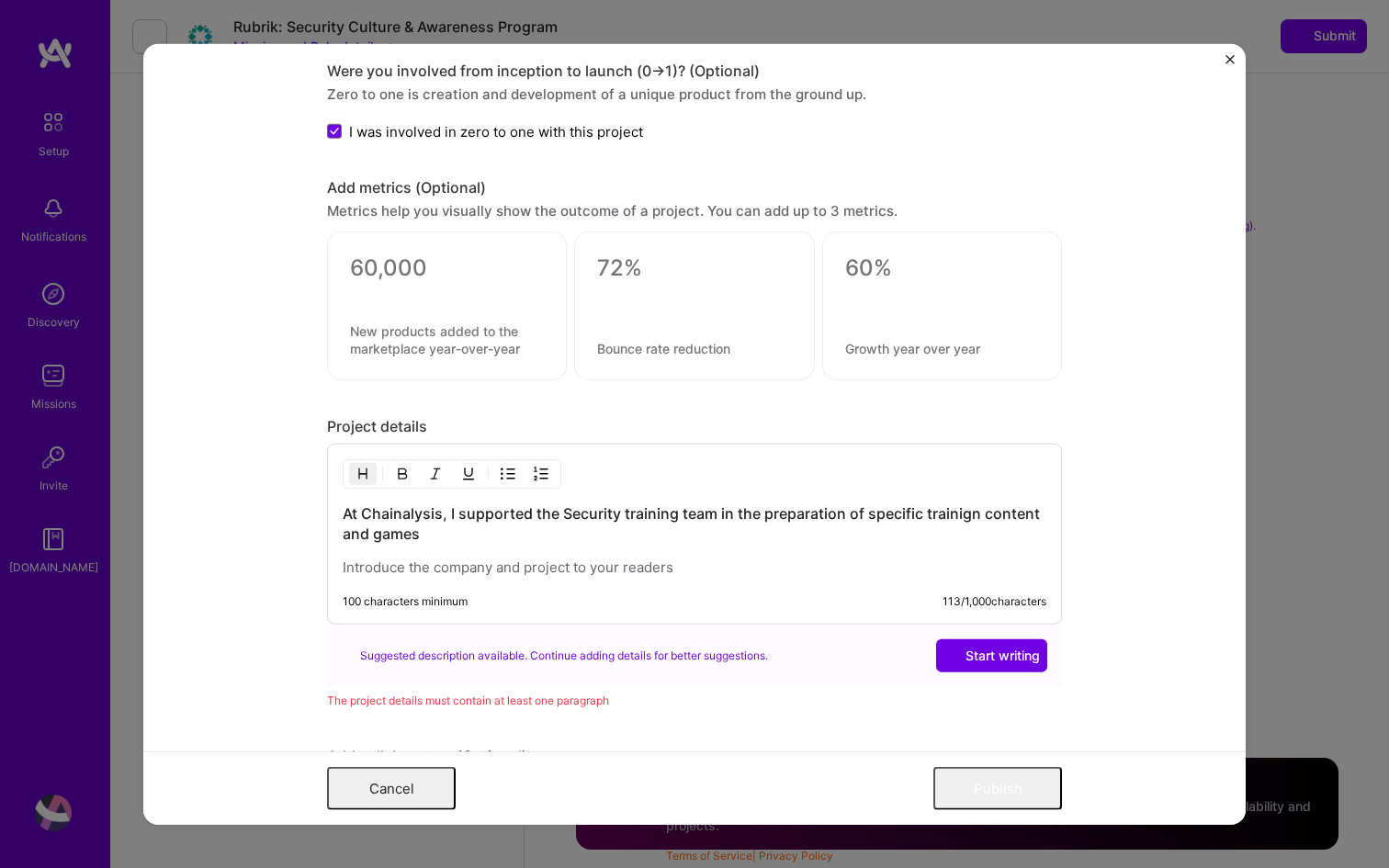
click at [971, 518] on h3 "At Chainalysis, I supported the Security training team in the preparation of sp…" at bounding box center [694, 523] width 703 height 40
click at [447, 536] on h3 "At Chainalysis, I supported the Security training team in the preparation of sp…" at bounding box center [694, 523] width 703 height 40
click at [622, 516] on h3 "At Chainalysis, I supported the Security training team in the preparation of sp…" at bounding box center [694, 523] width 703 height 40
click at [537, 535] on h3 "At Chainalysis, I supported the Security awareness and training team in the pre…" at bounding box center [694, 523] width 703 height 40
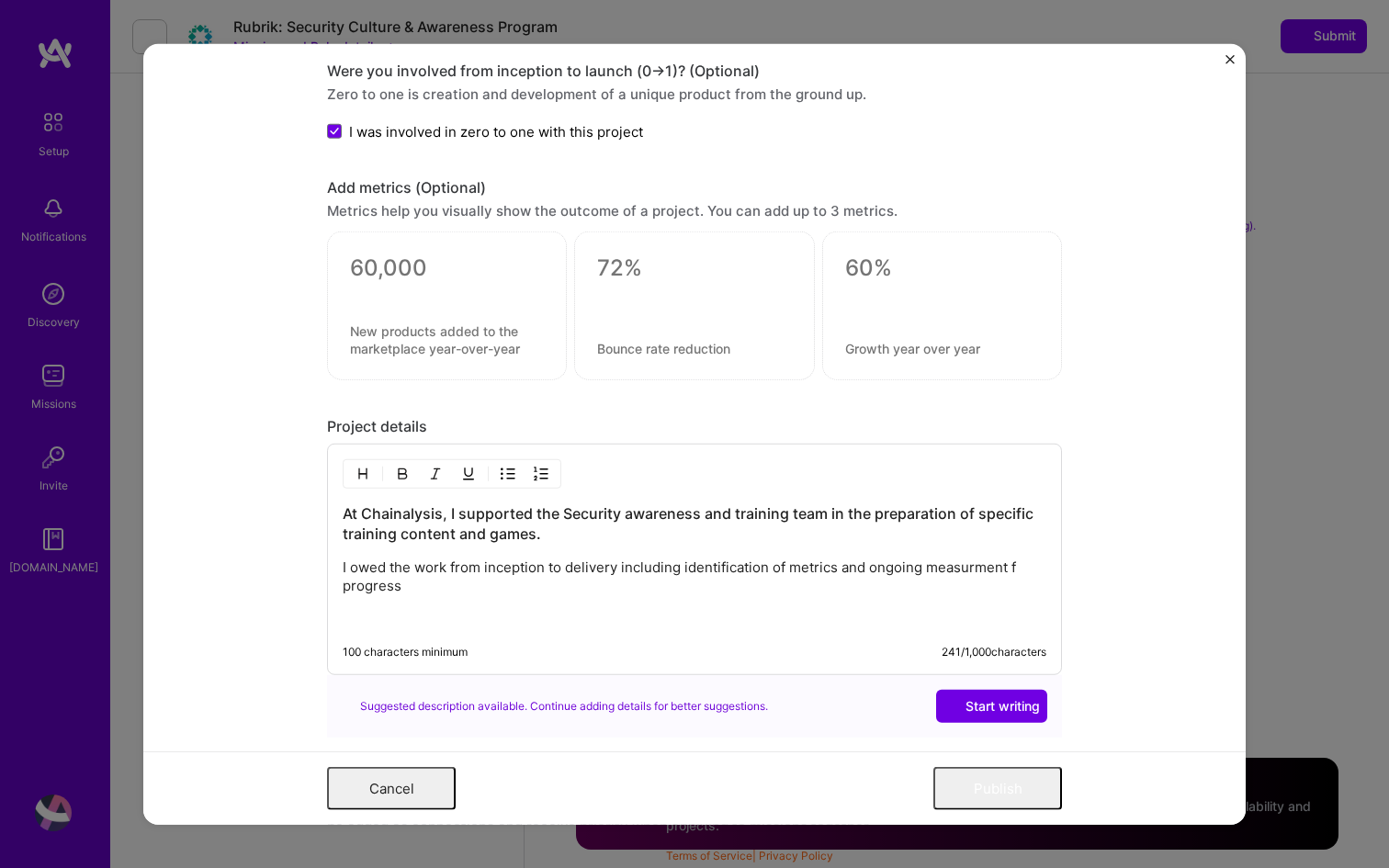
click at [974, 571] on p "I owed the work from inception to delivery including identification of metrics …" at bounding box center [694, 576] width 703 height 36
click at [404, 591] on p "I owed the work from inception to delivery including identification of metrics …" at bounding box center [694, 576] width 703 height 36
click at [411, 572] on p "I owed the work from inception to delivery including identification of metrics …" at bounding box center [694, 576] width 703 height 36
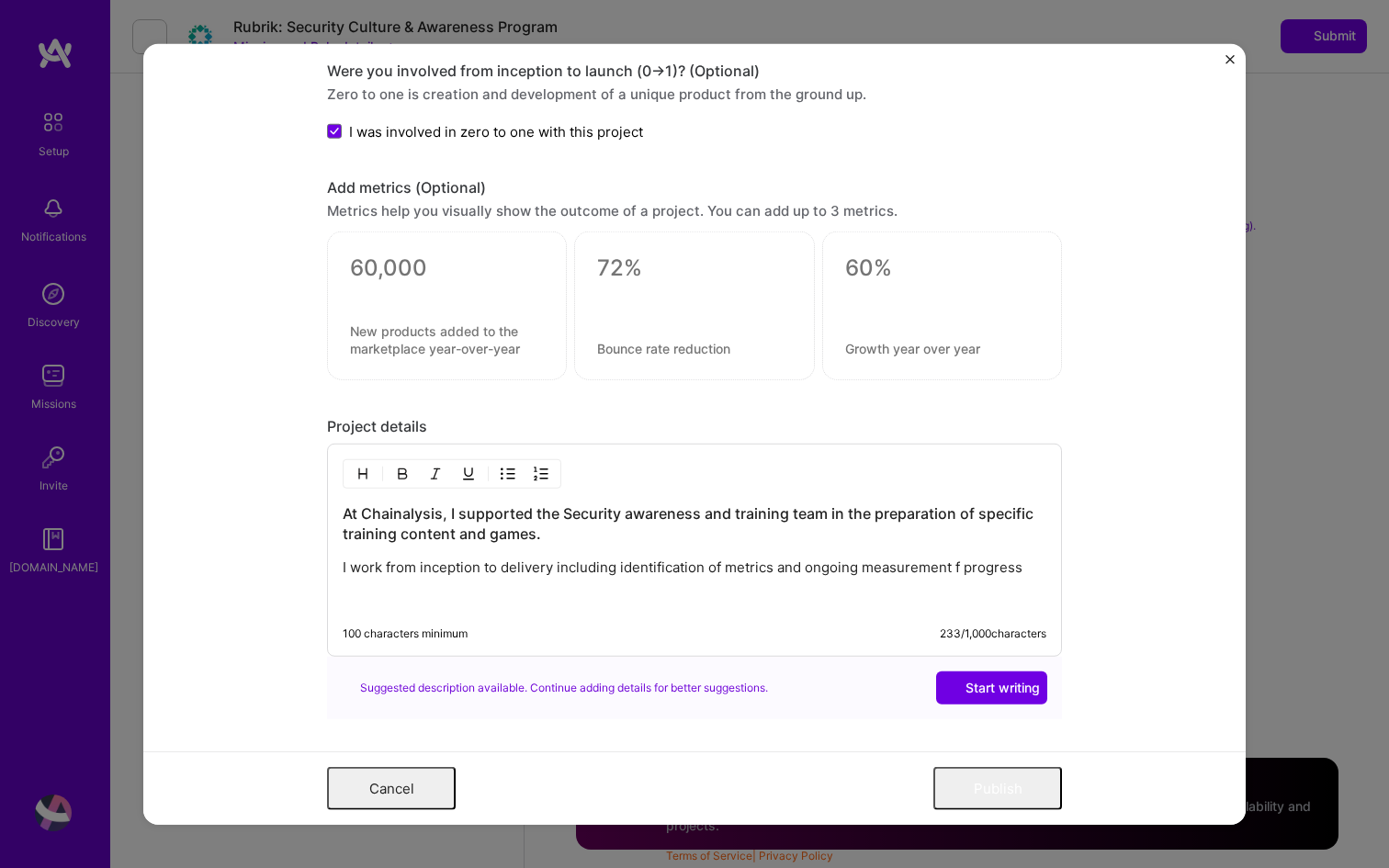
click at [382, 572] on p "I work from inception to delivery including identification of metrics and ongoi…" at bounding box center [694, 567] width 703 height 19
click at [346, 598] on p at bounding box center [694, 600] width 703 height 19
click at [971, 571] on p "I worked from inception to delivery including identification of metrics and ong…" at bounding box center [694, 567] width 703 height 19
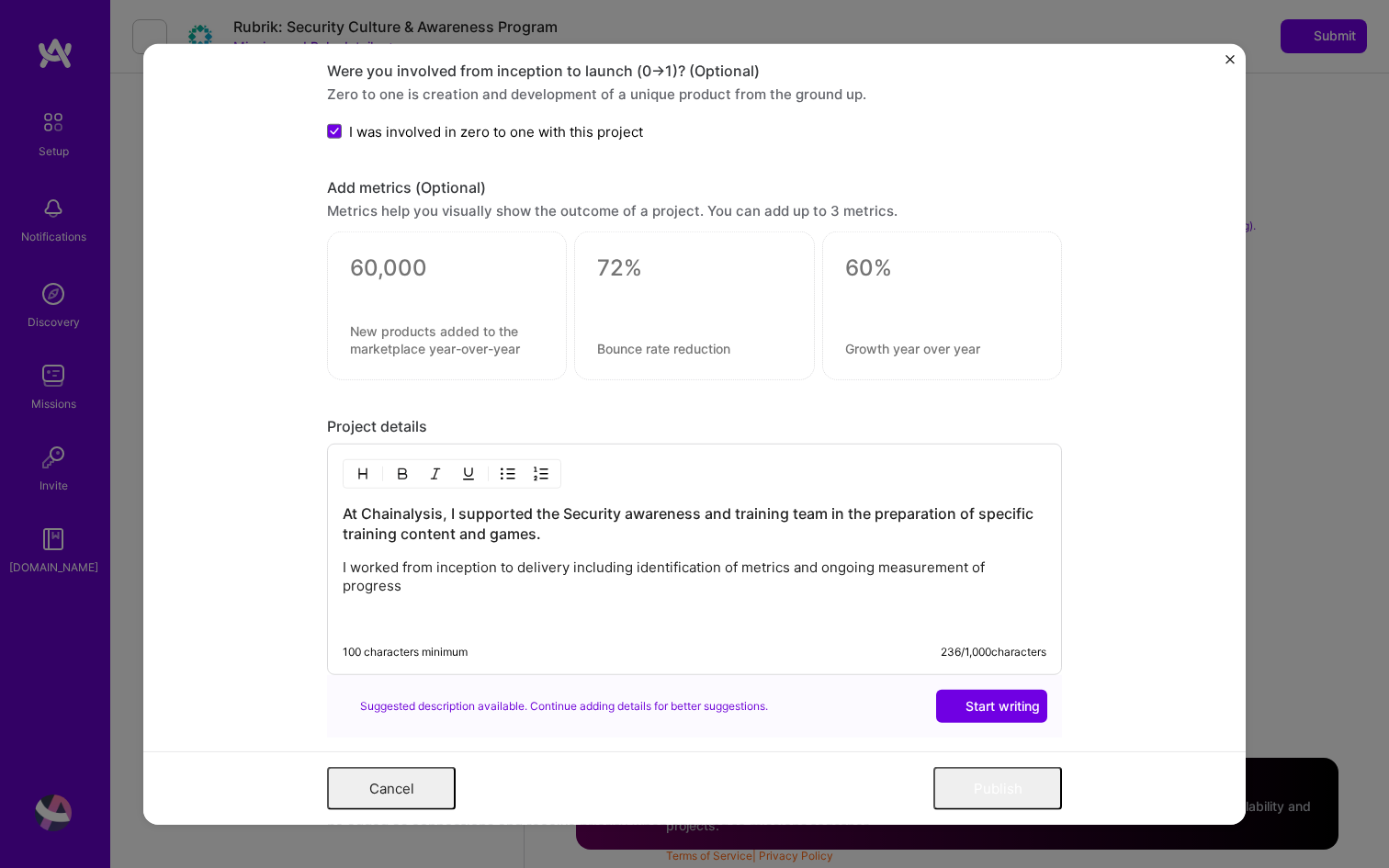
click at [404, 591] on p "I worked from inception to delivery including identification of metrics and ong…" at bounding box center [694, 576] width 703 height 36
click at [657, 594] on p "I worked from inception to delivery including identification of metrics and ong…" at bounding box center [694, 576] width 703 height 36
click at [713, 587] on p "I worked from inception to delivery including identification of metrics and ong…" at bounding box center [694, 576] width 703 height 36
click at [677, 591] on p "I worked from inception to delivery including identification of metrics and ong…" at bounding box center [694, 576] width 703 height 36
click at [730, 595] on p "I worked from inception to delivery including identification of metrics and ong…" at bounding box center [694, 576] width 703 height 36
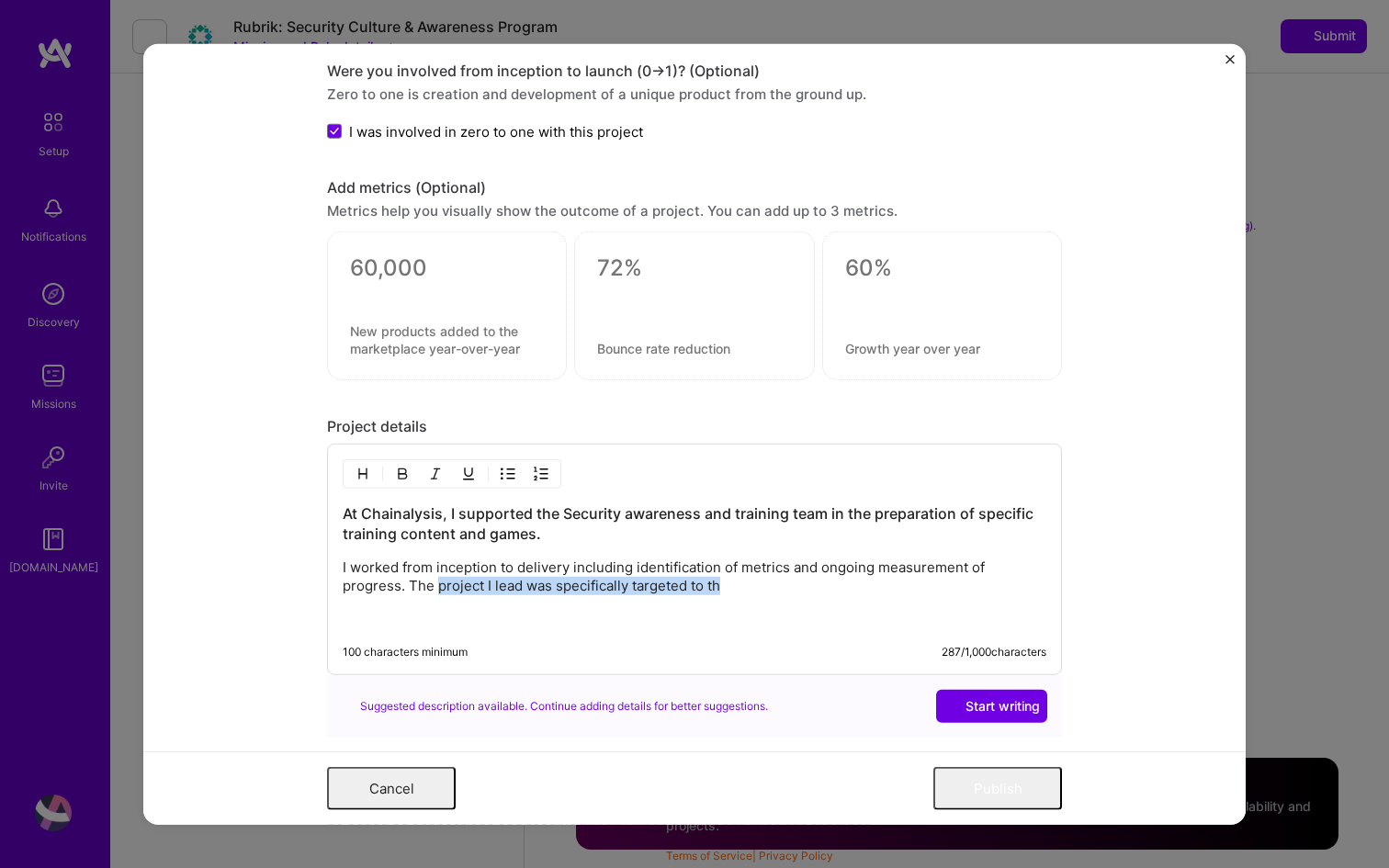
drag, startPoint x: 734, startPoint y: 586, endPoint x: 435, endPoint y: 592, distance: 299.1
click at [435, 592] on p "I worked from inception to delivery including identification of metrics and ong…" at bounding box center [694, 576] width 703 height 36
click at [667, 589] on p "I worked from inception to delivery including identification of metrics and ong…" at bounding box center [694, 576] width 703 height 36
drag, startPoint x: 897, startPoint y: 586, endPoint x: 811, endPoint y: 595, distance: 86.5
click at [811, 595] on p "I worked from inception to delivery including identification of metrics and ong…" at bounding box center [694, 576] width 703 height 36
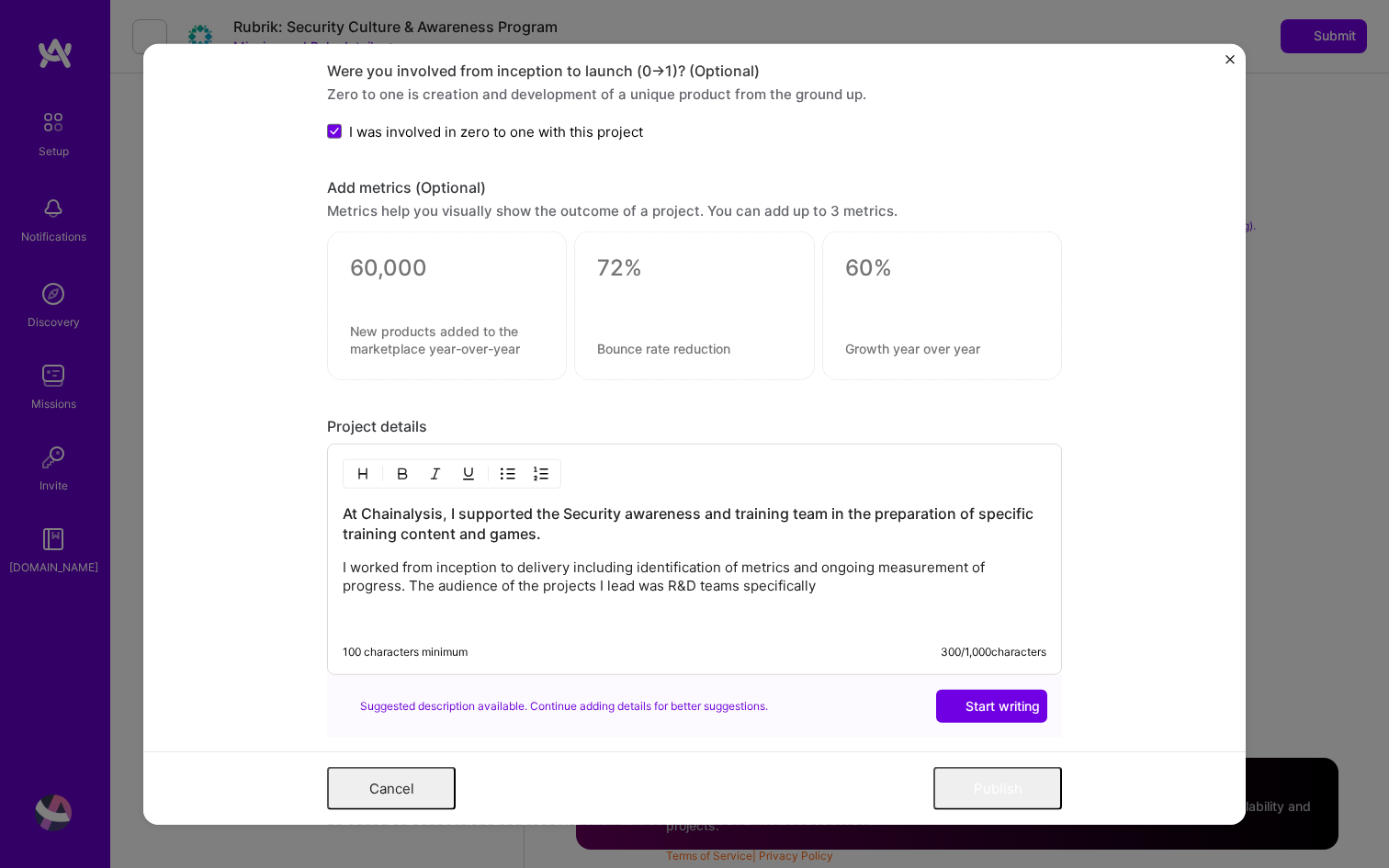
drag, startPoint x: 837, startPoint y: 591, endPoint x: 413, endPoint y: 588, distance: 424.0
click at [413, 588] on p "I worked from inception to delivery including identification of metrics and ong…" at bounding box center [694, 576] width 703 height 36
click at [1015, 785] on button "Publish" at bounding box center [997, 789] width 128 height 43
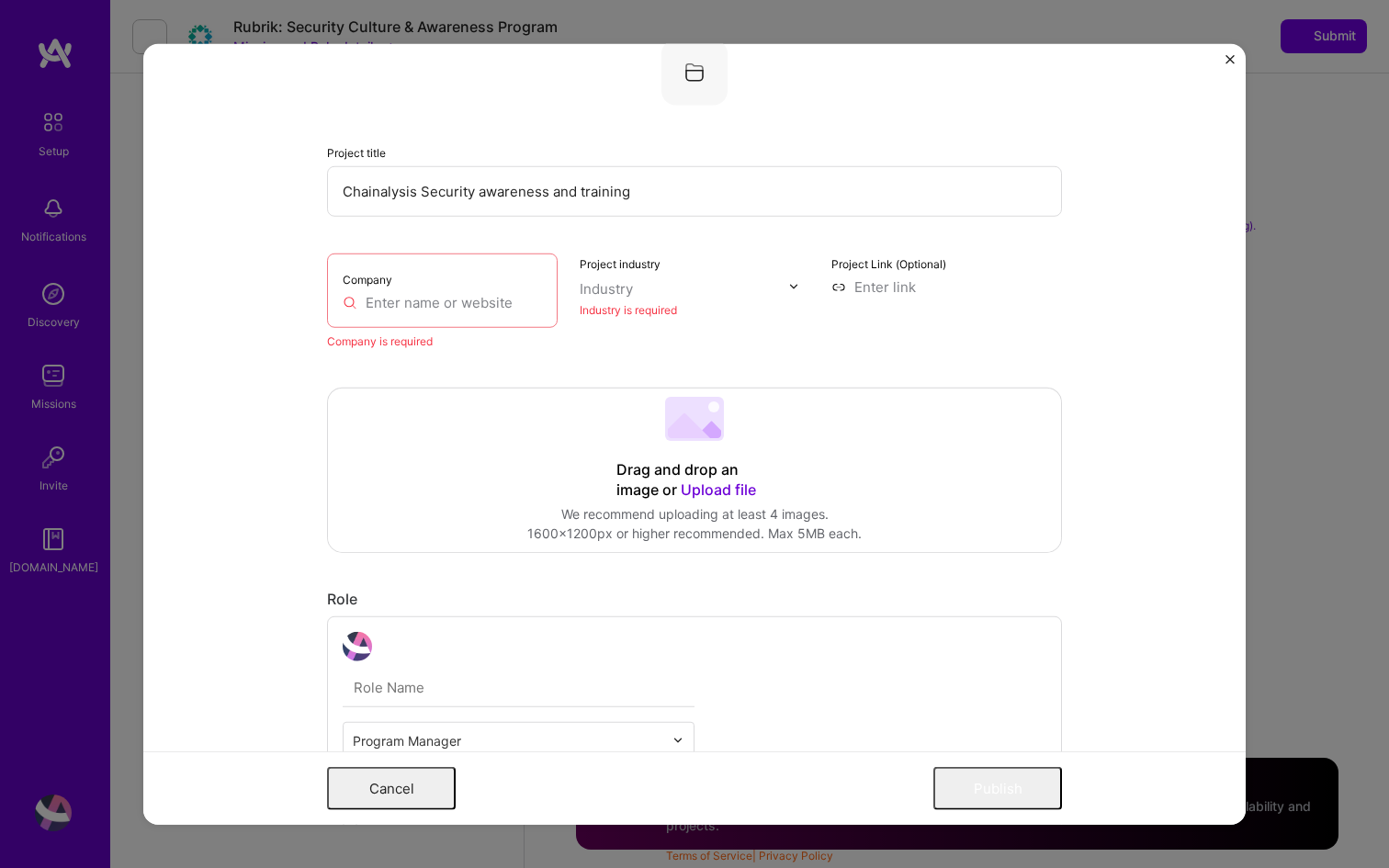
scroll to position [36, 0]
click at [487, 305] on input "text" at bounding box center [442, 307] width 199 height 20
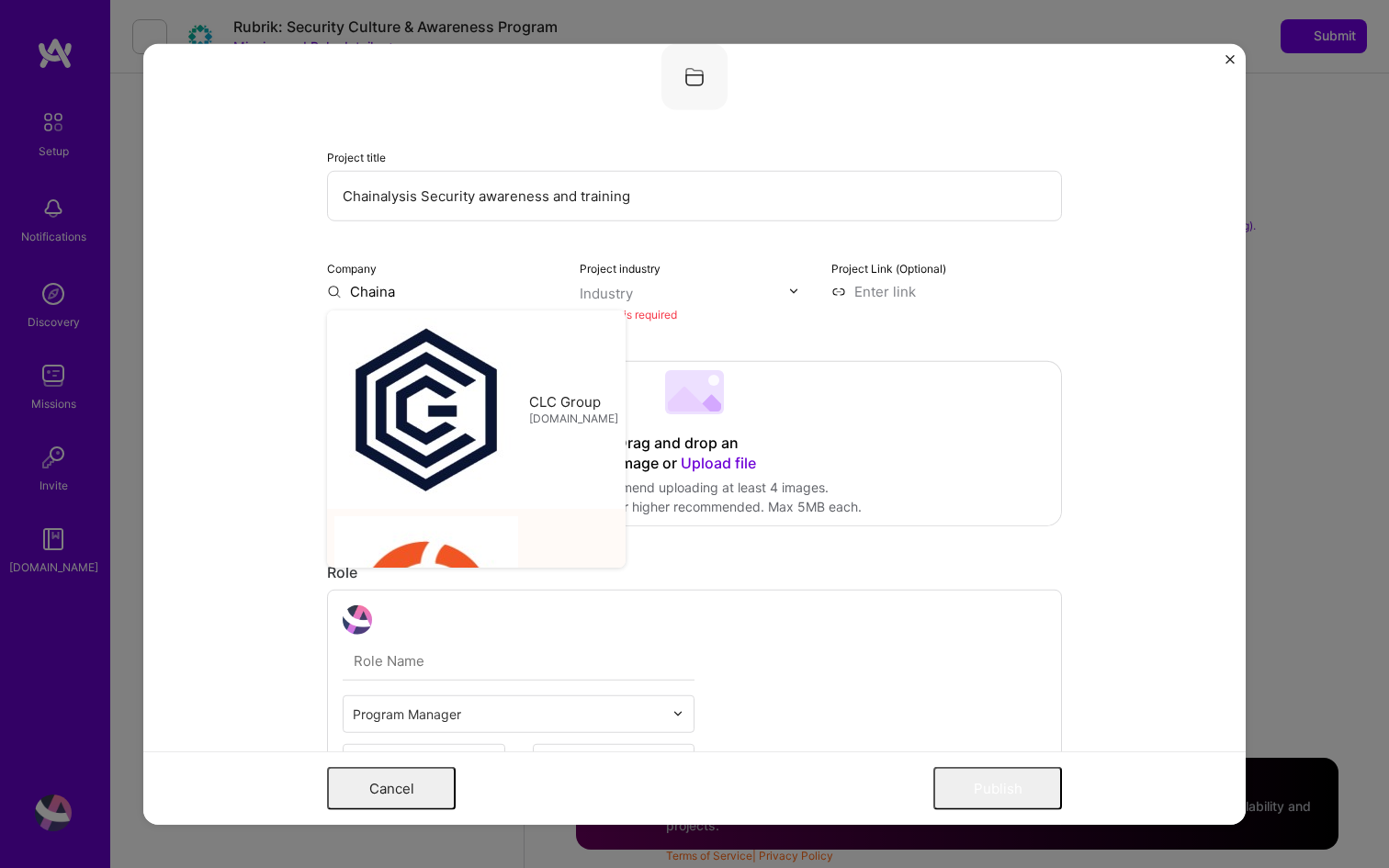
click at [496, 508] on div "Chainalysis Inc. chainalysis.com" at bounding box center [476, 607] width 299 height 198
type input "Chainalysis Inc."
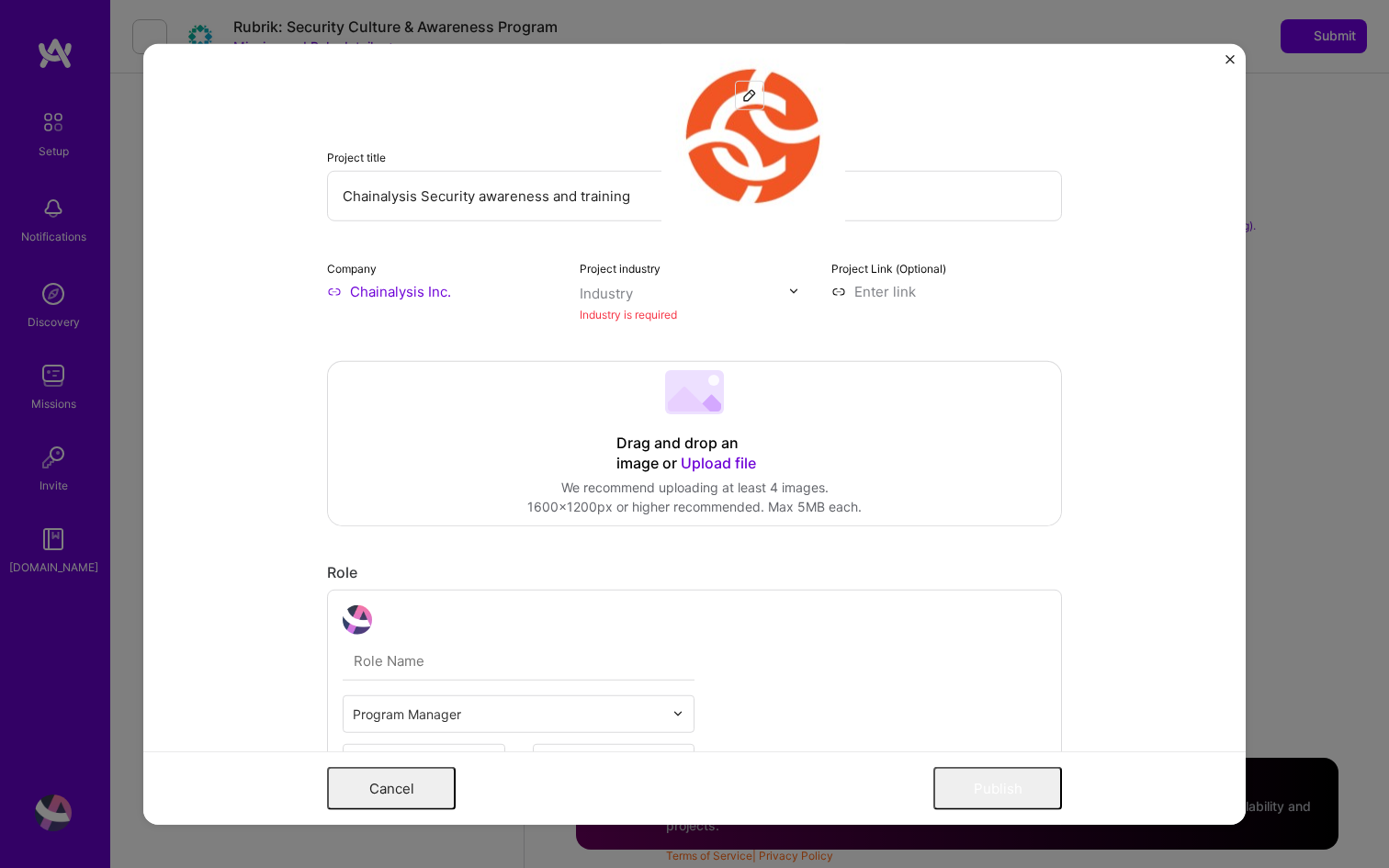
click at [624, 288] on div "Industry" at bounding box center [607, 293] width 53 height 20
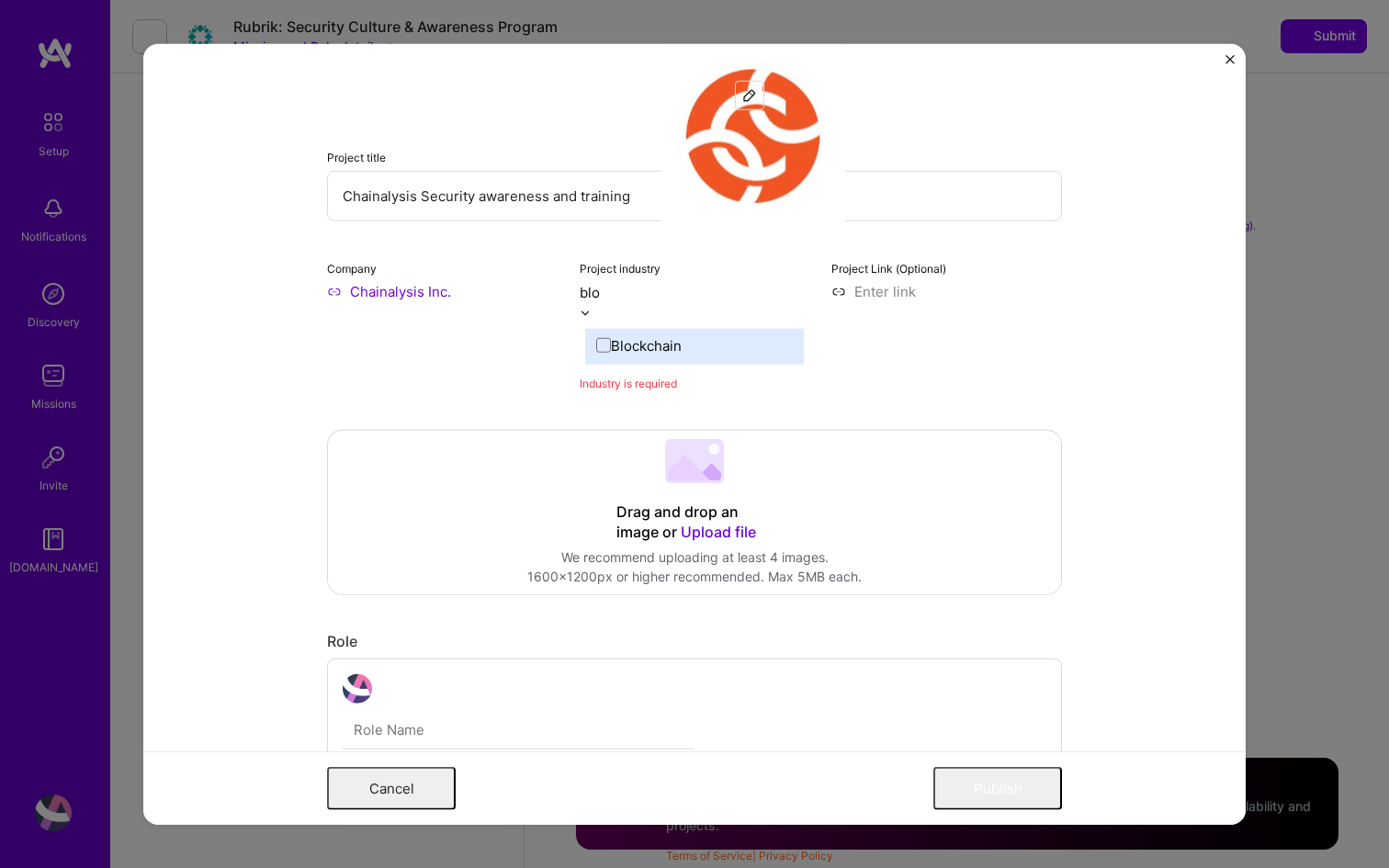
type input "bloc"
click at [655, 335] on div "Blockchain" at bounding box center [646, 345] width 71 height 20
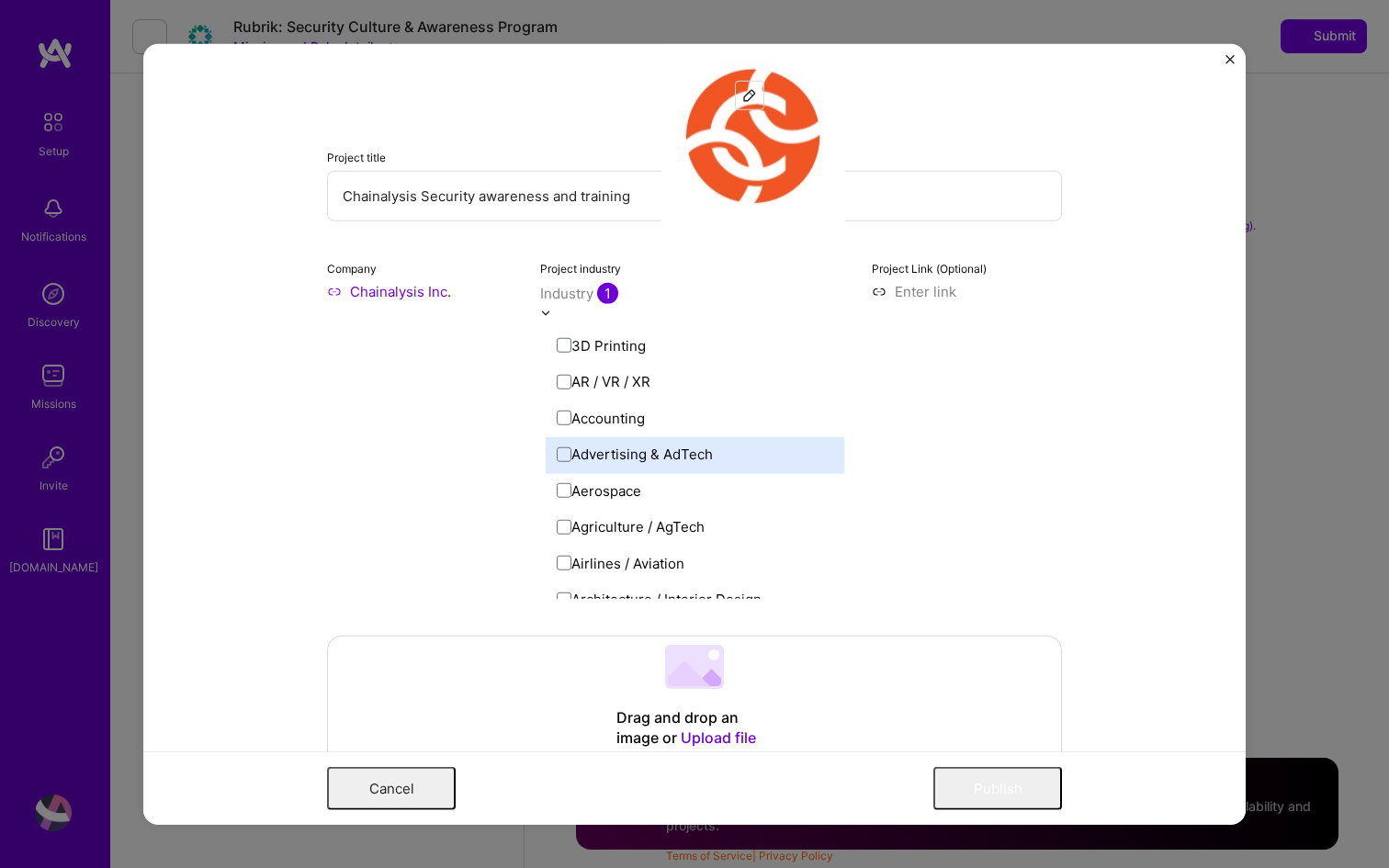
click at [1077, 326] on form "Project title Chainalysis Security awareness and training Company Chainalysis I…" at bounding box center [694, 434] width 1103 height 782
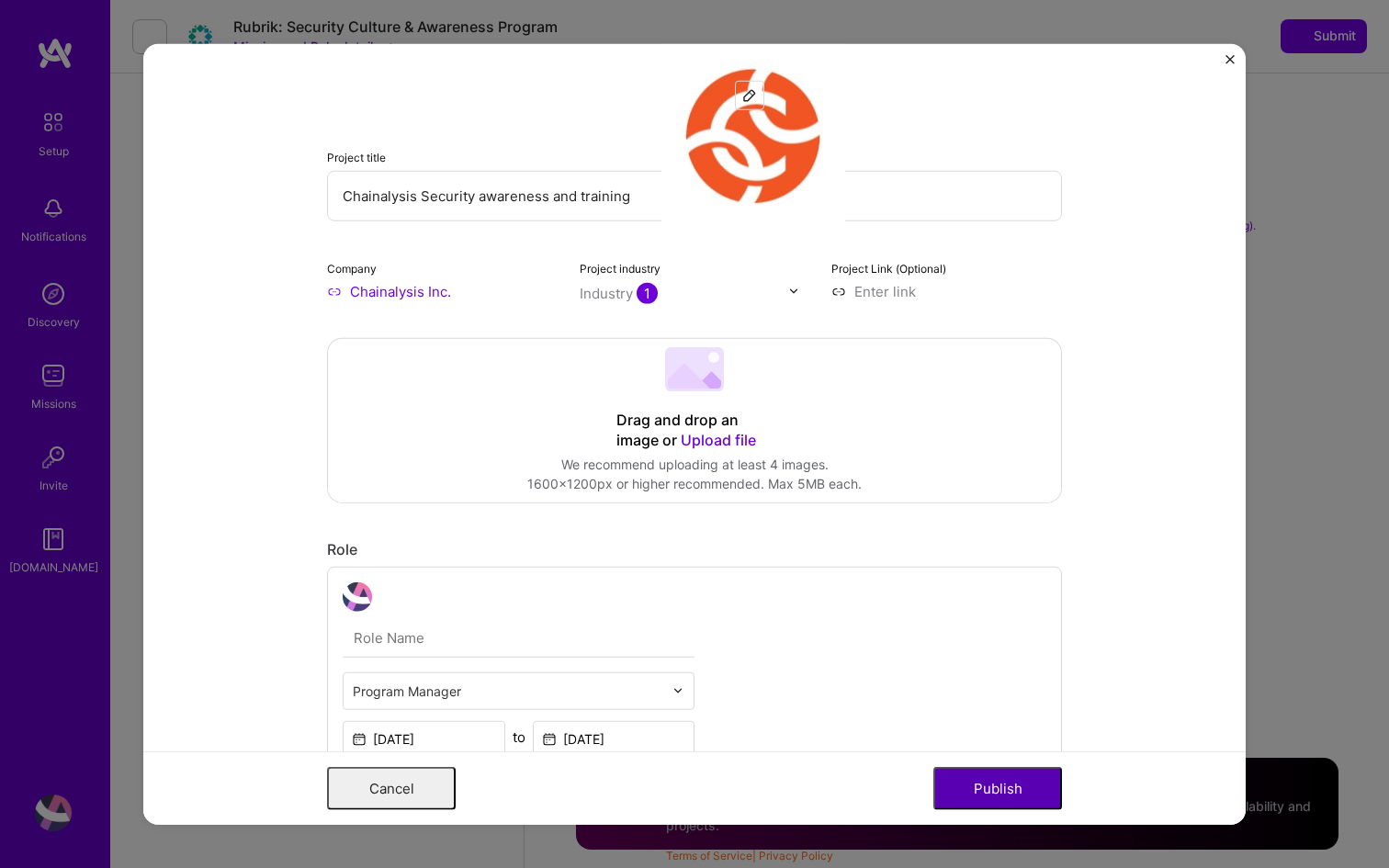
click at [993, 796] on button "Publish" at bounding box center [997, 789] width 128 height 43
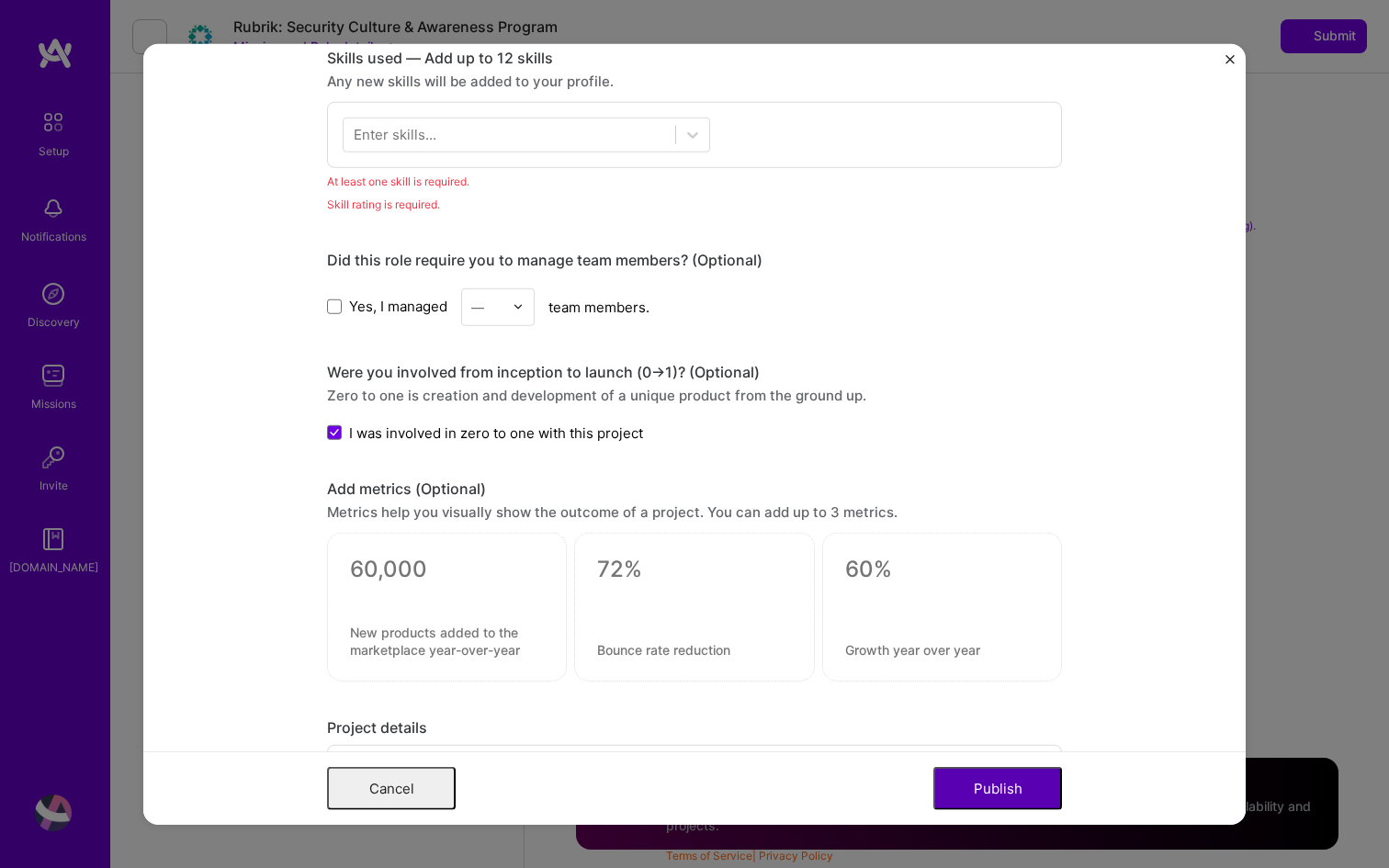
scroll to position [836, 0]
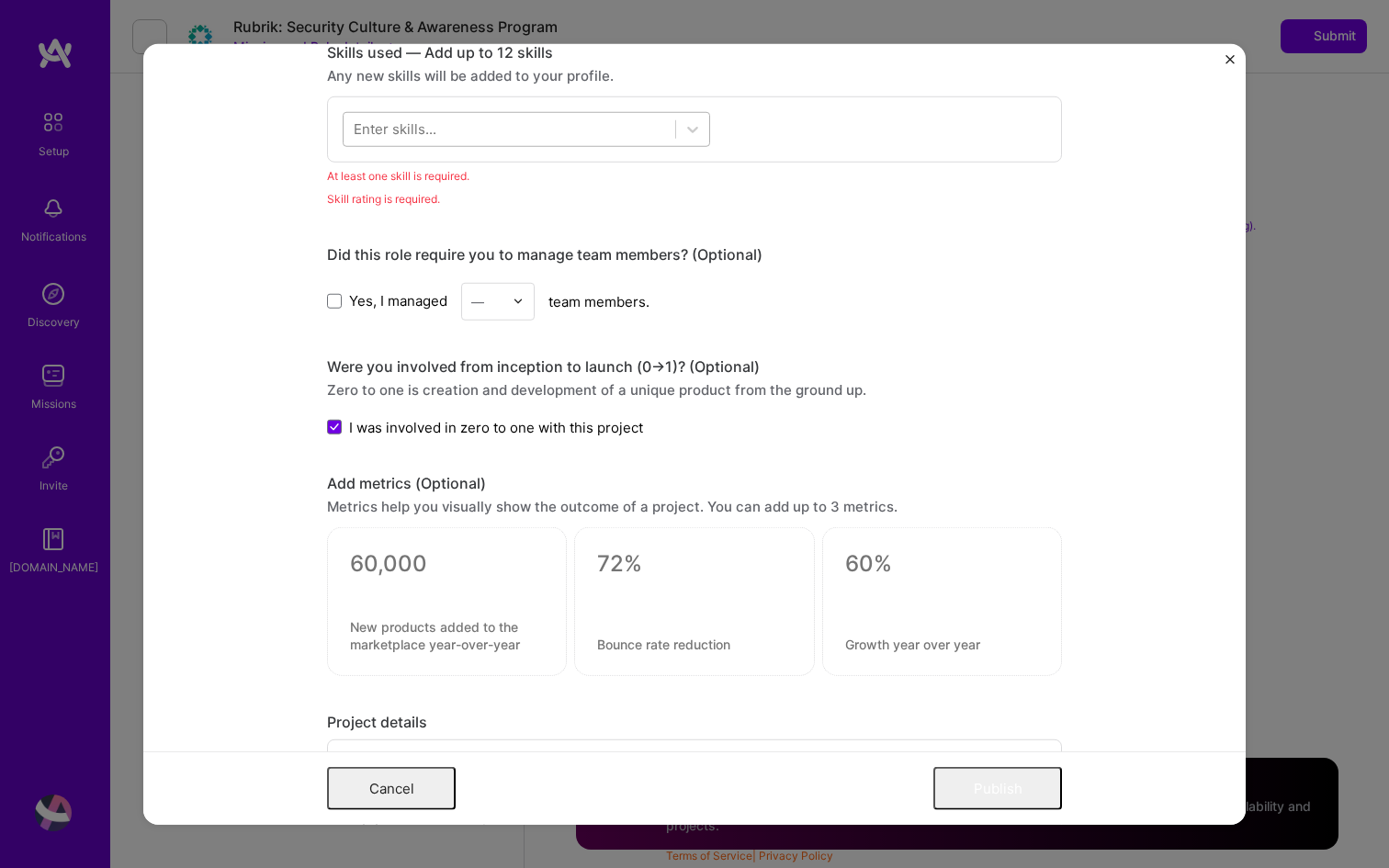
click at [466, 135] on div at bounding box center [509, 128] width 331 height 31
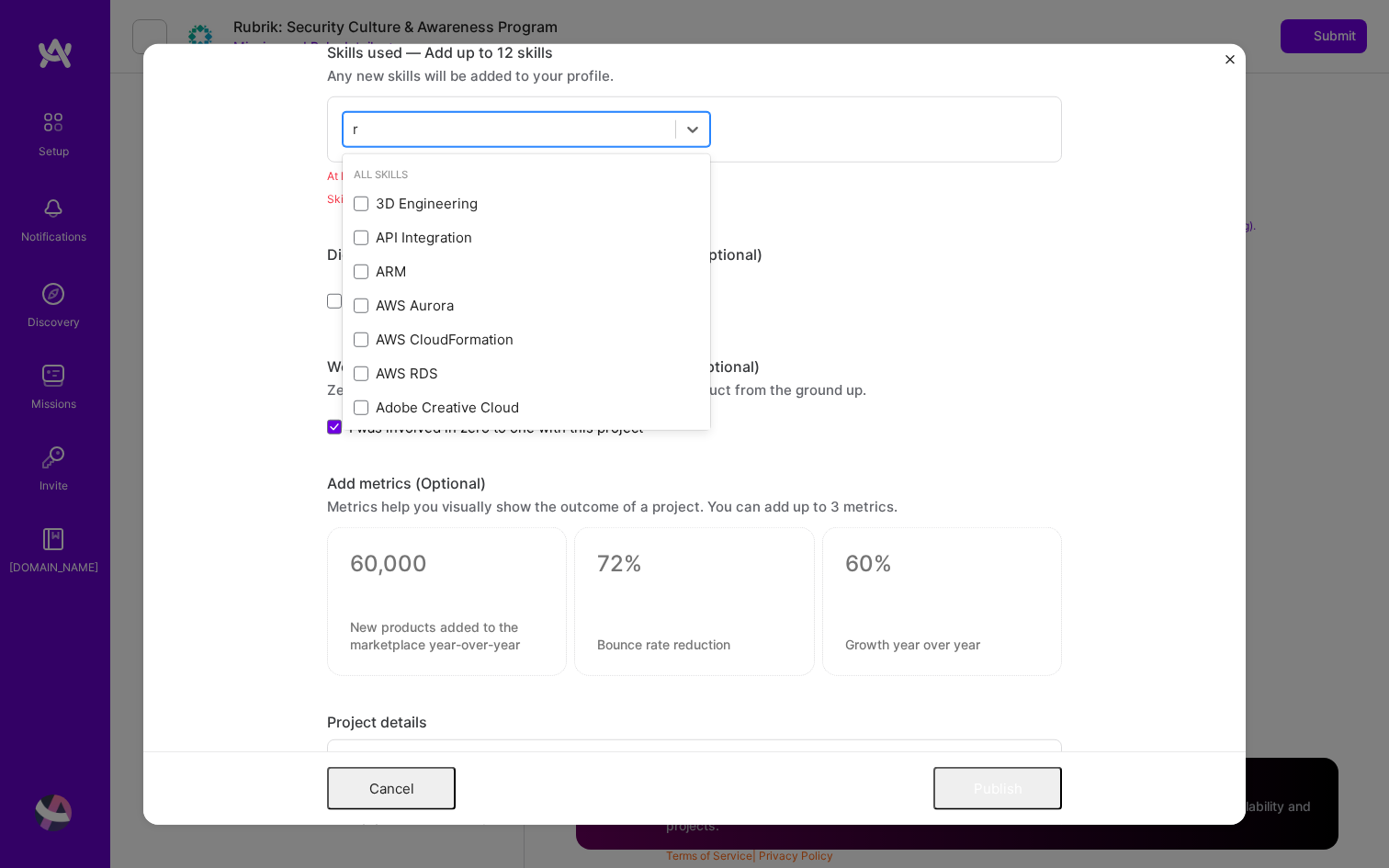
type input "r"
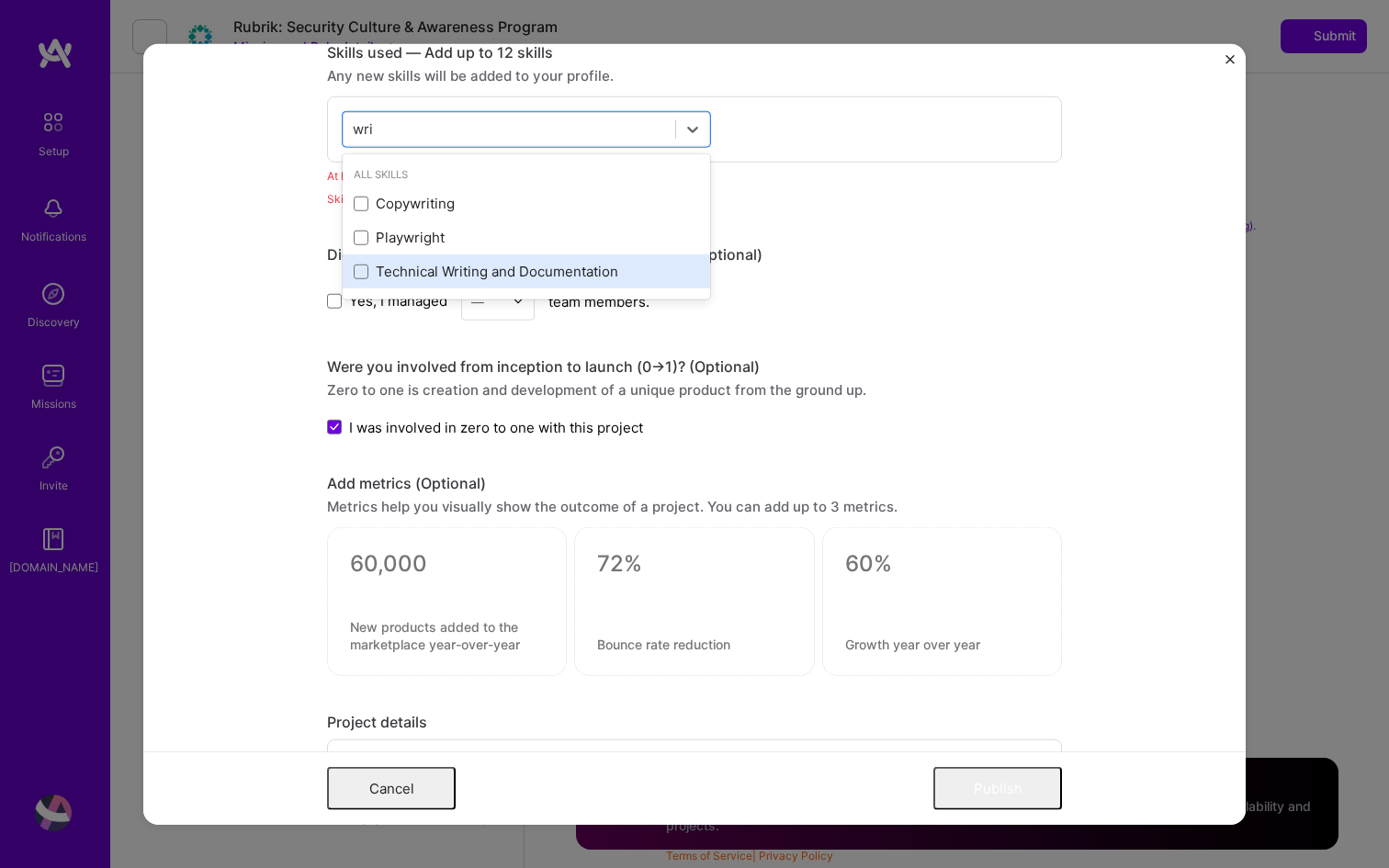
click at [429, 261] on div "Technical Writing and Documentation" at bounding box center [526, 271] width 368 height 34
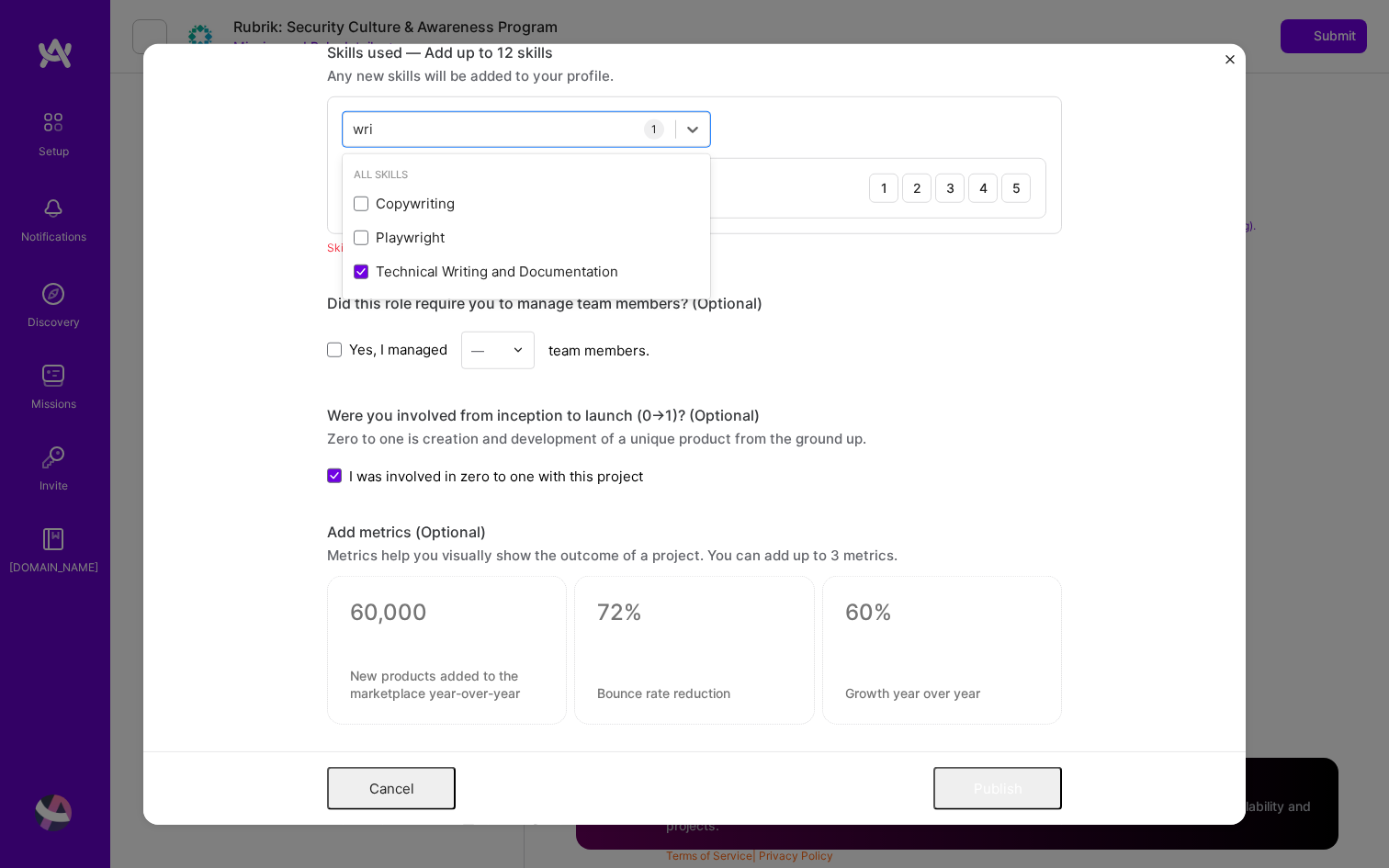
type input "wri"
click at [928, 349] on div "Yes, I managed — team members." at bounding box center [694, 349] width 735 height 37
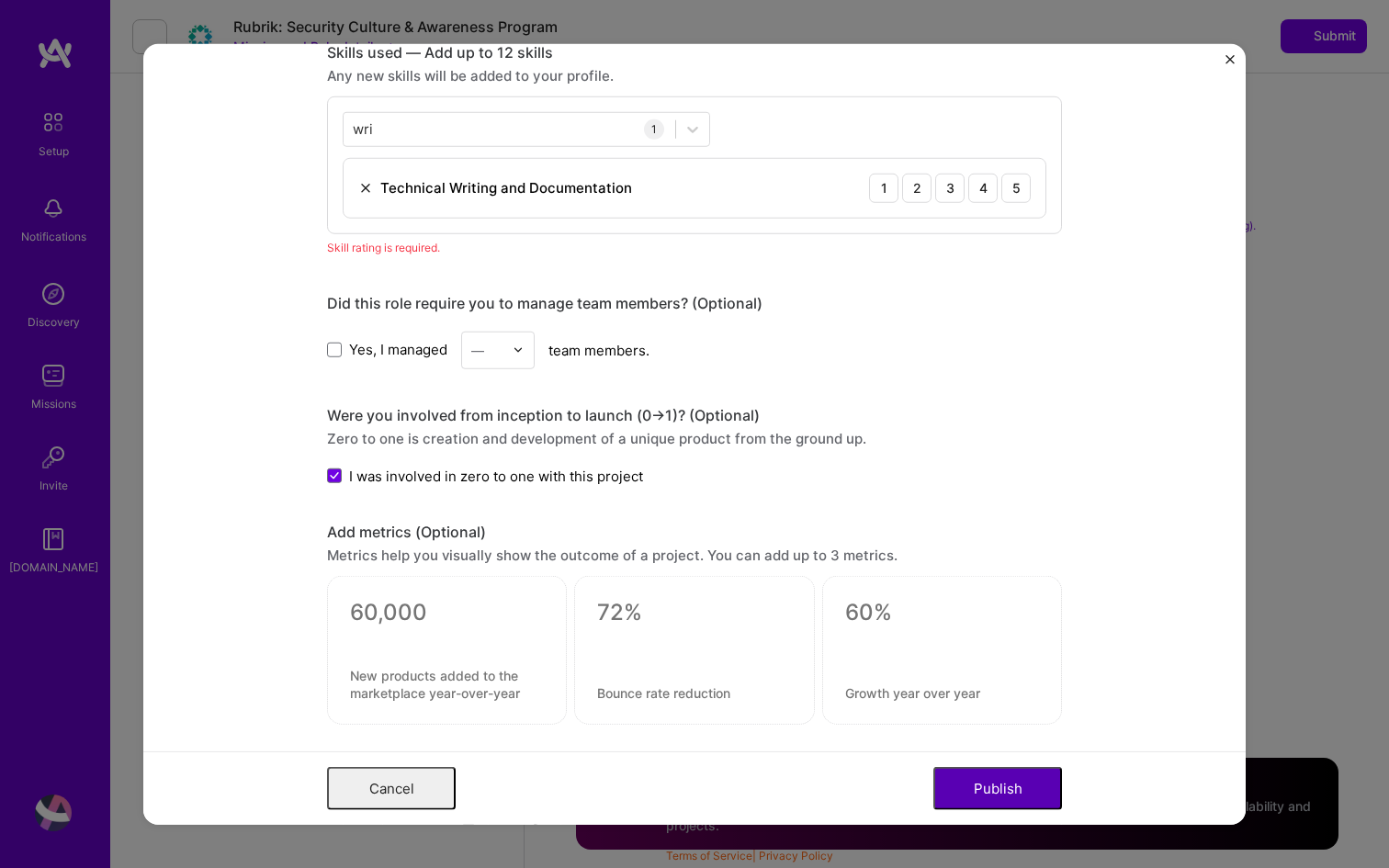
click at [1013, 780] on button "Publish" at bounding box center [997, 789] width 128 height 43
click at [996, 797] on button "Publish" at bounding box center [997, 789] width 128 height 43
click at [990, 189] on div "4" at bounding box center [984, 187] width 30 height 30
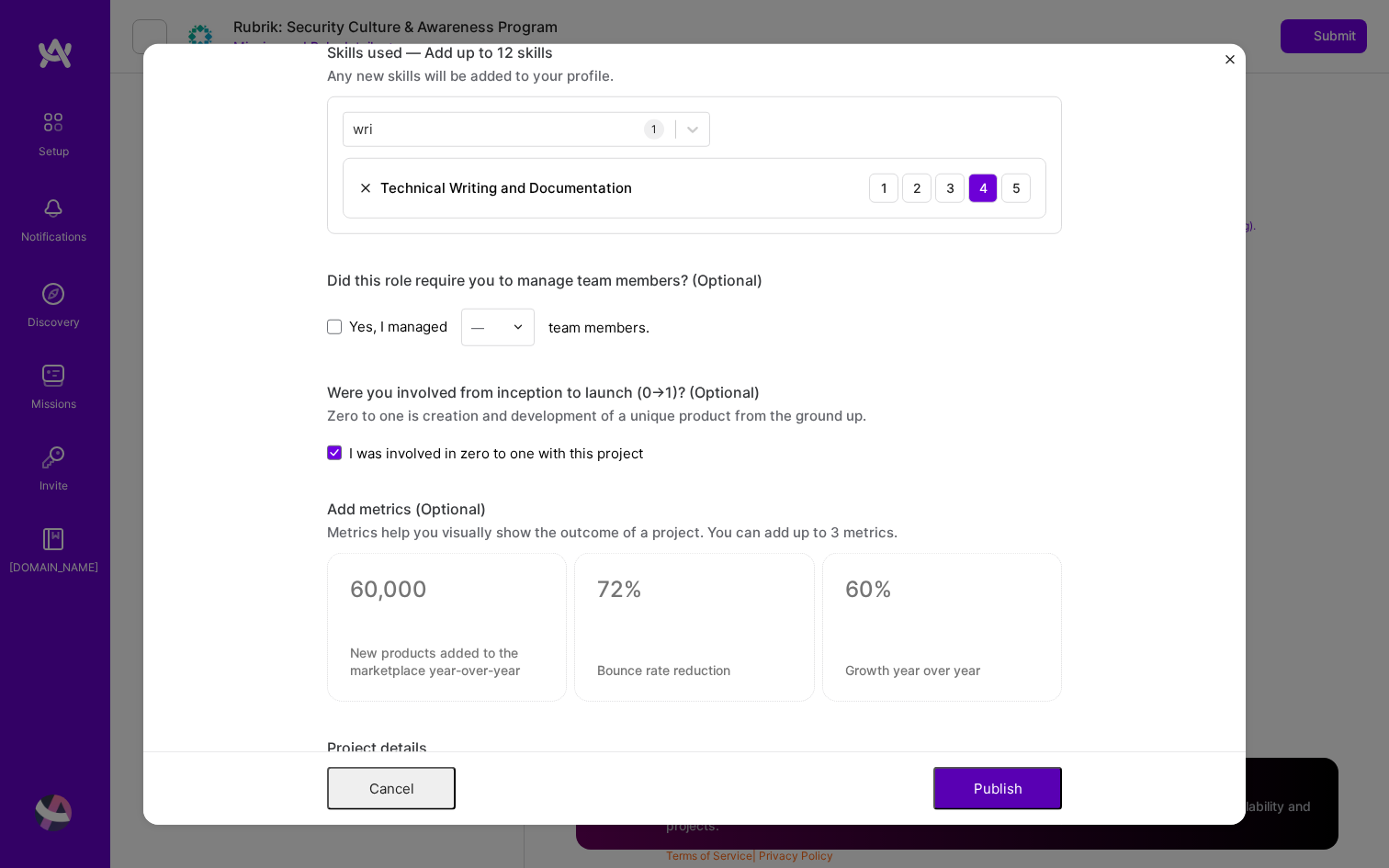
click at [998, 783] on button "Publish" at bounding box center [997, 789] width 128 height 43
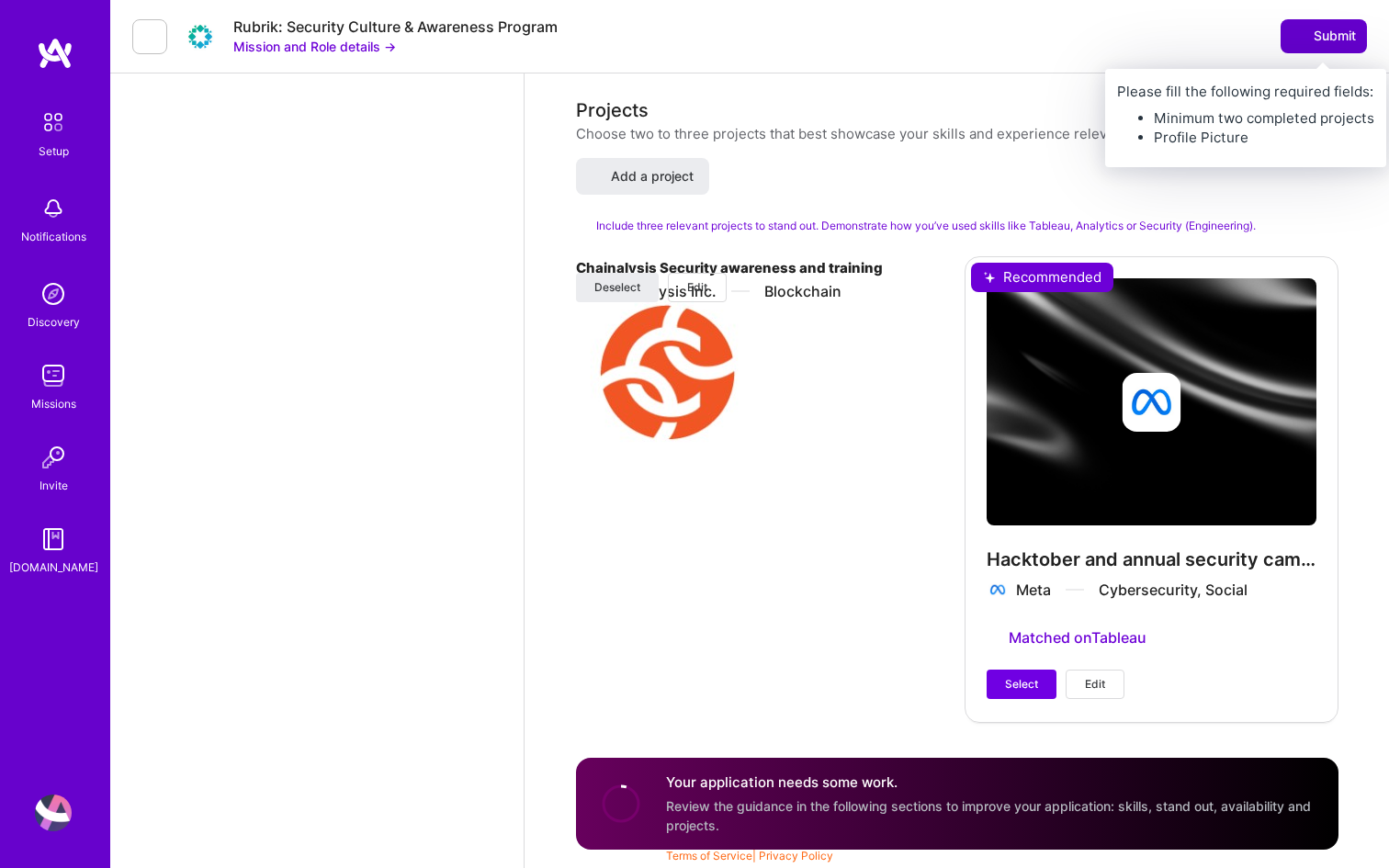
click at [1337, 32] on span "Submit" at bounding box center [1324, 36] width 64 height 19
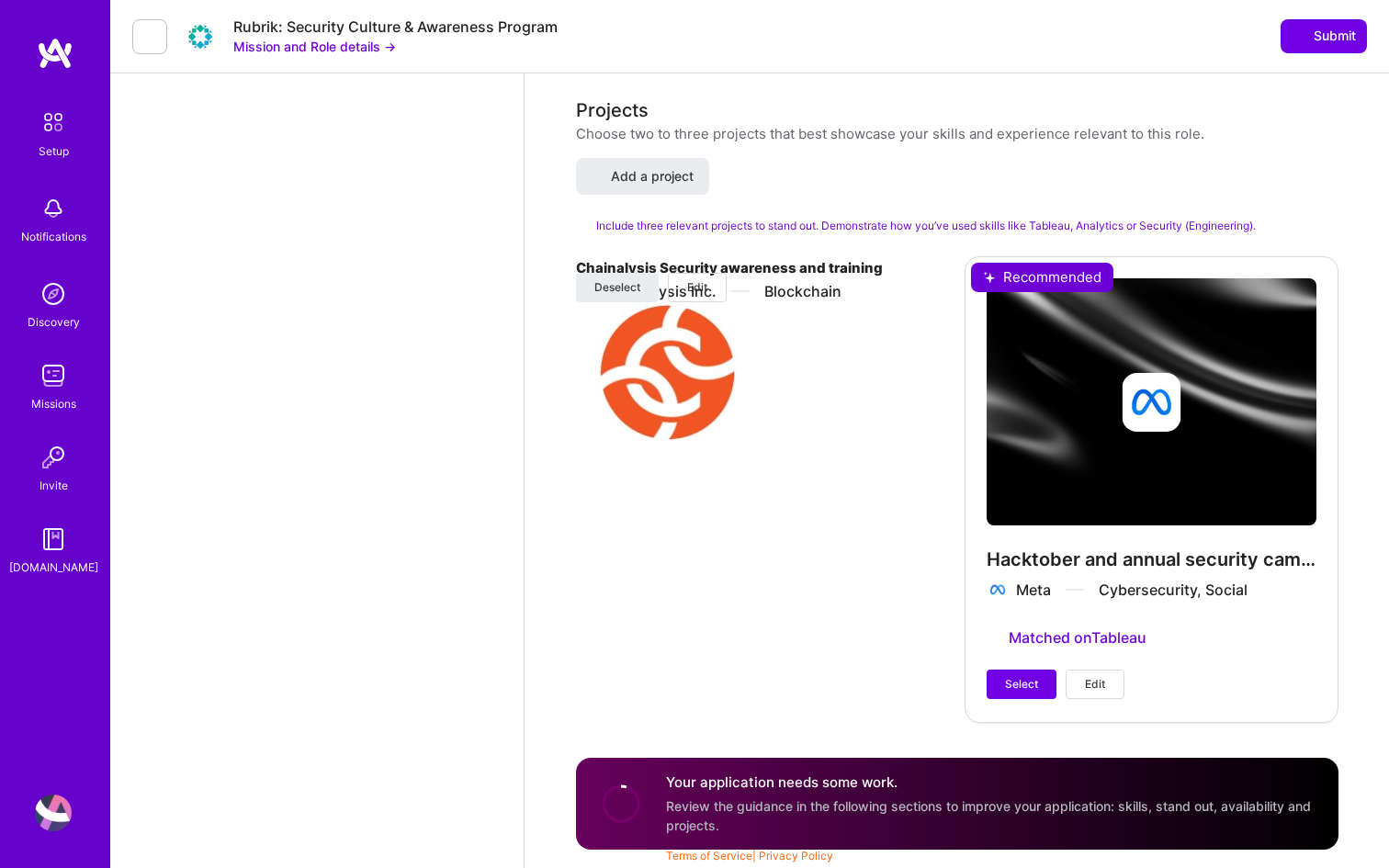
click at [877, 706] on div "Chainalysis Security awareness and training Chainalysis Inc. Blockchain Deselec…" at bounding box center [763, 488] width 374 height 465
click at [1034, 683] on span "Select" at bounding box center [1022, 684] width 34 height 17
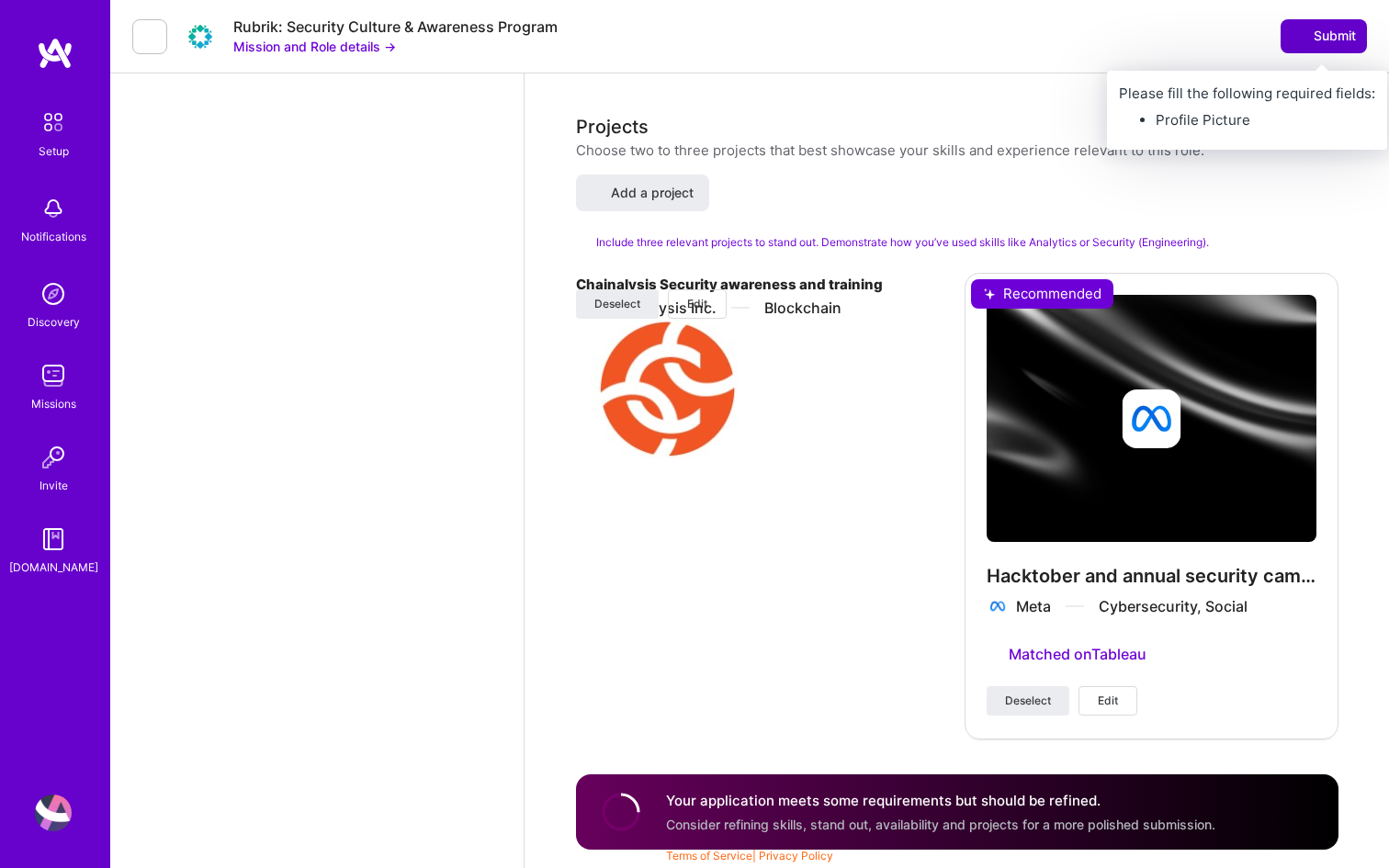
click at [1323, 35] on span "Submit" at bounding box center [1324, 36] width 64 height 19
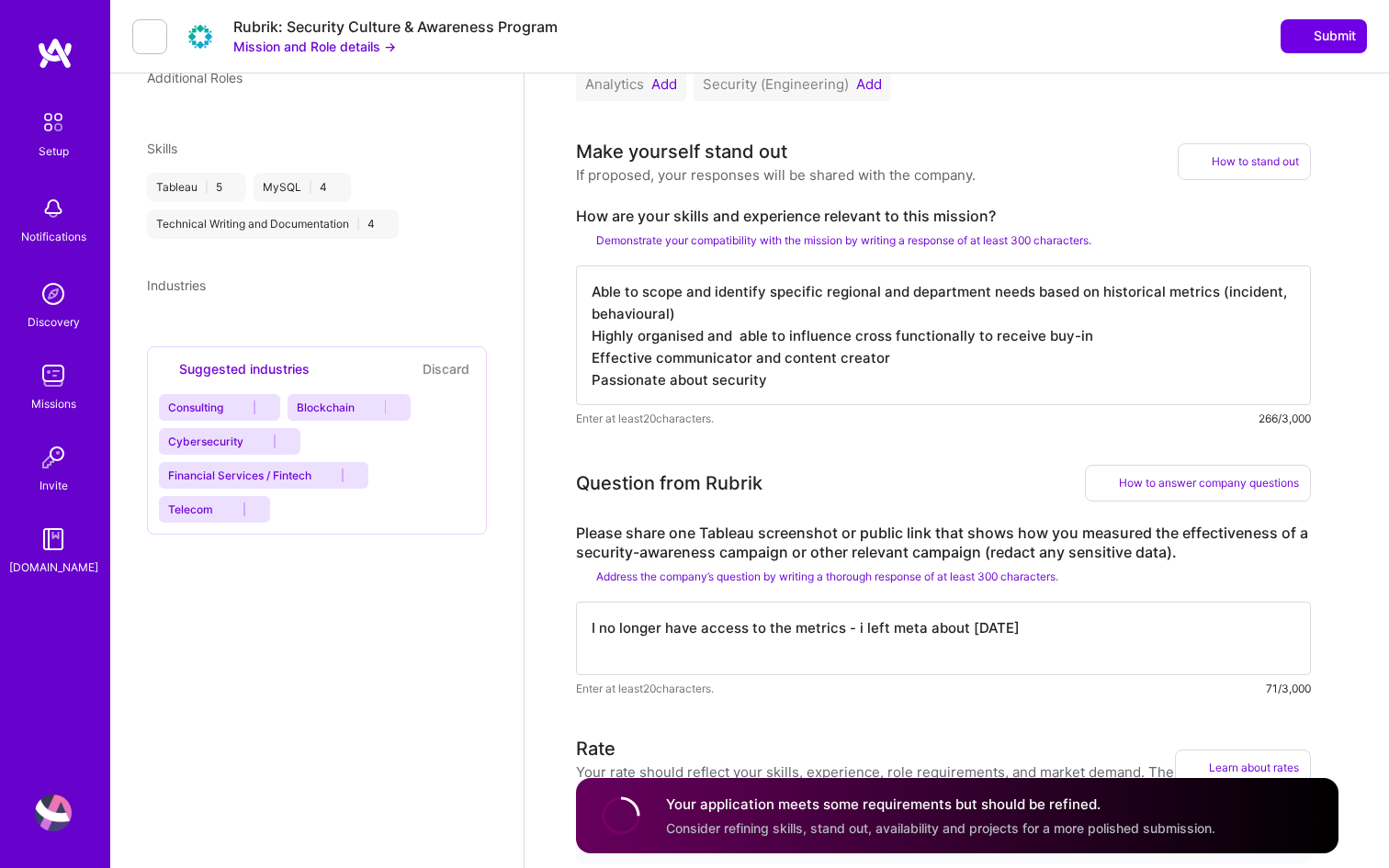
scroll to position [638, 0]
click at [483, 154] on icon at bounding box center [480, 147] width 13 height 13
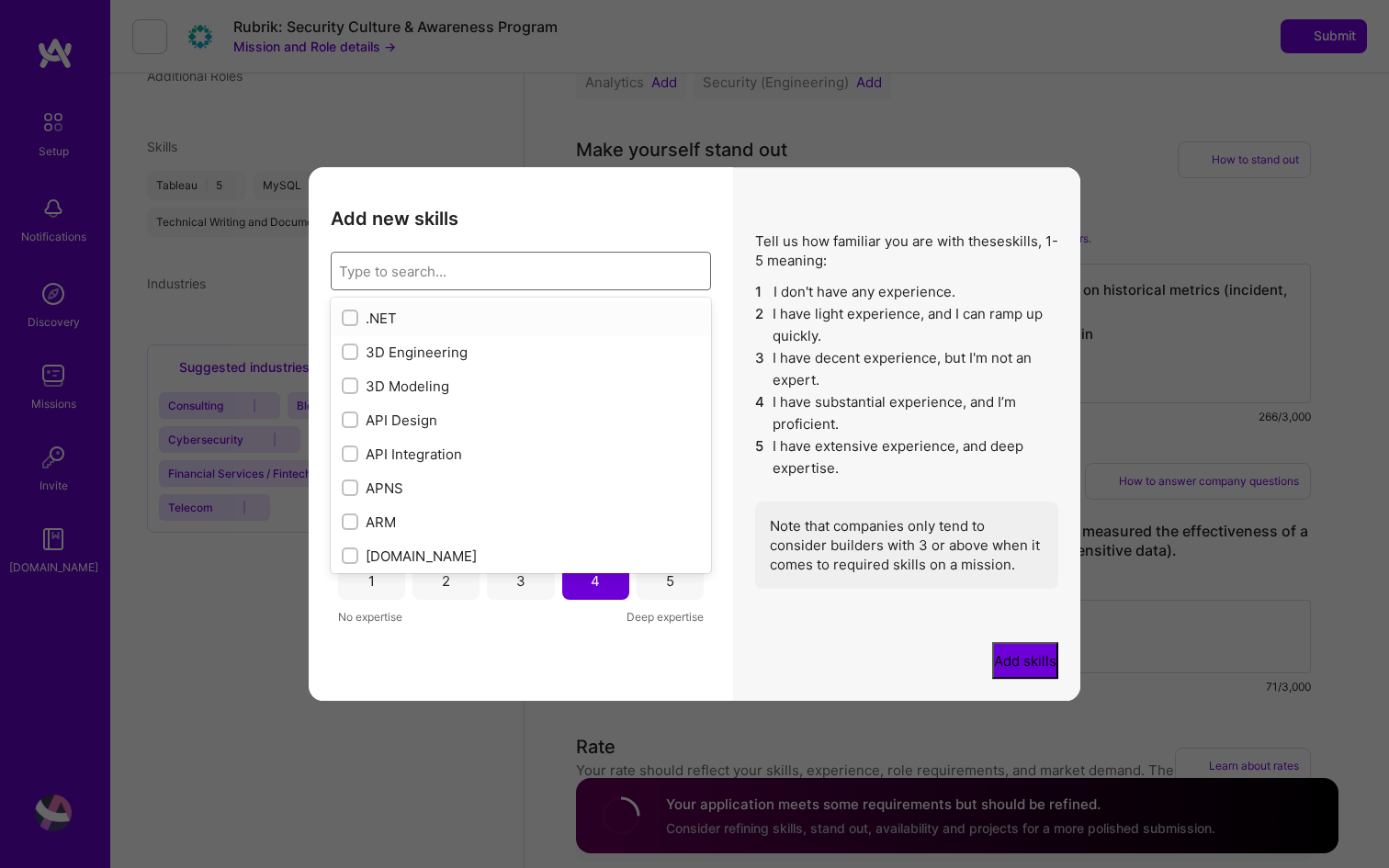
click at [449, 259] on div "Type to search..." at bounding box center [506, 270] width 350 height 36
type input "o"
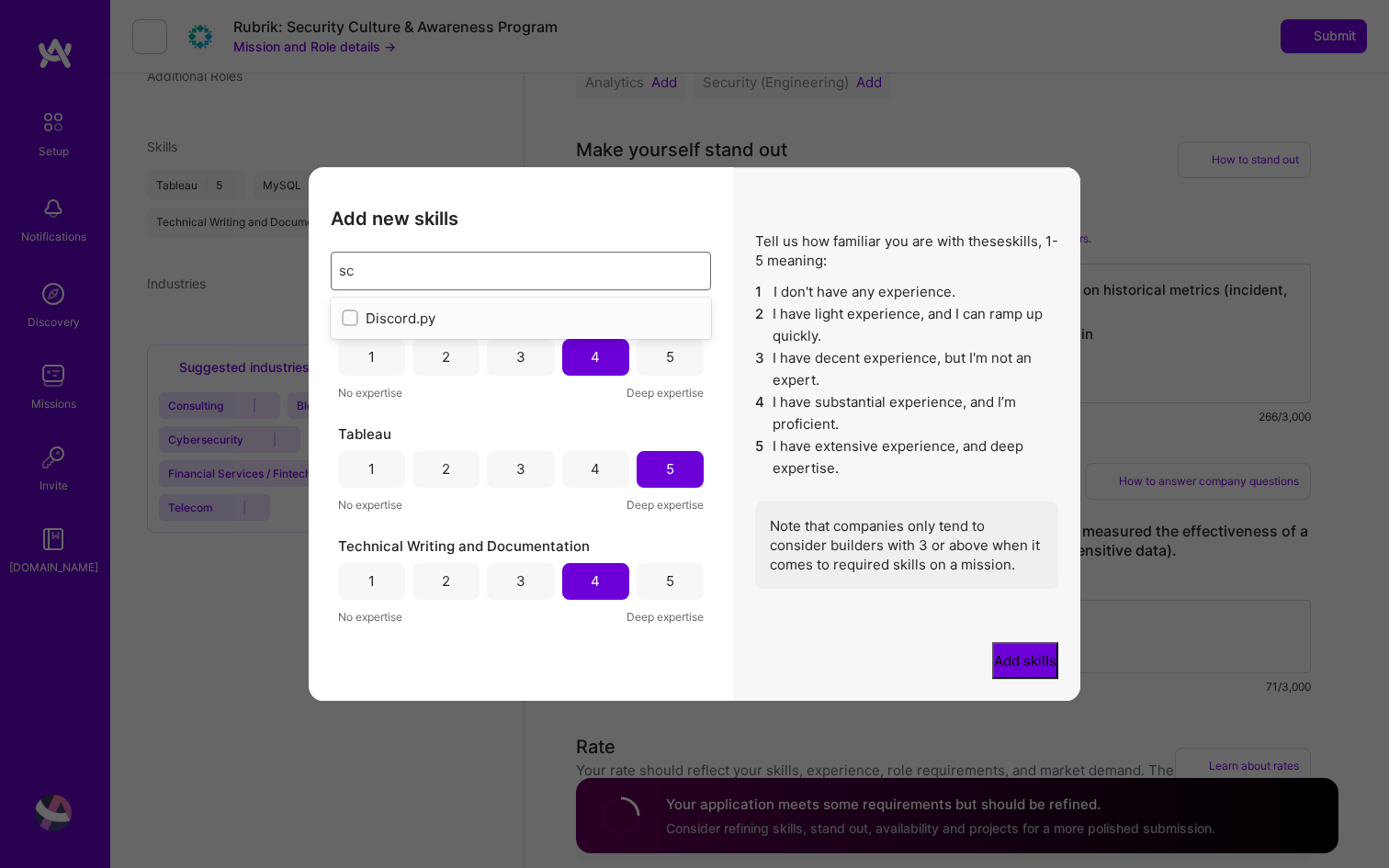
type input "s"
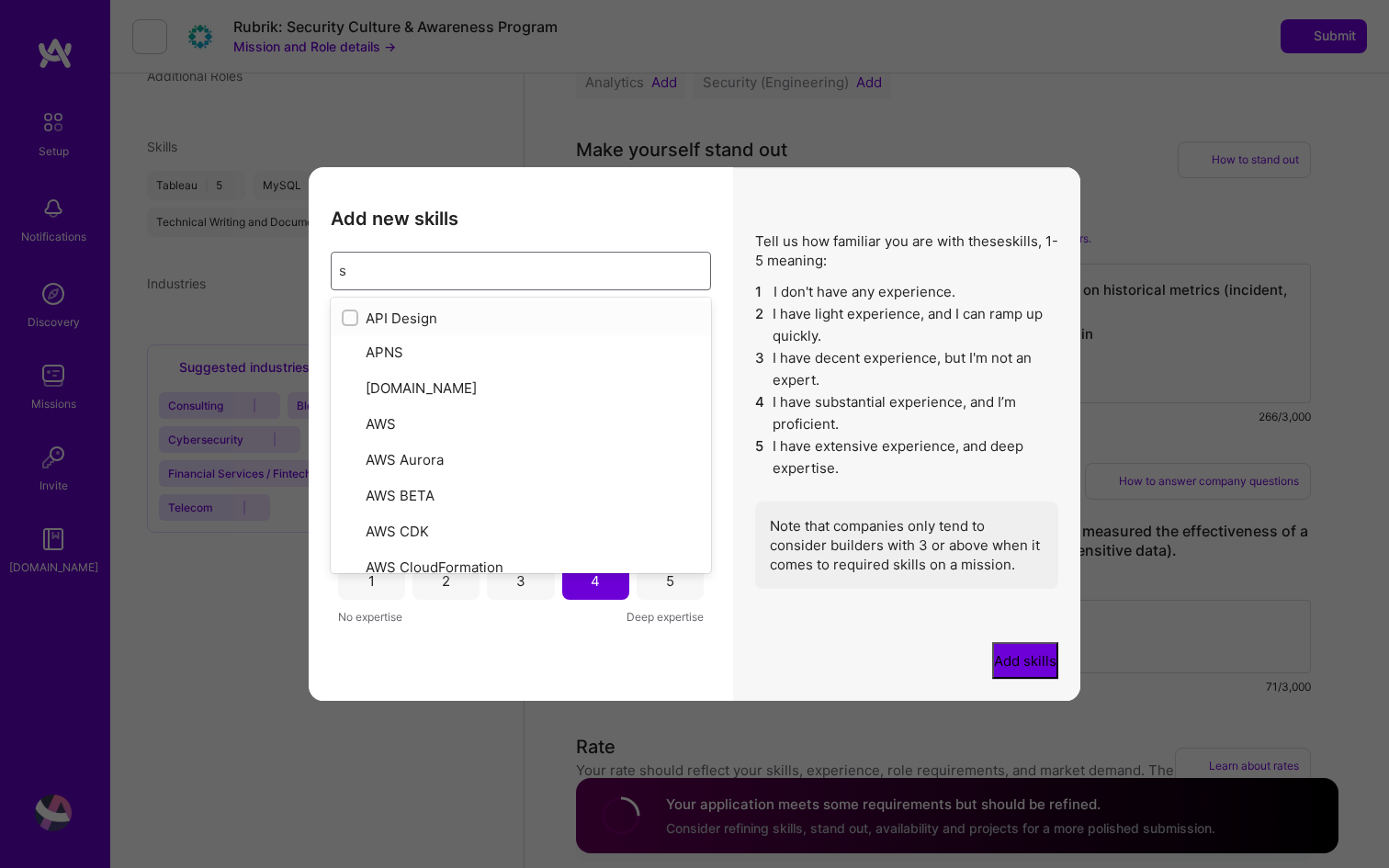
checkbox input "false"
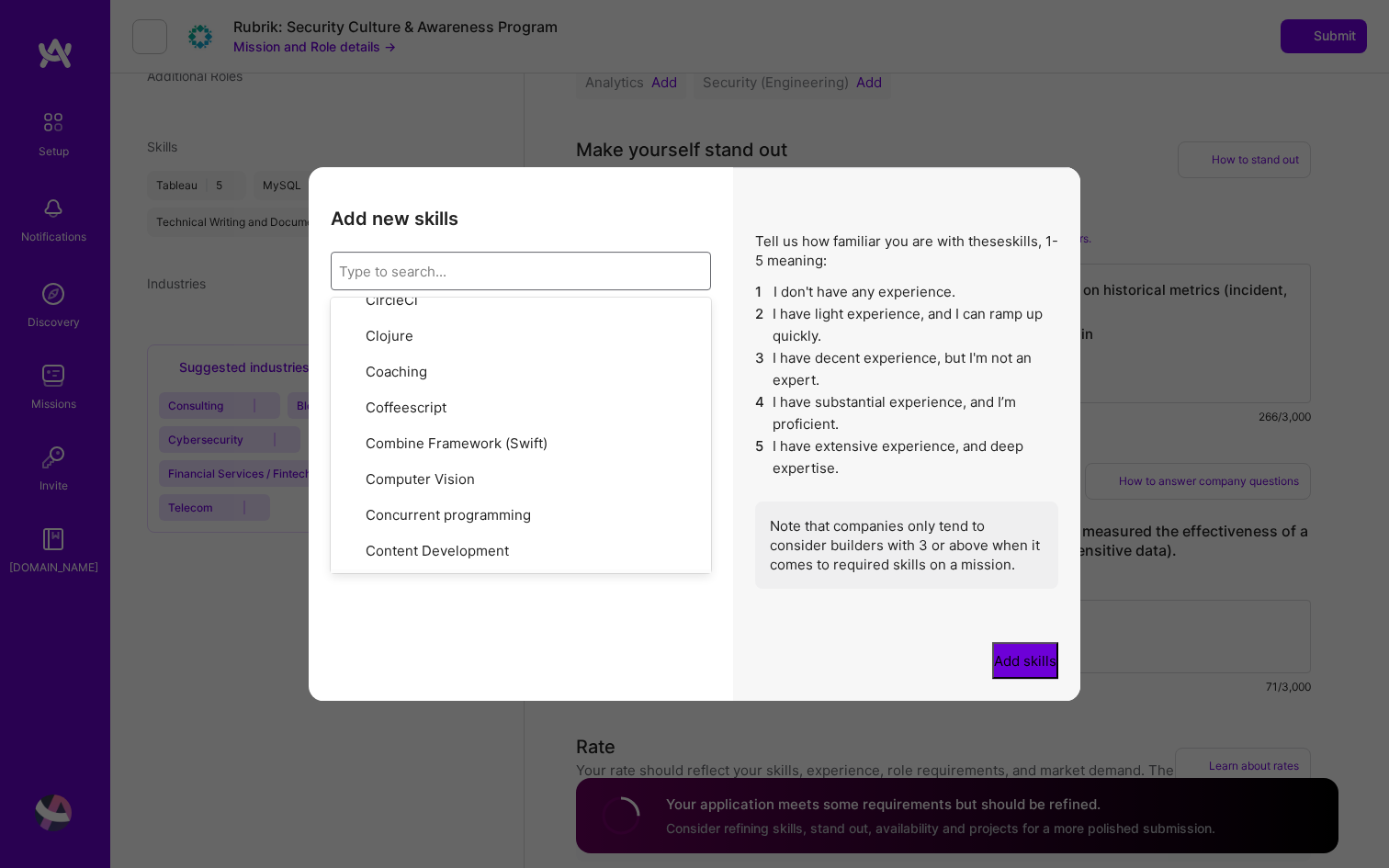
scroll to position [2392, 0]
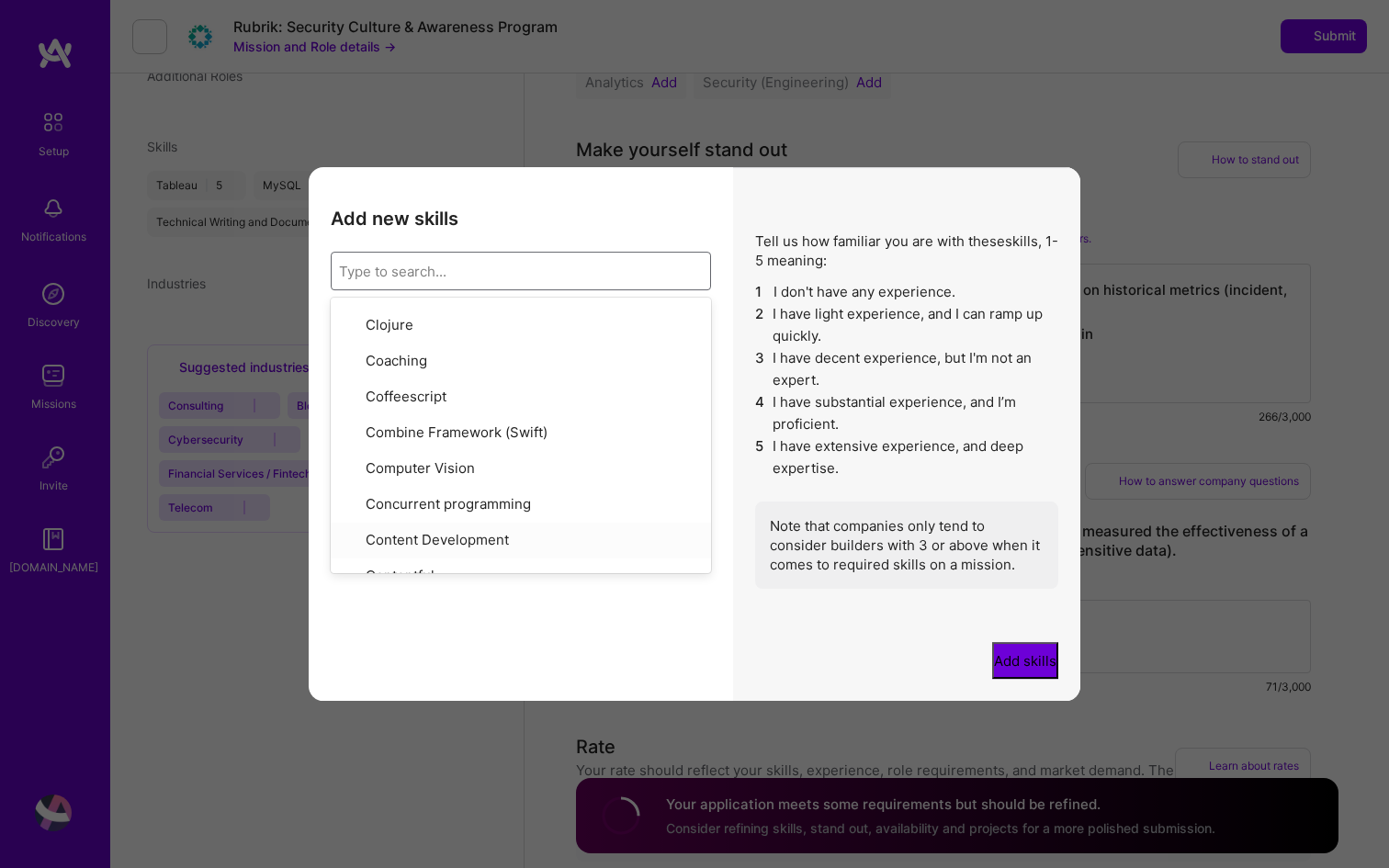
click at [346, 531] on input "modal" at bounding box center [351, 539] width 17 height 17
checkbox input "true"
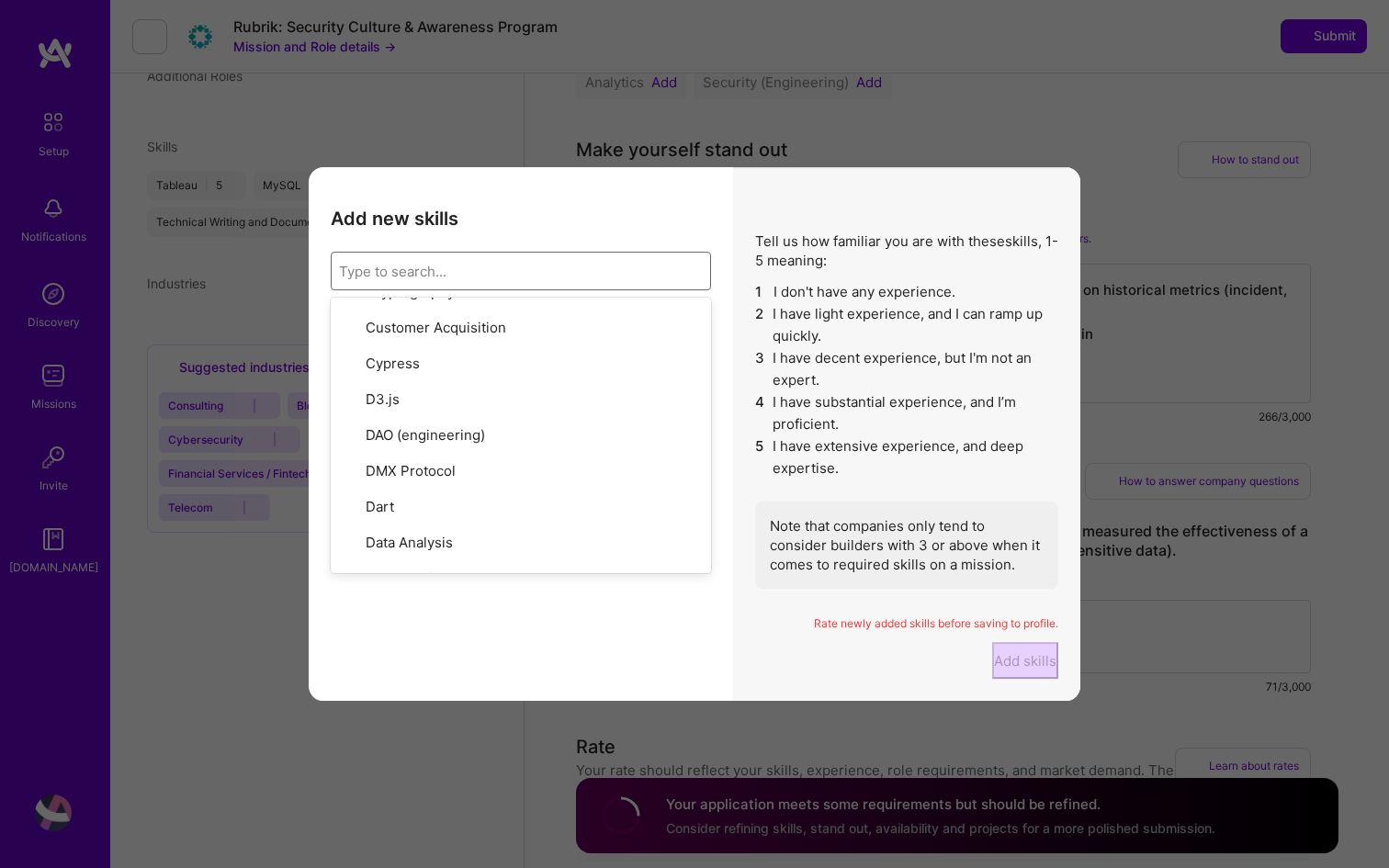
scroll to position [2833, 0]
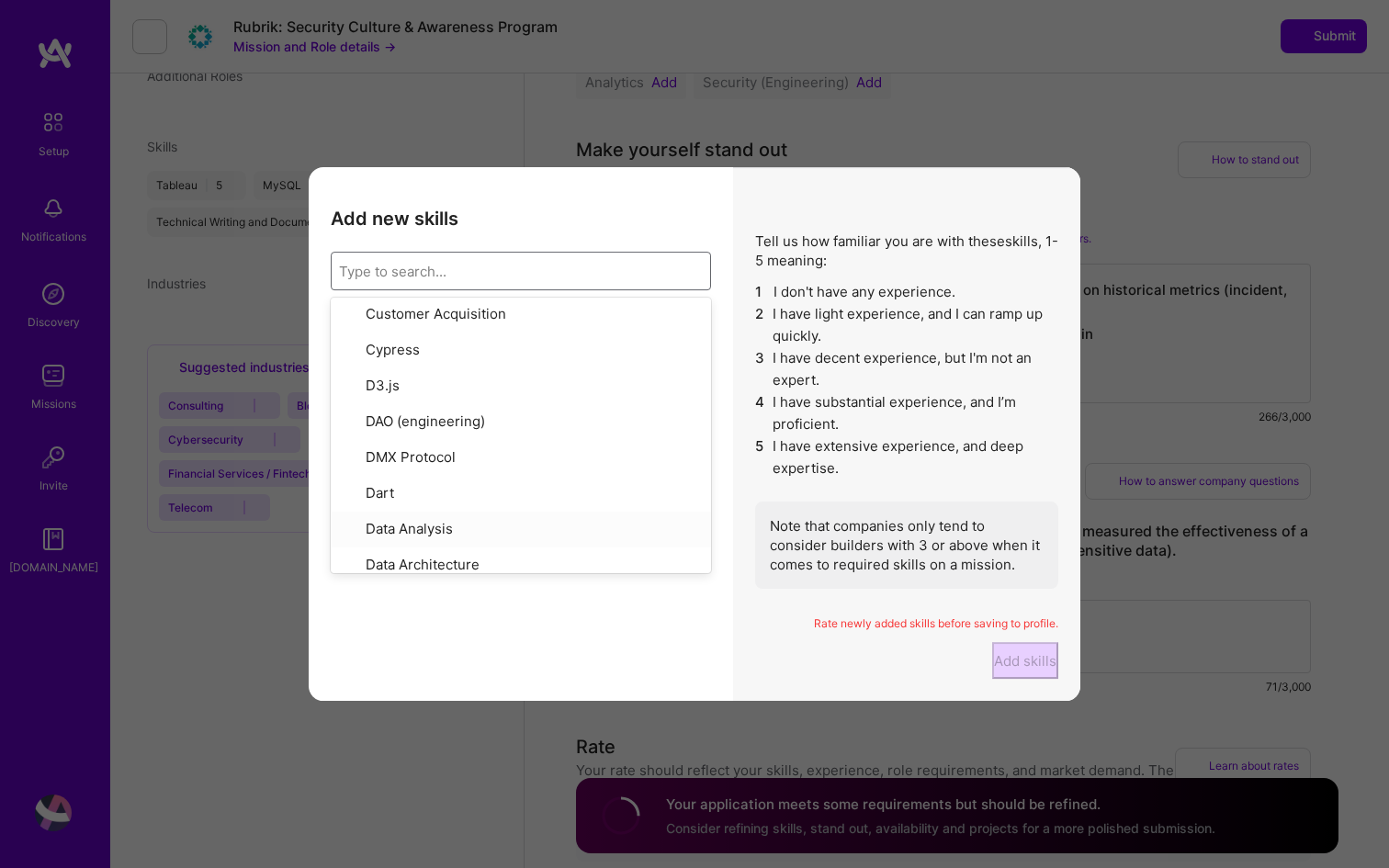
click at [456, 519] on div "Data Analysis" at bounding box center [520, 529] width 358 height 21
checkbox input "true"
click at [482, 591] on div "Data Management" at bounding box center [520, 601] width 358 height 21
checkbox input "true"
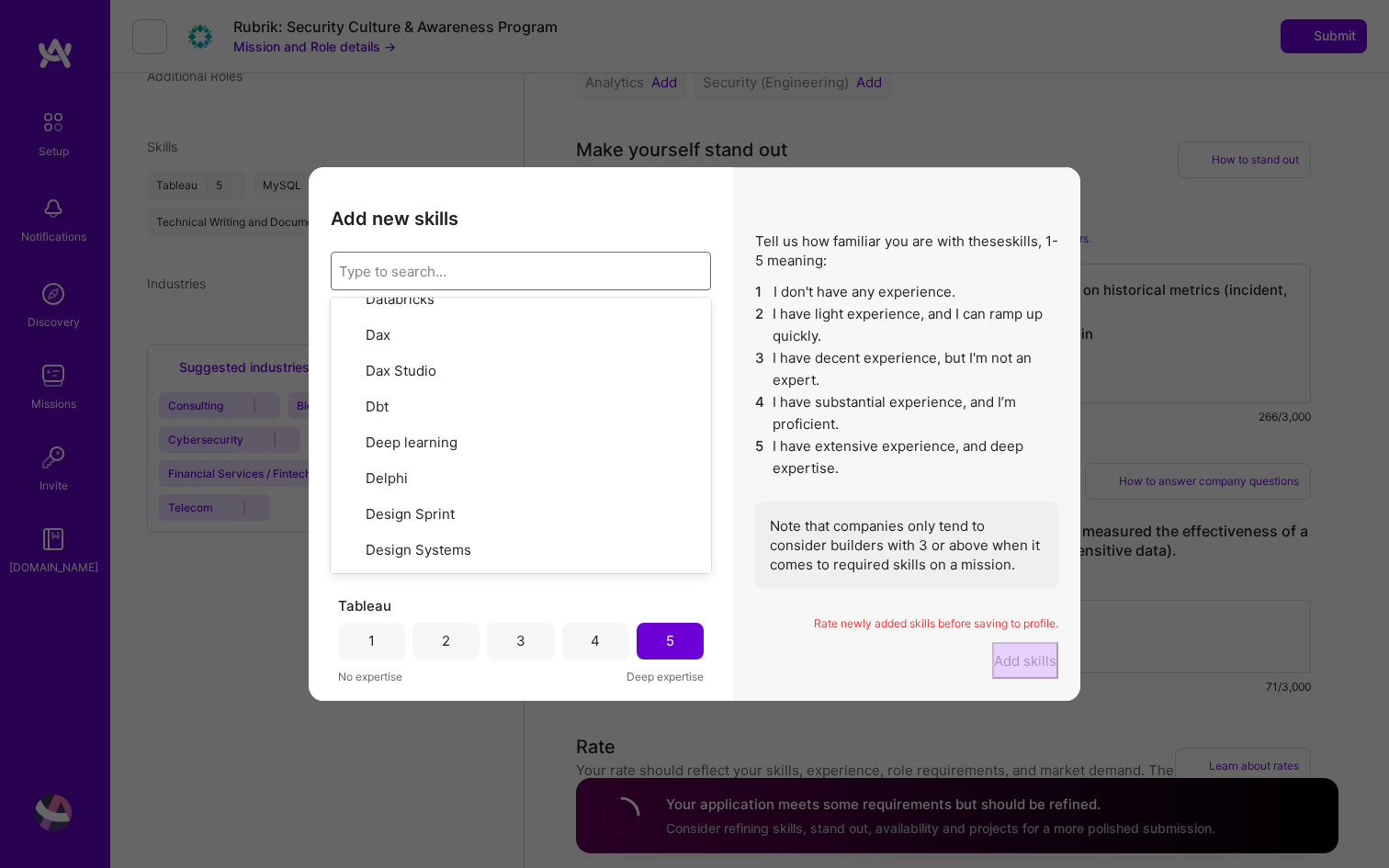
scroll to position [3359, 0]
click at [474, 495] on div "Design Sprint" at bounding box center [520, 505] width 358 height 21
checkbox input "true"
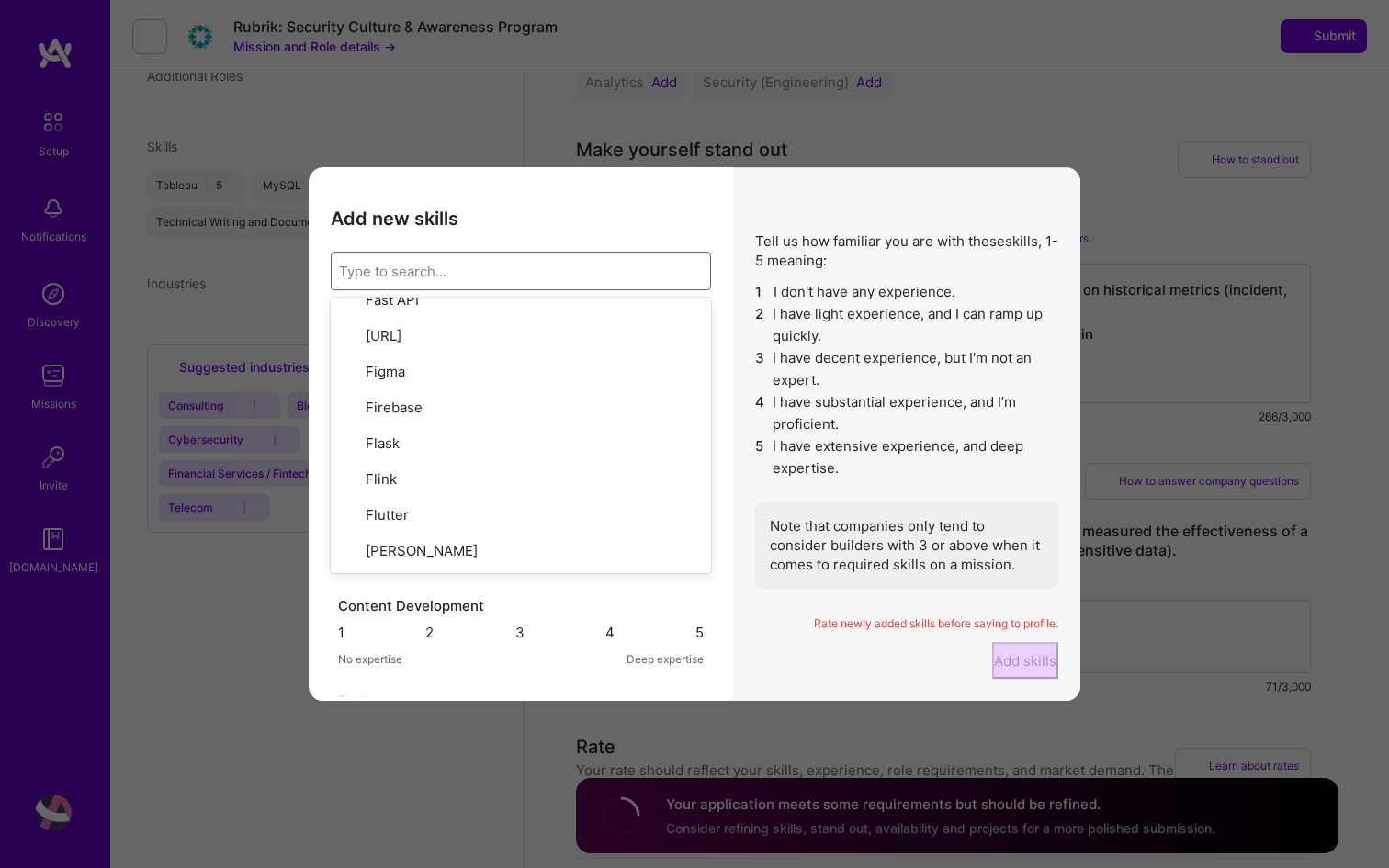
scroll to position [4639, 0]
click at [412, 576] on div "Fundraising" at bounding box center [520, 586] width 358 height 21
checkbox input "true"
click at [483, 648] on div "GPT / OpenAI" at bounding box center [520, 658] width 358 height 21
checkbox input "true"
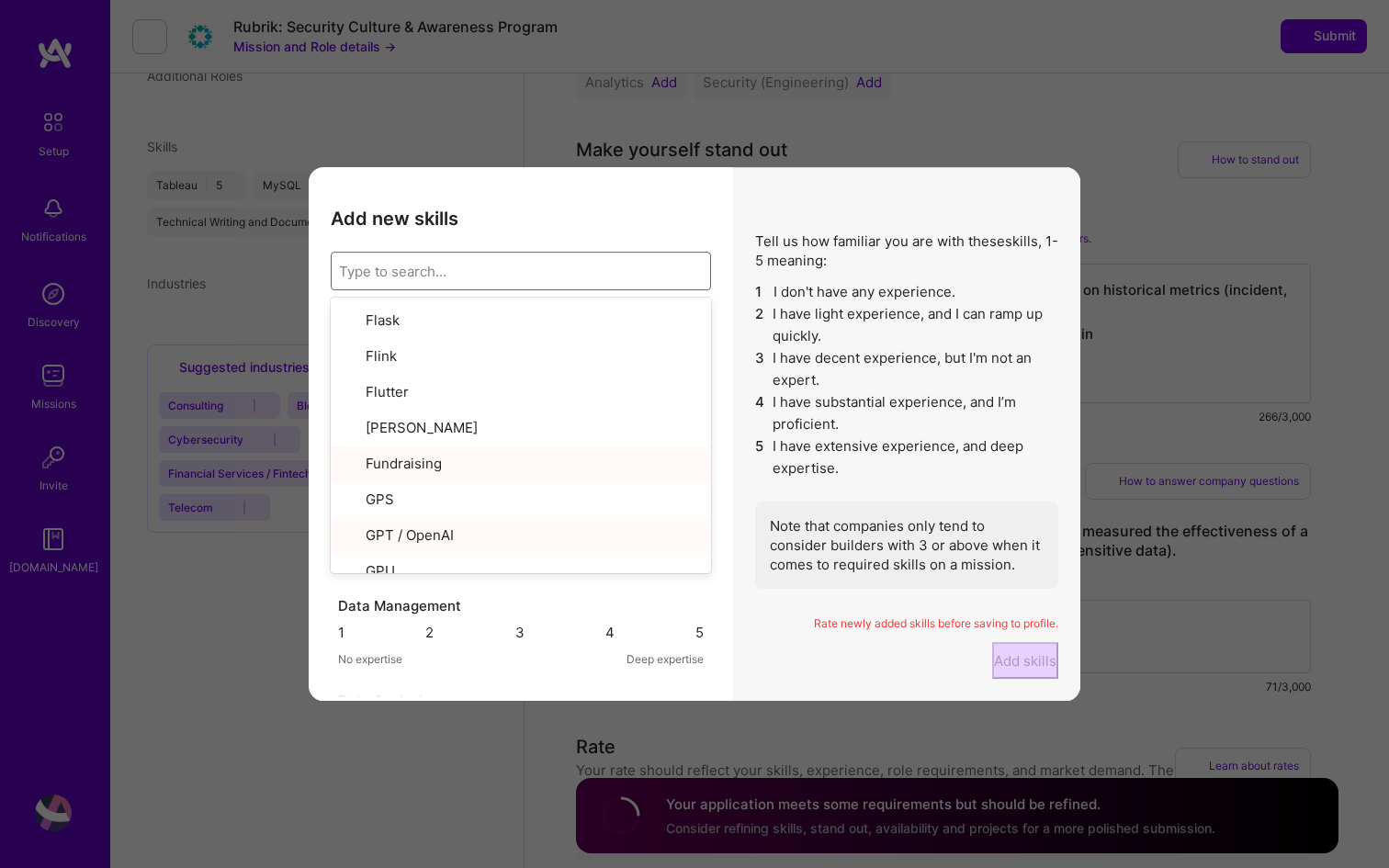
scroll to position [4771, 0]
click at [462, 623] on div "Game Testing" at bounding box center [520, 633] width 358 height 21
checkbox input "false"
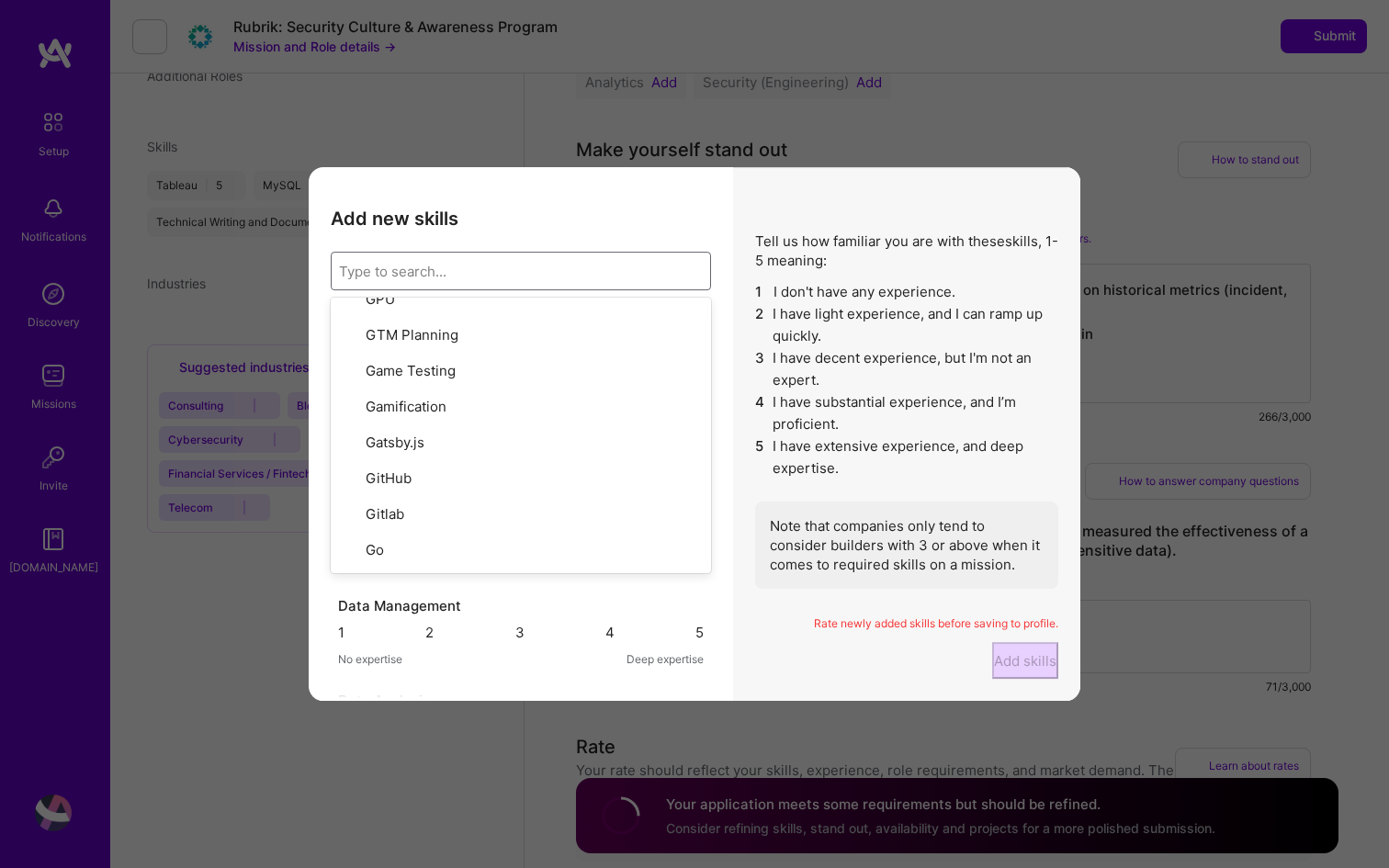
scroll to position [5035, 0]
click at [509, 717] on div "GraphQL" at bounding box center [520, 727] width 358 height 21
checkbox input "false"
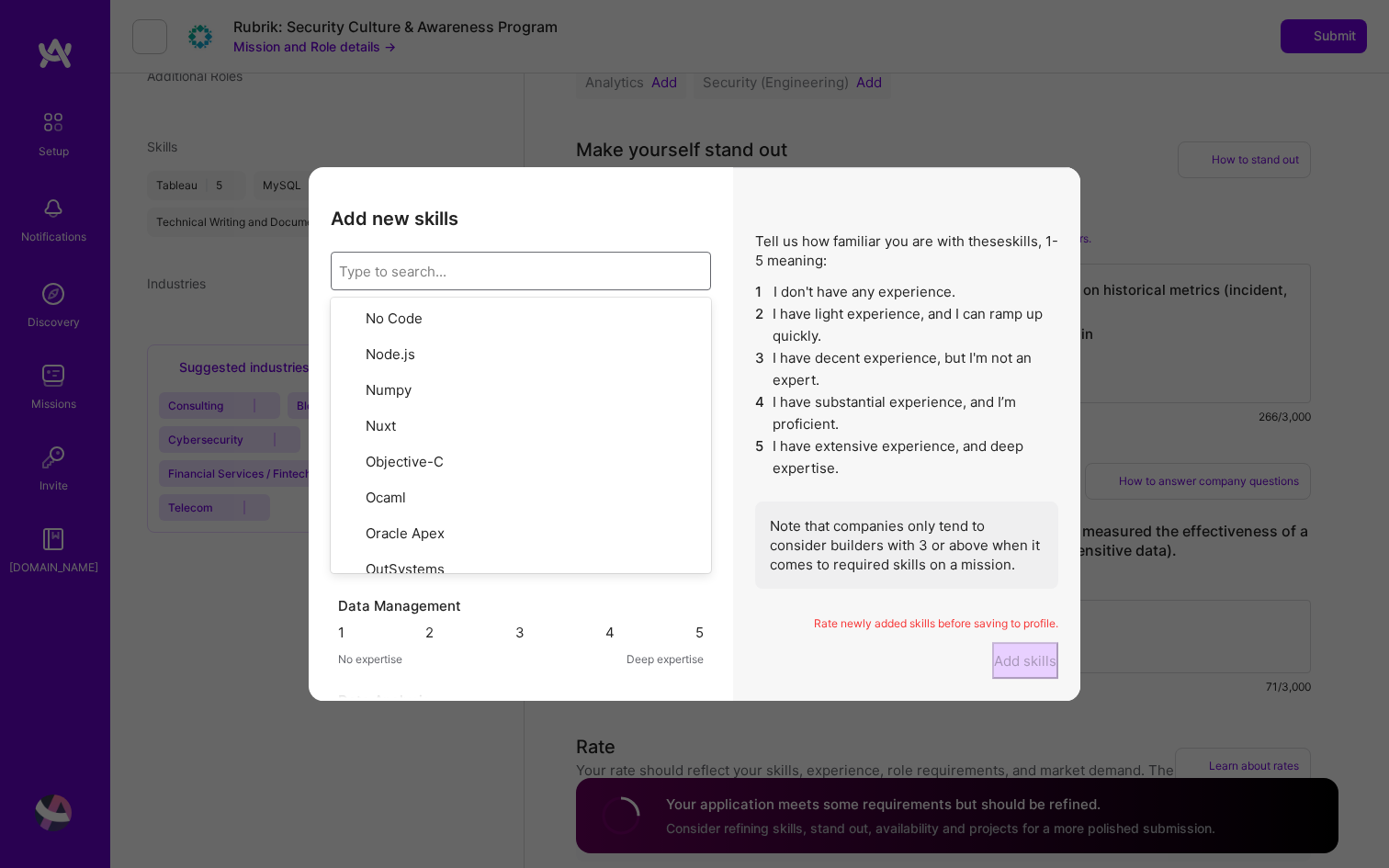
click at [520, 846] on div "People Management" at bounding box center [520, 856] width 358 height 21
checkbox input "true"
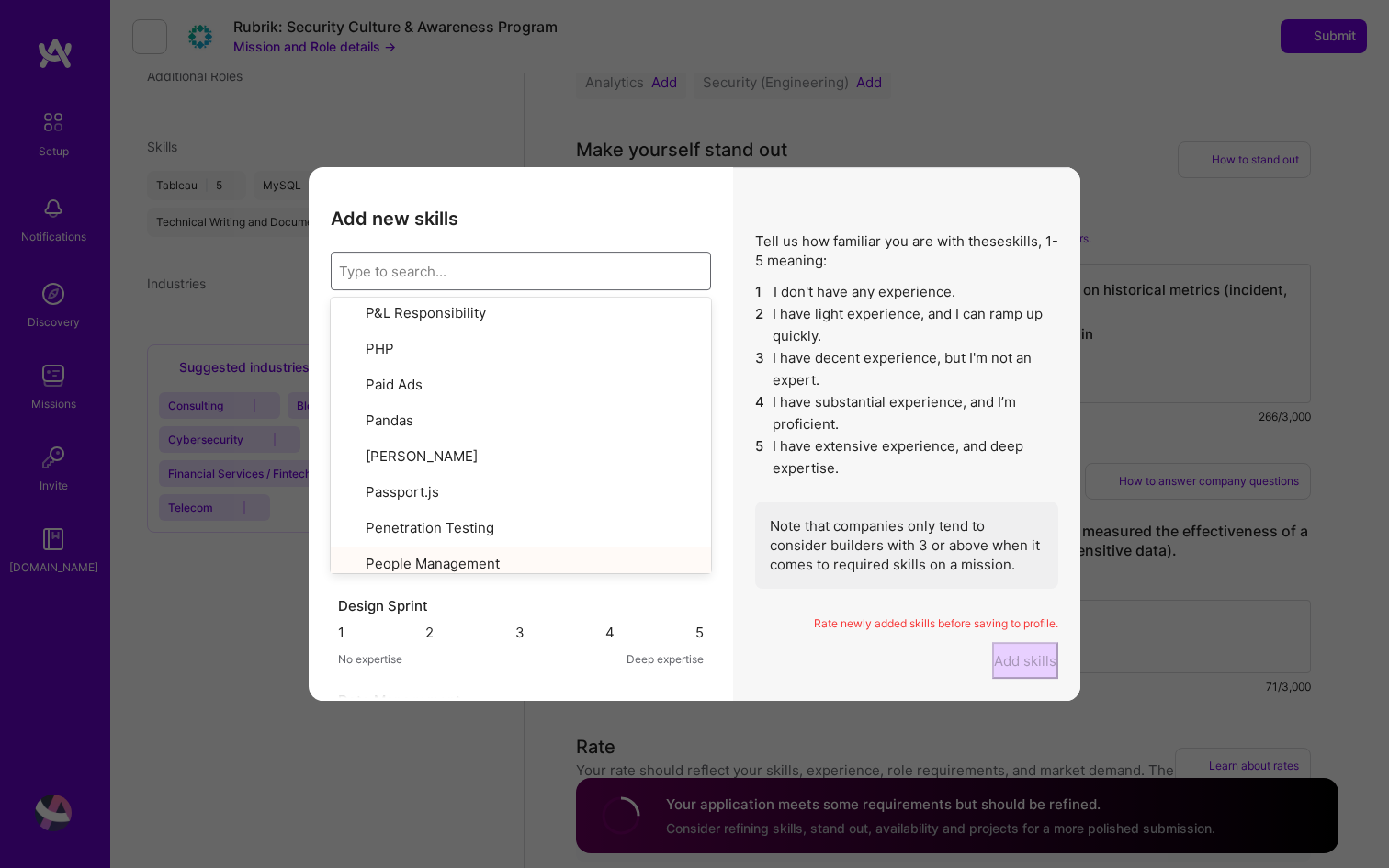
checkbox input "true"
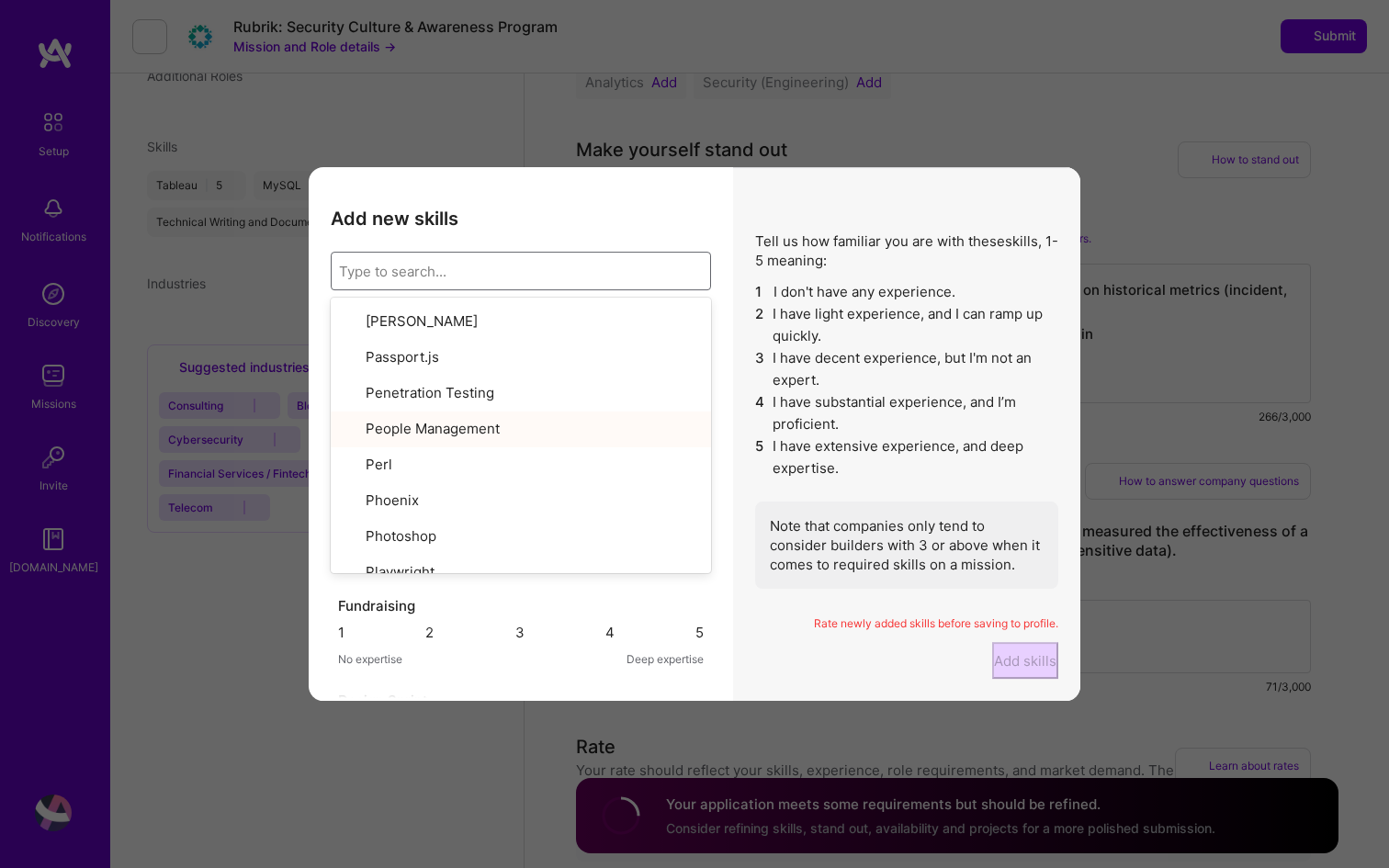
scroll to position [8346, 0]
click at [516, 847] on div "Product Analytics" at bounding box center [520, 857] width 358 height 21
checkbox input "true"
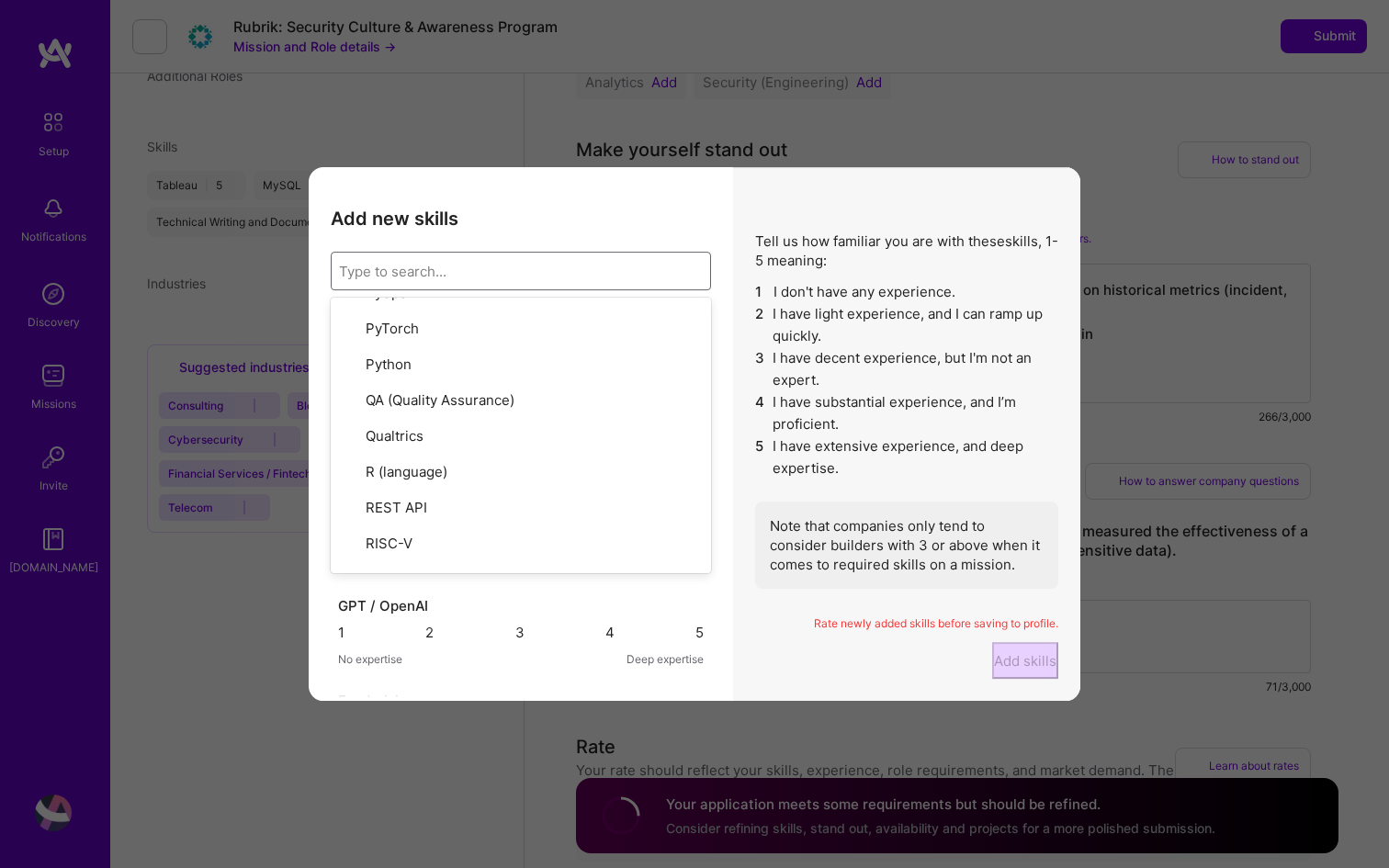
scroll to position [9235, 0]
checkbox input "true"
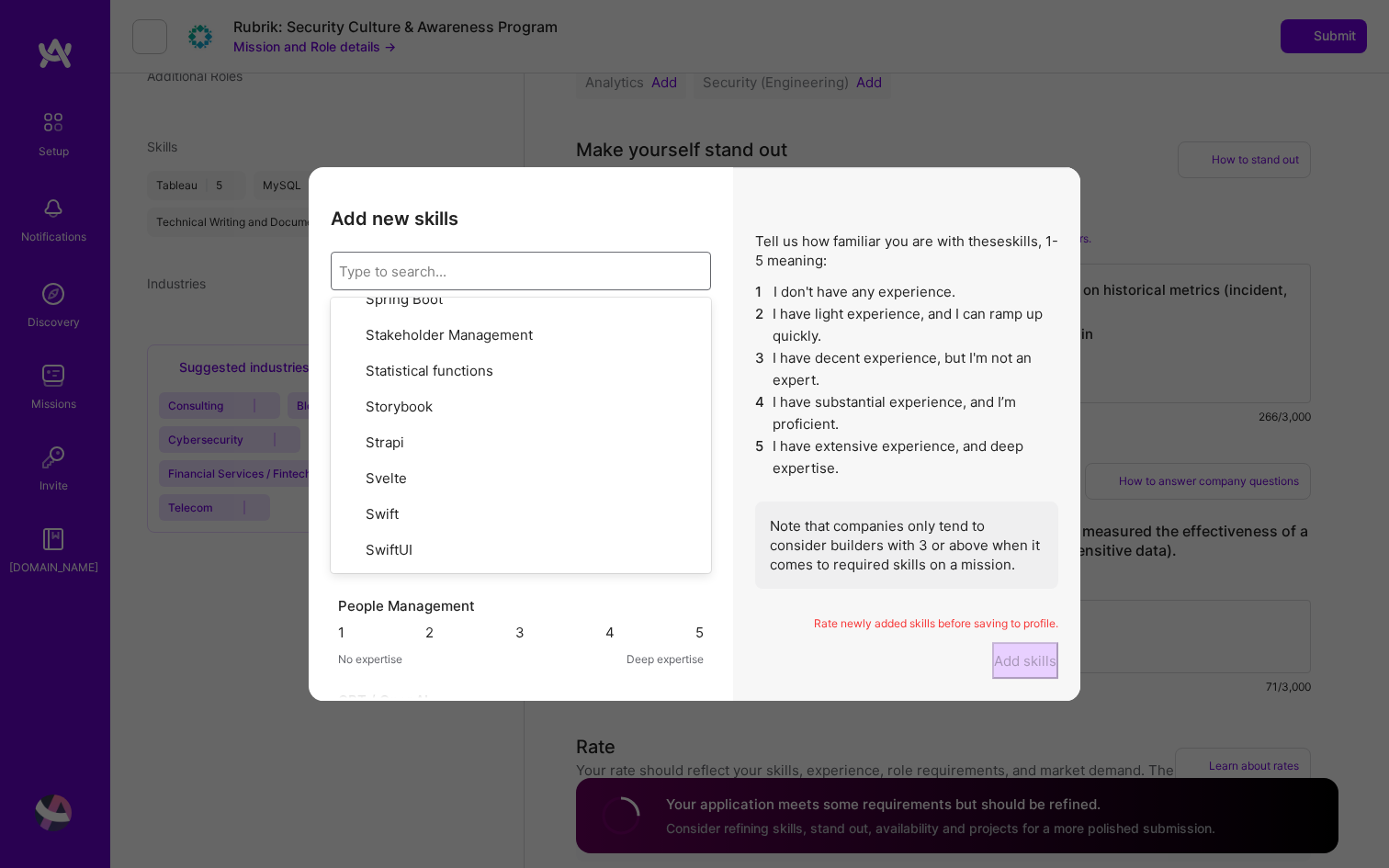
scroll to position [11377, 0]
checkbox input "true"
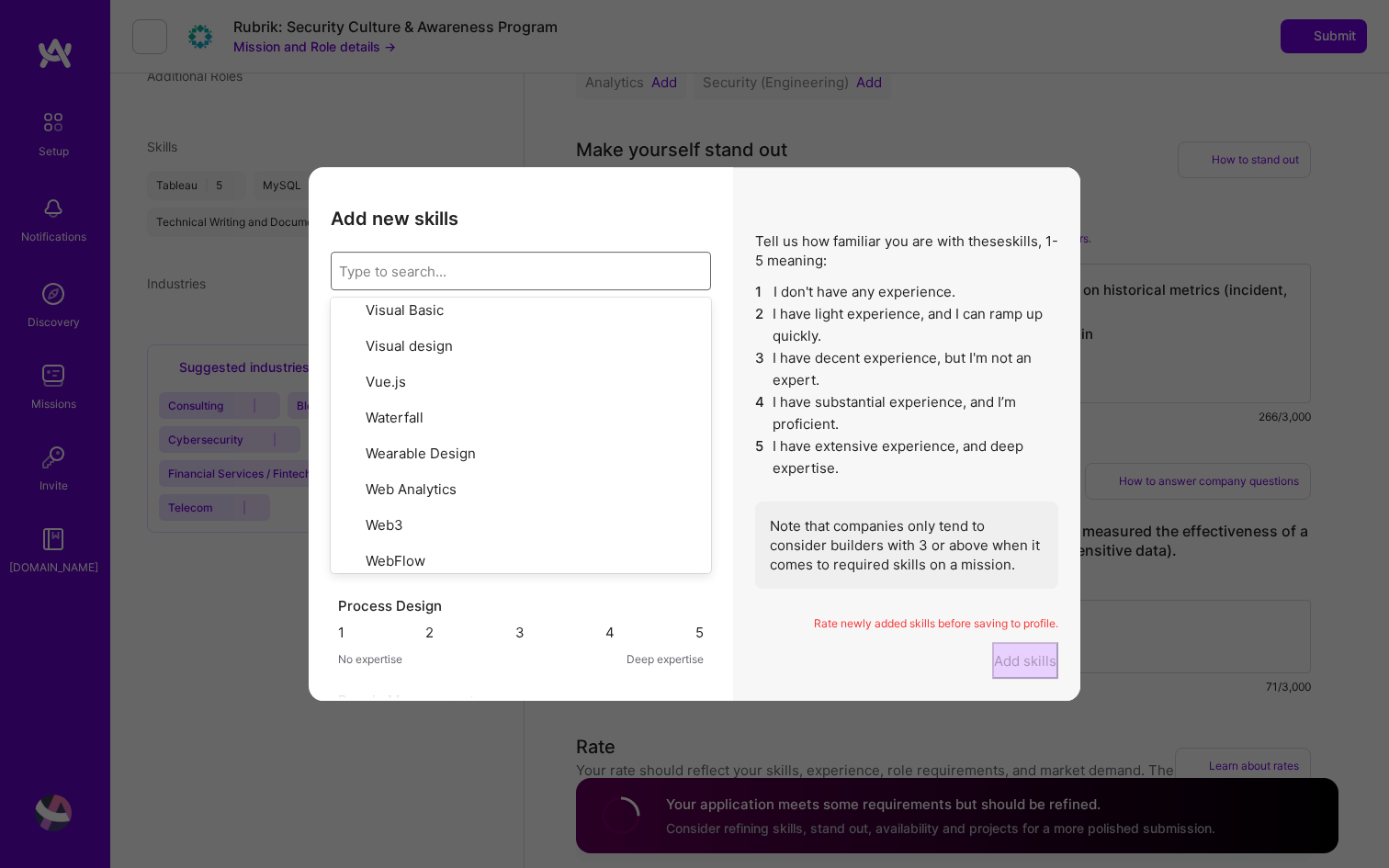
scroll to position [12580, 0]
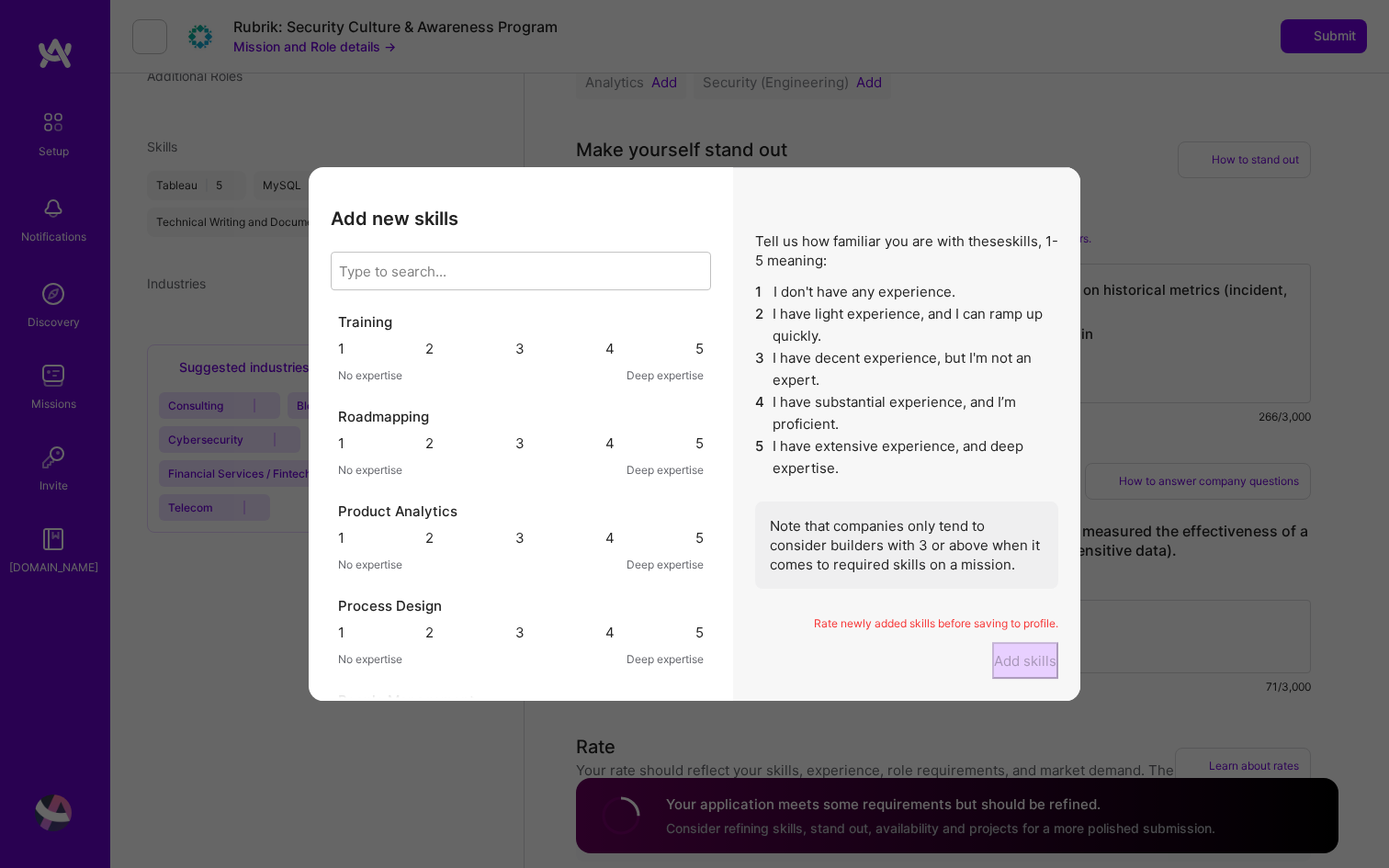
click at [777, 630] on p "Rate newly added skills before saving to profile." at bounding box center [907, 624] width 303 height 16
click at [606, 339] on div "4" at bounding box center [610, 349] width 9 height 20
click at [695, 453] on div "5" at bounding box center [699, 444] width 8 height 20
click at [524, 547] on div "3" at bounding box center [520, 539] width 9 height 20
click at [606, 547] on div "4" at bounding box center [610, 539] width 9 height 20
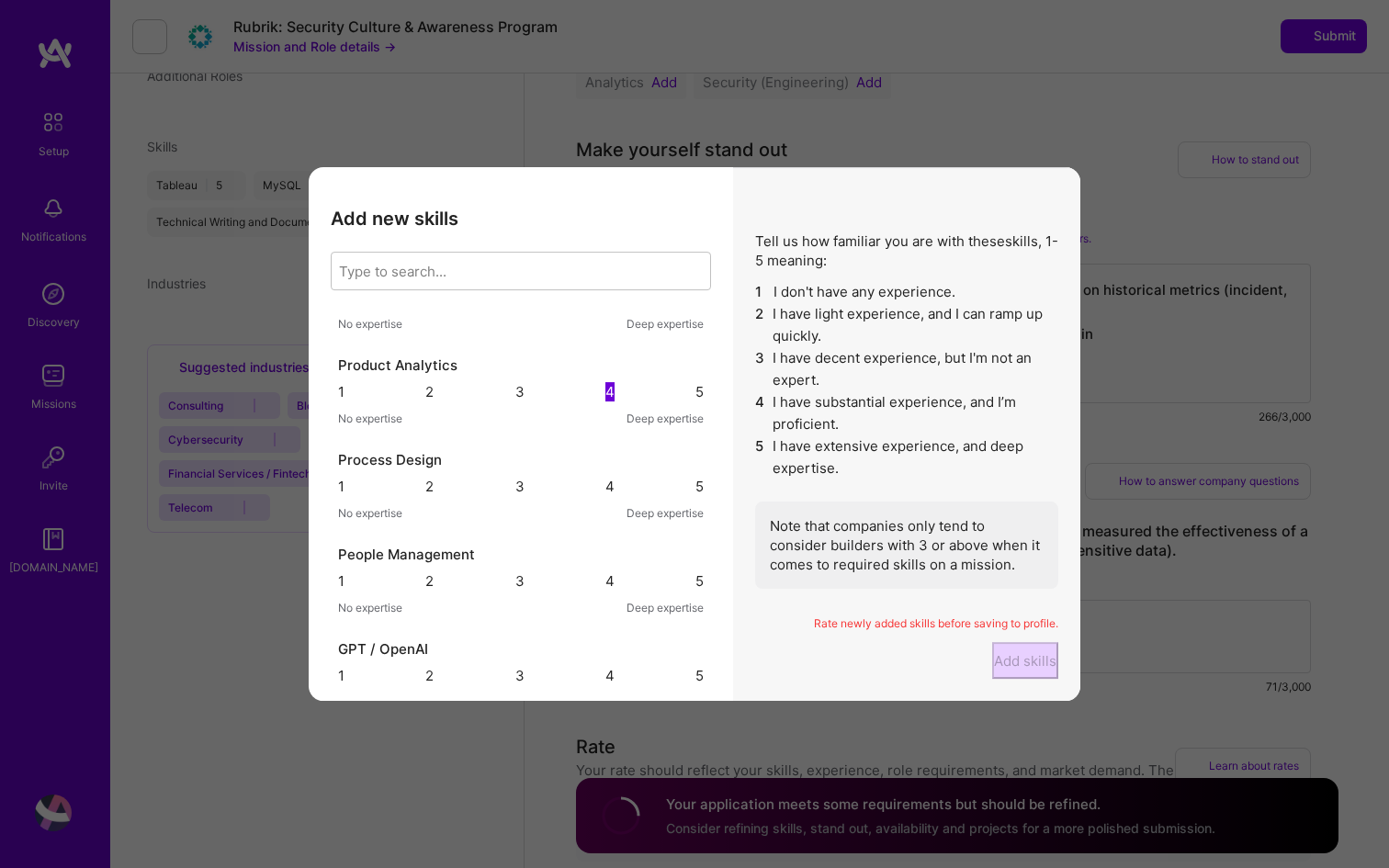
scroll to position [153, 0]
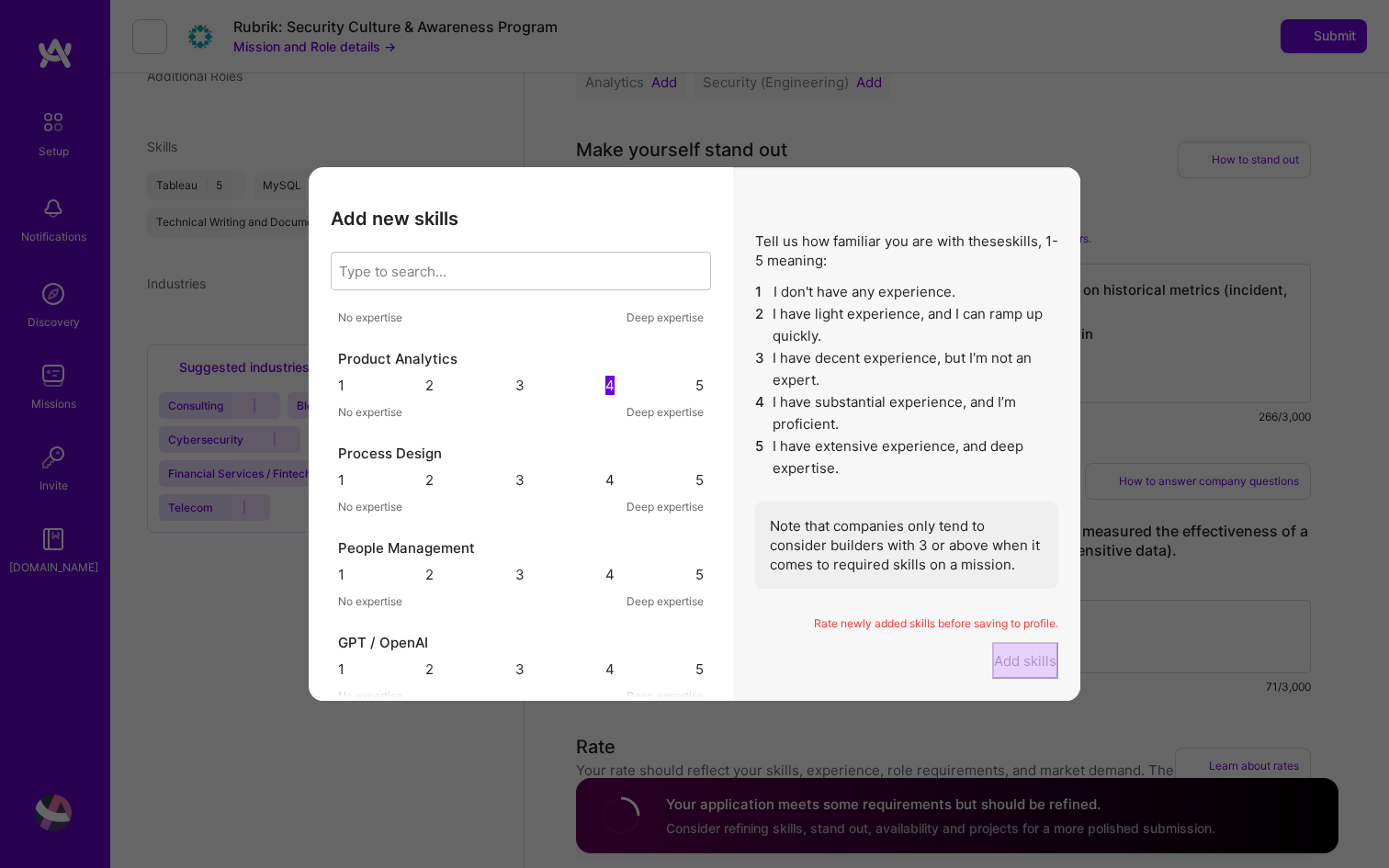
click at [695, 488] on div "5" at bounding box center [699, 480] width 8 height 18
click at [695, 583] on div "5" at bounding box center [699, 575] width 8 height 18
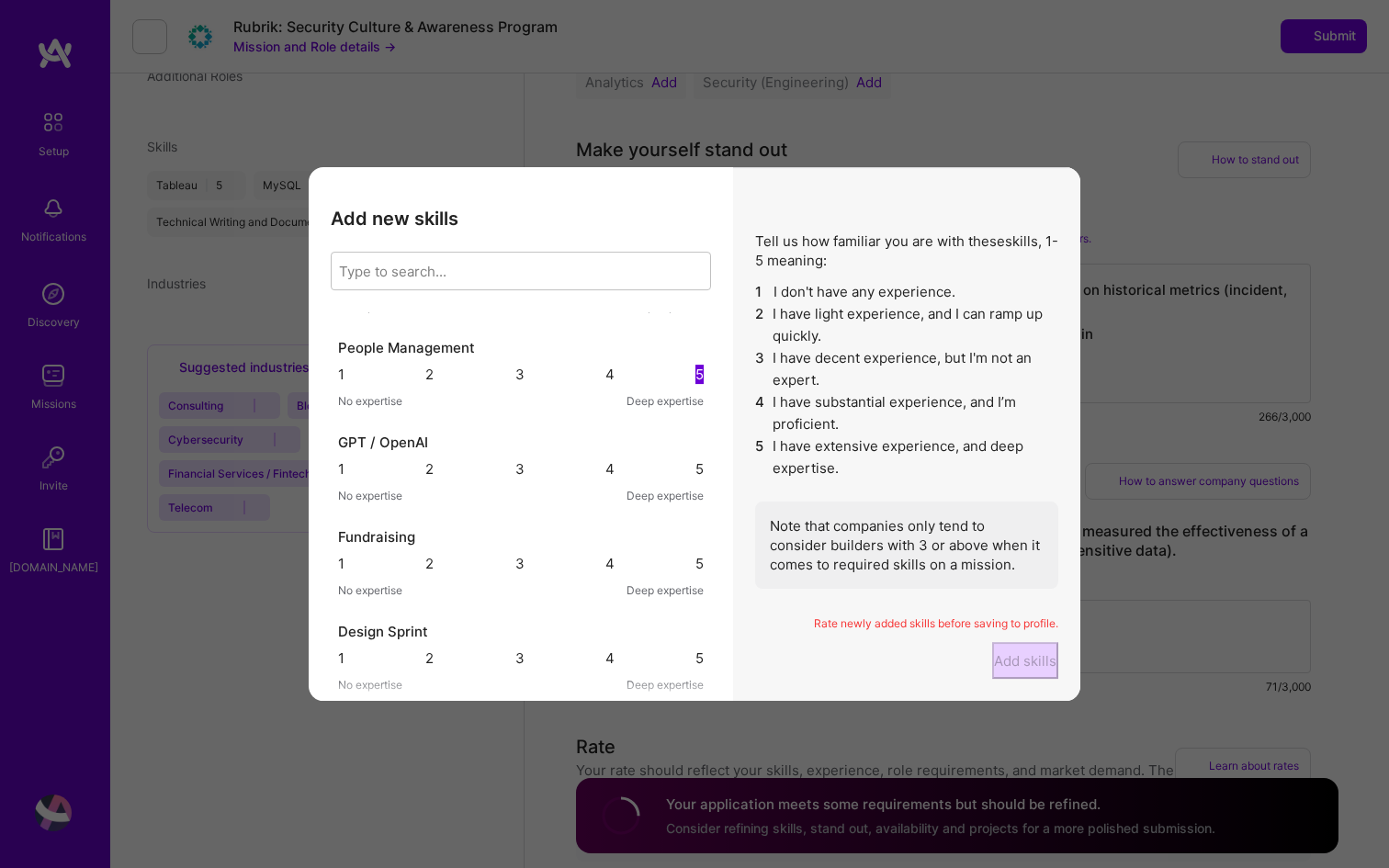
scroll to position [363, 0]
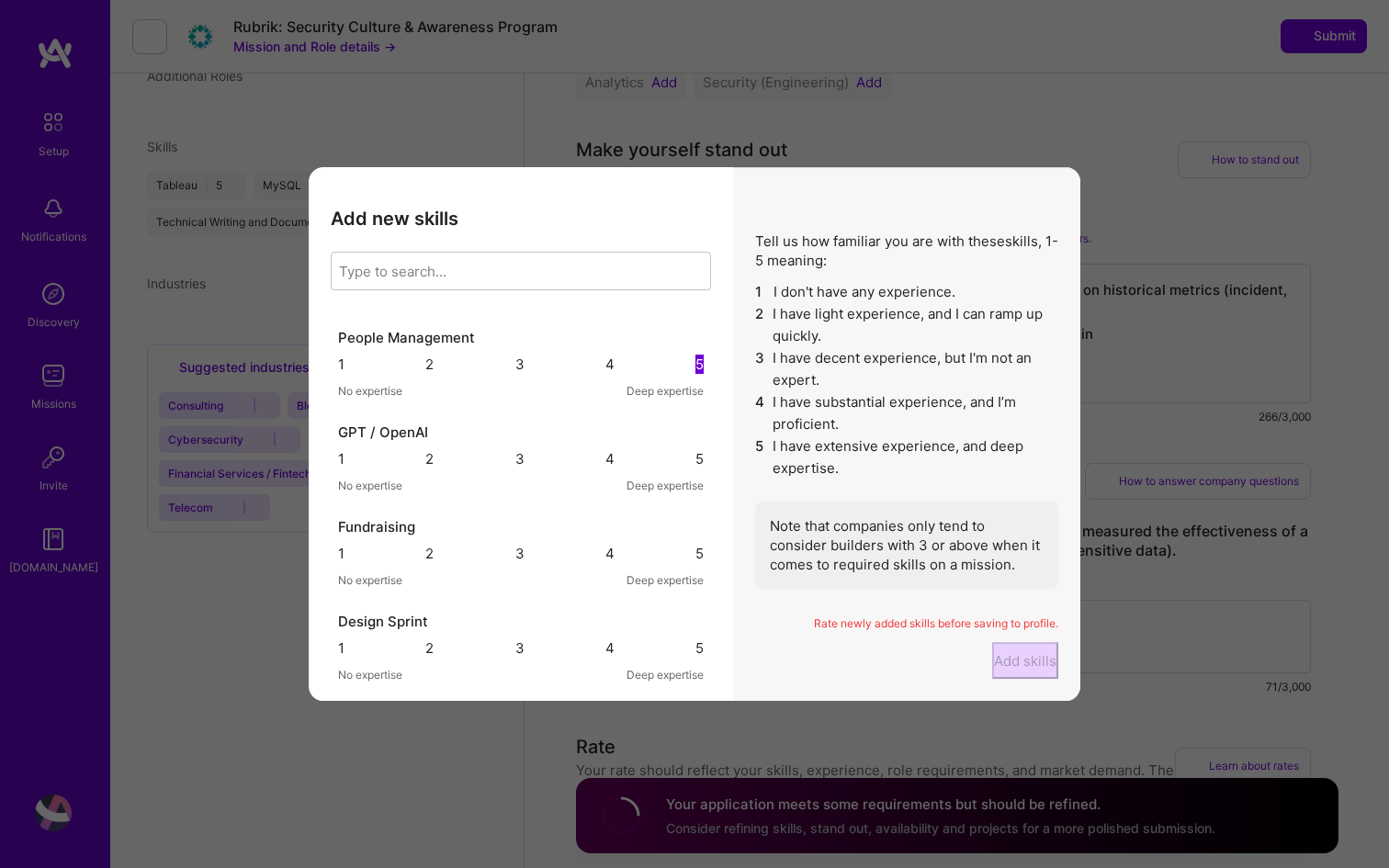
click at [606, 469] on div "4" at bounding box center [610, 459] width 9 height 20
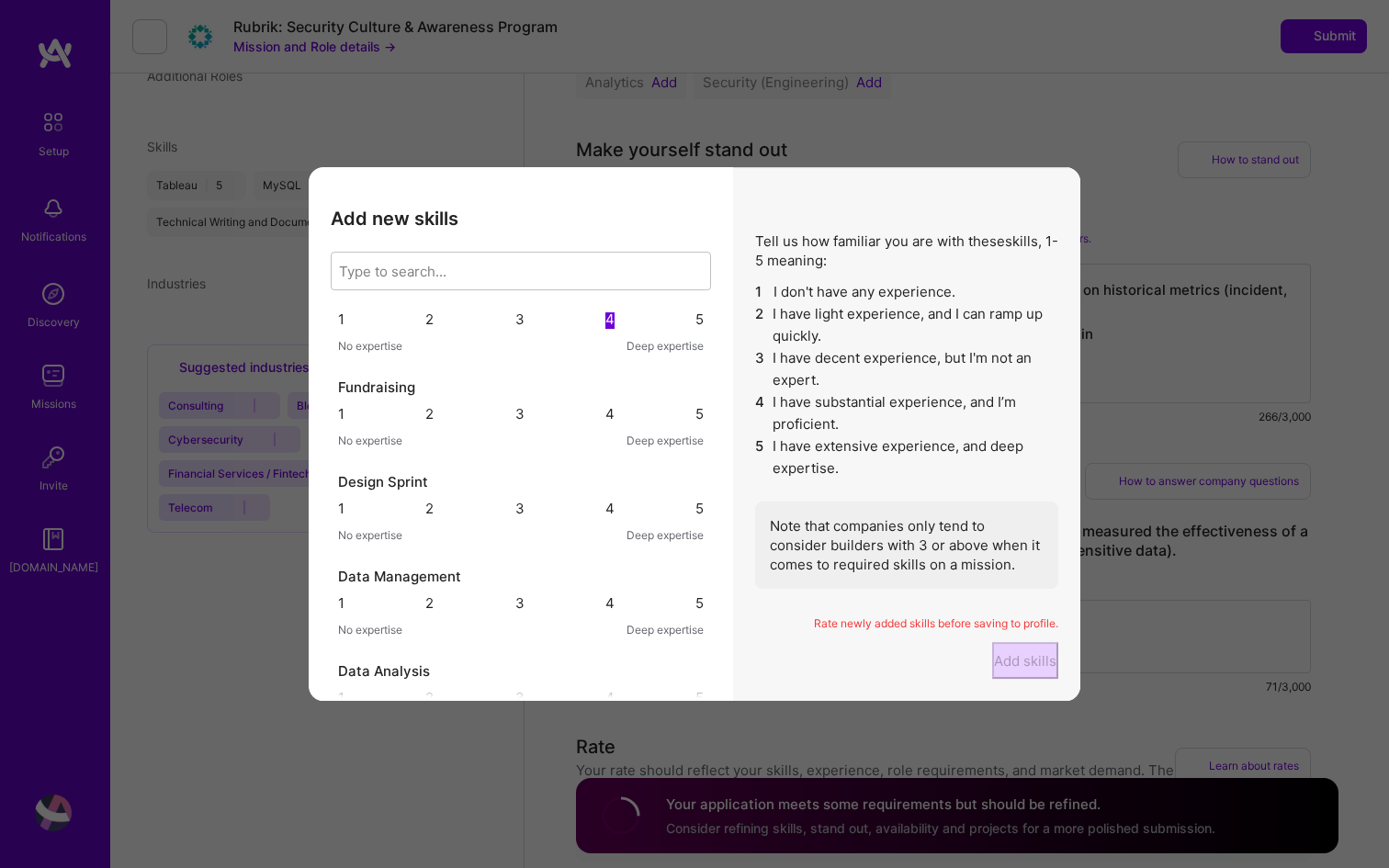
scroll to position [510, 0]
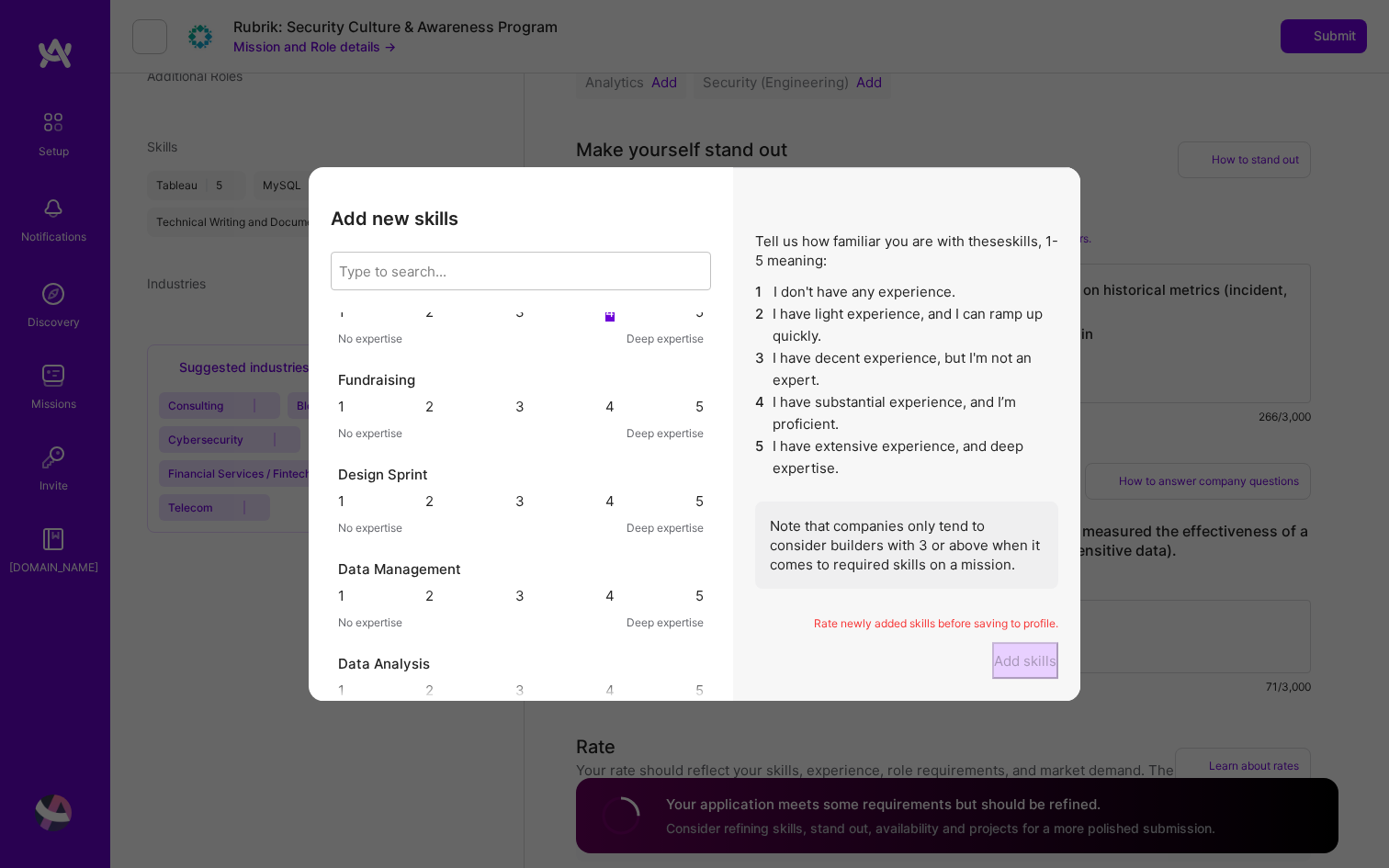
click at [695, 416] on div "5" at bounding box center [699, 406] width 8 height 20
click at [695, 511] on div "5" at bounding box center [699, 501] width 8 height 20
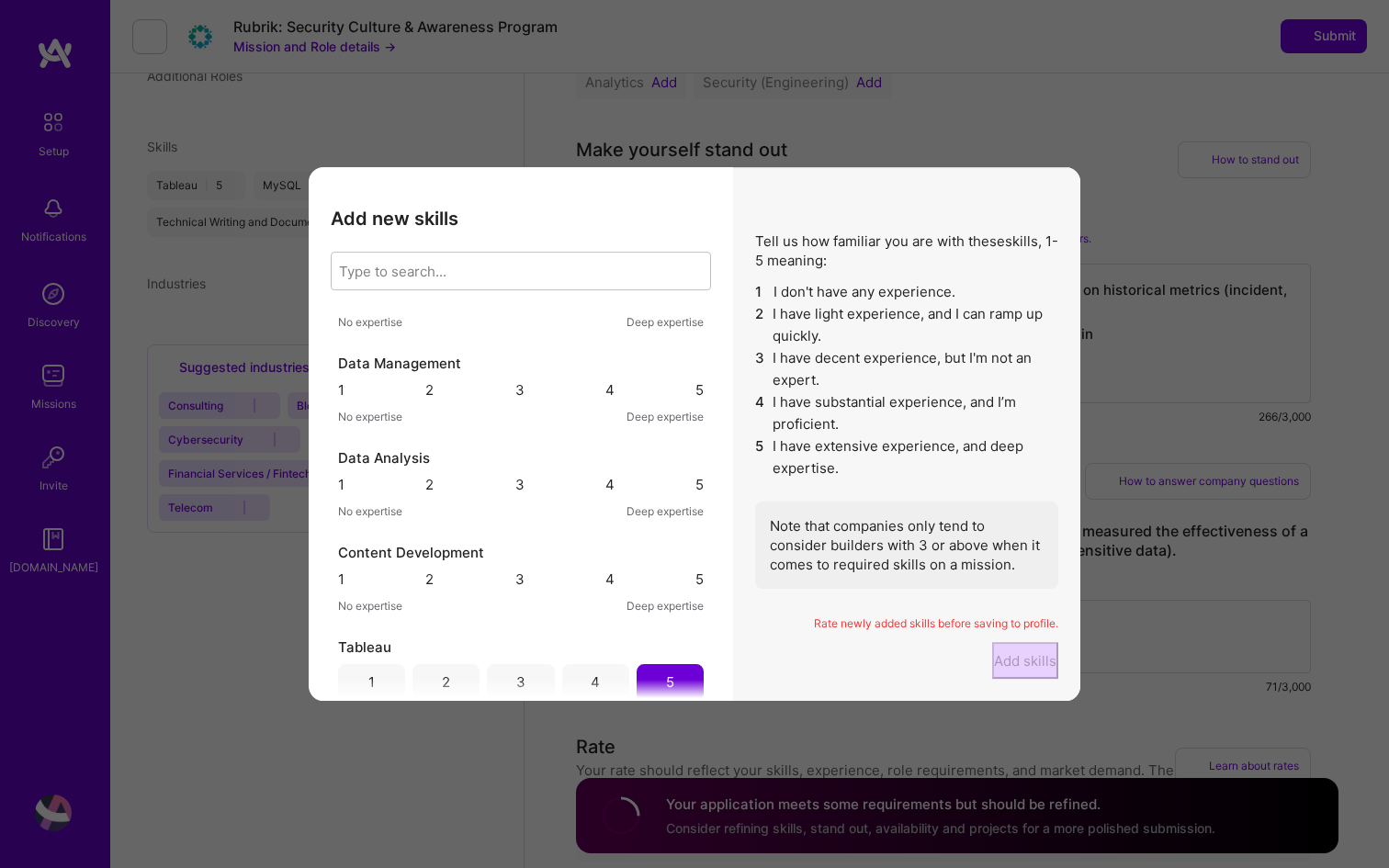
scroll to position [730, 0]
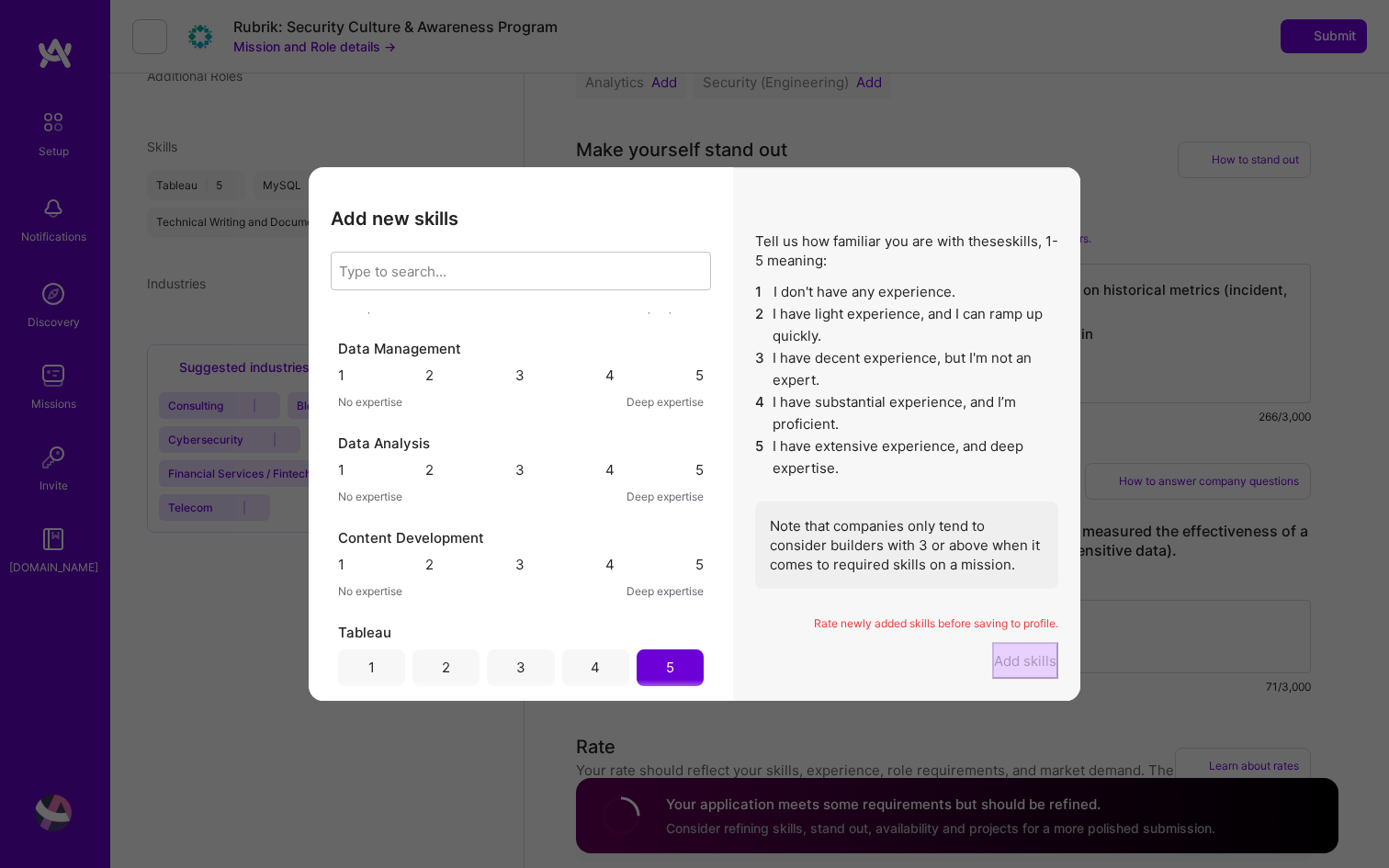
click at [606, 385] on div "4" at bounding box center [610, 376] width 9 height 20
click at [695, 385] on div "5" at bounding box center [699, 376] width 8 height 20
click at [695, 478] on div "5" at bounding box center [699, 470] width 8 height 18
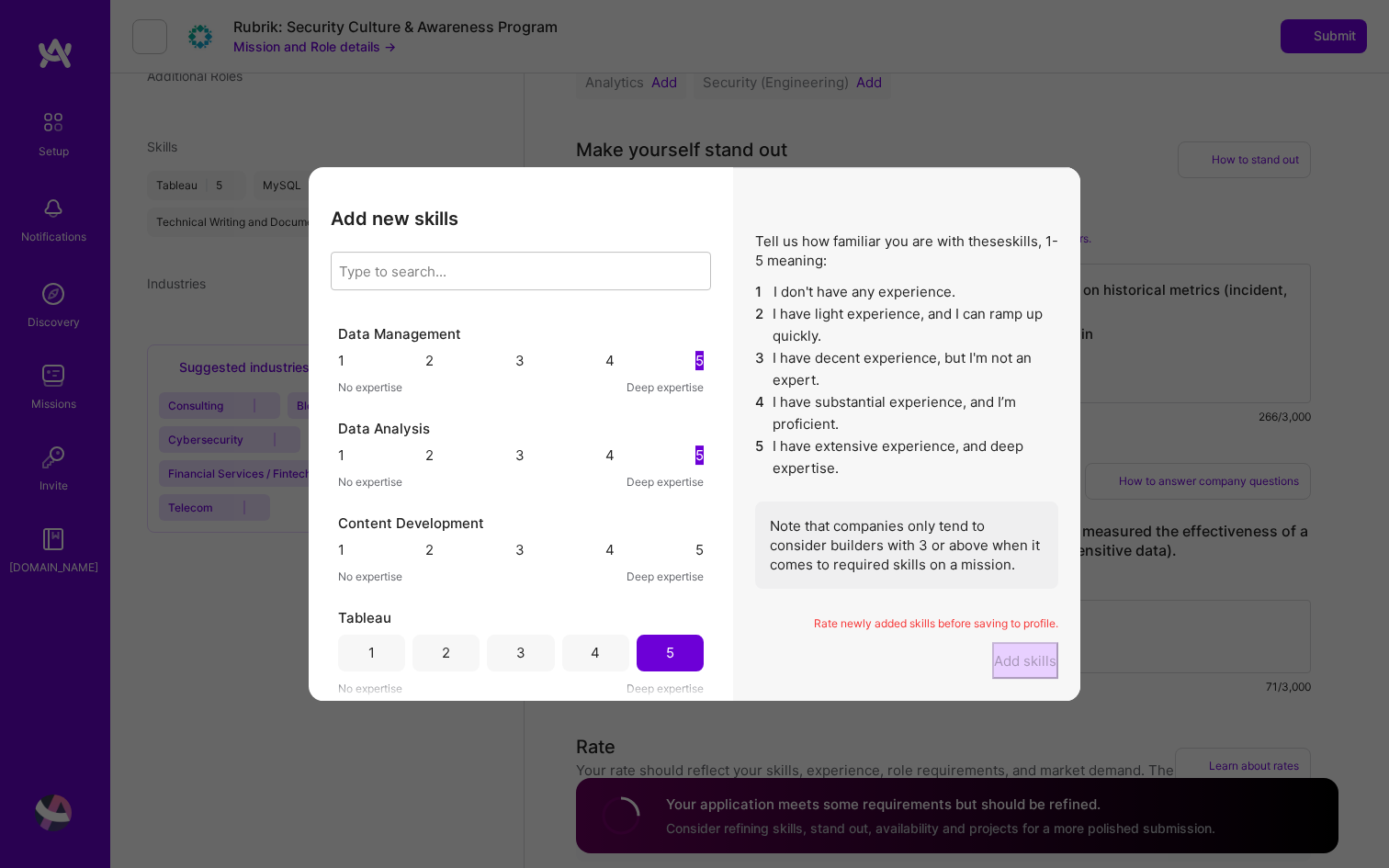
scroll to position [879, 0]
click at [520, 464] on div "3" at bounding box center [520, 456] width 9 height 18
click at [516, 351] on div "3" at bounding box center [520, 361] width 9 height 20
click at [695, 541] on div "5" at bounding box center [699, 550] width 8 height 20
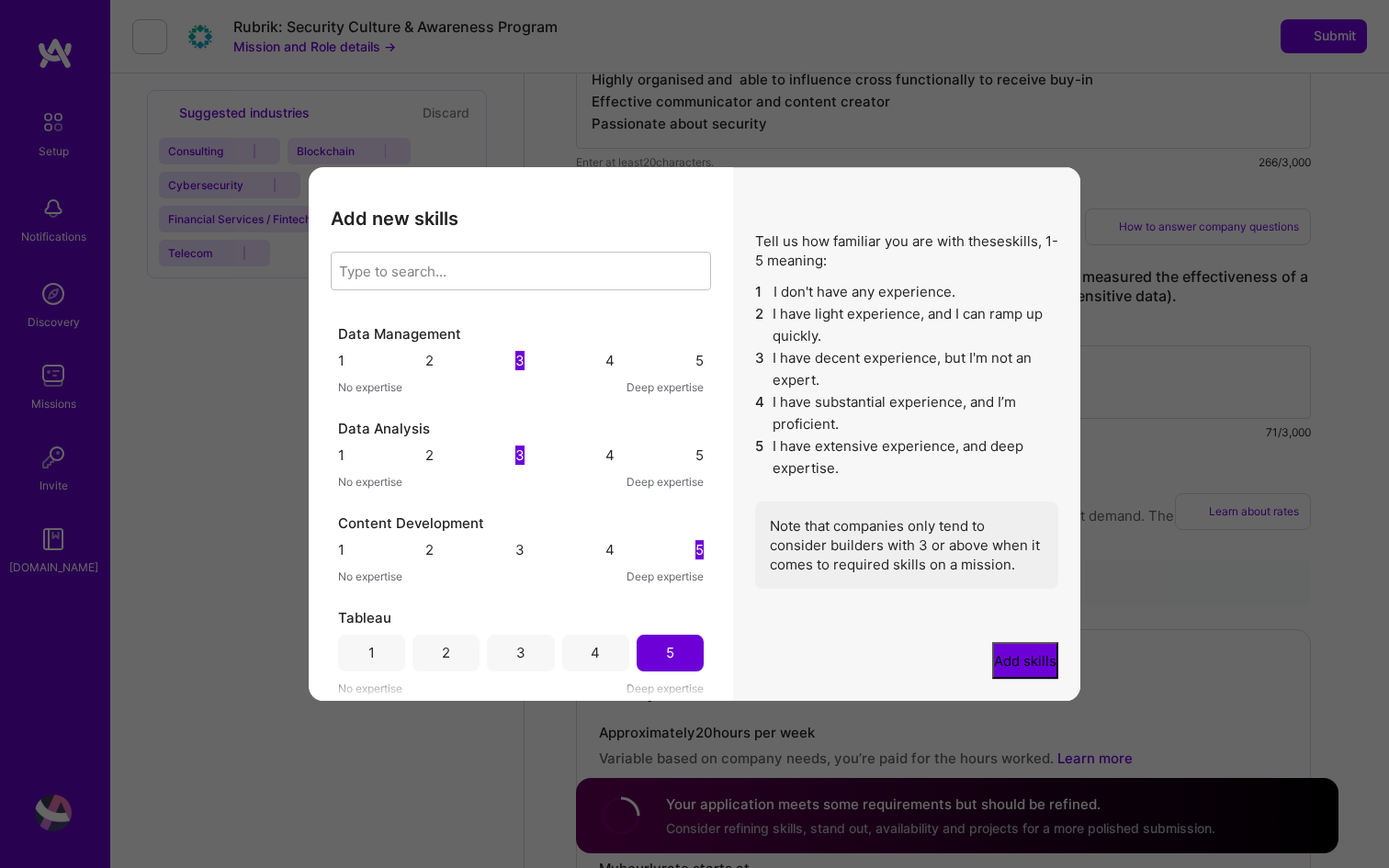
scroll to position [959, 0]
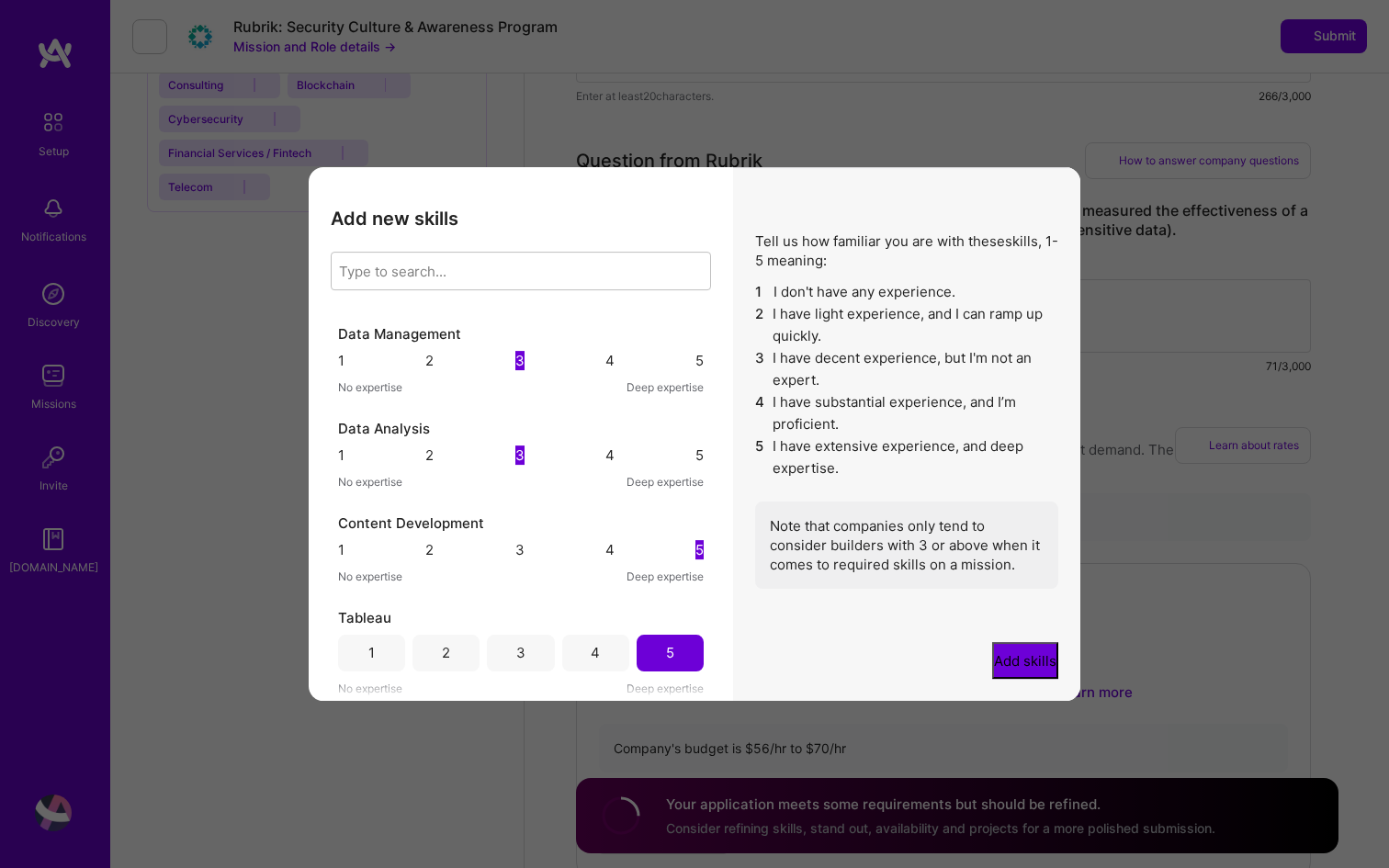
click at [996, 662] on button "Add skills" at bounding box center [1025, 660] width 66 height 36
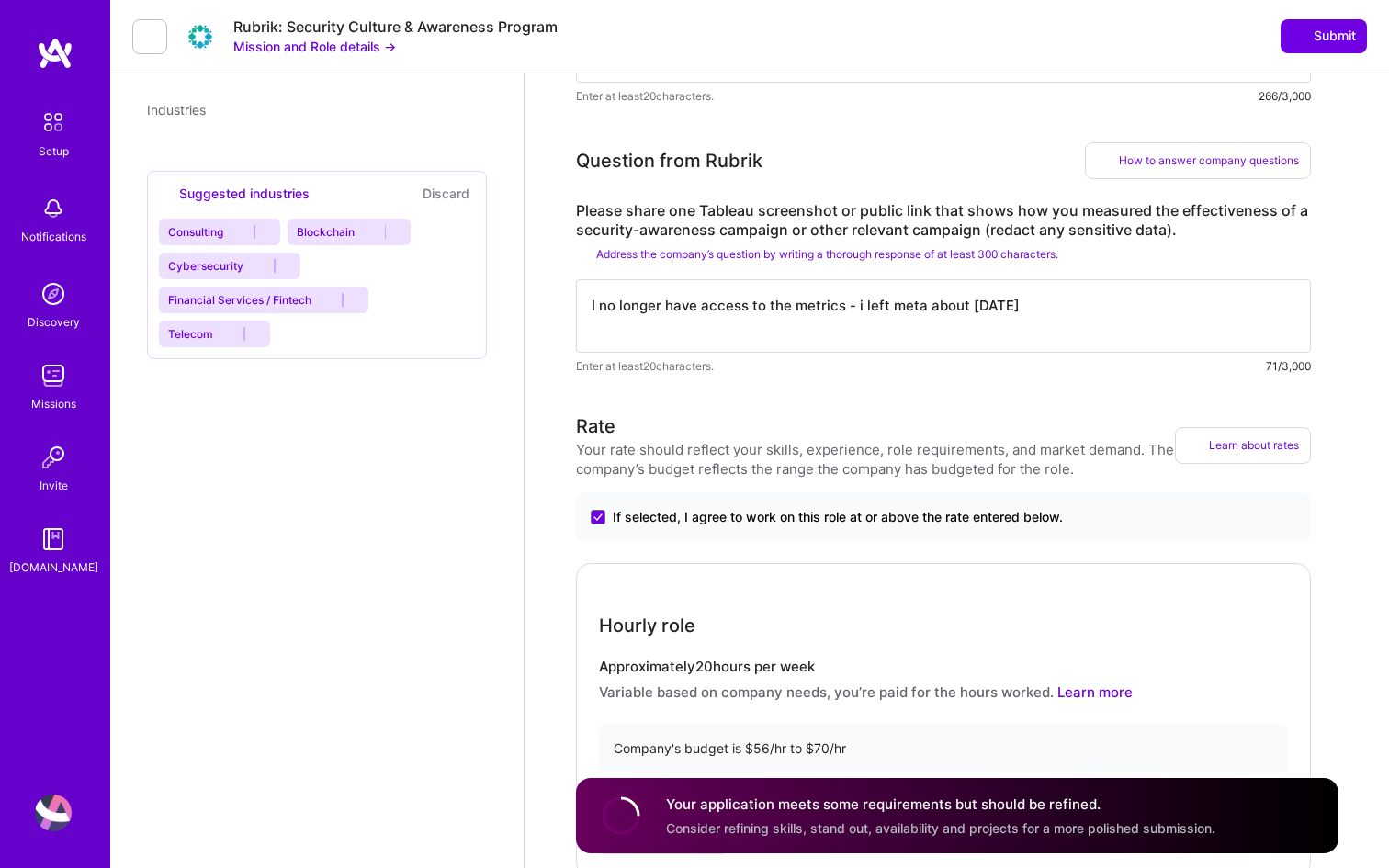
scroll to position [1033, 0]
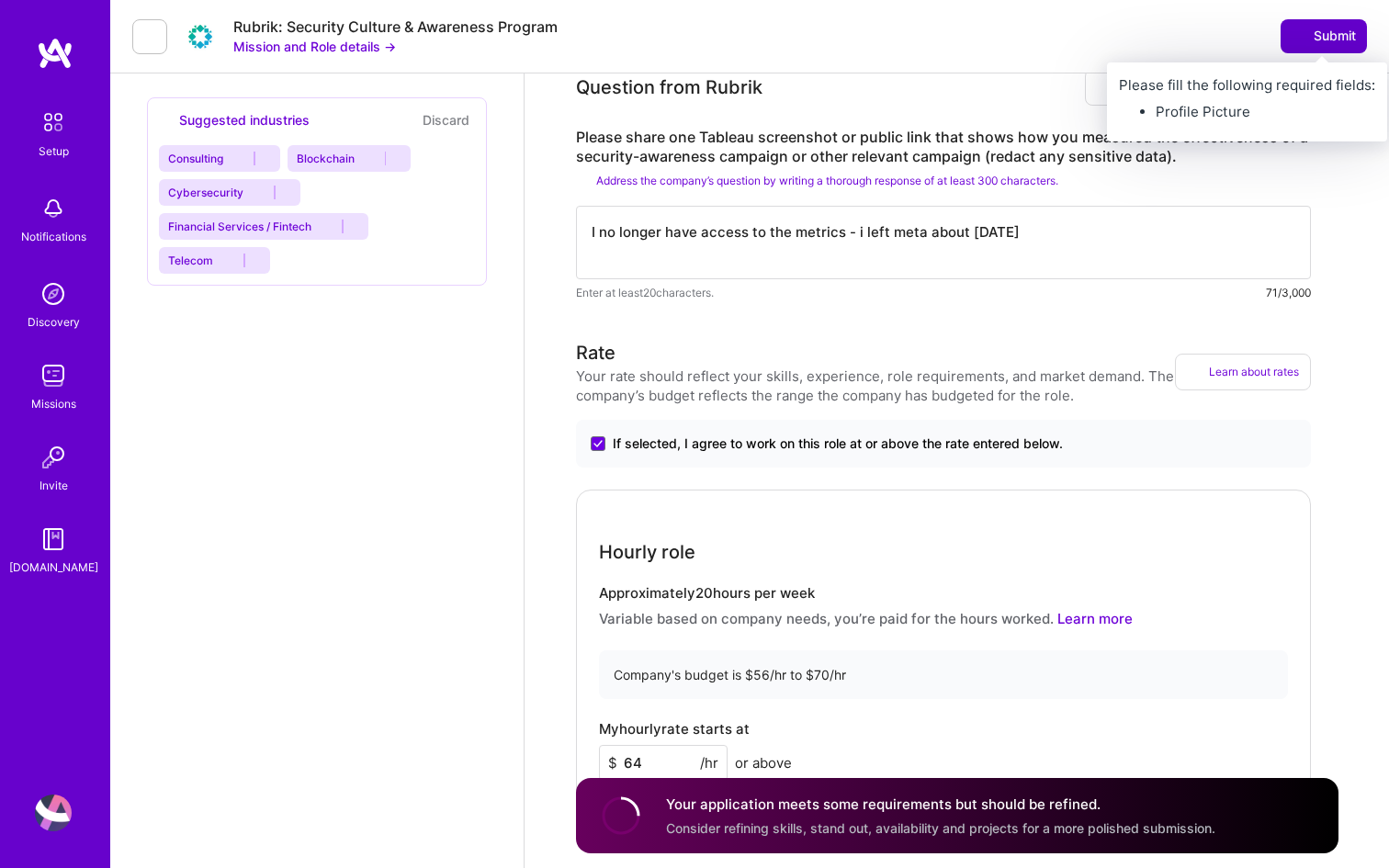
click at [1332, 33] on span "Submit" at bounding box center [1324, 36] width 64 height 19
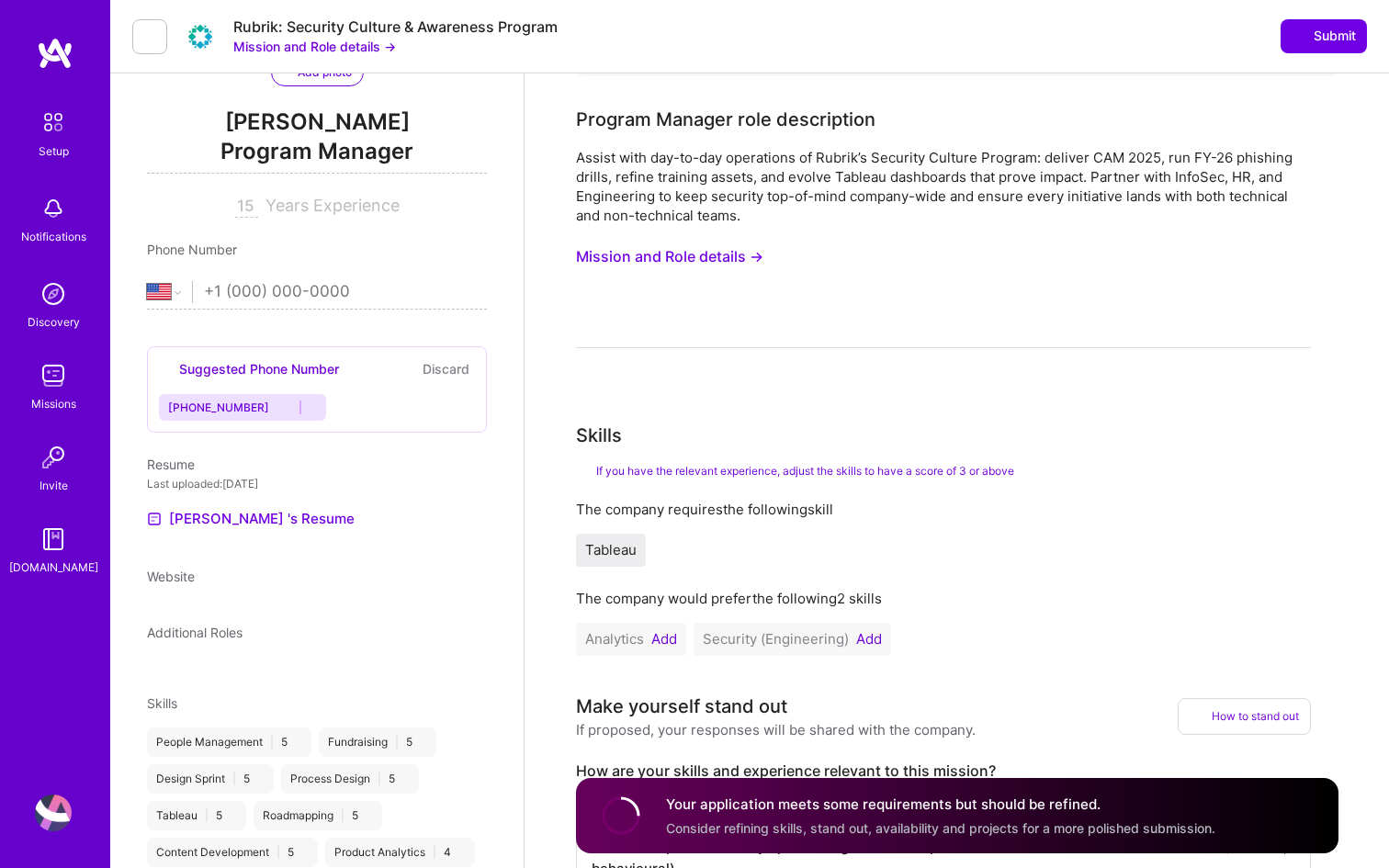
scroll to position [0, 0]
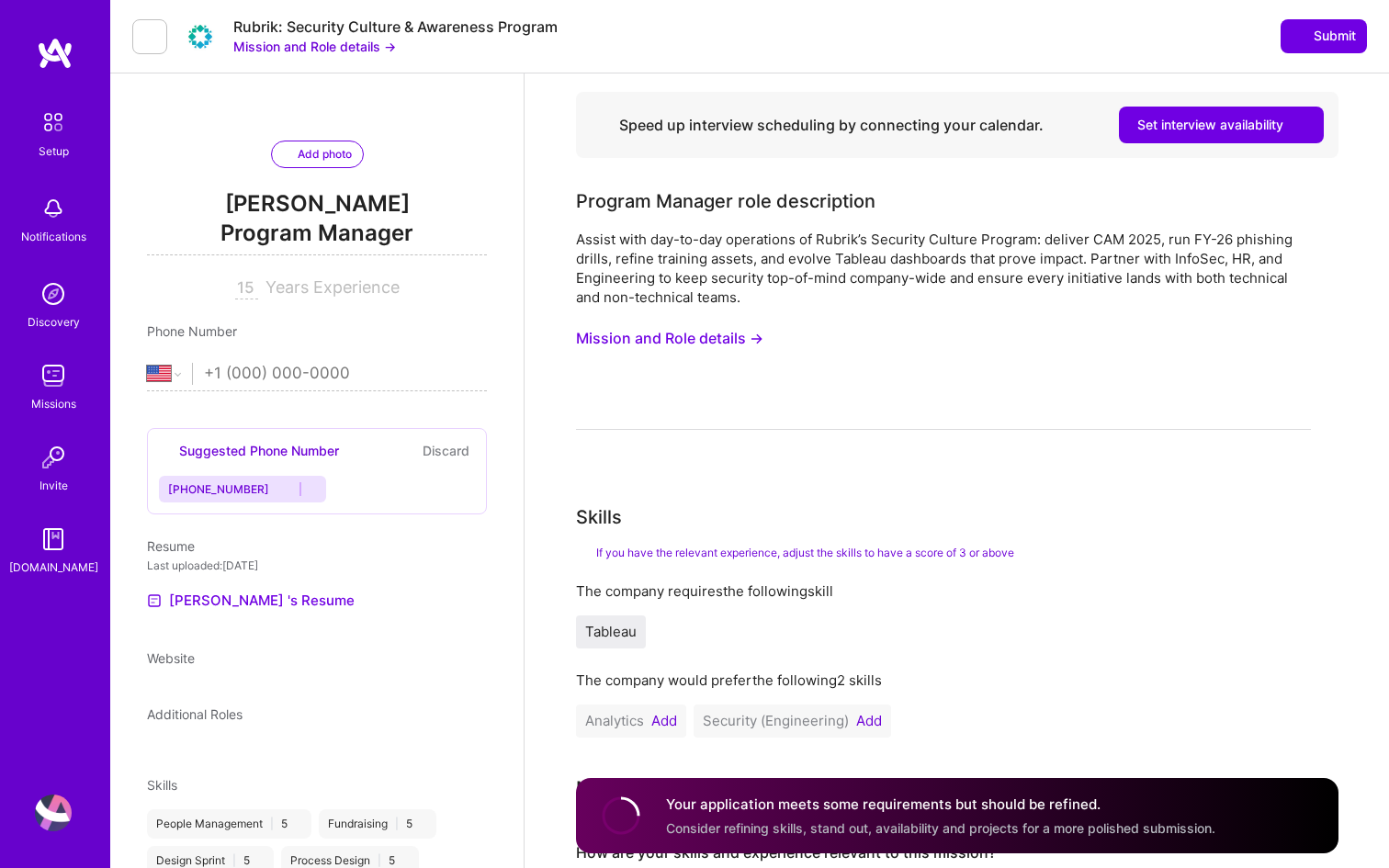
click at [318, 163] on span "Add photo" at bounding box center [318, 154] width 69 height 17
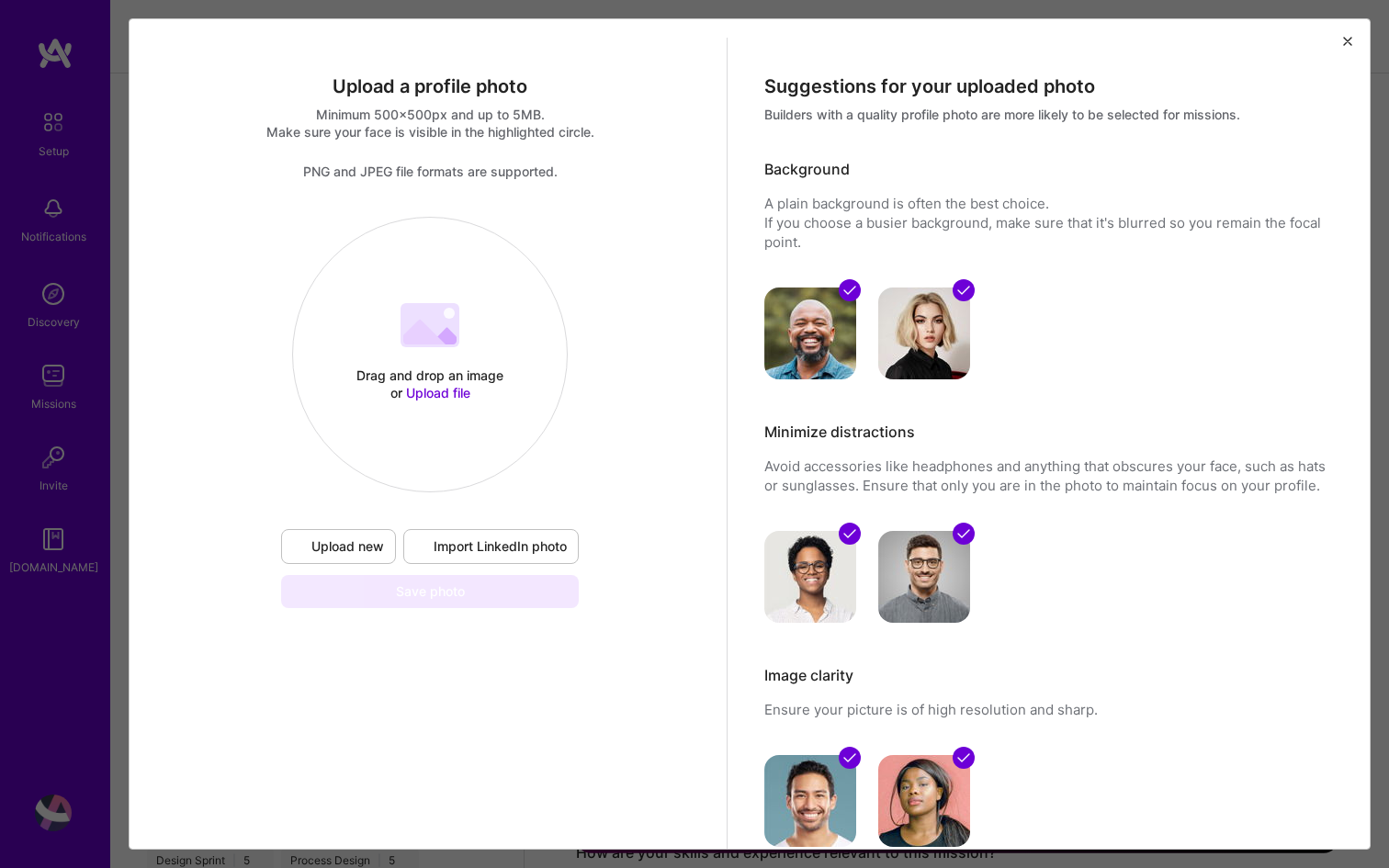
click at [473, 552] on span "Import LinkedIn photo" at bounding box center [491, 546] width 152 height 19
click at [492, 372] on div "Drag and drop an image or Upload file" at bounding box center [430, 384] width 156 height 35
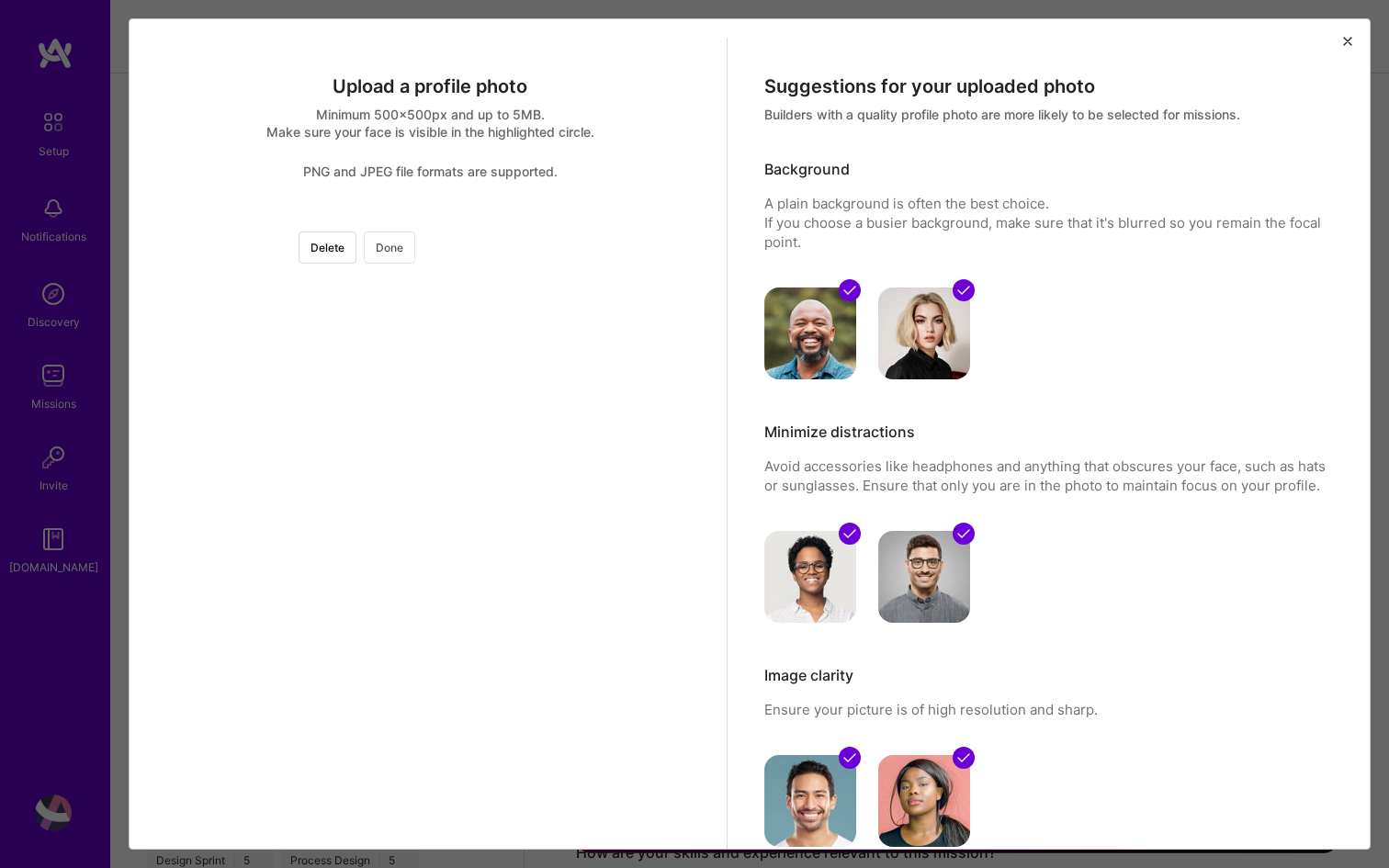
click at [415, 250] on button "Done" at bounding box center [390, 248] width 51 height 33
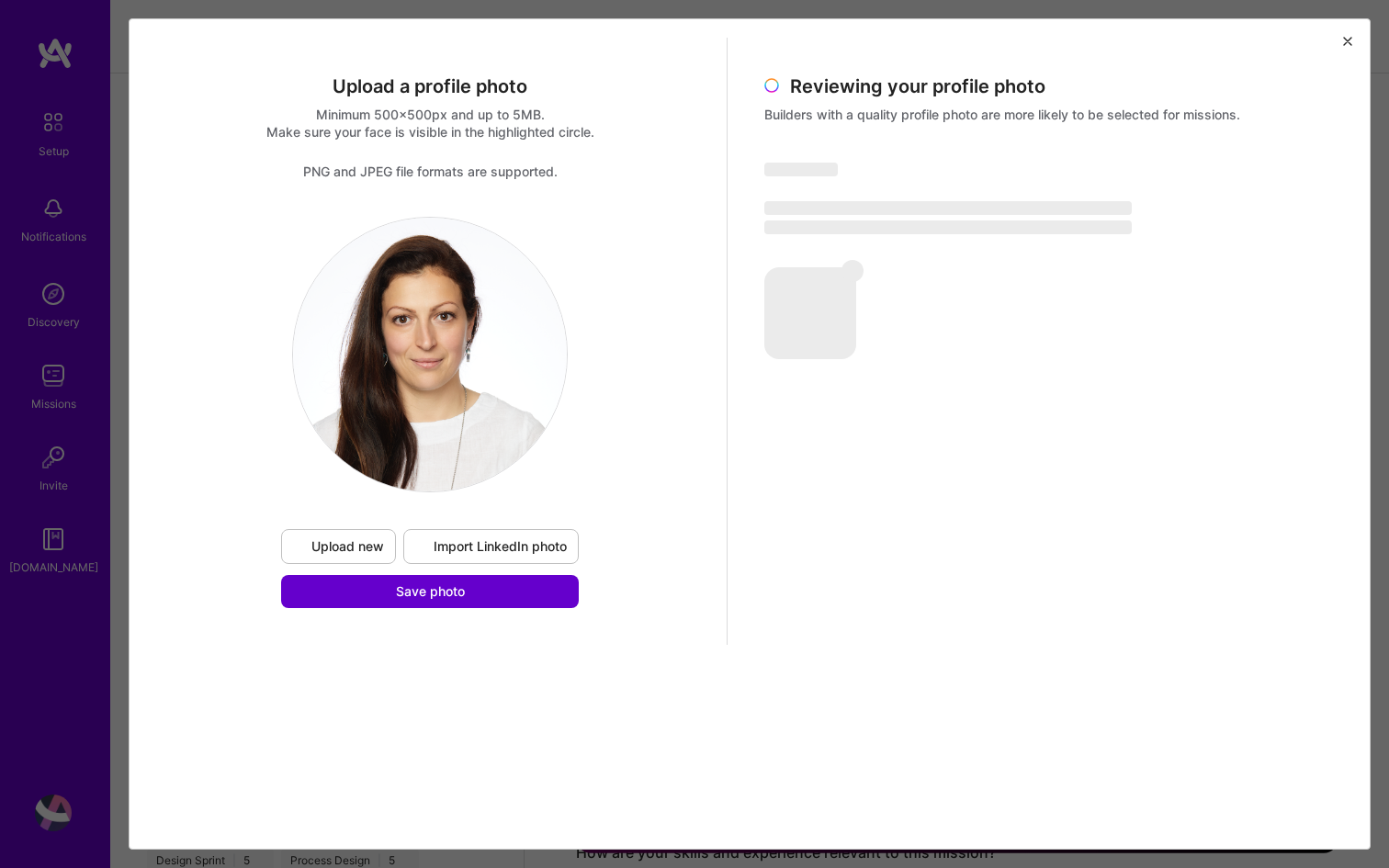
click at [446, 596] on span "Save photo" at bounding box center [430, 591] width 69 height 19
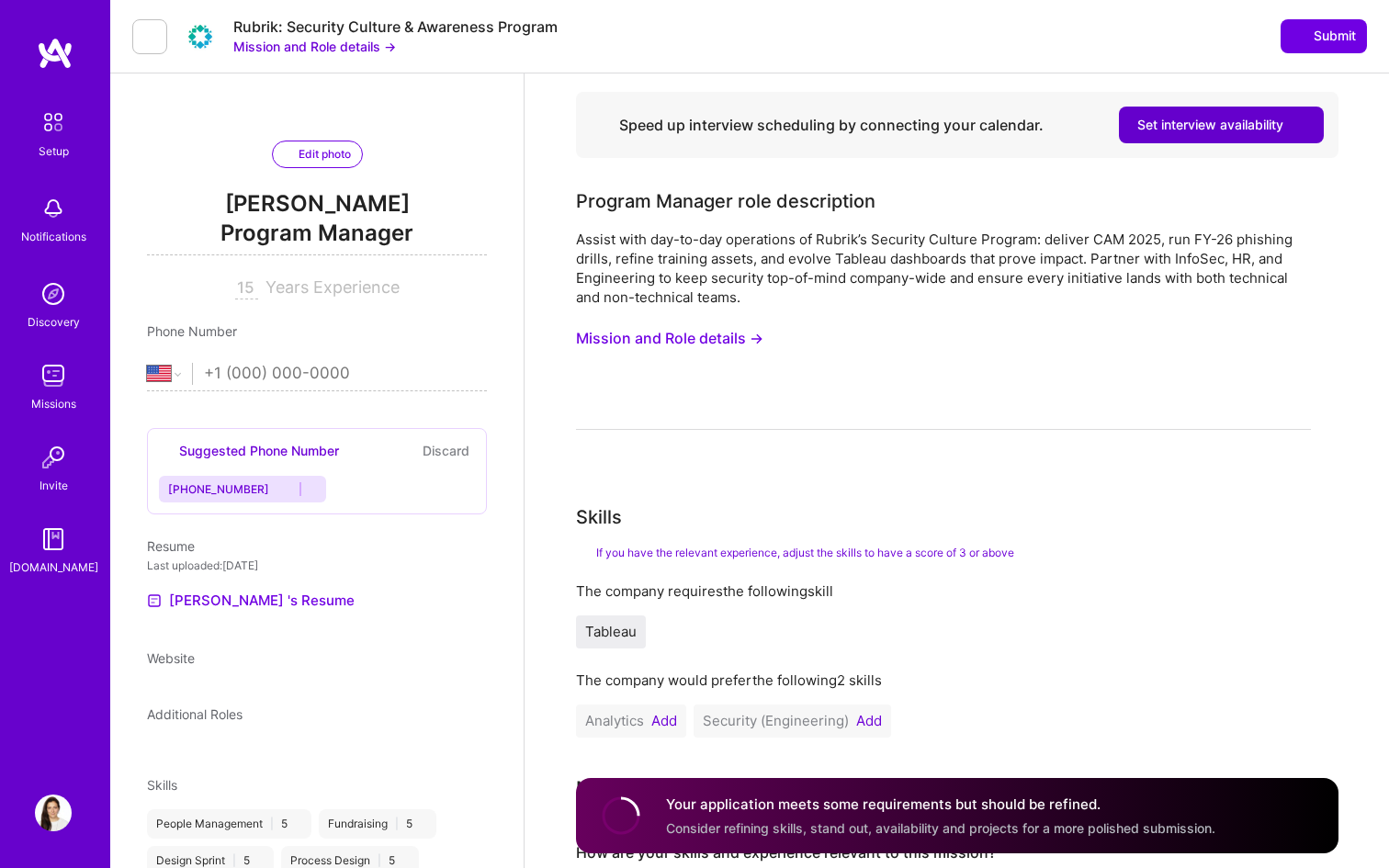
click at [1296, 123] on icon at bounding box center [1298, 124] width 13 height 13
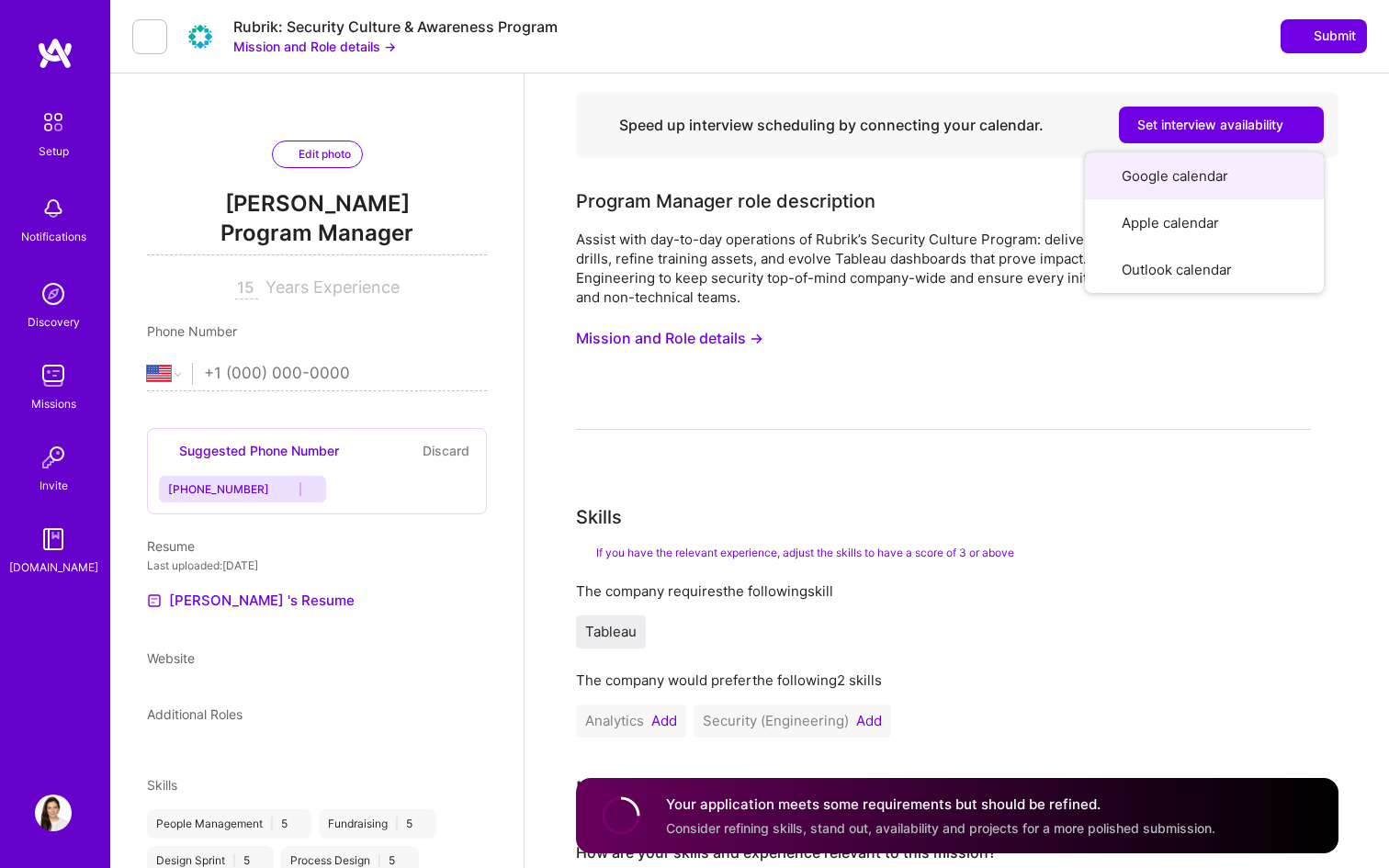
click at [1206, 177] on button "Google calendar" at bounding box center [1205, 177] width 239 height 47
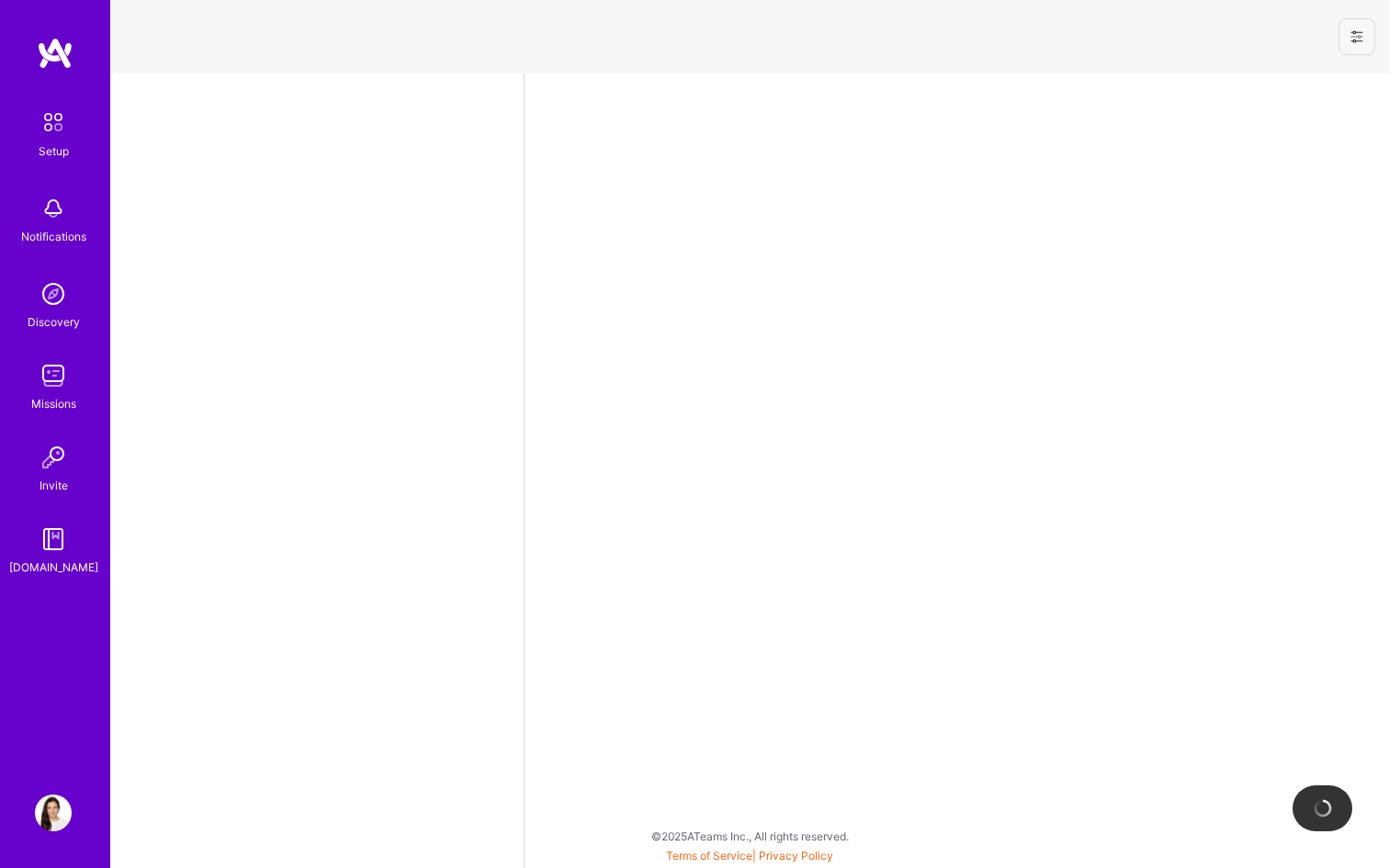
select select "US"
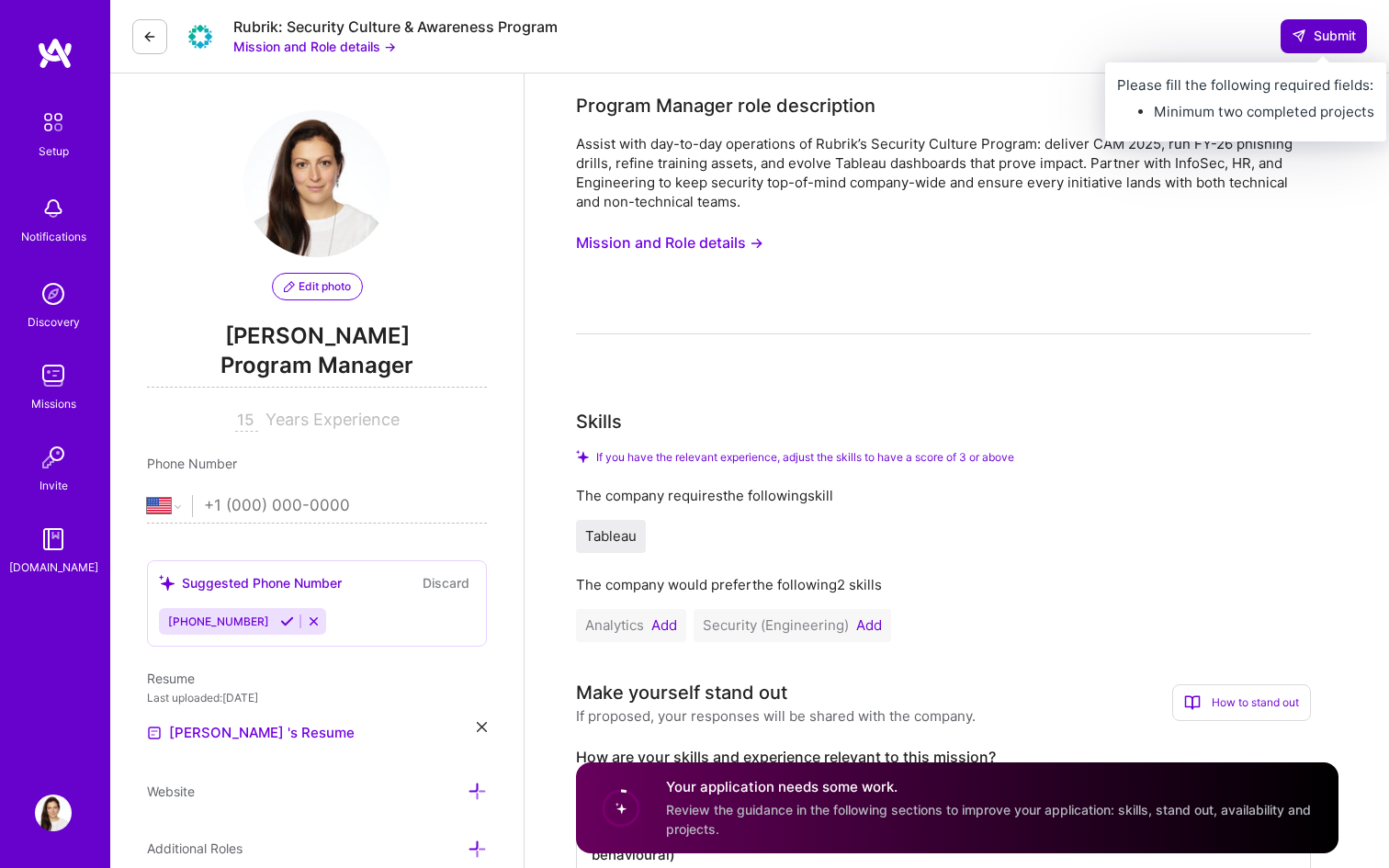
click at [1345, 36] on span "Submit" at bounding box center [1324, 36] width 64 height 19
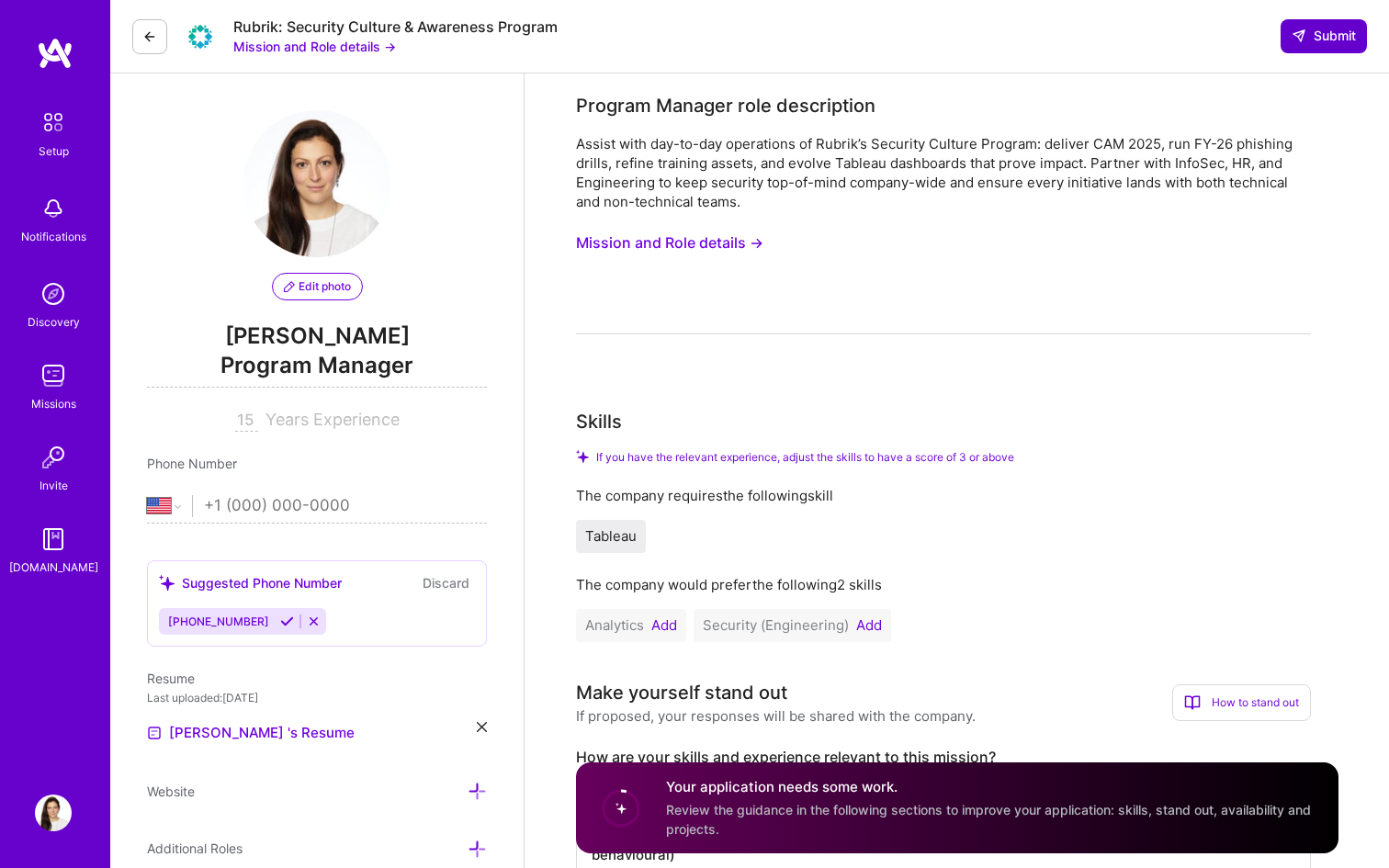
click at [1323, 36] on span "Submit" at bounding box center [1324, 36] width 64 height 19
click at [1322, 39] on span "Submit" at bounding box center [1324, 36] width 64 height 19
click at [1302, 34] on icon at bounding box center [1299, 36] width 15 height 15
click at [1334, 32] on span "Submit" at bounding box center [1324, 36] width 64 height 19
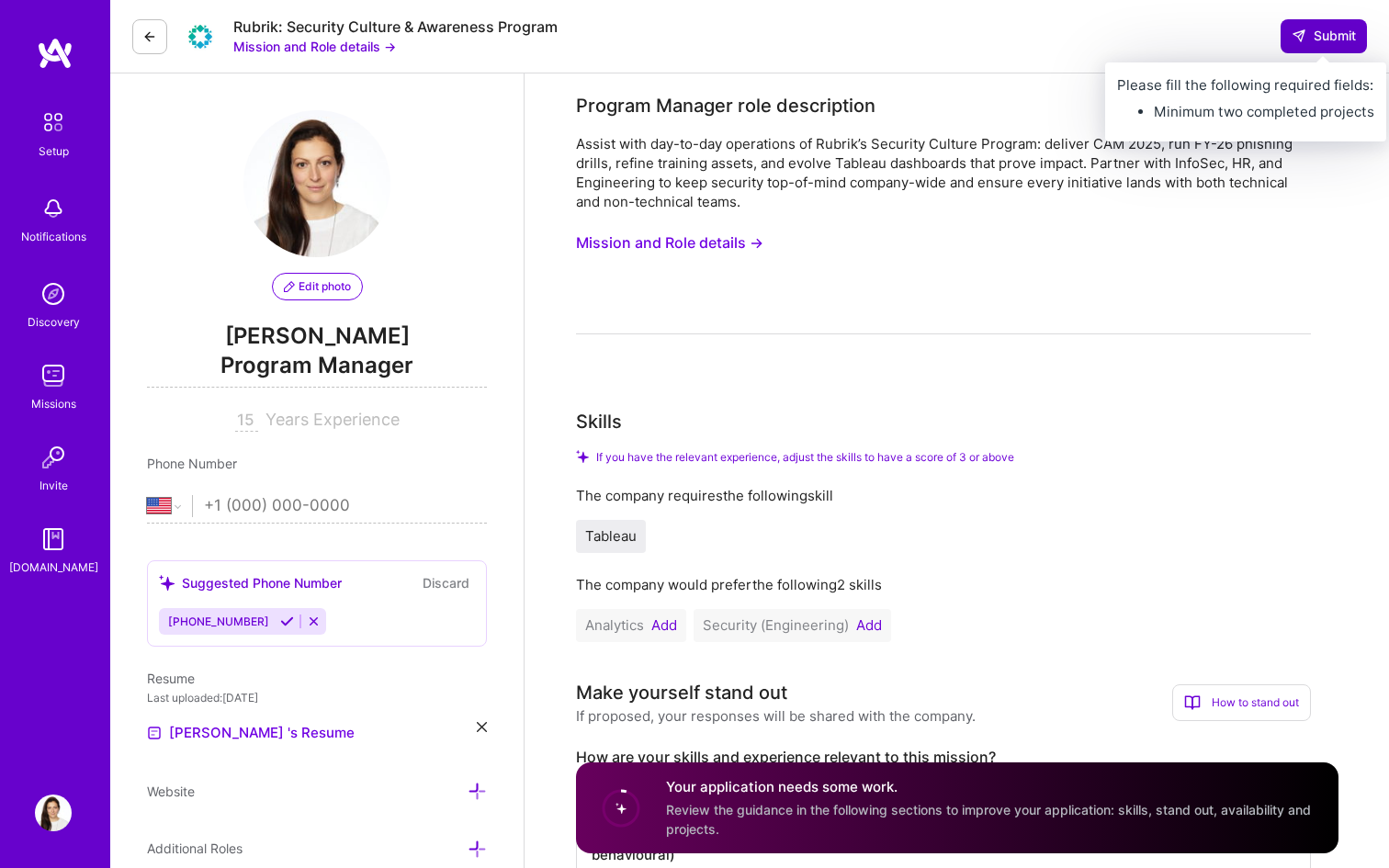
click at [1333, 33] on span "Submit" at bounding box center [1324, 36] width 64 height 19
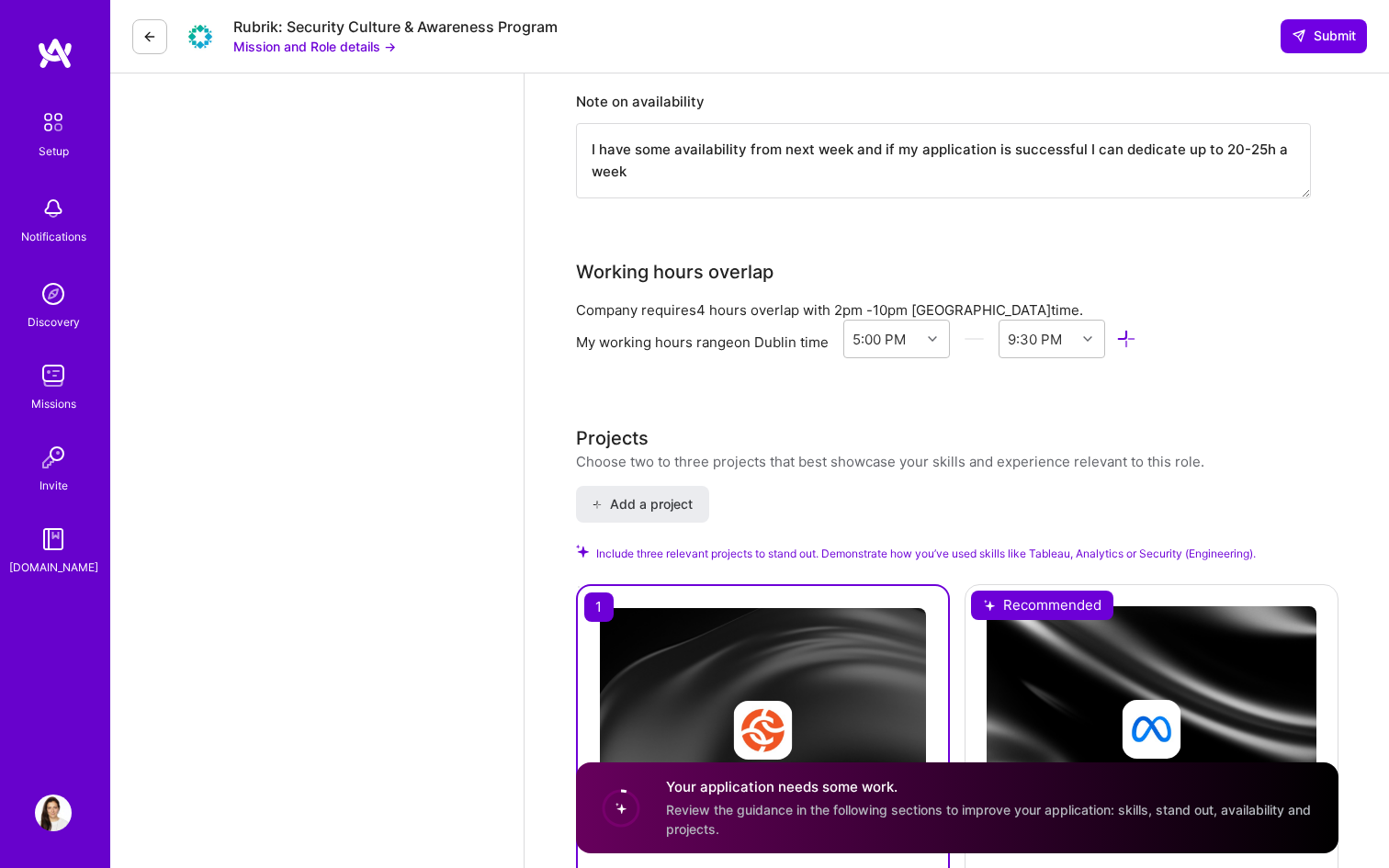
scroll to position [2206, 0]
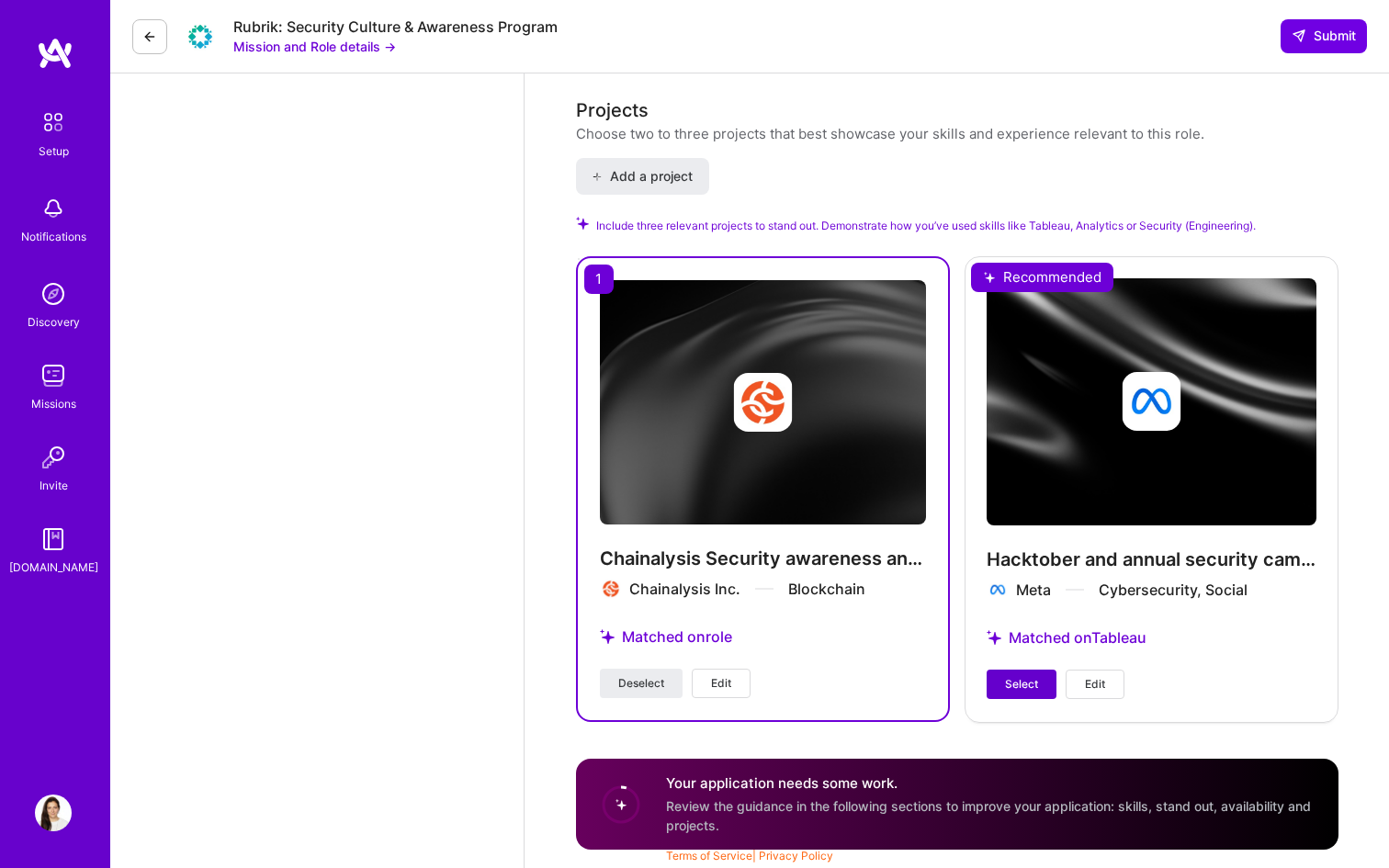
click at [1029, 689] on span "Select" at bounding box center [1022, 684] width 34 height 17
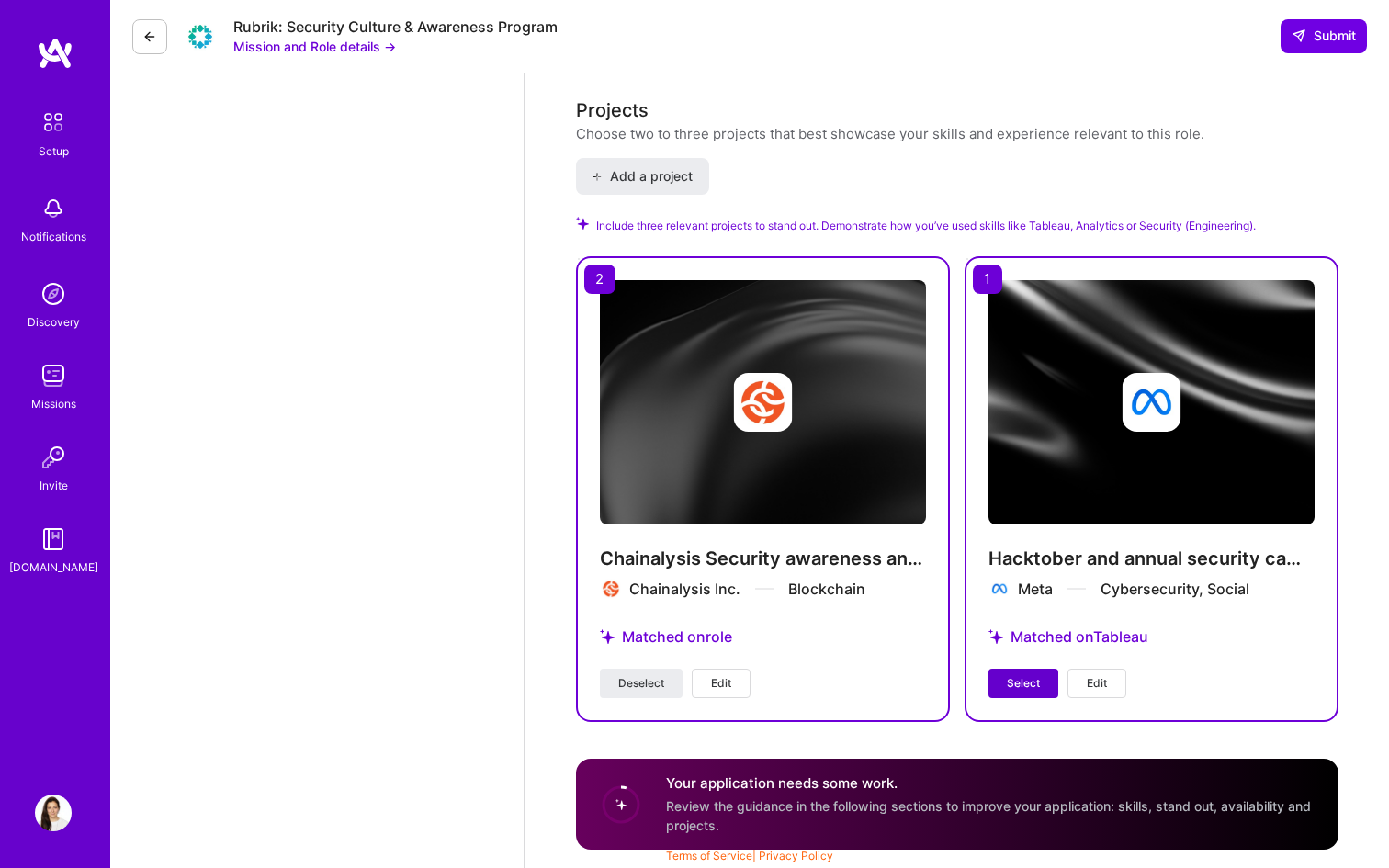
scroll to position [2190, 0]
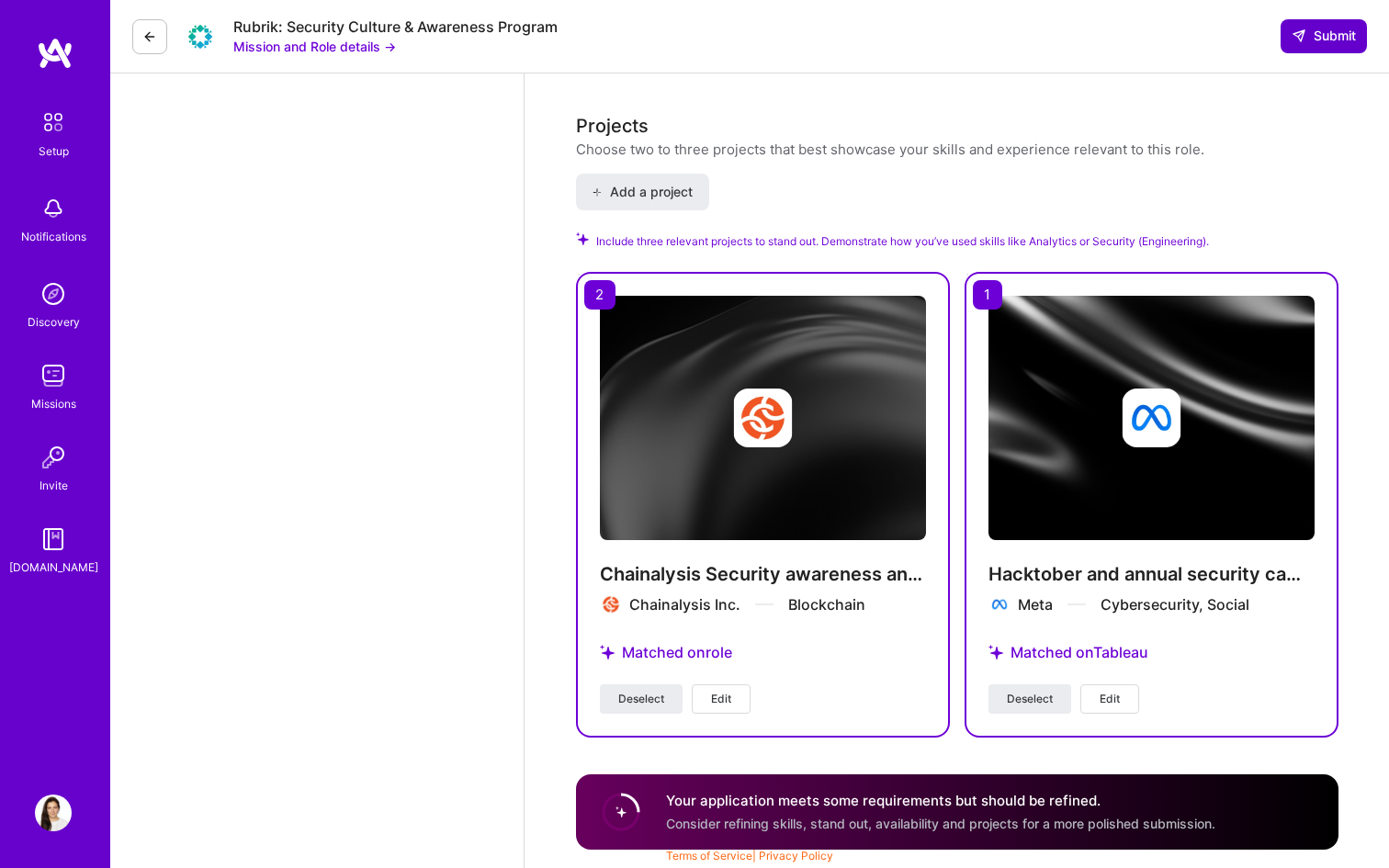
click at [1320, 36] on span "Submit" at bounding box center [1324, 36] width 64 height 19
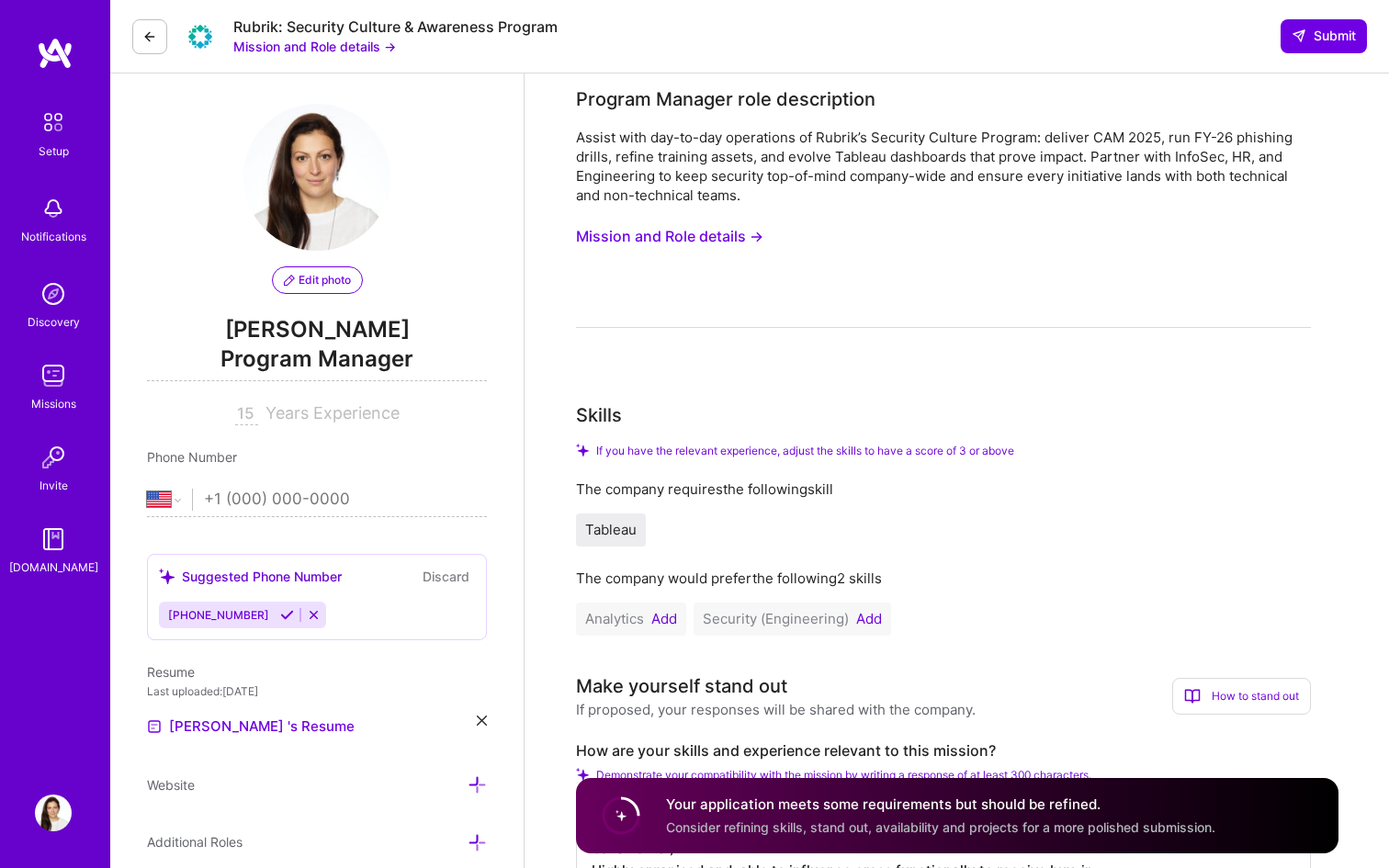
scroll to position [0, 0]
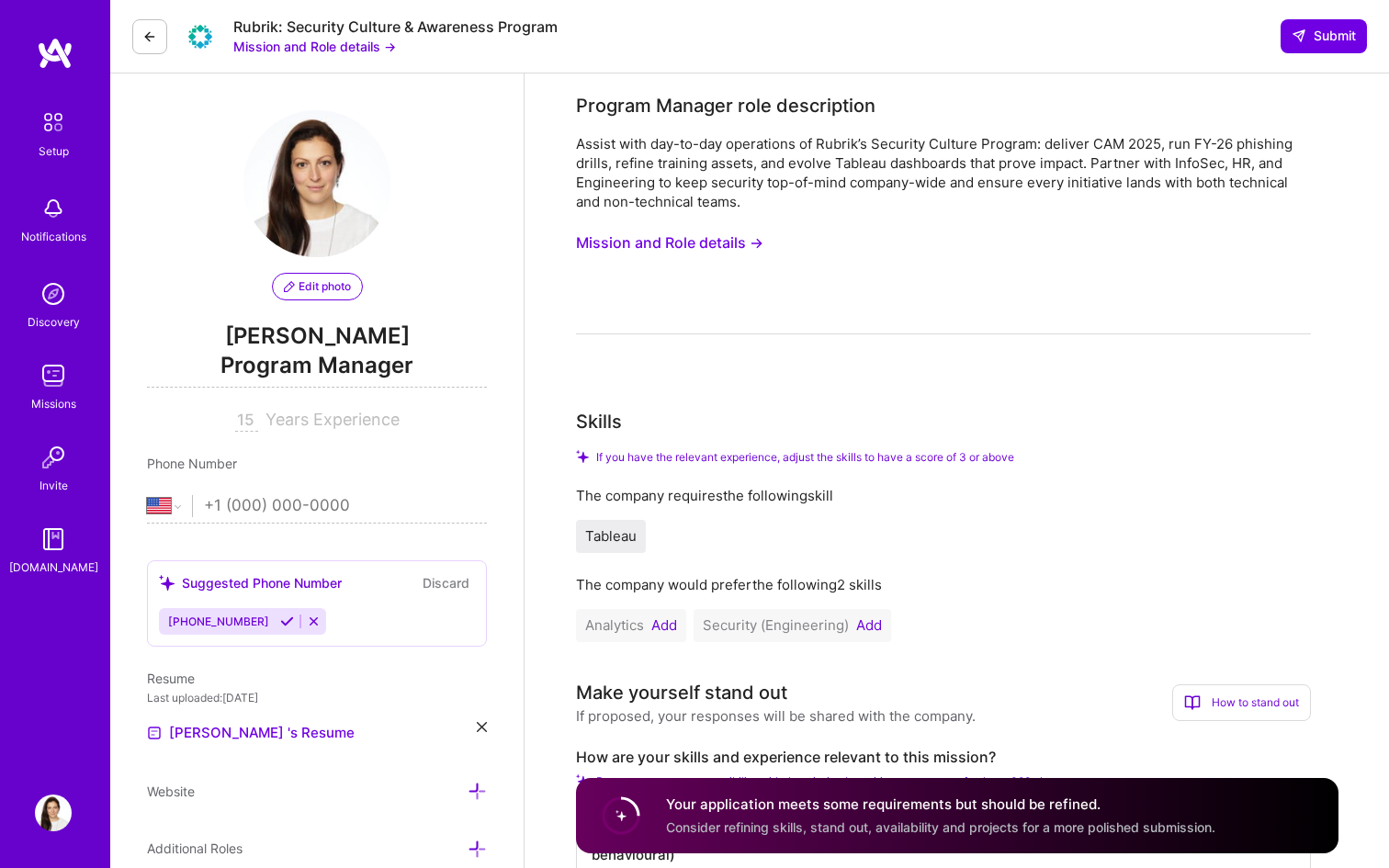
click at [625, 623] on span "Analytics" at bounding box center [615, 625] width 59 height 18
click at [666, 622] on button "Add" at bounding box center [664, 625] width 26 height 15
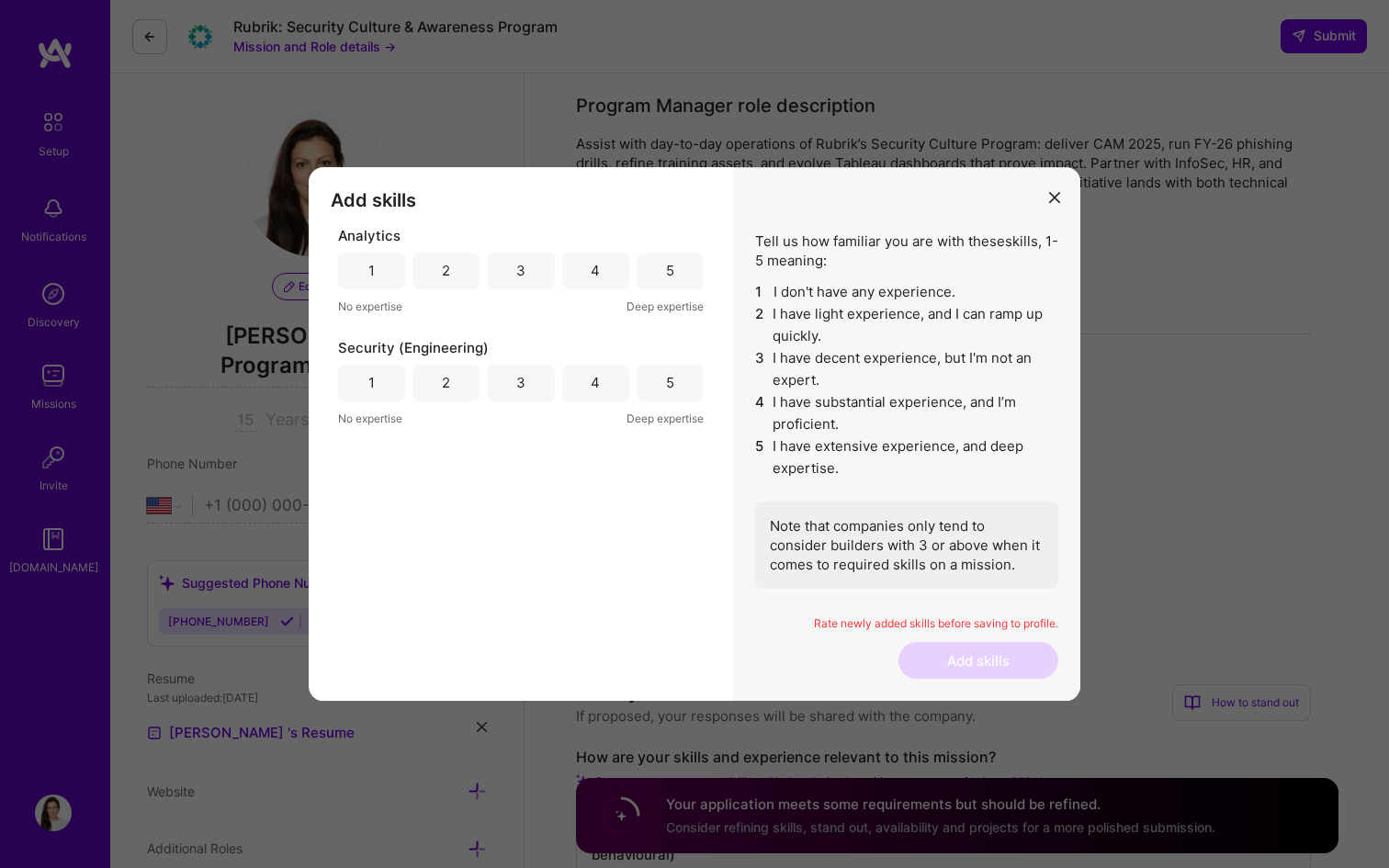
click at [659, 266] on div "5" at bounding box center [670, 270] width 67 height 36
click at [652, 384] on div "5" at bounding box center [670, 383] width 67 height 36
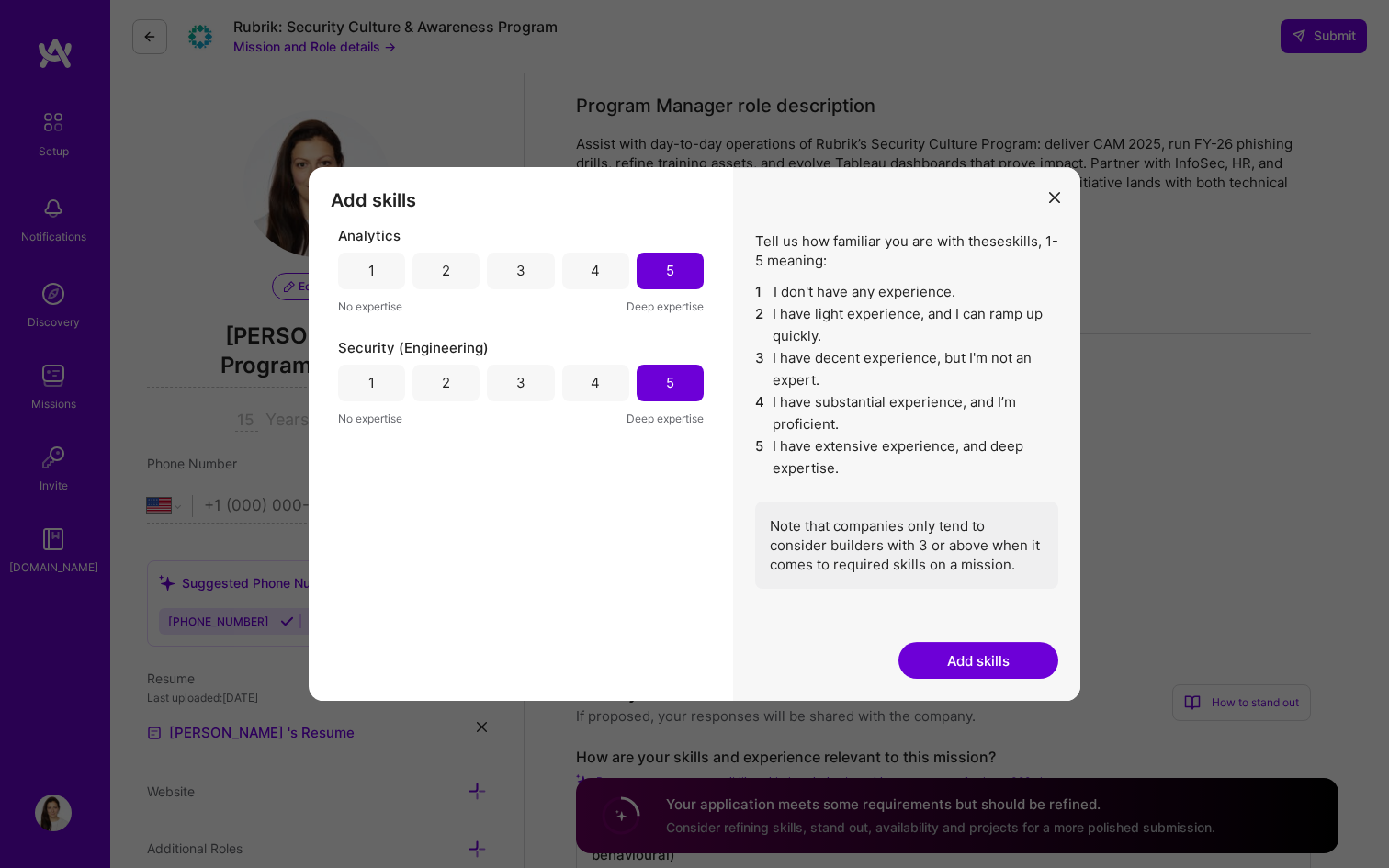
click at [594, 380] on div "4" at bounding box center [595, 383] width 9 height 20
click at [1017, 657] on button "Add skills" at bounding box center [979, 660] width 160 height 36
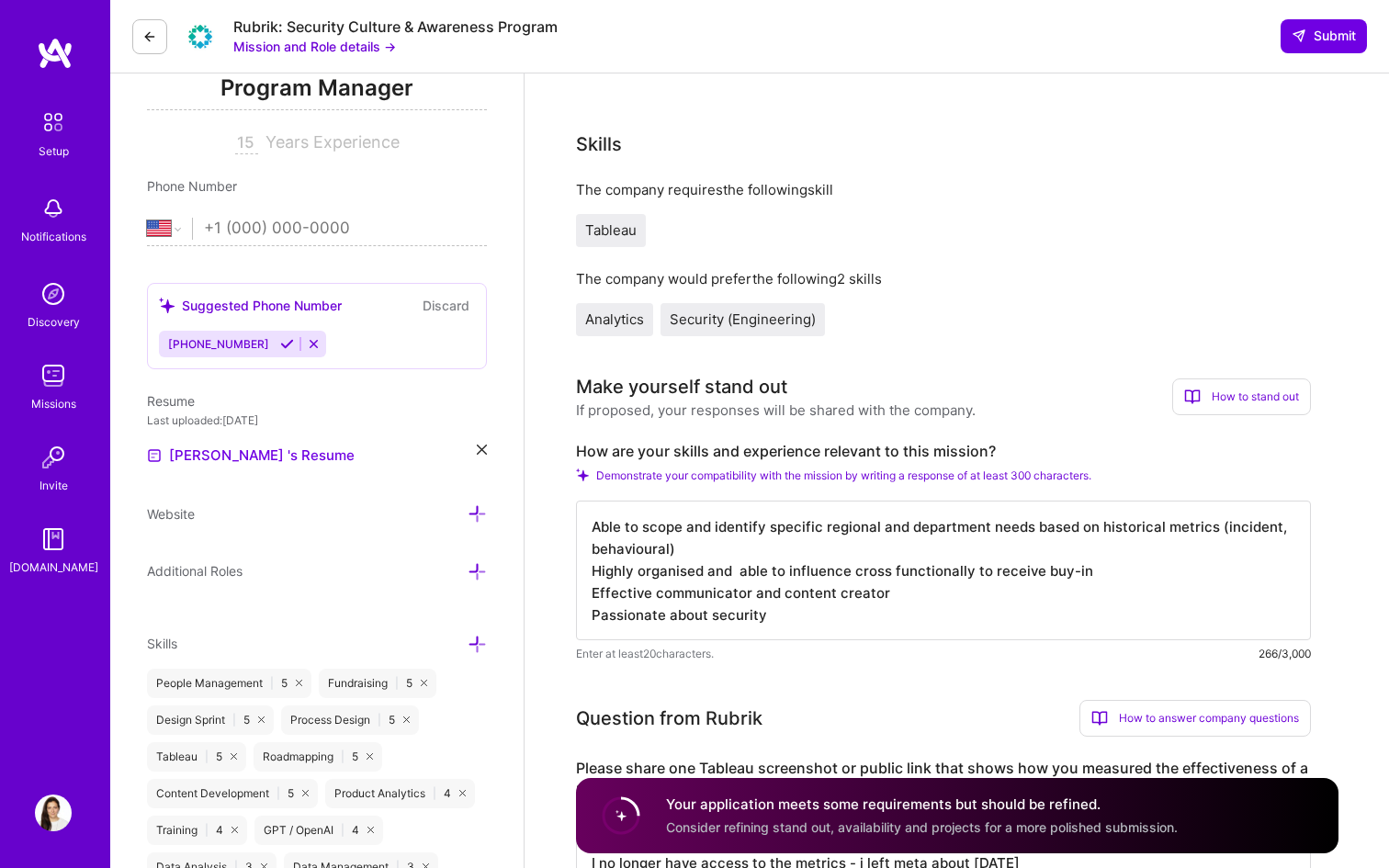
scroll to position [330, 0]
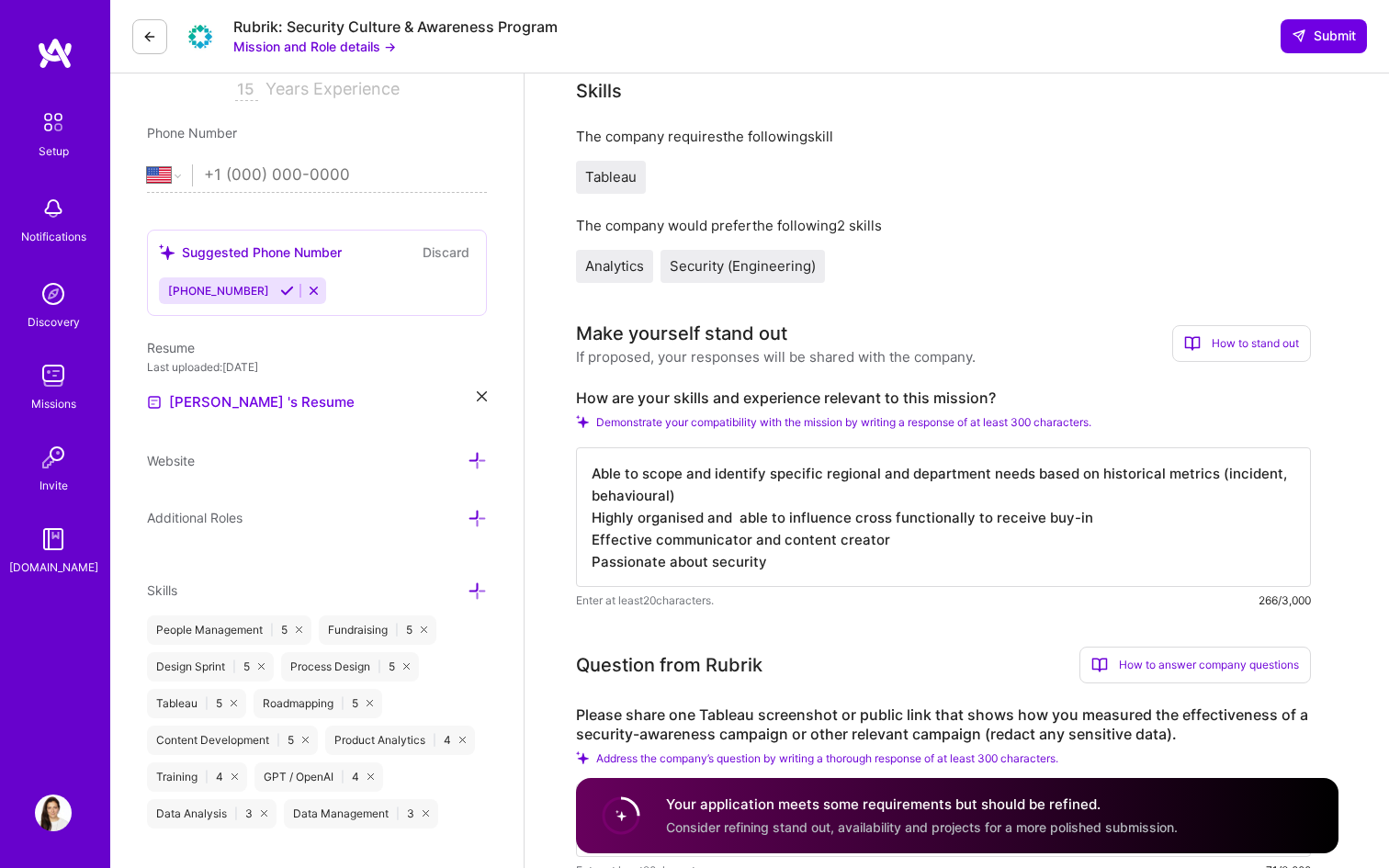
click at [1271, 336] on div "How to stand out" at bounding box center [1241, 343] width 139 height 36
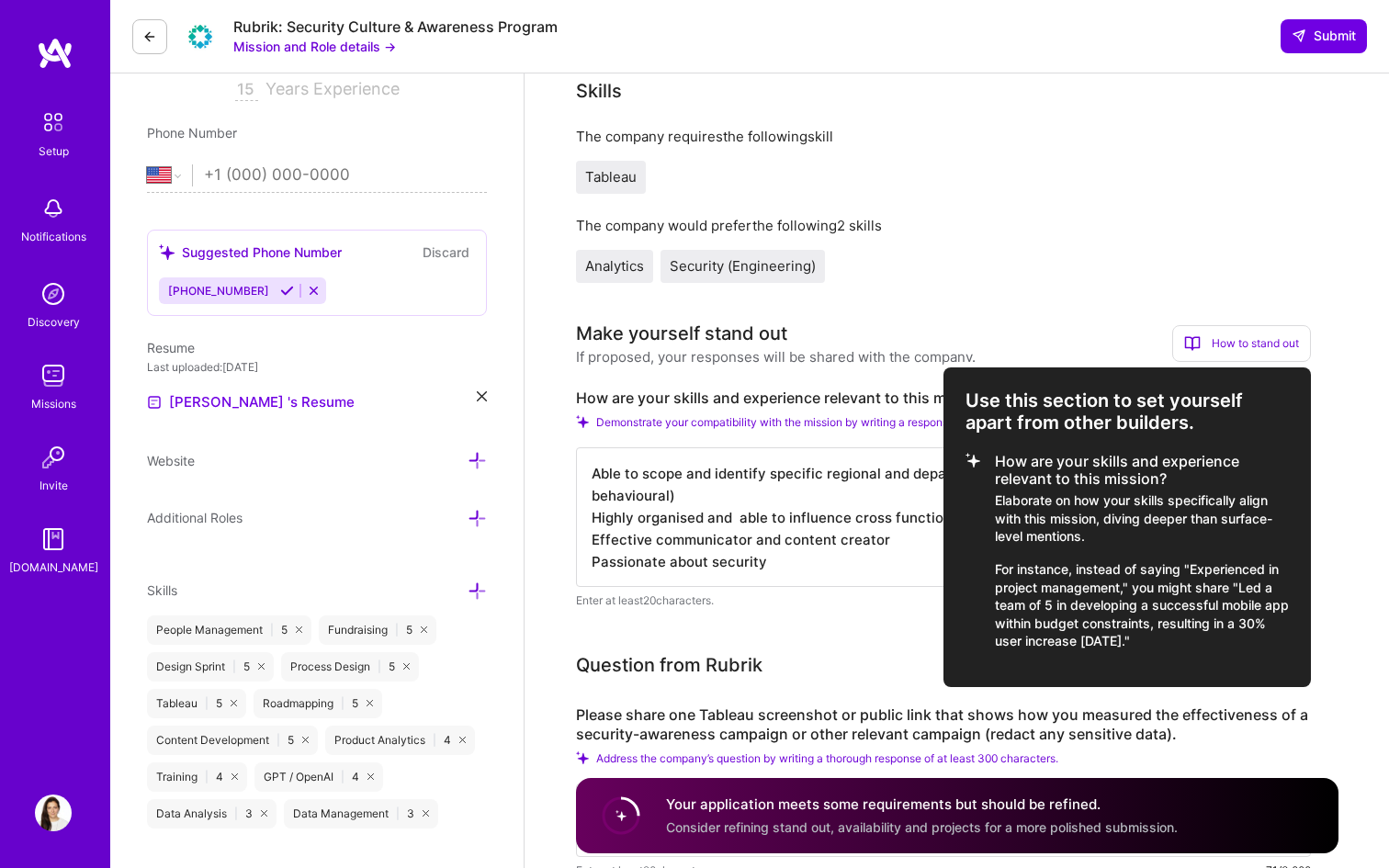
click at [827, 558] on div at bounding box center [694, 434] width 1389 height 868
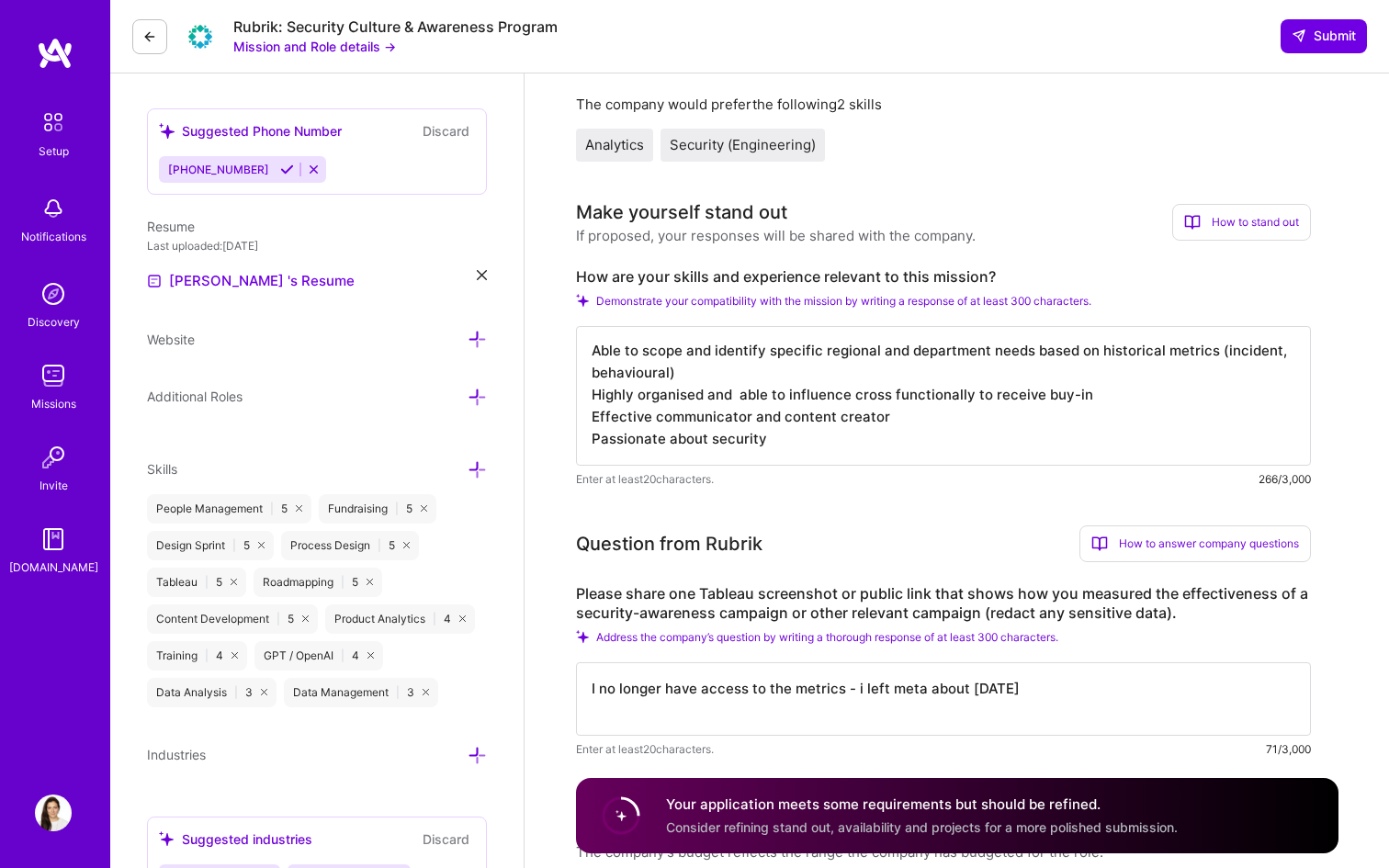
scroll to position [460, 0]
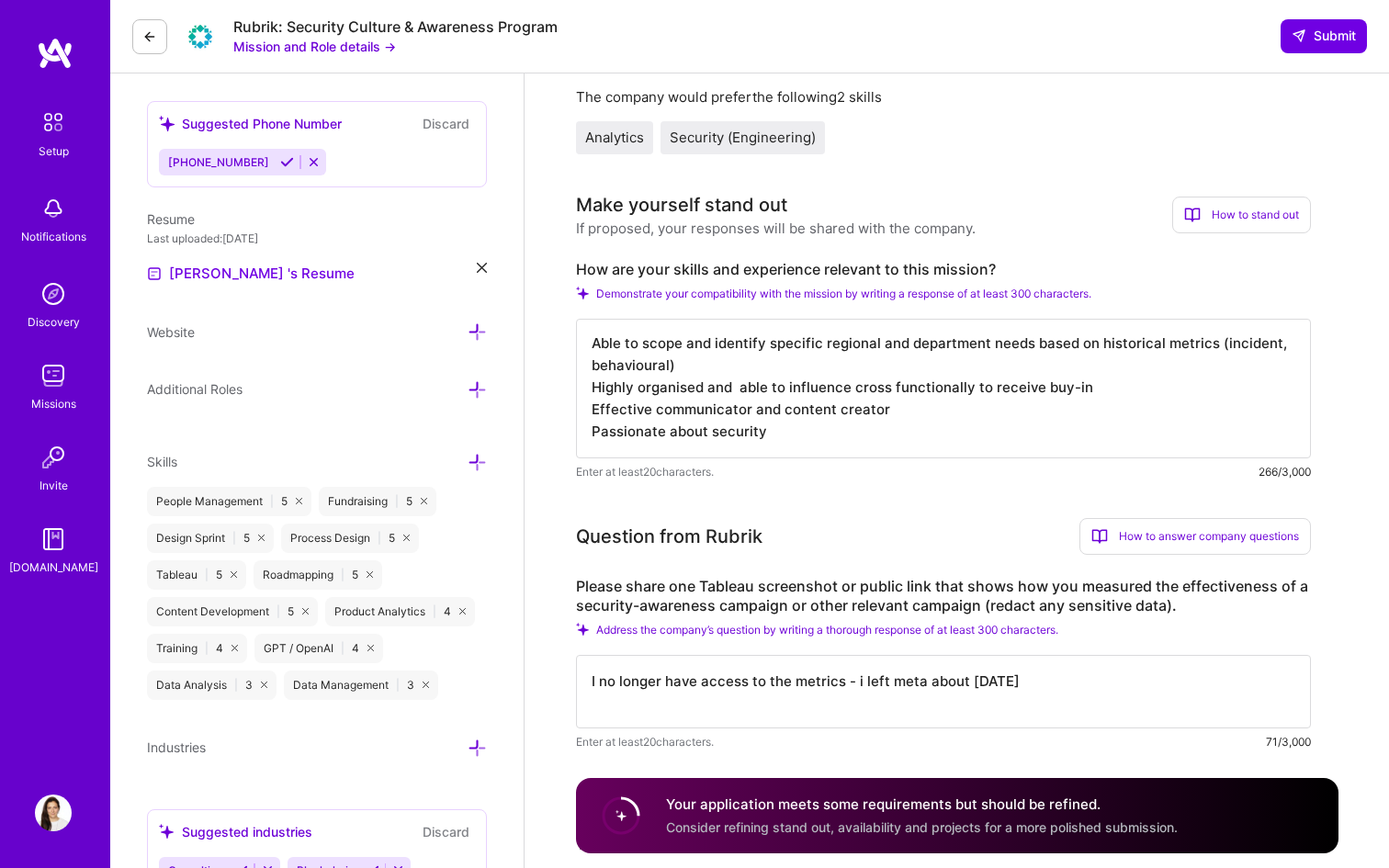
click at [1187, 533] on div "How to answer company questions" at bounding box center [1195, 536] width 232 height 36
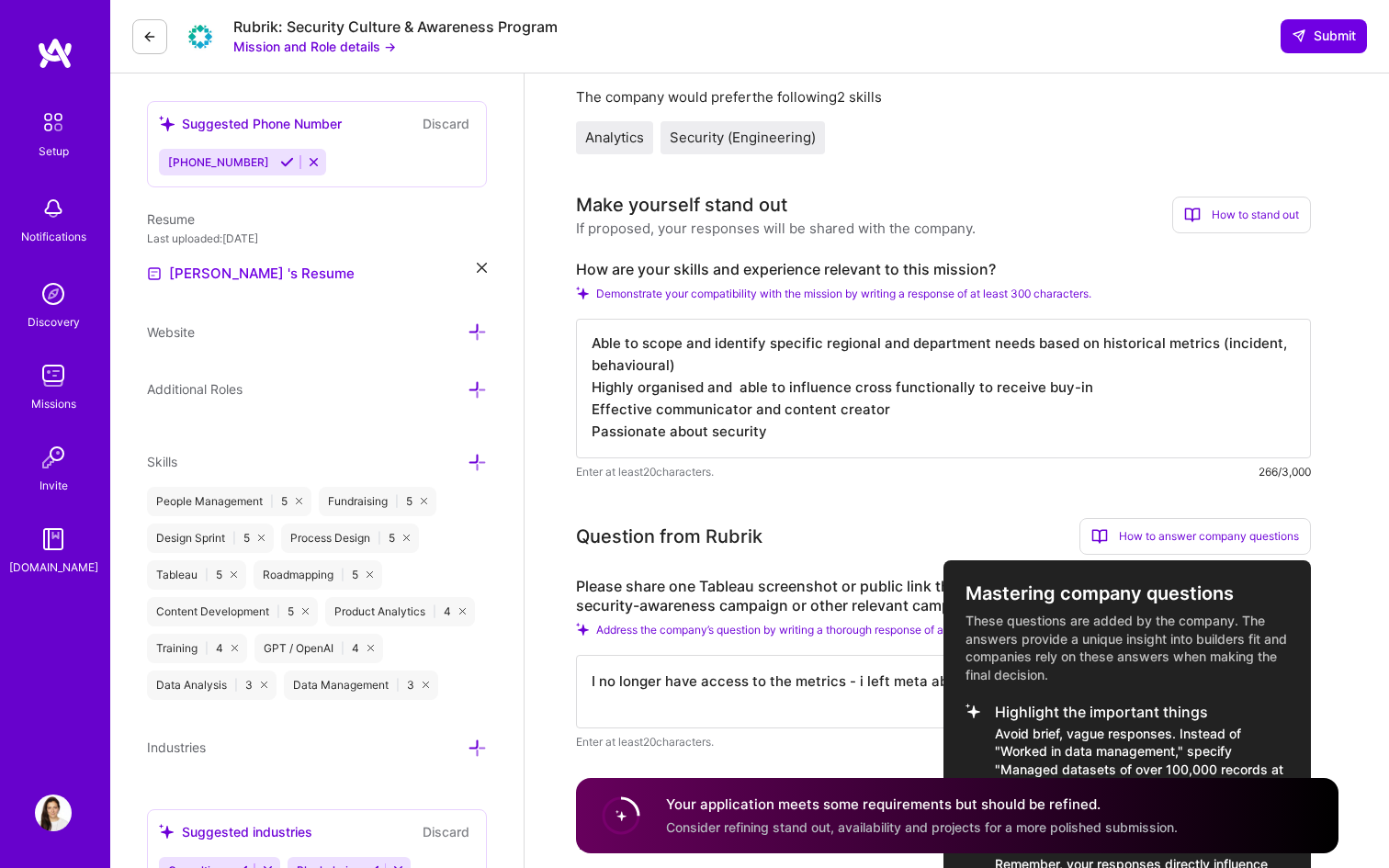
click at [876, 605] on div at bounding box center [694, 434] width 1389 height 868
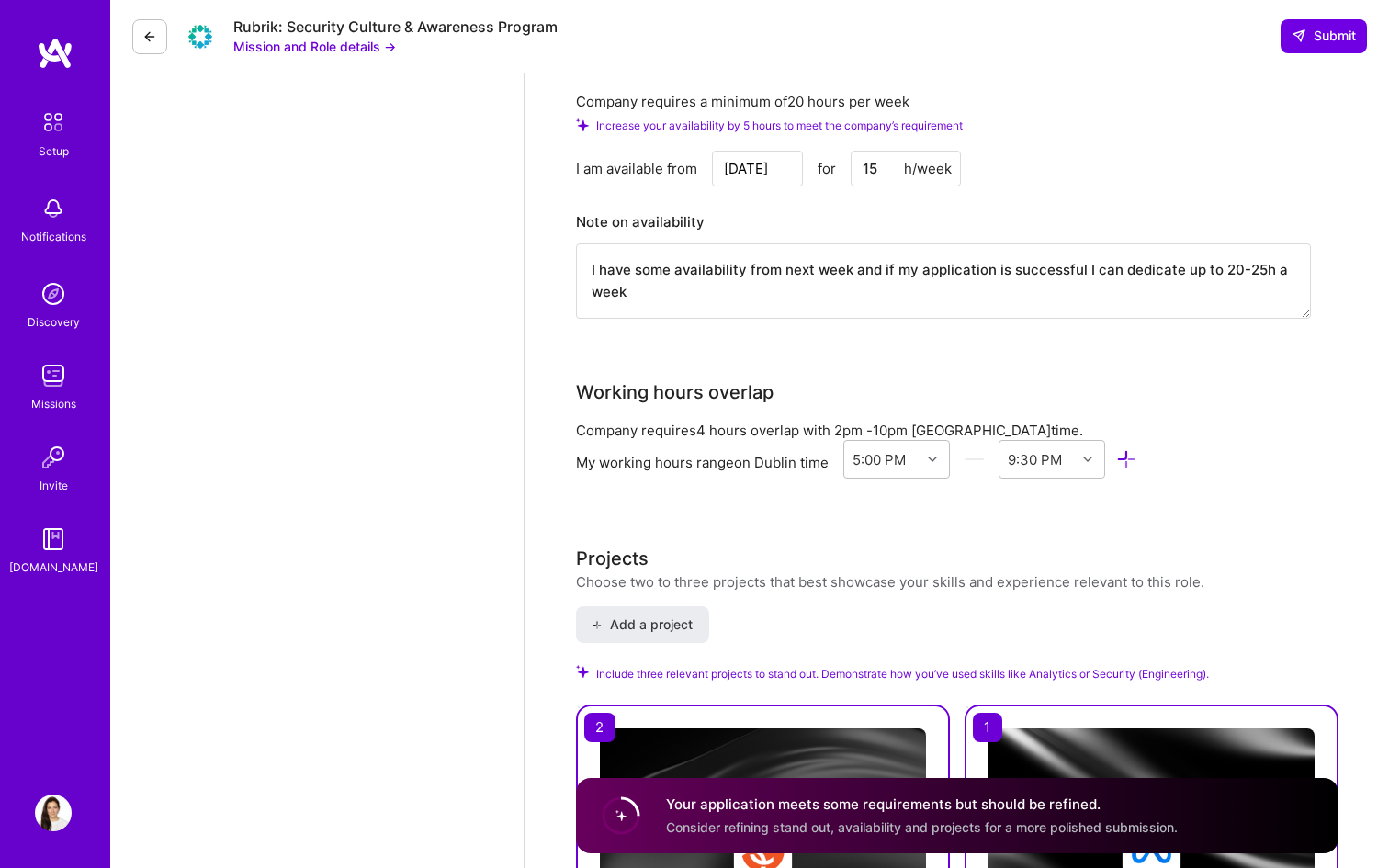
scroll to position [1725, 0]
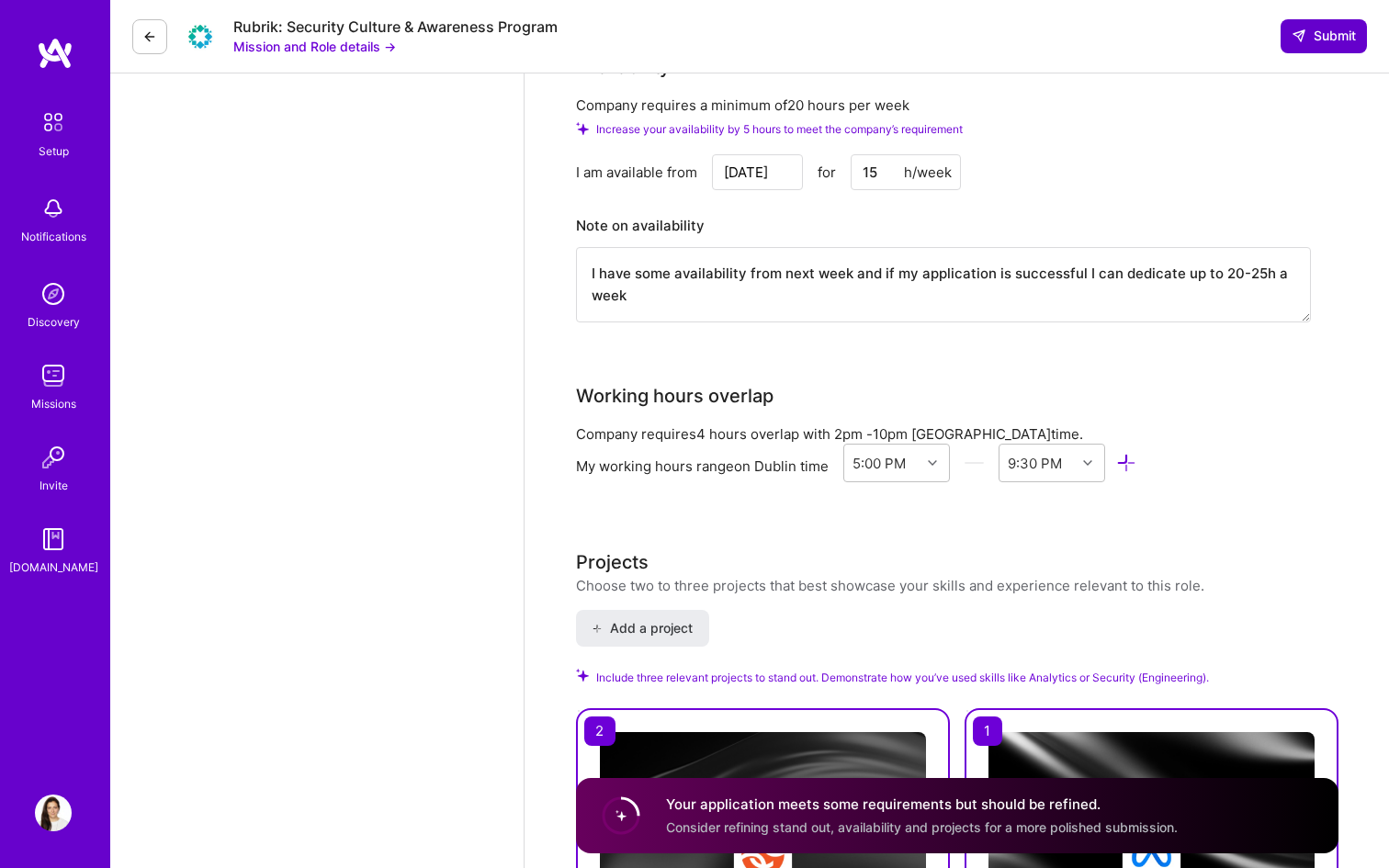
click at [1303, 35] on icon at bounding box center [1299, 36] width 15 height 15
click at [1339, 32] on span "Submit" at bounding box center [1324, 36] width 64 height 19
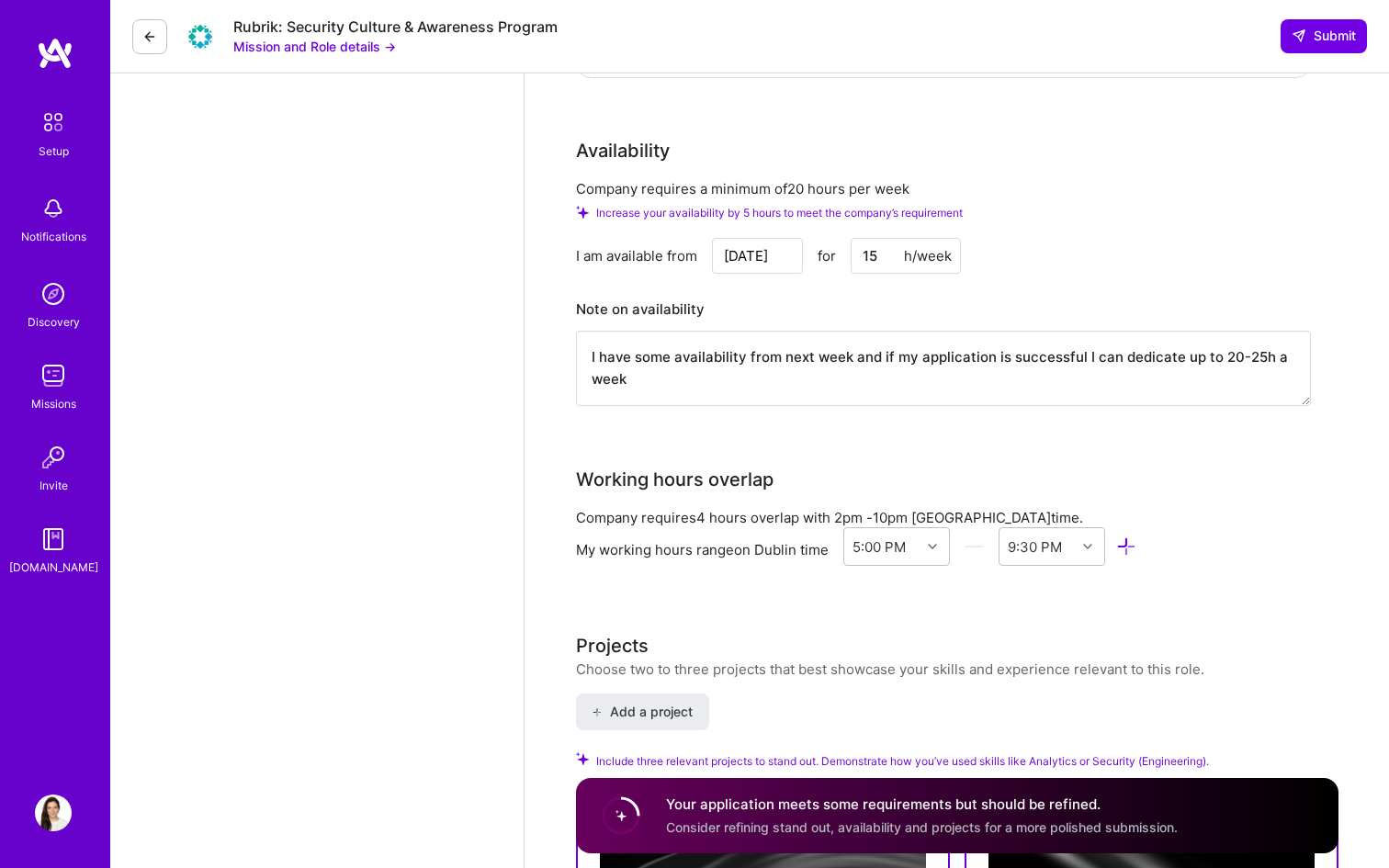
scroll to position [1637, 0]
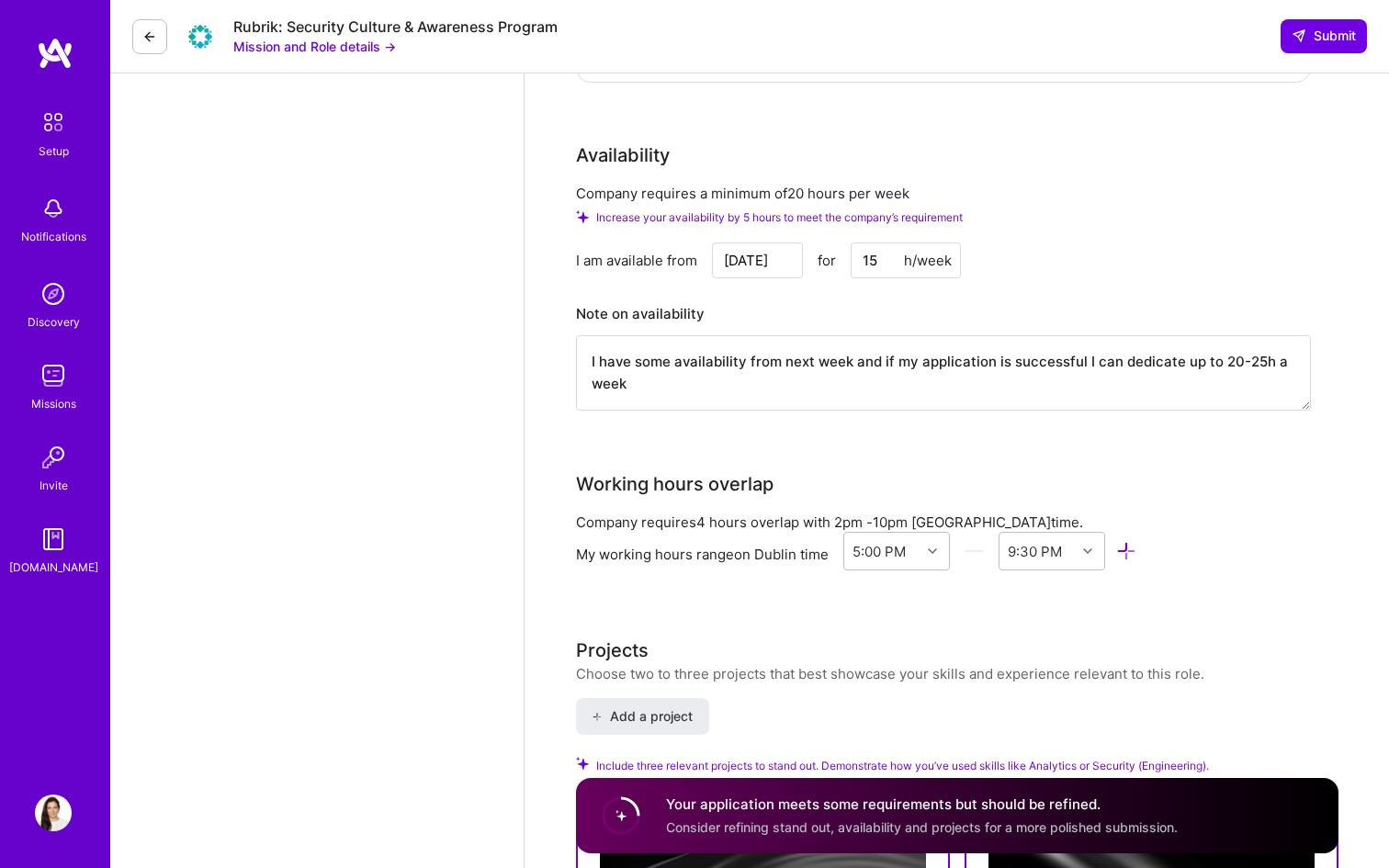
click at [770, 260] on input "[DATE]" at bounding box center [758, 260] width 91 height 36
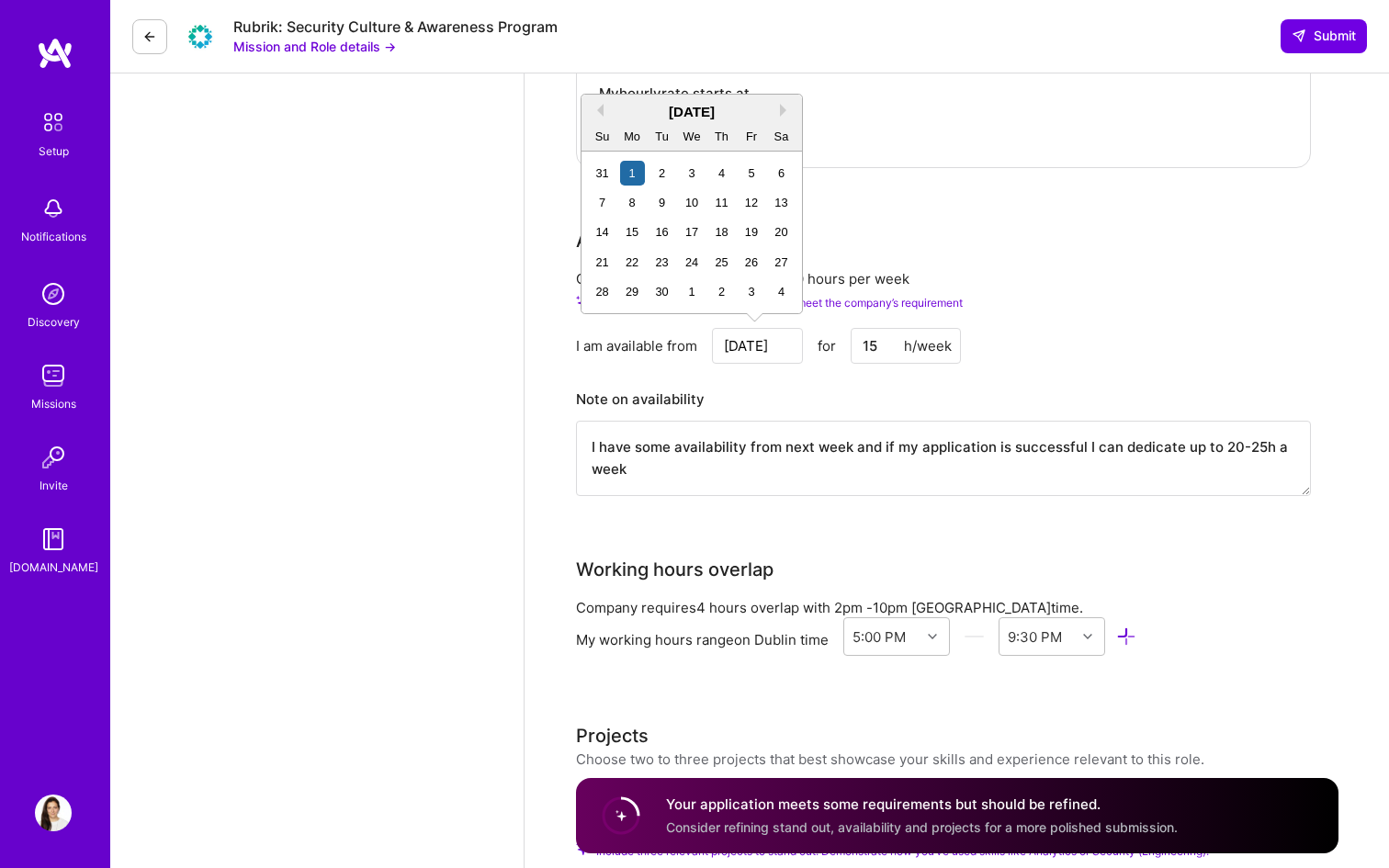
scroll to position [1546, 0]
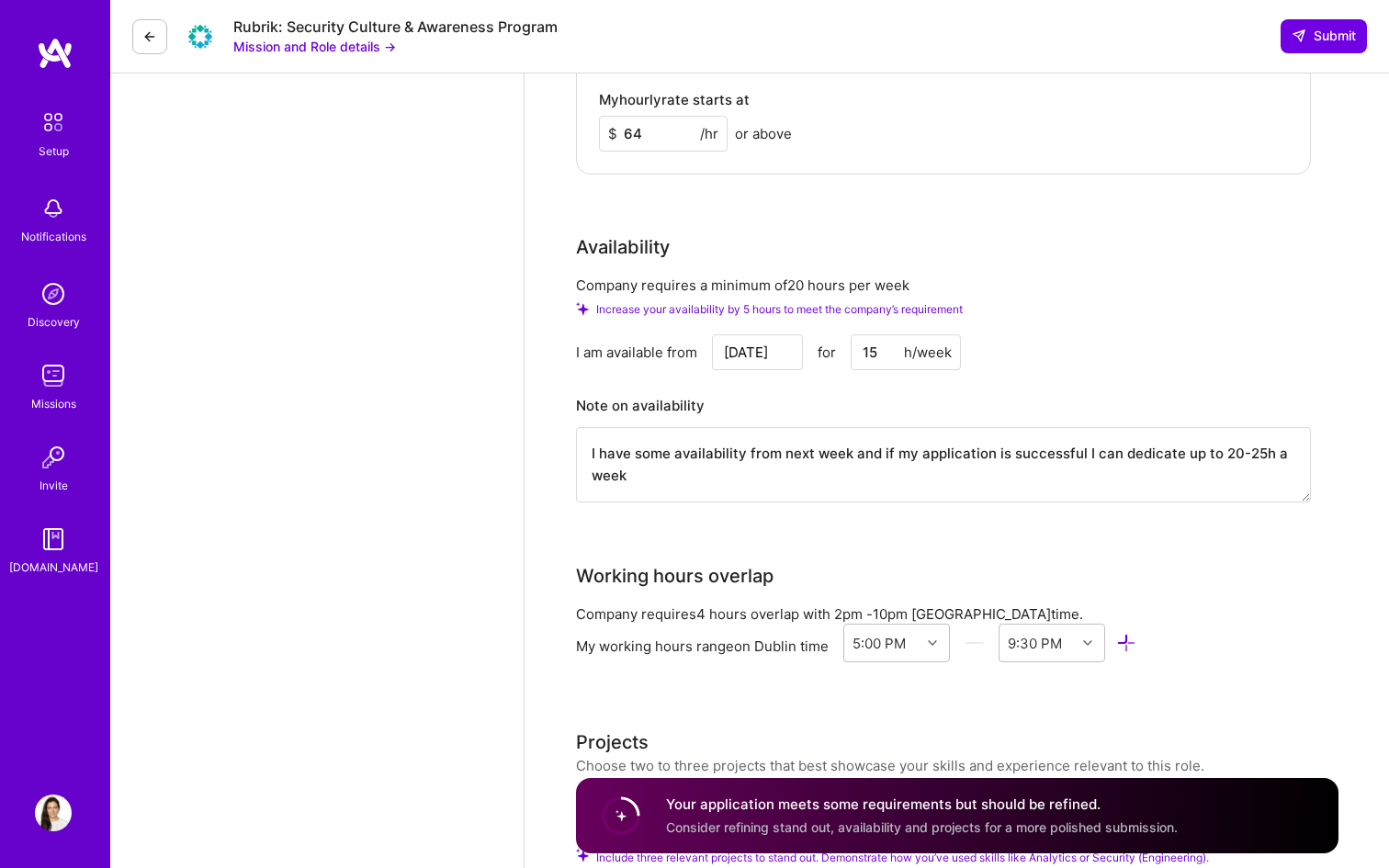
drag, startPoint x: 884, startPoint y: 356, endPoint x: 860, endPoint y: 355, distance: 24.0
click at [860, 355] on input "15" at bounding box center [906, 352] width 110 height 36
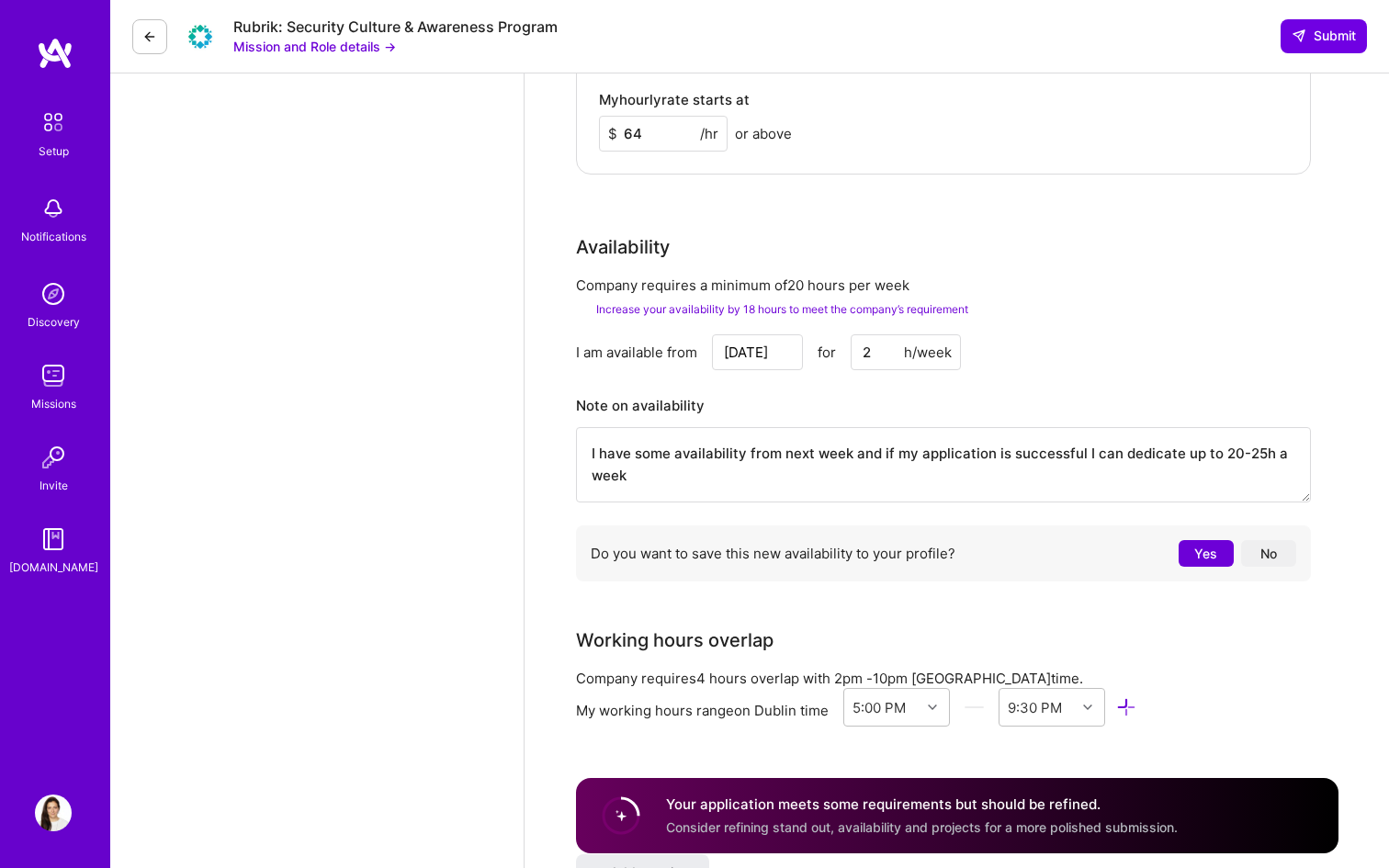
type input "20"
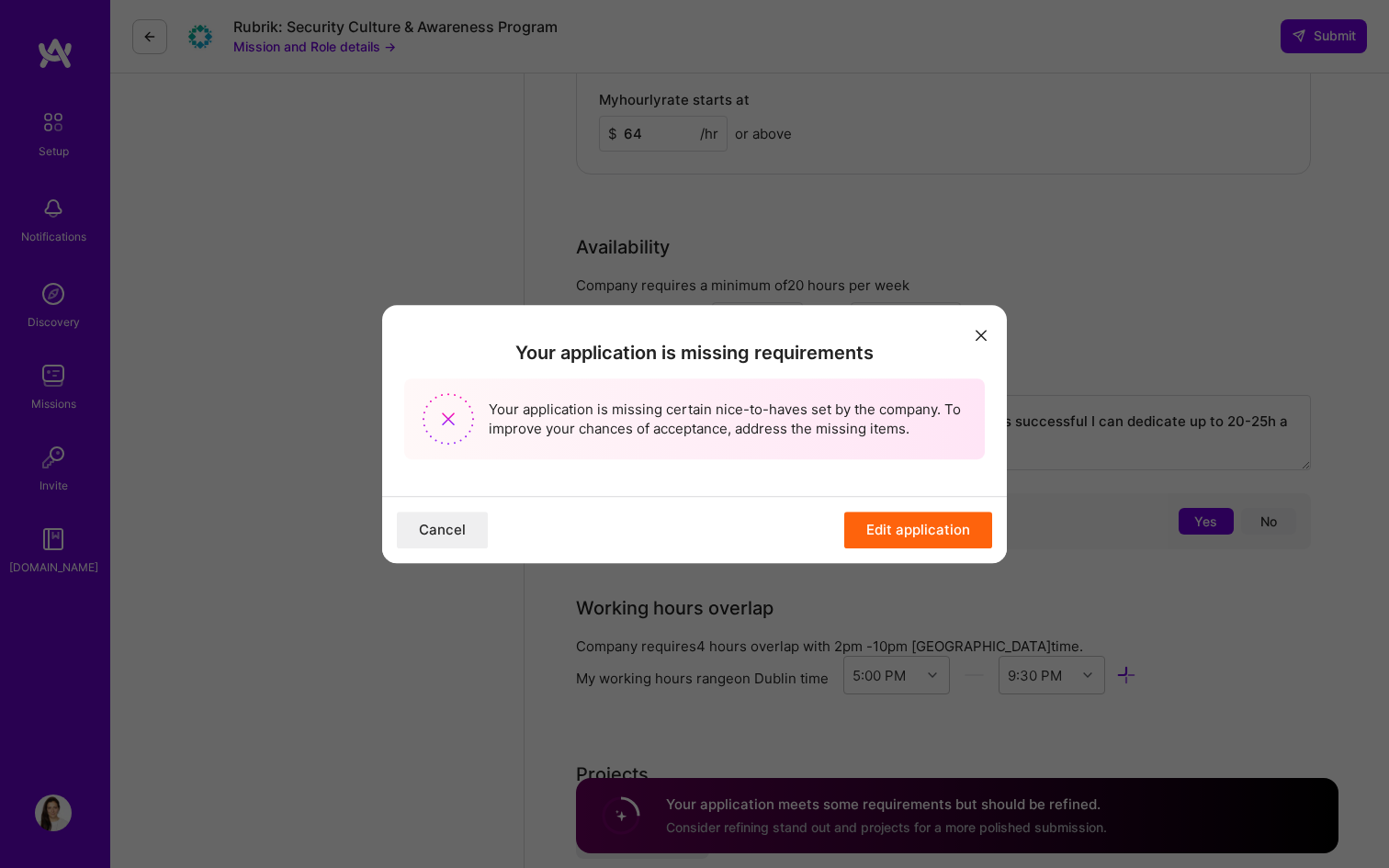
click at [941, 536] on button "Edit application" at bounding box center [918, 530] width 148 height 36
click at [896, 525] on button "Edit application" at bounding box center [918, 530] width 148 height 36
click at [440, 406] on img "modal" at bounding box center [448, 419] width 51 height 51
click at [885, 525] on button "Edit application" at bounding box center [918, 530] width 148 height 36
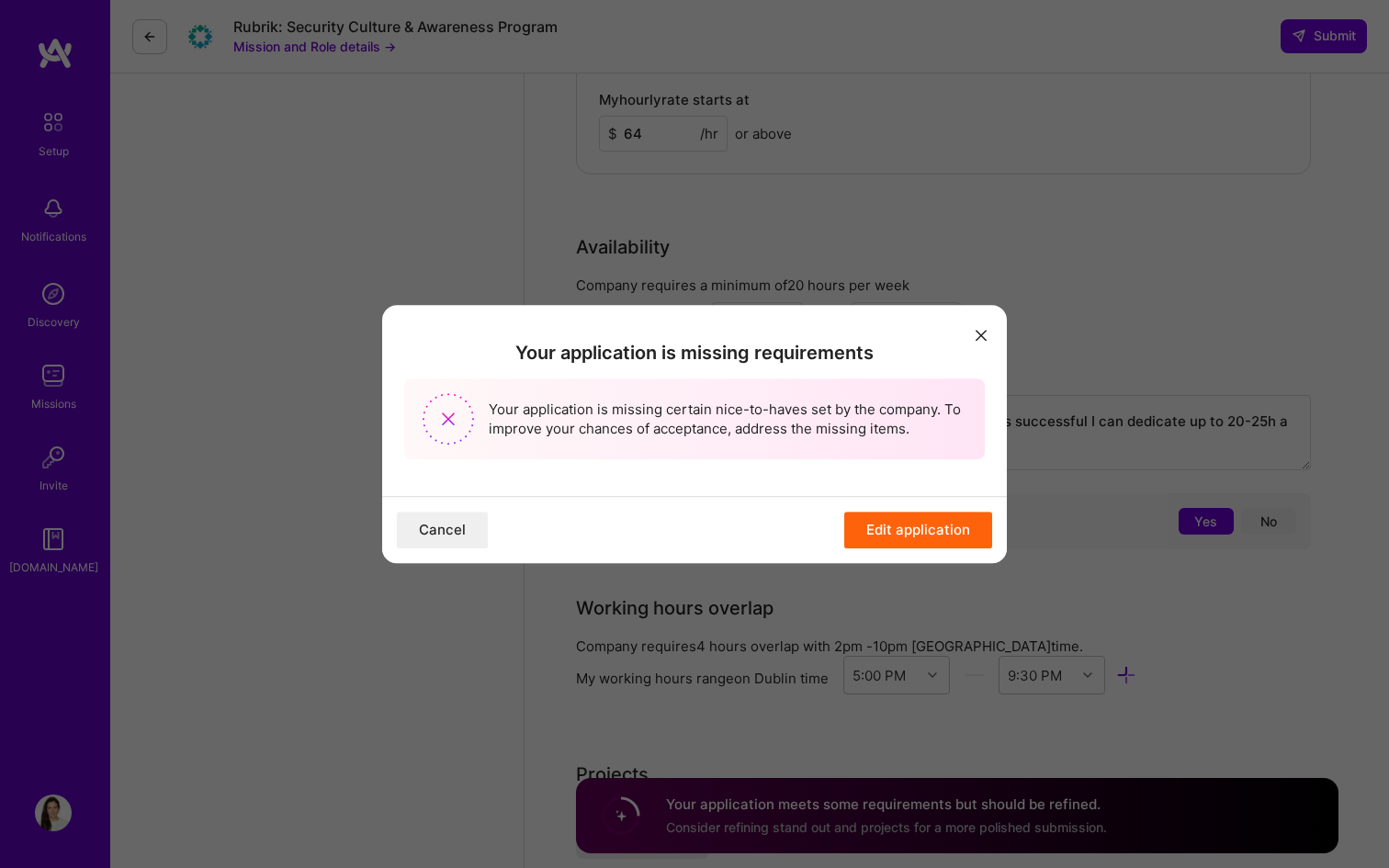
click at [885, 525] on button "Edit application" at bounding box center [918, 530] width 148 height 36
click at [982, 330] on icon "modal" at bounding box center [981, 334] width 11 height 11
click at [280, 263] on div "Your application is missing requirements Your application is missing certain ni…" at bounding box center [694, 434] width 1389 height 868
click at [753, 229] on div "Your application is missing requirements Your application is missing certain ni…" at bounding box center [694, 434] width 1389 height 868
click at [910, 530] on button "Edit application" at bounding box center [918, 530] width 148 height 36
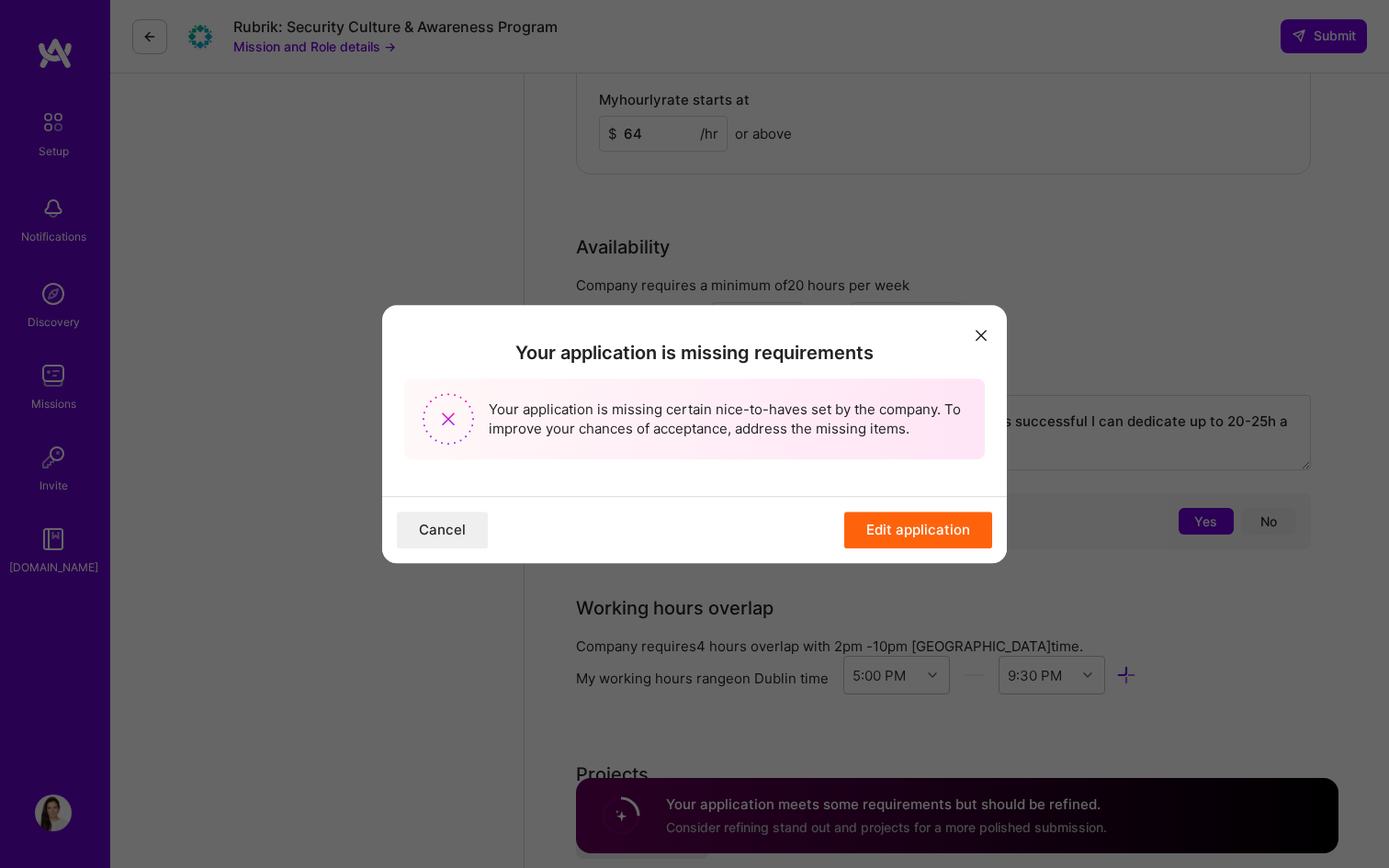
click at [976, 341] on button "modal" at bounding box center [982, 334] width 22 height 31
click at [914, 522] on button "Edit application" at bounding box center [918, 530] width 148 height 36
click at [979, 337] on icon "modal" at bounding box center [981, 334] width 11 height 11
click at [921, 529] on button "Edit application" at bounding box center [918, 530] width 148 height 36
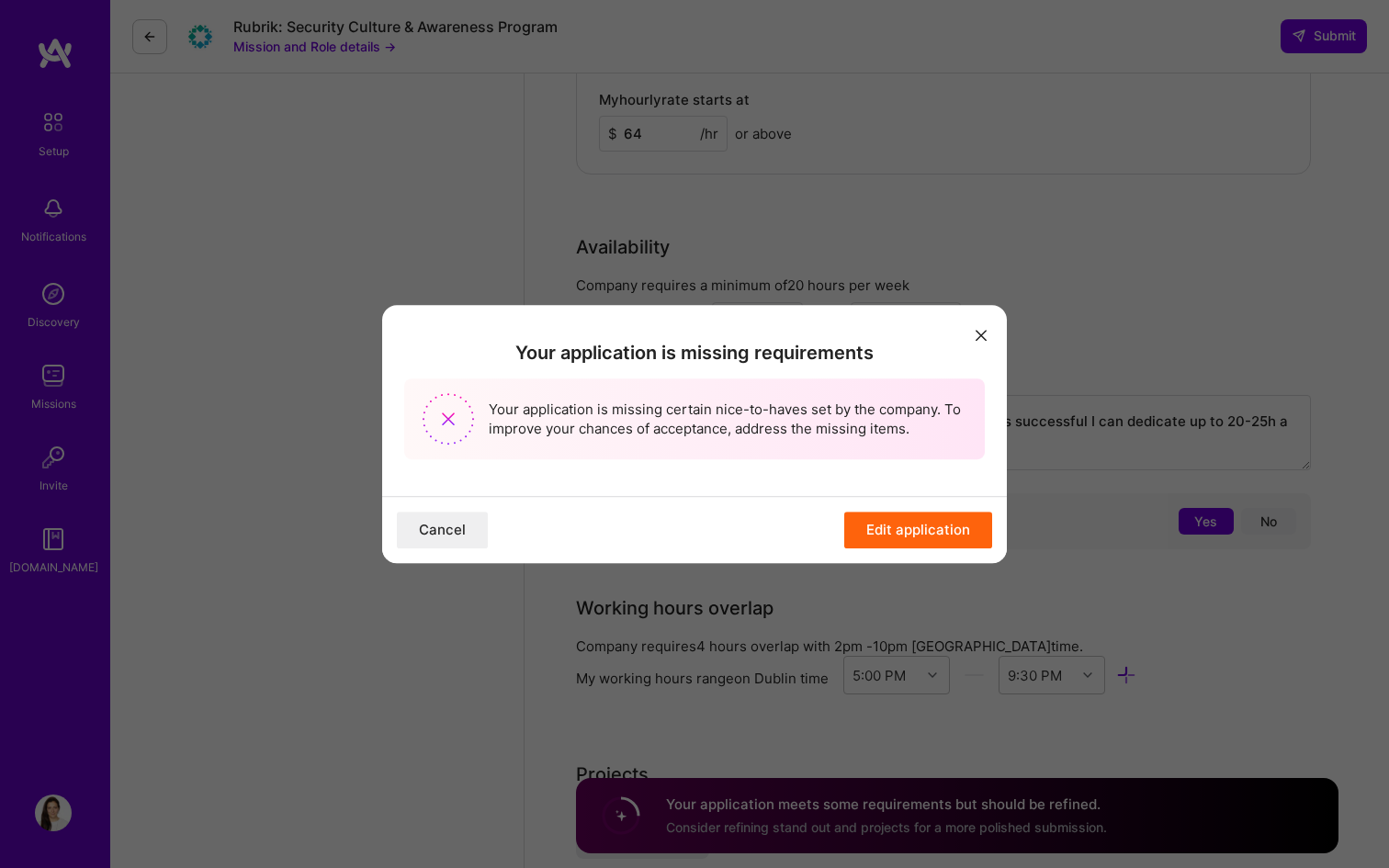
click at [921, 529] on button "Edit application" at bounding box center [918, 530] width 148 height 36
click at [983, 333] on icon "modal" at bounding box center [981, 334] width 11 height 11
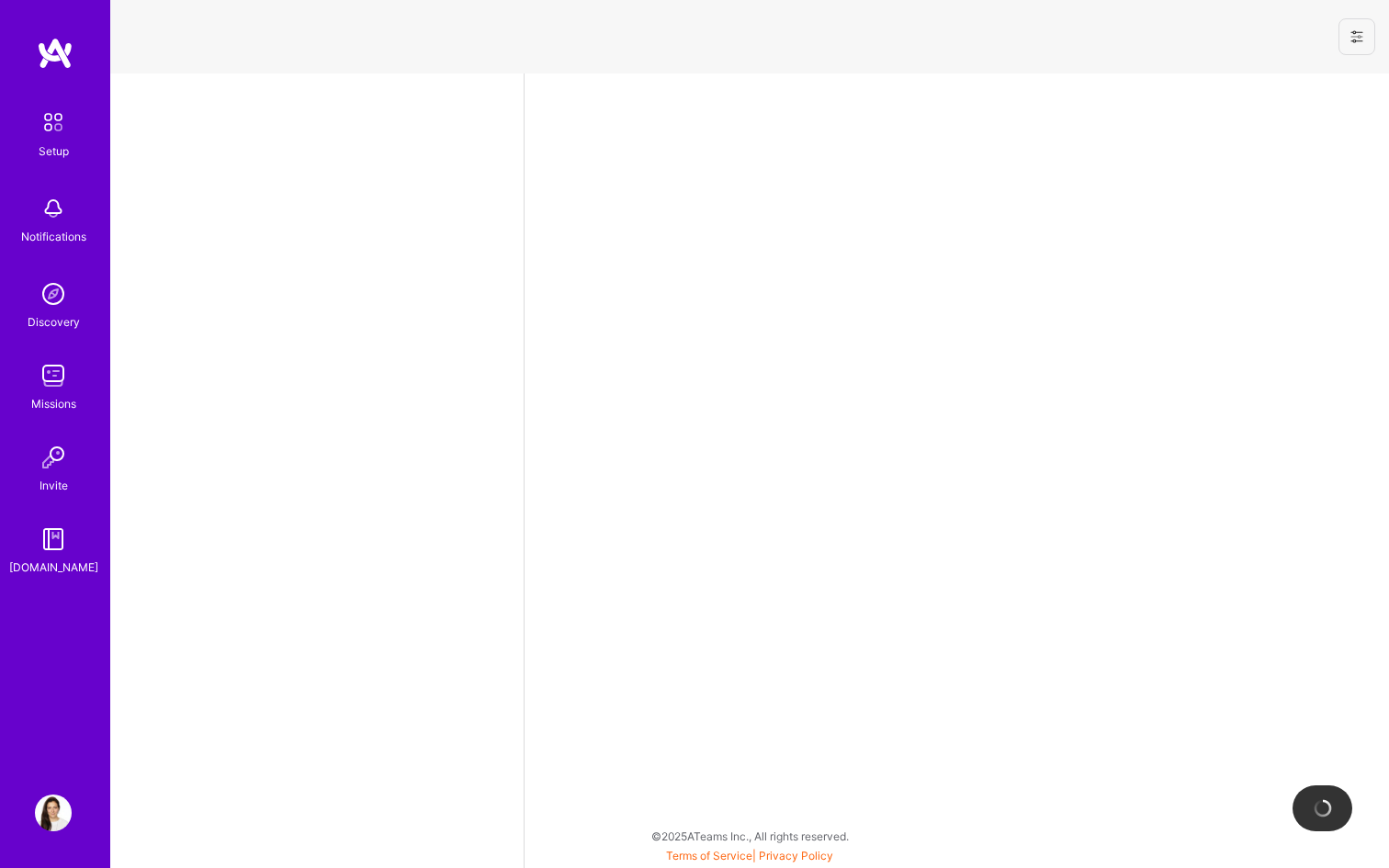
select select "US"
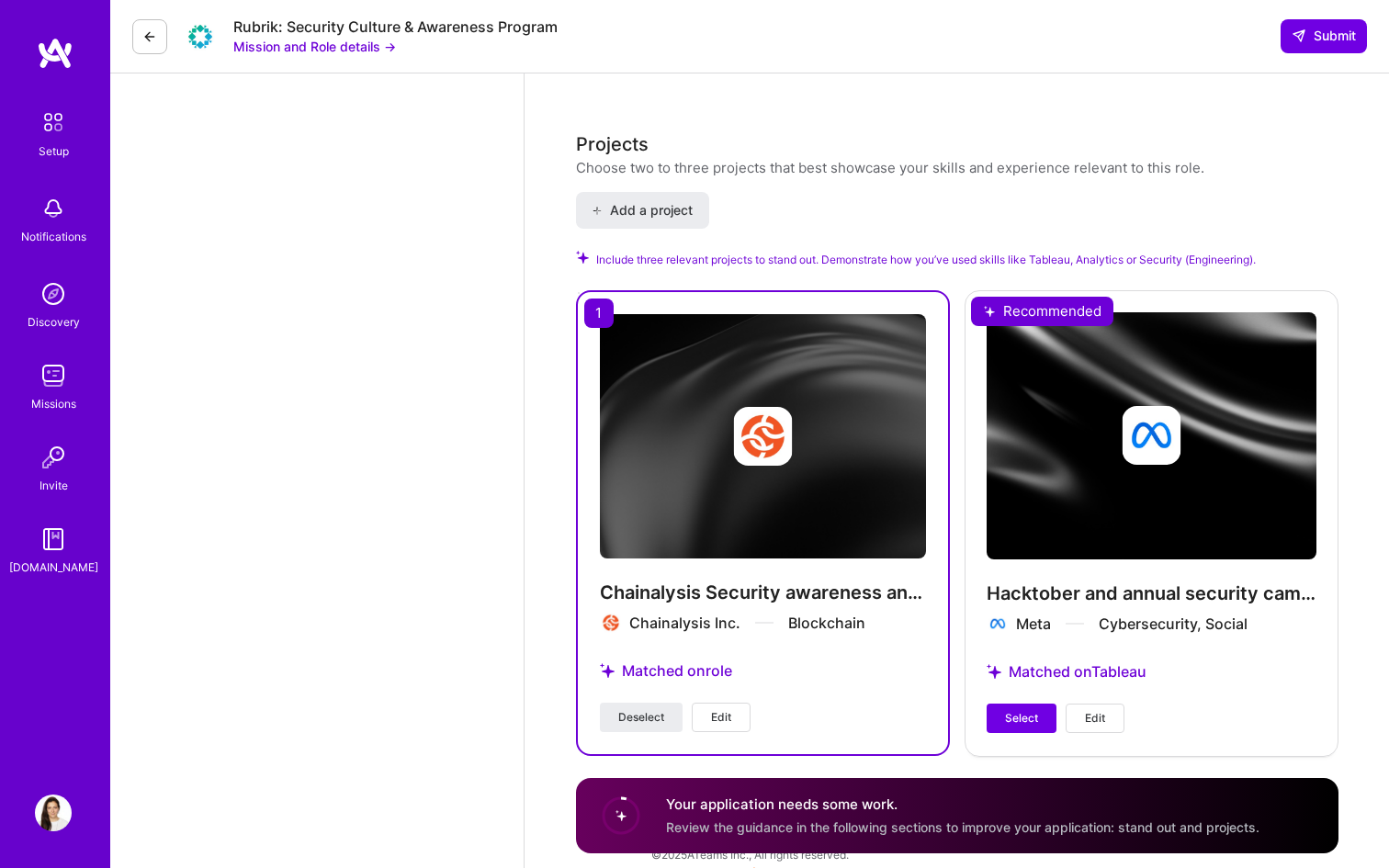
scroll to position [2130, 0]
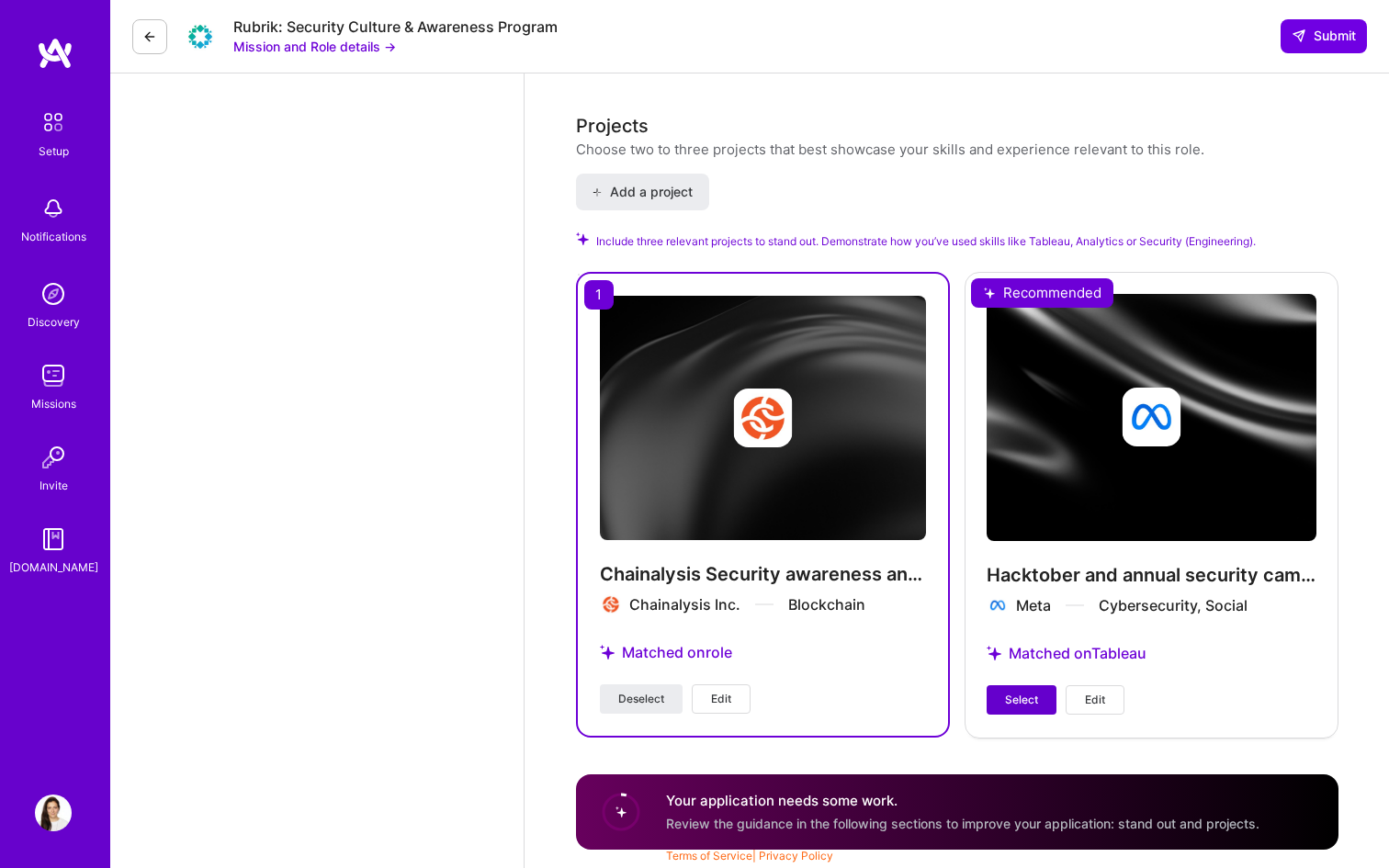
click at [1040, 700] on button "Select" at bounding box center [1021, 700] width 70 height 30
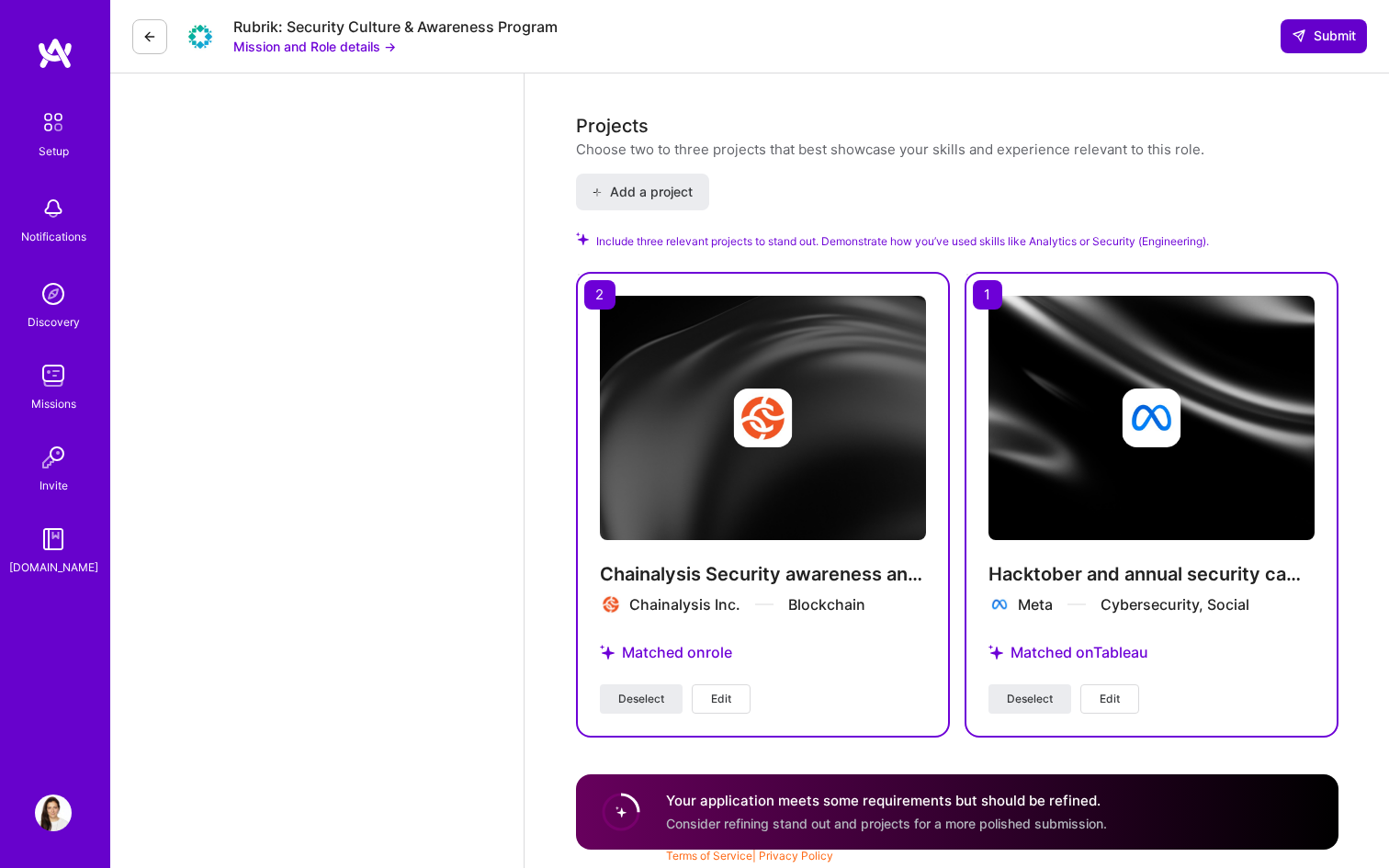
click at [1319, 42] on span "Submit" at bounding box center [1324, 36] width 64 height 19
click at [1303, 36] on icon at bounding box center [1299, 36] width 15 height 15
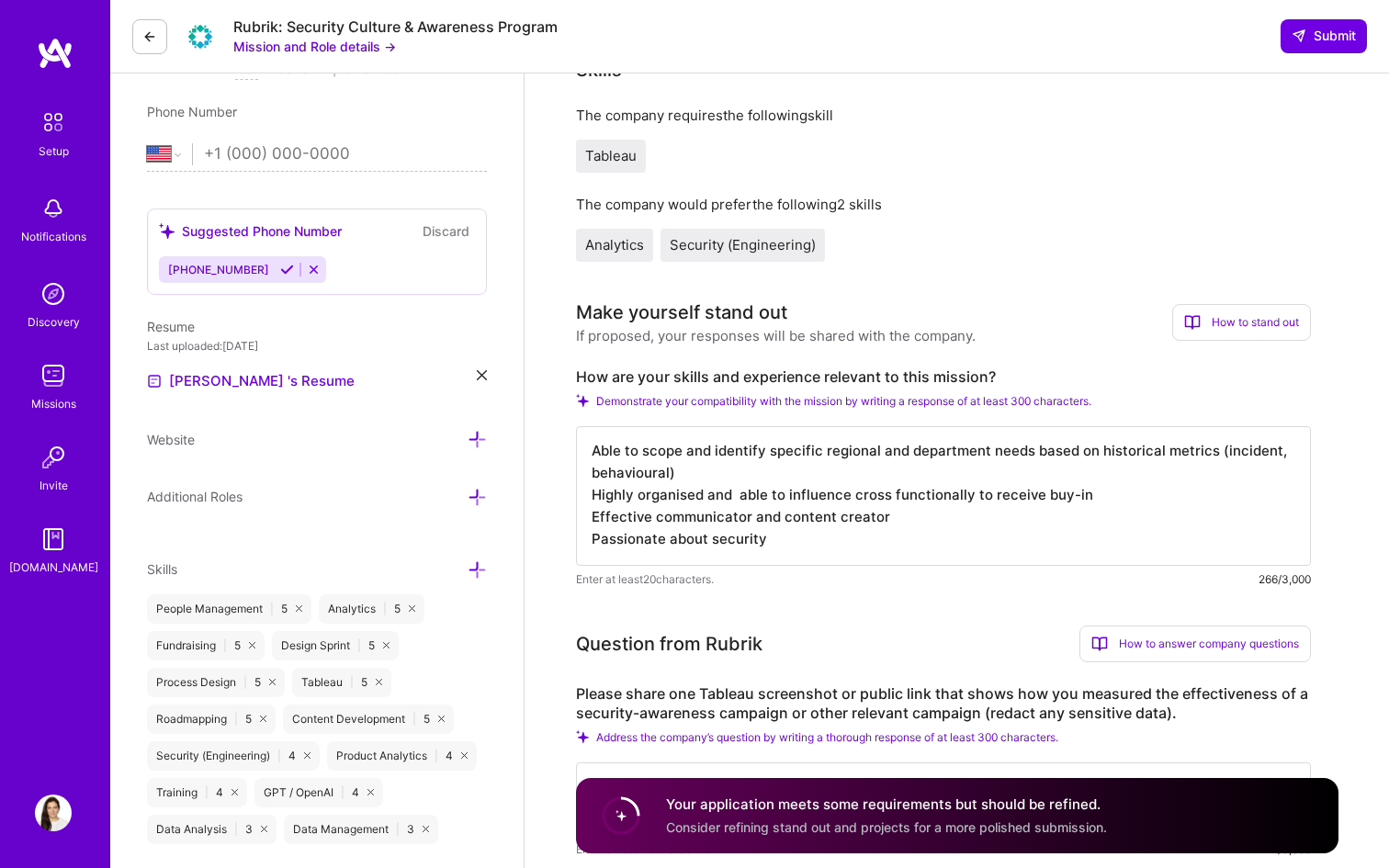
scroll to position [0, 0]
